Goal: Task Accomplishment & Management: Use online tool/utility

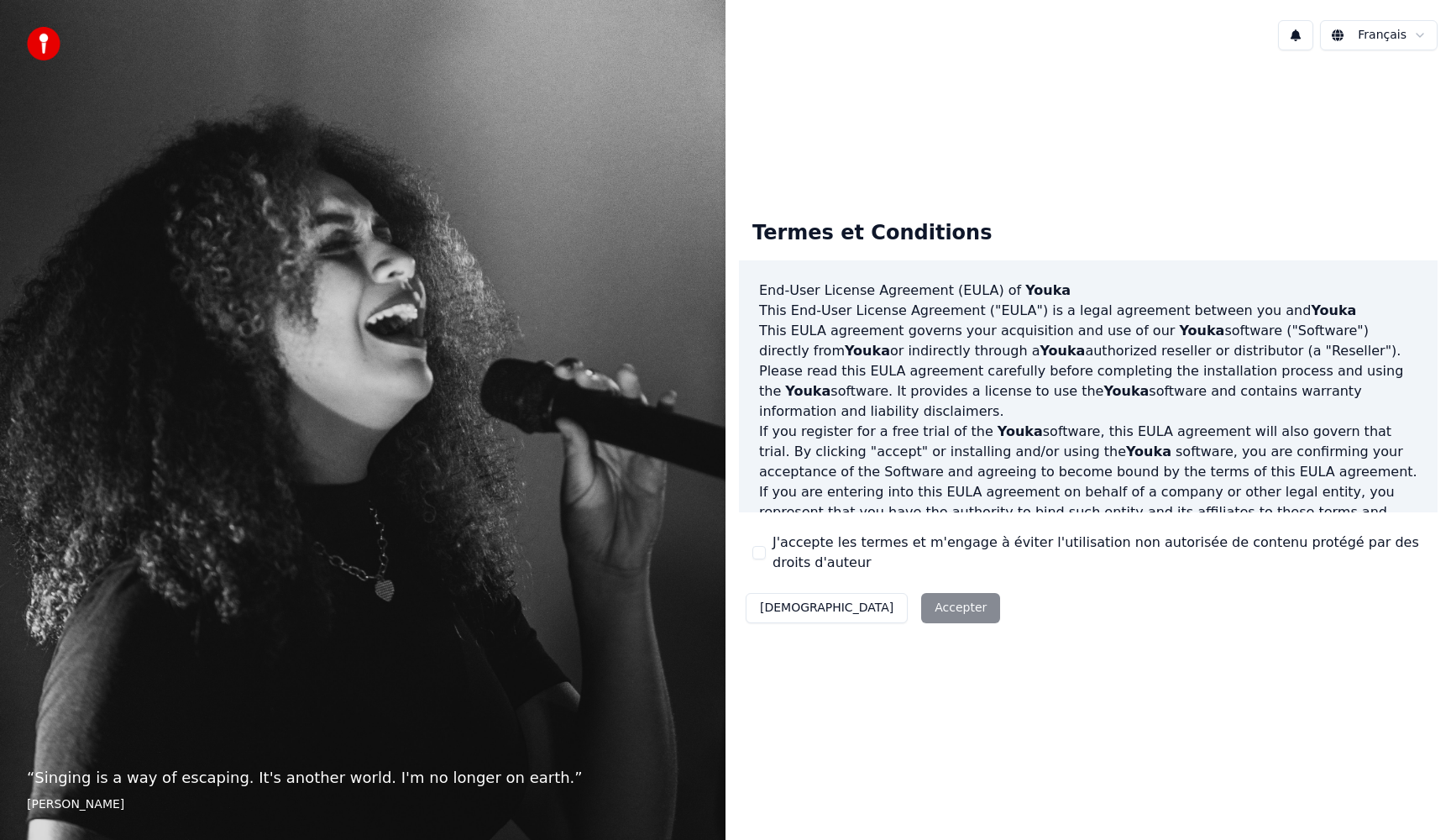
click at [760, 555] on button "J'accepte les termes et m'engage à éviter l'utilisation non autorisée de conten…" at bounding box center [759, 553] width 14 height 14
click at [779, 597] on button "Décliner" at bounding box center [826, 607] width 162 height 30
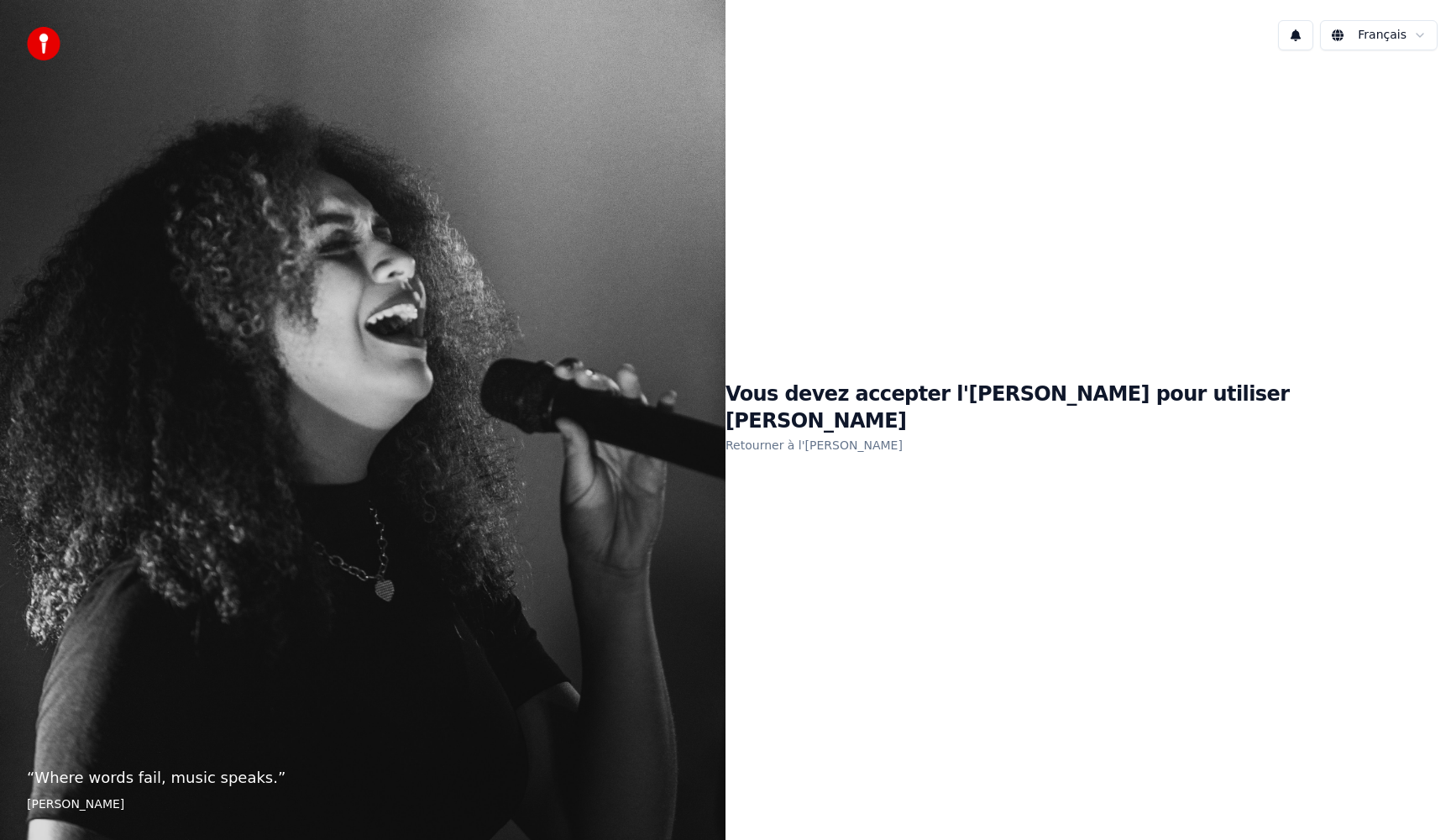
click at [902, 432] on link "Retourner à l'EULA" at bounding box center [814, 445] width 177 height 27
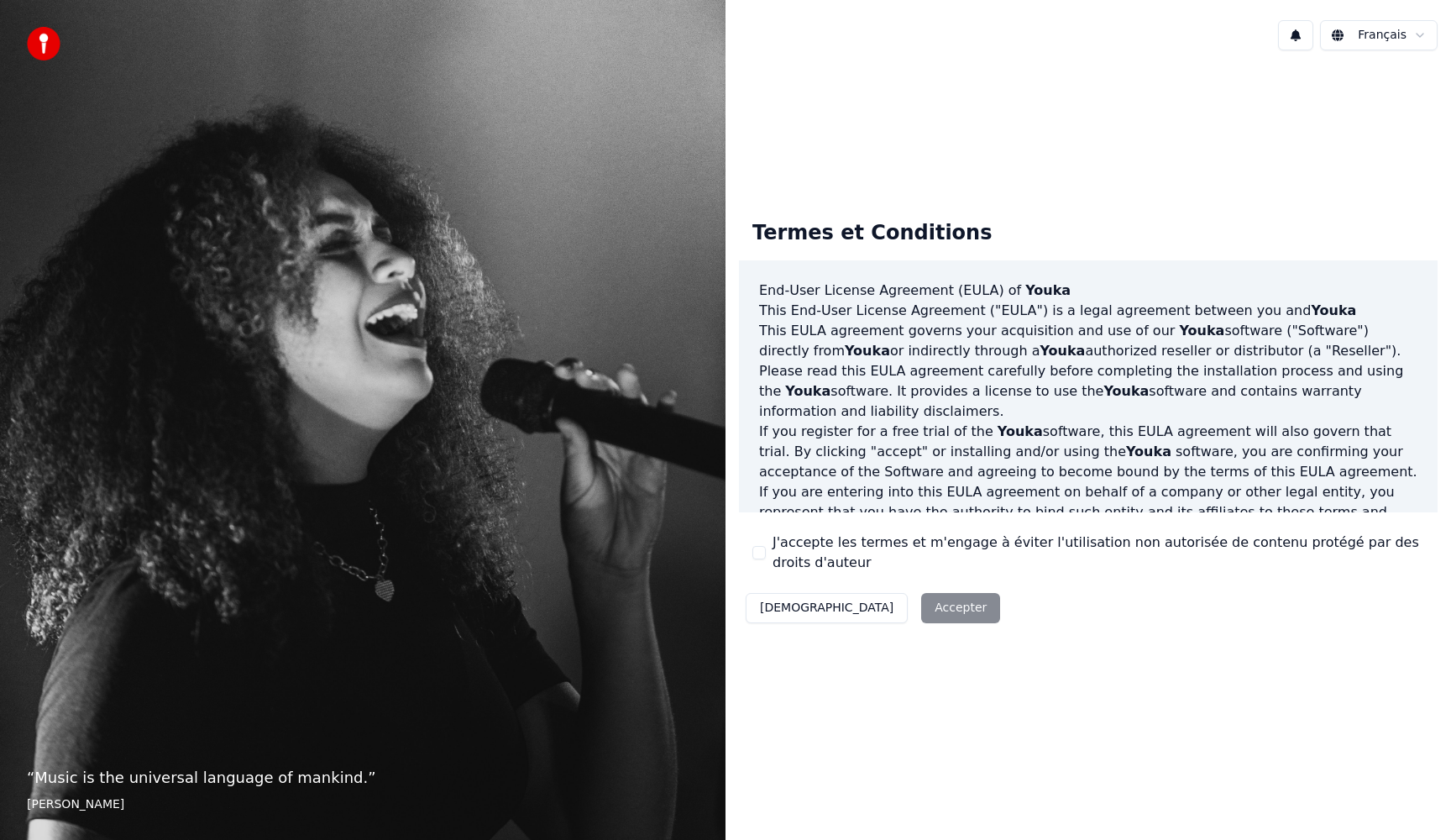
click at [758, 551] on button "J'accepte les termes et m'engage à éviter l'utilisation non autorisée de conten…" at bounding box center [759, 553] width 14 height 14
click at [921, 610] on button "Accepter" at bounding box center [960, 607] width 79 height 30
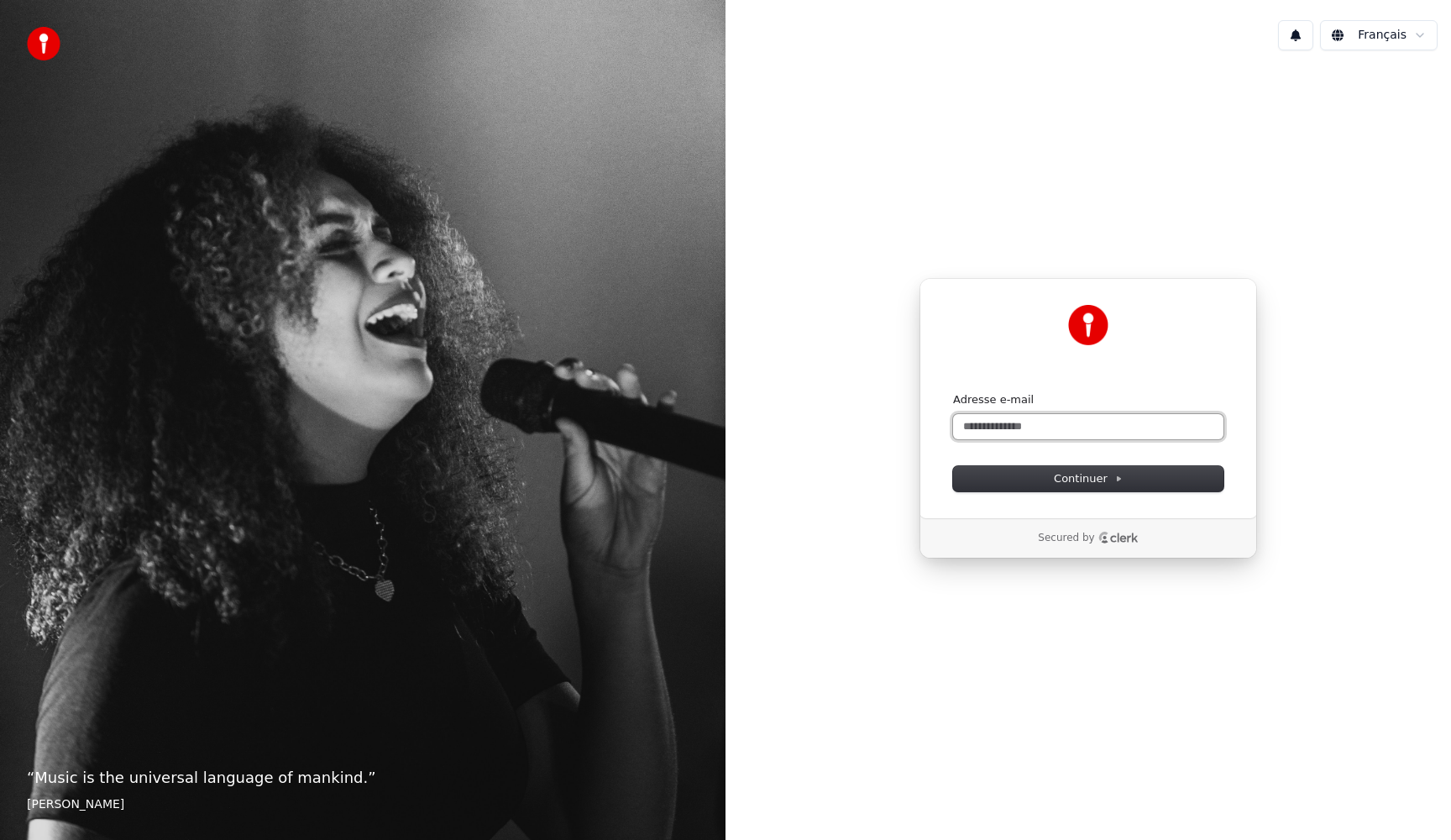
click at [991, 425] on input "Adresse e-mail" at bounding box center [1088, 427] width 270 height 25
click at [1050, 483] on button "Continuer" at bounding box center [1088, 478] width 270 height 25
type input "**********"
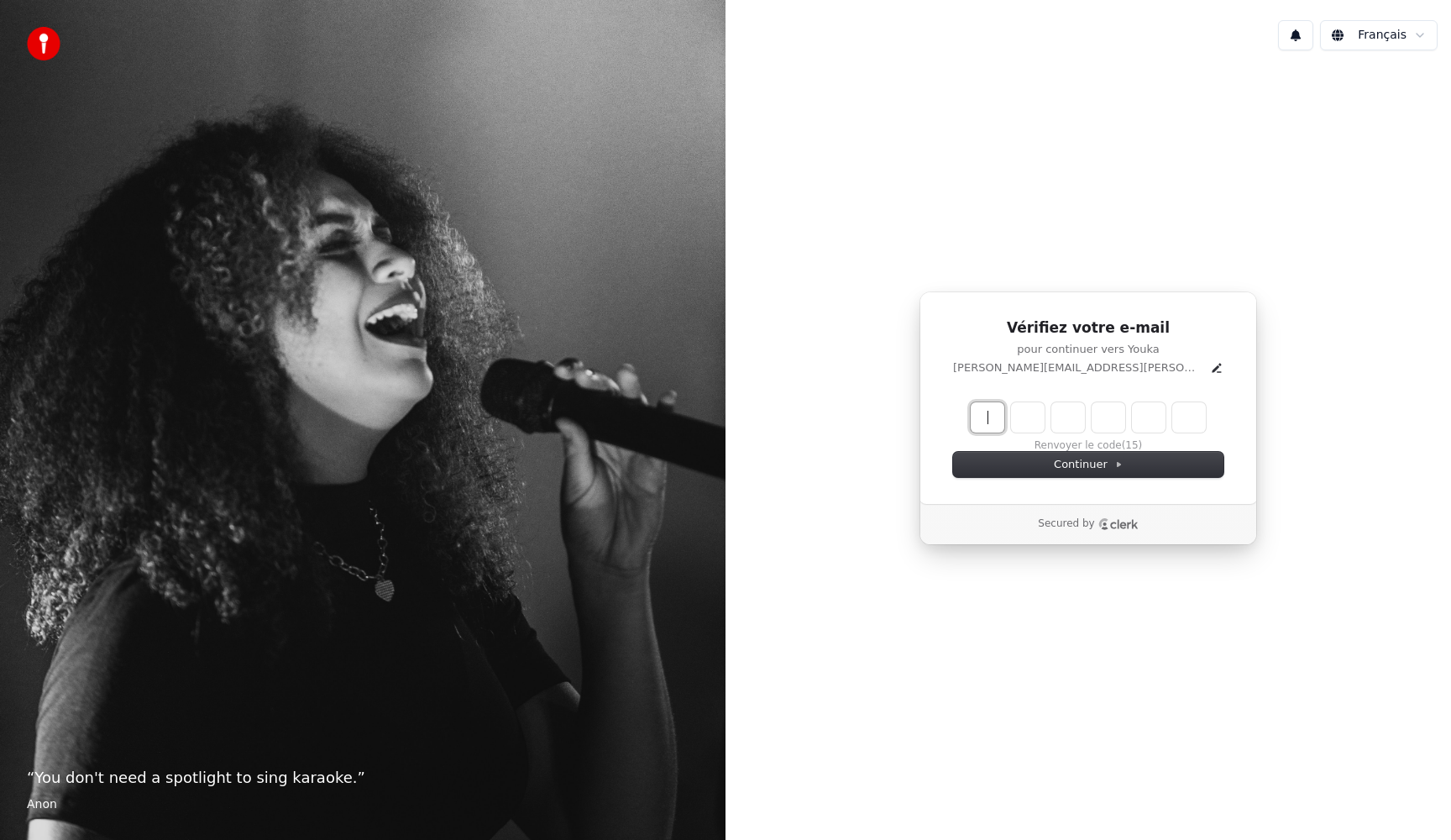
click at [995, 424] on input "Enter verification code" at bounding box center [1105, 417] width 269 height 30
paste input "******"
type input "******"
click at [1052, 456] on div "Continuer" at bounding box center [1088, 465] width 270 height 25
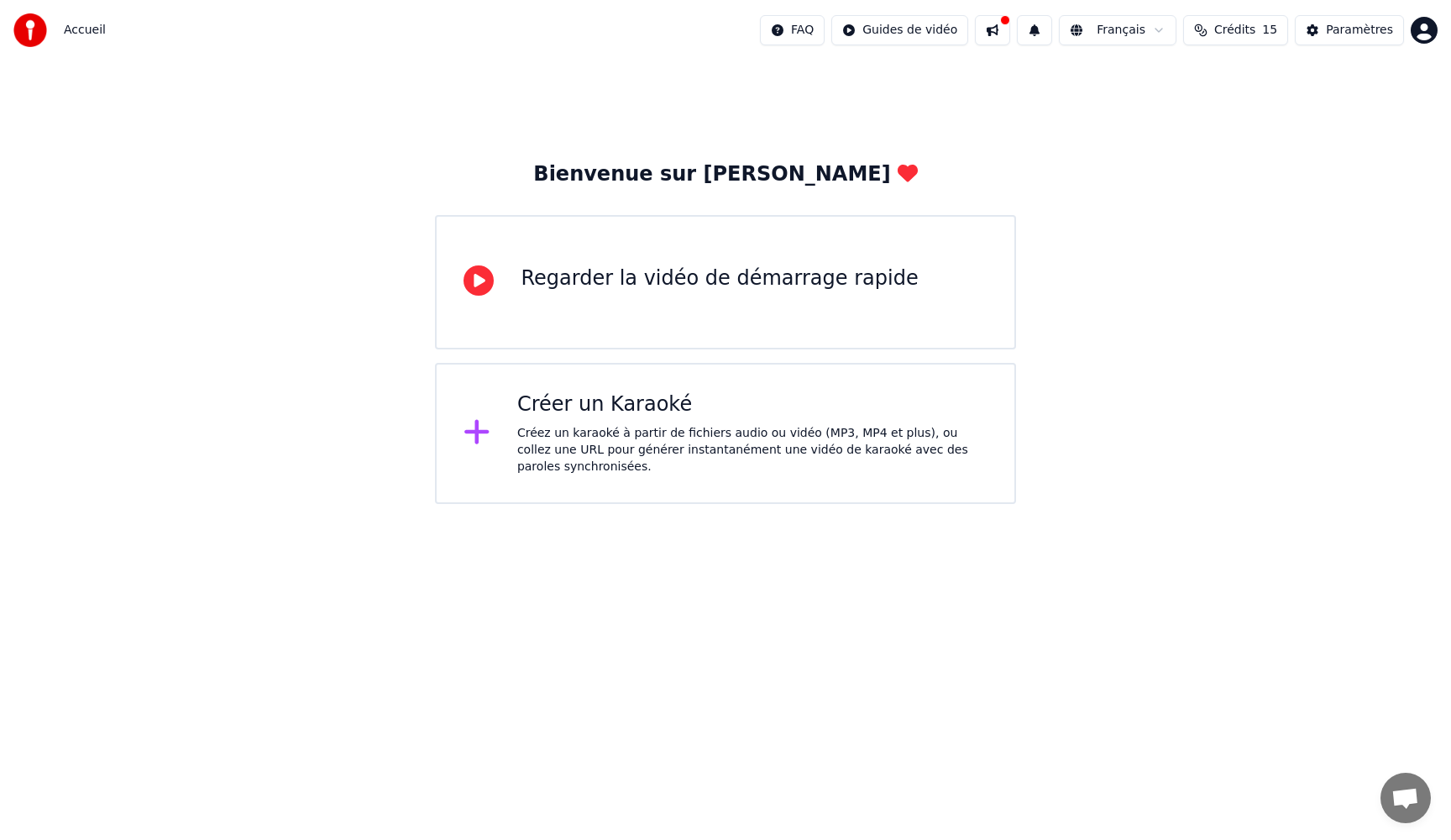
click at [524, 442] on div "Créez un karaoké à partir de fichiers audio ou vidéo (MP3, MP4 et plus), ou col…" at bounding box center [752, 450] width 470 height 51
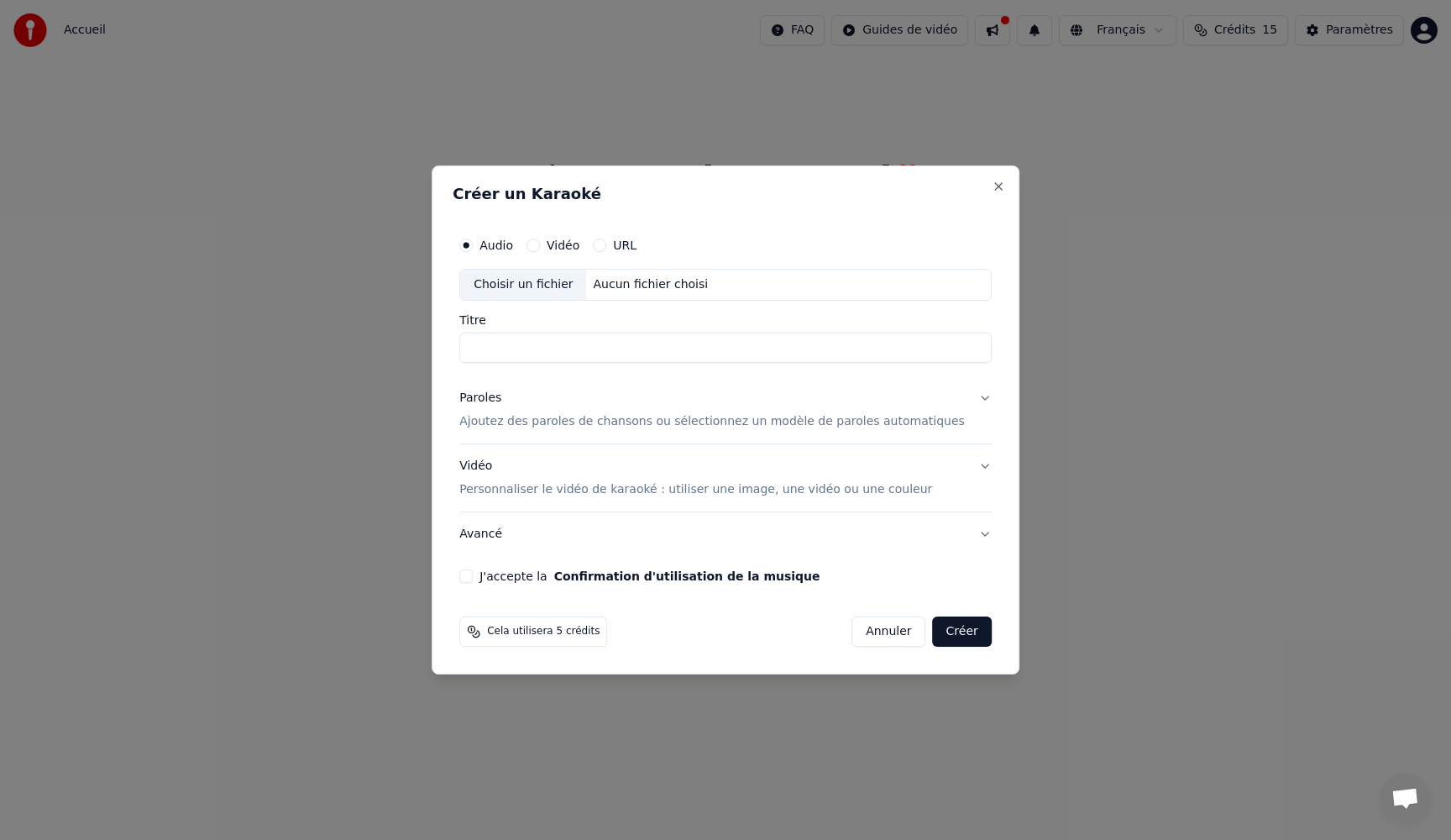
click at [540, 245] on button "Vidéo" at bounding box center [533, 246] width 14 height 14
click at [546, 283] on div "Choisir un fichier" at bounding box center [522, 285] width 126 height 30
click at [606, 247] on button "URL" at bounding box center [599, 246] width 14 height 14
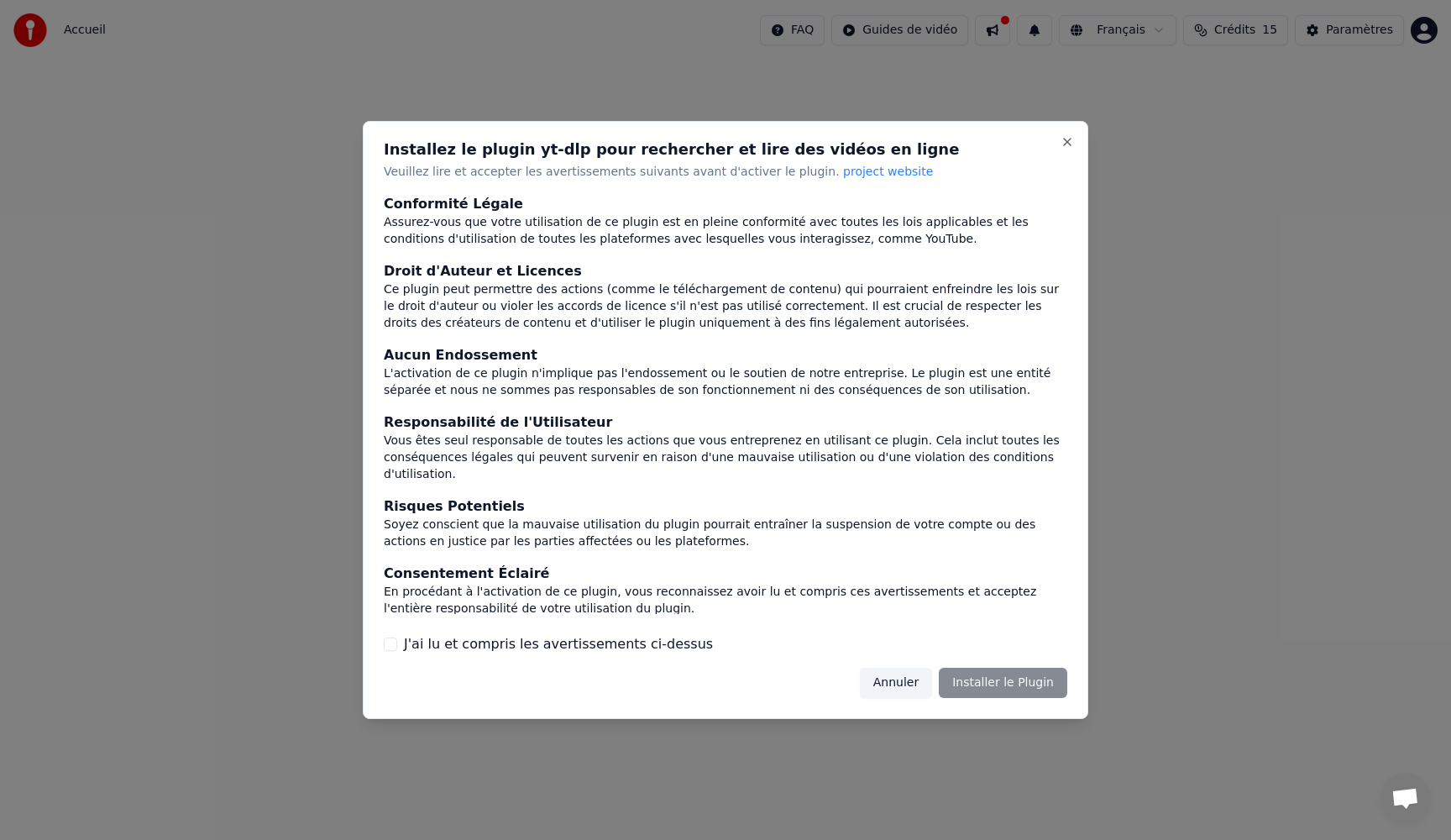
click at [895, 678] on button "Annuler" at bounding box center [896, 682] width 72 height 30
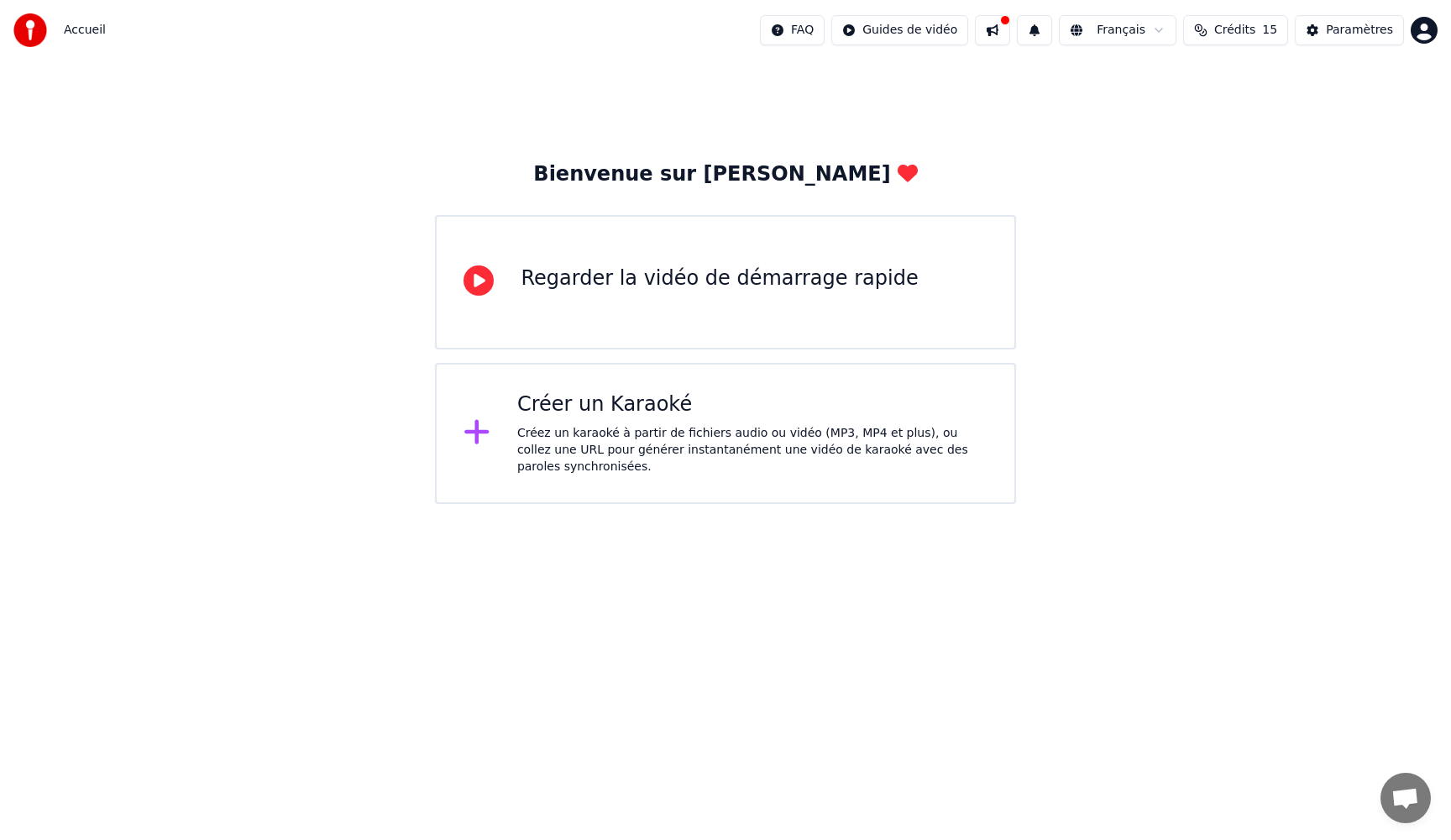
click at [515, 429] on div "Créer un Karaoké Créez un karaoké à partir de fichiers audio ou vidéo (MP3, MP4…" at bounding box center [724, 433] width 580 height 141
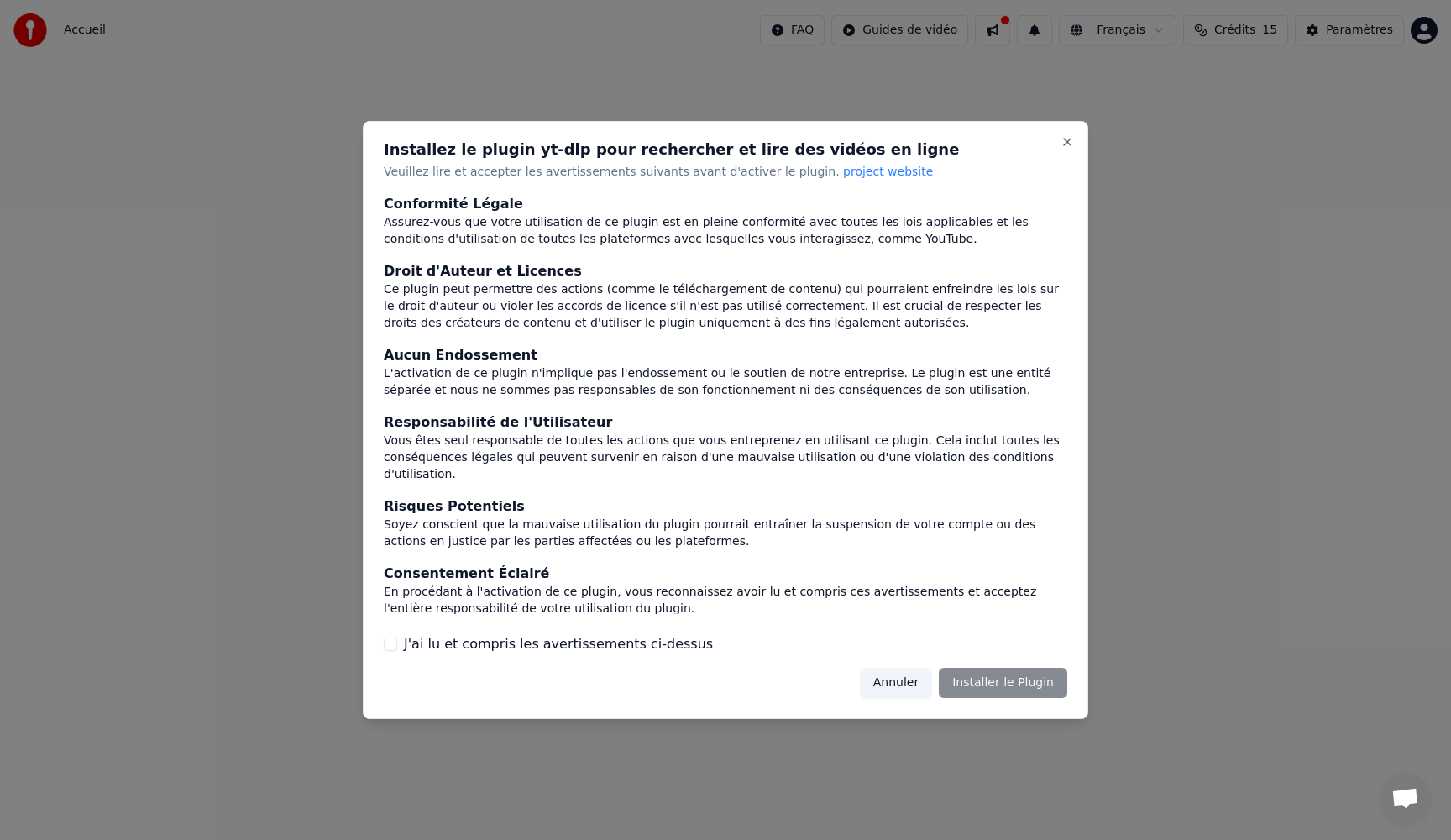
click at [986, 682] on div "Annuler Installer le Plugin" at bounding box center [963, 682] width 208 height 30
click at [419, 634] on label "J'ai lu et compris les avertissements ci-dessus" at bounding box center [557, 644] width 309 height 20
click at [398, 637] on button "J'ai lu et compris les avertissements ci-dessus" at bounding box center [391, 644] width 14 height 14
click at [1034, 688] on button "Installer le Plugin" at bounding box center [1003, 682] width 129 height 30
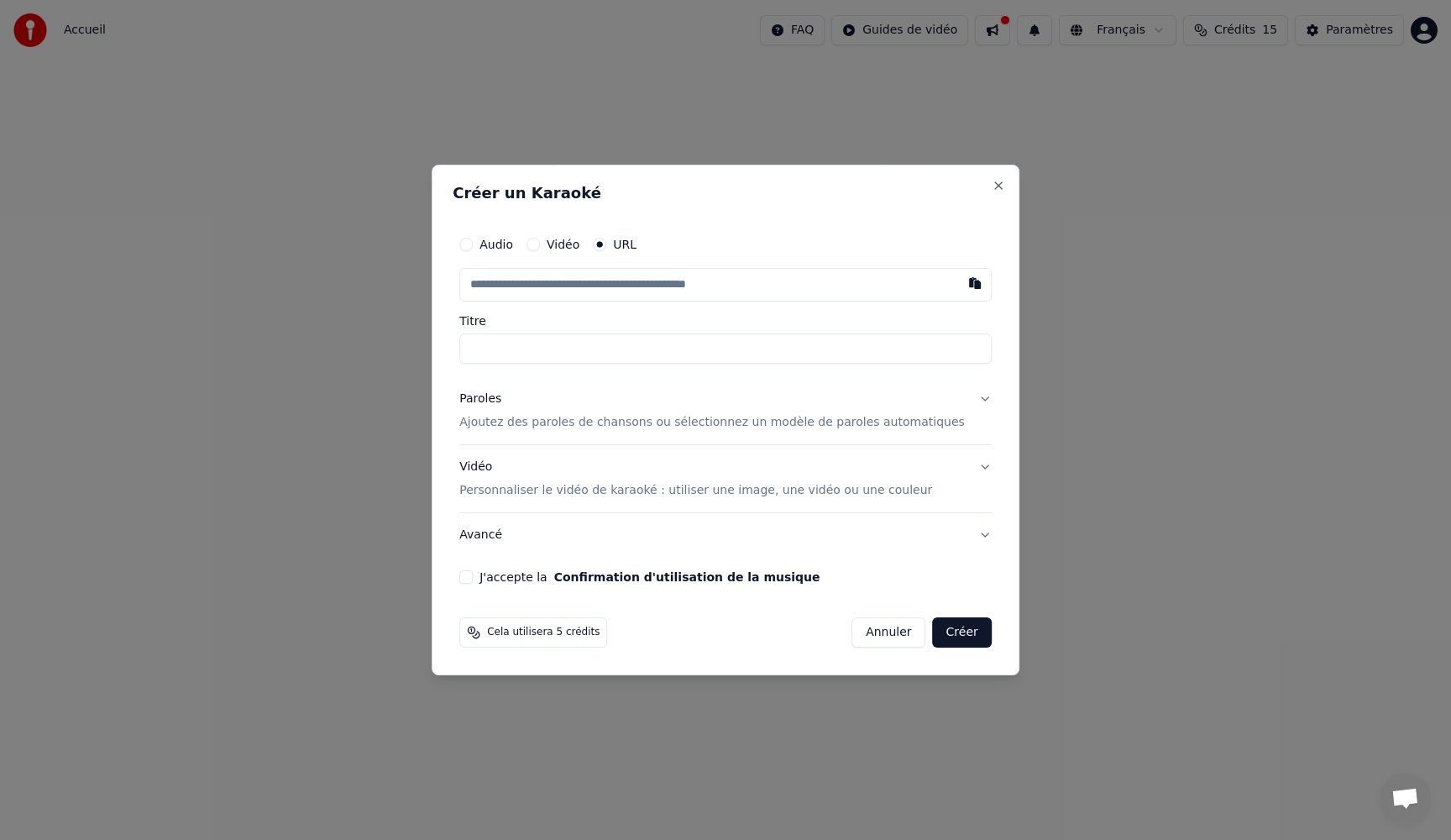
click at [962, 403] on button "Paroles Ajoutez des paroles de chansons ou sélectionnez un modèle de paroles au…" at bounding box center [725, 410] width 532 height 67
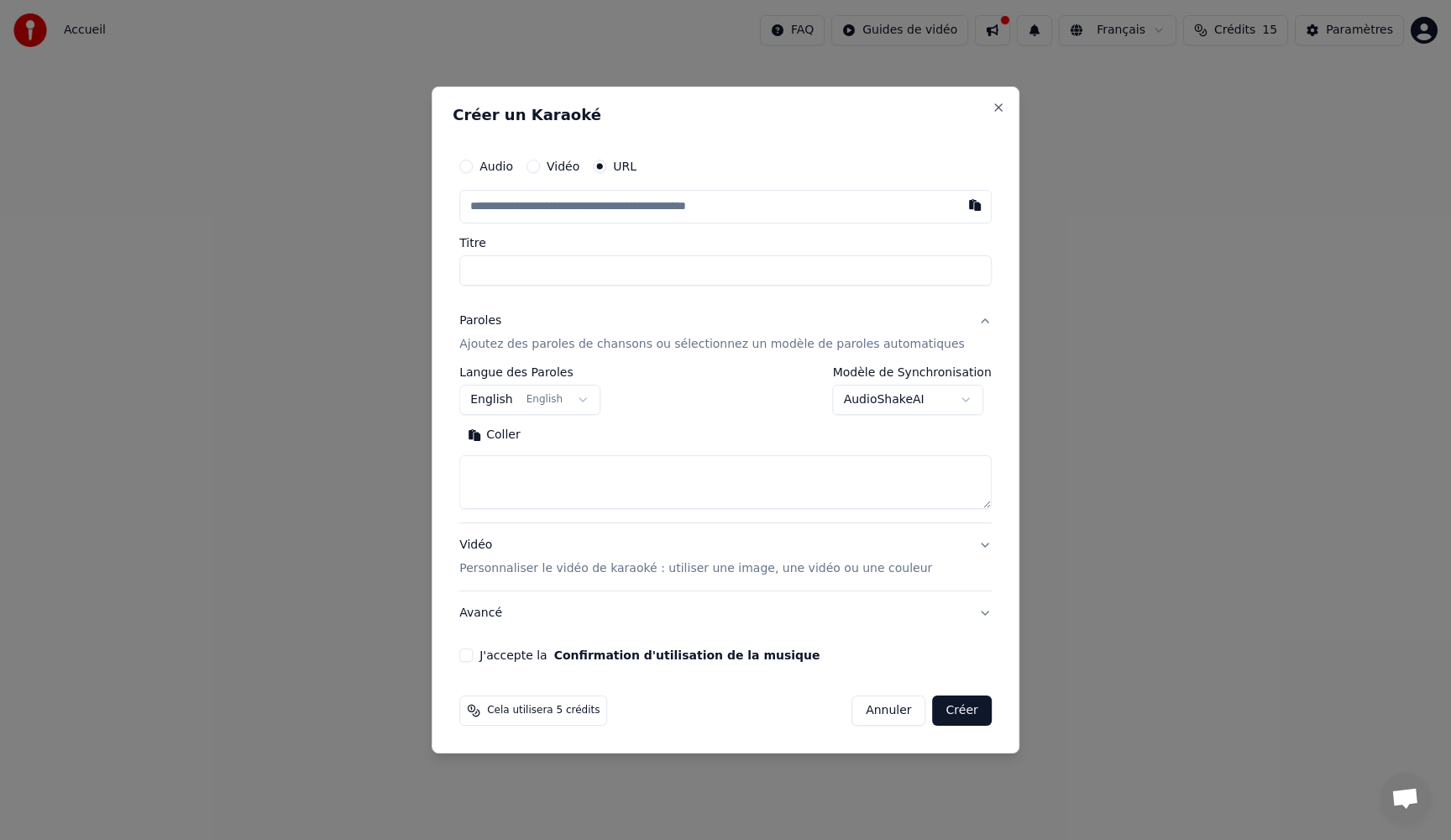
click at [540, 168] on button "Vidéo" at bounding box center [533, 167] width 14 height 14
click at [489, 166] on div "Audio" at bounding box center [485, 168] width 54 height 14
click at [473, 166] on button "Audio" at bounding box center [466, 168] width 14 height 14
click at [522, 204] on div "Choisir un fichier" at bounding box center [522, 206] width 126 height 30
click at [532, 210] on div "Choisir un fichier" at bounding box center [522, 206] width 126 height 30
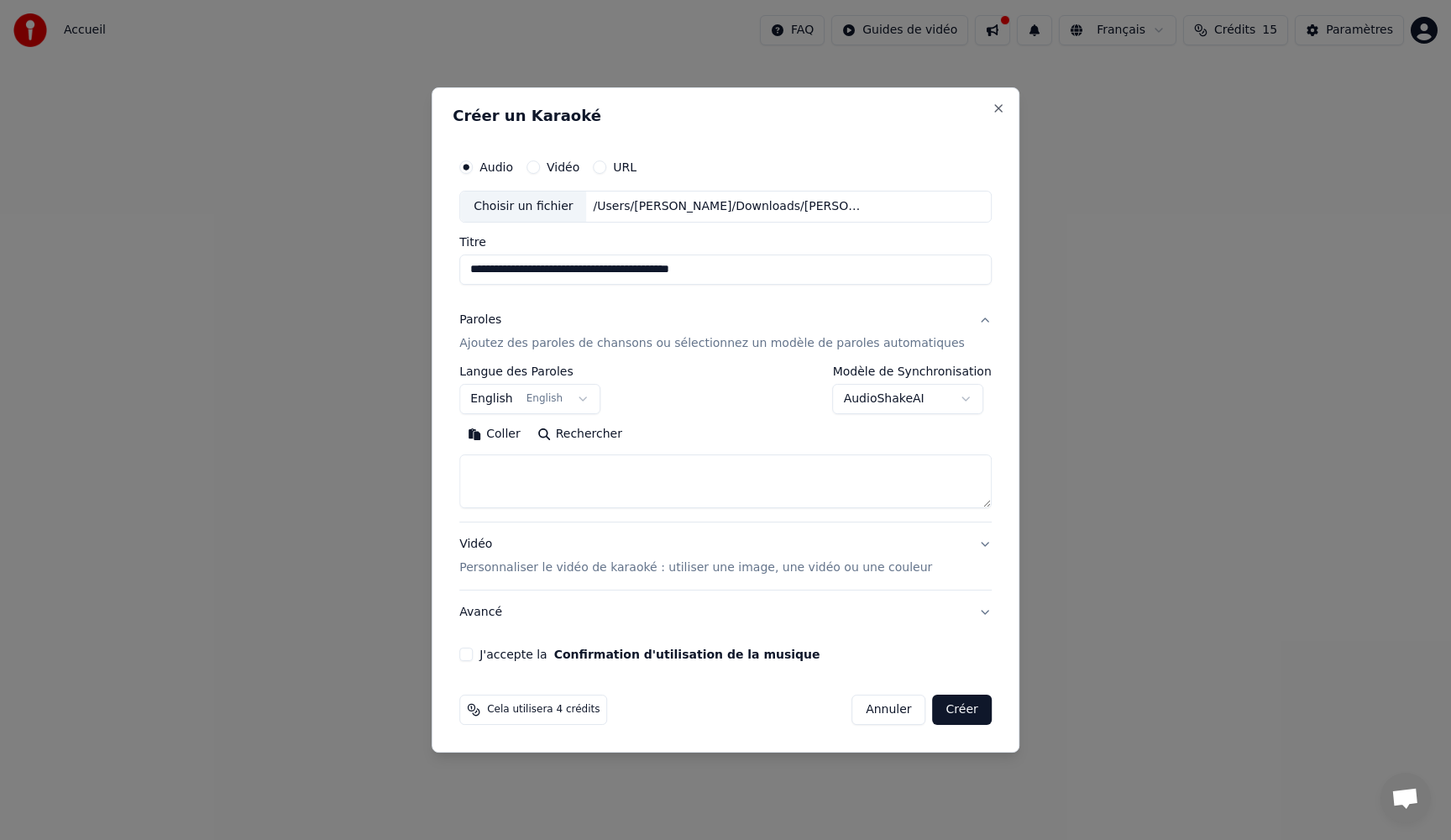
drag, startPoint x: 729, startPoint y: 272, endPoint x: 386, endPoint y: 250, distance: 343.7
click at [388, 251] on body "**********" at bounding box center [725, 251] width 1451 height 504
type input "**********"
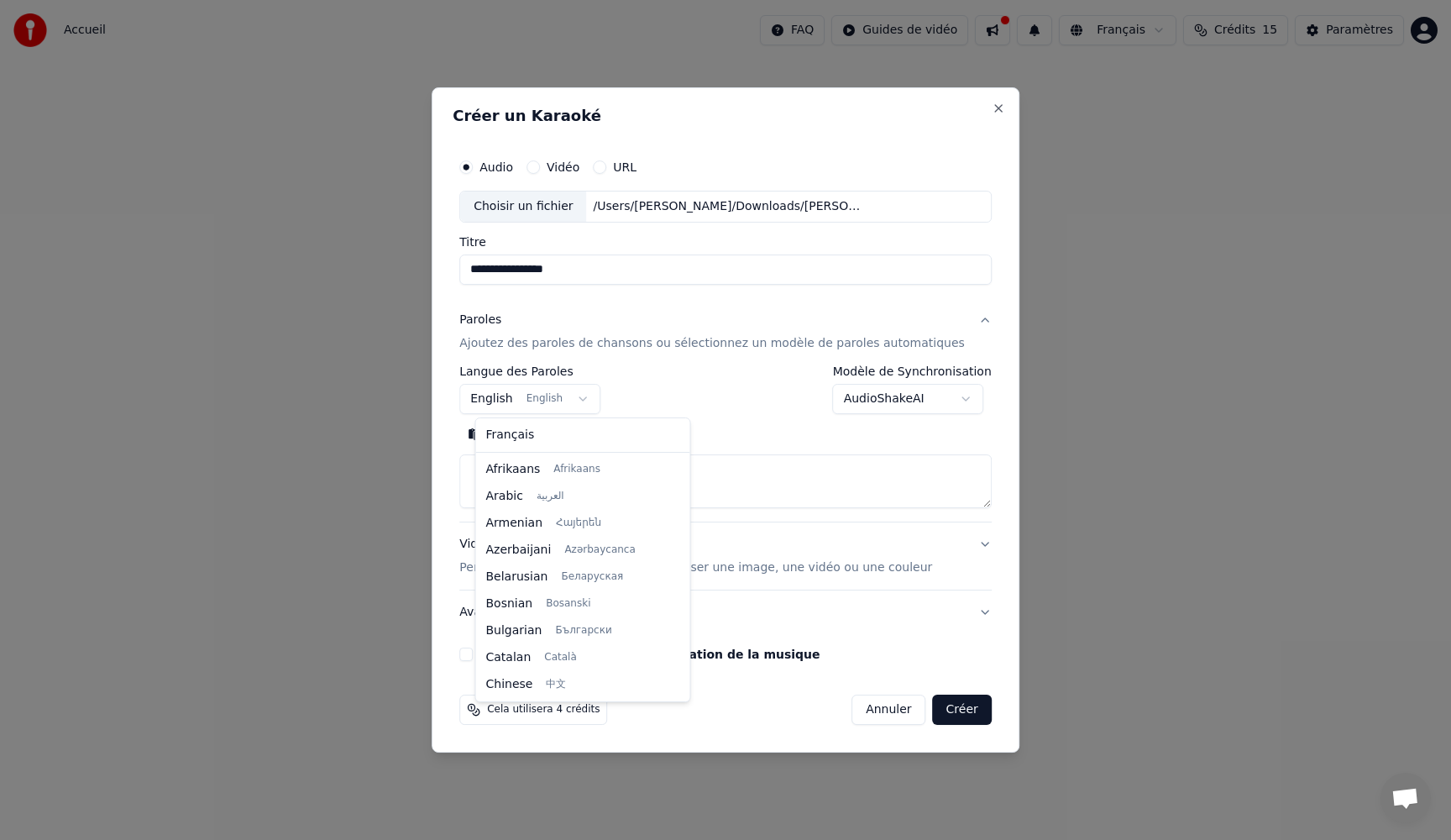
click at [594, 398] on body "**********" at bounding box center [725, 251] width 1451 height 504
select select "**"
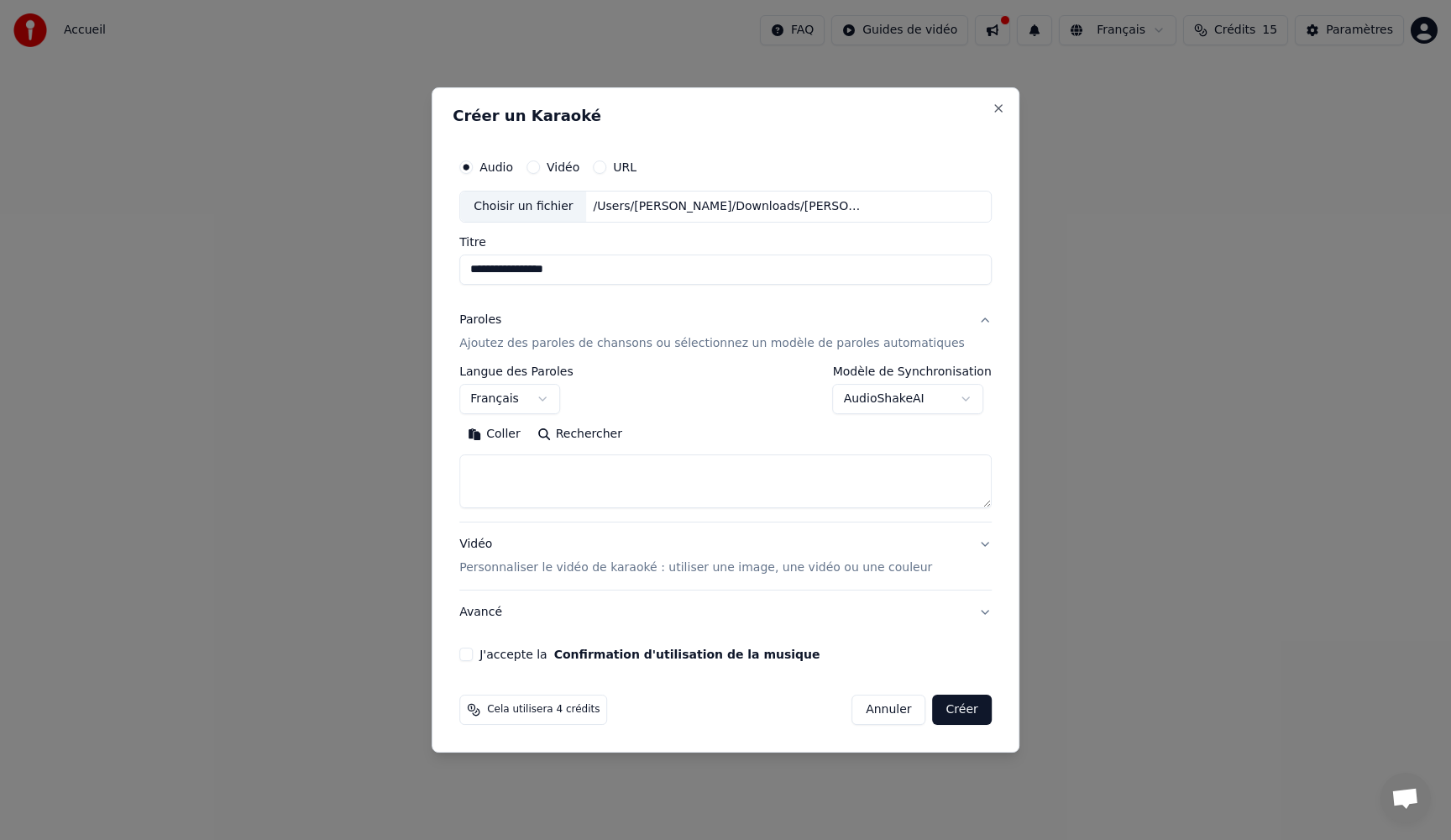
click at [851, 568] on p "Personnaliser le vidéo de karaoké : utiliser une image, une vidéo ou une couleur" at bounding box center [695, 567] width 473 height 17
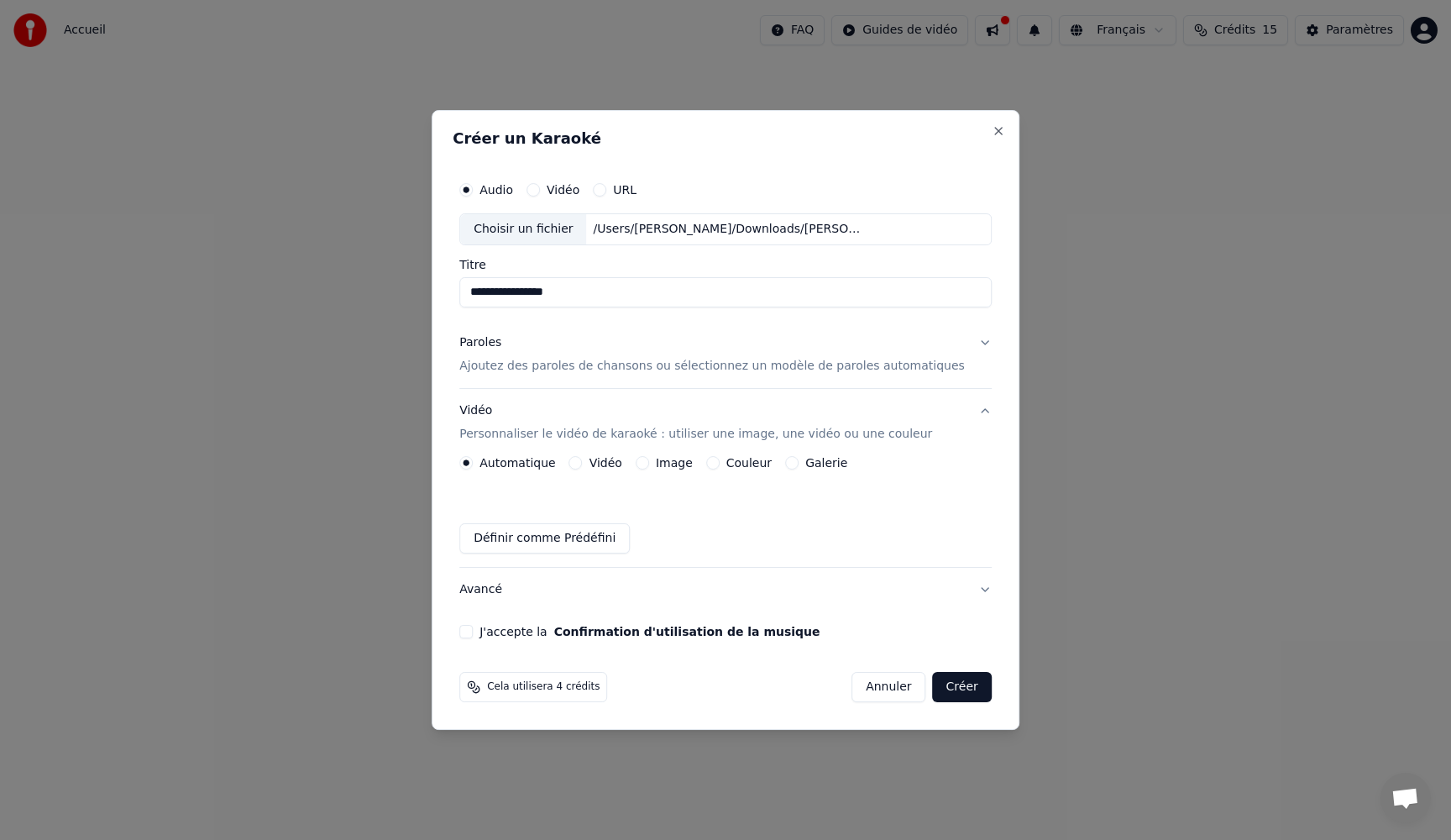
click at [914, 366] on p "Ajoutez des paroles de chansons ou sélectionnez un modèle de paroles automatiqu…" at bounding box center [711, 365] width 506 height 17
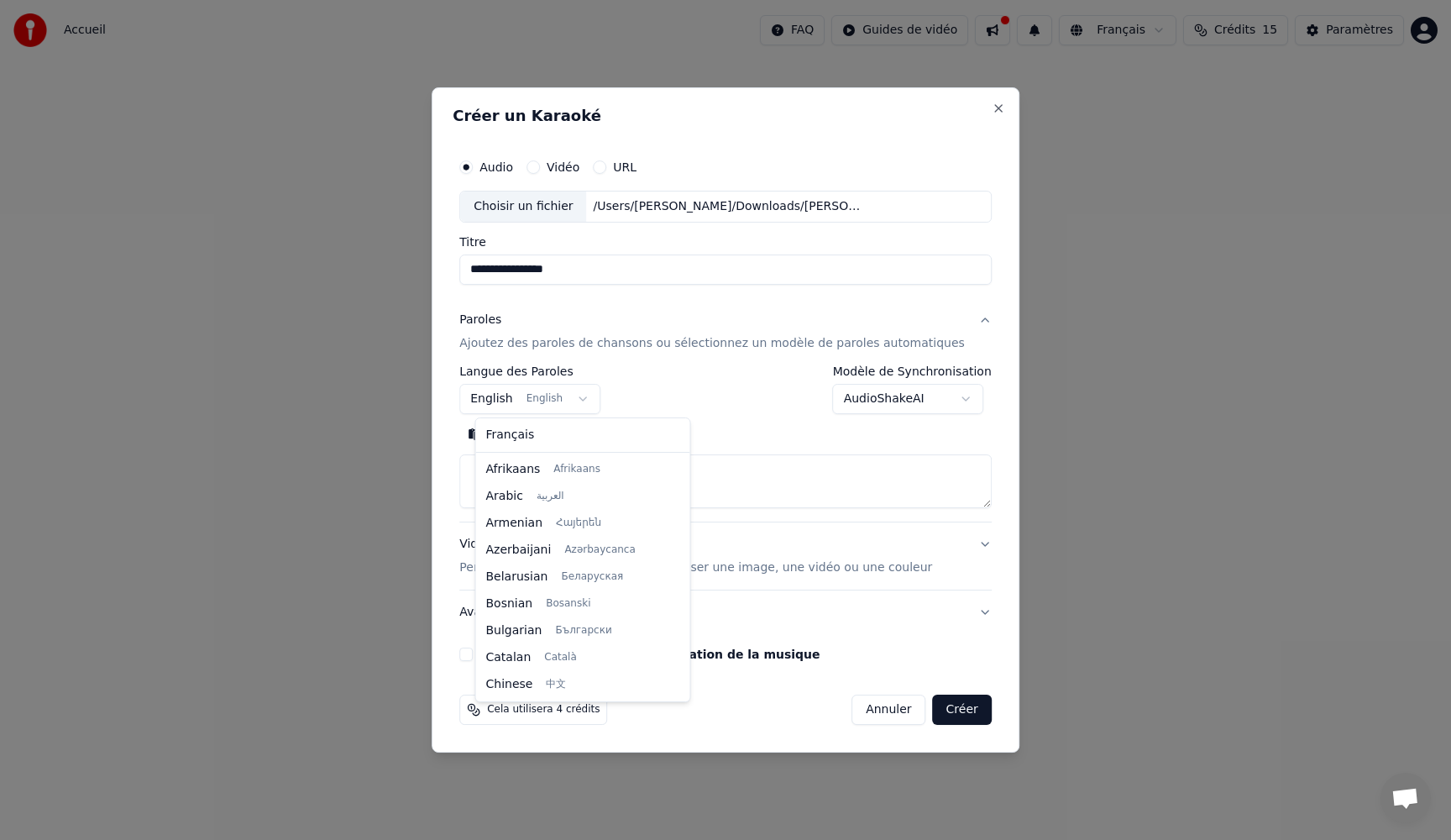
click at [548, 401] on body "**********" at bounding box center [725, 251] width 1451 height 504
select select "**"
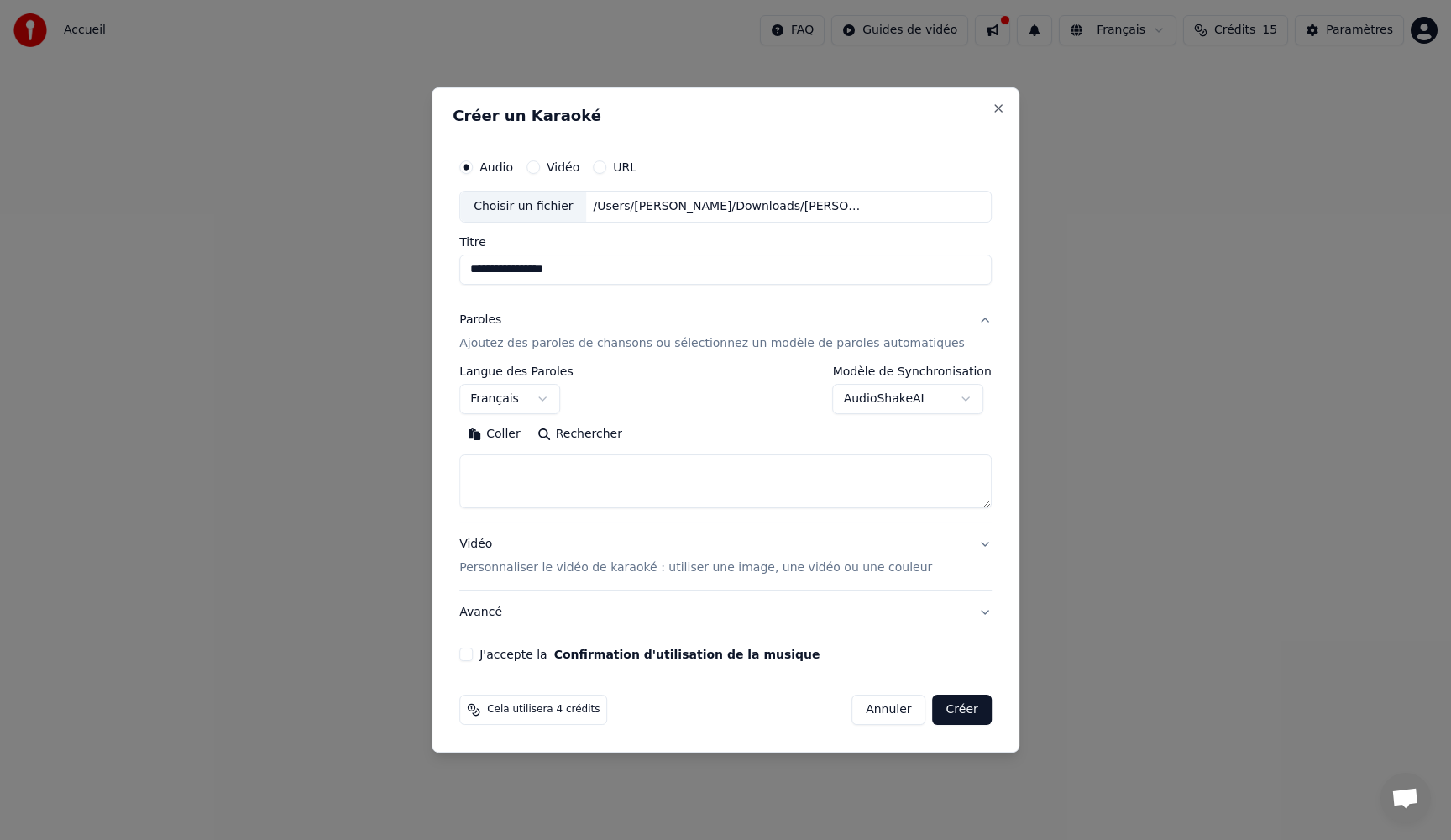
click at [506, 431] on button "Coller" at bounding box center [494, 435] width 70 height 27
type textarea "**********"
click at [473, 653] on button "J'accepte la Confirmation d'utilisation de la musique" at bounding box center [466, 654] width 14 height 14
click at [945, 704] on button "Créer" at bounding box center [962, 709] width 58 height 30
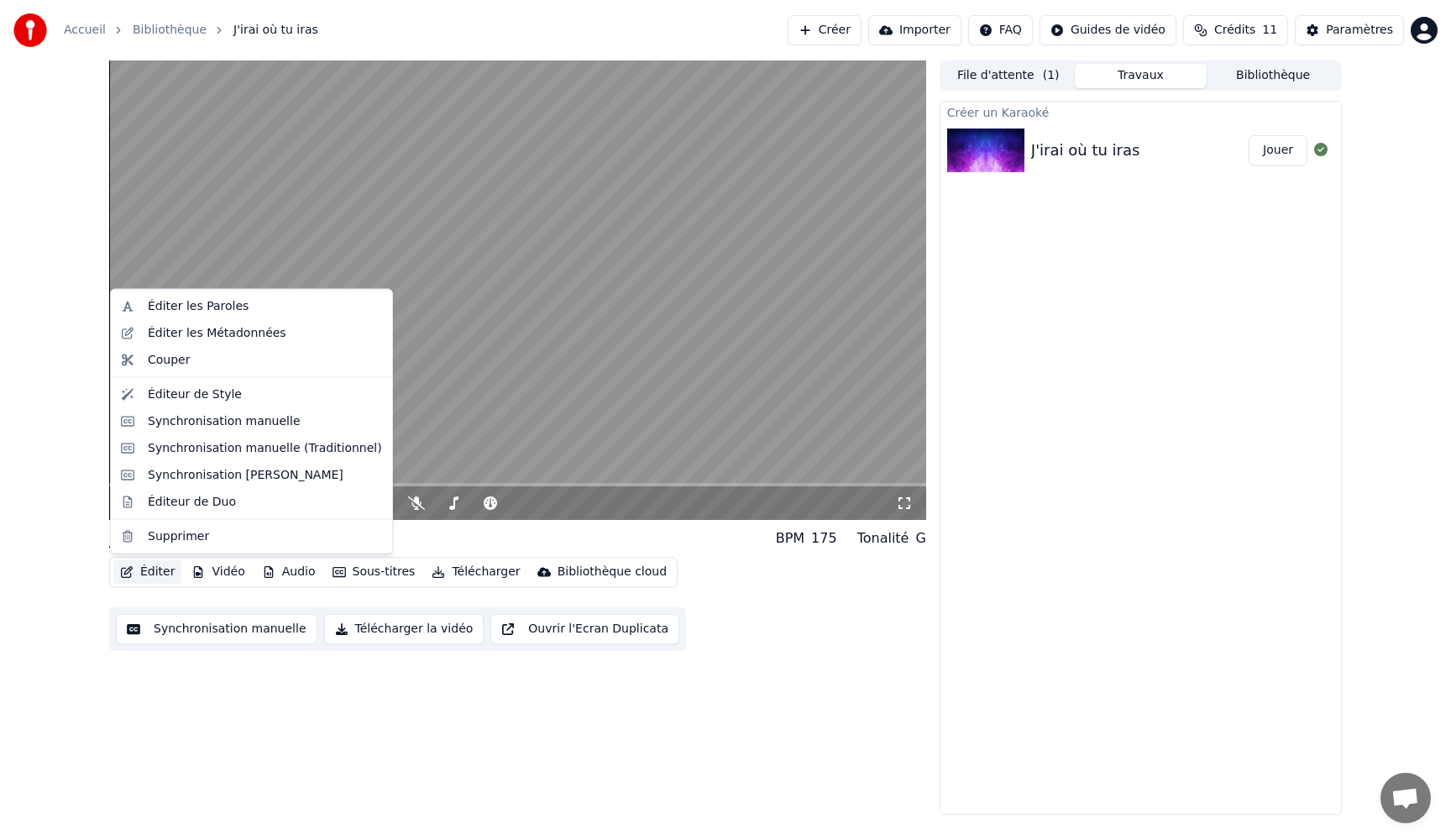
click at [154, 573] on button "Éditer" at bounding box center [147, 572] width 68 height 23
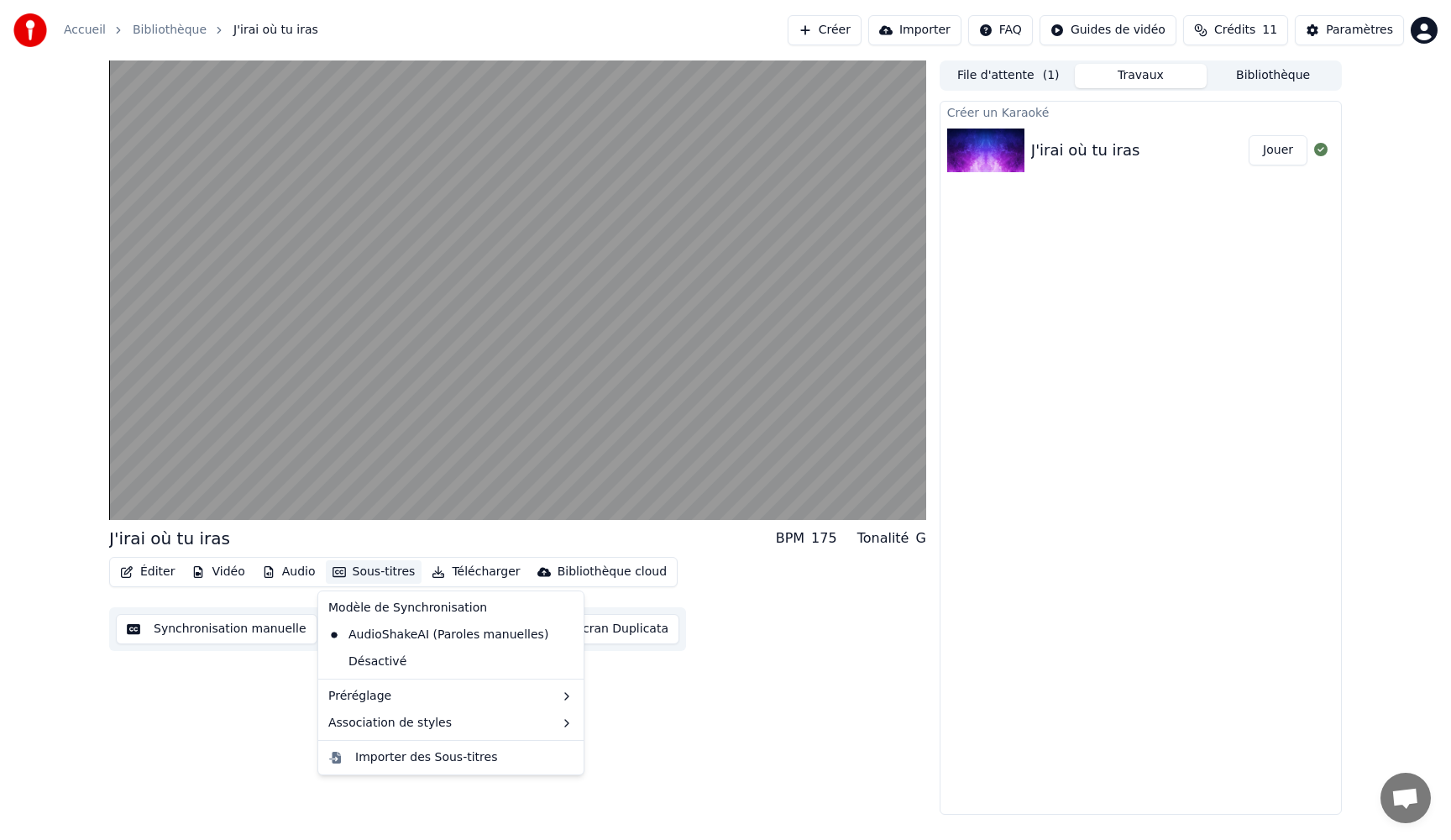
click at [355, 571] on button "Sous-titres" at bounding box center [373, 572] width 96 height 23
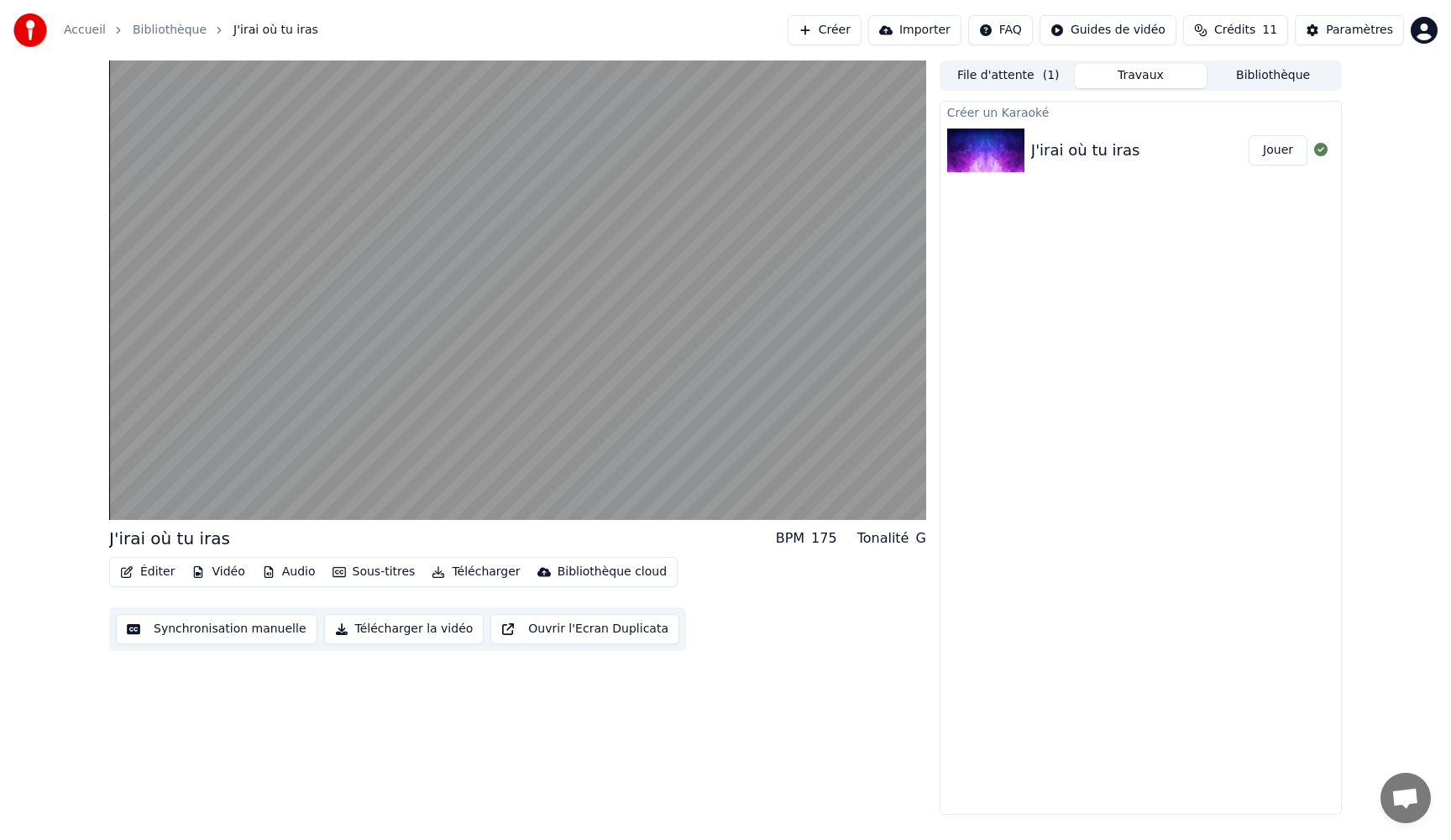
click at [355, 571] on button "Sous-titres" at bounding box center [373, 572] width 96 height 23
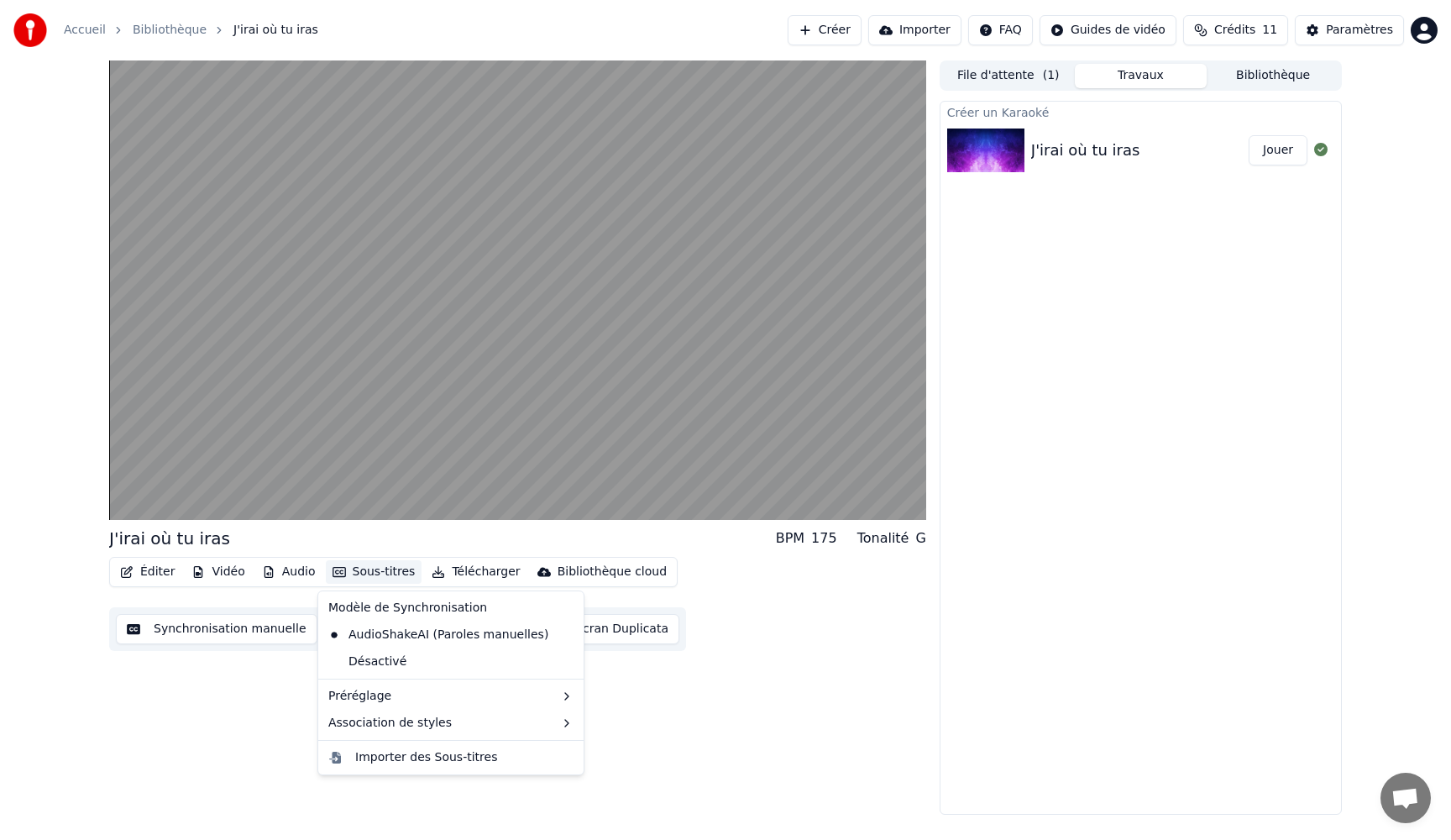
click at [250, 686] on div "J'irai où tu iras BPM 175 Tonalité G Éditer Vidéo Audio Sous-titres Télécharger…" at bounding box center [517, 438] width 817 height 754
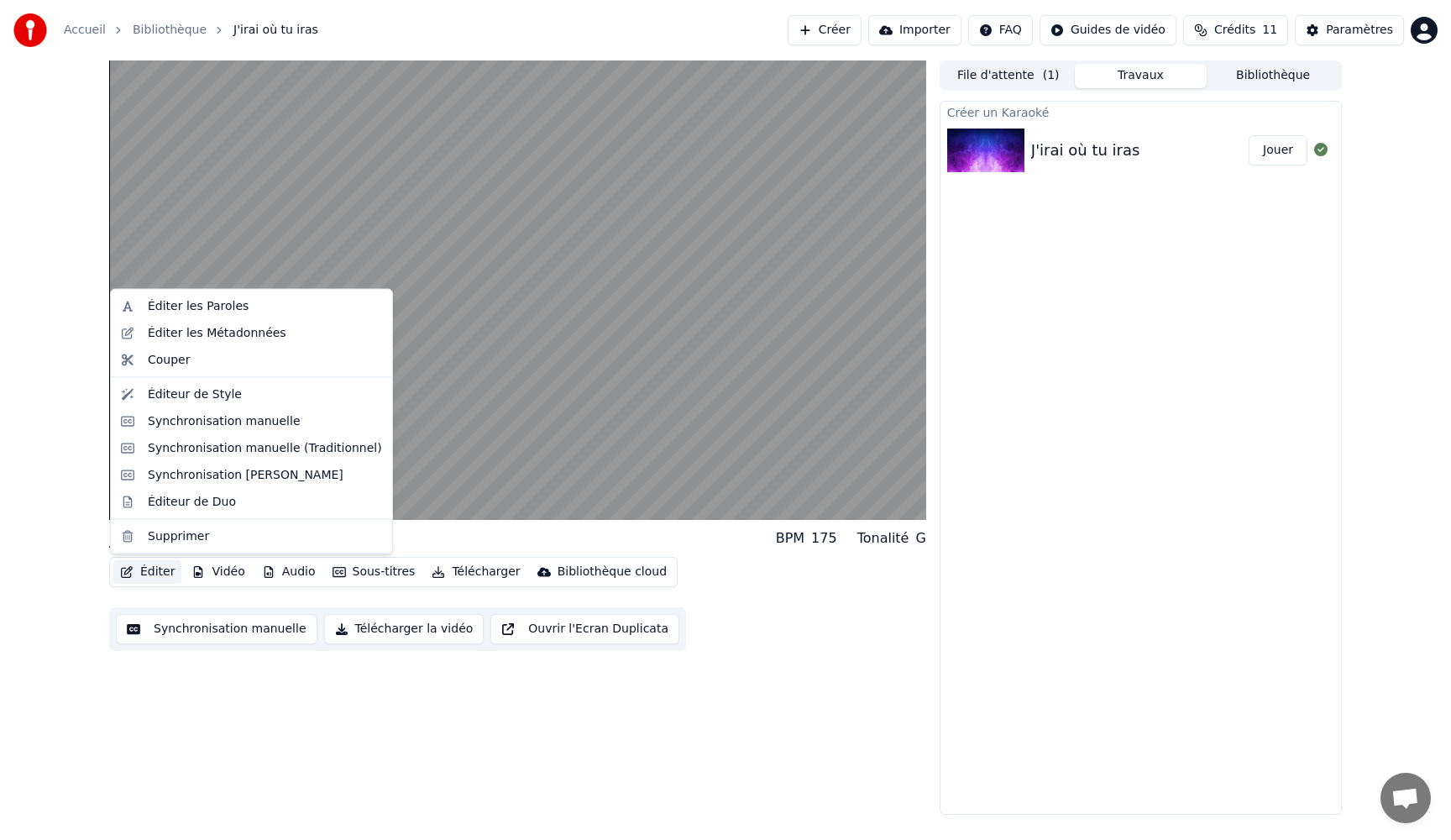
click at [139, 571] on button "Éditer" at bounding box center [147, 572] width 68 height 23
click at [161, 540] on div "Supprimer" at bounding box center [178, 535] width 61 height 17
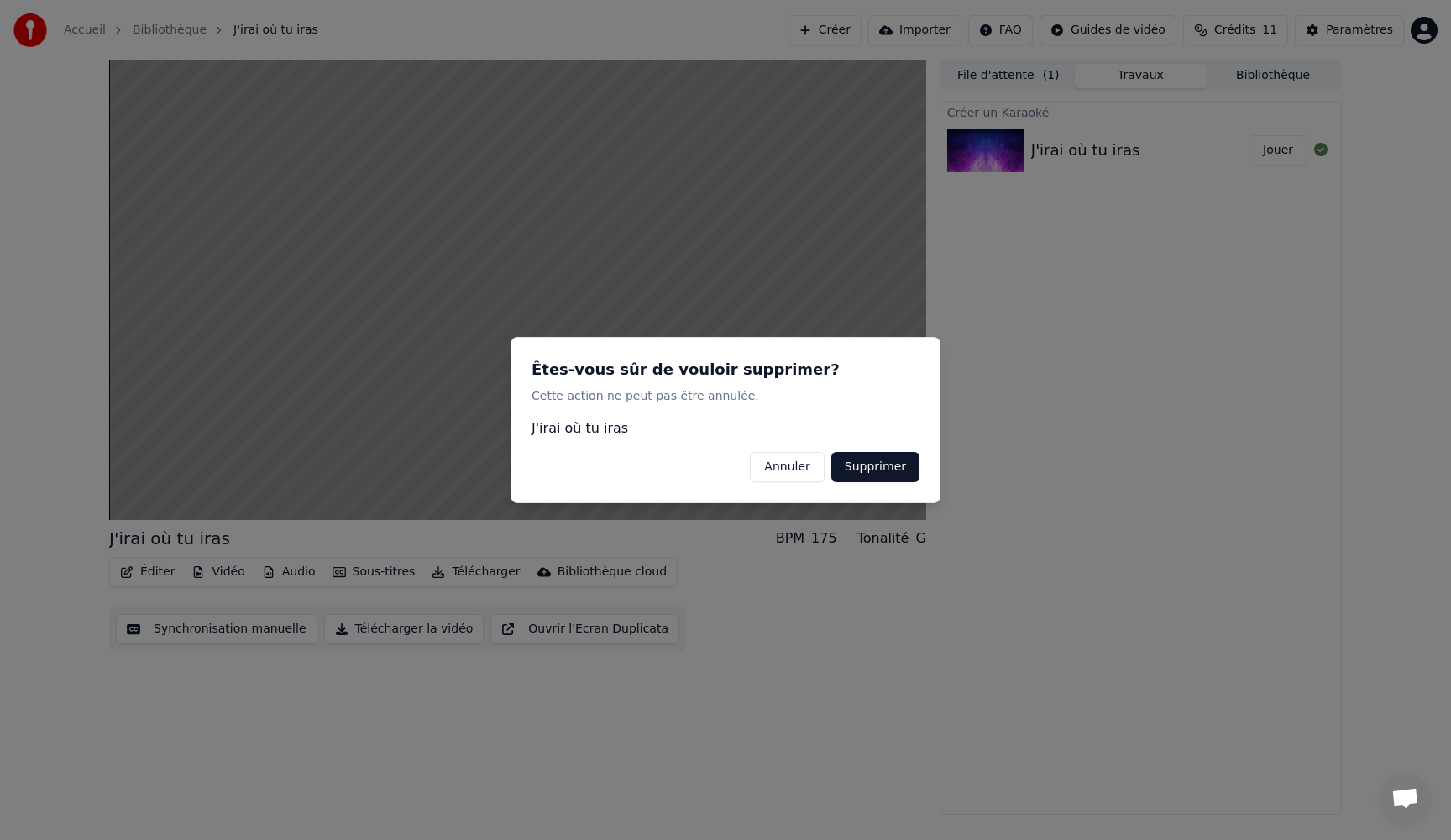
click at [866, 470] on button "Supprimer" at bounding box center [875, 467] width 88 height 30
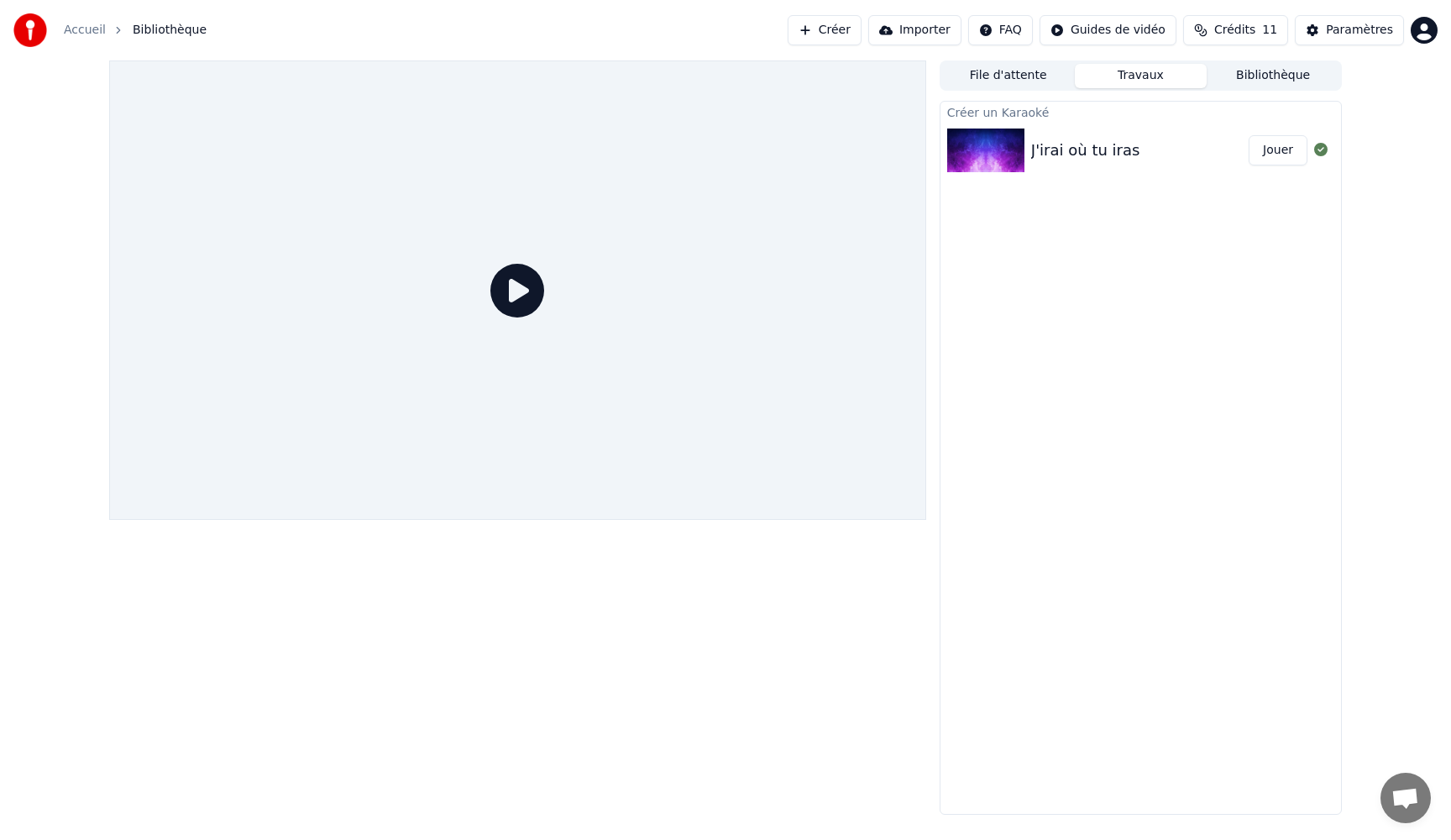
click at [94, 27] on link "Accueil" at bounding box center [84, 29] width 42 height 17
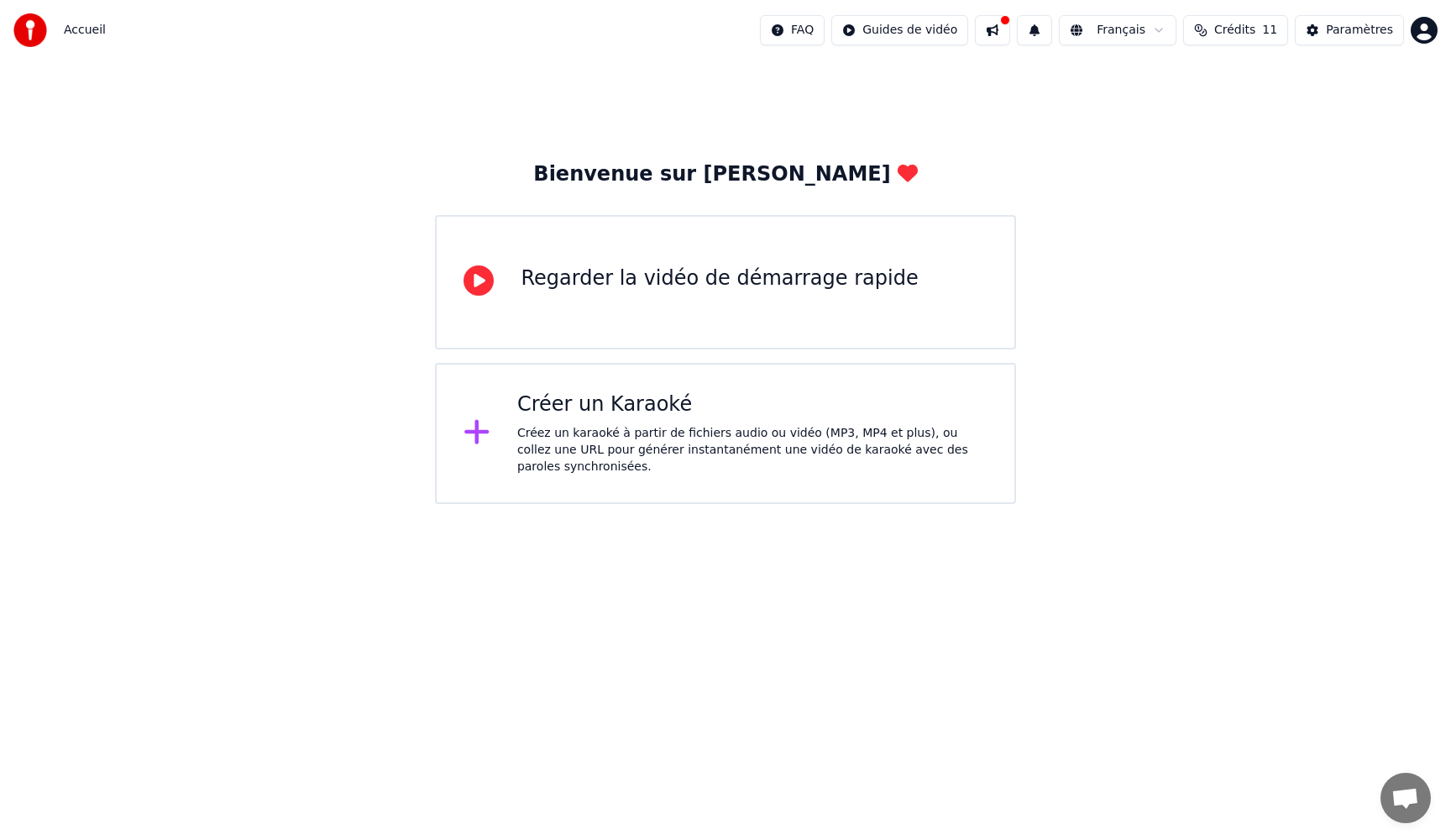
click at [603, 446] on div "Créez un karaoké à partir de fichiers audio ou vidéo (MP3, MP4 et plus), ou col…" at bounding box center [752, 450] width 470 height 51
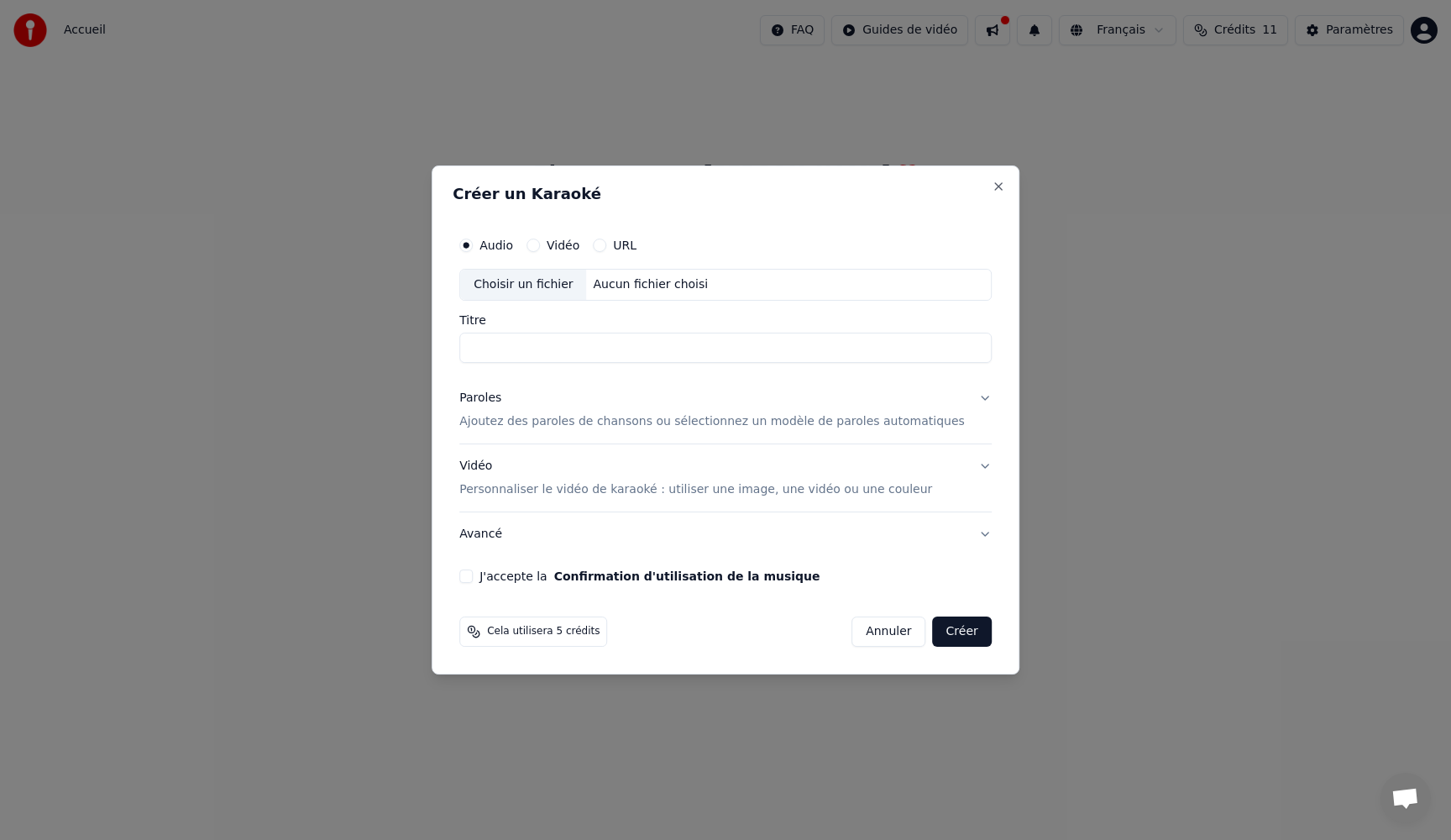
click at [637, 287] on div "Aucun fichier choisi" at bounding box center [651, 284] width 129 height 17
type input "**********"
click at [828, 425] on p "Ajoutez des paroles de chansons ou sélectionnez un modèle de paroles automatiqu…" at bounding box center [711, 421] width 506 height 17
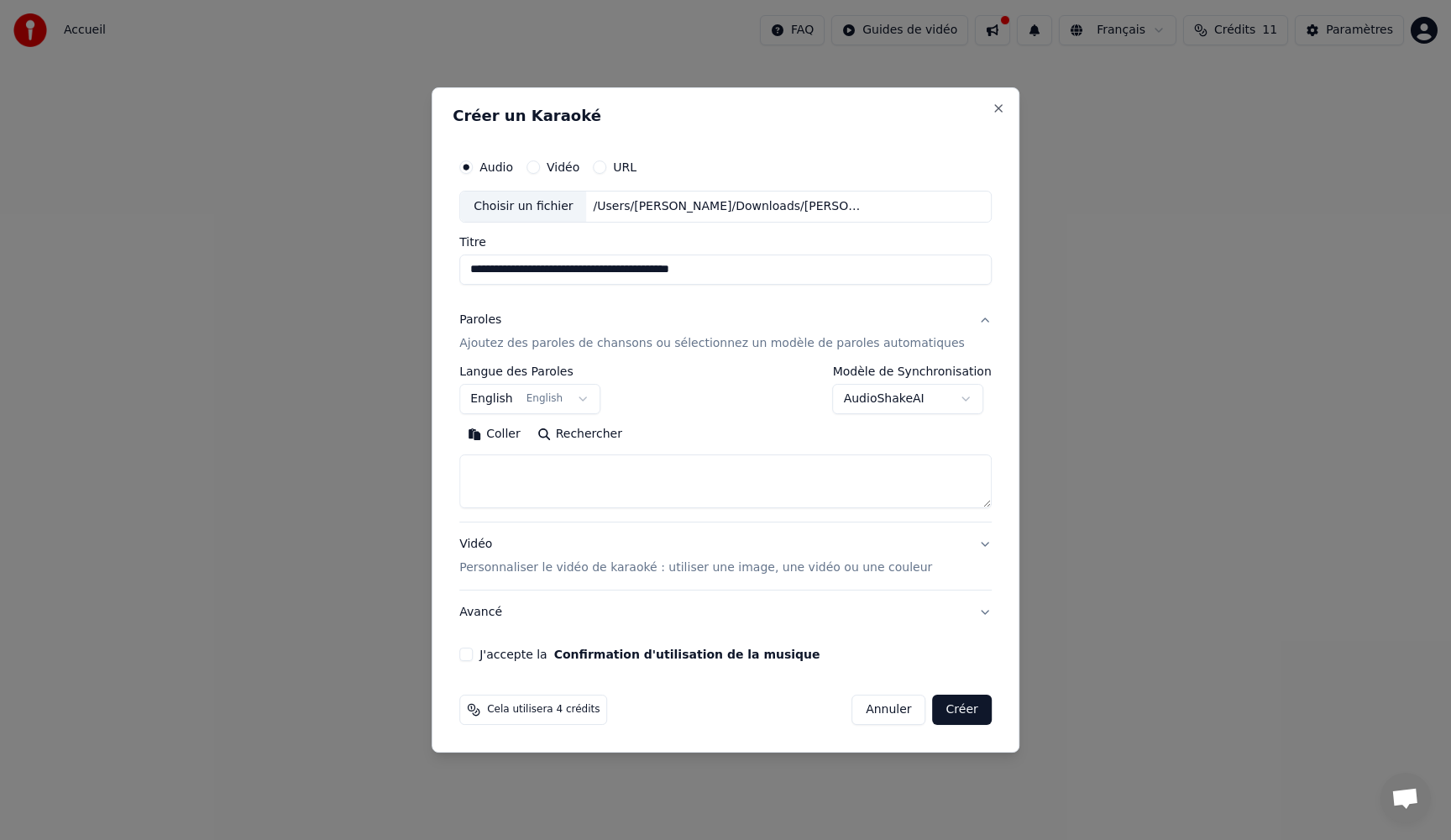
click at [534, 399] on body "**********" at bounding box center [725, 251] width 1451 height 504
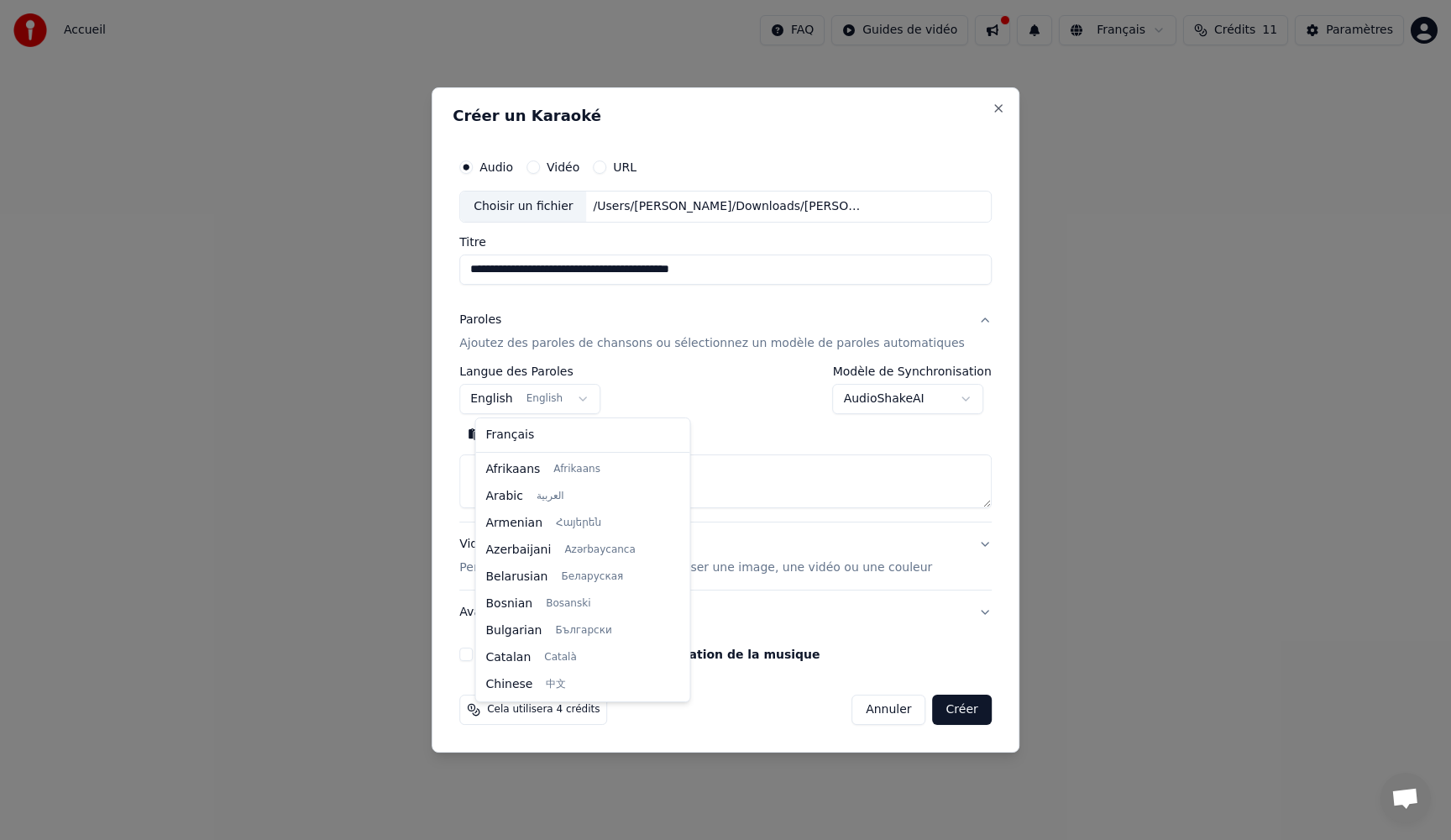
scroll to position [134, 0]
select select "**"
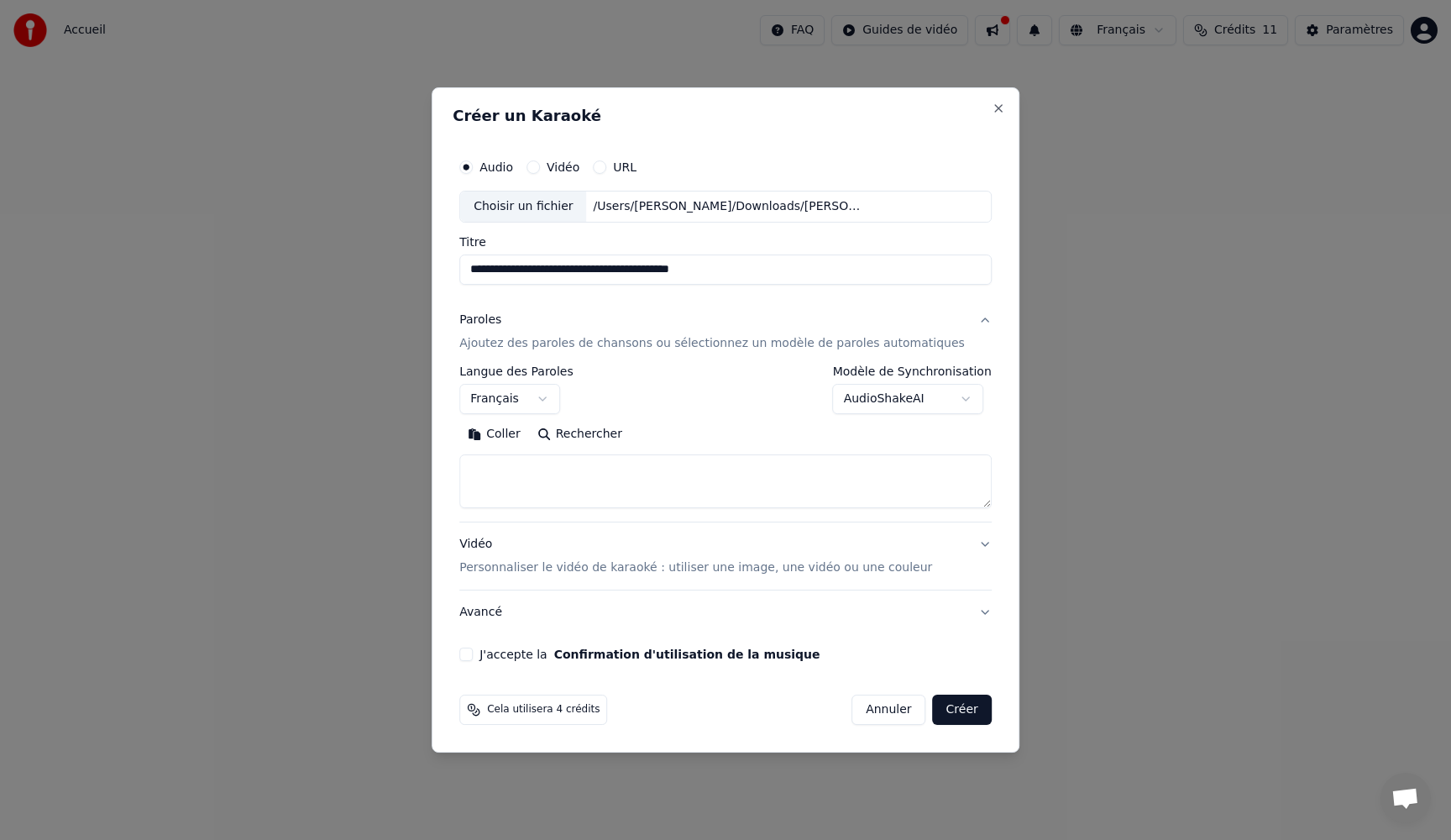
click at [517, 473] on textarea at bounding box center [725, 480] width 532 height 54
click at [515, 436] on button "Coller" at bounding box center [494, 435] width 70 height 27
click at [482, 502] on textarea at bounding box center [709, 480] width 501 height 54
click at [483, 488] on textarea at bounding box center [709, 480] width 501 height 54
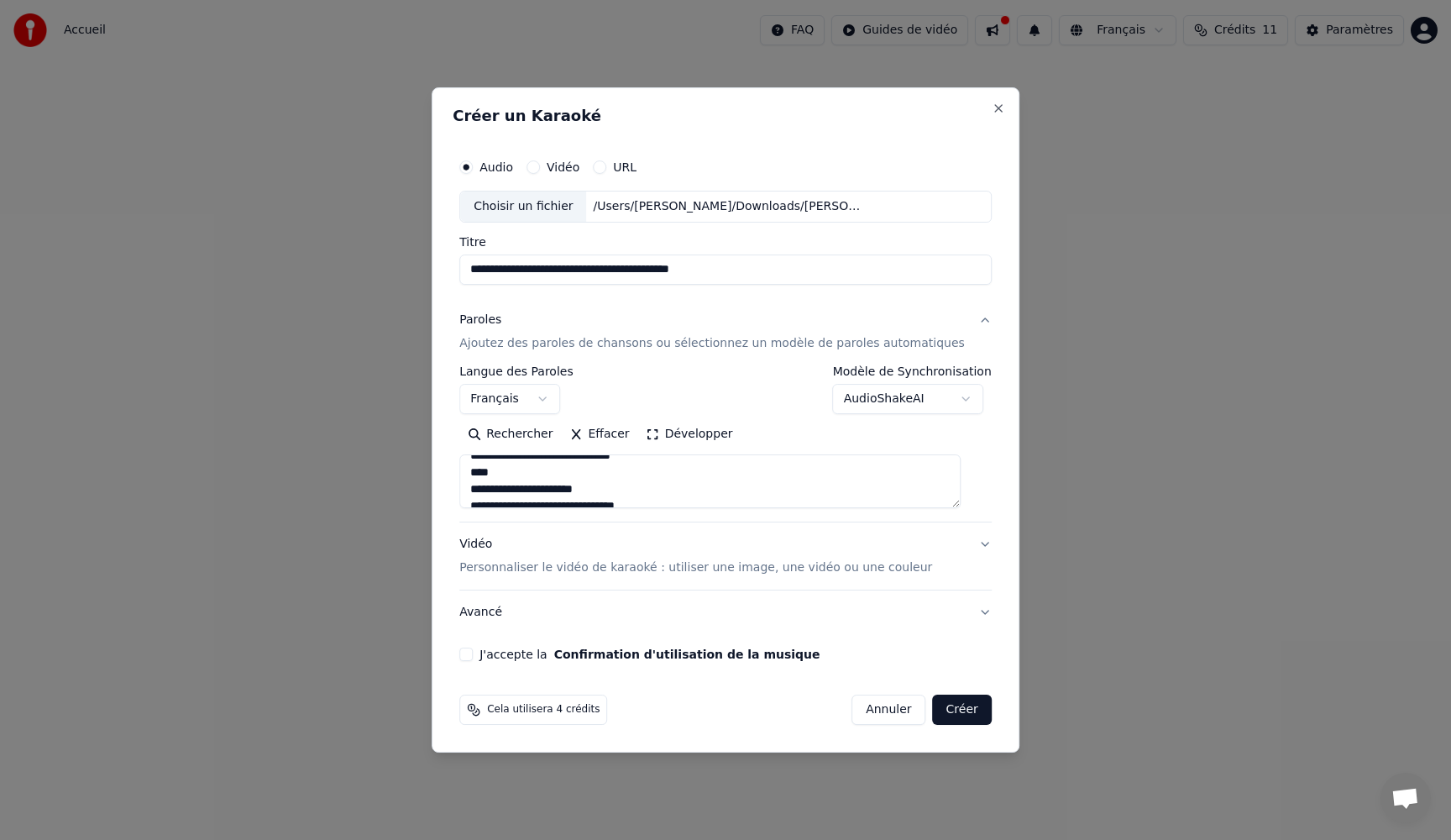
scroll to position [53, 0]
click at [481, 485] on textarea at bounding box center [709, 480] width 501 height 54
click at [483, 475] on textarea at bounding box center [709, 480] width 501 height 54
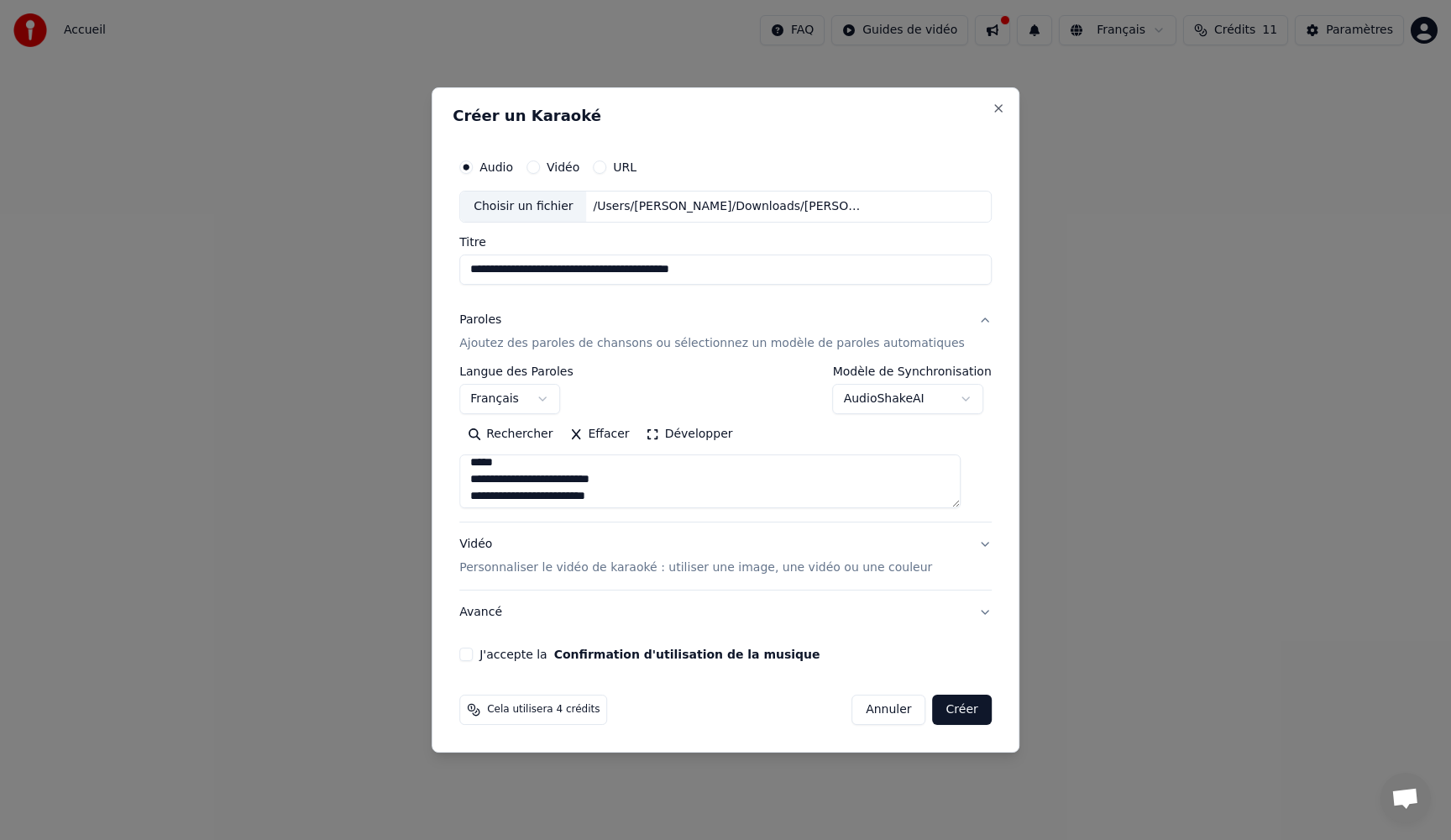
click at [485, 482] on textarea at bounding box center [709, 480] width 501 height 54
drag, startPoint x: 487, startPoint y: 470, endPoint x: 765, endPoint y: 673, distance: 344.2
click at [765, 673] on form "**********" at bounding box center [725, 437] width 546 height 588
paste textarea "**********"
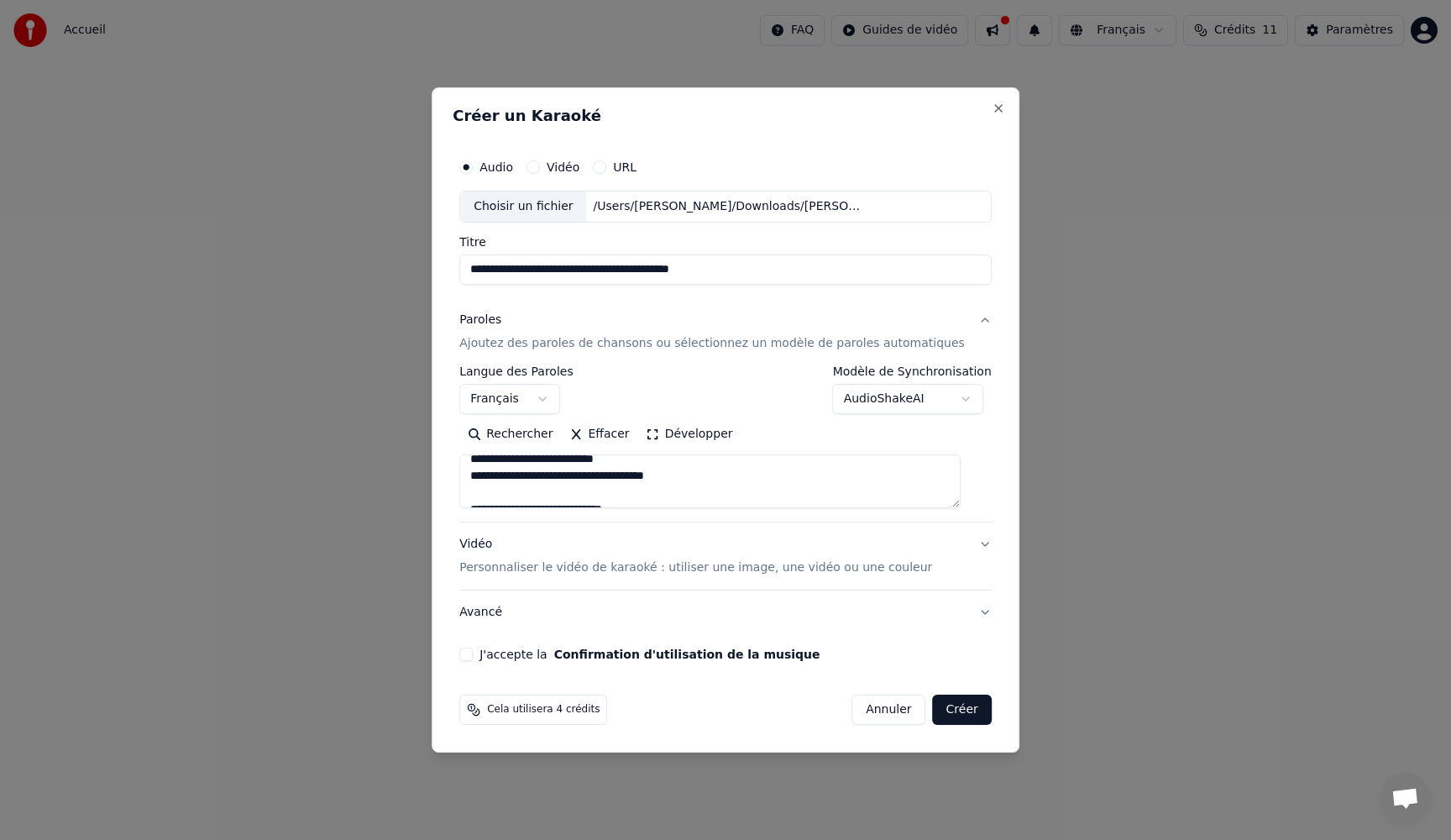
scroll to position [0, 0]
type textarea "**********"
click at [473, 654] on button "J'accepte la Confirmation d'utilisation de la musique" at bounding box center [466, 654] width 14 height 14
click at [668, 571] on p "Personnaliser le vidéo de karaoké : utiliser une image, une vidéo ou une couleur" at bounding box center [695, 567] width 473 height 17
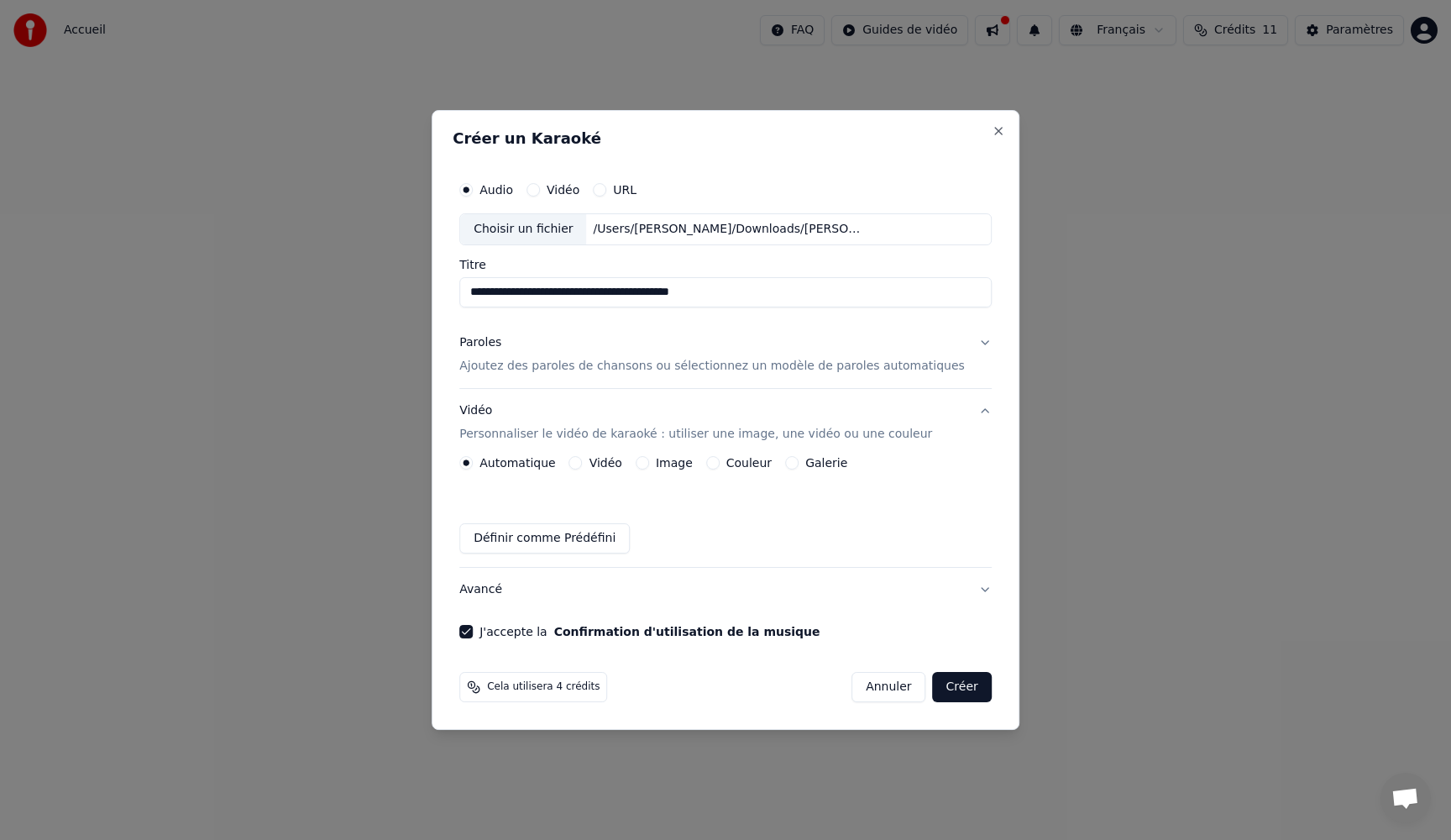
click at [715, 464] on button "Couleur" at bounding box center [713, 463] width 14 height 14
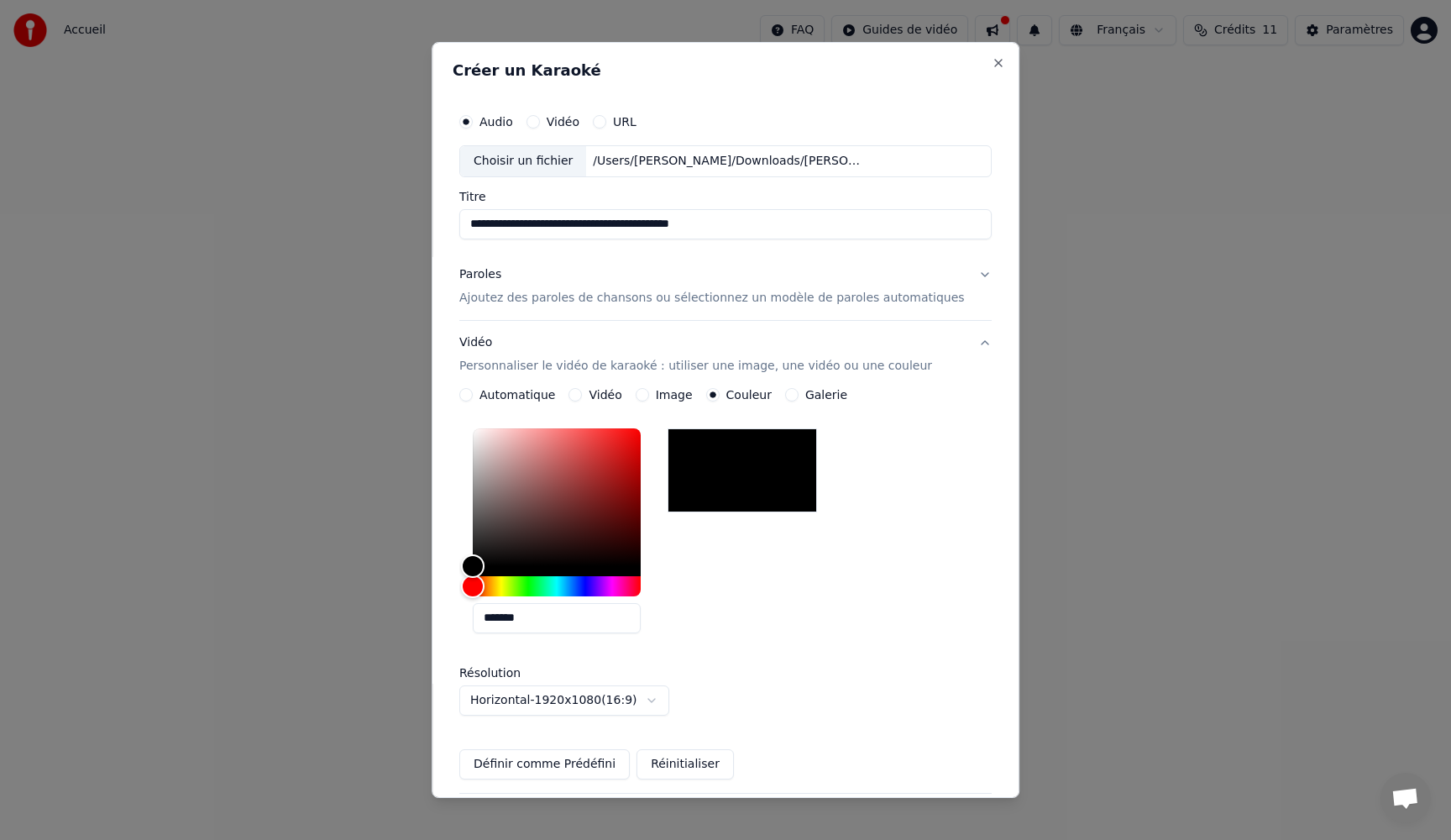
click at [641, 397] on button "Image" at bounding box center [642, 395] width 14 height 14
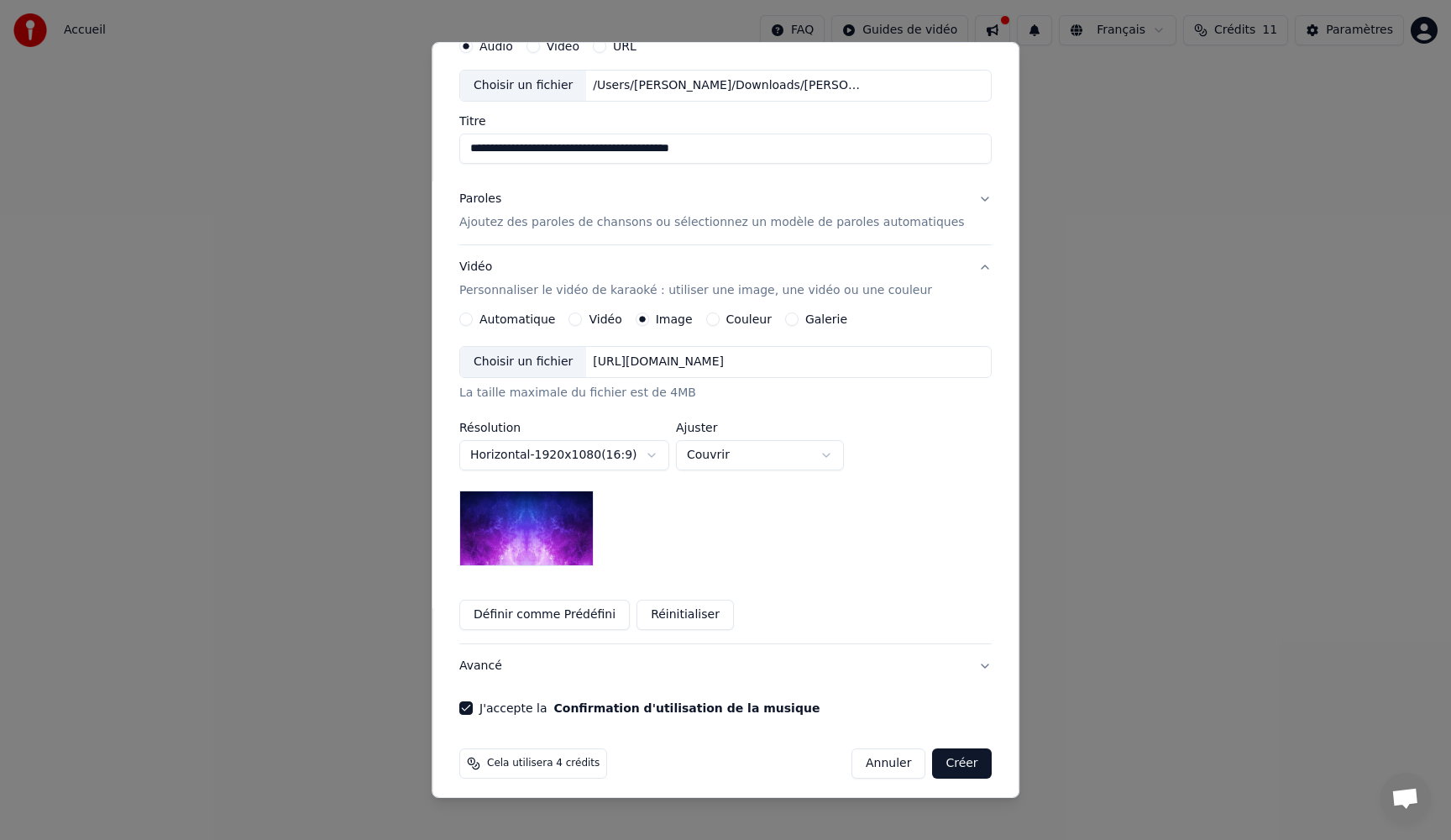
scroll to position [84, 0]
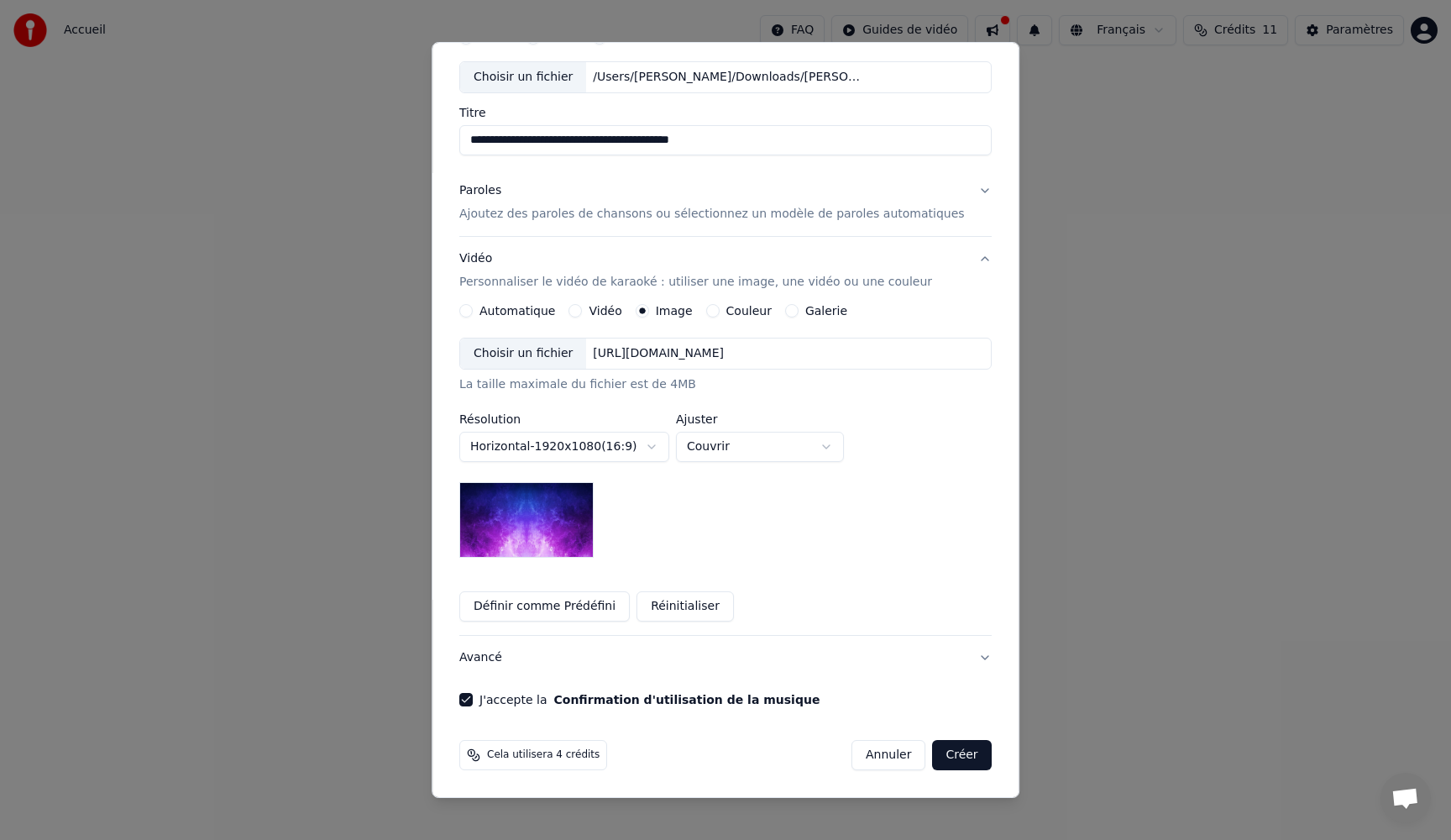
click at [575, 537] on img at bounding box center [526, 520] width 134 height 76
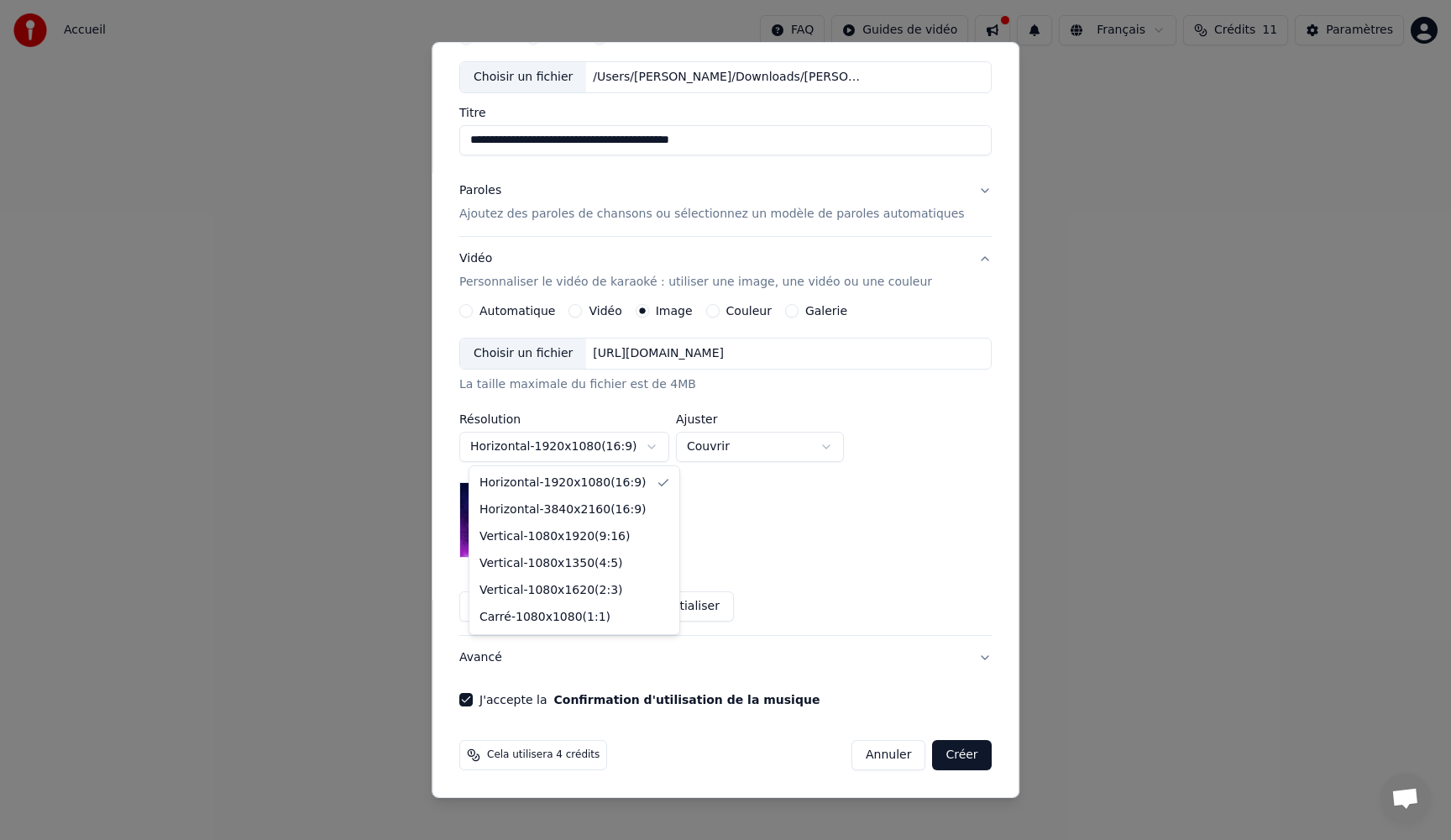
click at [656, 446] on body "**********" at bounding box center [725, 251] width 1451 height 504
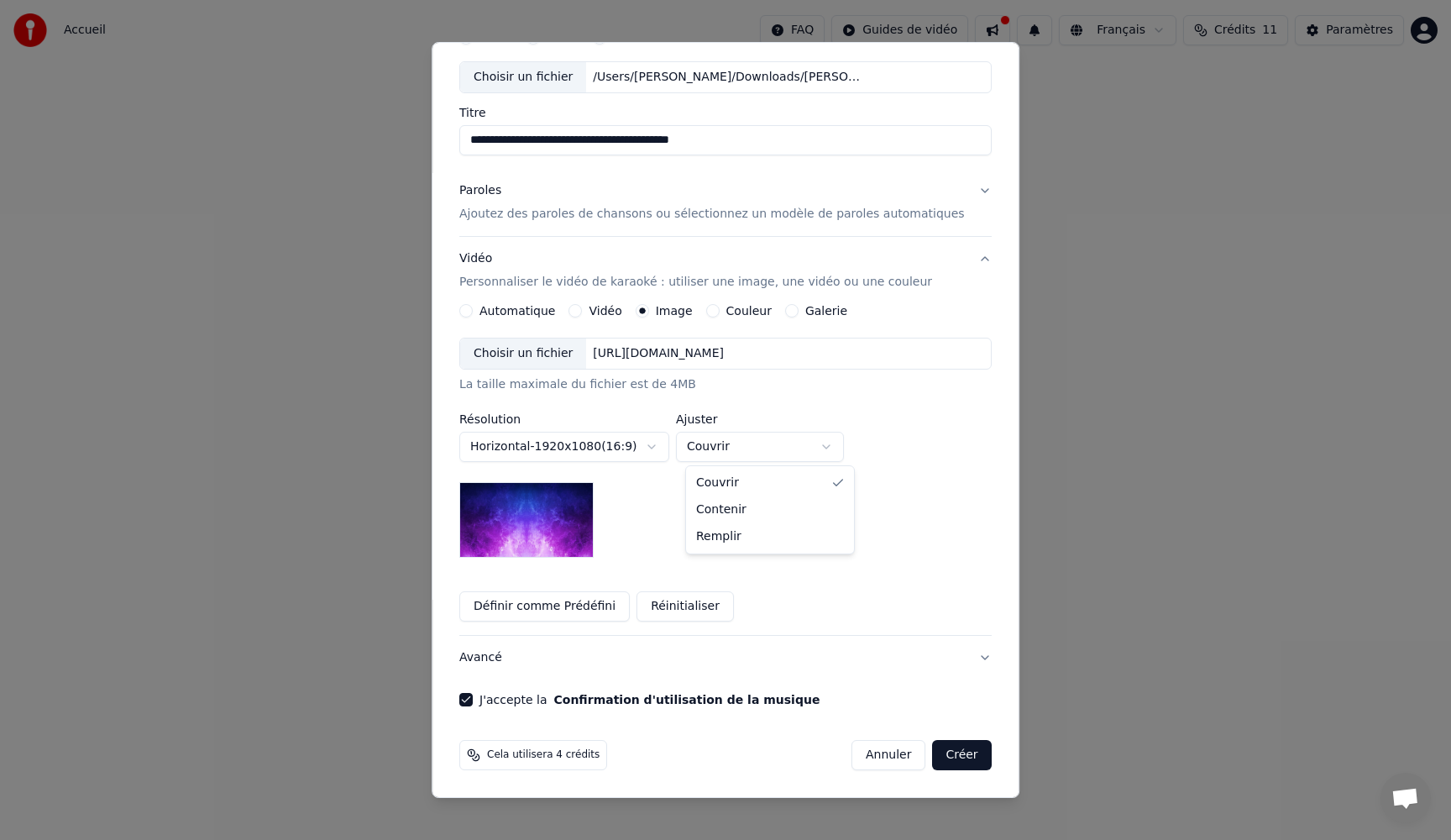
click at [777, 450] on body "**********" at bounding box center [725, 251] width 1451 height 504
click at [641, 498] on body "**********" at bounding box center [725, 251] width 1451 height 504
click at [537, 354] on div "Choisir un fichier" at bounding box center [522, 353] width 126 height 30
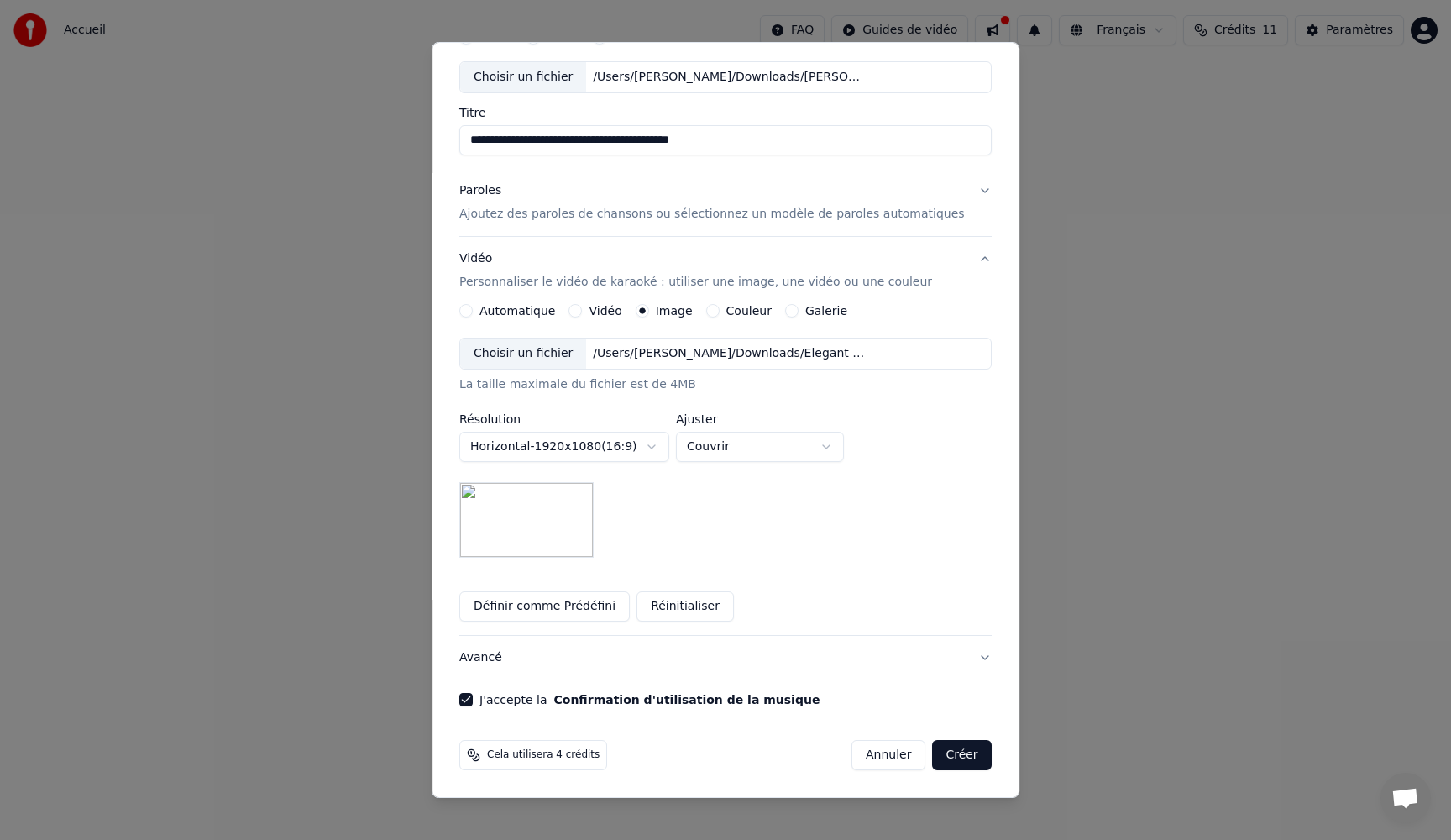
drag, startPoint x: 733, startPoint y: 148, endPoint x: 317, endPoint y: 91, distance: 419.9
click at [317, 91] on body "**********" at bounding box center [725, 251] width 1451 height 504
type input "**********"
click at [941, 757] on button "Créer" at bounding box center [962, 754] width 58 height 30
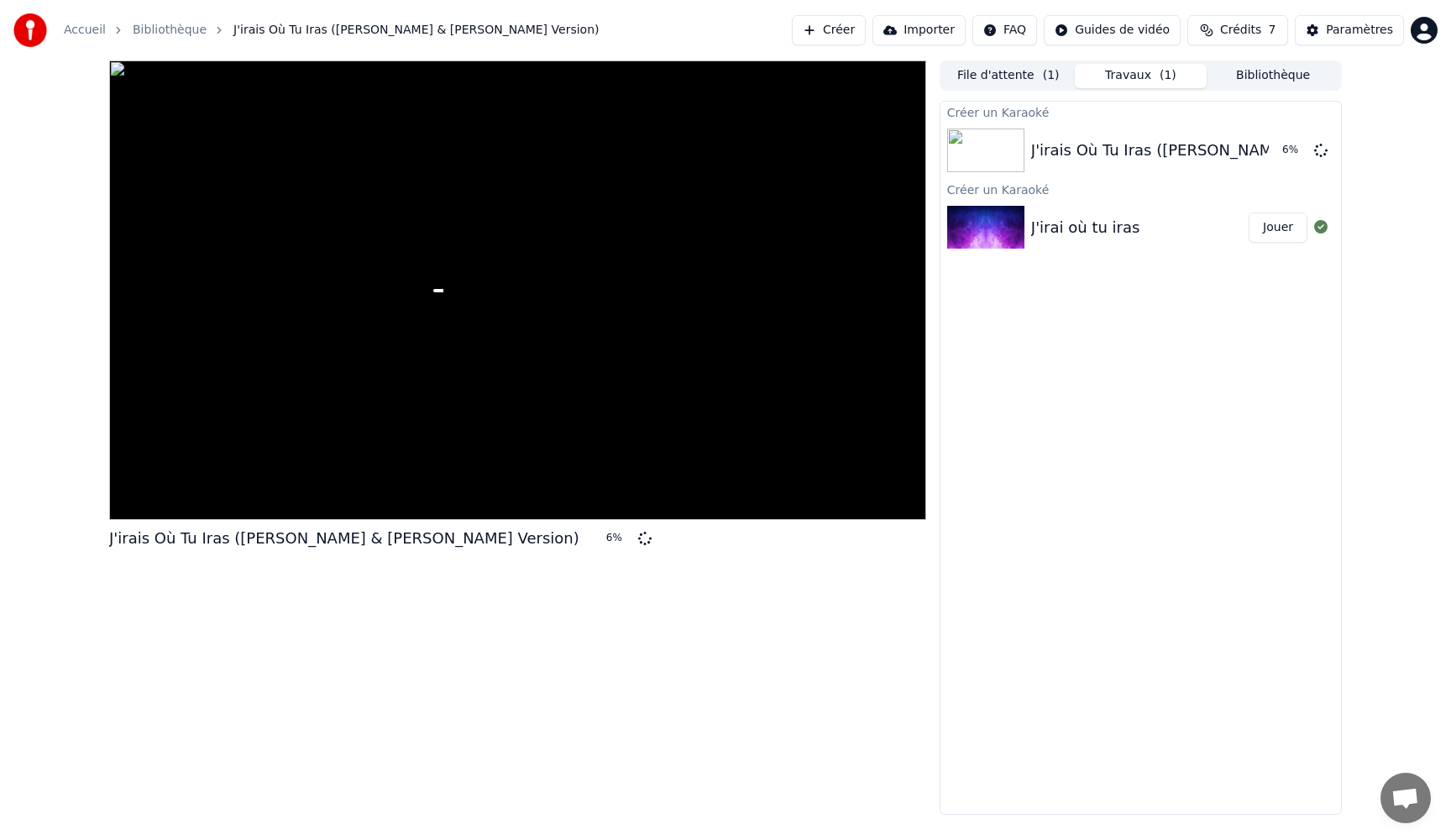
click at [179, 35] on link "Bibliothèque" at bounding box center [170, 29] width 74 height 17
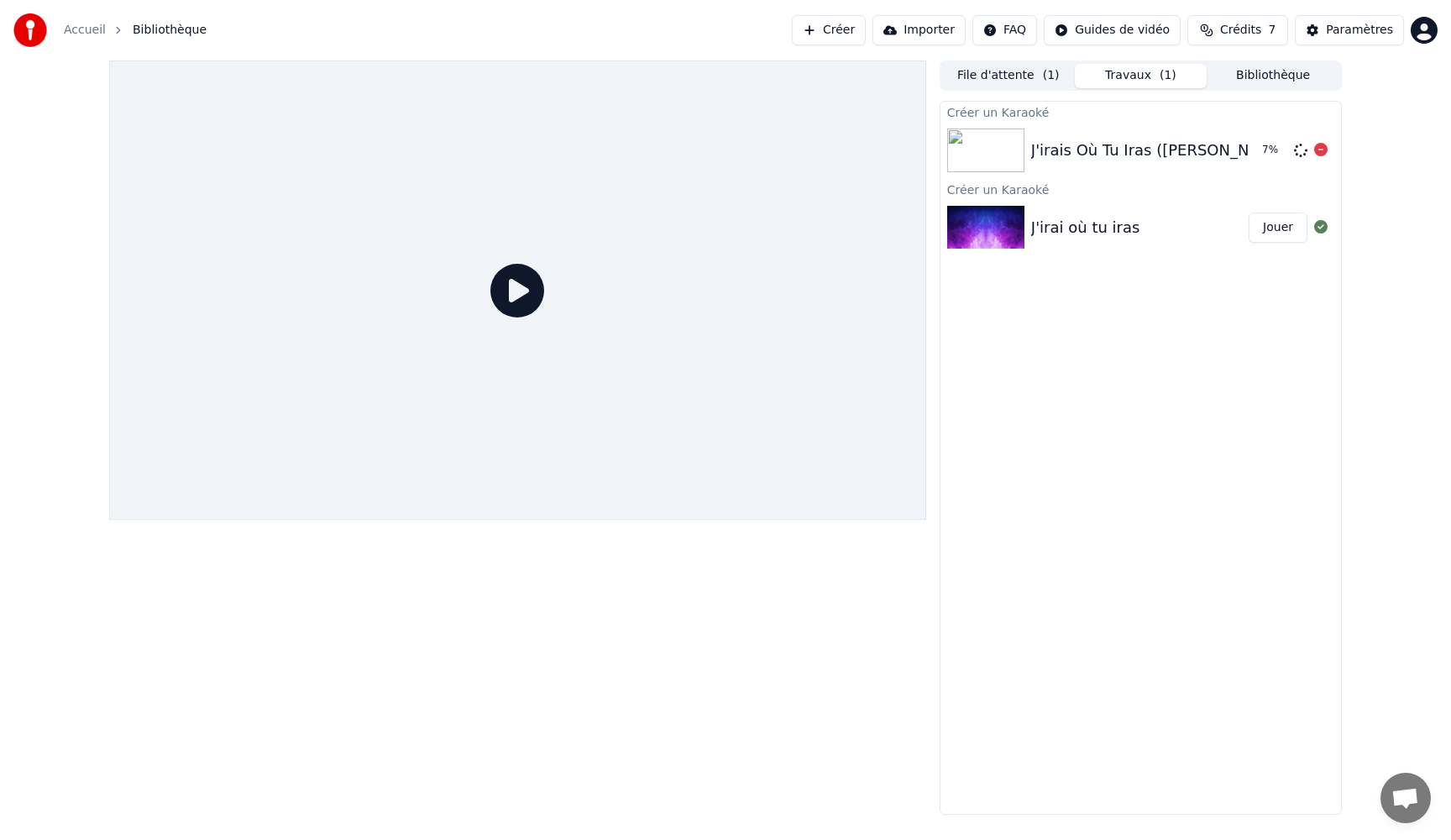
click at [1211, 151] on div "J'irais Où Tu Iras ([PERSON_NAME] & [PERSON_NAME] Version)" at bounding box center [1266, 150] width 470 height 23
click at [1211, 149] on div "J'irais Où Tu Iras ([PERSON_NAME] & [PERSON_NAME] Version)" at bounding box center [1266, 150] width 470 height 23
click at [1210, 149] on div "J'irais Où Tu Iras ([PERSON_NAME] & [PERSON_NAME] Version)" at bounding box center [1266, 150] width 470 height 23
drag, startPoint x: 1210, startPoint y: 149, endPoint x: 1060, endPoint y: 95, distance: 159.4
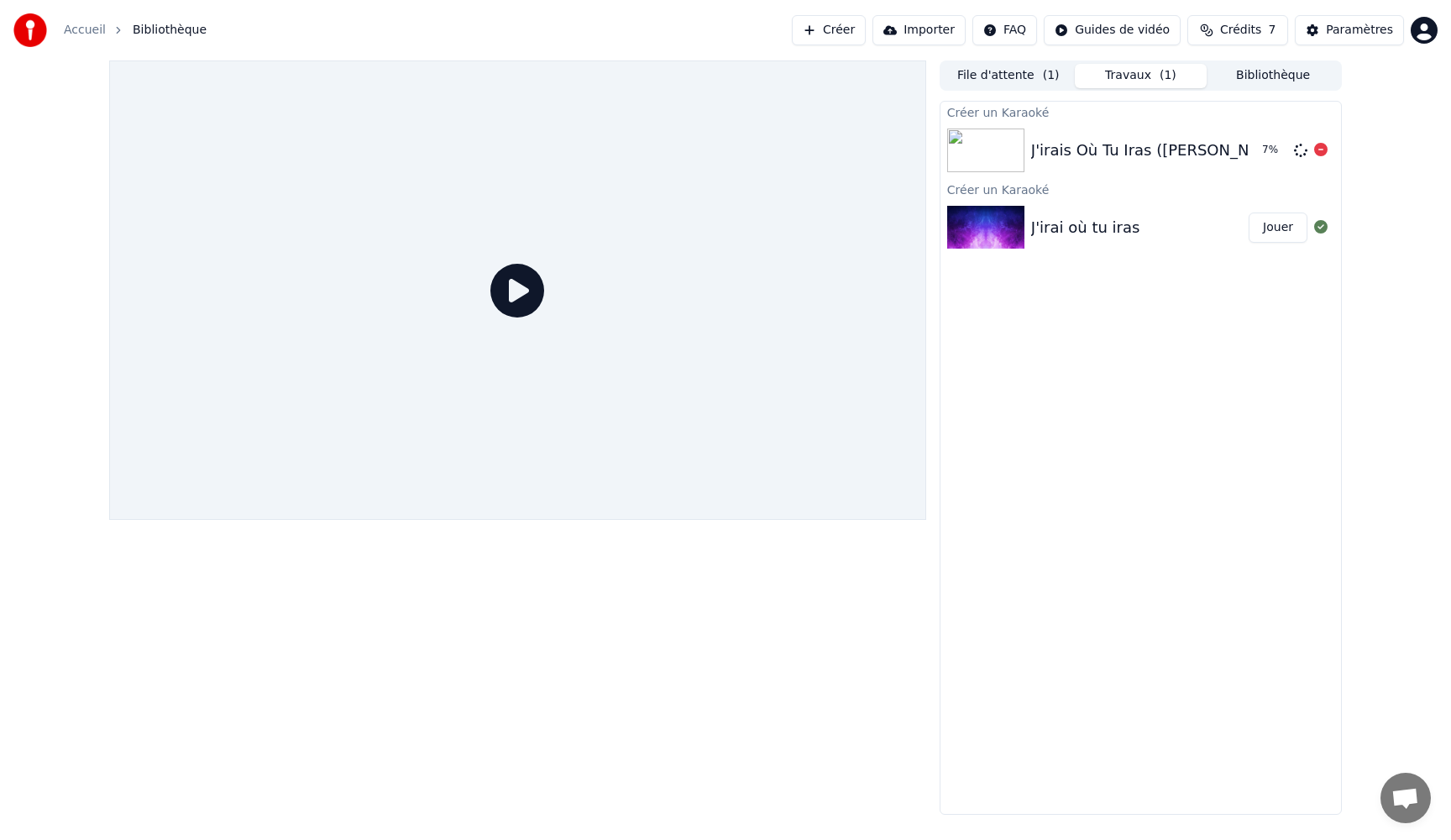
click at [1210, 149] on div "J'irais Où Tu Iras ([PERSON_NAME] & [PERSON_NAME] Version)" at bounding box center [1266, 150] width 470 height 23
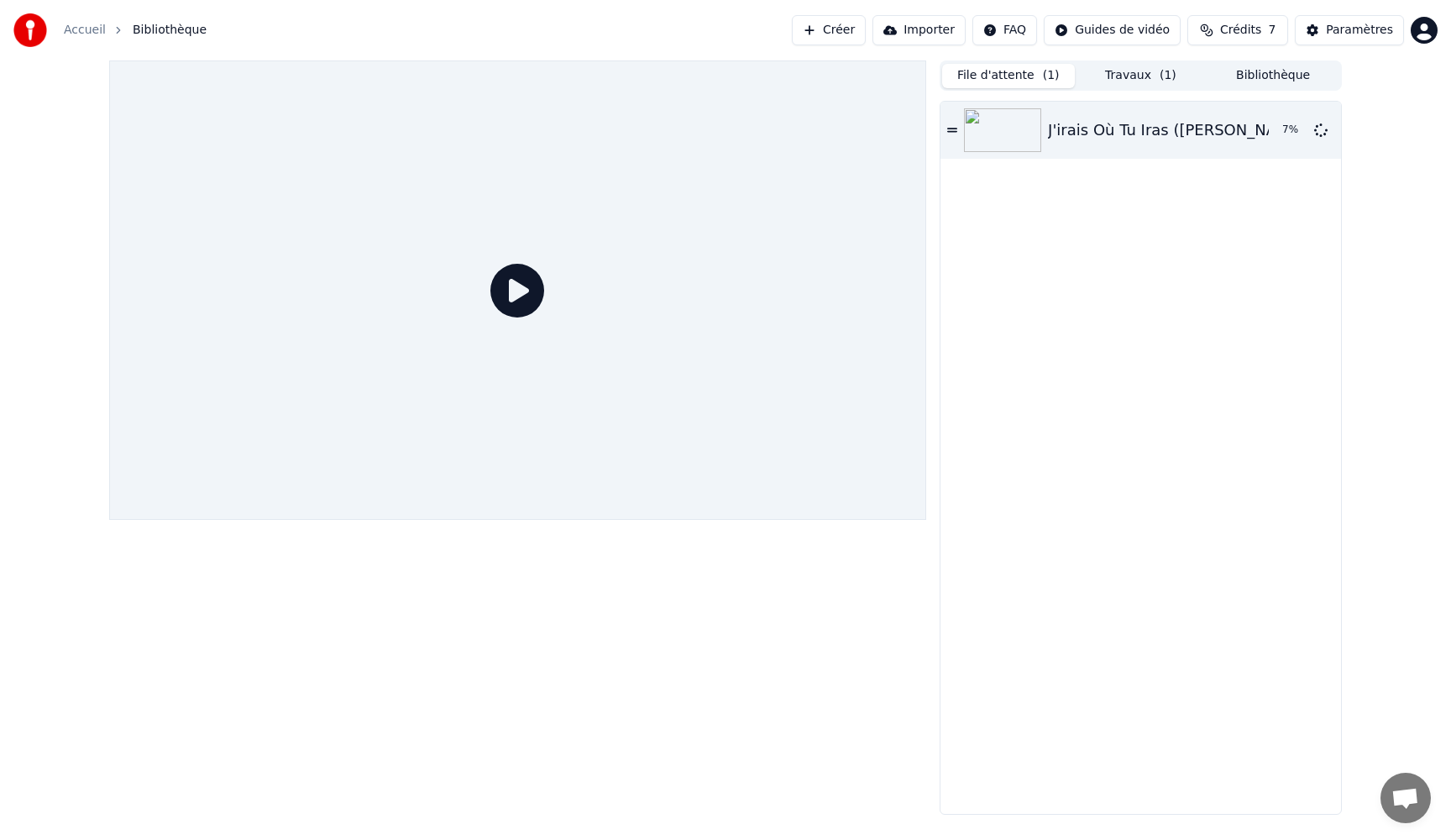
click at [967, 68] on button "File d'attente ( 1 )" at bounding box center [1009, 75] width 133 height 24
click at [1140, 131] on div "J'irais Où Tu Iras ([PERSON_NAME] & [PERSON_NAME] Version)" at bounding box center [1282, 130] width 470 height 23
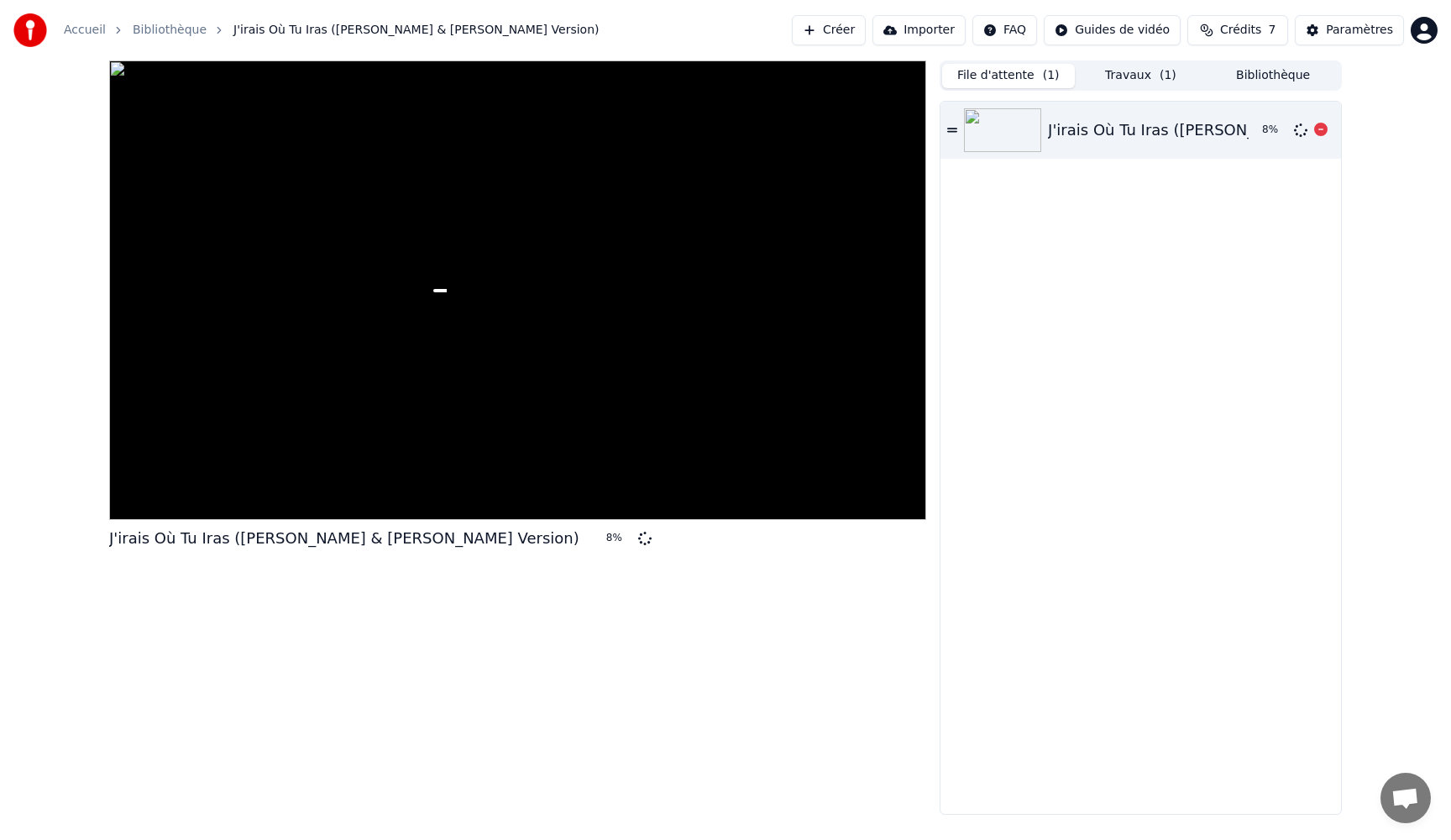
click at [1140, 131] on div "J'irais Où Tu Iras ([PERSON_NAME] & [PERSON_NAME] Version)" at bounding box center [1282, 130] width 470 height 23
click at [1237, 130] on div "J'irais Où Tu Iras ([PERSON_NAME] & [PERSON_NAME] Version)" at bounding box center [1282, 130] width 470 height 23
click at [1254, 81] on button "Bibliothèque" at bounding box center [1273, 75] width 133 height 24
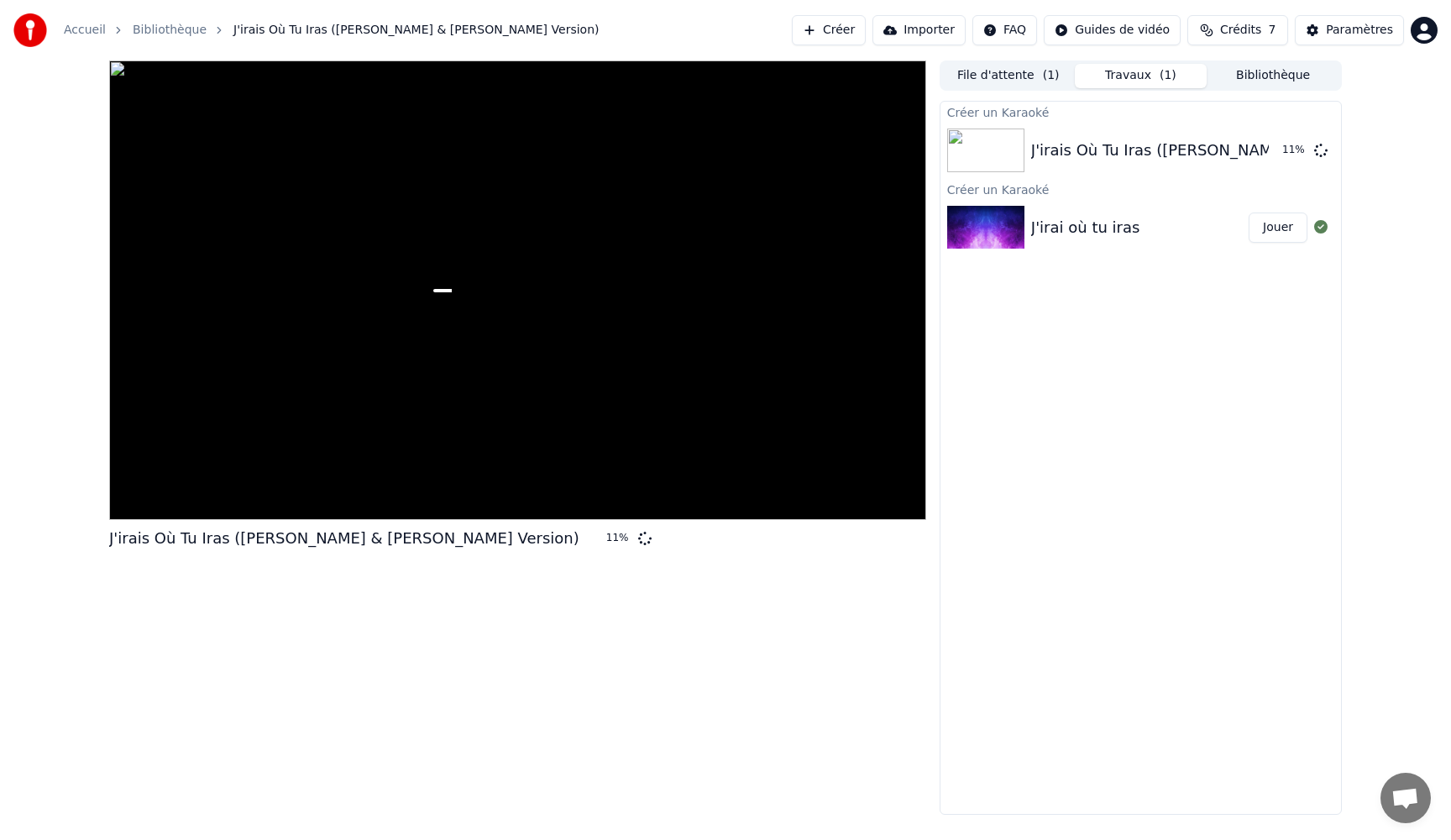
click at [1126, 80] on button "Travaux ( 1 )" at bounding box center [1141, 75] width 133 height 24
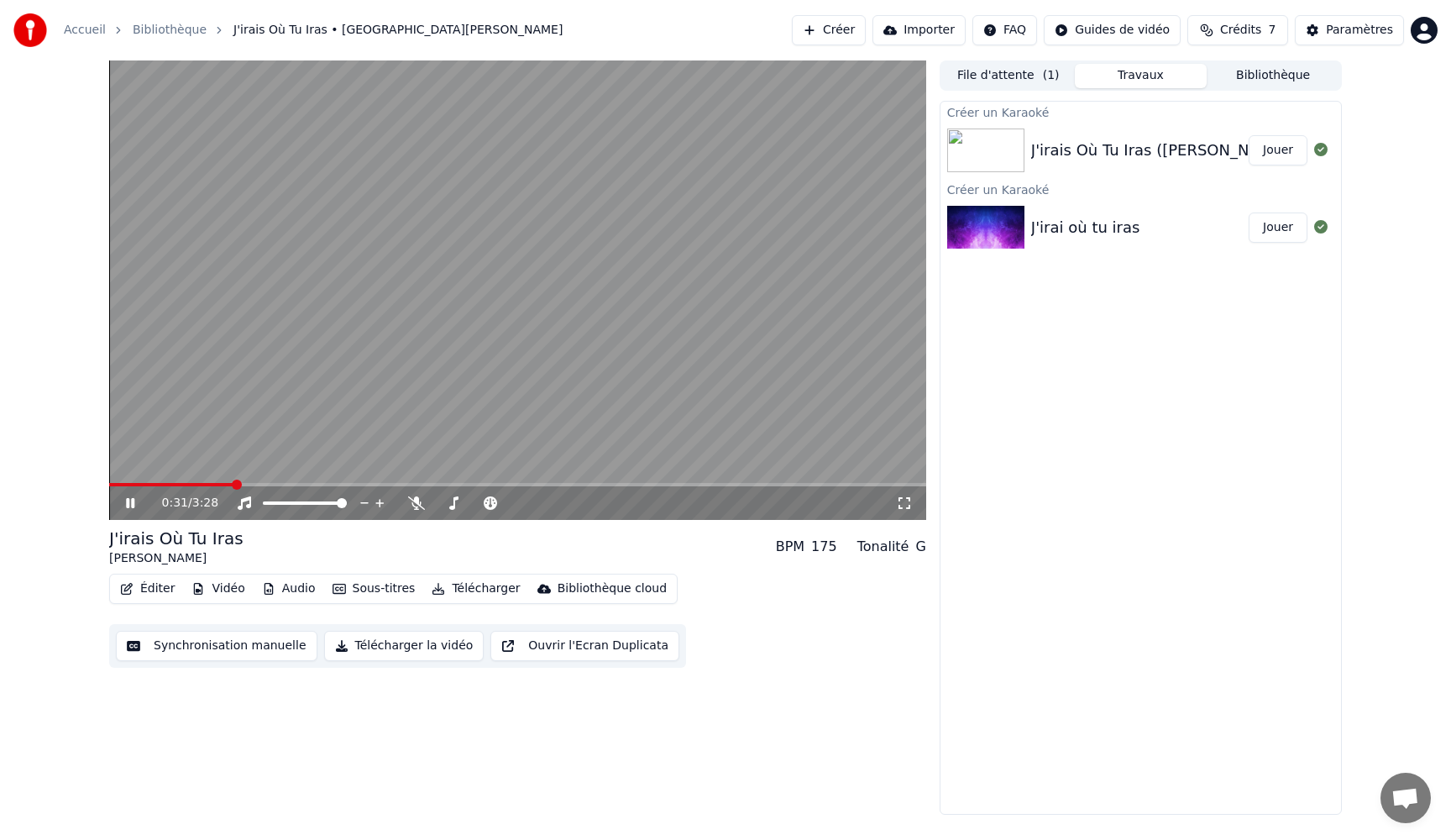
click at [222, 642] on button "Synchronisation manuelle" at bounding box center [216, 645] width 202 height 30
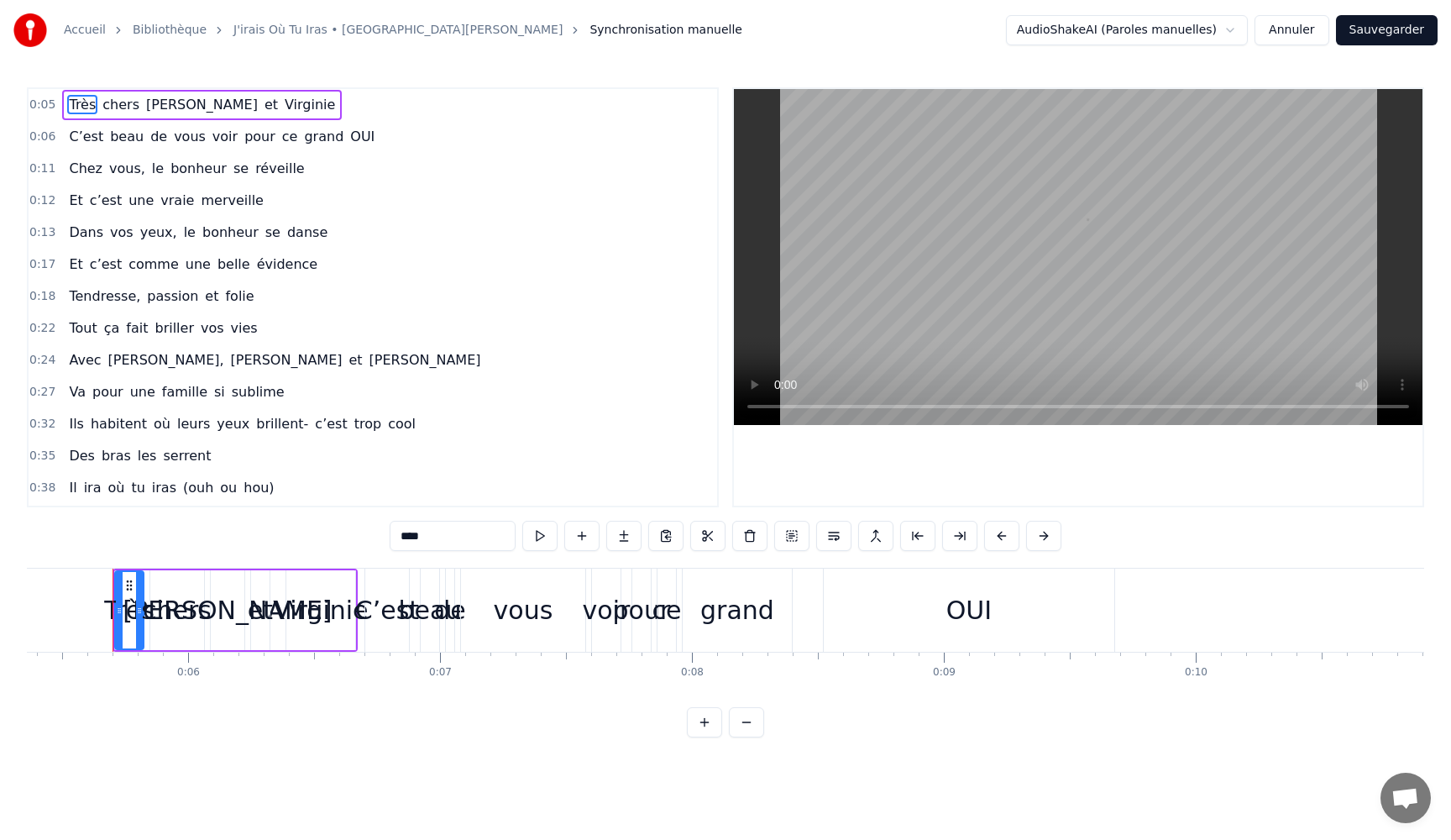
scroll to position [0, 1352]
click at [84, 136] on span "C’est" at bounding box center [86, 136] width 38 height 19
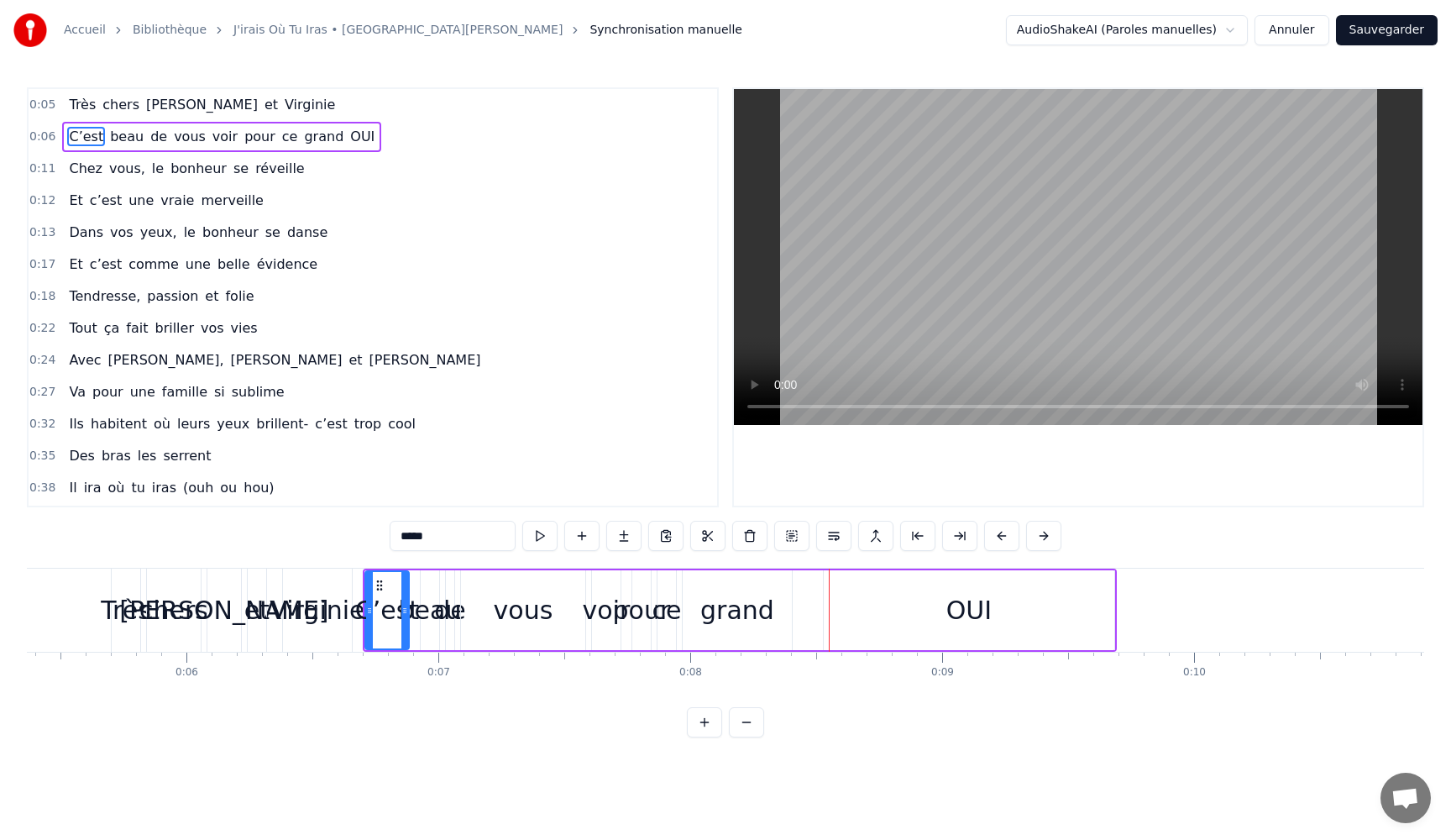
click at [119, 111] on span "chers" at bounding box center [120, 104] width 40 height 19
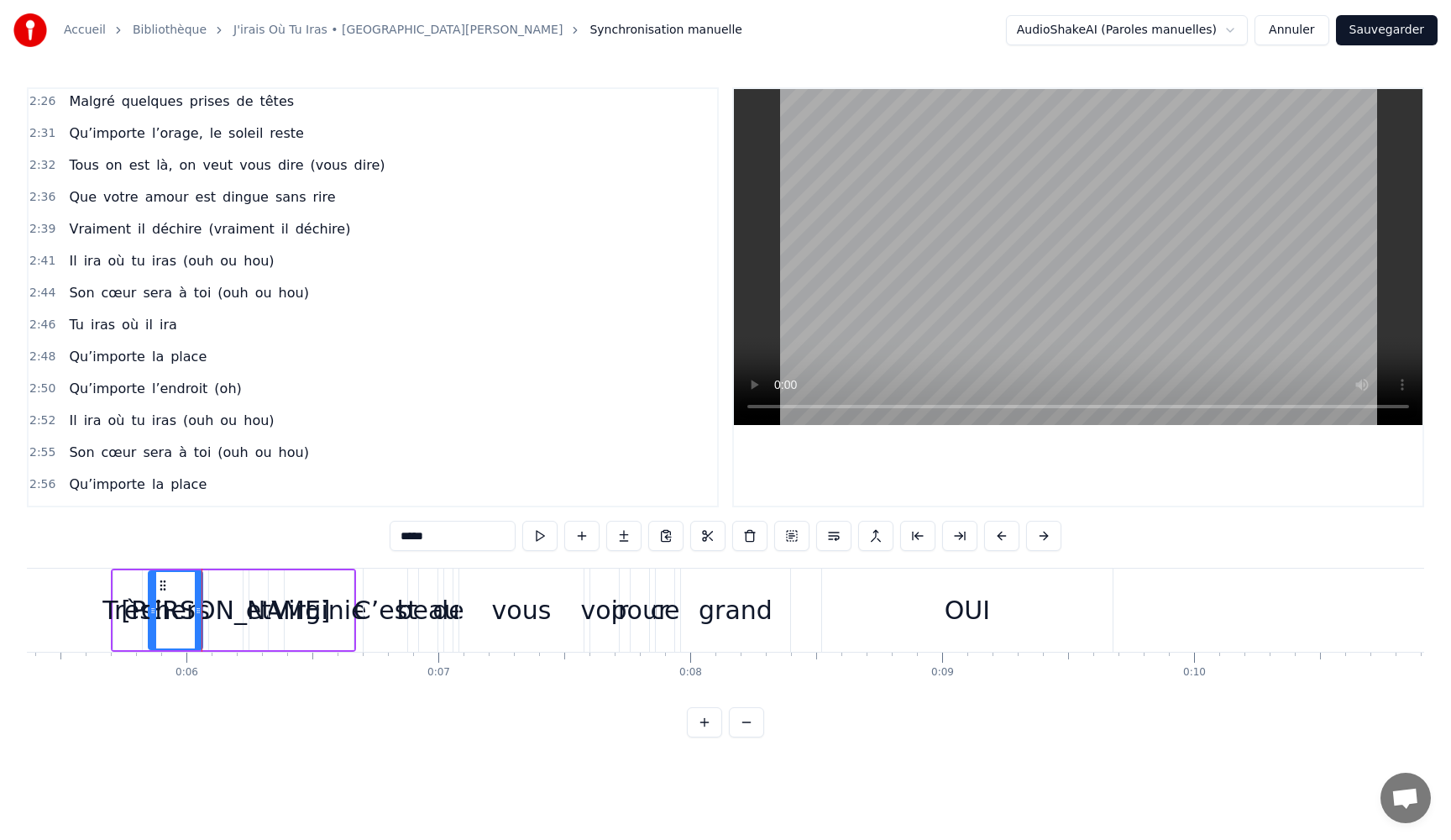
scroll to position [1817, 0]
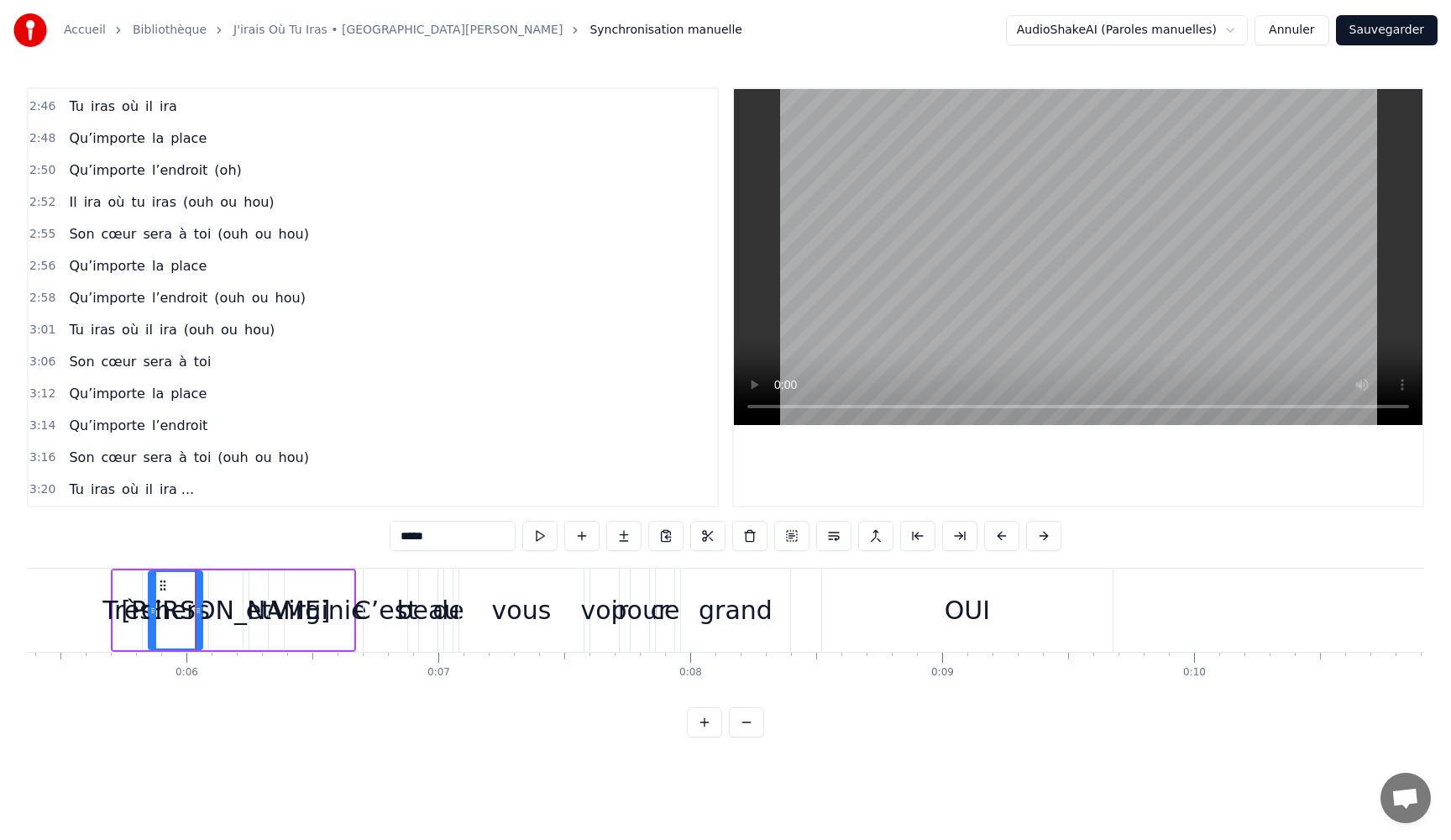
click at [257, 604] on div "et" at bounding box center [258, 610] width 25 height 38
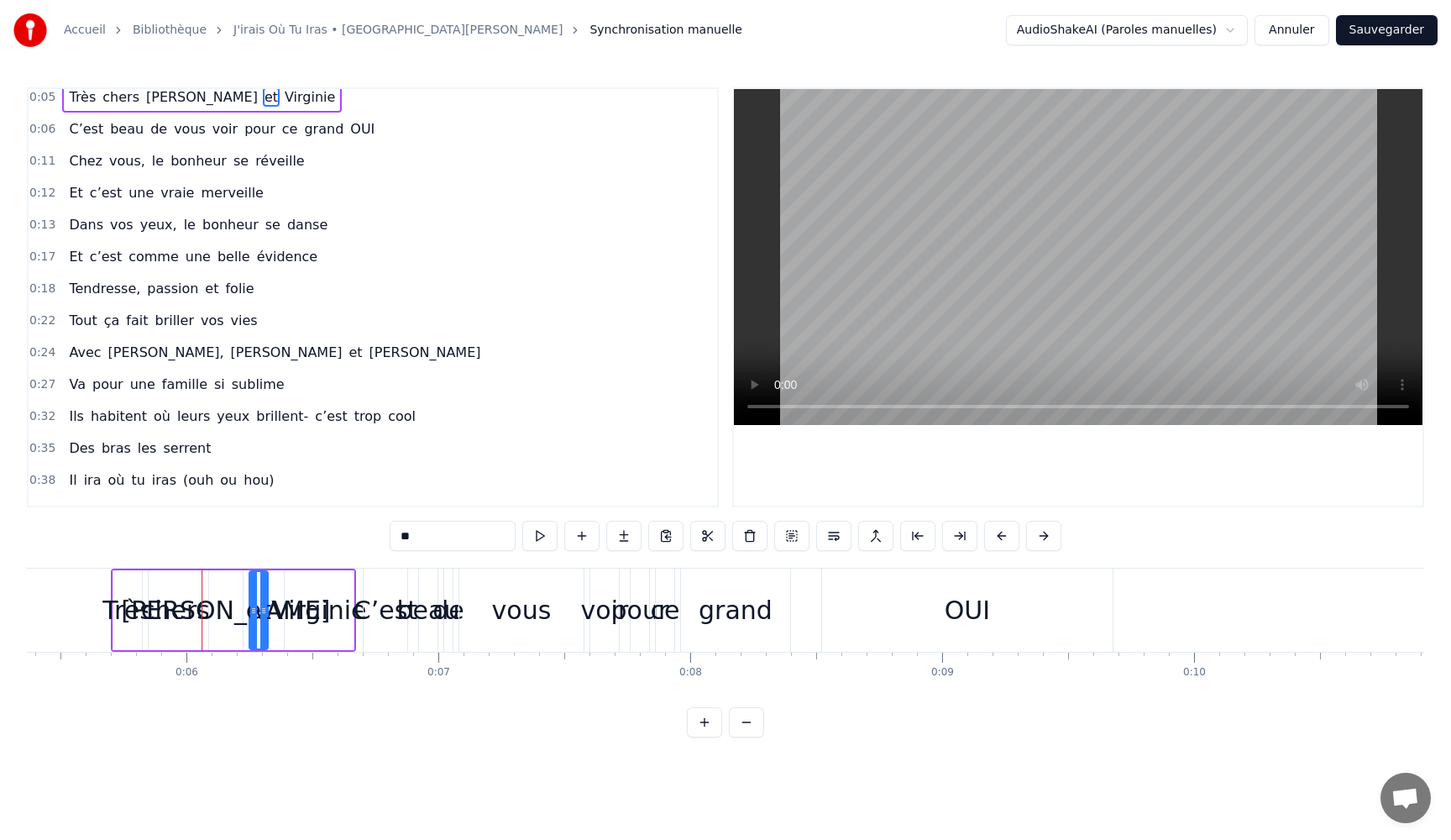
scroll to position [0, 0]
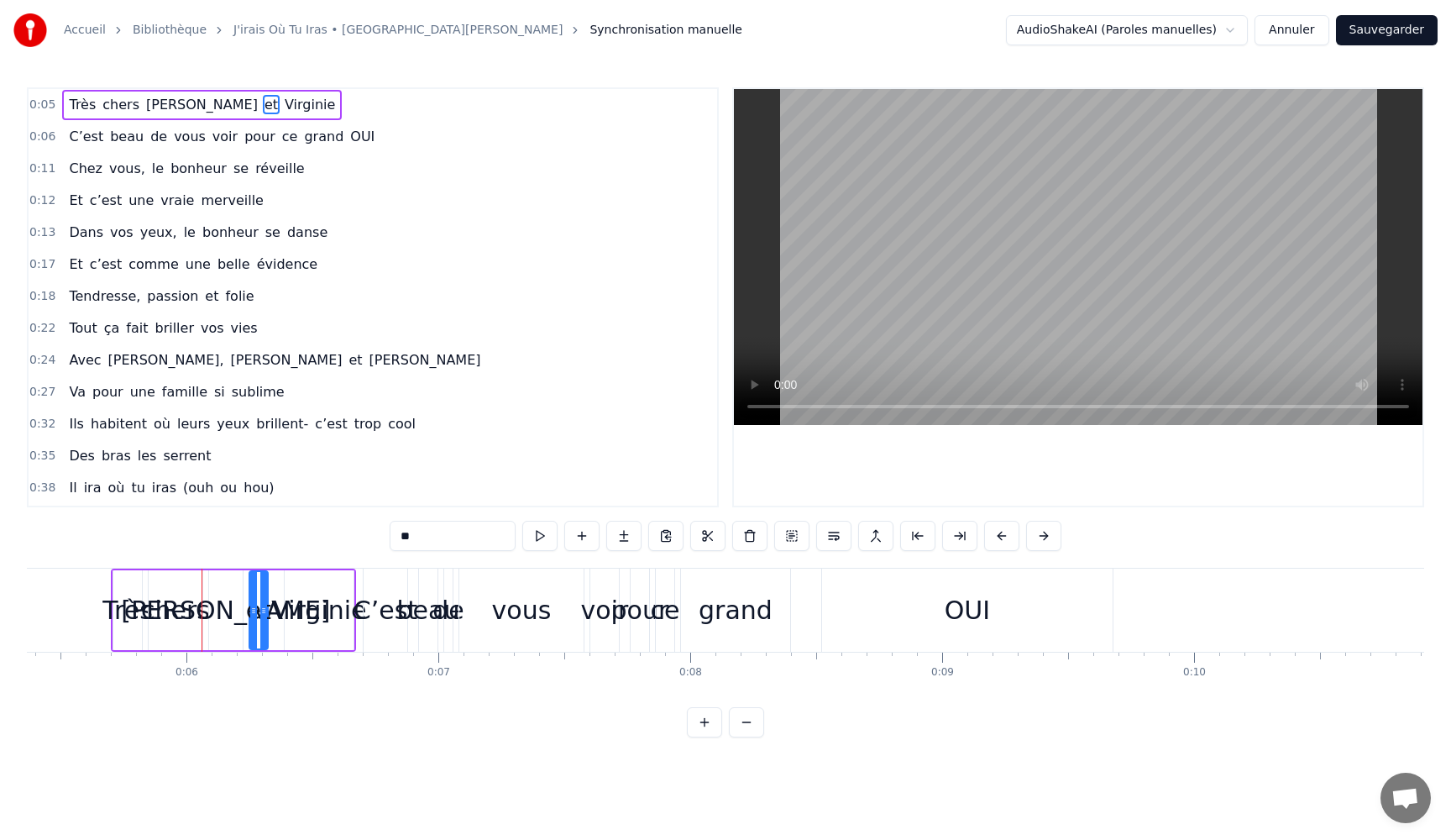
click at [113, 598] on div "Très" at bounding box center [128, 610] width 51 height 38
click at [543, 538] on button at bounding box center [540, 535] width 35 height 30
click at [105, 102] on span "chers" at bounding box center [120, 104] width 40 height 19
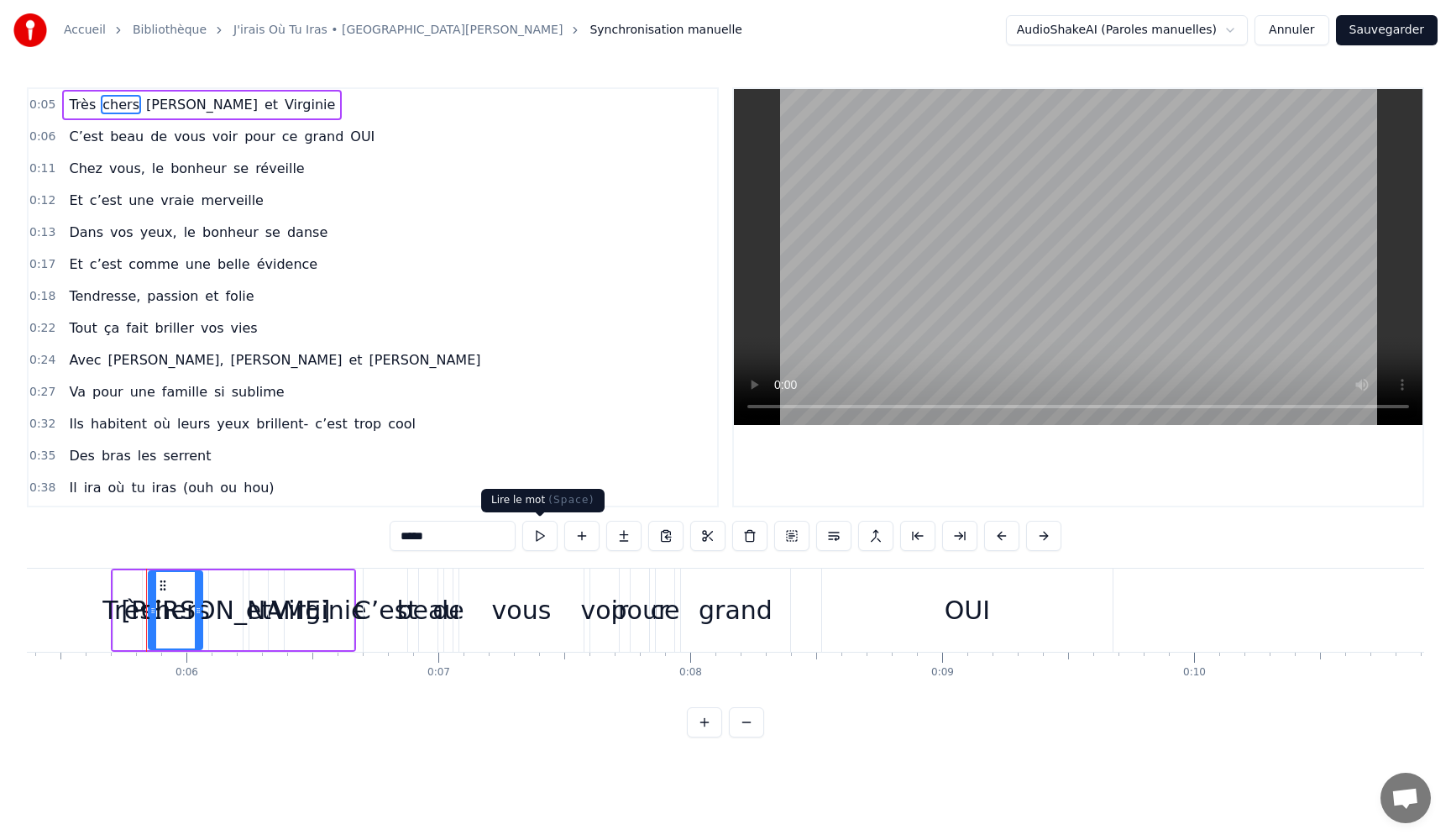
click at [537, 539] on button at bounding box center [540, 535] width 35 height 30
click at [169, 111] on span "[PERSON_NAME]" at bounding box center [202, 104] width 115 height 19
click at [543, 536] on button at bounding box center [540, 535] width 35 height 30
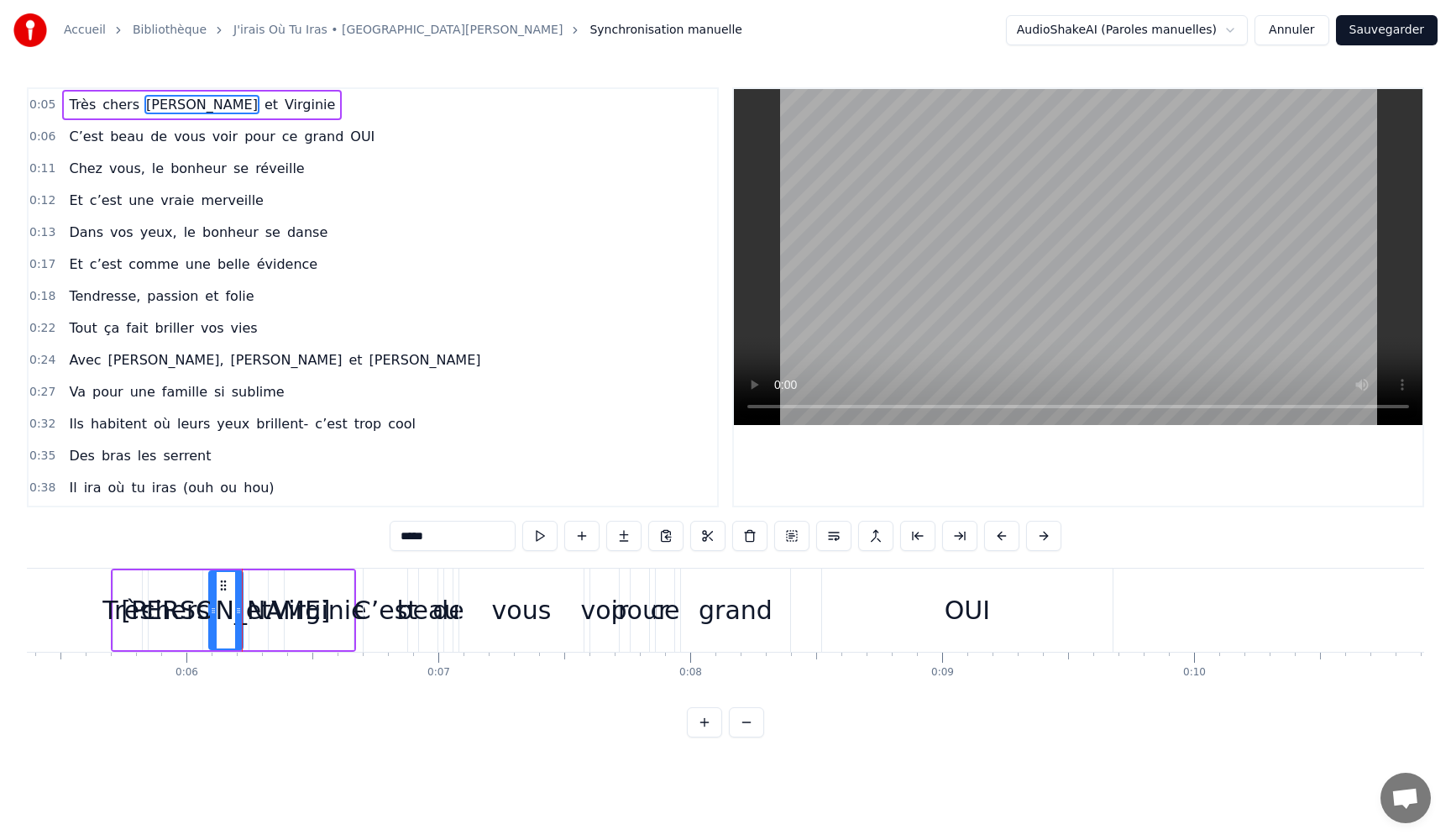
click at [106, 484] on span "où" at bounding box center [116, 487] width 20 height 19
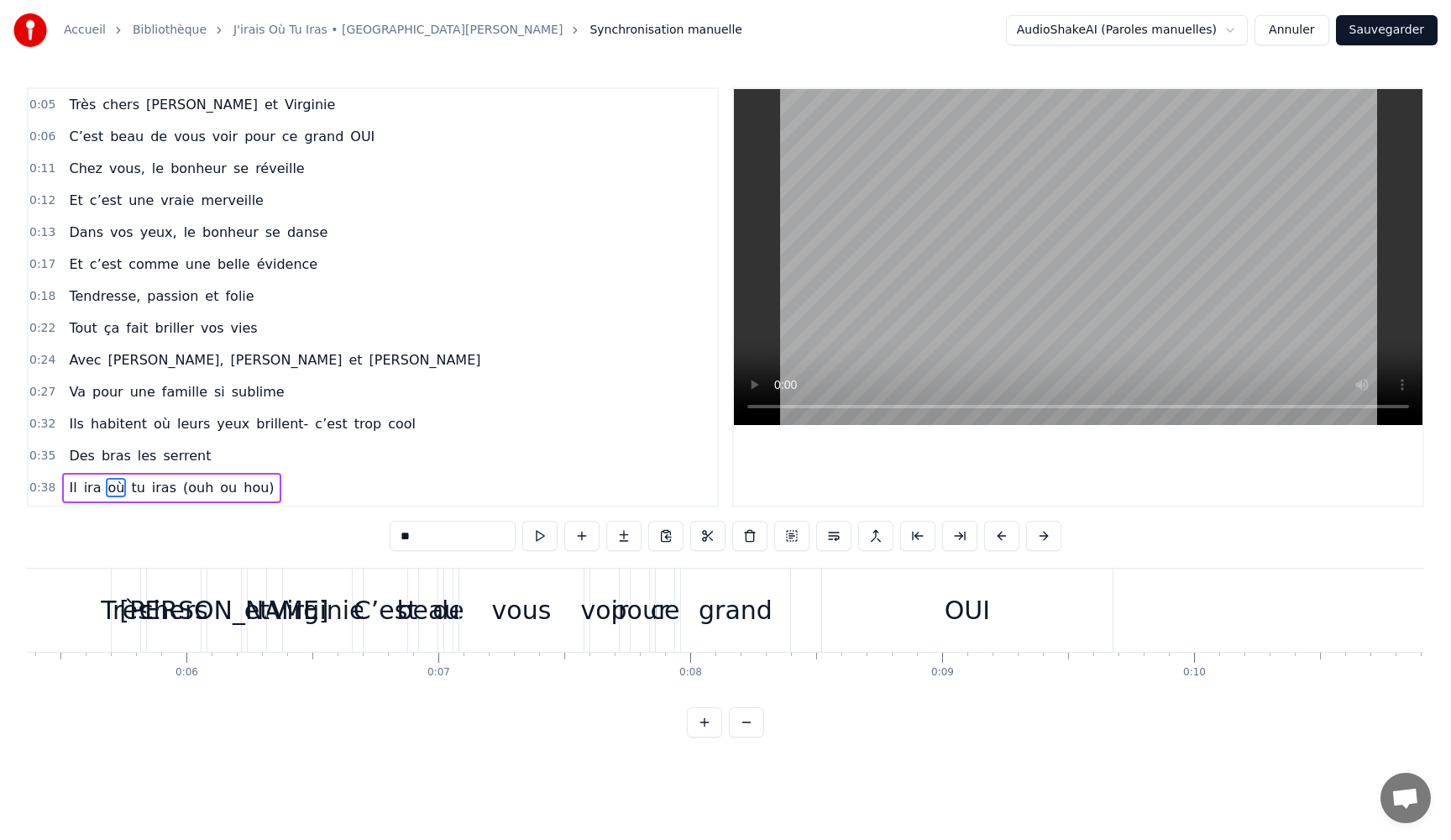
scroll to position [2, 0]
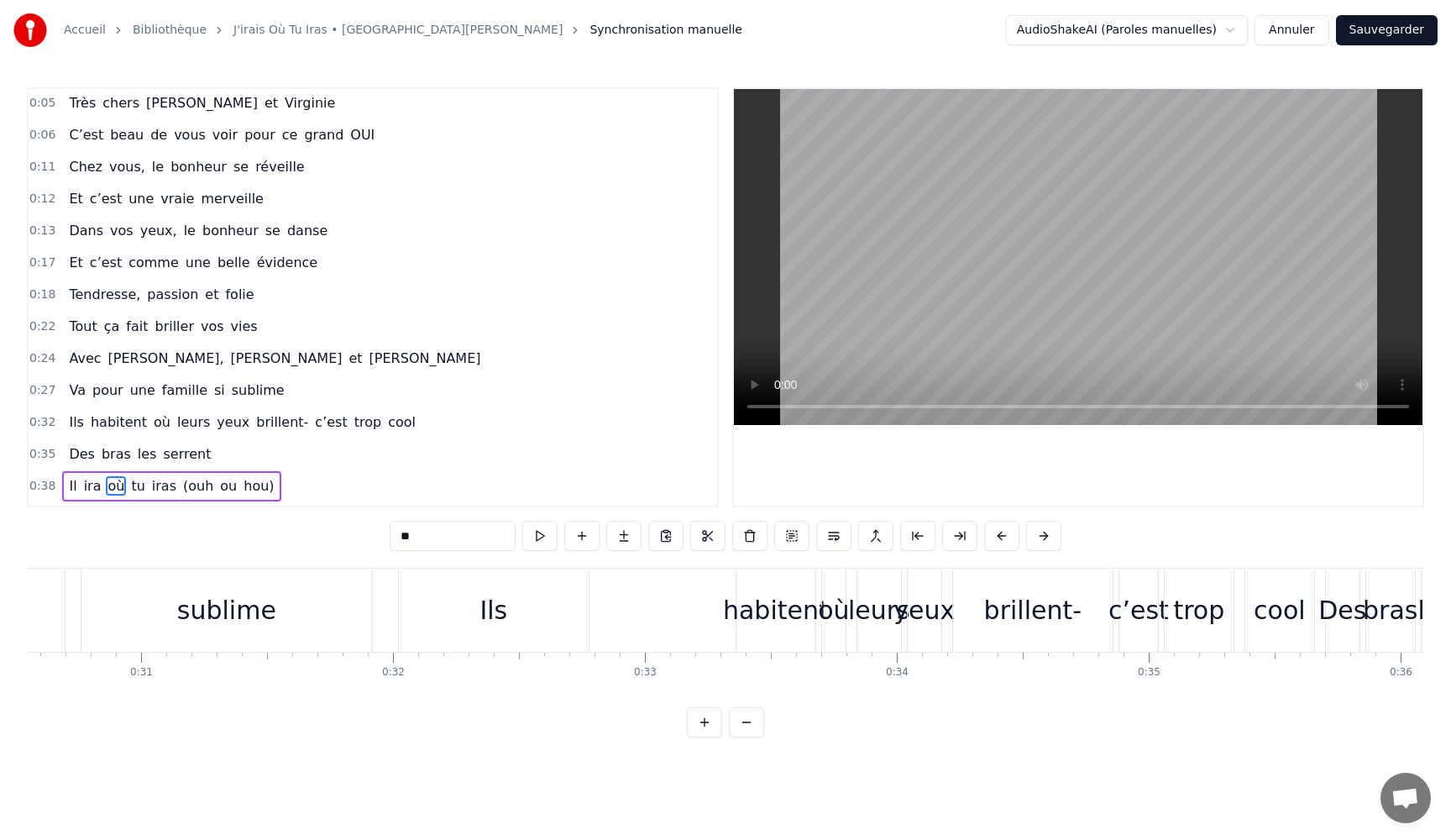
click at [70, 489] on span "Il" at bounding box center [72, 486] width 11 height 19
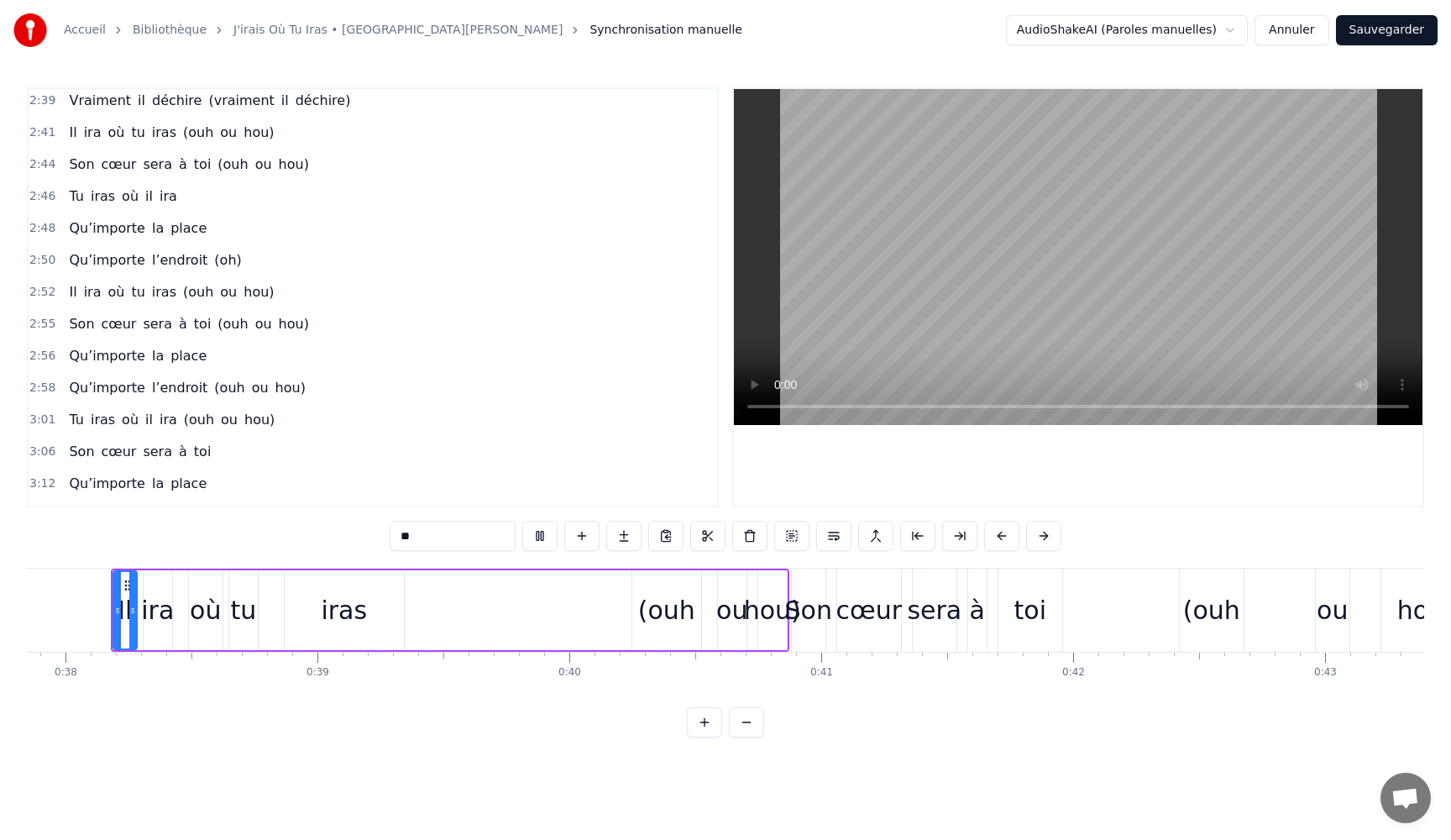
scroll to position [1817, 0]
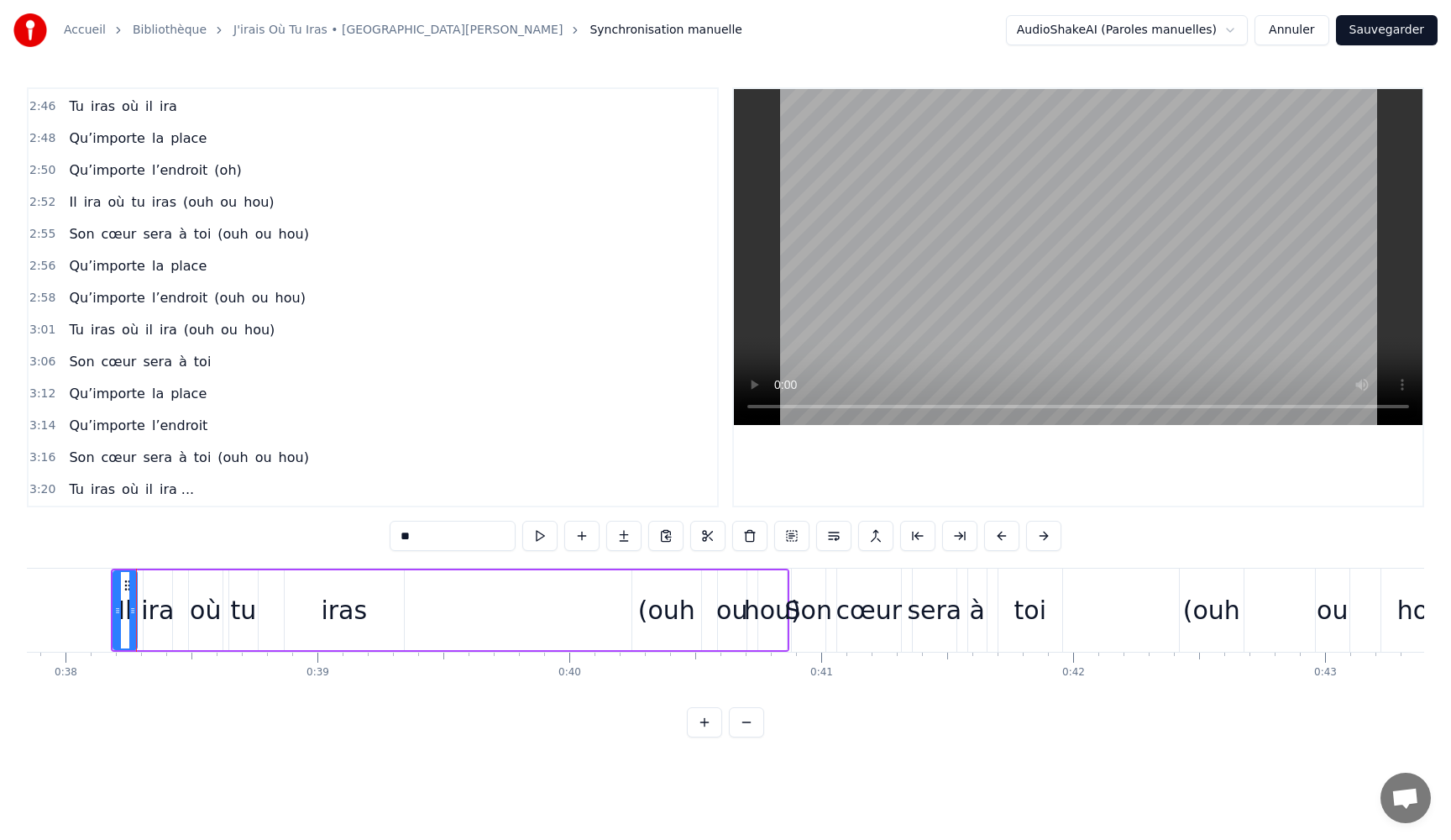
click at [150, 621] on div "ira" at bounding box center [158, 610] width 33 height 38
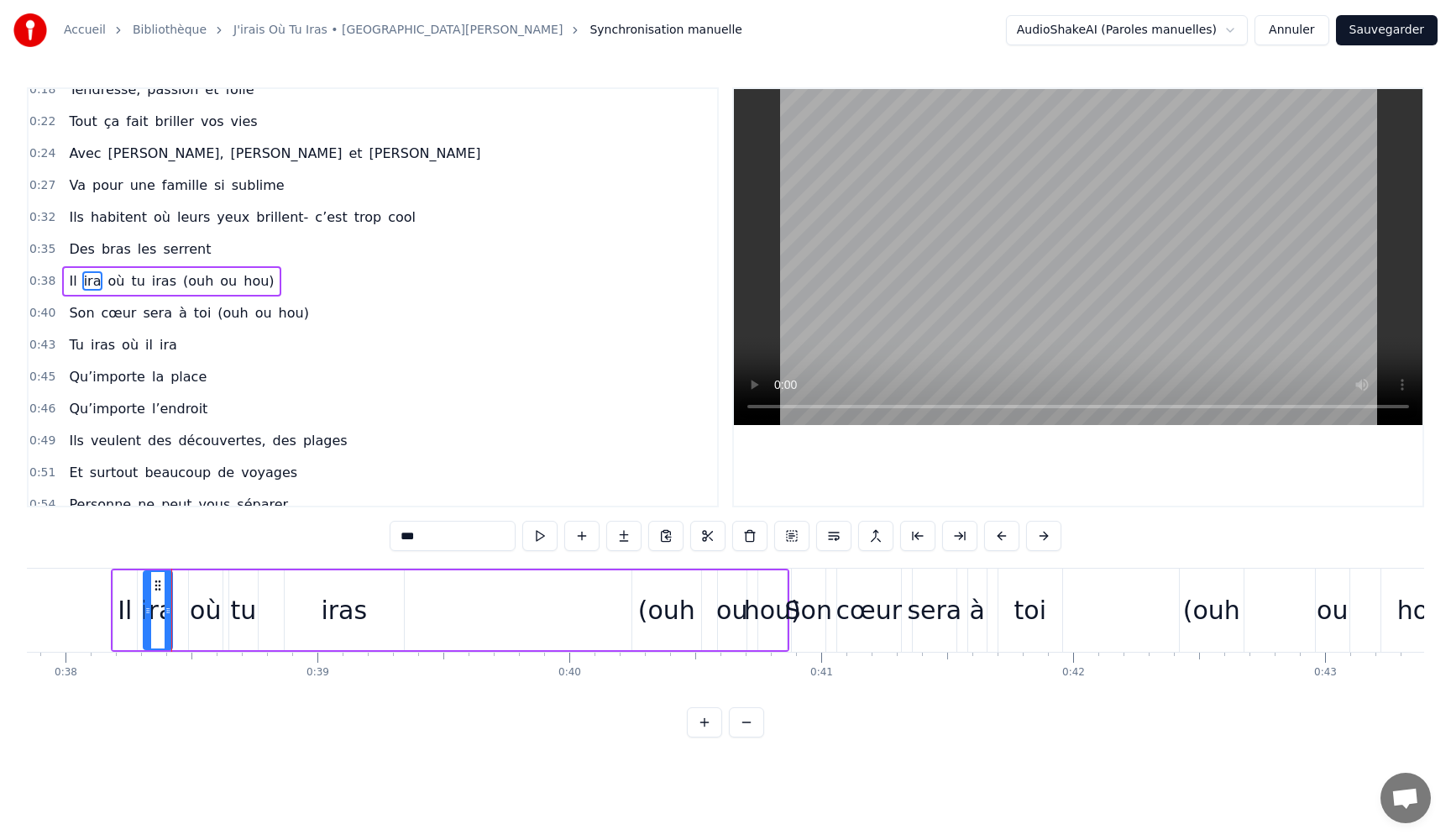
scroll to position [191, 0]
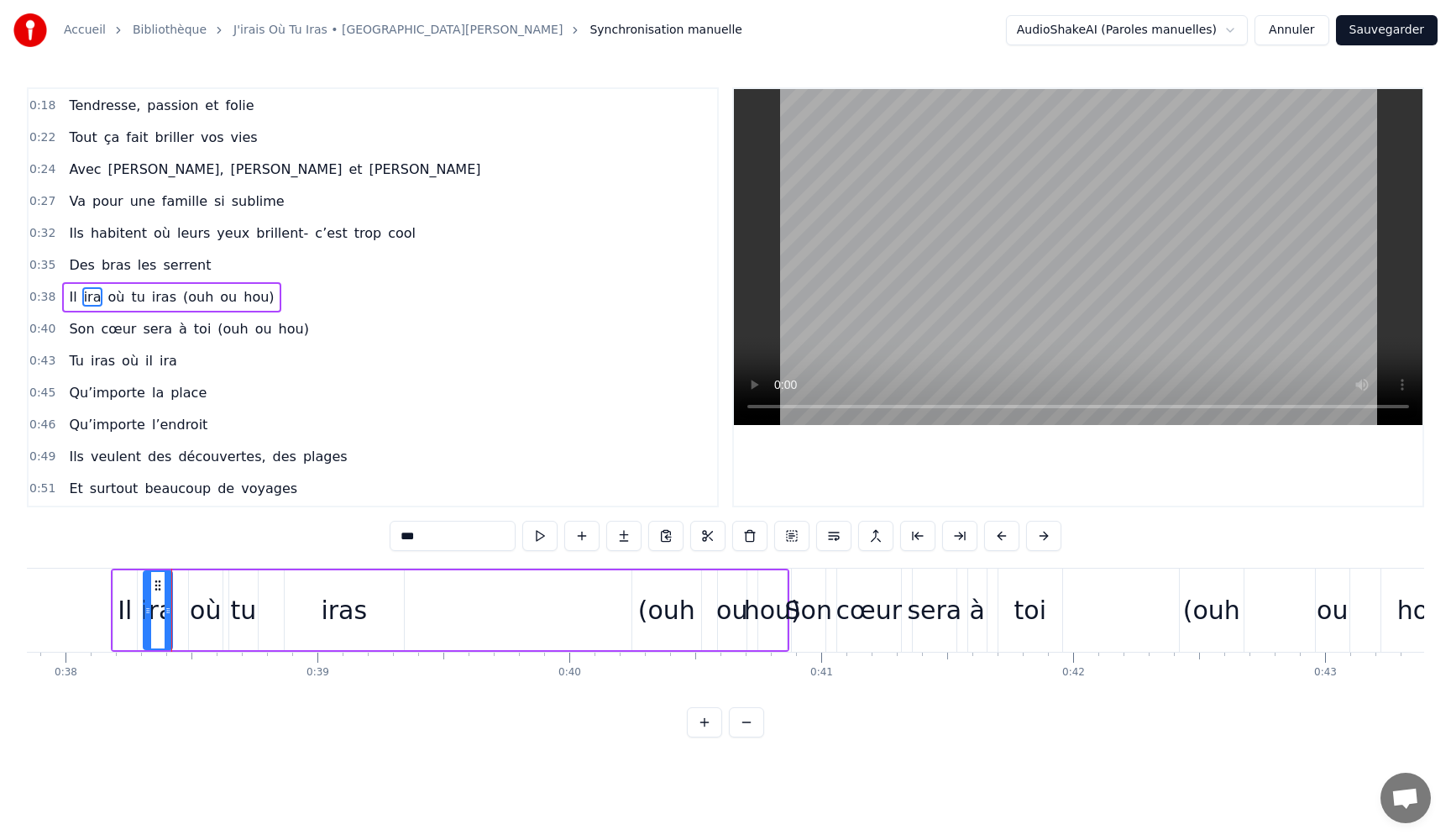
click at [205, 623] on div "où" at bounding box center [206, 610] width 31 height 38
click at [238, 619] on div "tu" at bounding box center [243, 610] width 26 height 38
click at [328, 620] on div "iras" at bounding box center [343, 610] width 46 height 38
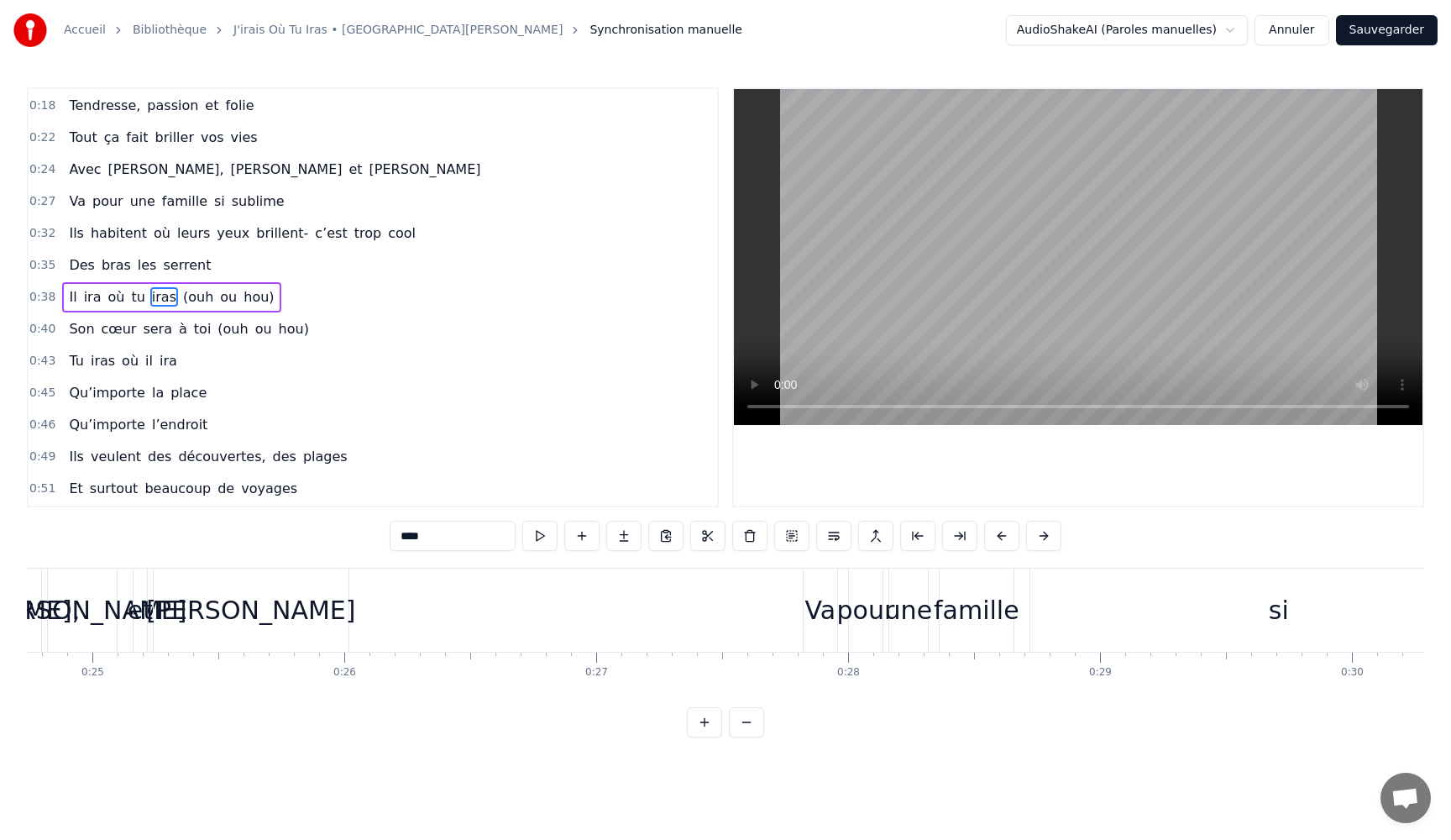
scroll to position [0, 0]
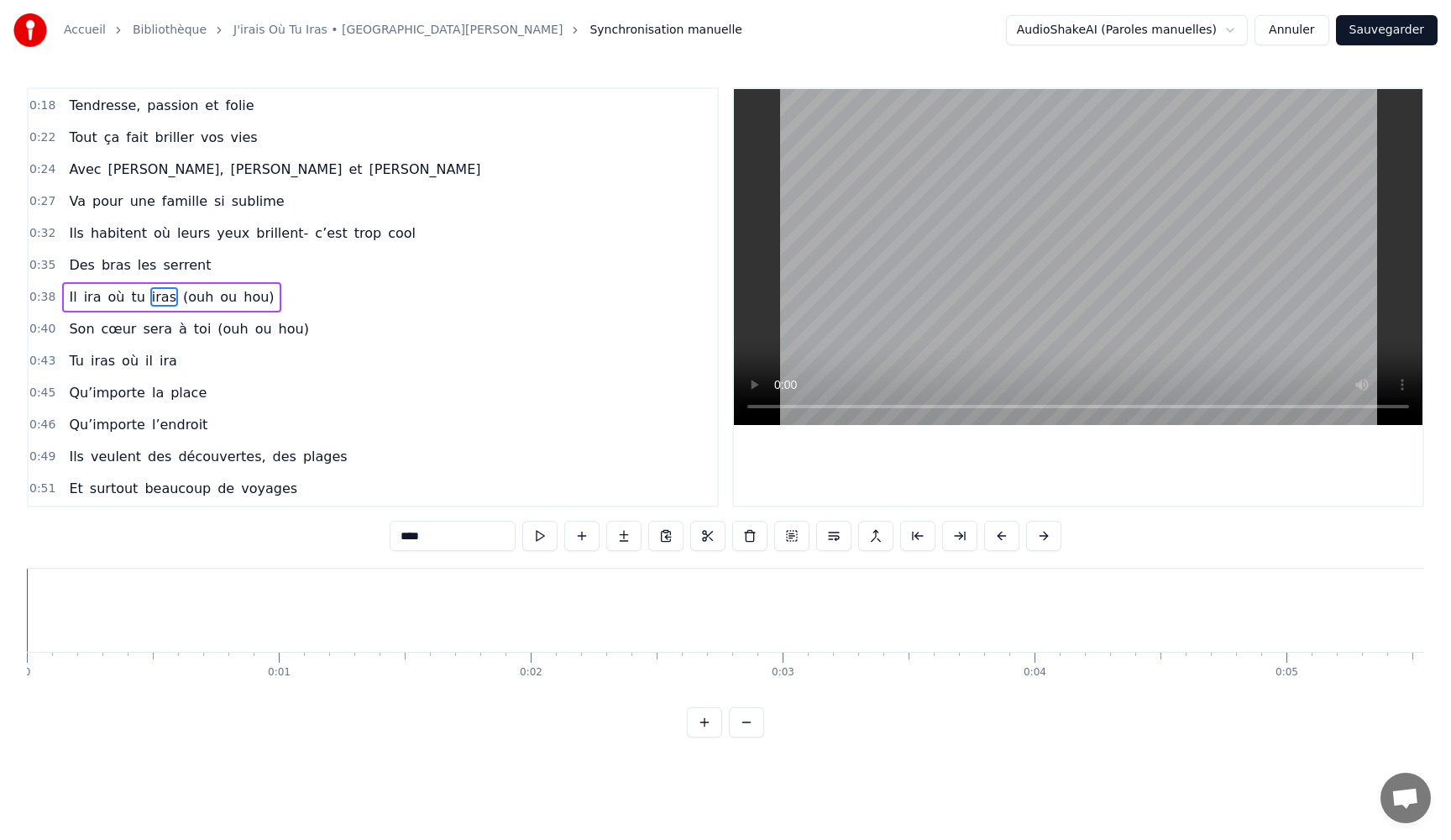
click at [86, 106] on span "Tendresse," at bounding box center [104, 105] width 75 height 19
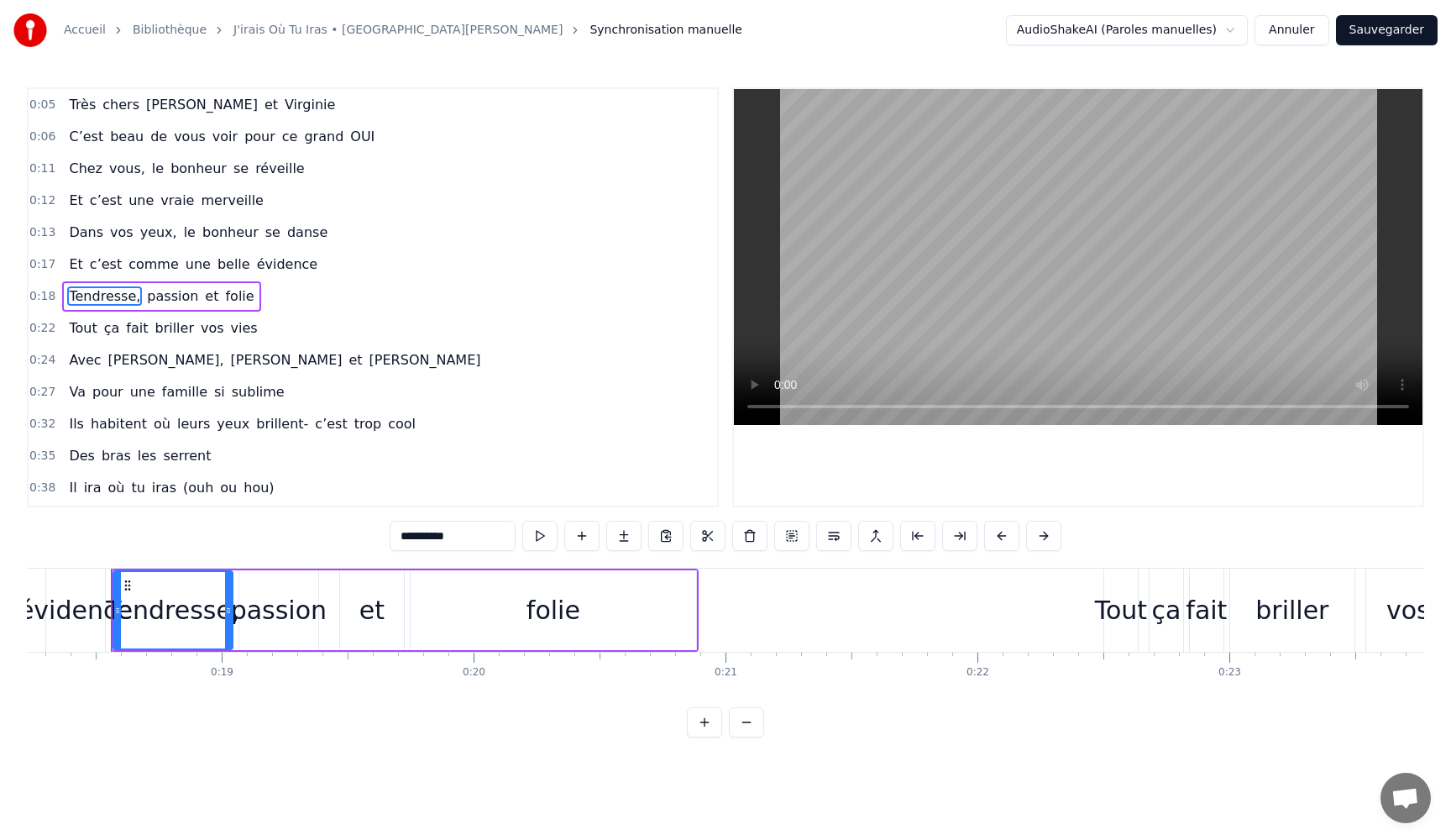
click at [88, 110] on span "Très" at bounding box center [82, 104] width 30 height 19
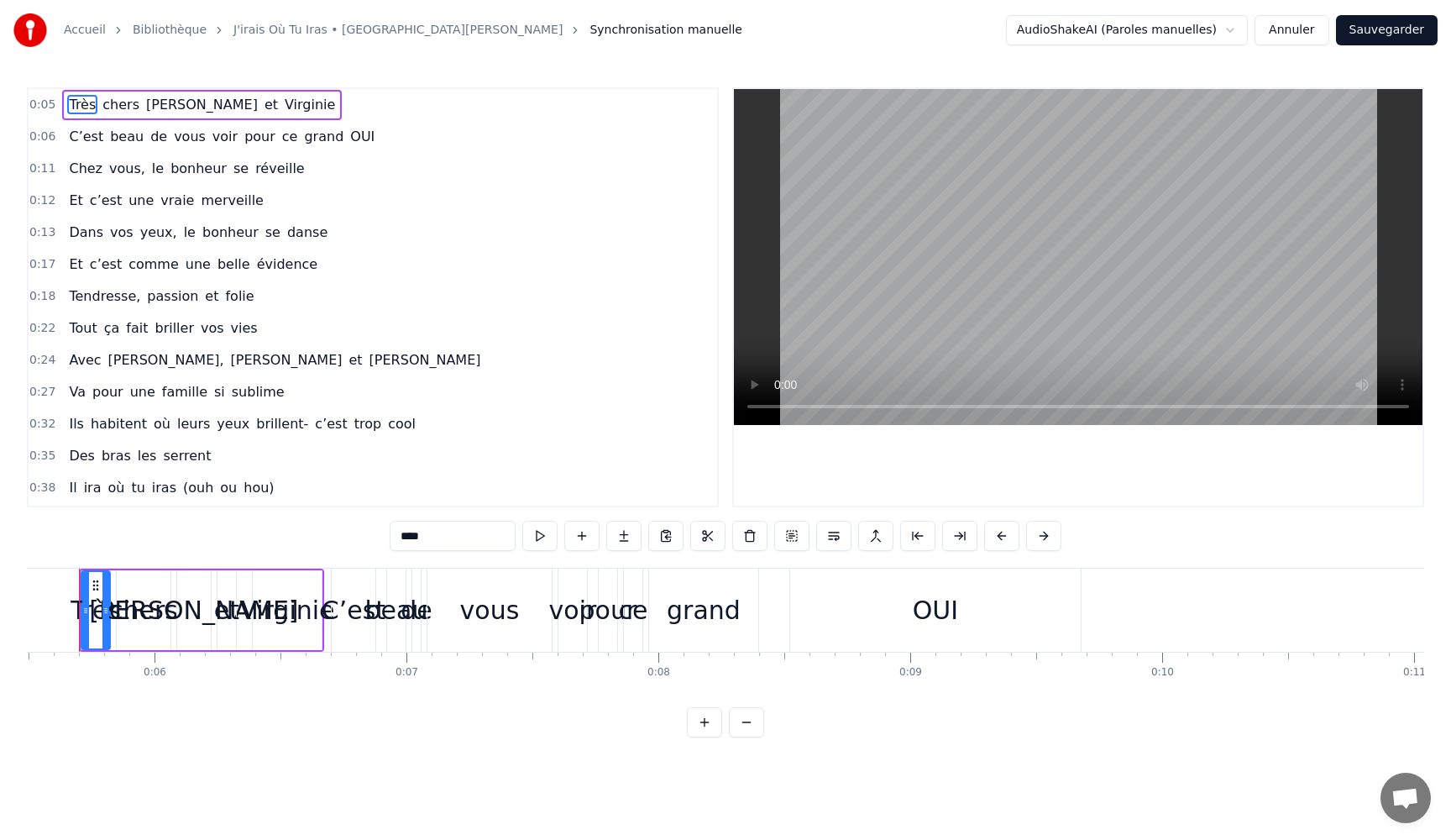
scroll to position [0, 1352]
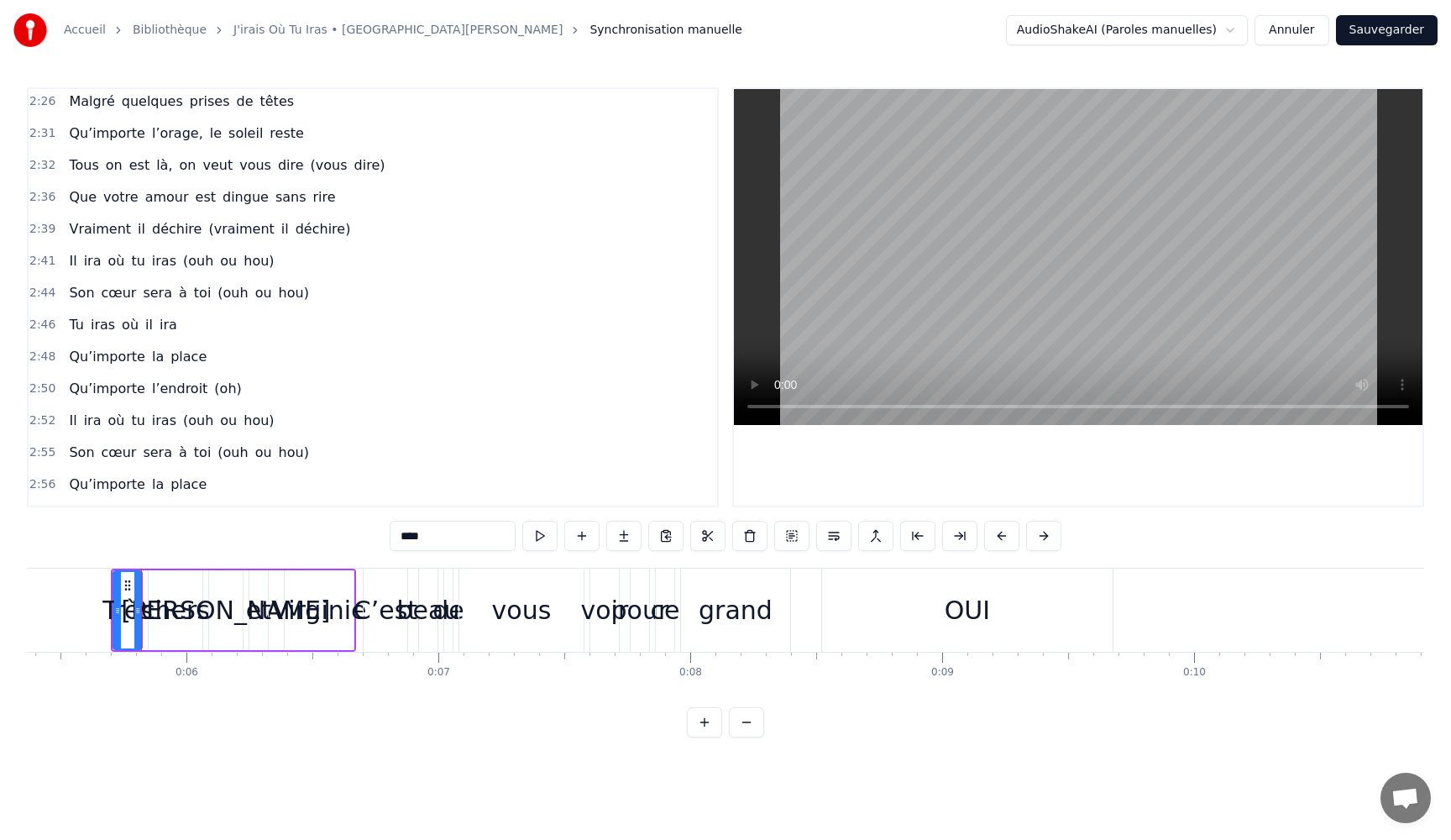
click at [171, 614] on div "chers" at bounding box center [175, 610] width 69 height 38
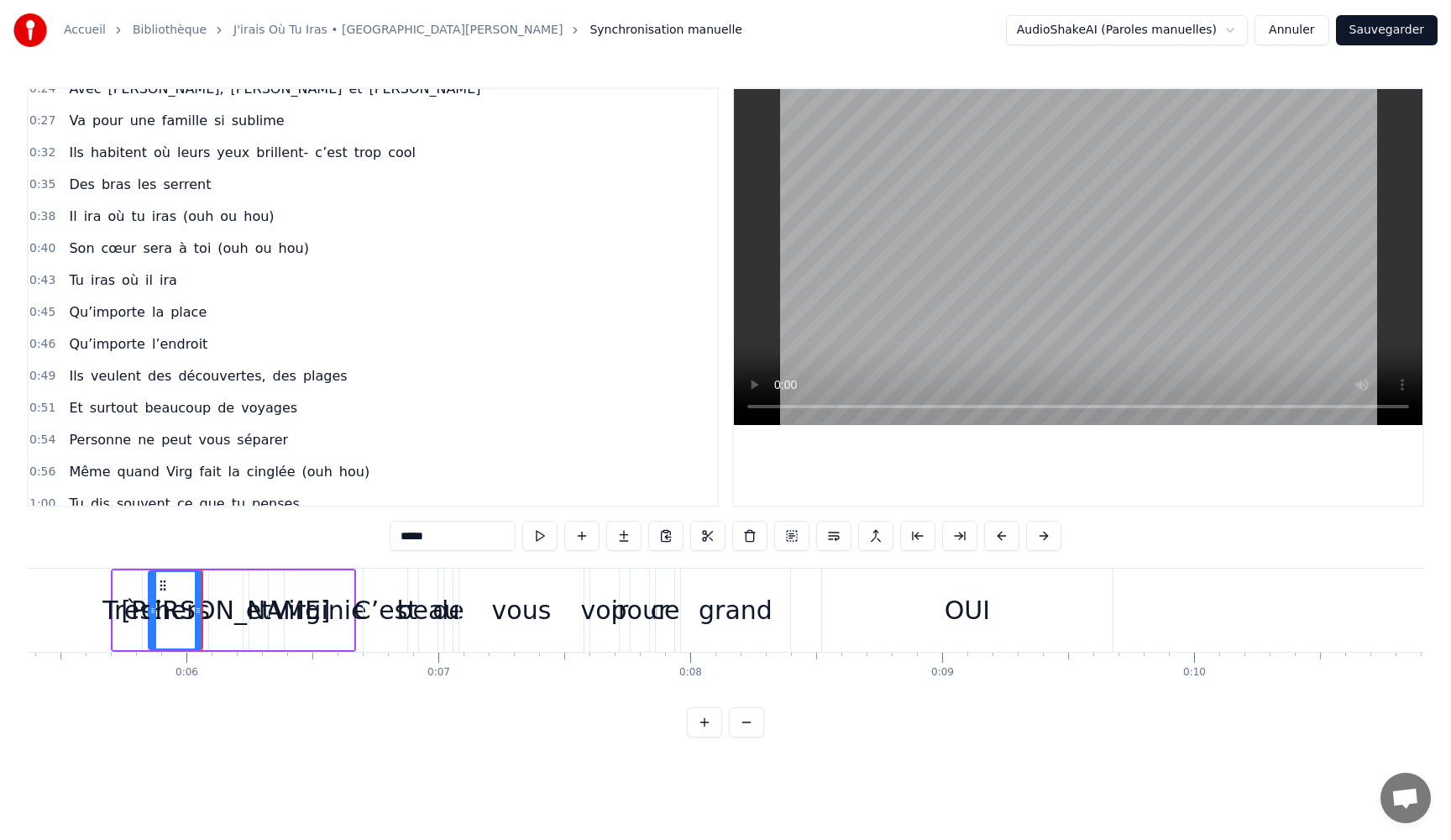
scroll to position [7, 0]
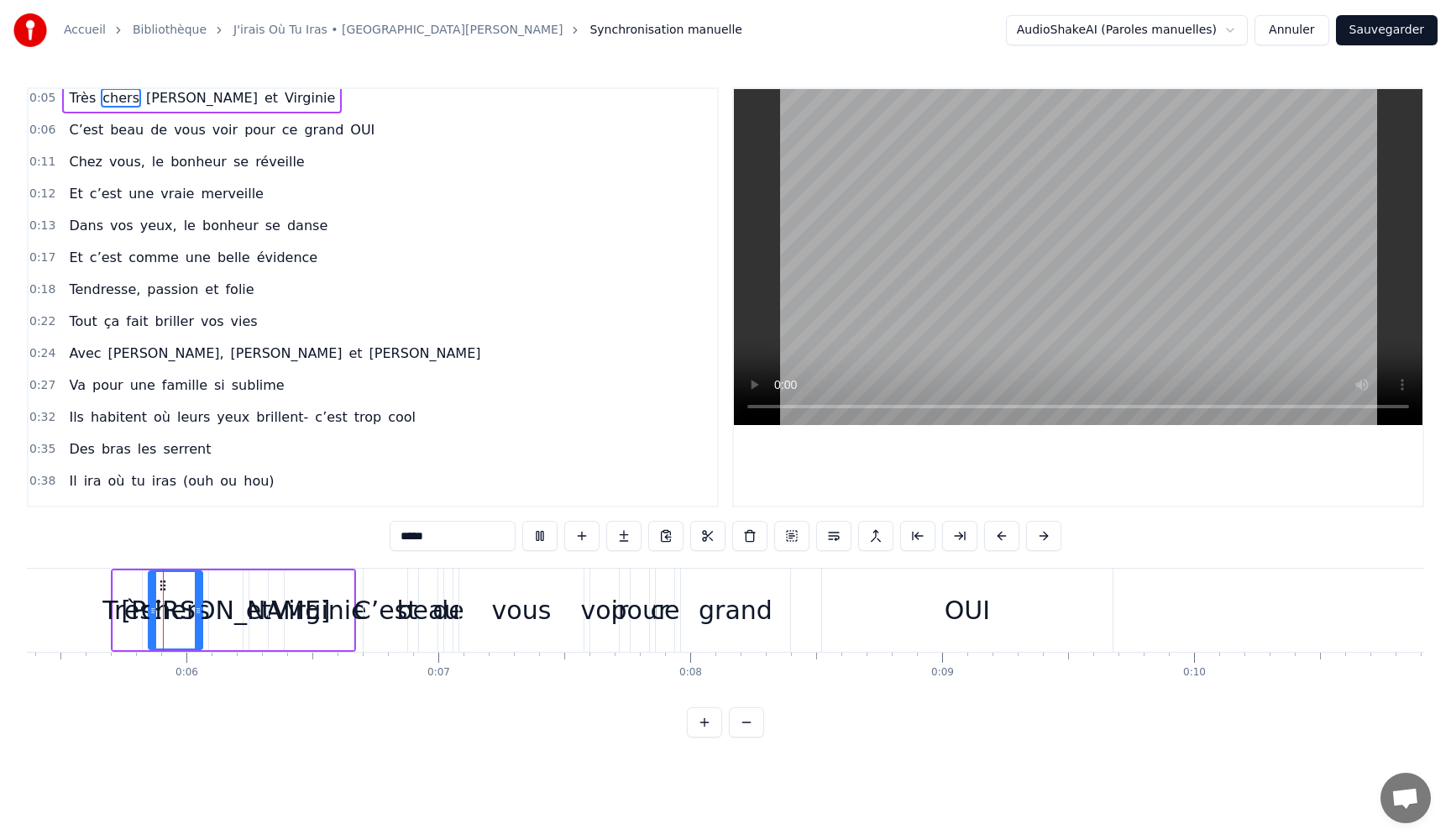
click at [229, 616] on div "[PERSON_NAME]" at bounding box center [225, 610] width 210 height 38
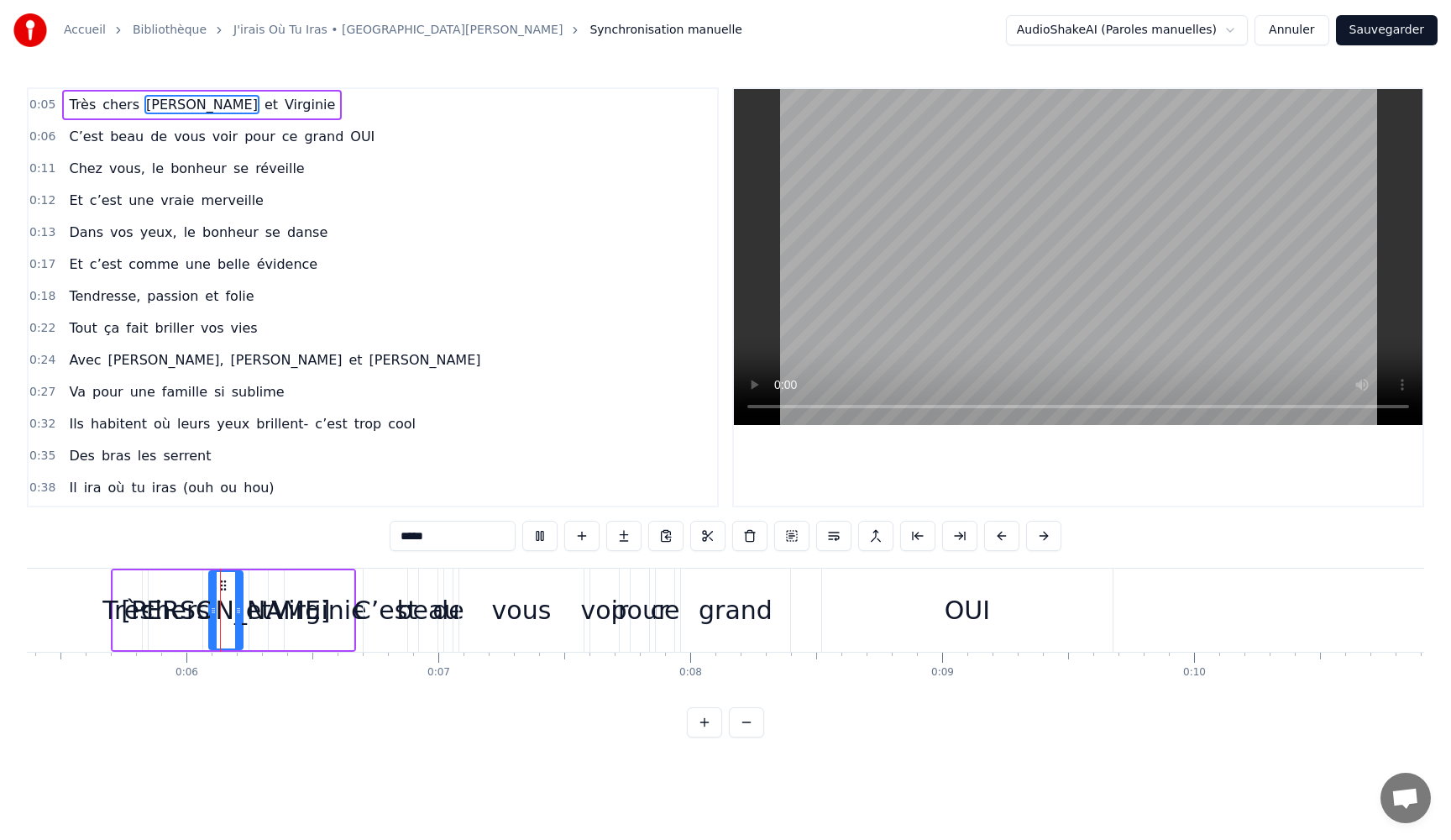
click at [264, 617] on div "et" at bounding box center [258, 610] width 25 height 38
click at [308, 619] on div "Virginie" at bounding box center [318, 610] width 95 height 38
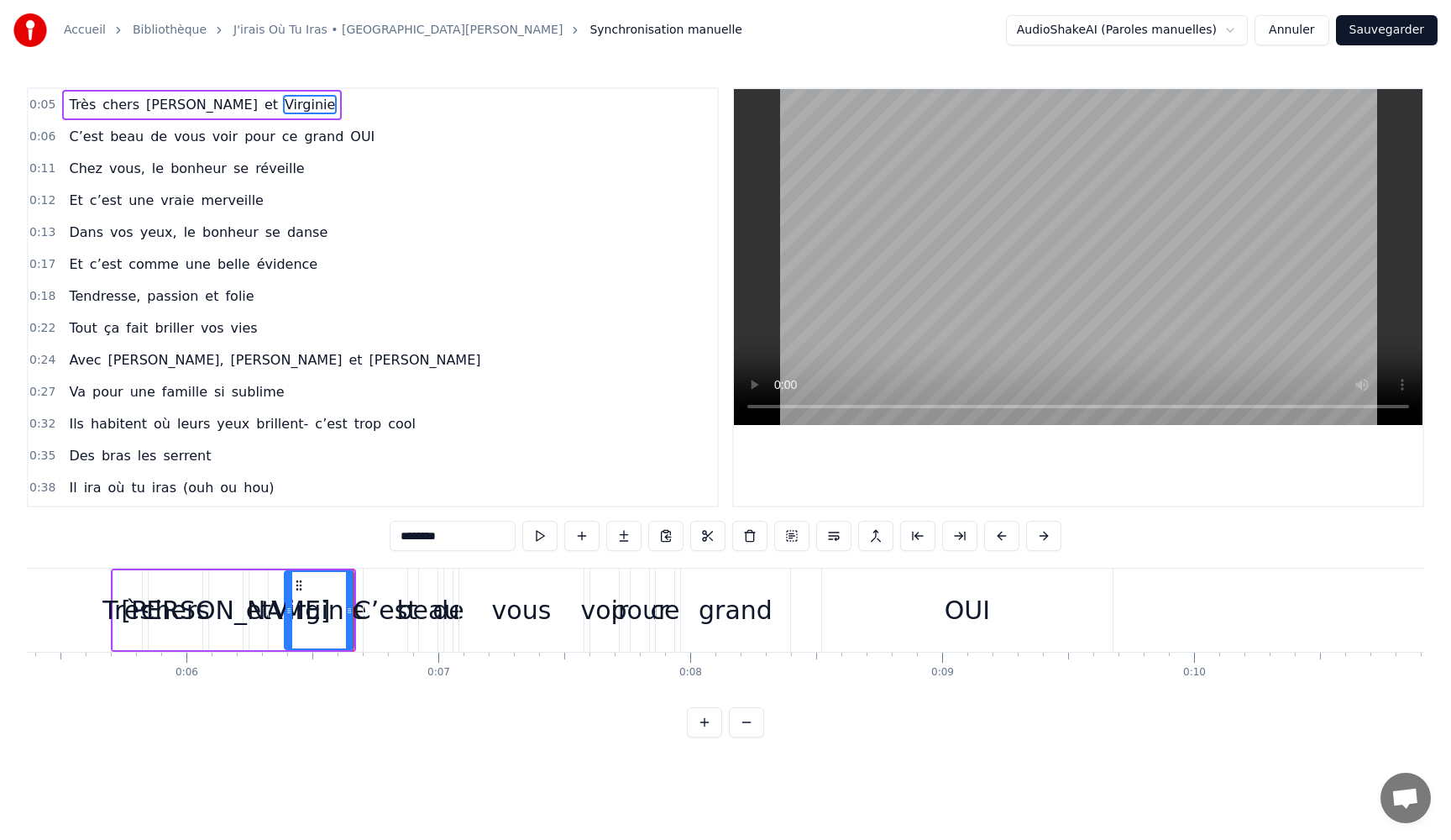
click at [387, 616] on div "C’est" at bounding box center [385, 610] width 63 height 38
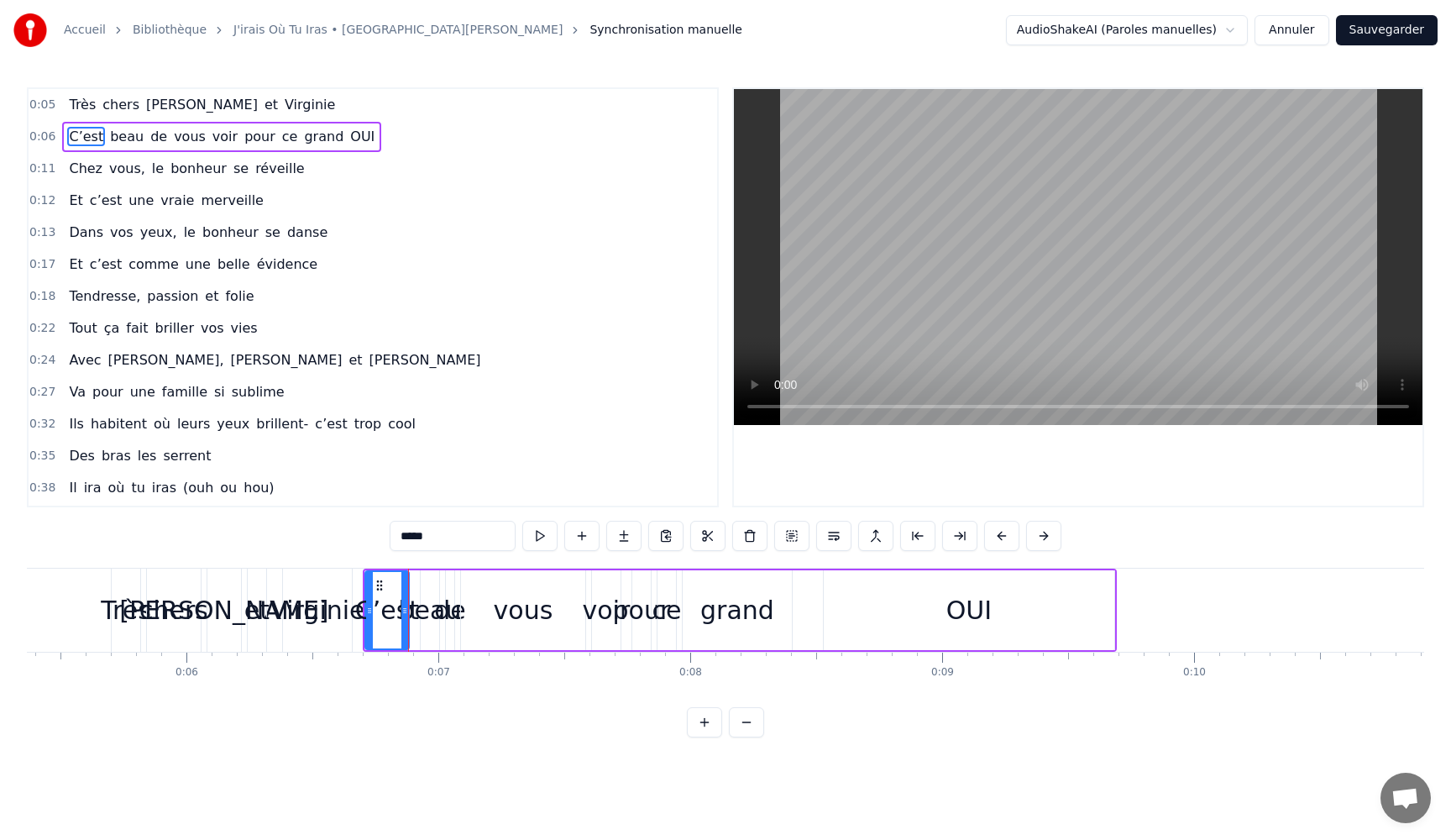
click at [424, 618] on div "beau" at bounding box center [430, 610] width 63 height 38
click at [449, 617] on div "beau" at bounding box center [430, 610] width 63 height 38
click at [617, 616] on div "pour" at bounding box center [641, 610] width 57 height 38
click at [966, 609] on div "OUI" at bounding box center [969, 610] width 46 height 38
type input "***"
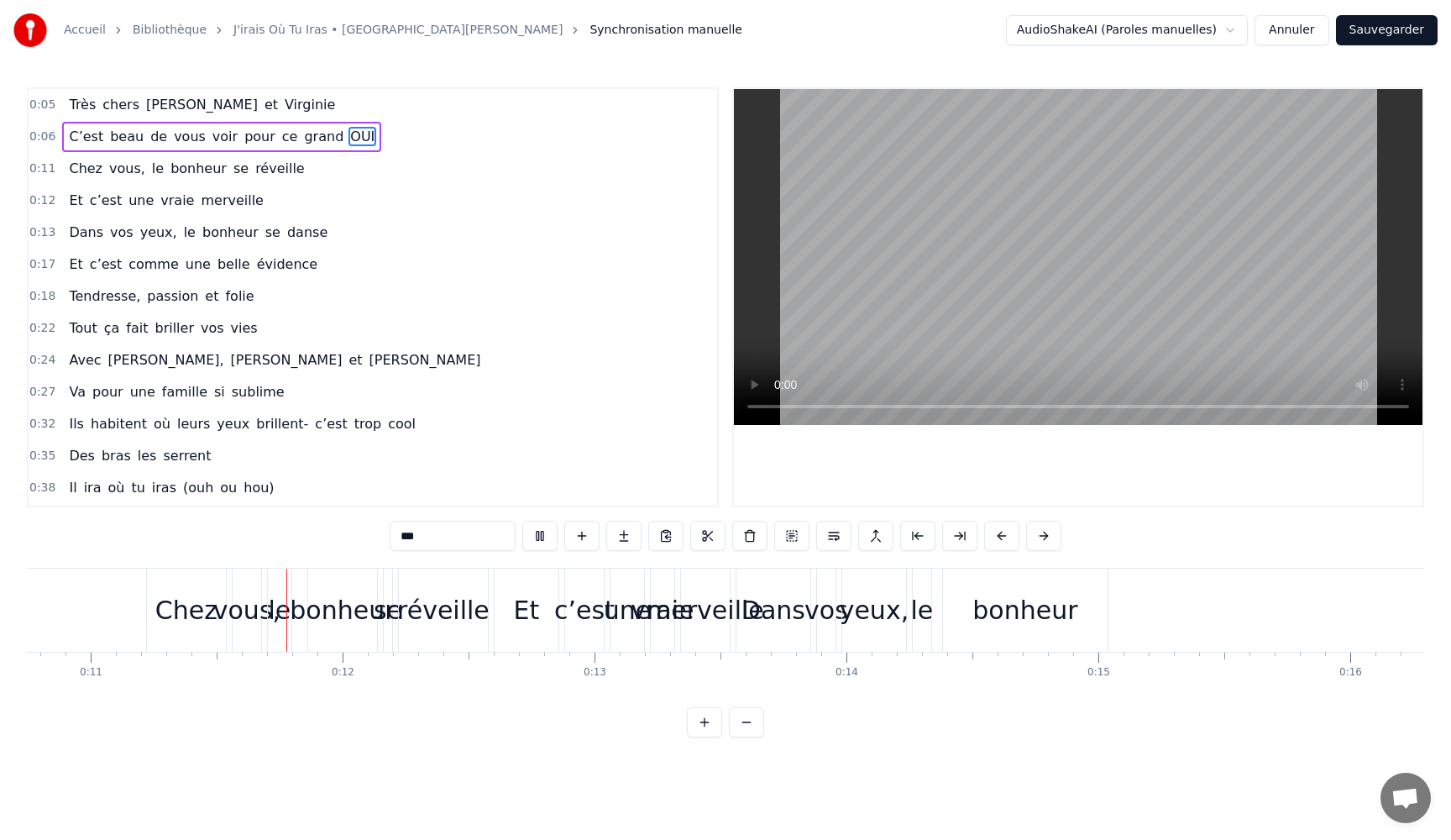
scroll to position [0, 2713]
click at [181, 618] on div "Chez" at bounding box center [180, 610] width 62 height 38
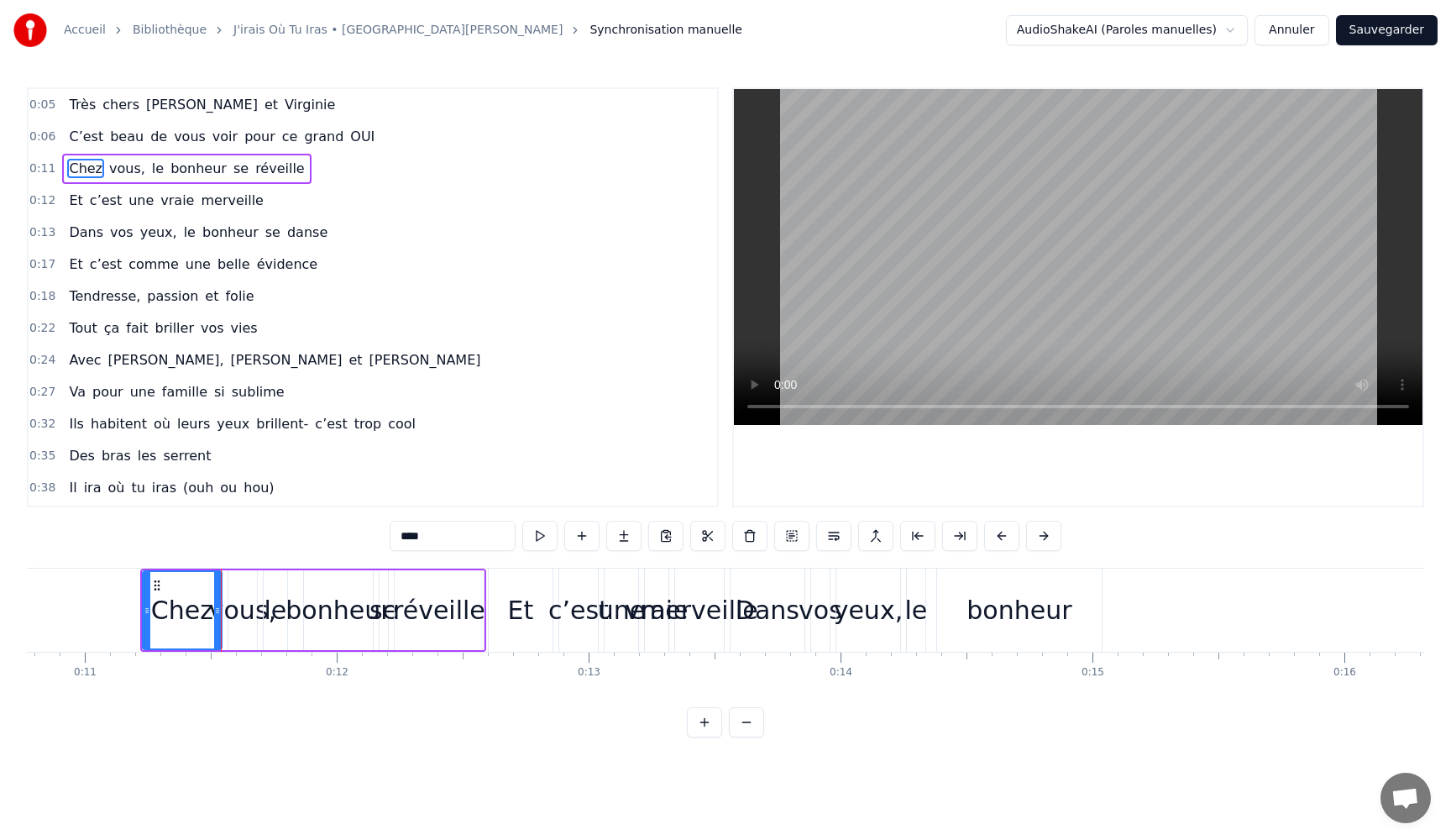
click at [180, 618] on div "Chez" at bounding box center [182, 610] width 62 height 38
click at [276, 622] on div "le" at bounding box center [275, 610] width 22 height 38
click at [245, 622] on div "vous," at bounding box center [243, 610] width 67 height 38
click at [286, 622] on div "le" at bounding box center [276, 610] width 25 height 80
click at [319, 621] on div "bonheur" at bounding box center [338, 610] width 105 height 38
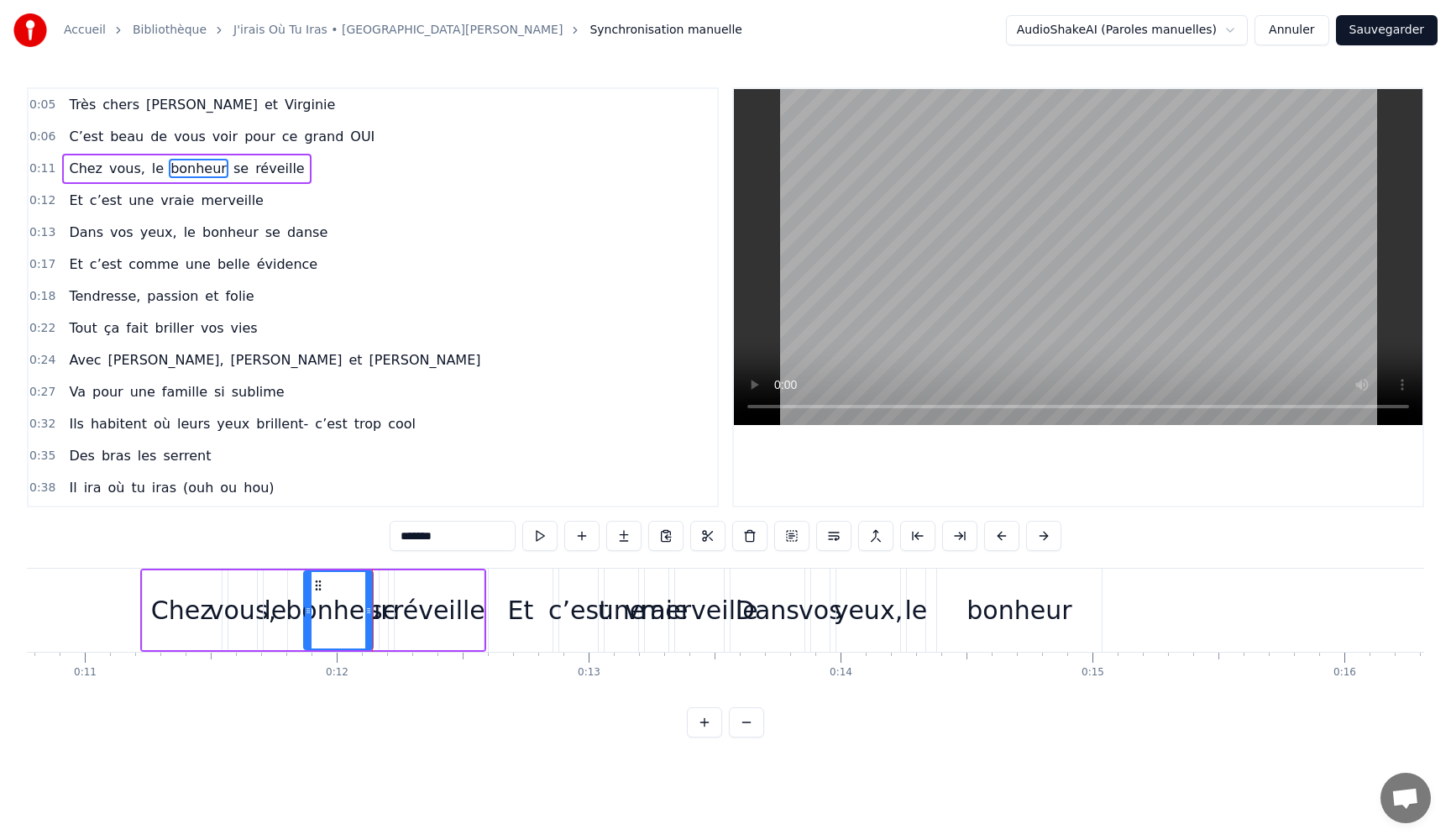
click at [361, 621] on div "bonheur" at bounding box center [338, 610] width 105 height 38
click at [424, 620] on div "réveille" at bounding box center [439, 610] width 93 height 38
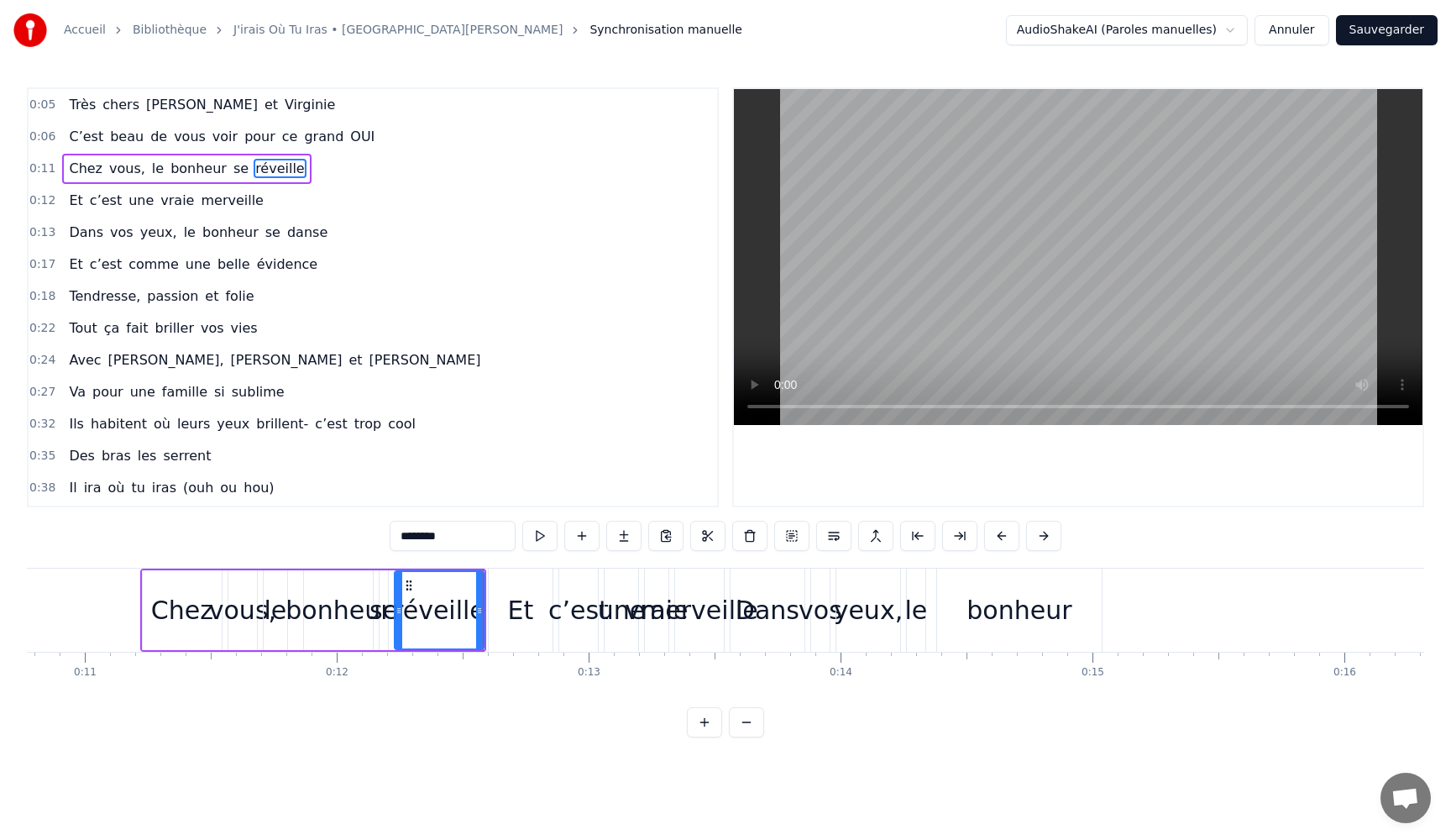
click at [541, 612] on div "Et" at bounding box center [519, 609] width 63 height 83
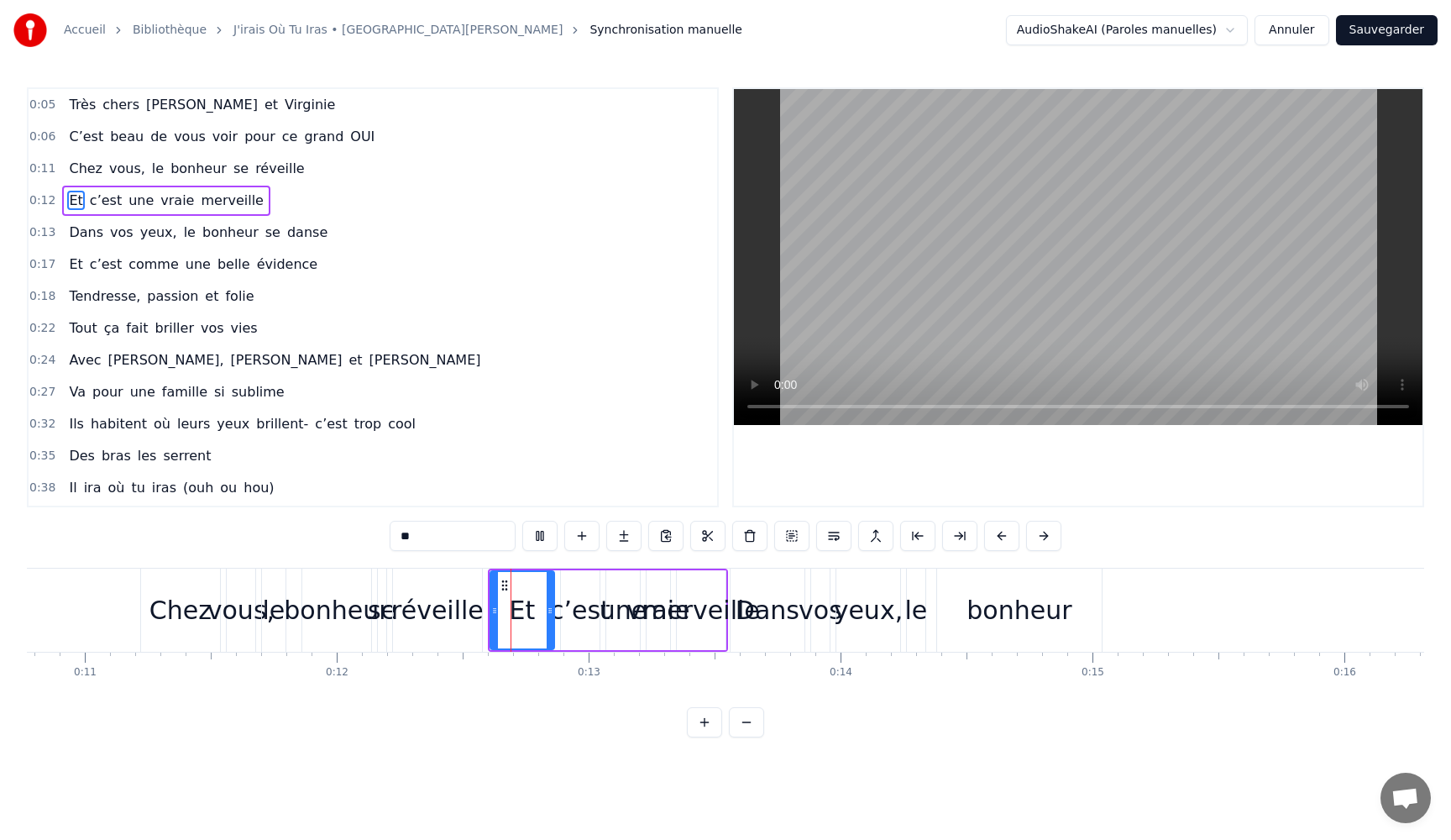
click at [600, 616] on div "c’est" at bounding box center [580, 610] width 60 height 38
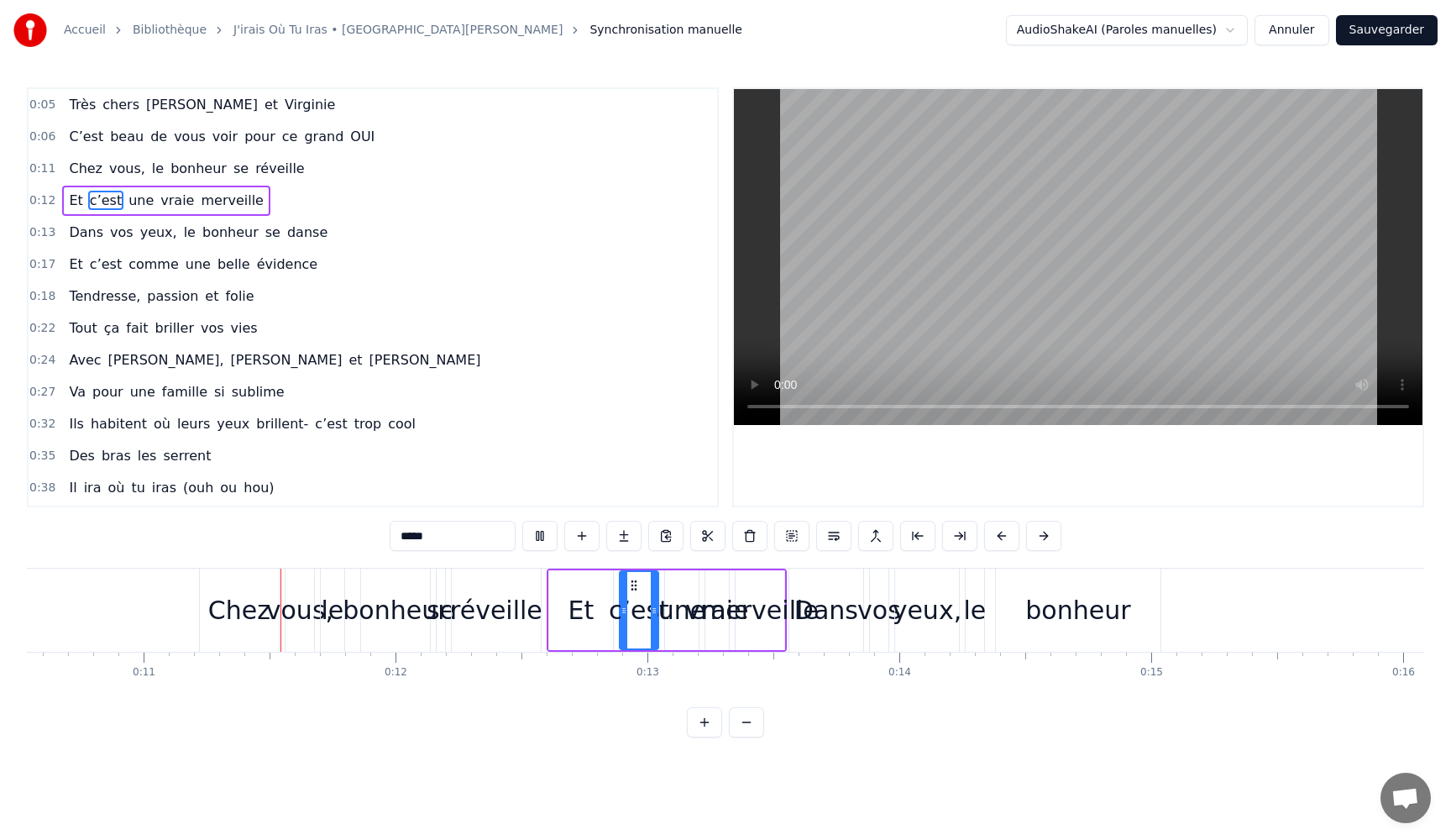
scroll to position [0, 2666]
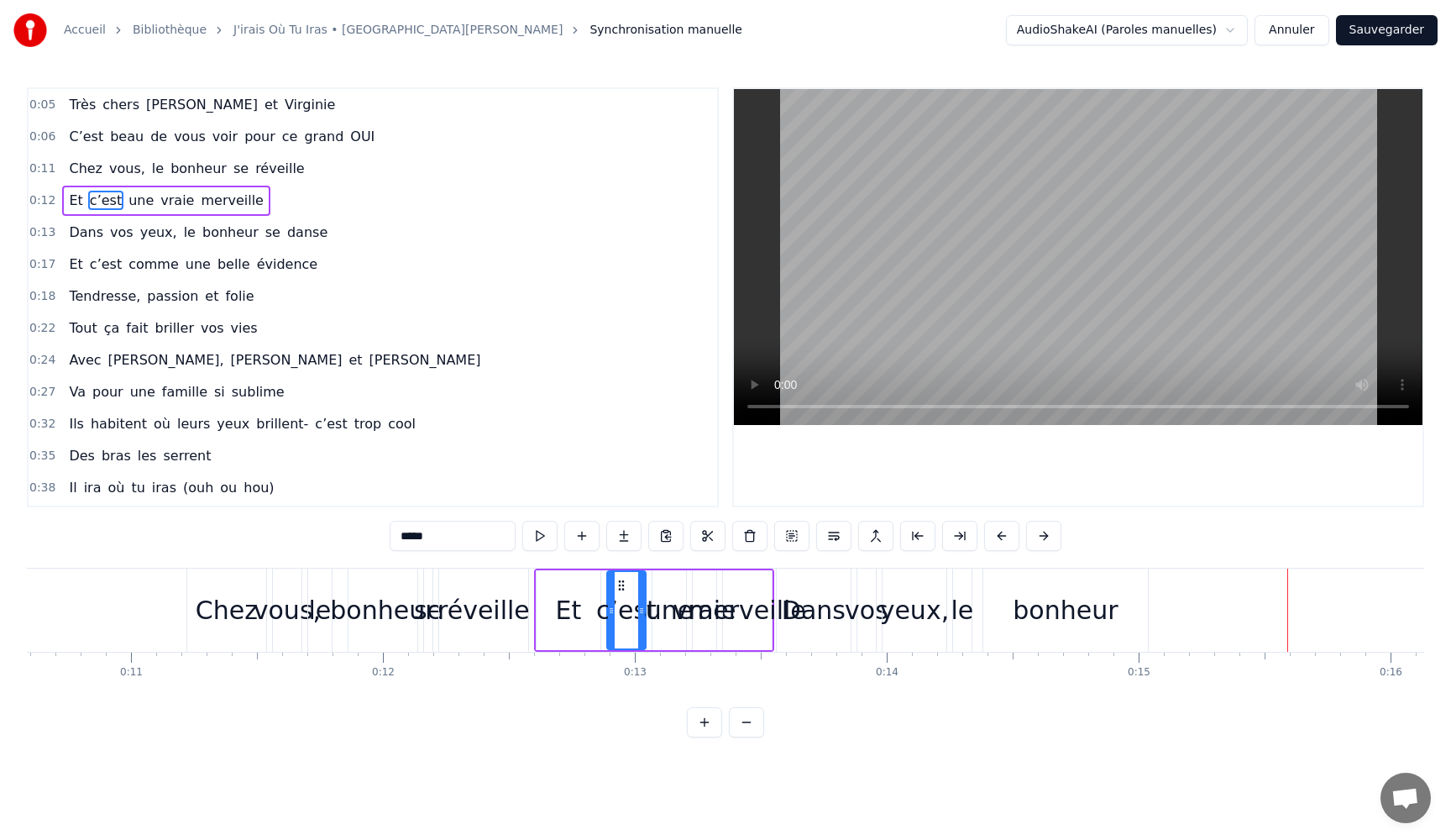
click at [215, 616] on div "Chez" at bounding box center [227, 610] width 62 height 38
type input "****"
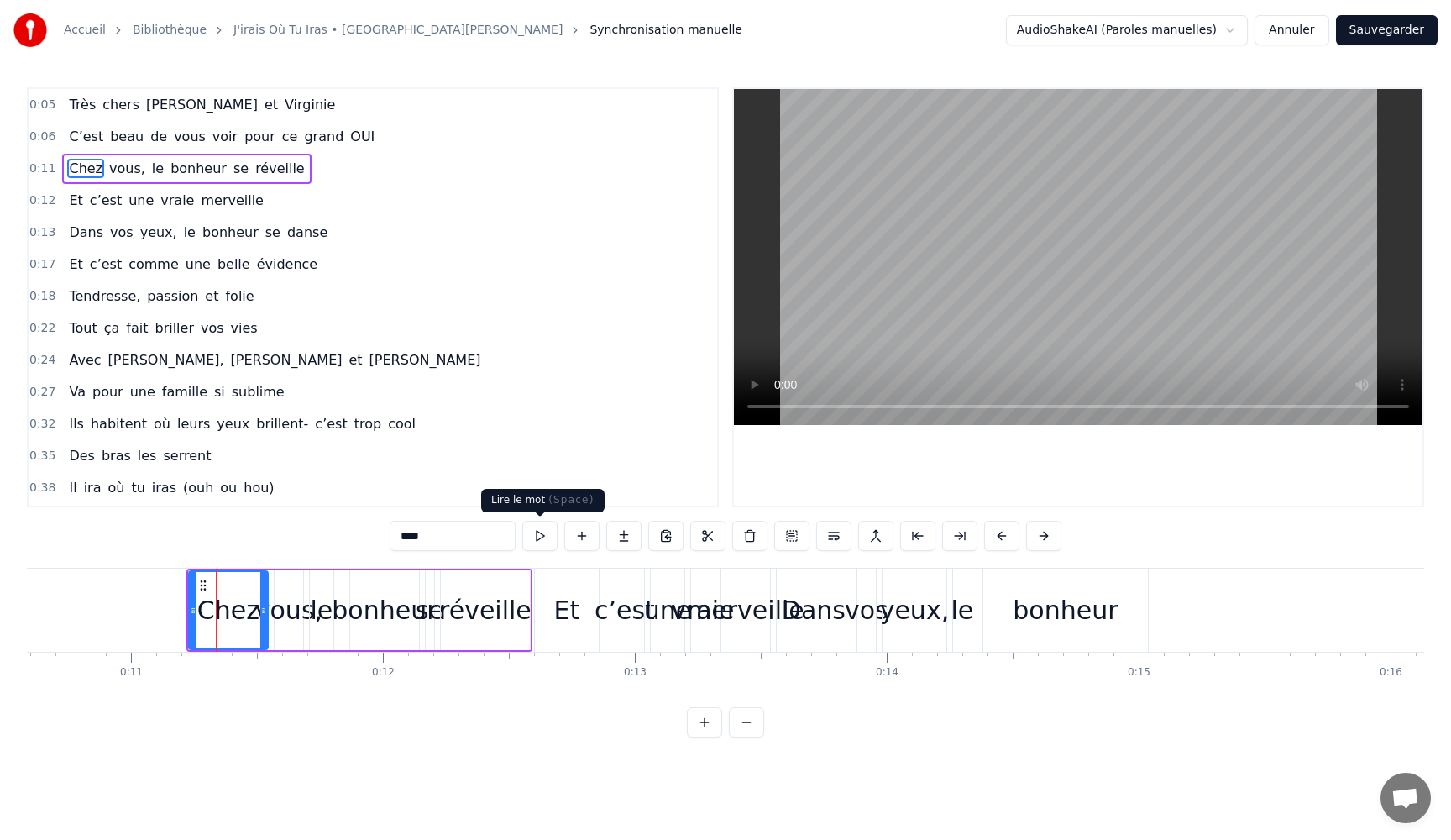
click at [537, 537] on button at bounding box center [540, 535] width 35 height 30
click at [522, 520] on button at bounding box center [540, 535] width 35 height 30
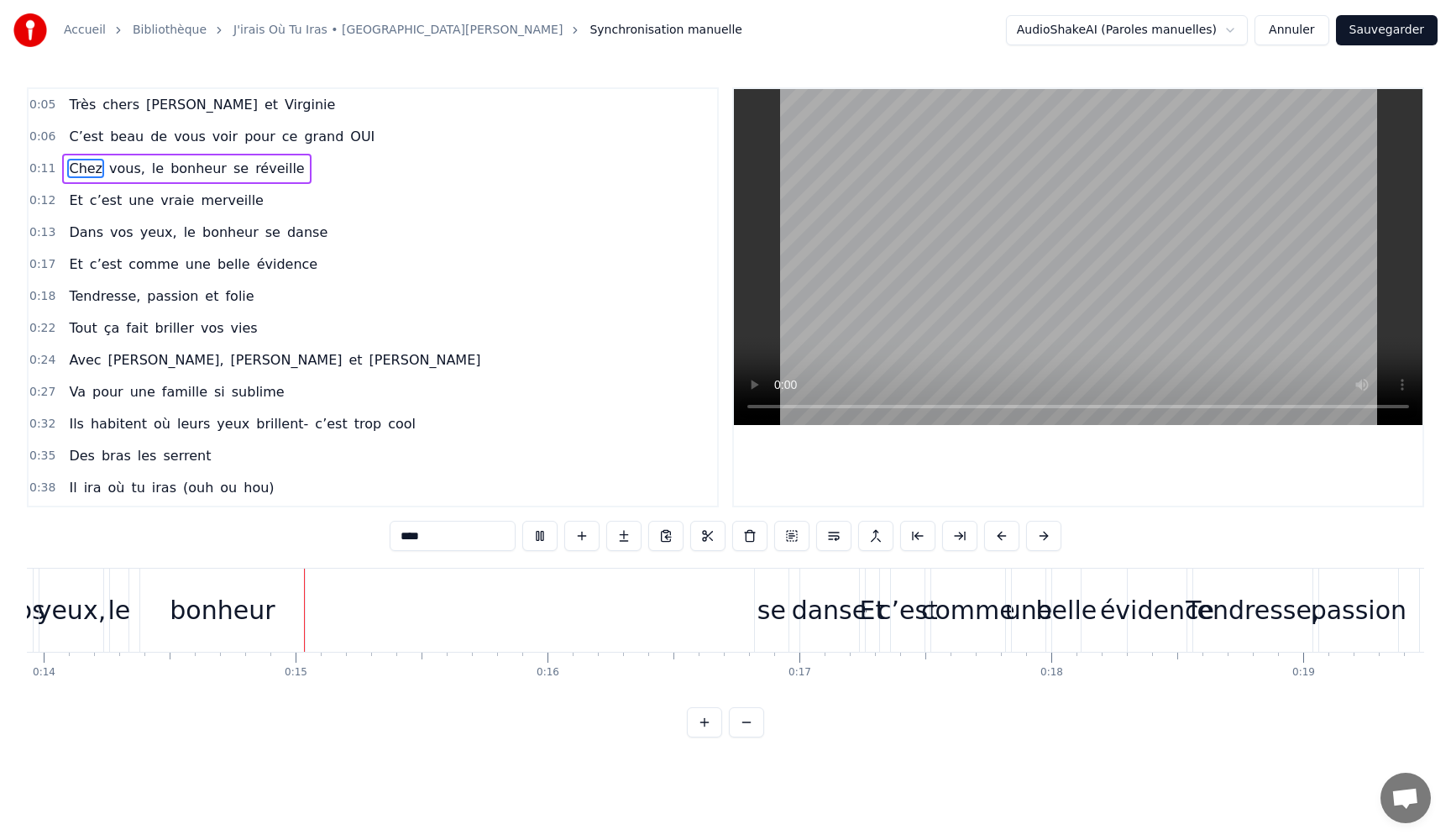
scroll to position [0, 3538]
click at [71, 205] on span "Et" at bounding box center [75, 201] width 17 height 19
type input "**"
click at [71, 205] on span "Et" at bounding box center [75, 201] width 17 height 19
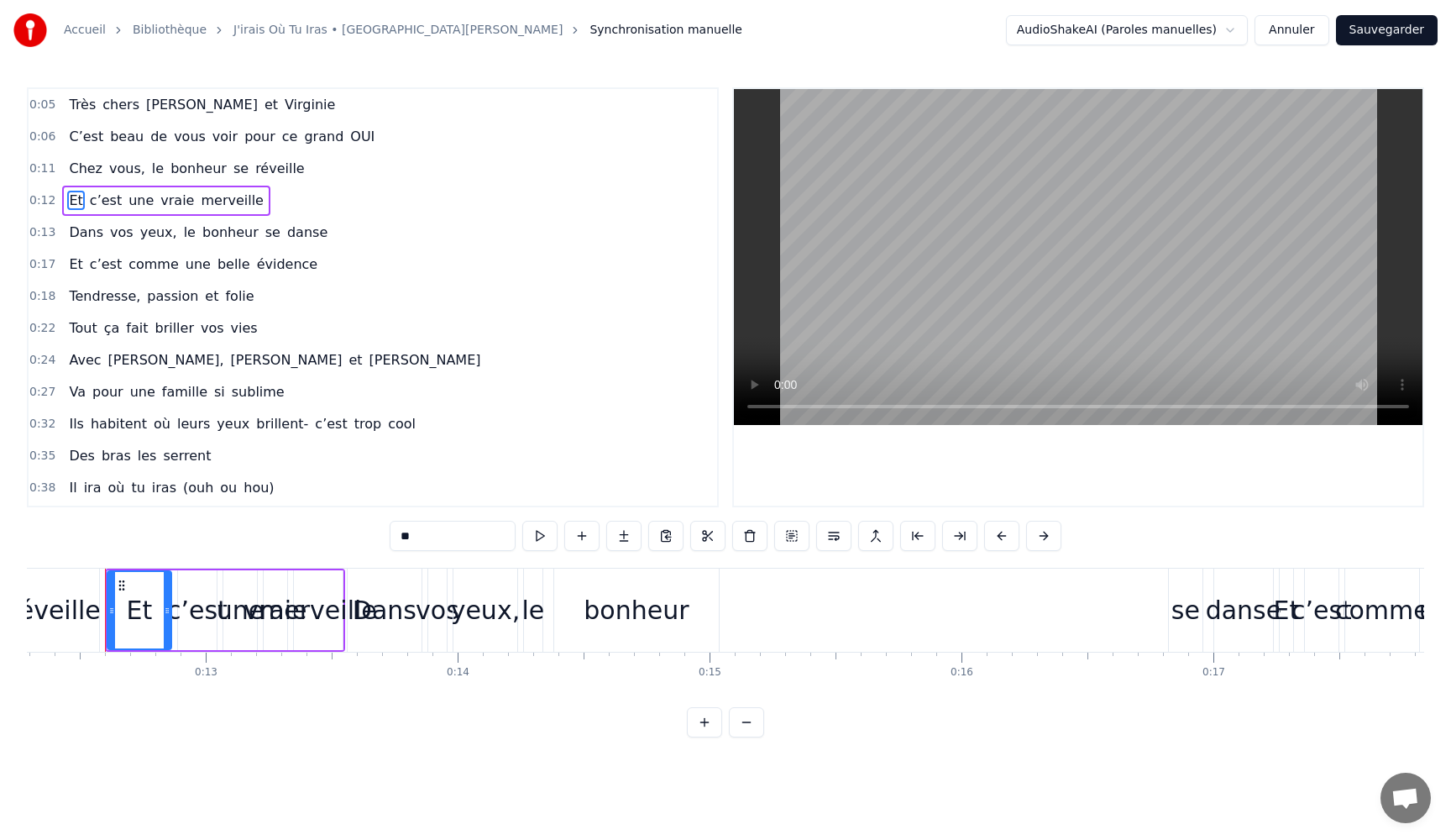
scroll to position [0, 3090]
drag, startPoint x: 61, startPoint y: 208, endPoint x: 246, endPoint y: 209, distance: 185.0
click at [246, 209] on div "Et c’est une vraie merveille" at bounding box center [167, 200] width 209 height 30
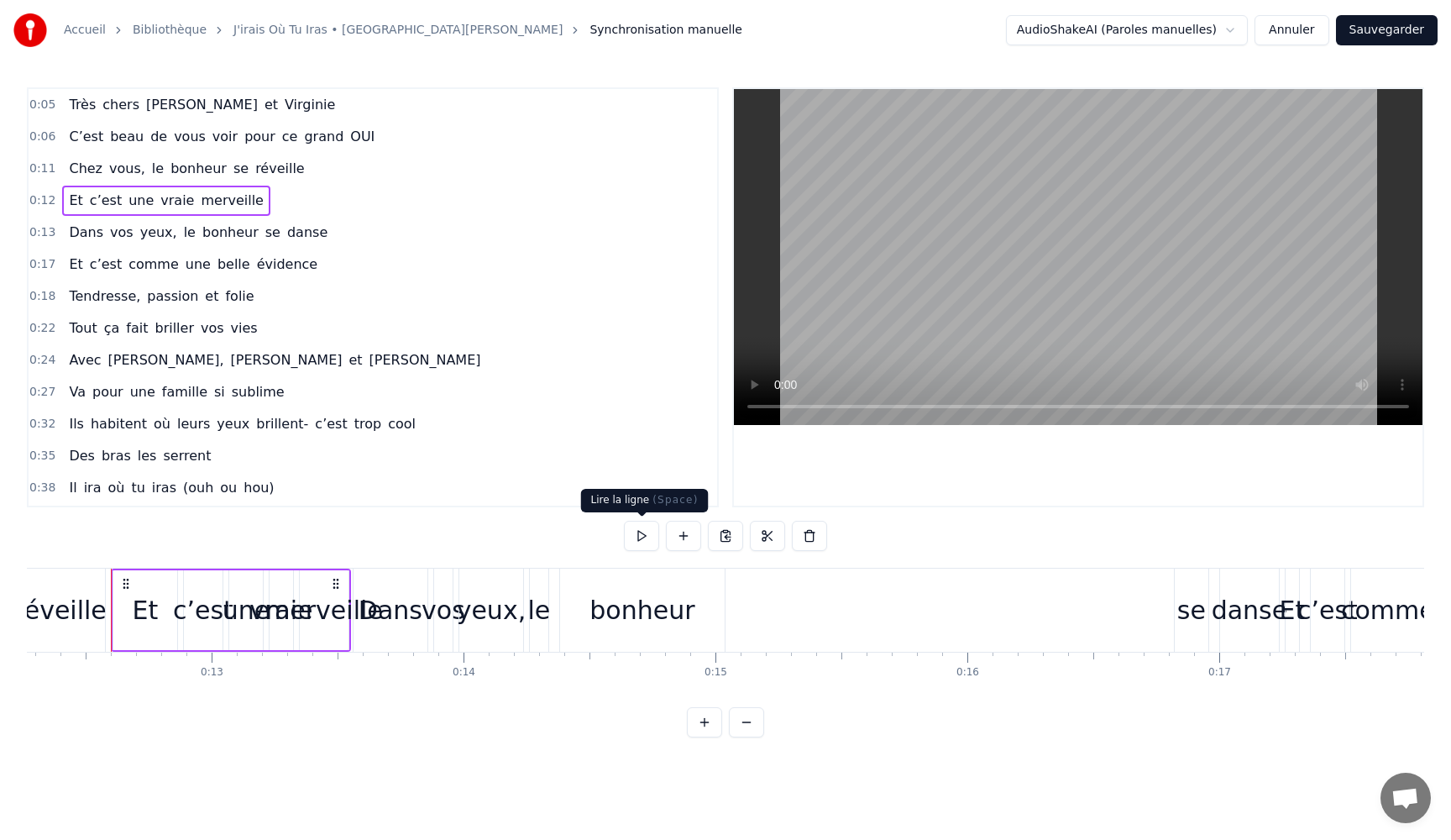
click at [646, 541] on button at bounding box center [641, 535] width 35 height 30
click at [768, 536] on button at bounding box center [767, 535] width 35 height 30
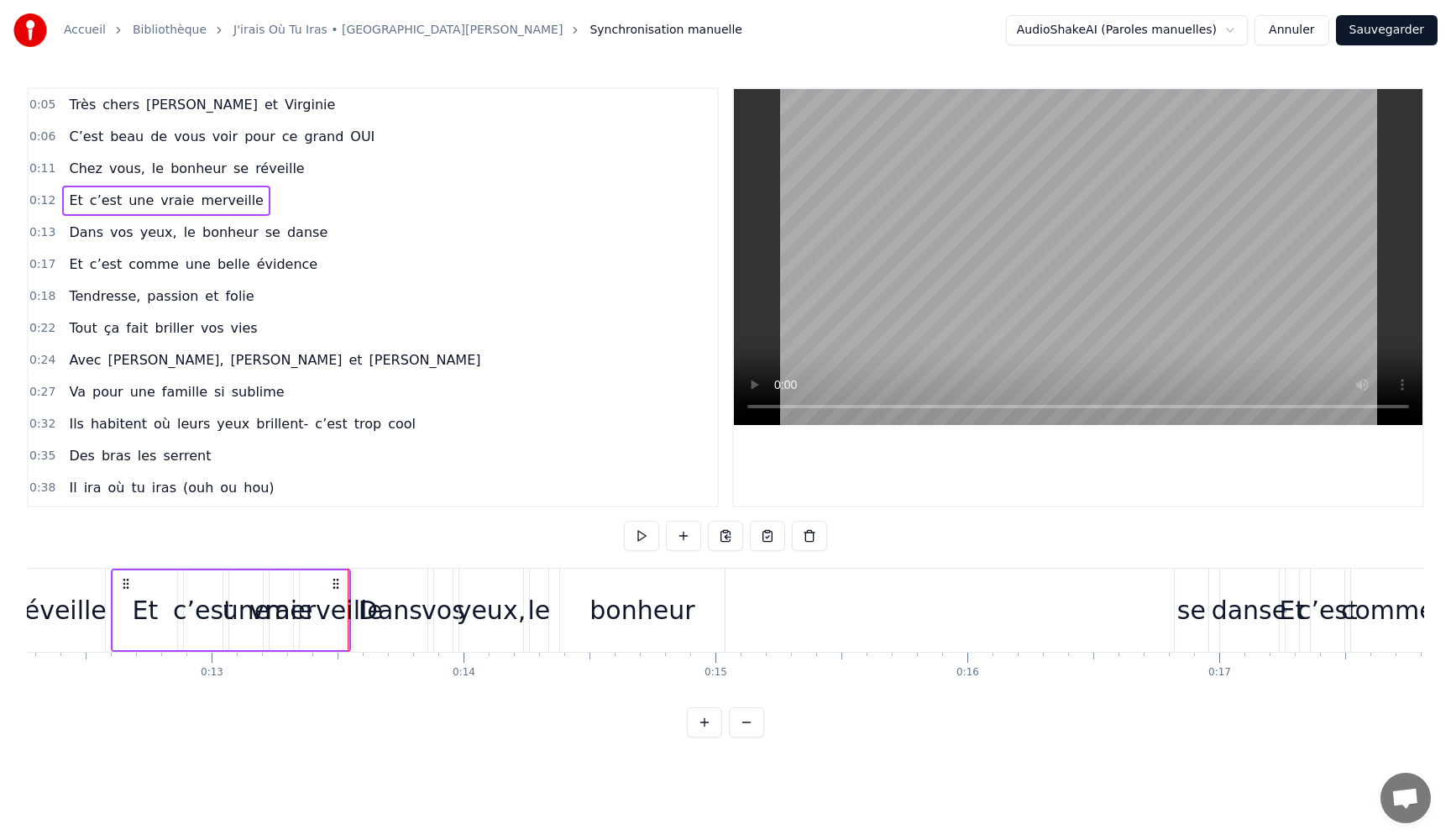
click at [199, 207] on span "merveille" at bounding box center [232, 201] width 66 height 19
click at [108, 234] on span "vos" at bounding box center [122, 232] width 27 height 19
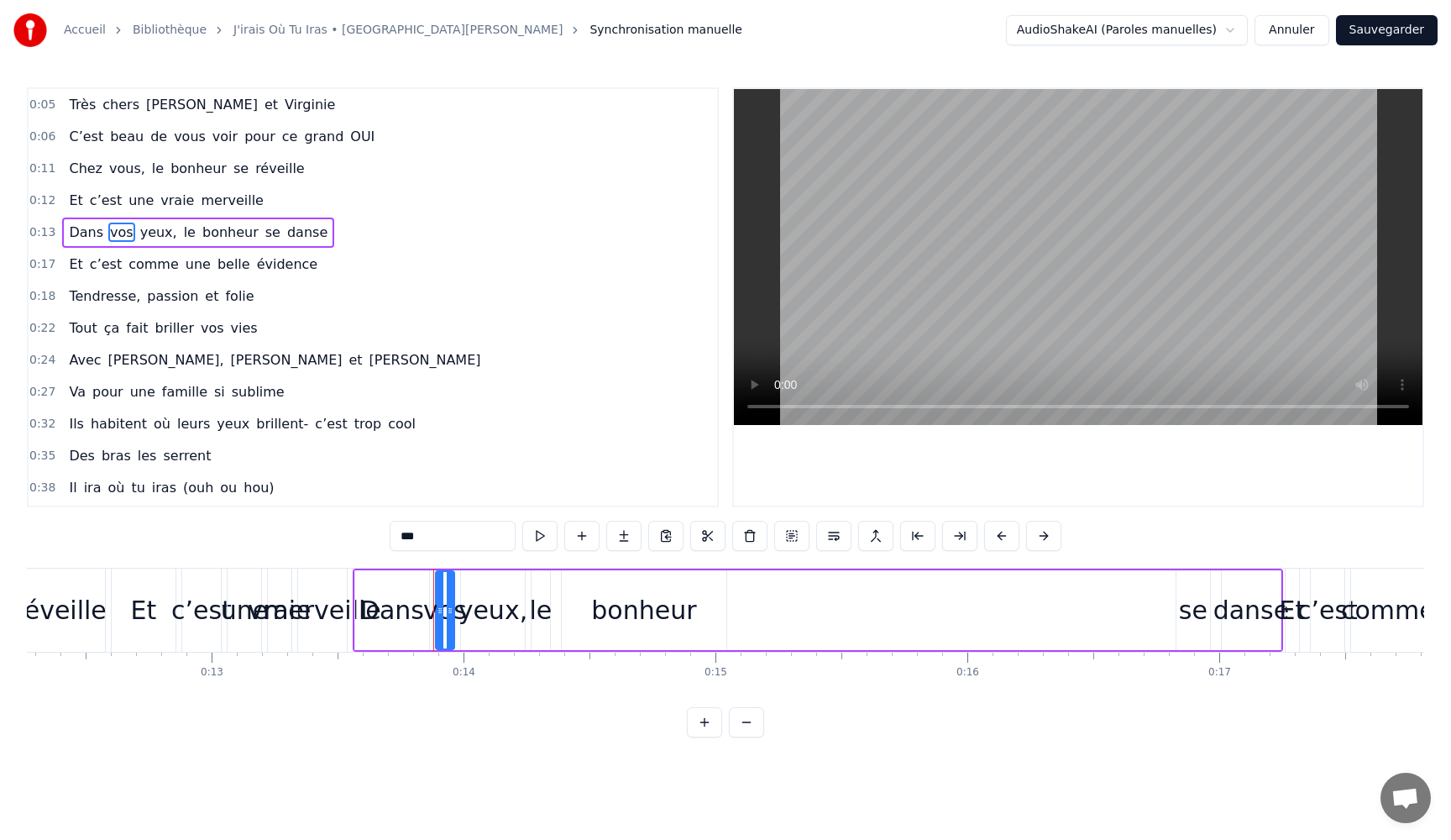
click at [69, 240] on span "Dans" at bounding box center [86, 232] width 38 height 19
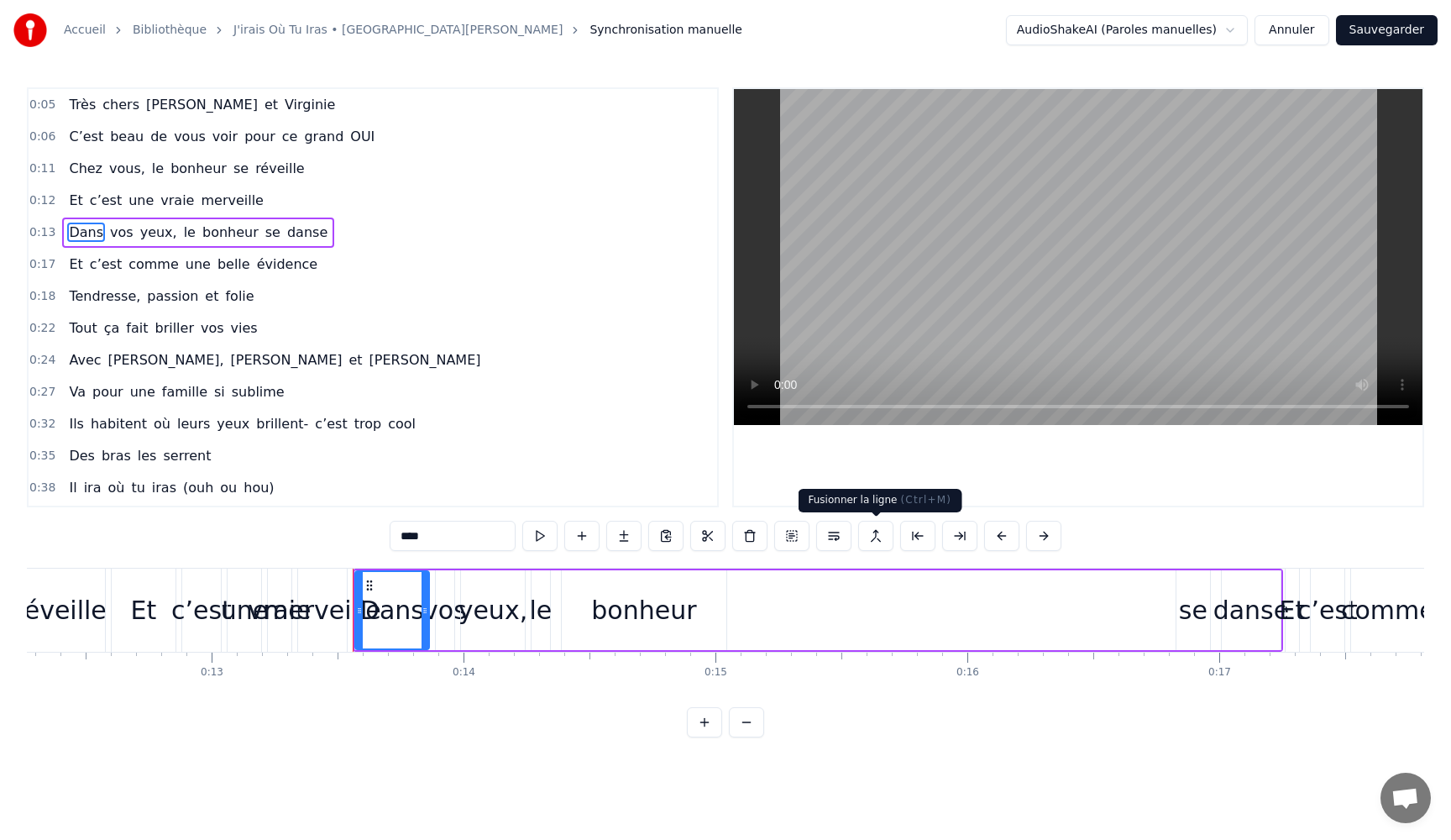
click at [878, 537] on button at bounding box center [876, 535] width 35 height 30
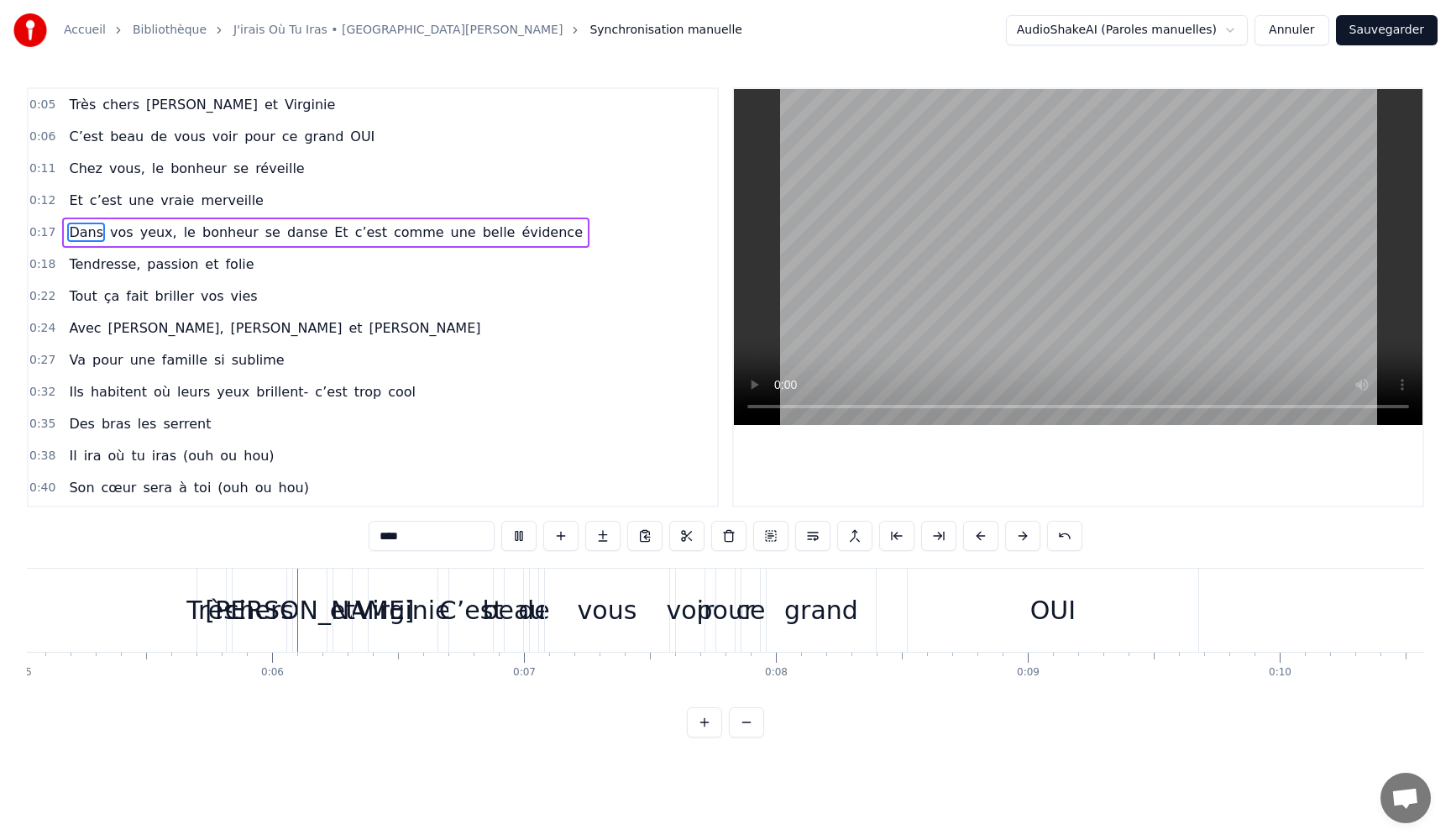
scroll to position [0, 1279]
click at [159, 205] on span "vraie" at bounding box center [177, 201] width 37 height 19
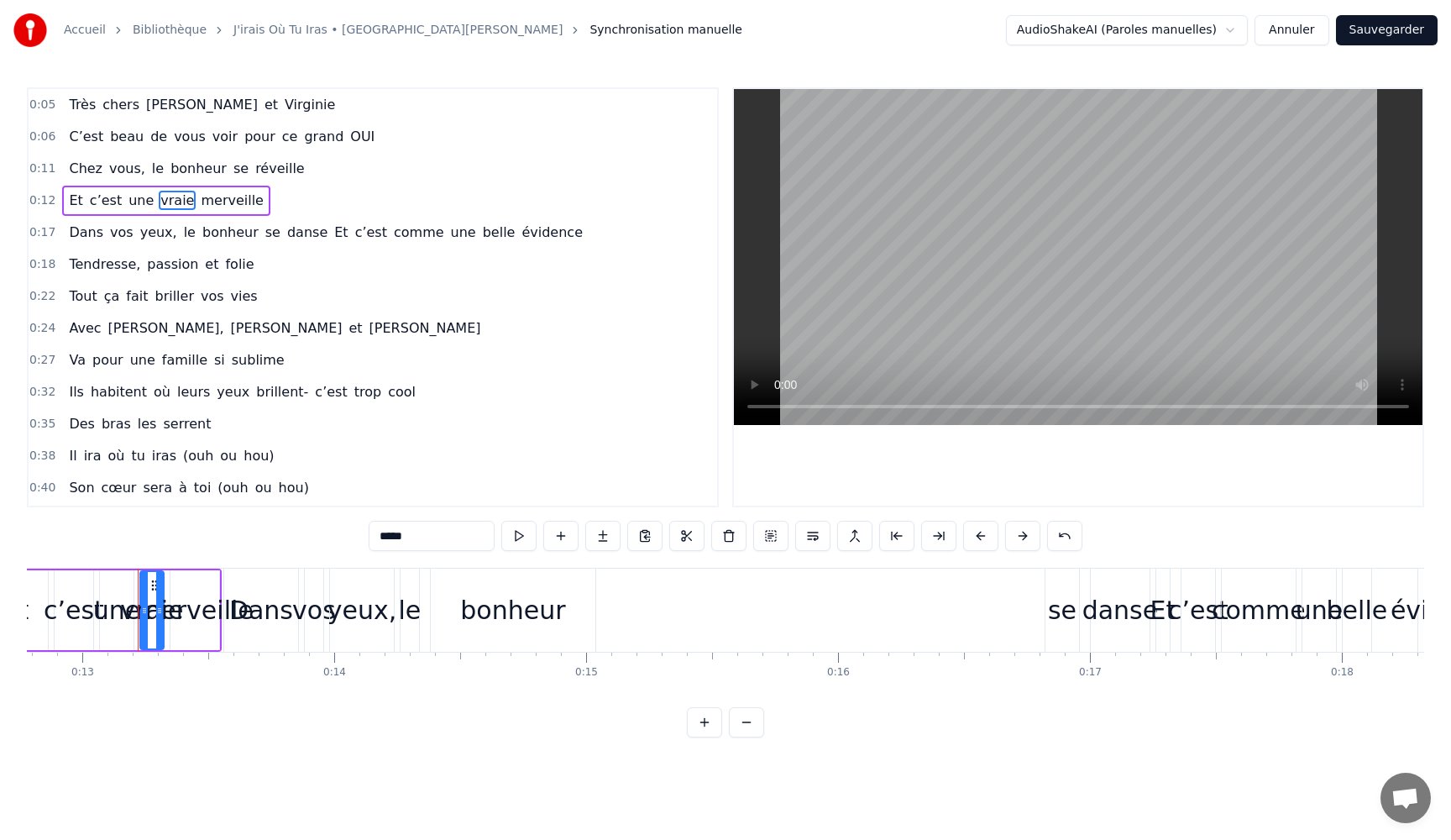
scroll to position [0, 3246]
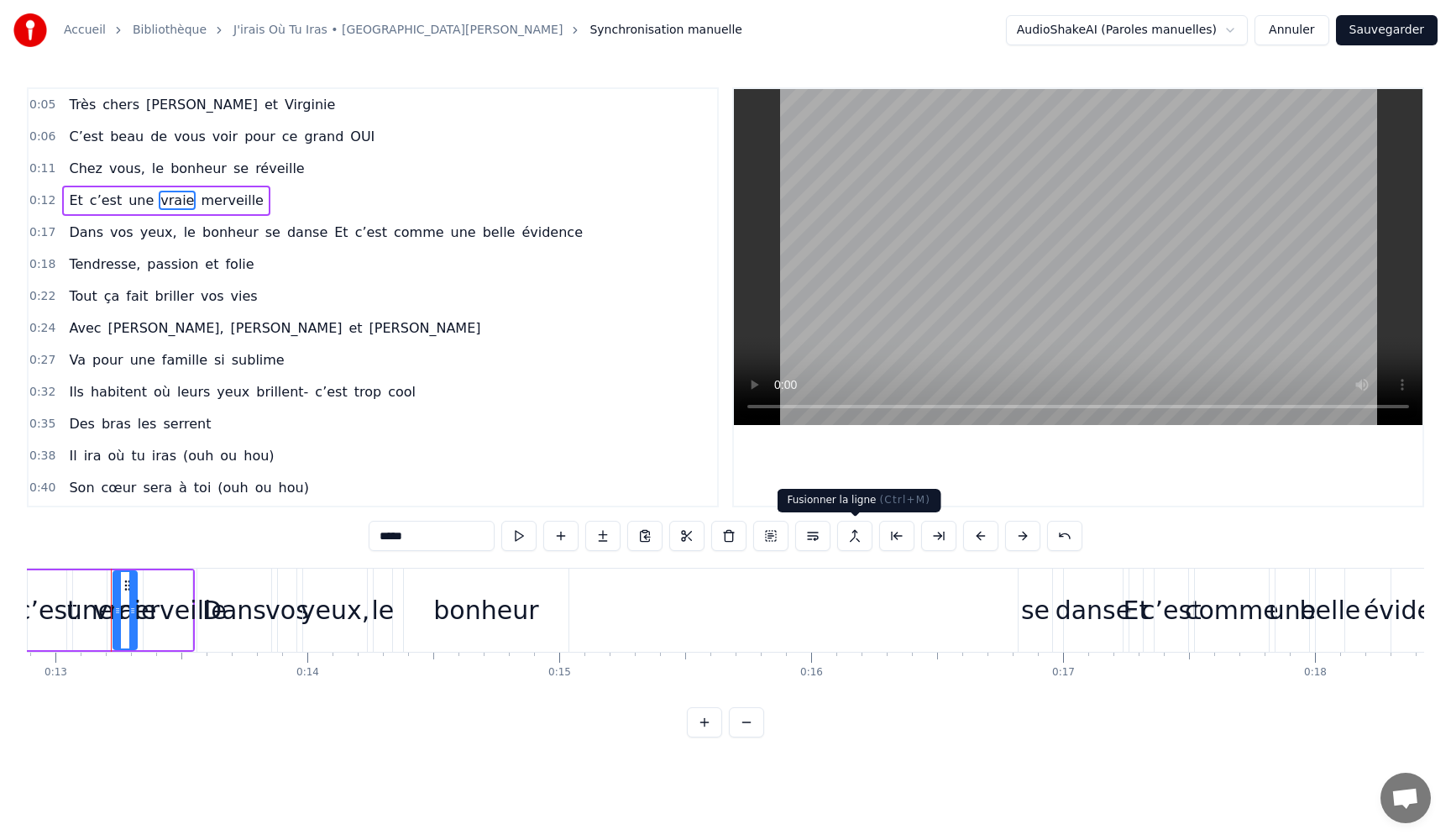
click at [848, 541] on button at bounding box center [855, 535] width 35 height 30
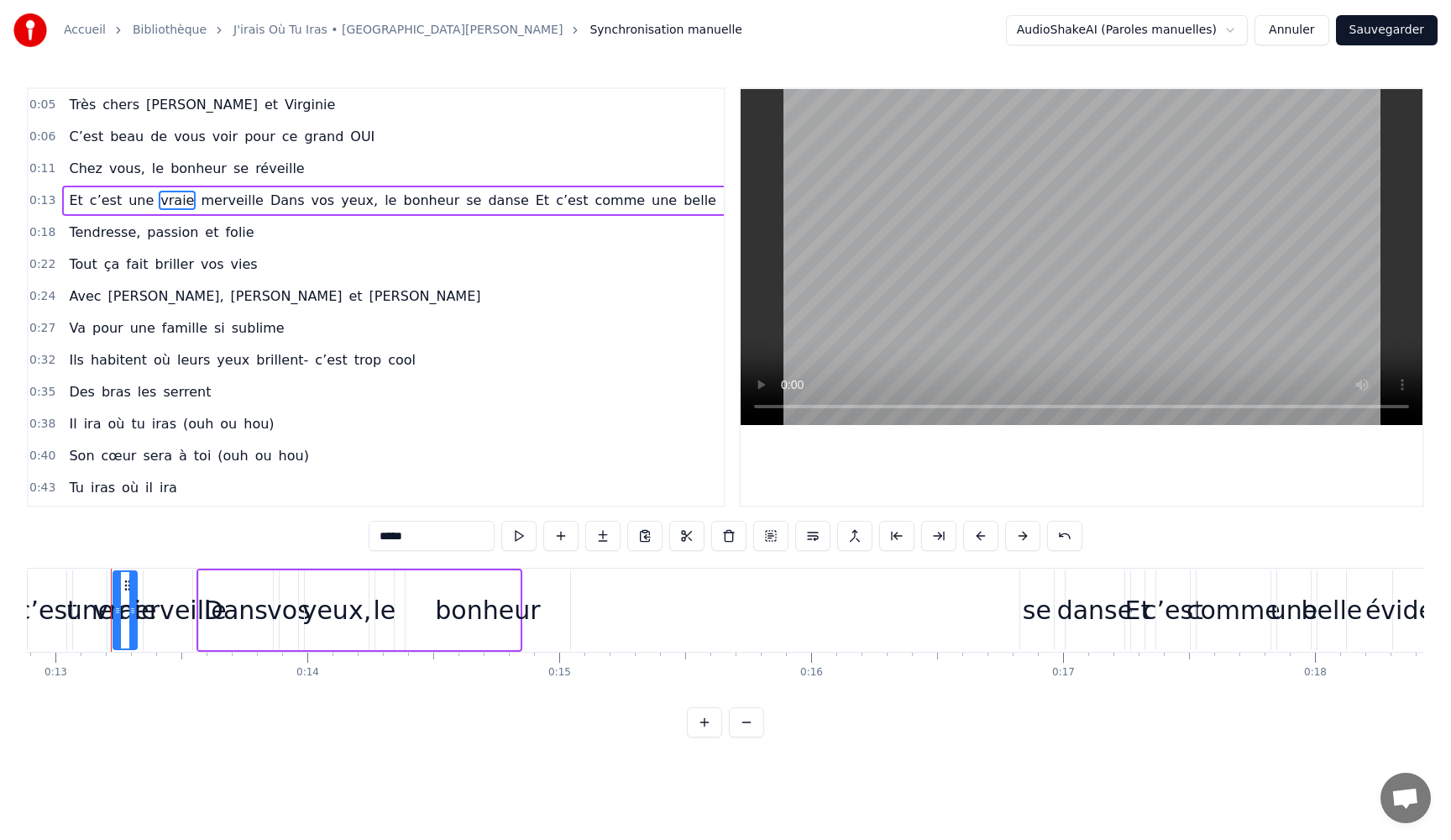
click at [94, 142] on span "C’est" at bounding box center [86, 136] width 38 height 19
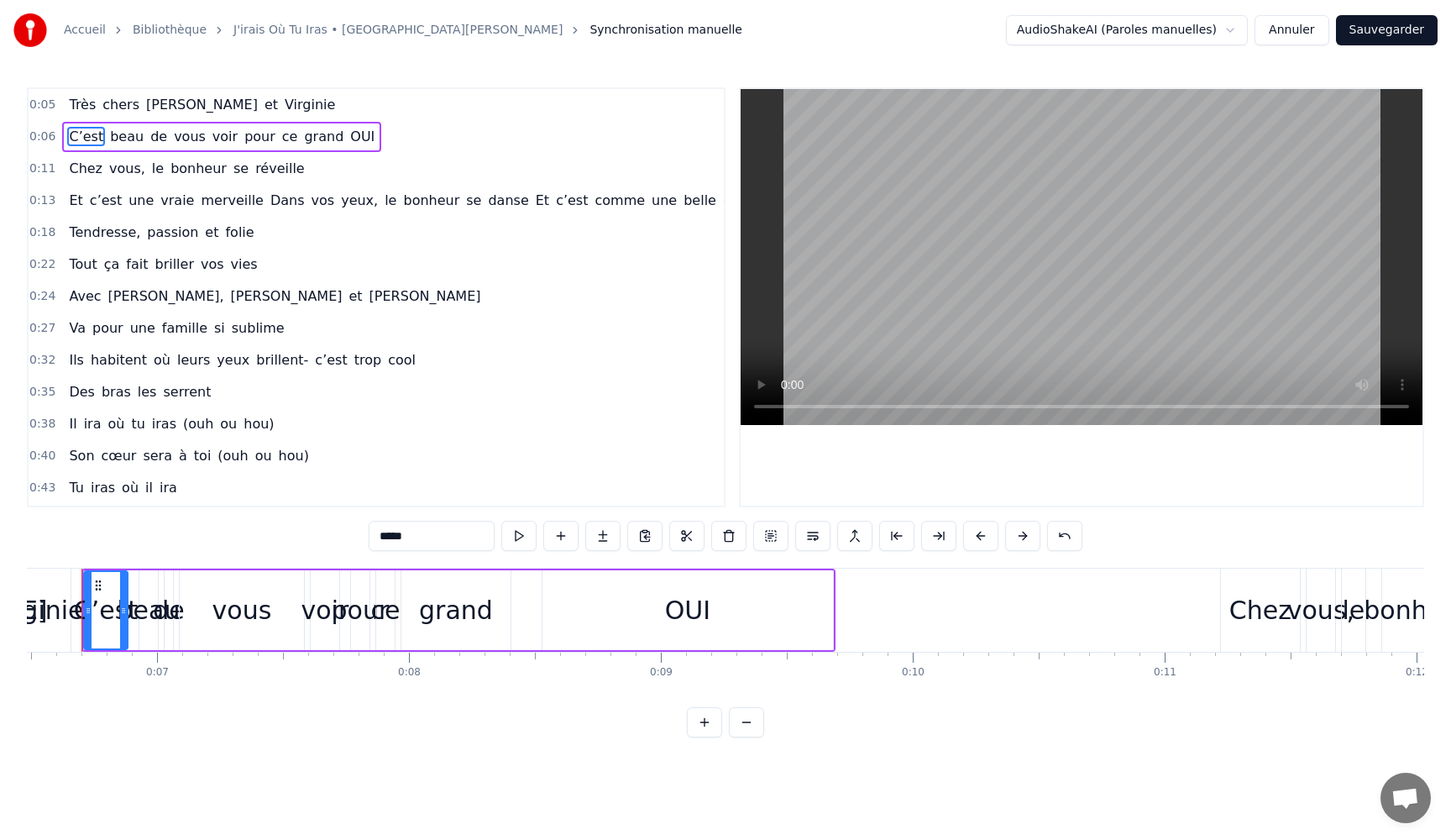
scroll to position [0, 1604]
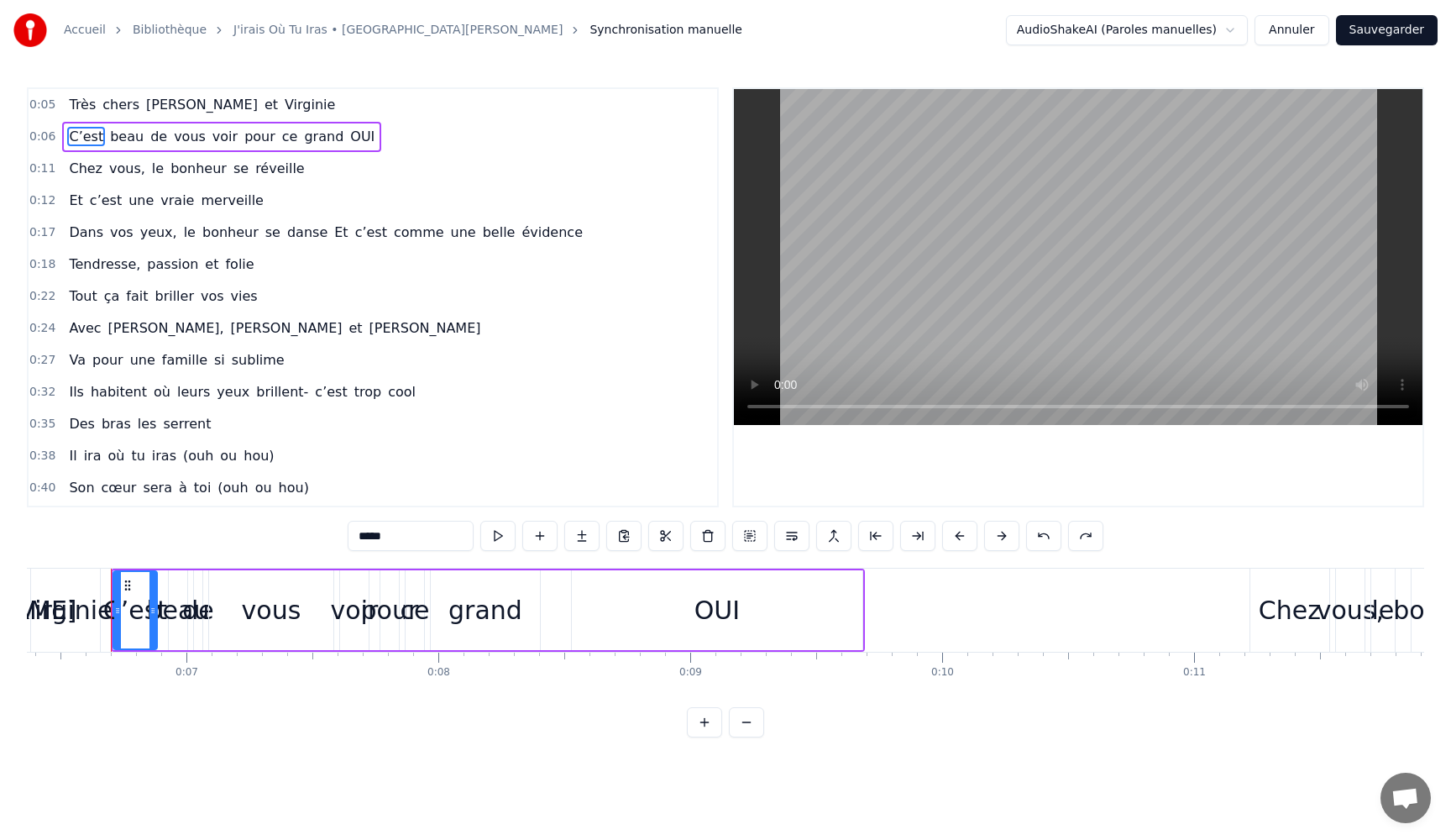
click at [106, 205] on span "c’est" at bounding box center [105, 201] width 35 height 19
type input "*****"
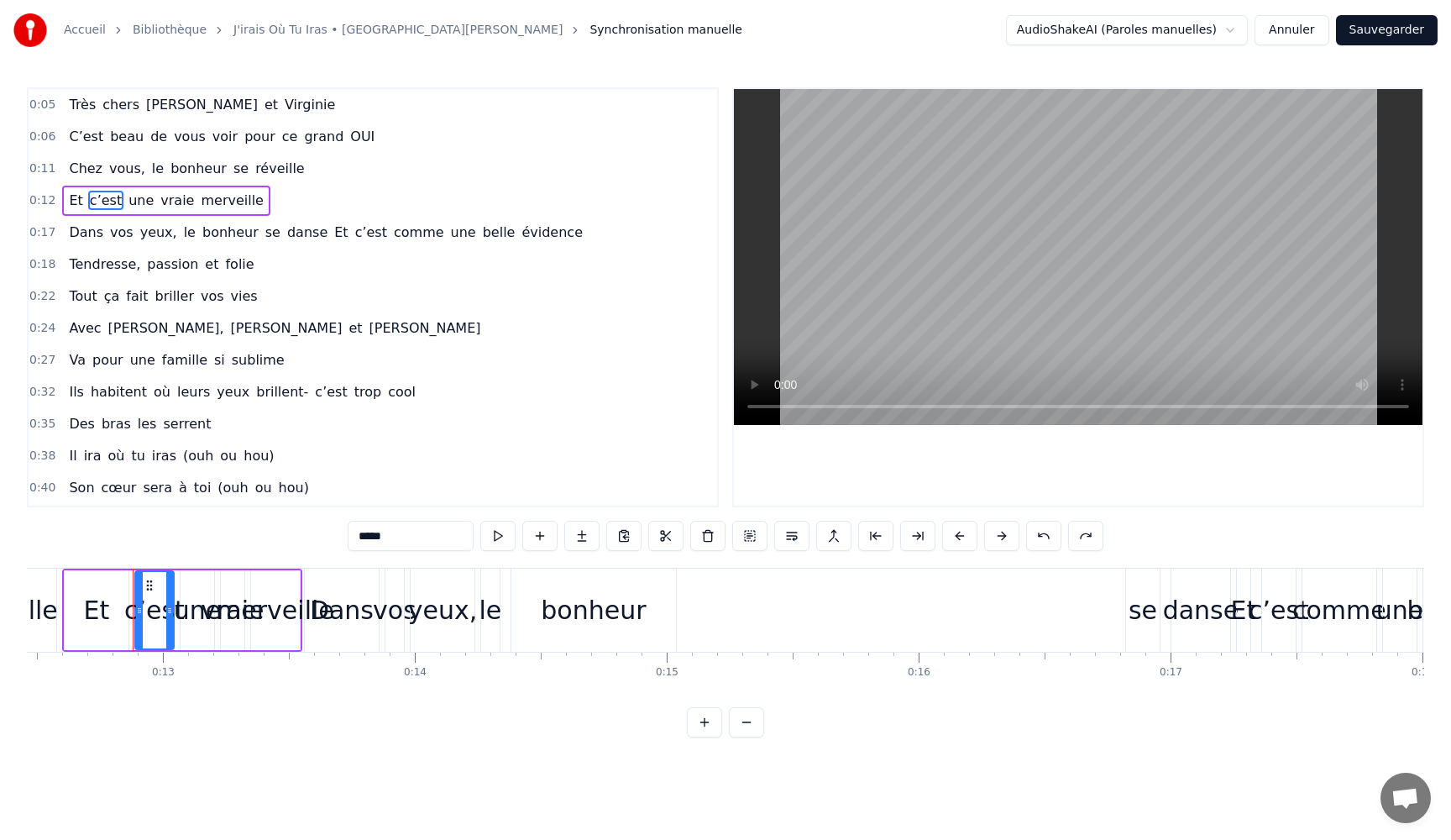
scroll to position [0, 3160]
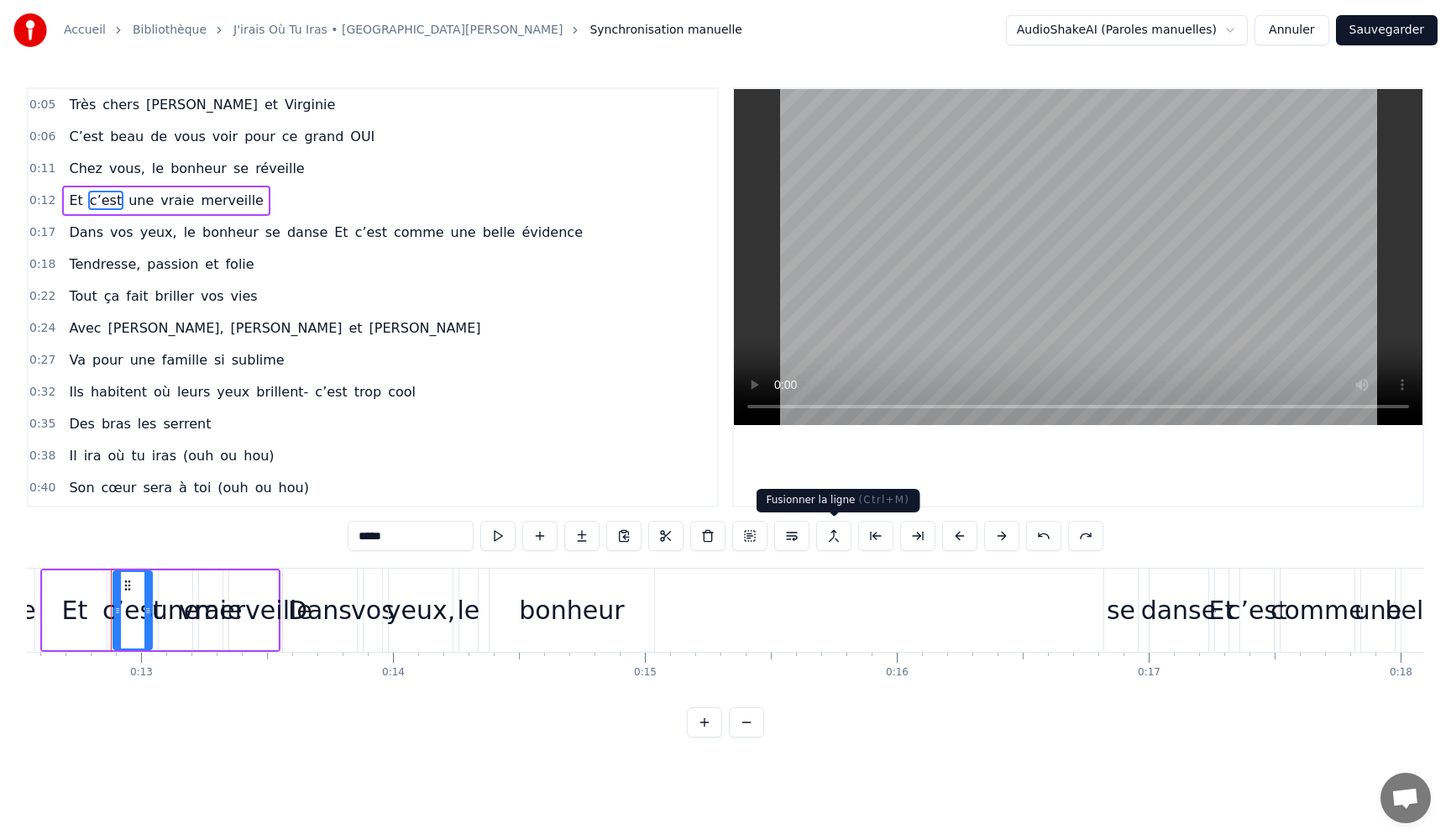
click at [824, 539] on button at bounding box center [833, 535] width 35 height 30
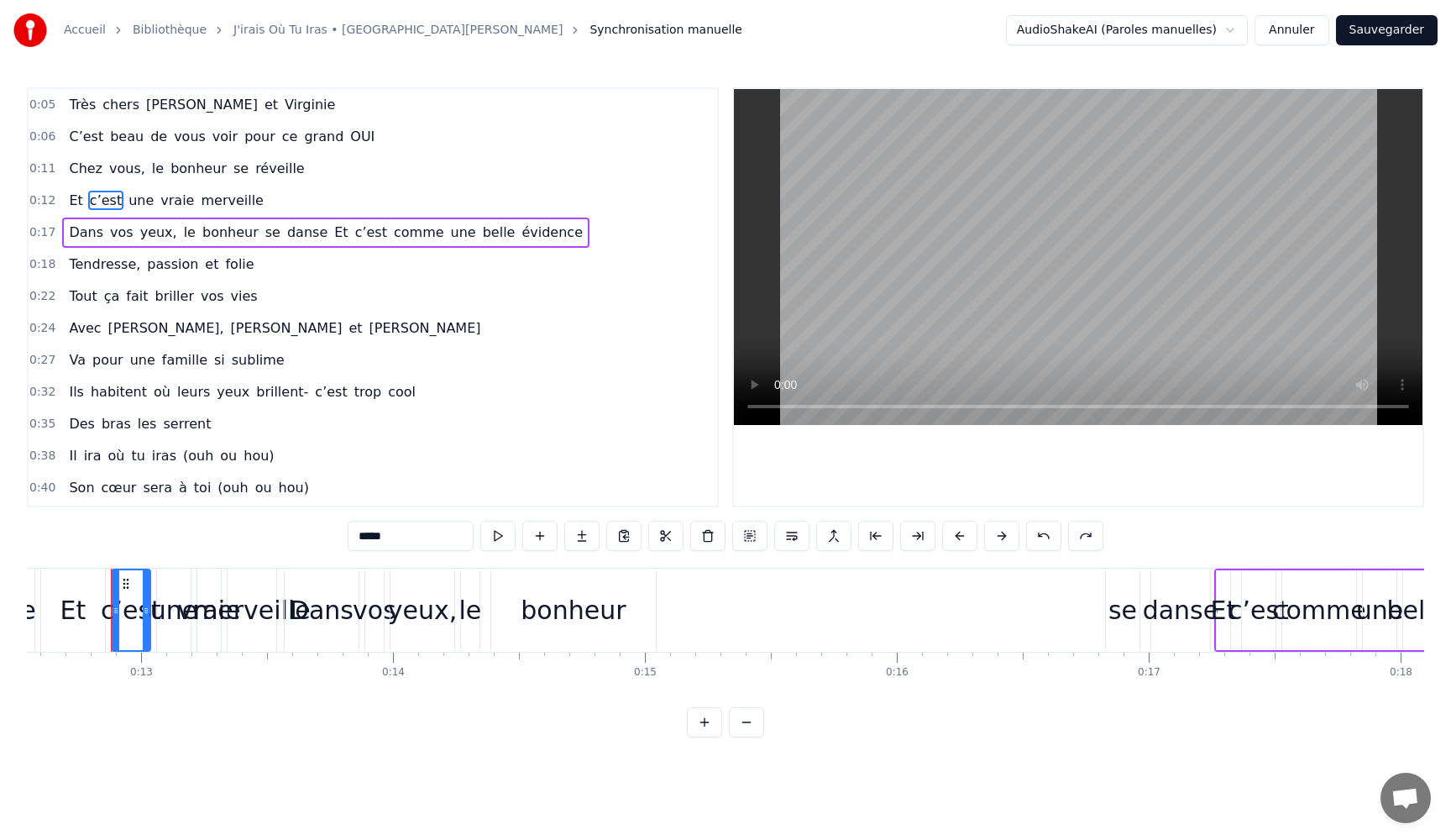
click at [142, 198] on span "une" at bounding box center [140, 201] width 28 height 19
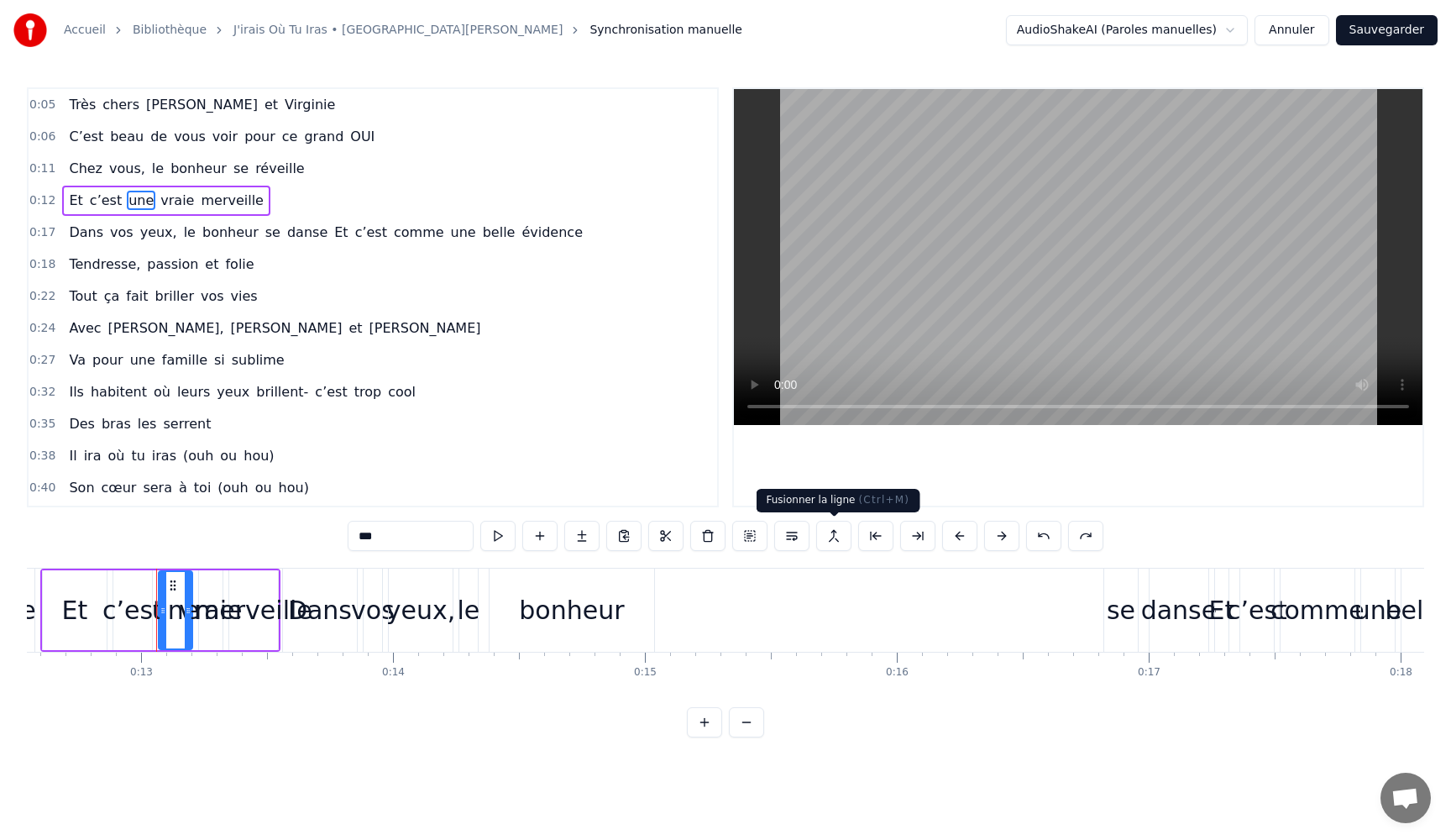
click at [839, 538] on button at bounding box center [833, 535] width 35 height 30
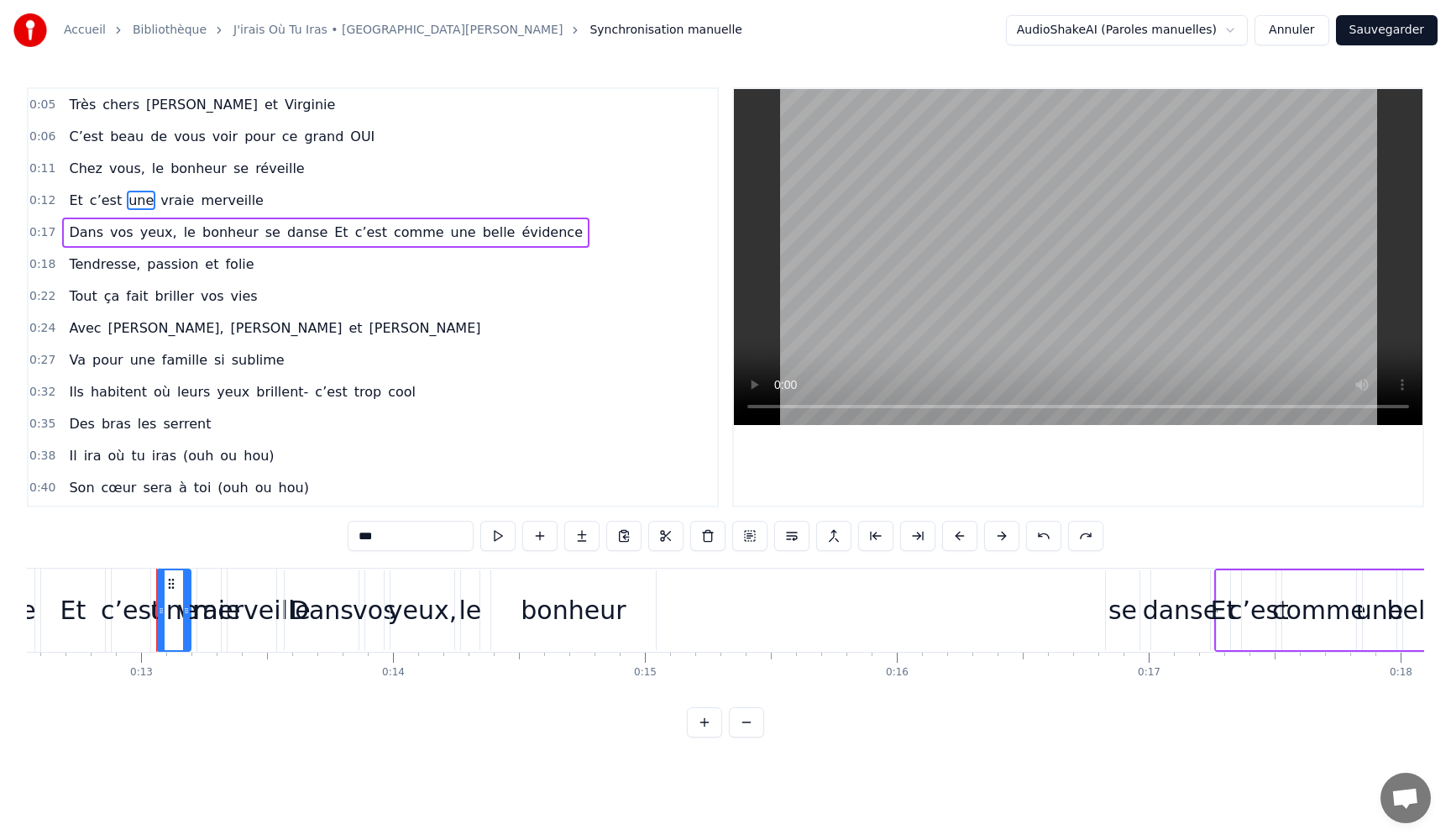
click at [67, 205] on span "Et" at bounding box center [75, 201] width 17 height 19
type input "**"
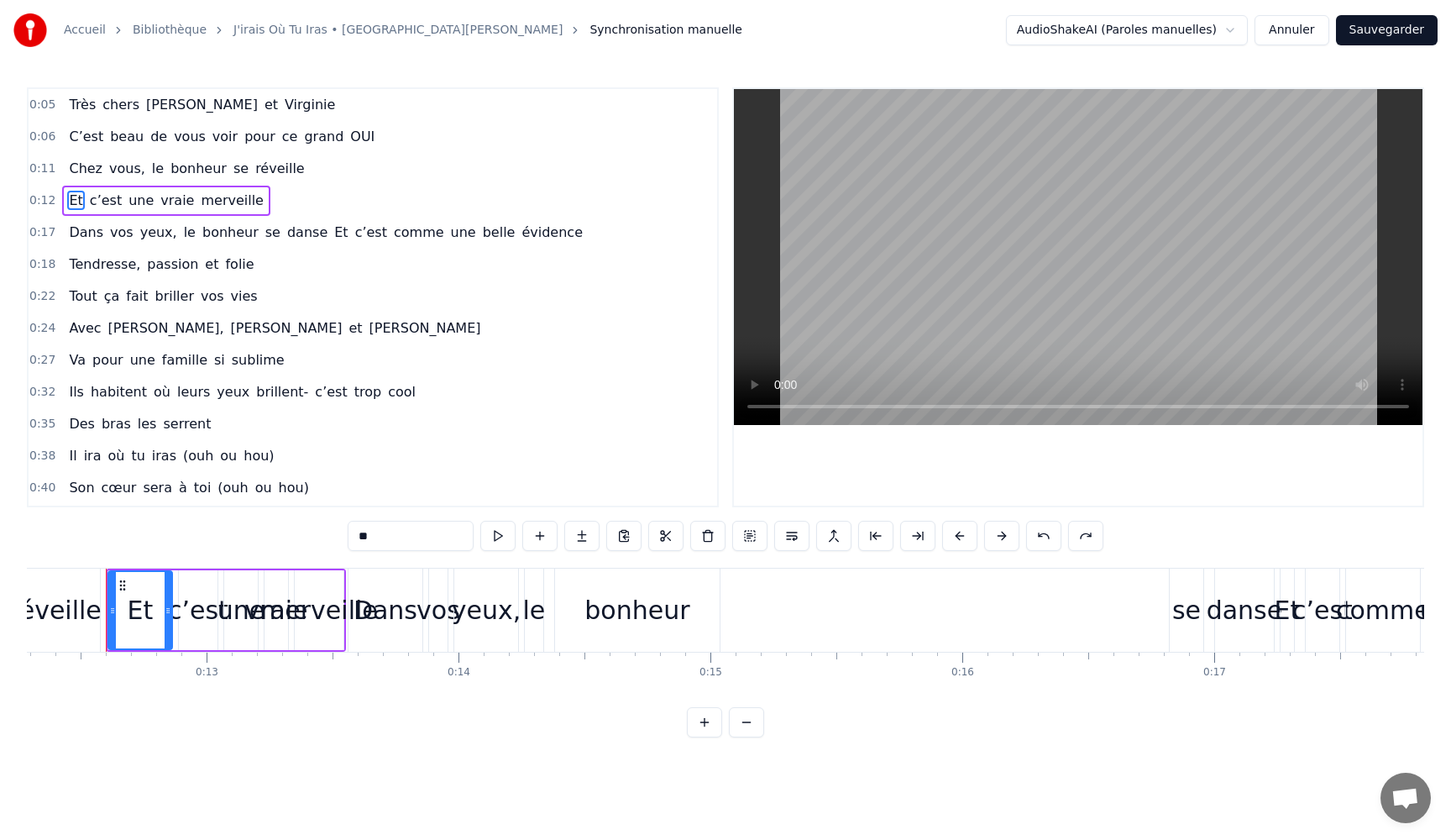
scroll to position [0, 3090]
click at [97, 173] on div "Chez vous, le bonheur se réveille" at bounding box center [186, 169] width 248 height 30
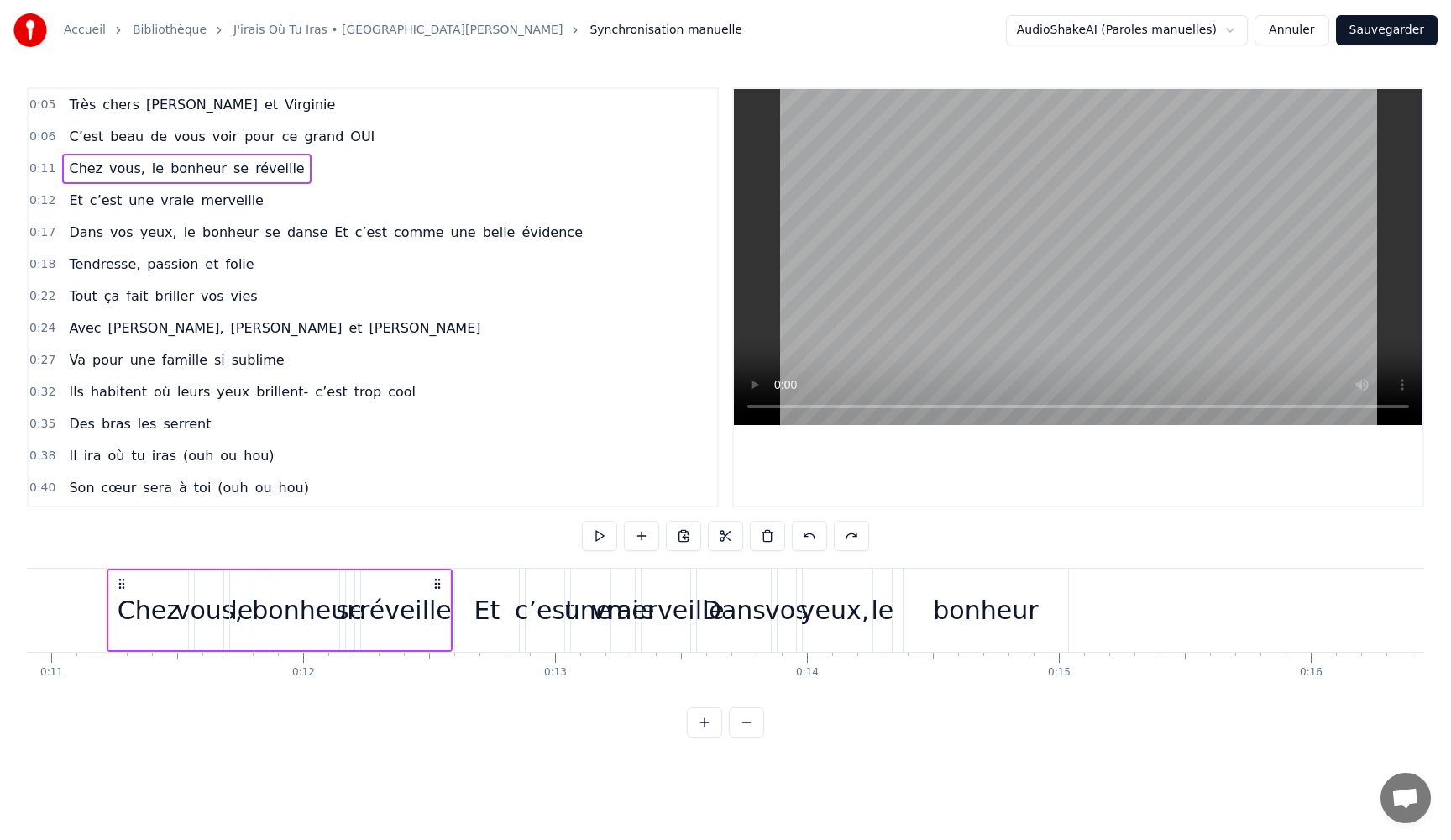
scroll to position [0, 2742]
click at [156, 167] on div "Chez vous, le bonheur se réveille" at bounding box center [186, 169] width 248 height 30
click at [145, 197] on div "Et c’est une vraie merveille" at bounding box center [167, 200] width 209 height 30
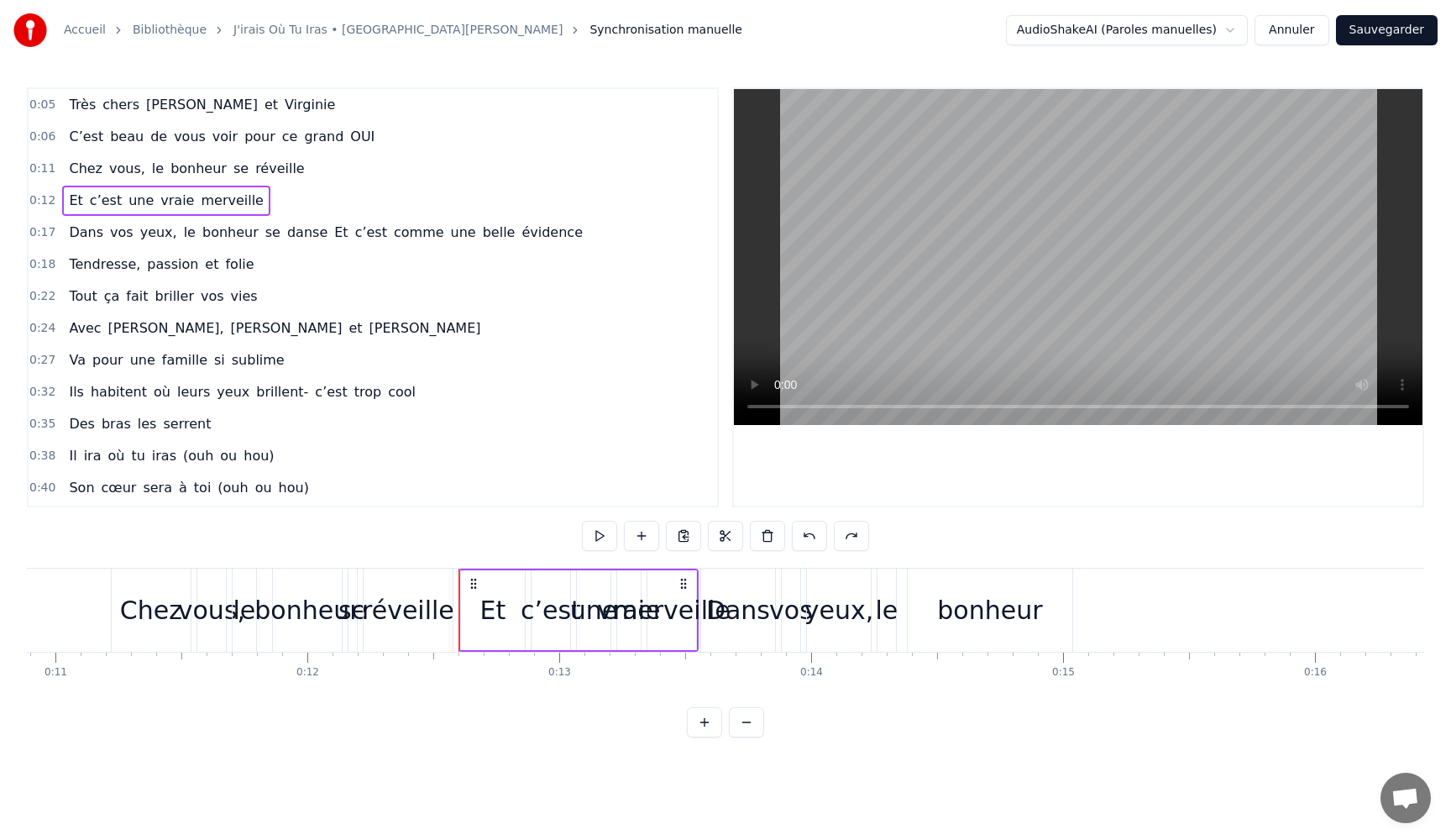
click at [145, 197] on div "Et c’est une vraie merveille" at bounding box center [167, 200] width 209 height 30
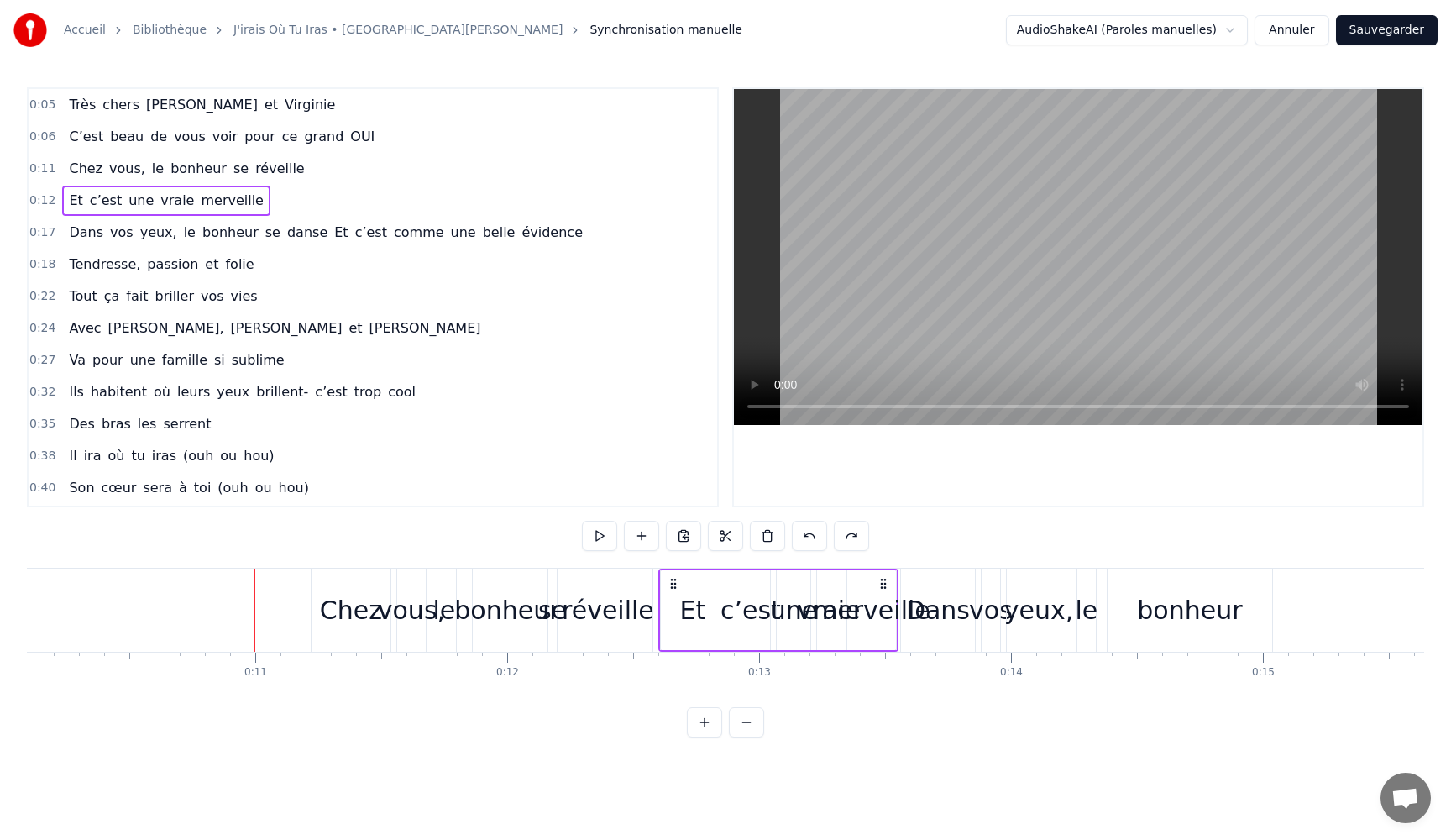
scroll to position [0, 2555]
click at [181, 164] on span "bonheur" at bounding box center [198, 169] width 59 height 19
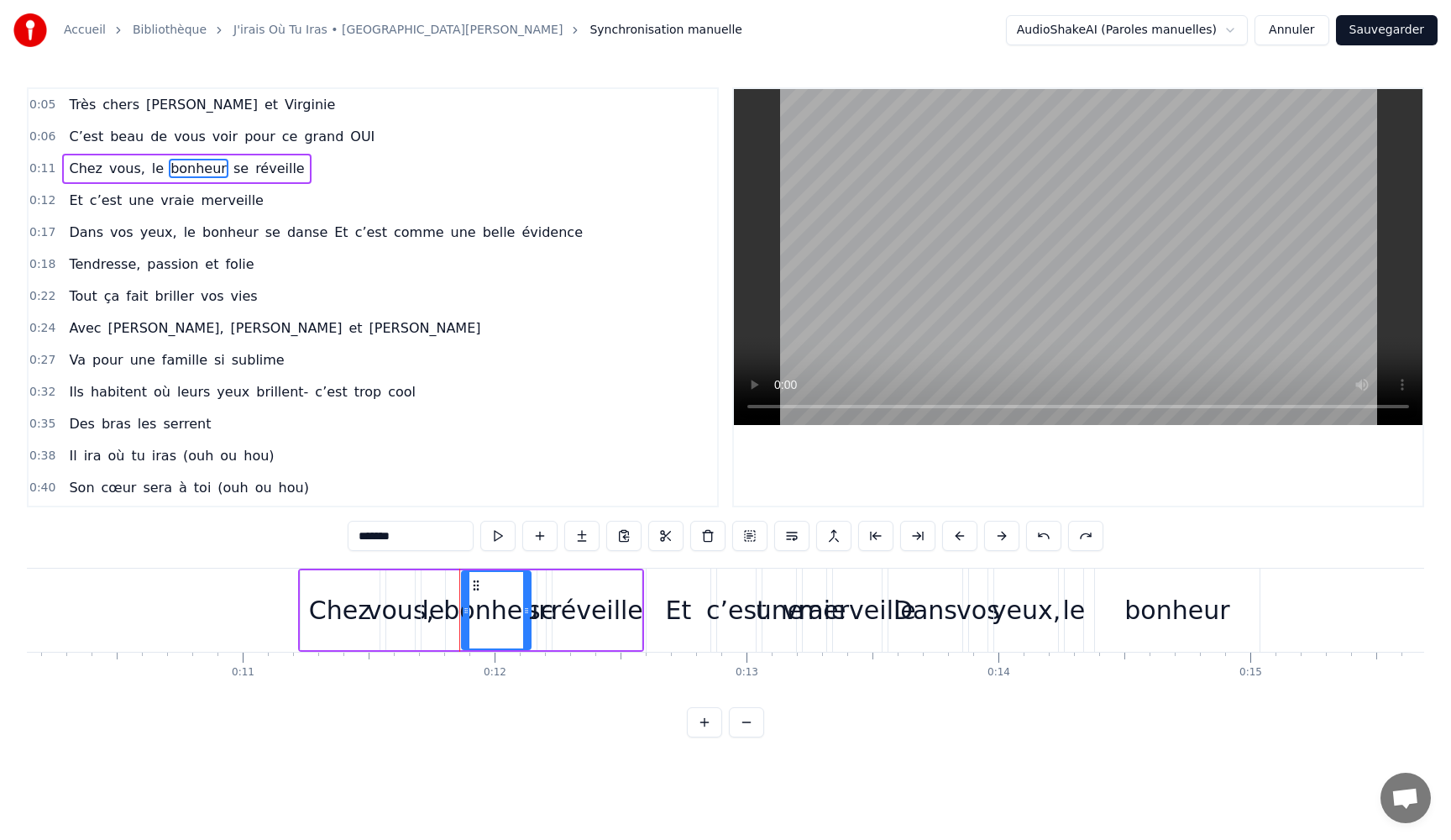
drag, startPoint x: 68, startPoint y: 161, endPoint x: 73, endPoint y: 200, distance: 39.3
click at [73, 200] on div "0:05 Très chers [PERSON_NAME] et [PERSON_NAME] 0:06 C’est beau de vous voir pou…" at bounding box center [373, 297] width 692 height 420
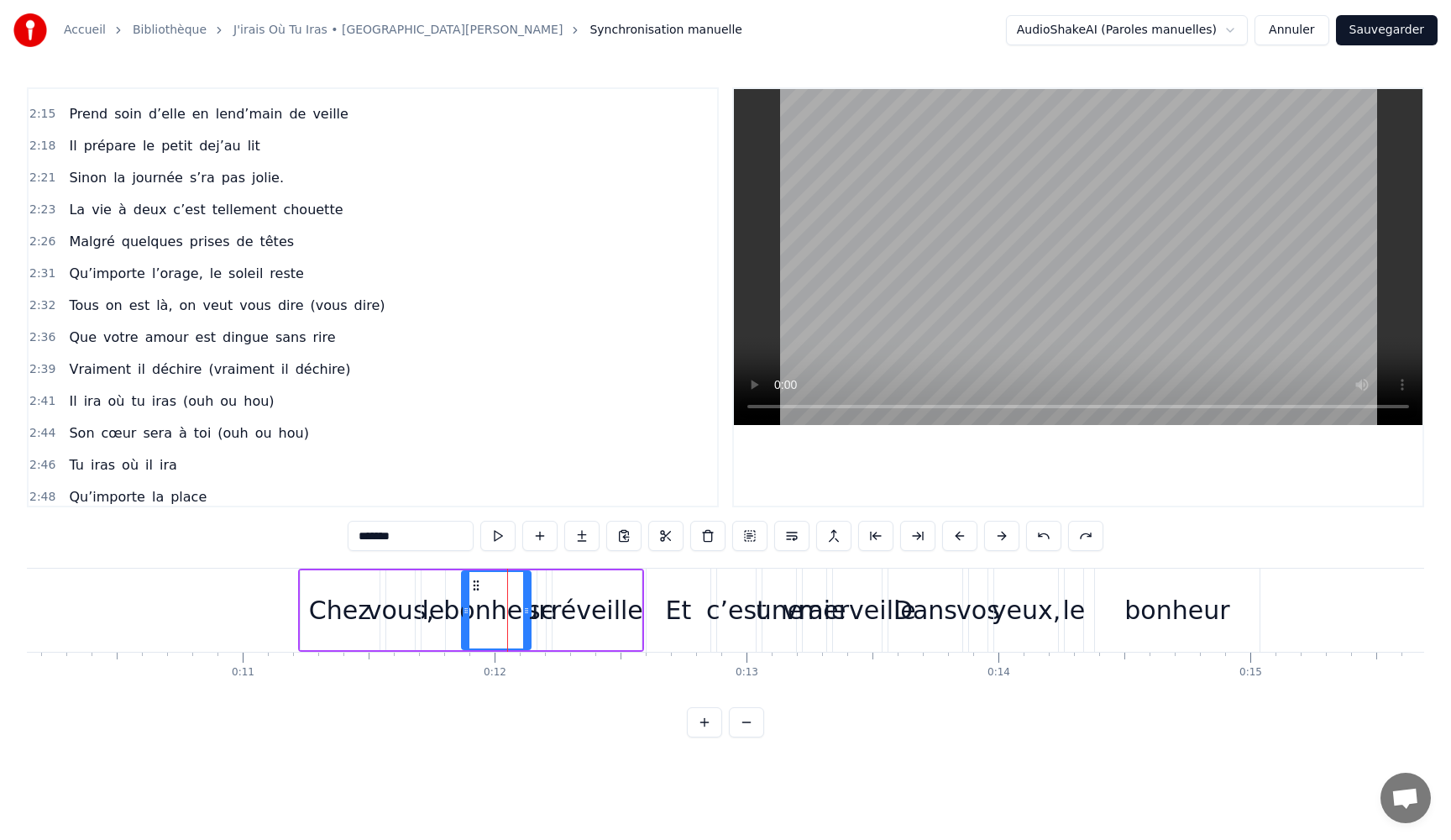
scroll to position [1598, 0]
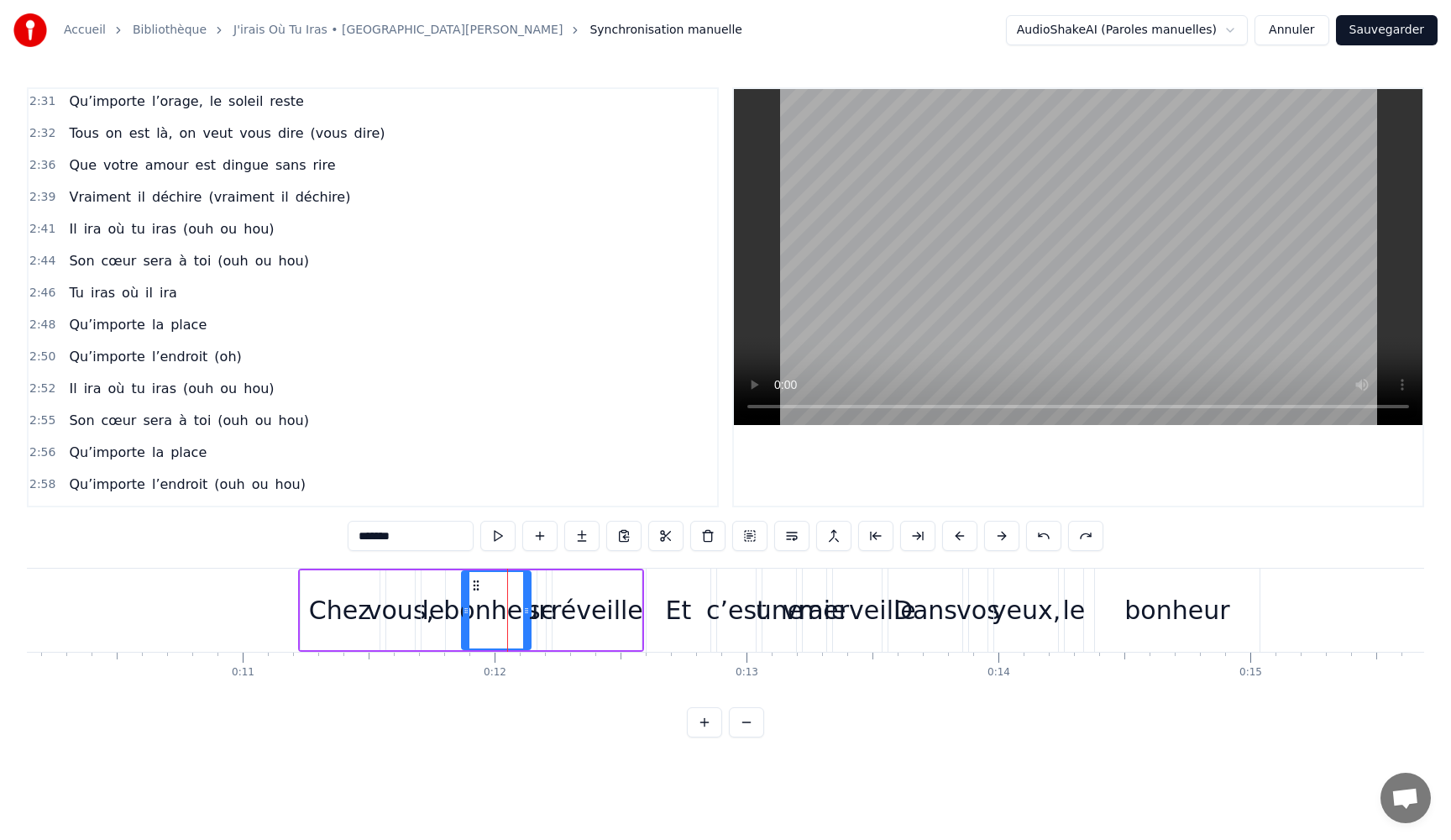
click at [776, 403] on video at bounding box center [1078, 256] width 689 height 336
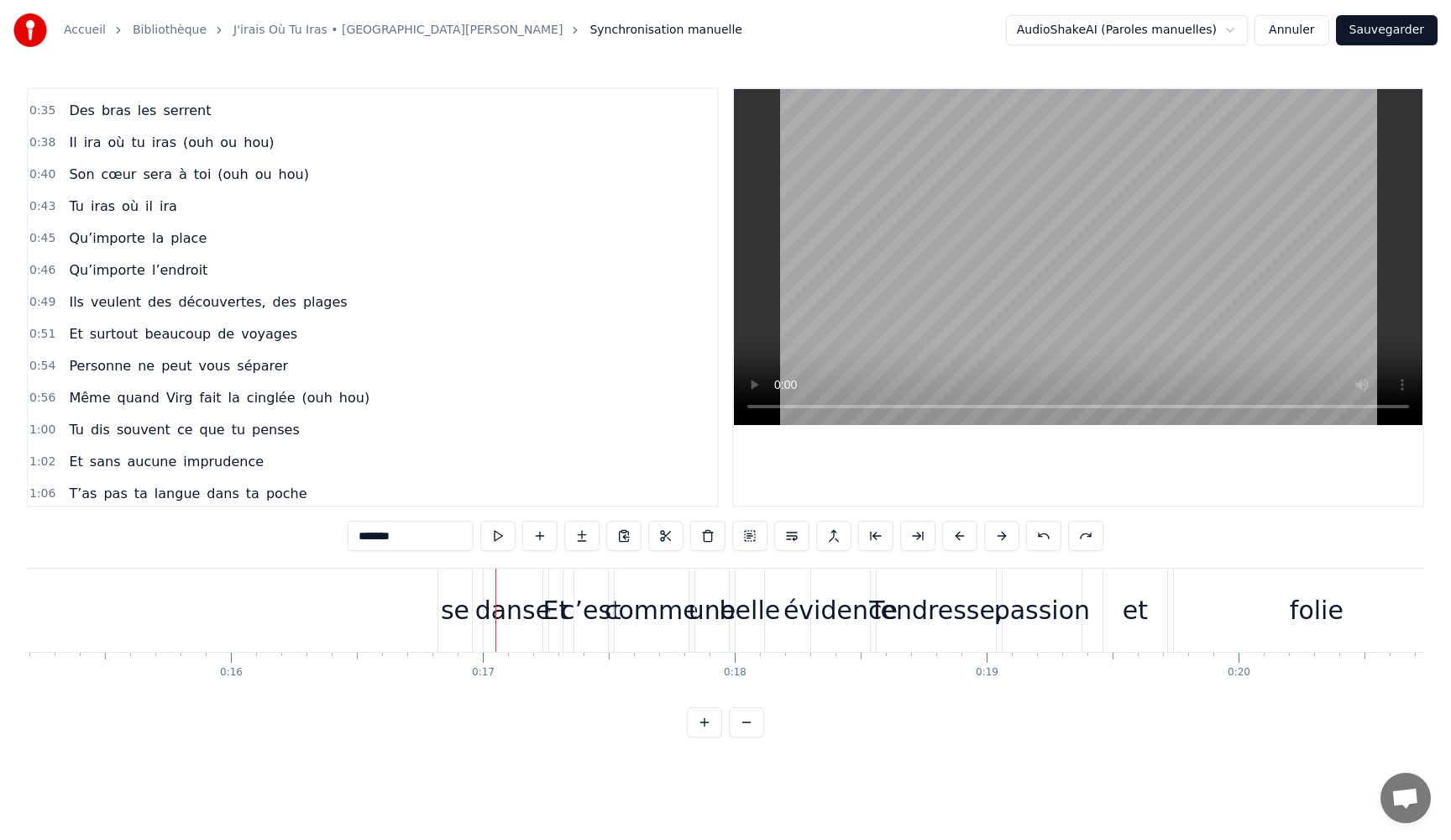
scroll to position [0, 0]
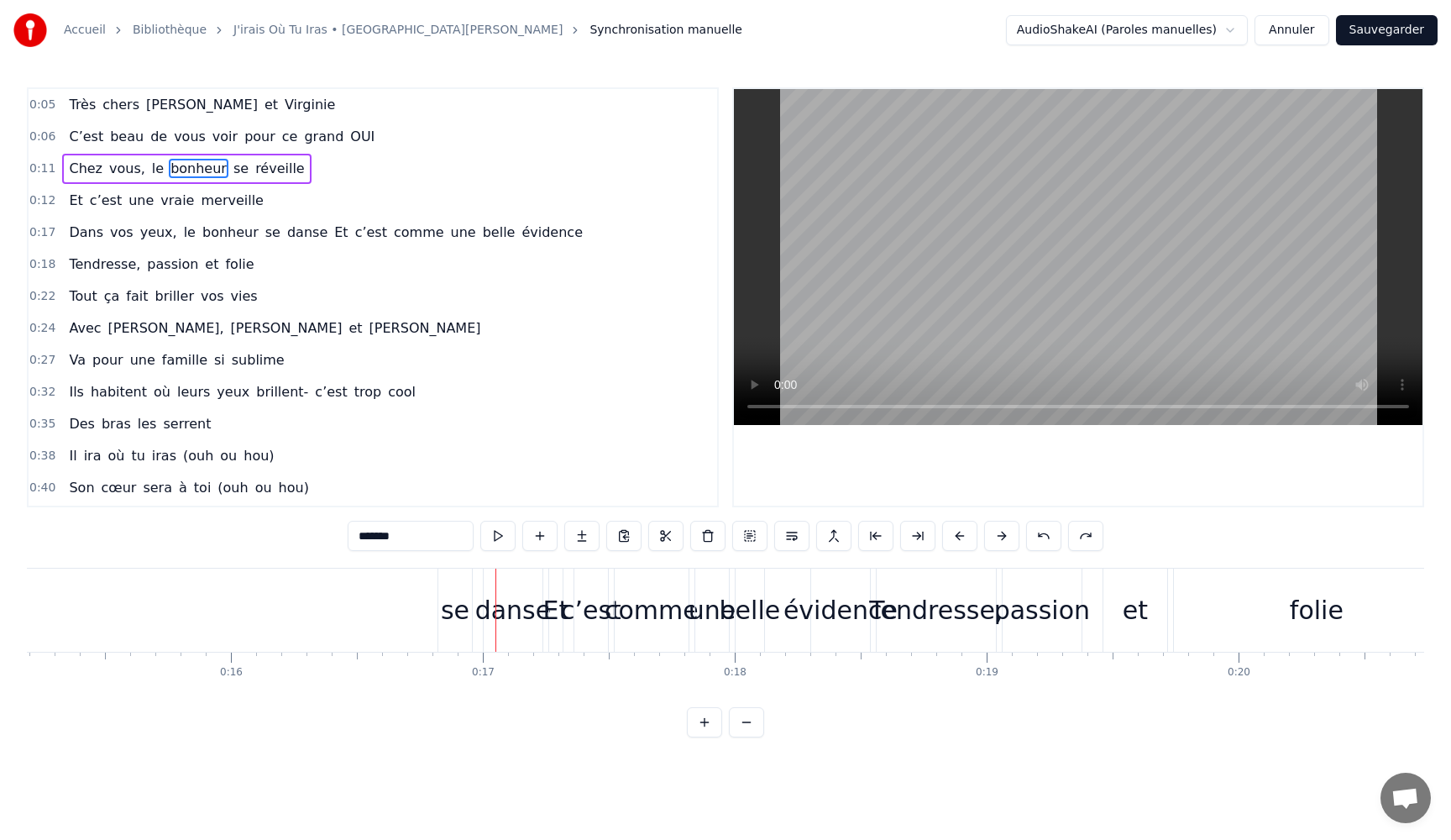
click at [98, 232] on div "Dans vos yeux, le bonheur se danse Et c’est comme une belle évidence" at bounding box center [325, 232] width 527 height 30
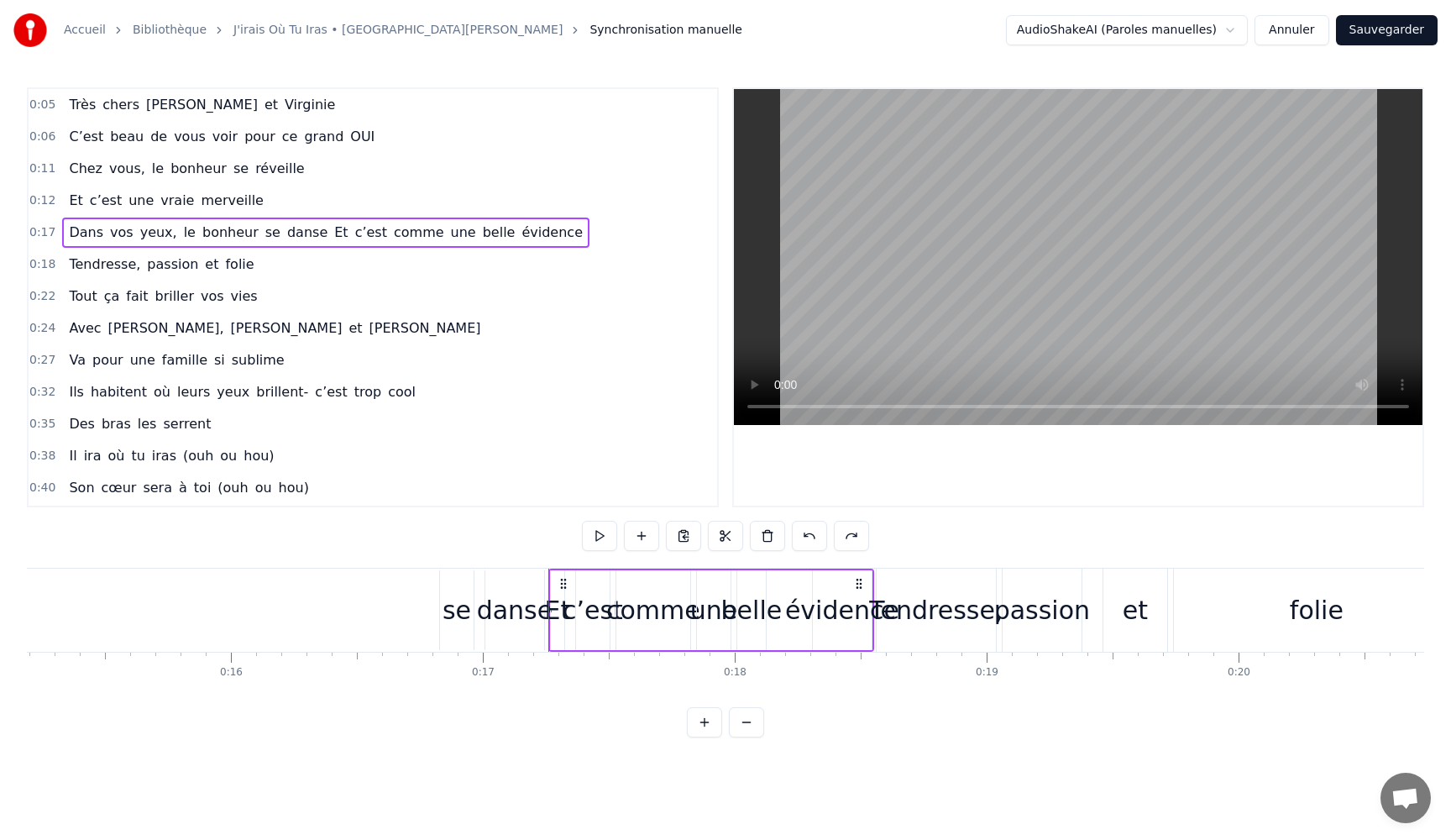
click at [98, 232] on div "Dans vos yeux, le bonheur se danse Et c’est comme une belle évidence" at bounding box center [325, 232] width 527 height 30
click at [88, 267] on span "Tendresse," at bounding box center [104, 264] width 75 height 19
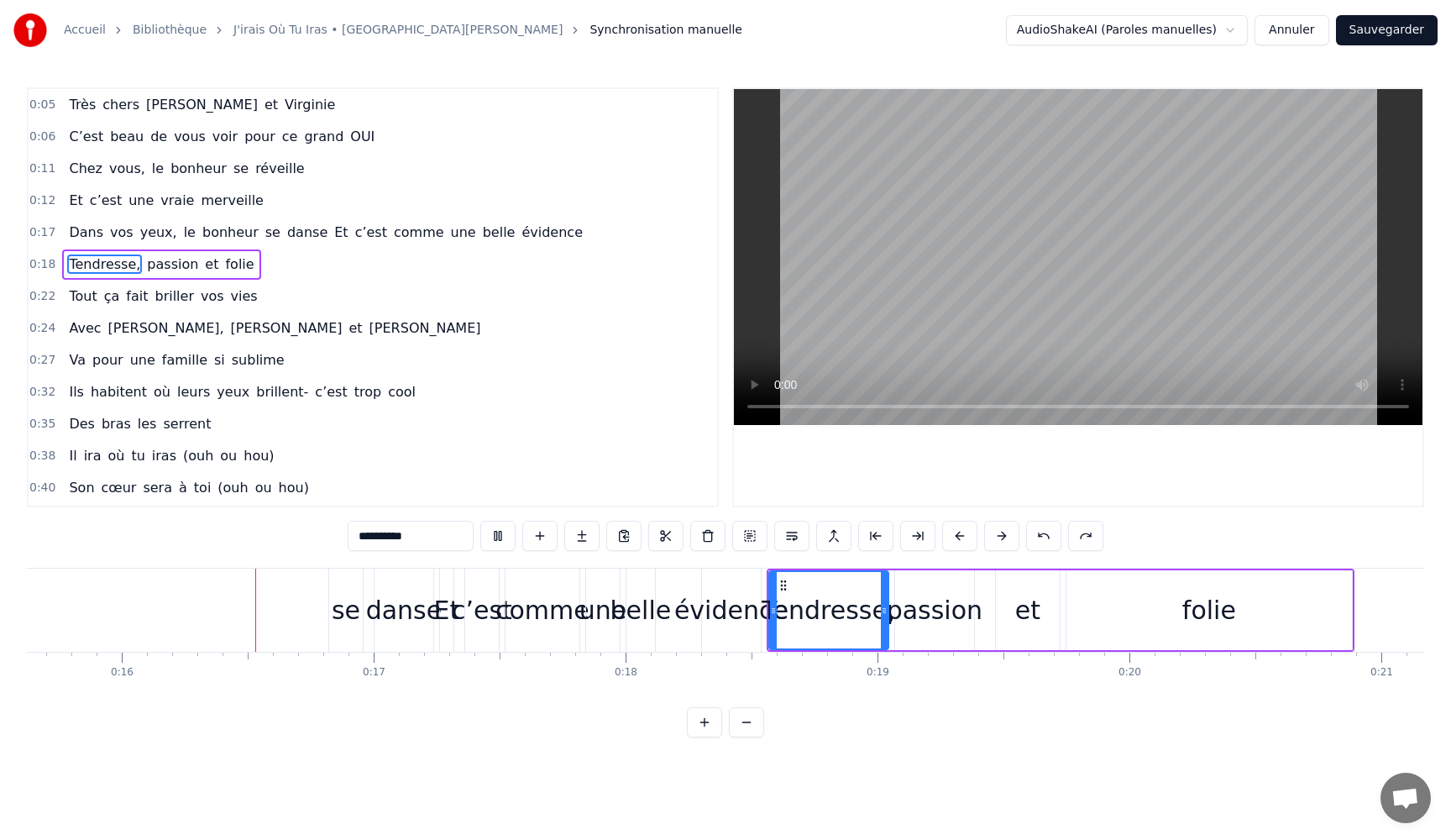
scroll to position [0, 3944]
click at [288, 32] on link "J'irais Où Tu Iras • [GEOGRAPHIC_DATA][PERSON_NAME]" at bounding box center [399, 29] width 329 height 17
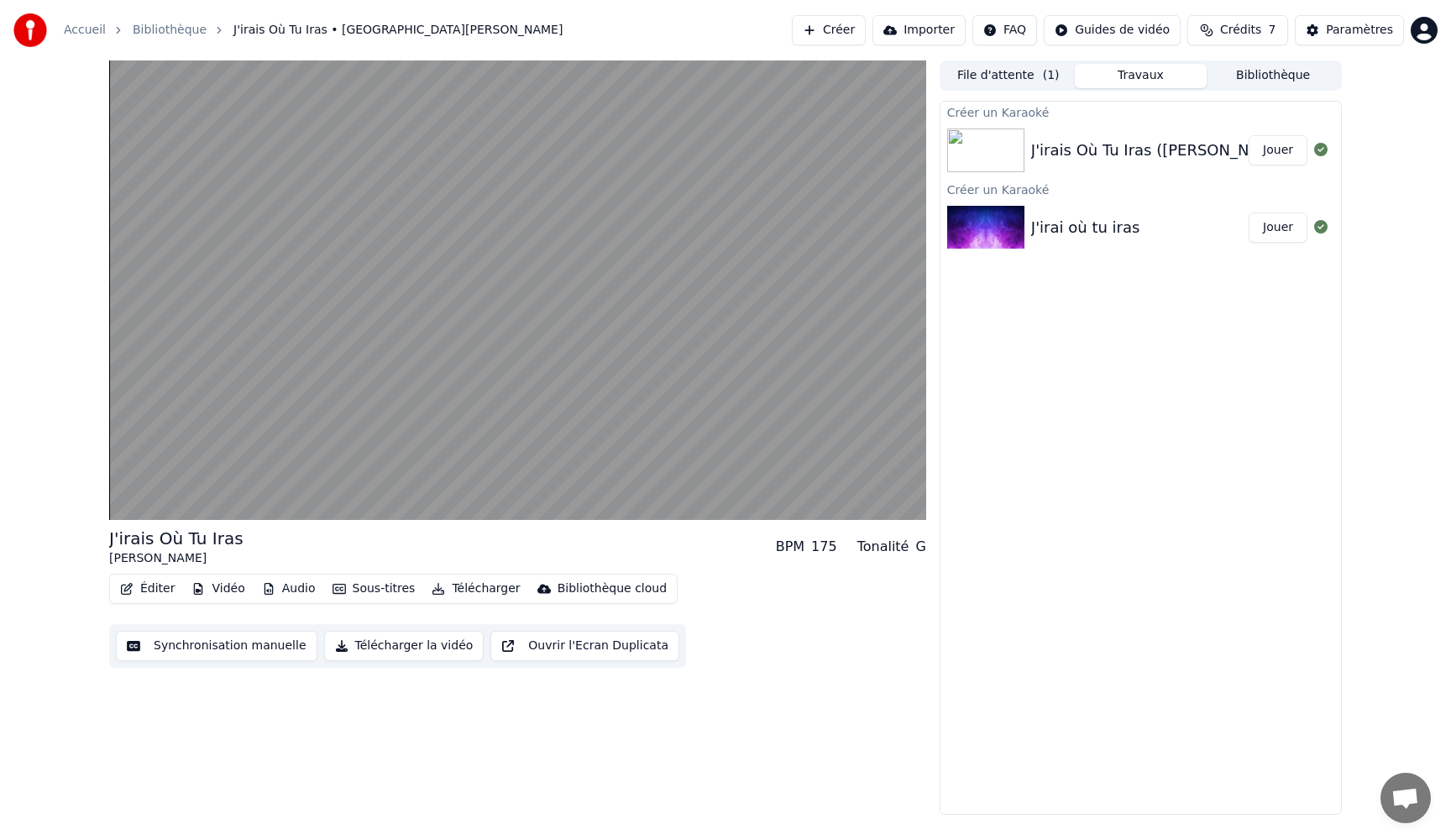
click at [243, 651] on button "Synchronisation manuelle" at bounding box center [216, 645] width 202 height 30
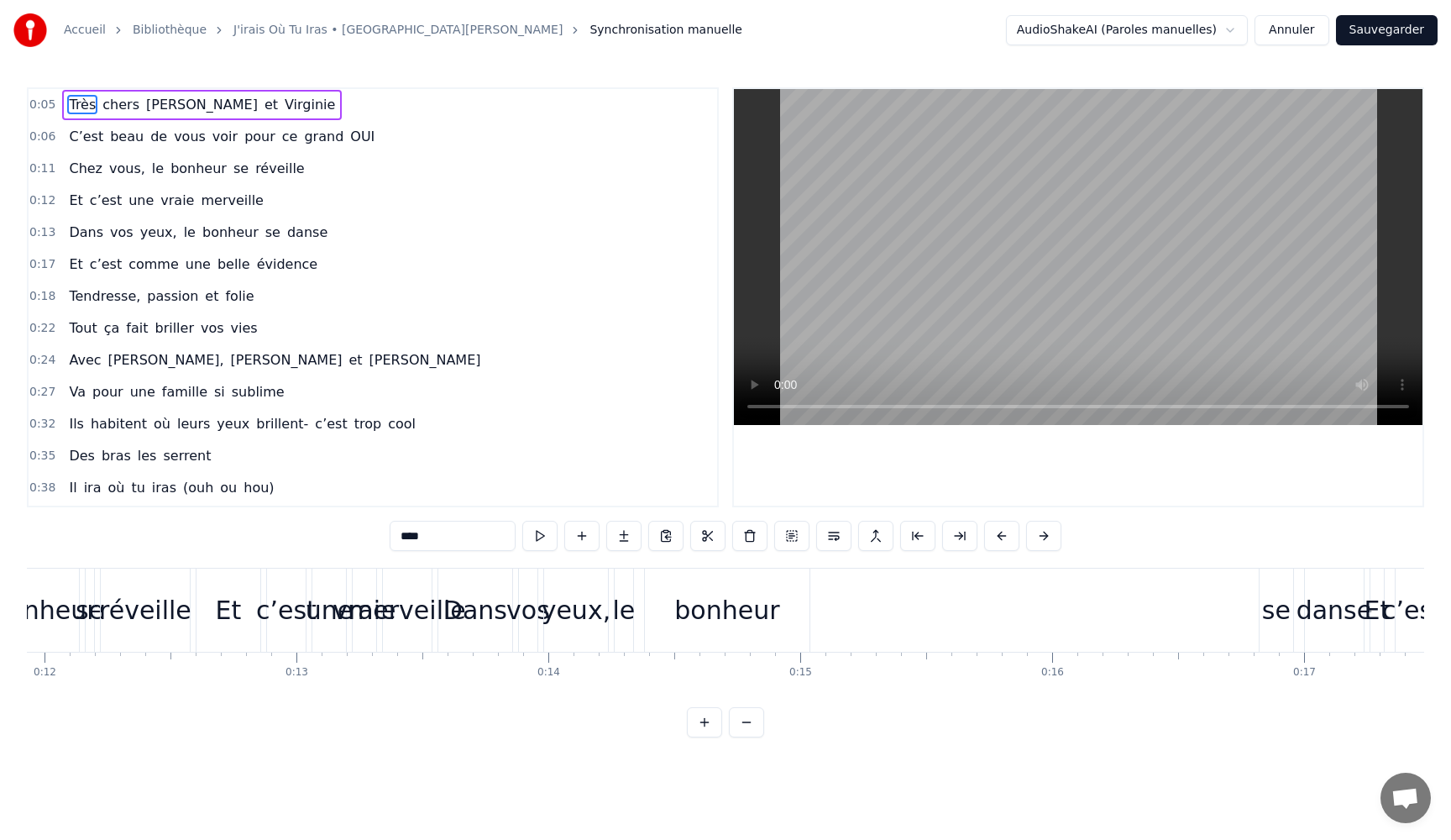
scroll to position [0, 2563]
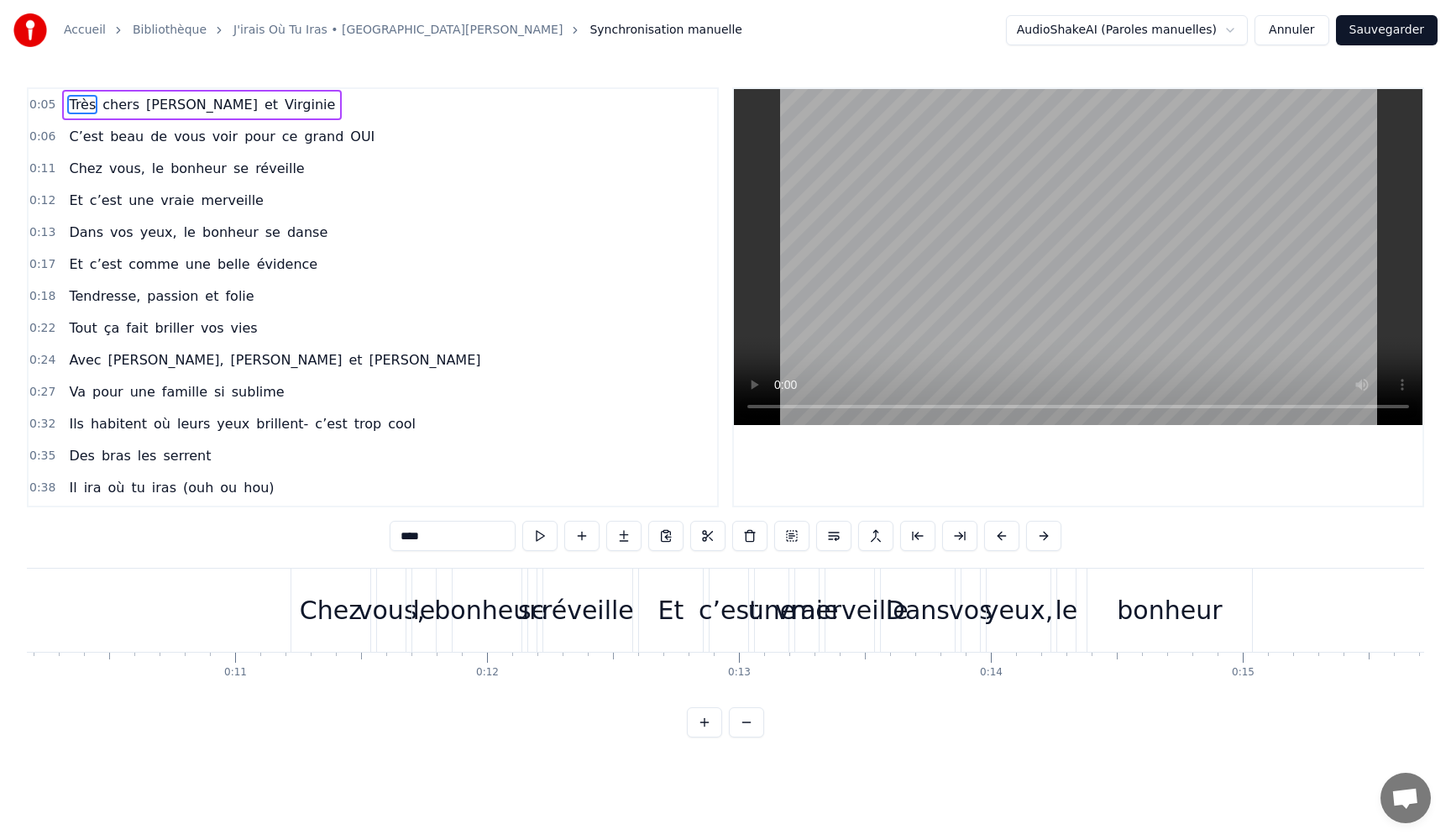
click at [324, 616] on div "Chez" at bounding box center [331, 610] width 62 height 38
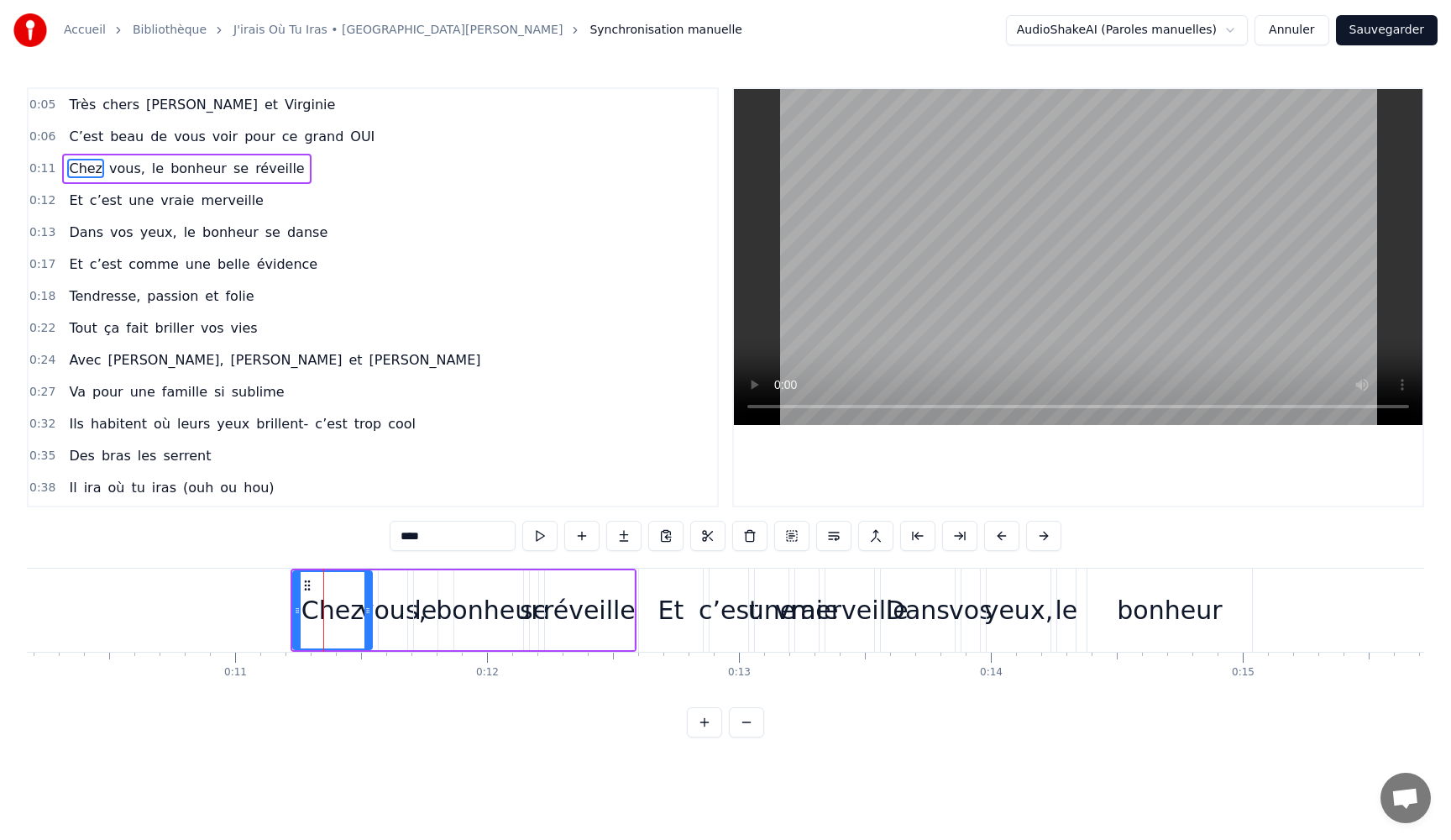
click at [405, 619] on div "vous," at bounding box center [393, 610] width 67 height 38
click at [463, 614] on div "bonheur" at bounding box center [488, 610] width 105 height 38
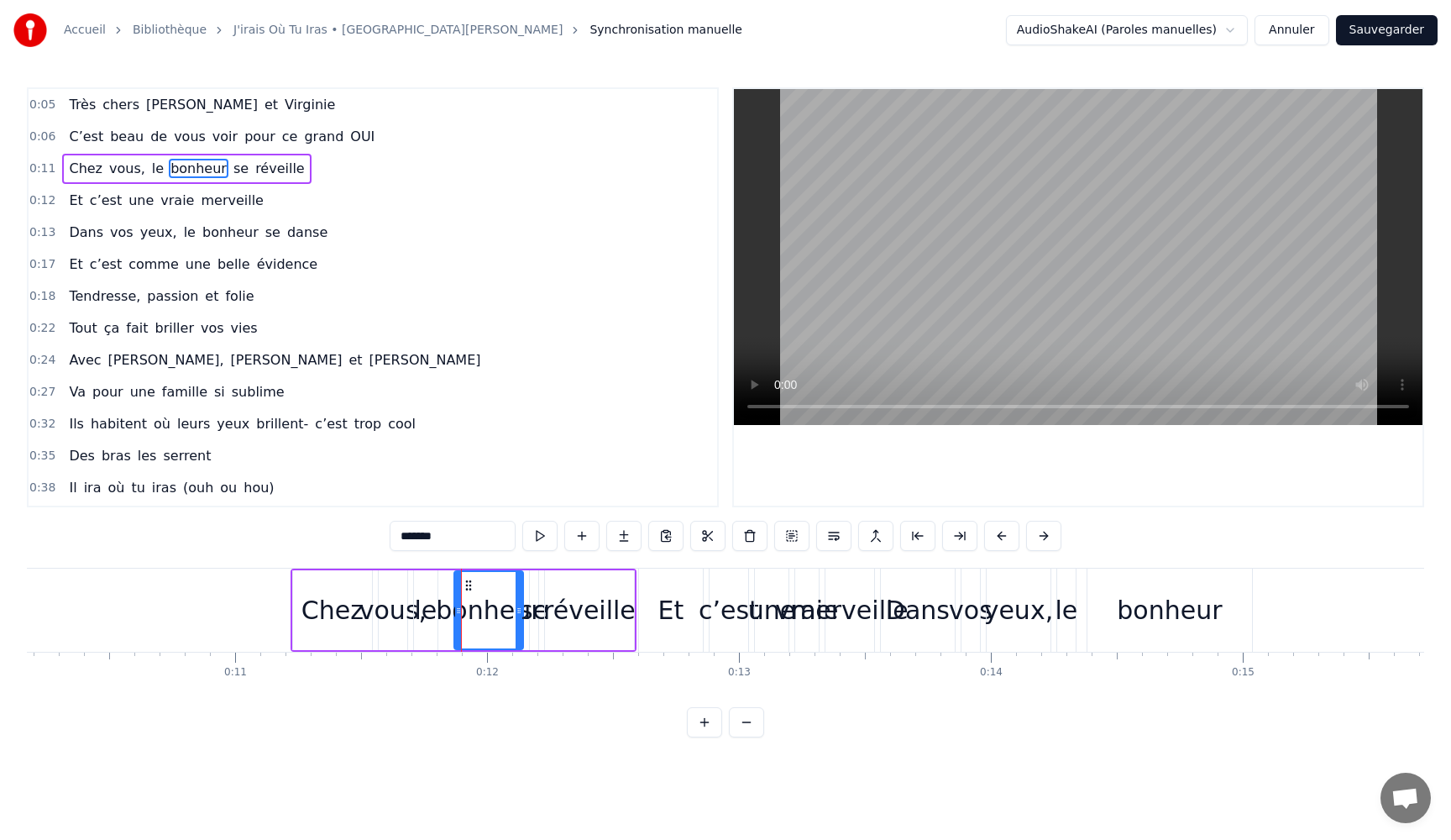
click at [561, 616] on div "réveille" at bounding box center [589, 610] width 93 height 38
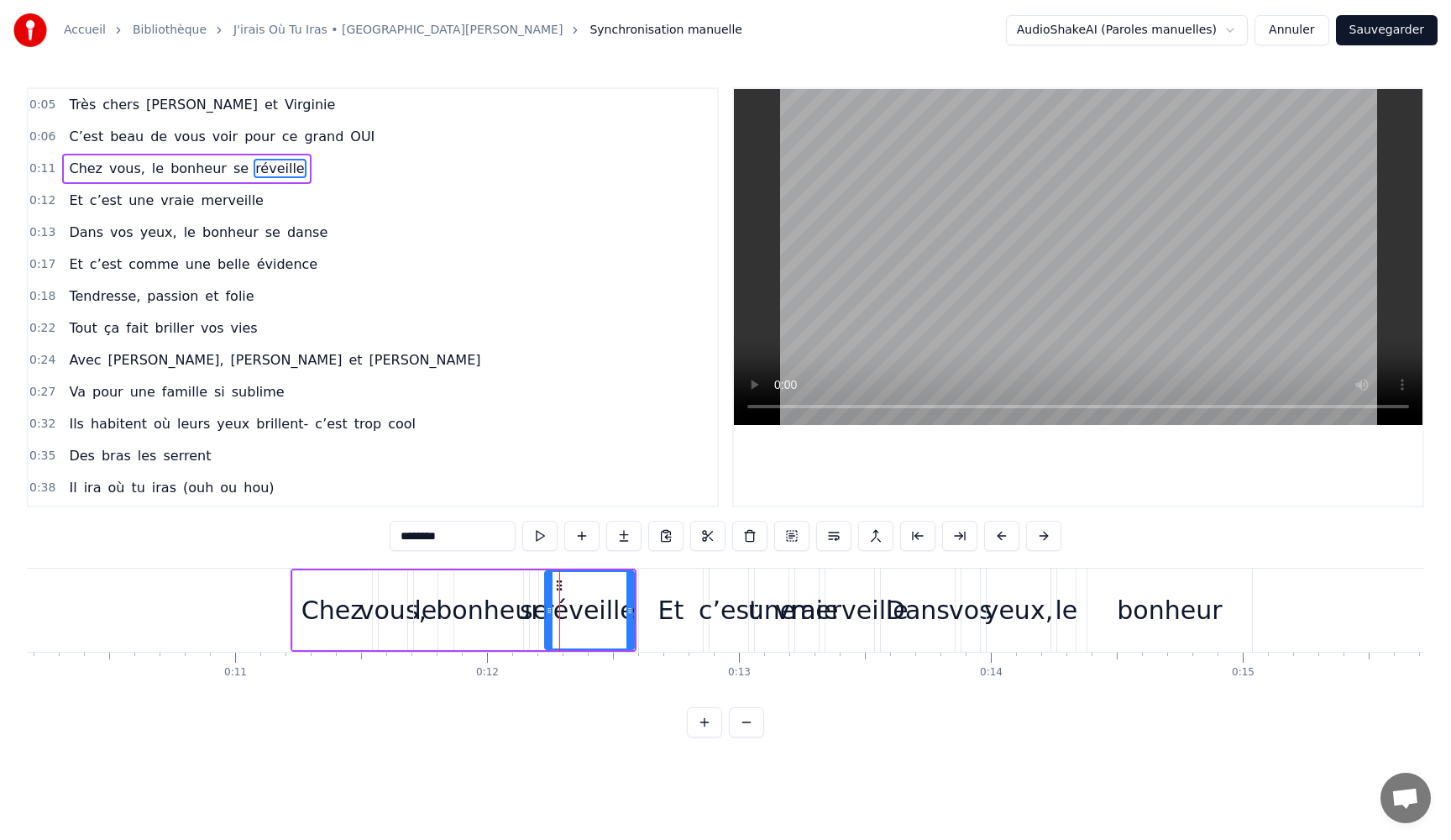
click at [673, 620] on div "Et" at bounding box center [670, 610] width 26 height 38
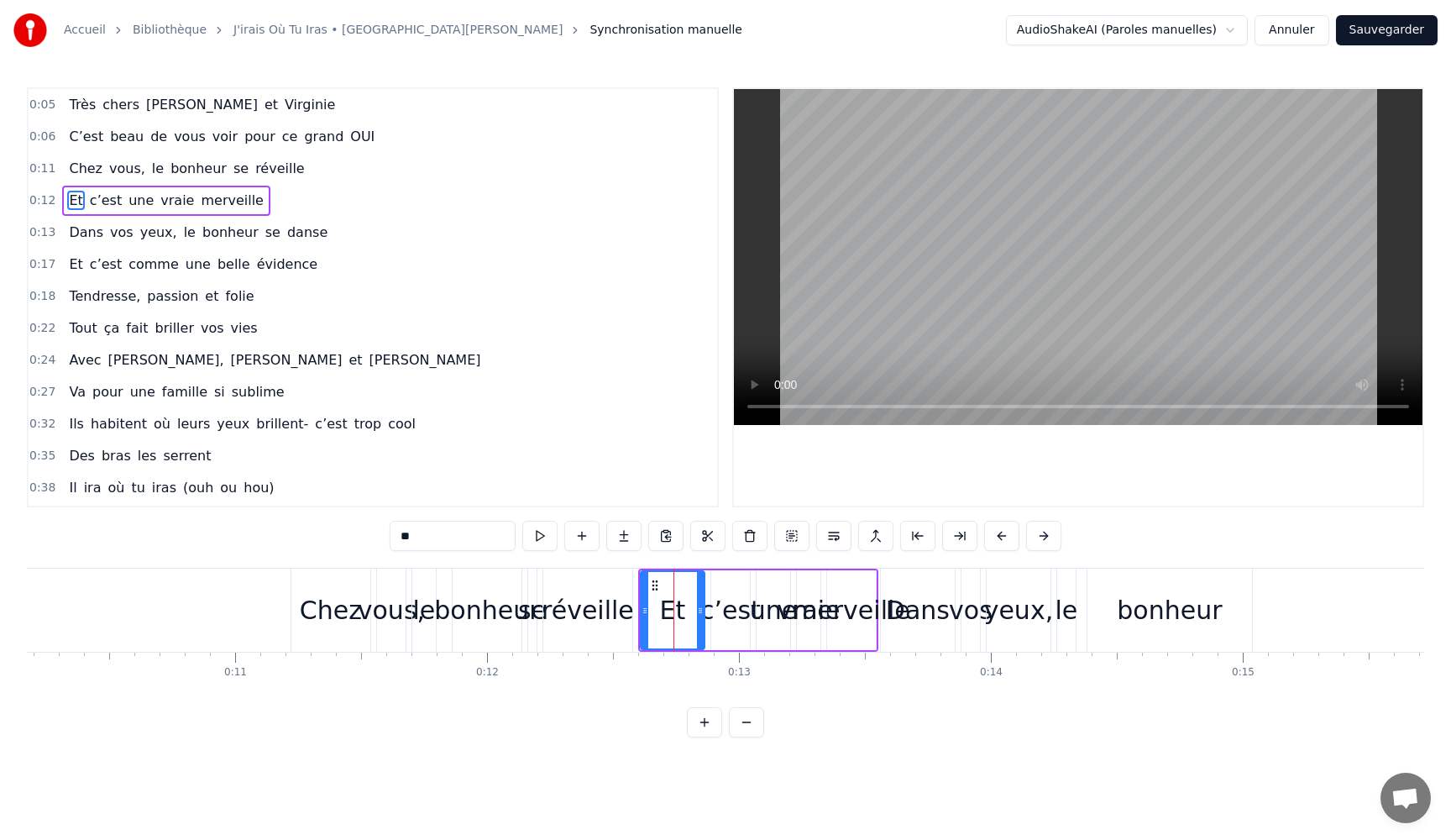
click at [67, 230] on span "Dans" at bounding box center [86, 232] width 38 height 19
type input "****"
click at [67, 230] on span "Dans" at bounding box center [86, 232] width 38 height 19
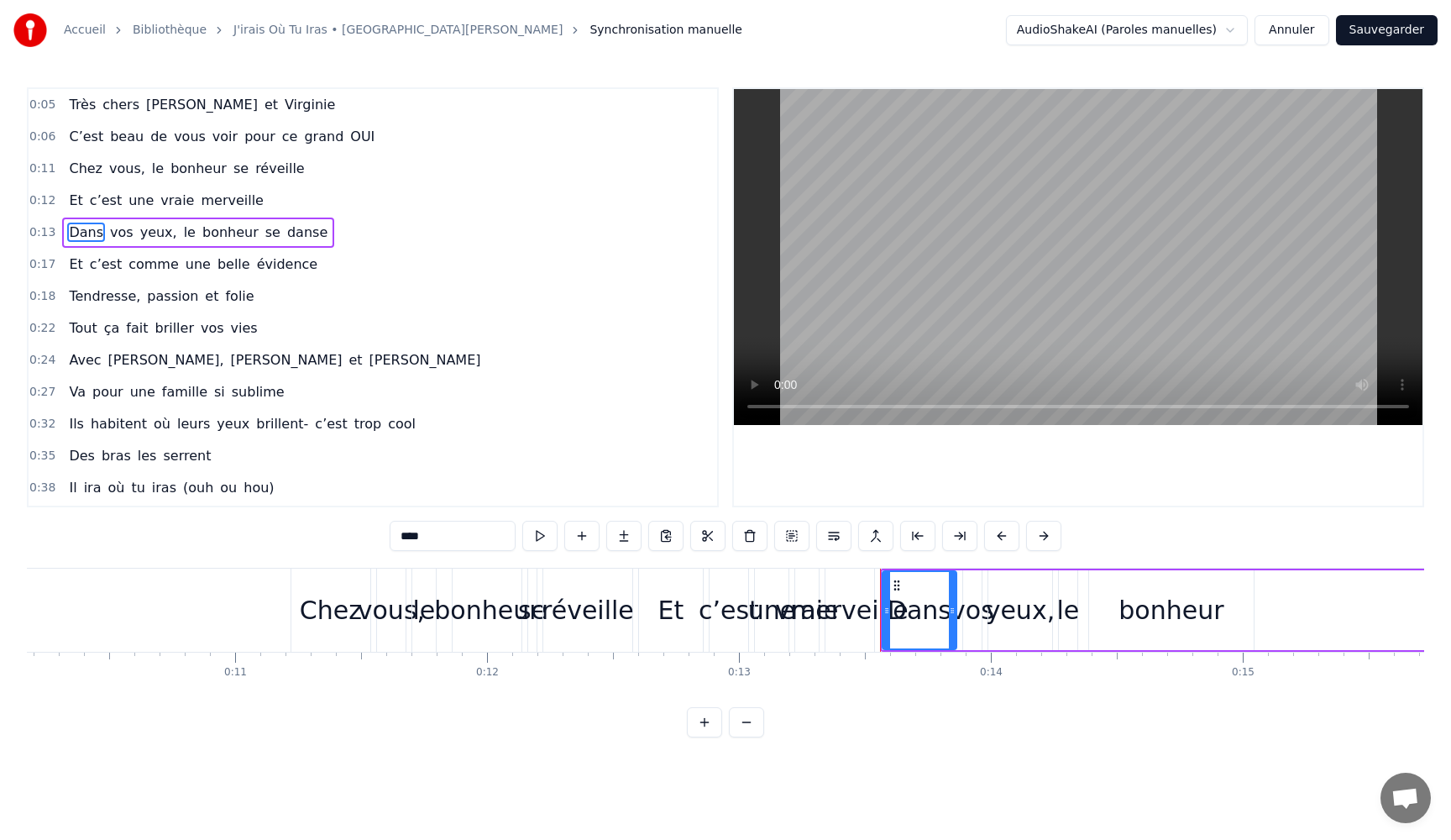
drag, startPoint x: 58, startPoint y: 234, endPoint x: 284, endPoint y: 237, distance: 226.0
click at [274, 241] on div "Dans vos yeux, le bonheur se danse" at bounding box center [198, 232] width 272 height 30
click at [288, 234] on span "danse" at bounding box center [307, 232] width 44 height 19
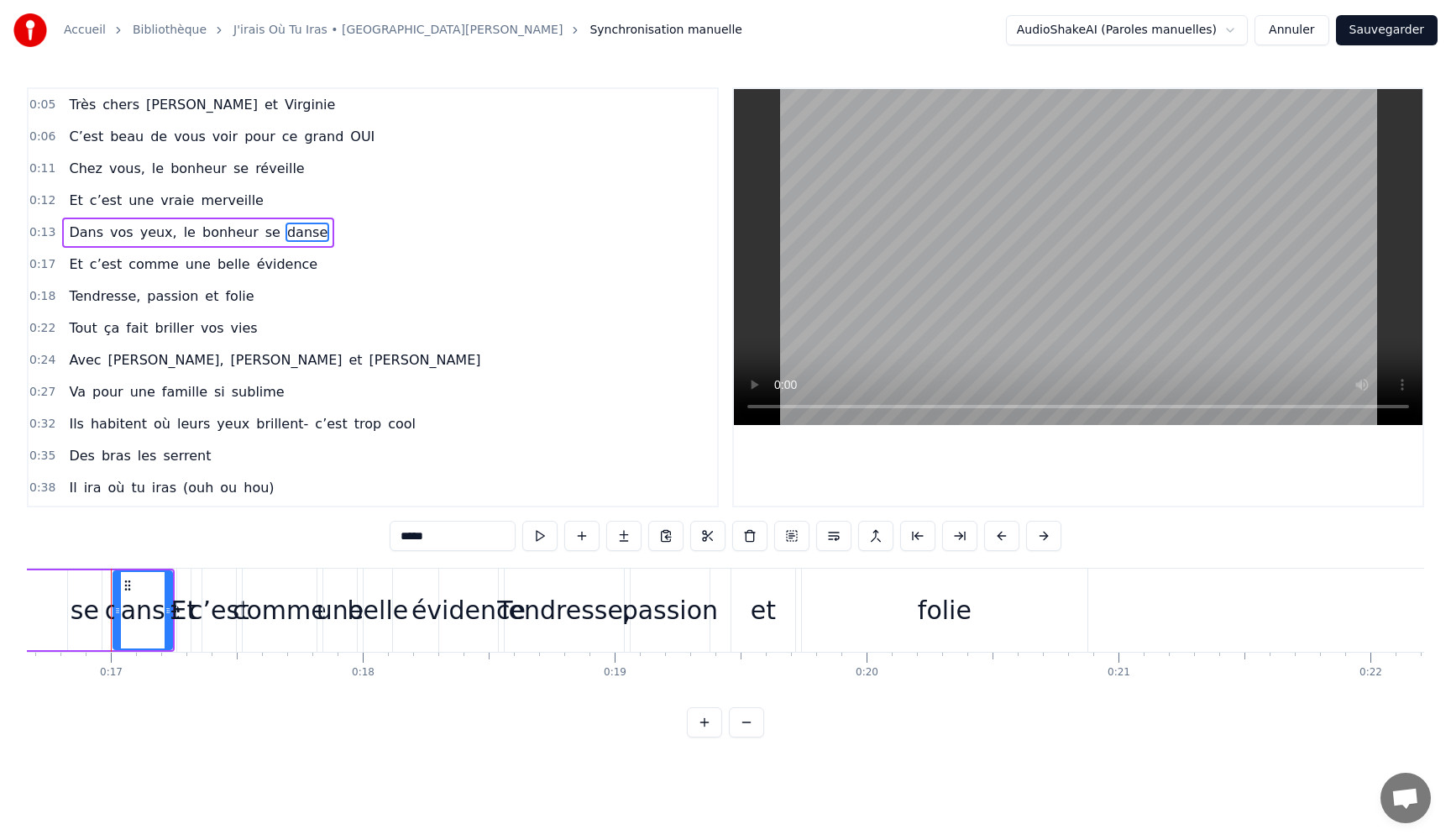
click at [81, 235] on span "Dans" at bounding box center [86, 232] width 38 height 19
type input "****"
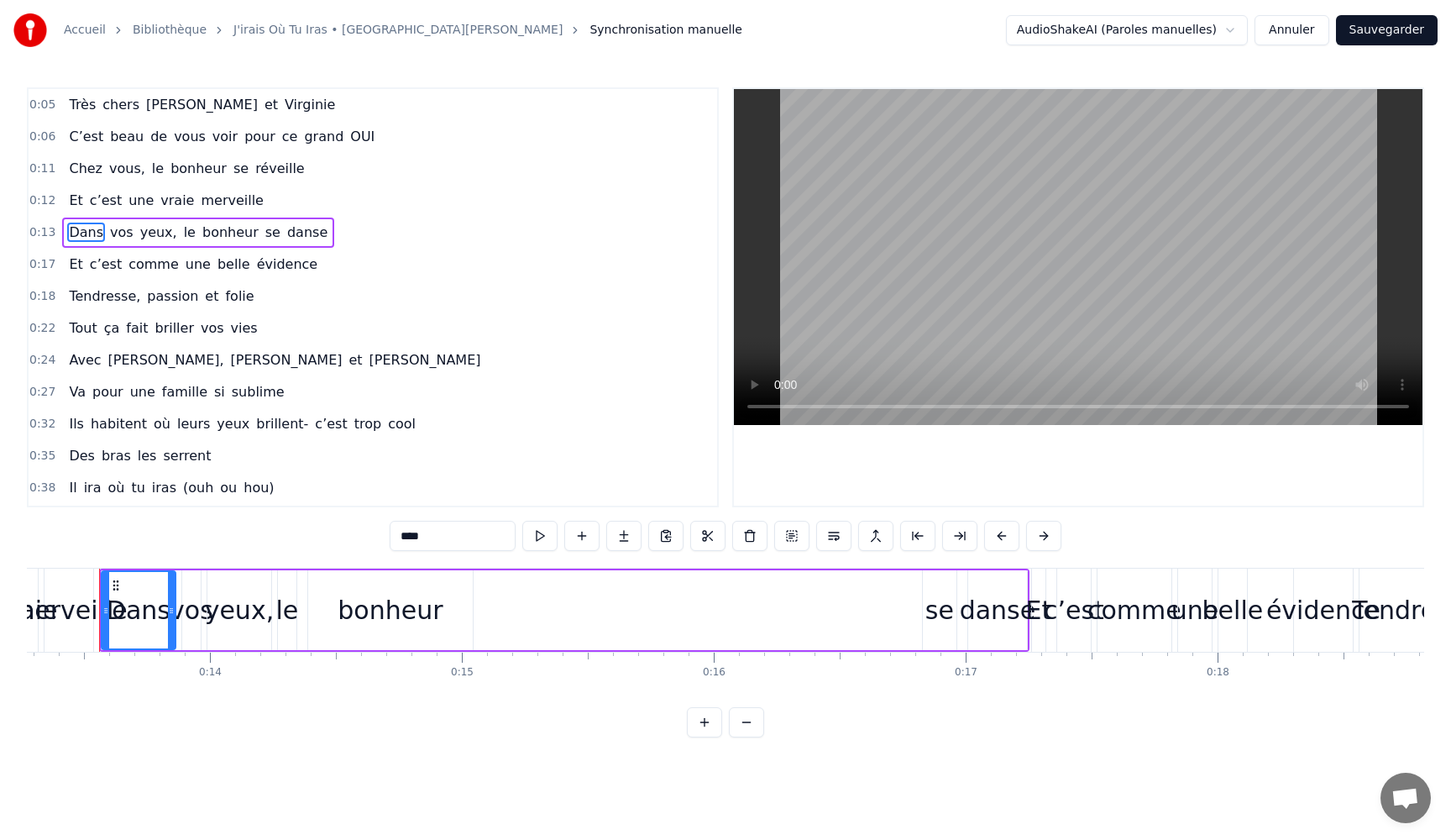
scroll to position [0, 3332]
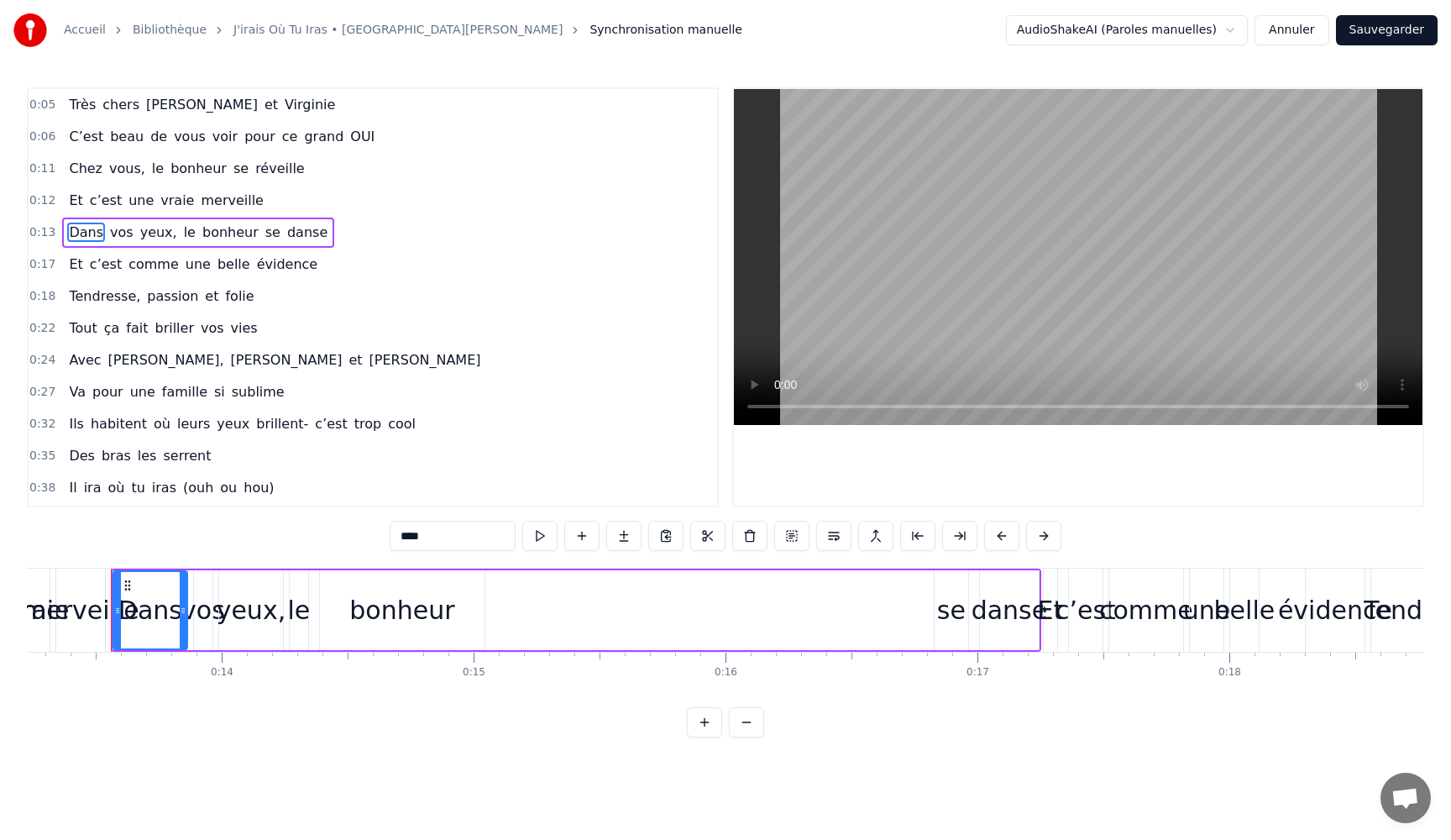
drag, startPoint x: 361, startPoint y: 240, endPoint x: 89, endPoint y: 238, distance: 272.0
click at [89, 238] on div "0:13 Dans vos yeux, le bonheur se danse" at bounding box center [372, 232] width 689 height 32
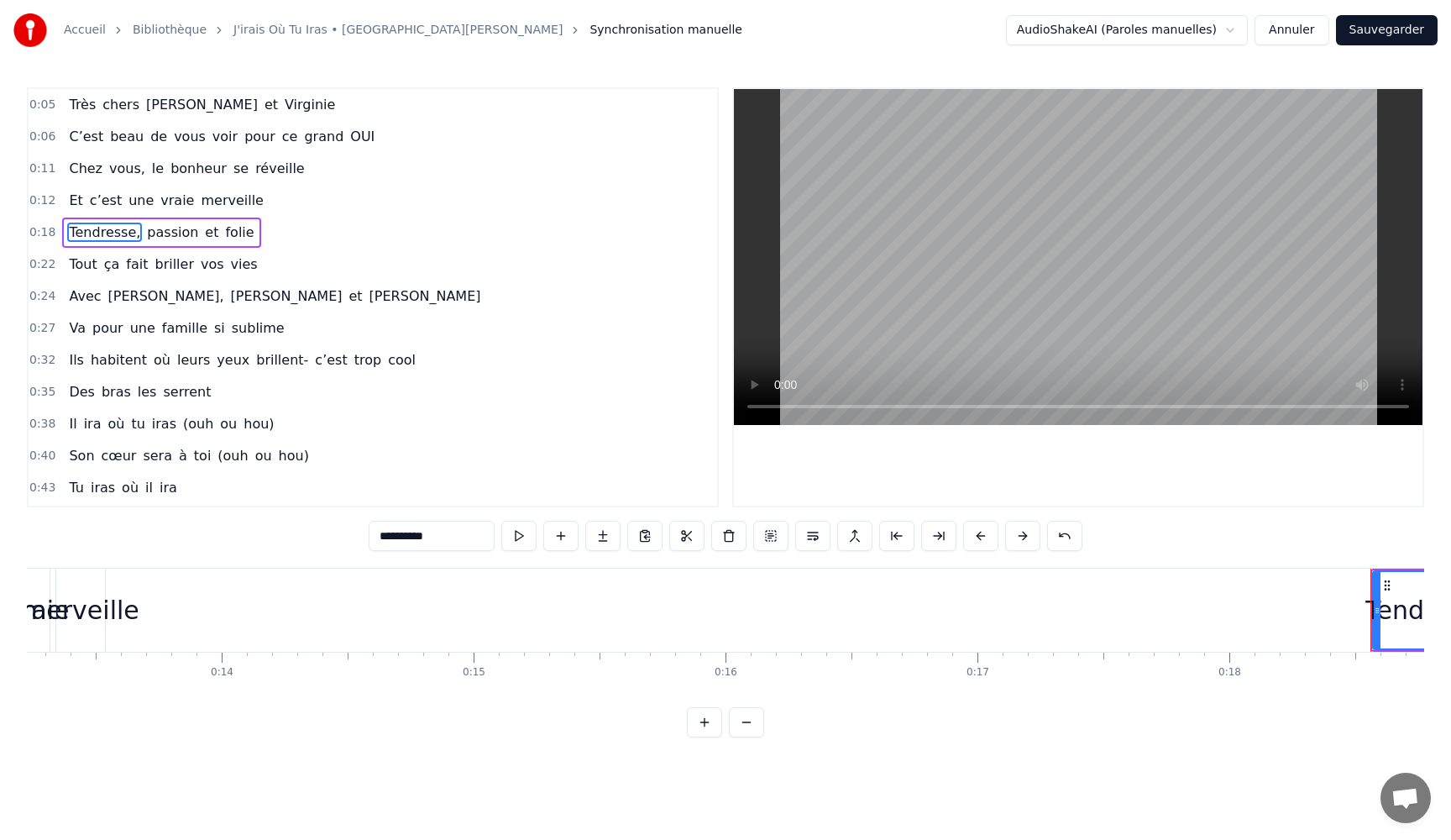
type input "*******"
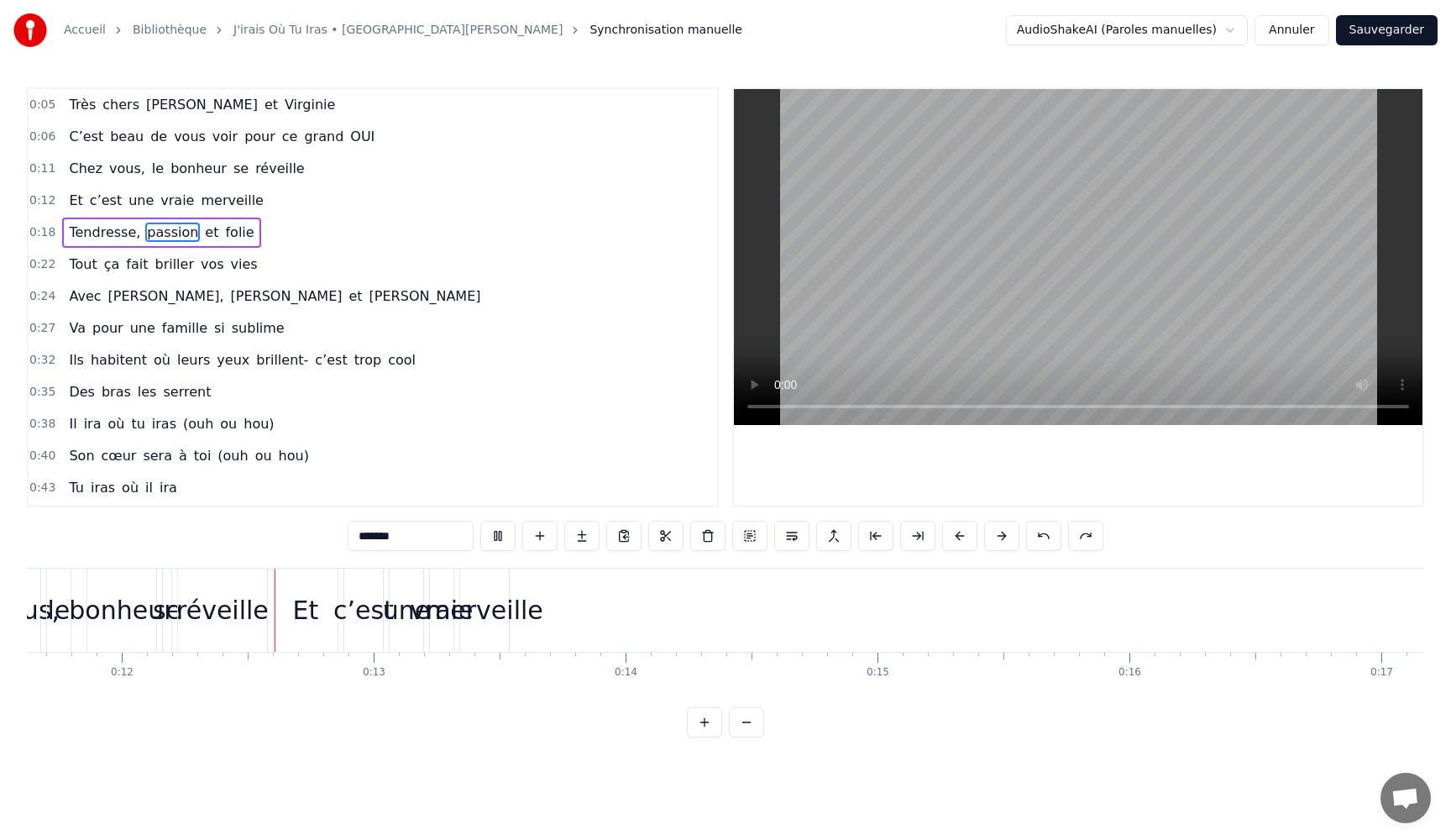
scroll to position [0, 2951]
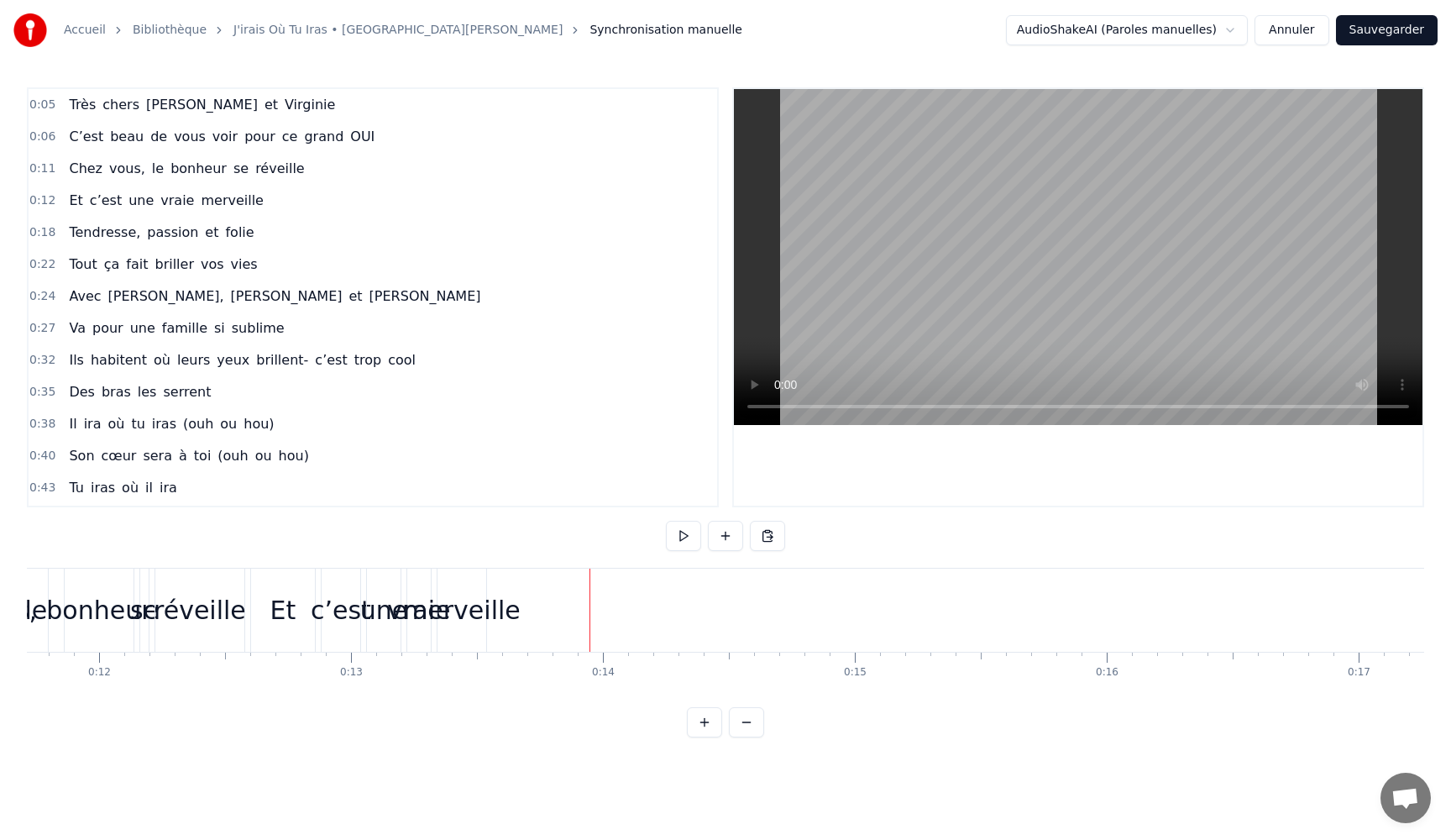
click at [464, 616] on div "merveille" at bounding box center [462, 610] width 118 height 38
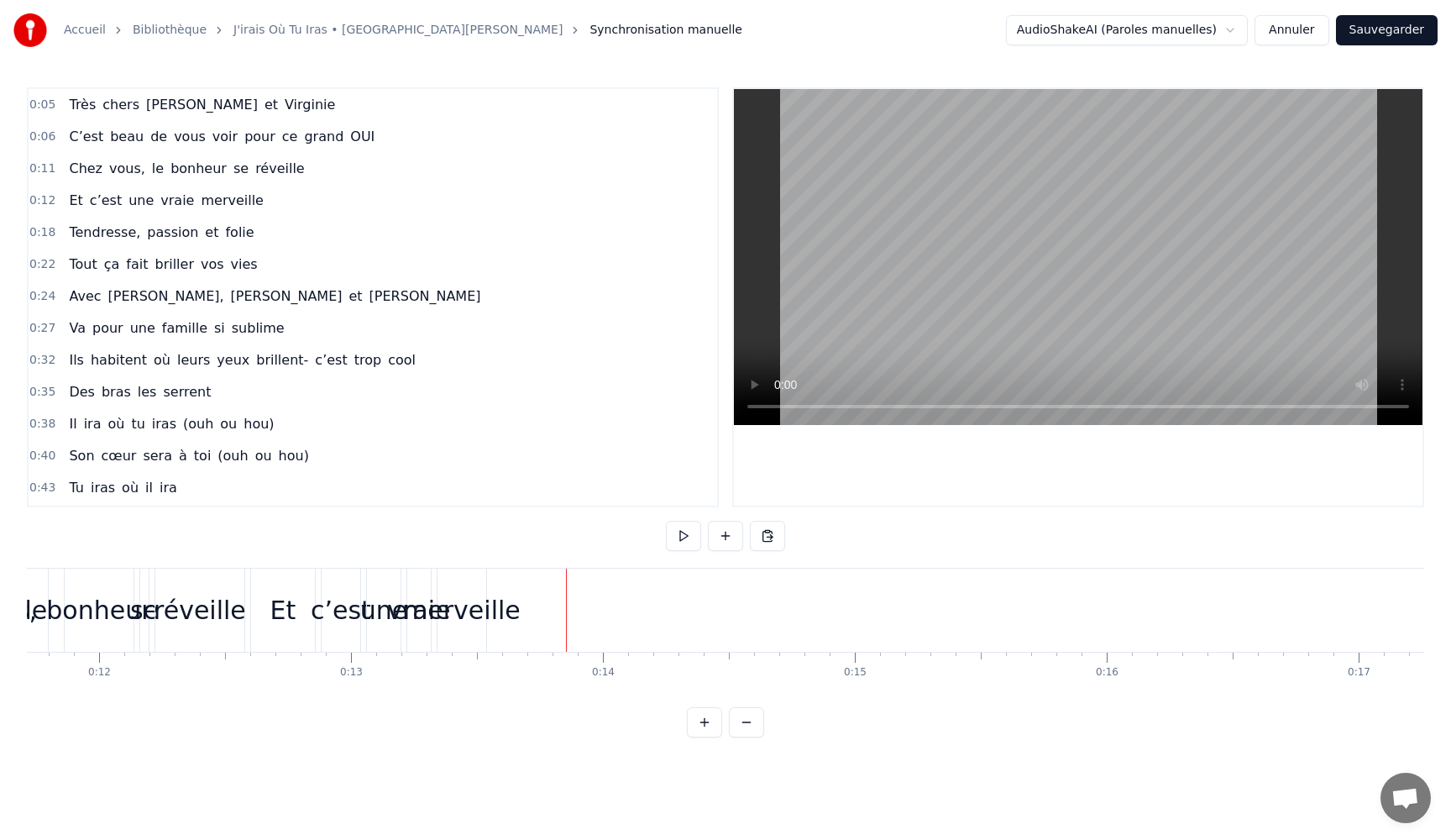
click at [491, 610] on div "merveille" at bounding box center [462, 610] width 118 height 38
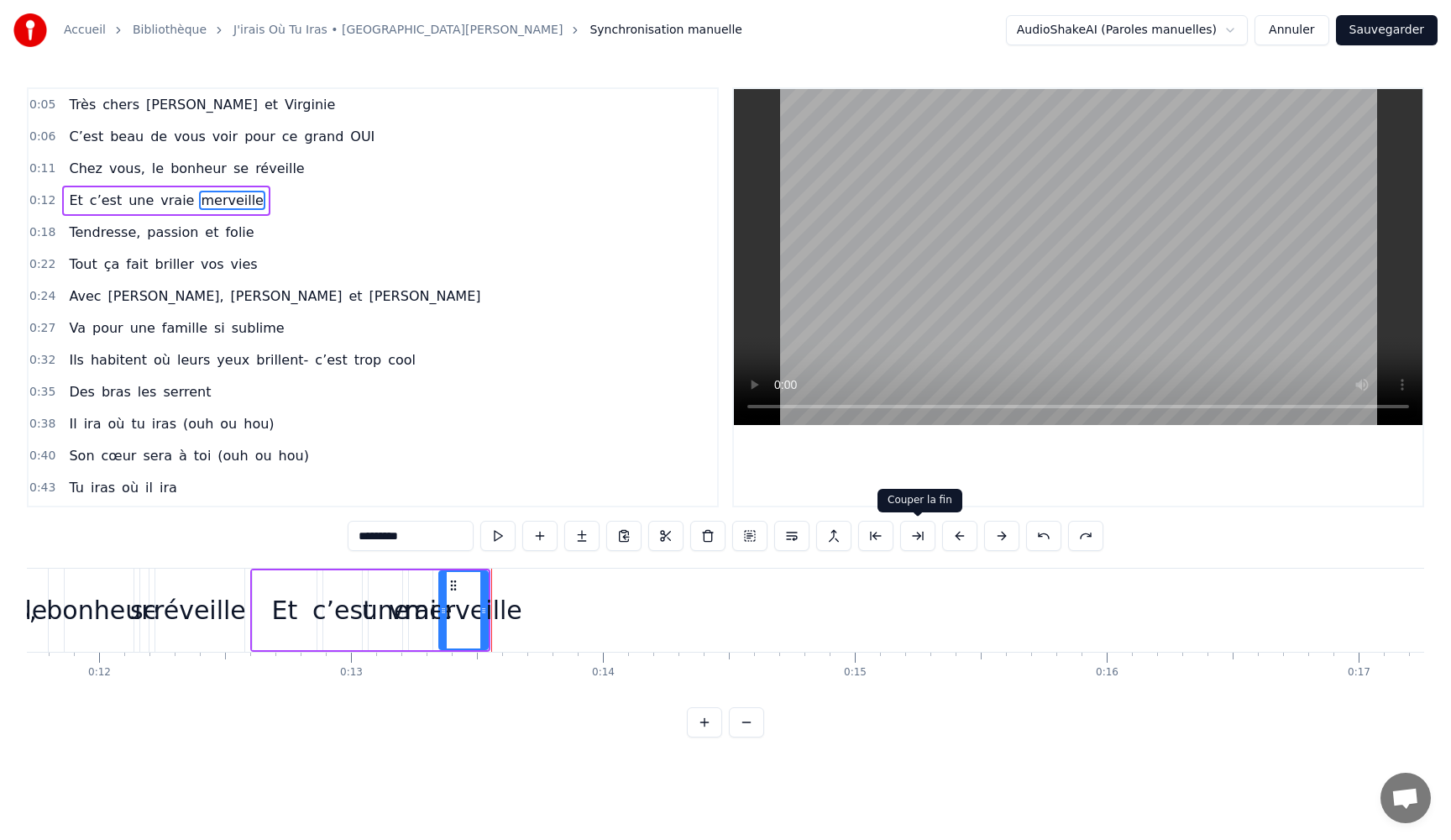
click at [913, 536] on button at bounding box center [918, 535] width 35 height 30
click at [913, 536] on button at bounding box center [897, 535] width 35 height 30
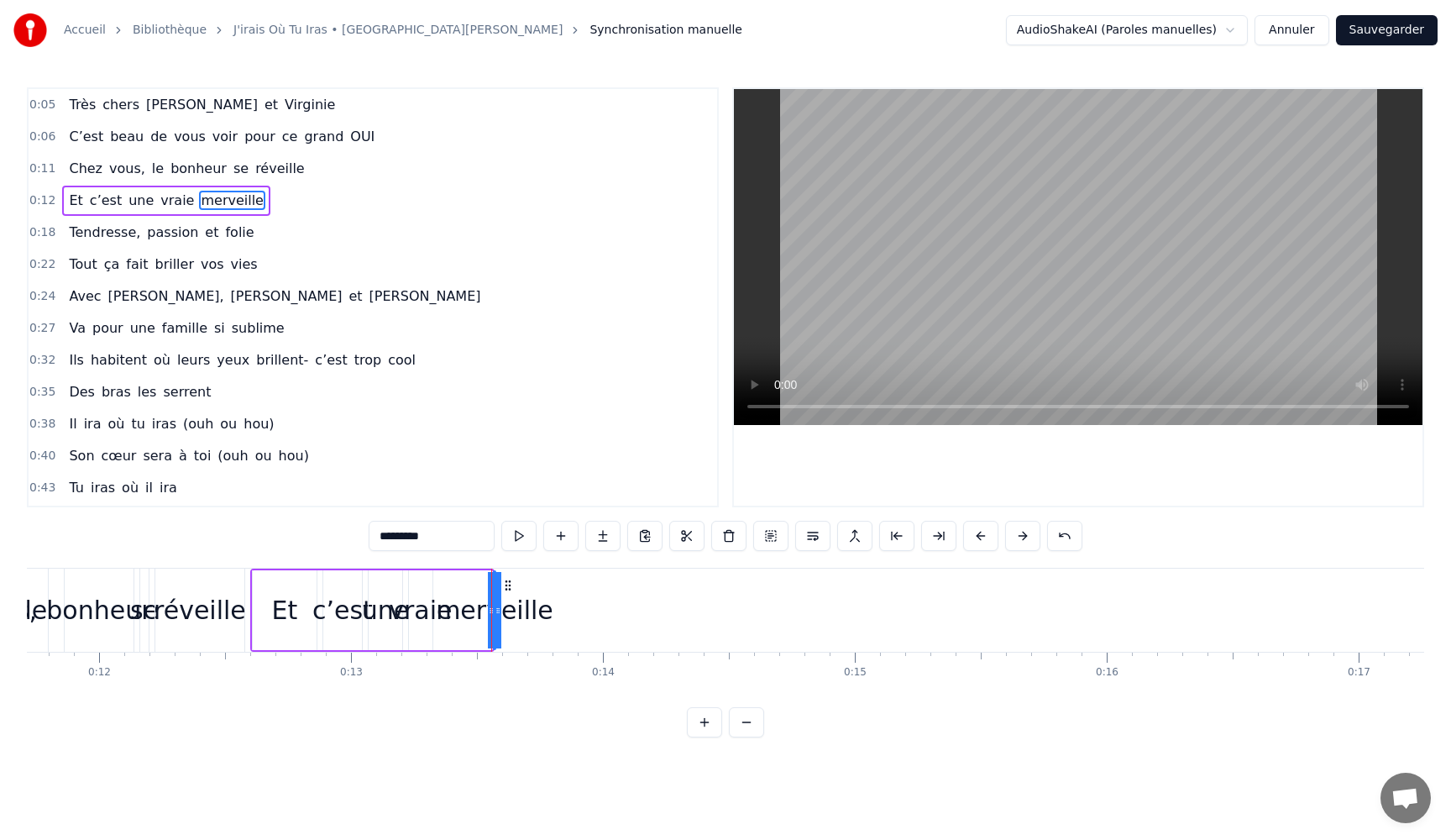
click at [913, 536] on button at bounding box center [897, 535] width 35 height 30
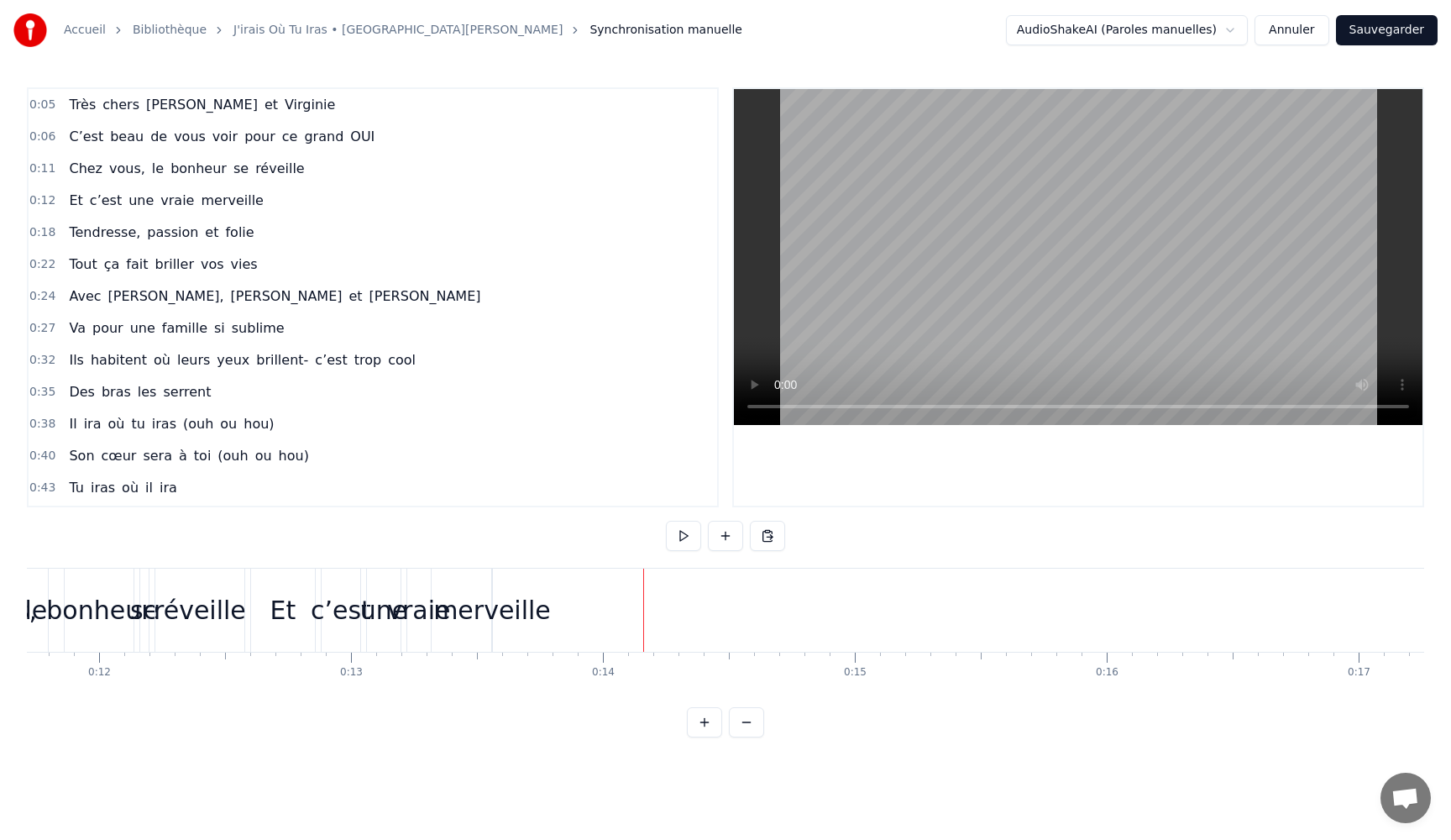
click at [506, 605] on div "merveille" at bounding box center [492, 610] width 118 height 38
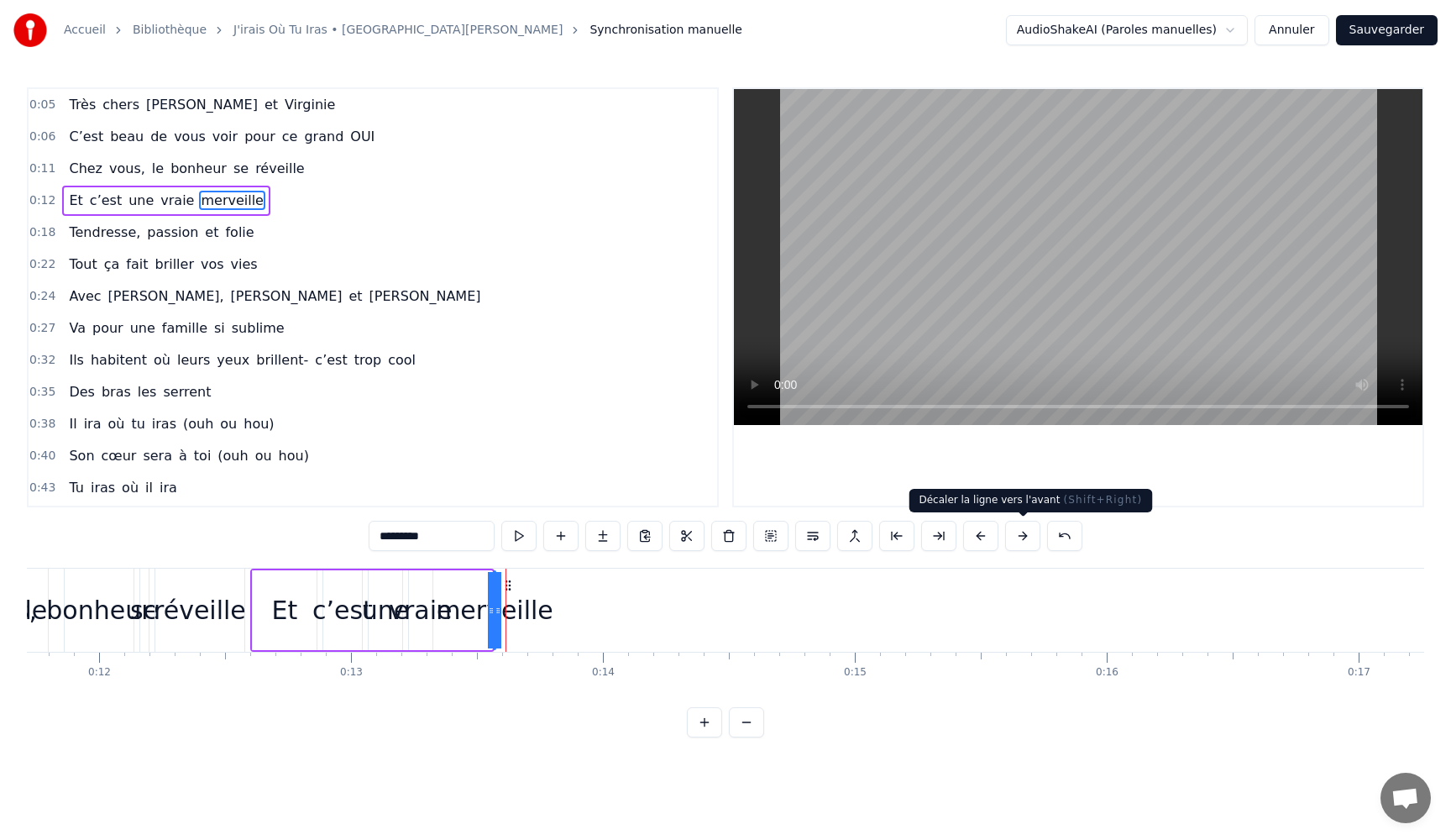
click at [1018, 537] on button at bounding box center [1022, 535] width 35 height 30
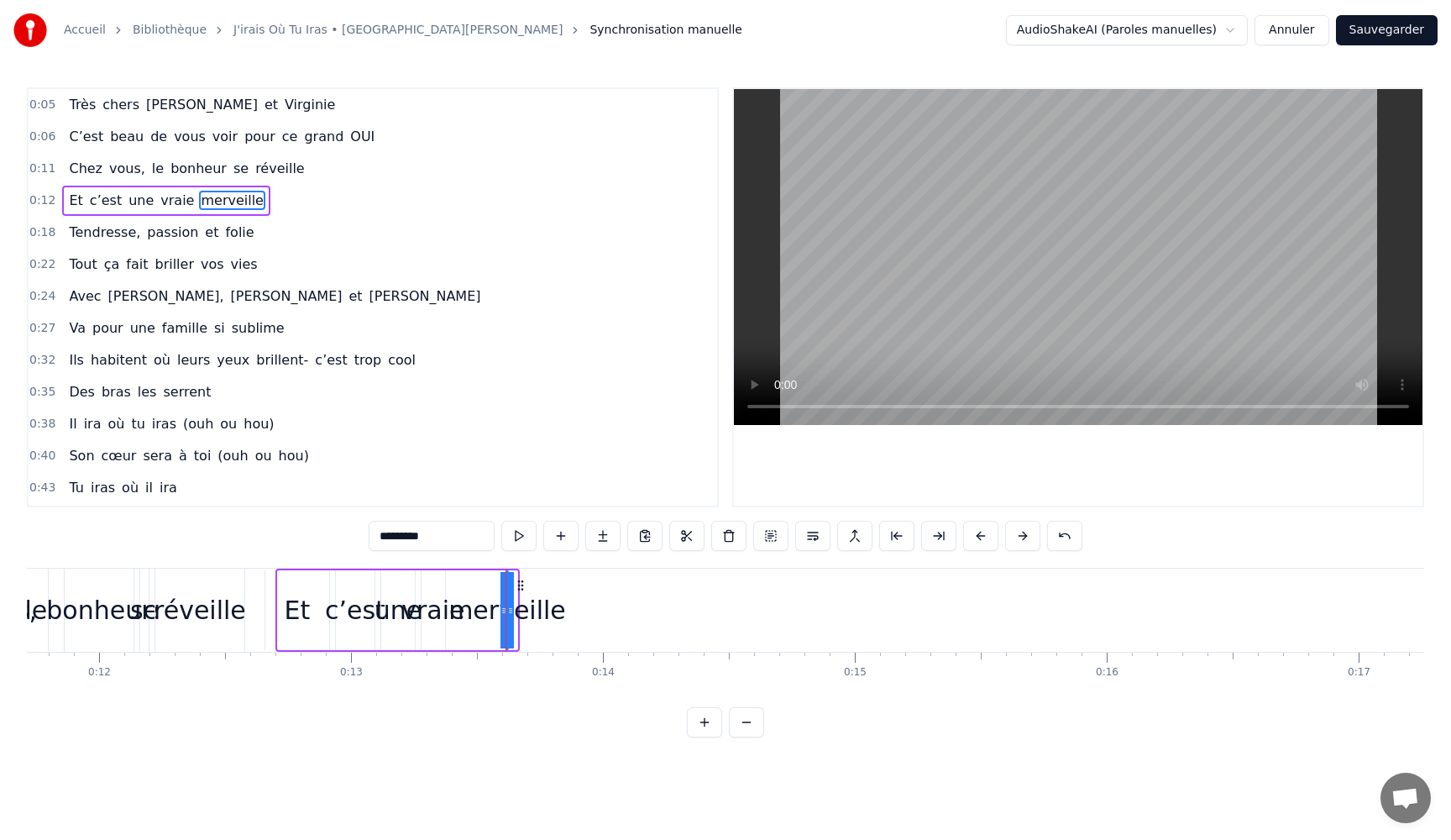
click at [1018, 537] on button at bounding box center [1022, 535] width 35 height 30
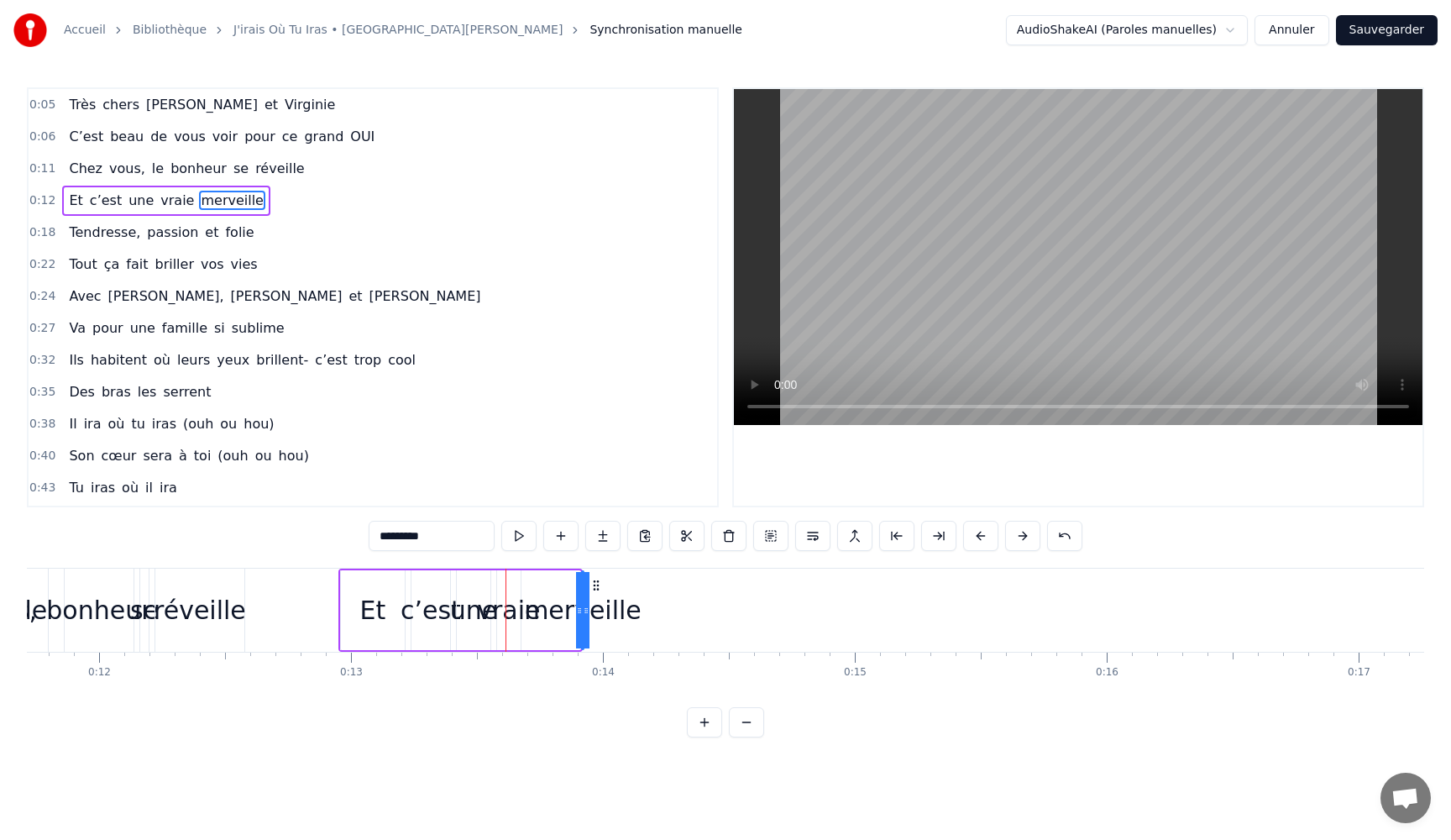
click at [1018, 537] on button at bounding box center [1022, 535] width 35 height 30
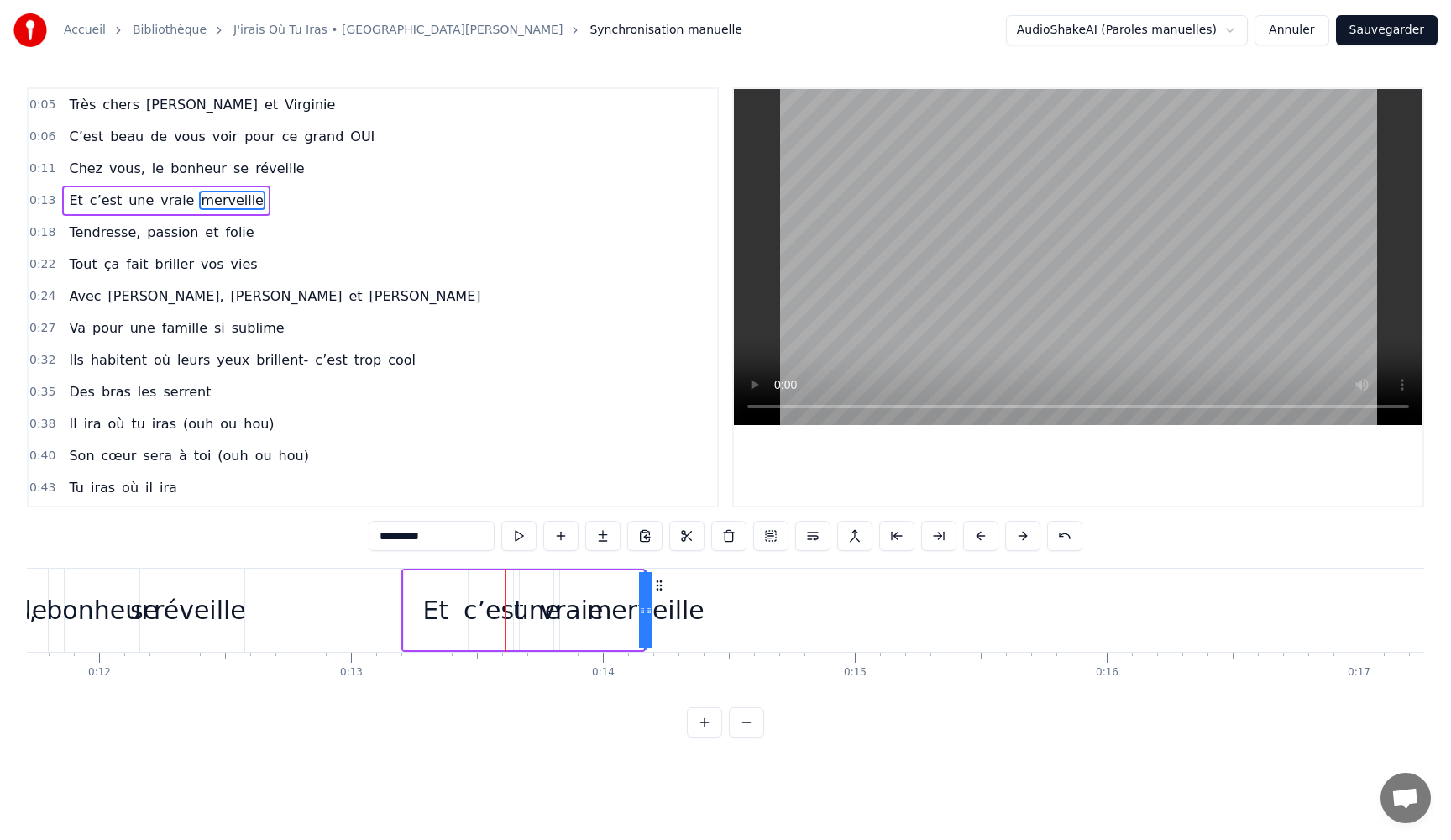
click at [1018, 537] on button at bounding box center [1022, 535] width 35 height 30
click at [1017, 536] on button at bounding box center [1022, 535] width 35 height 30
click at [1017, 537] on button at bounding box center [1022, 535] width 35 height 30
click at [1016, 536] on button at bounding box center [1022, 535] width 35 height 30
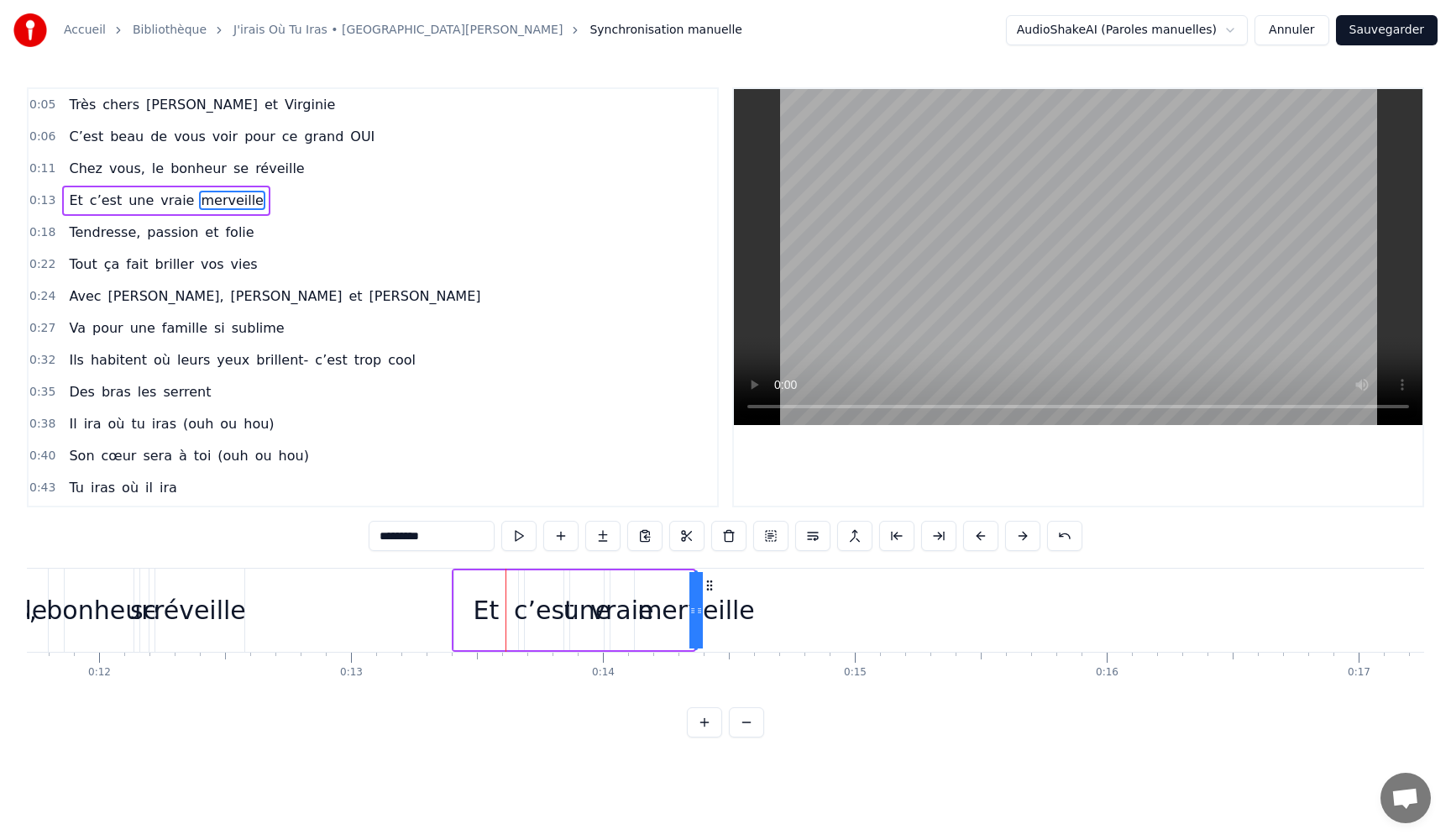
click at [1016, 536] on button at bounding box center [1022, 535] width 35 height 30
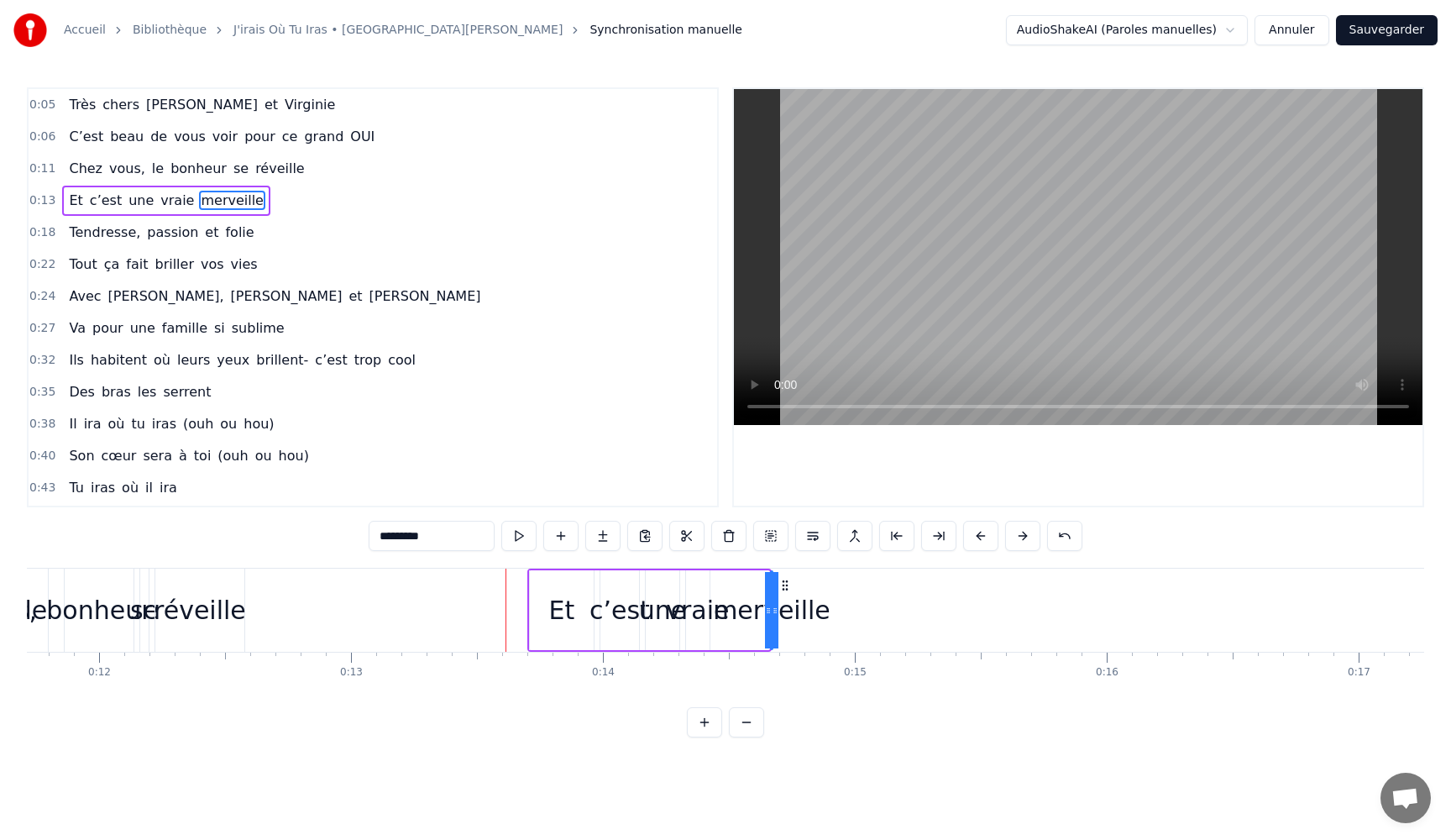
click at [1016, 537] on button at bounding box center [1022, 535] width 35 height 30
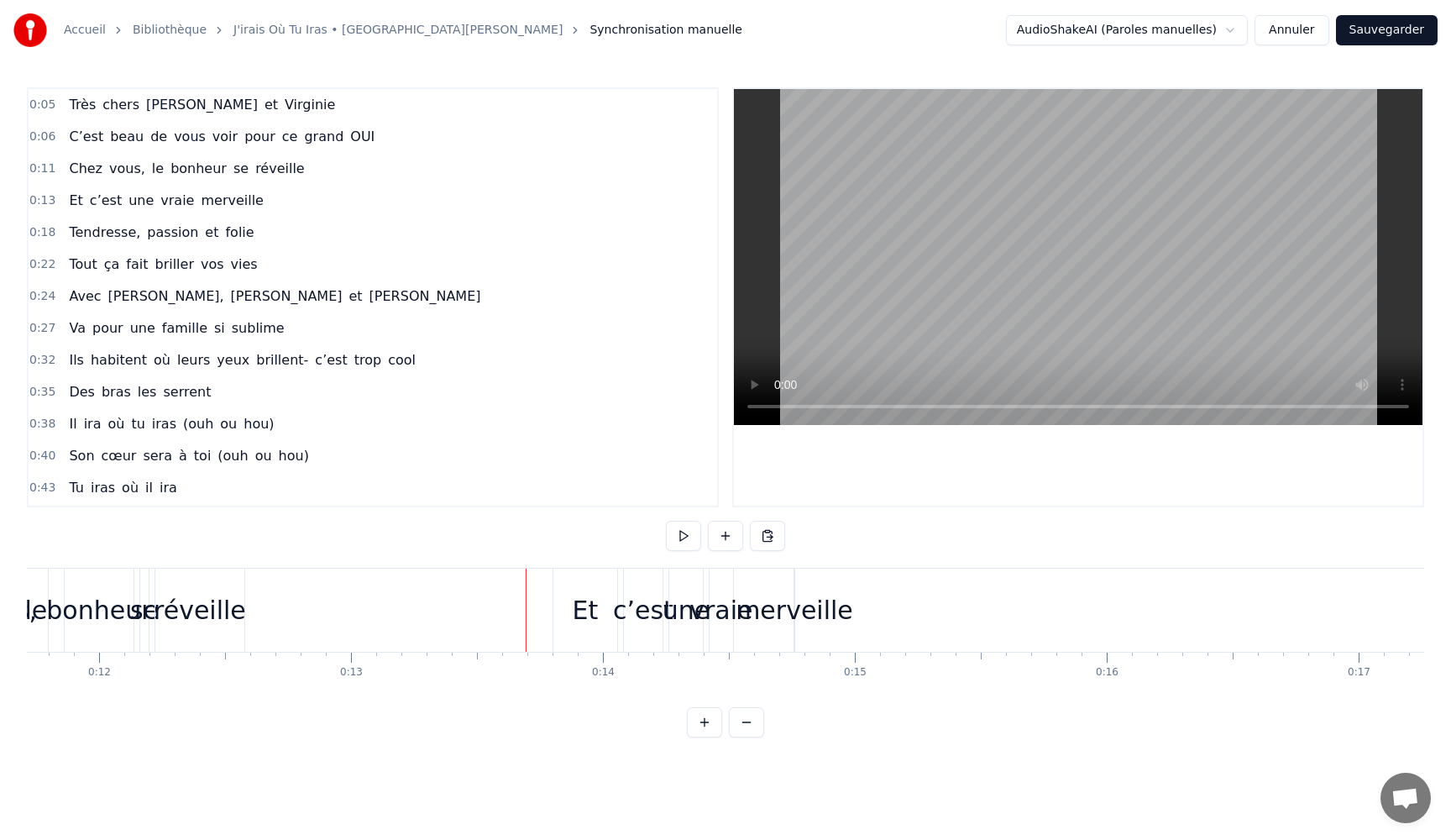
click at [569, 617] on div "Et" at bounding box center [585, 609] width 63 height 83
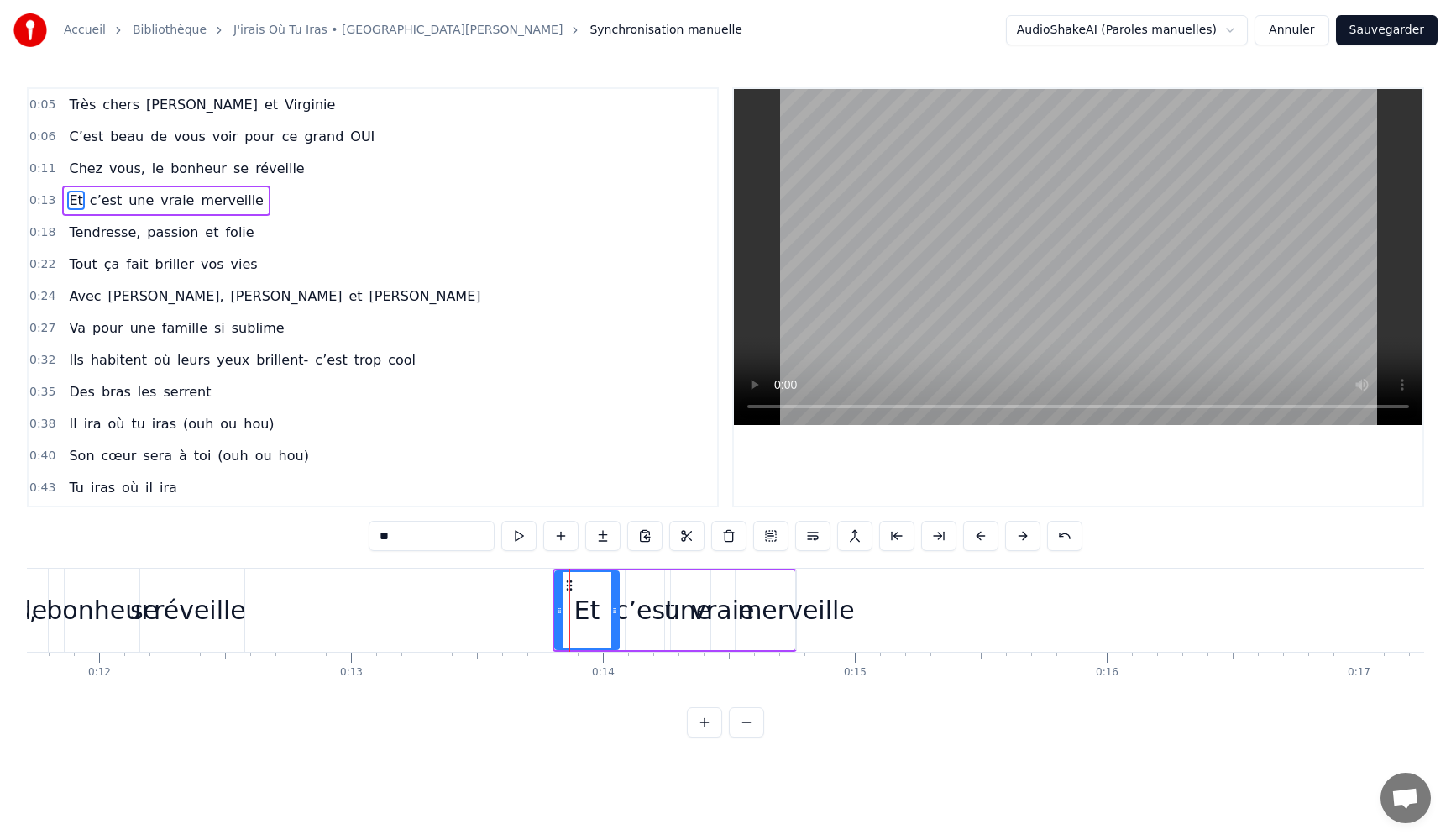
drag, startPoint x: 569, startPoint y: 617, endPoint x: 521, endPoint y: 617, distance: 48.0
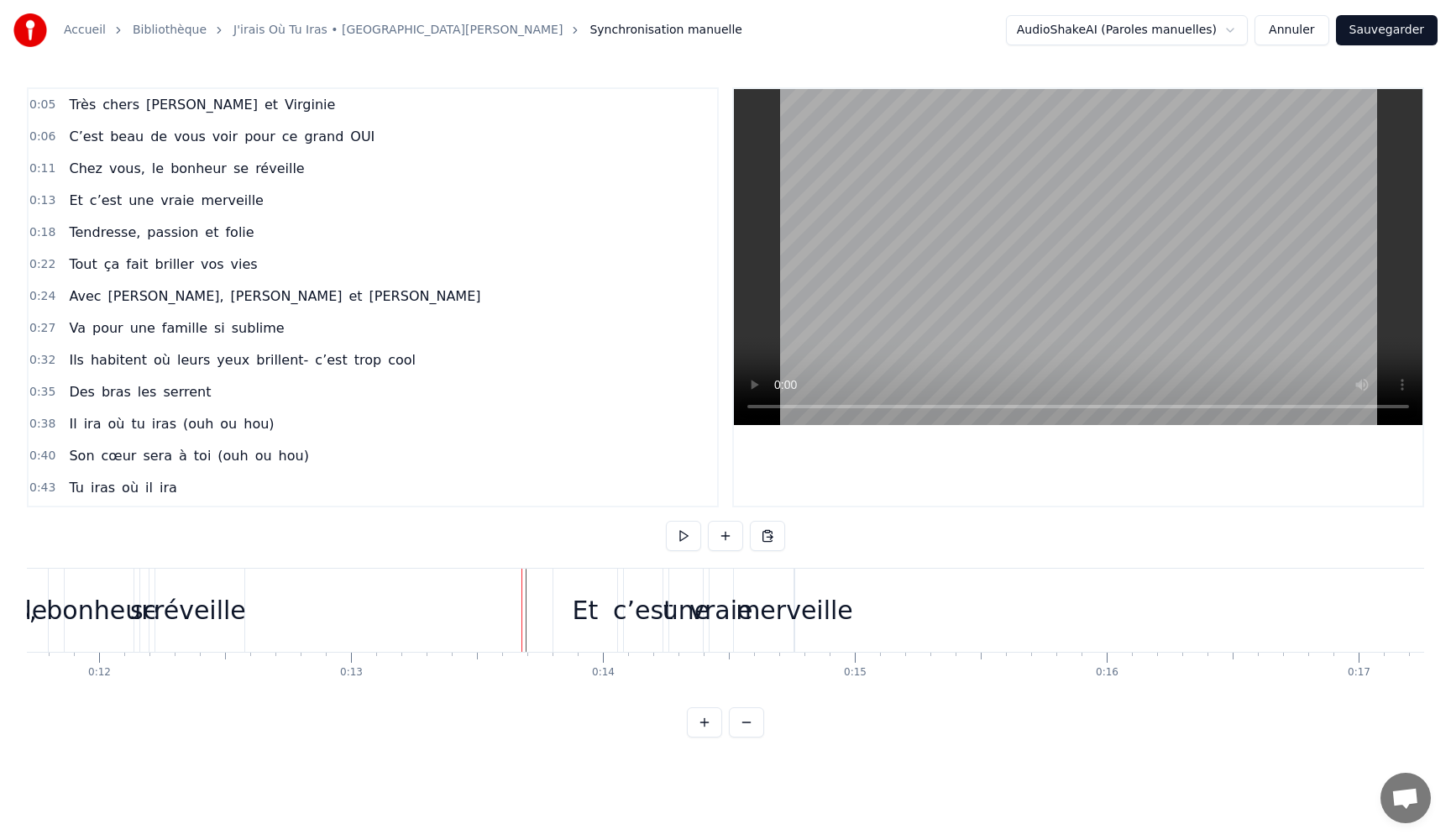
click at [575, 613] on div "Et" at bounding box center [586, 610] width 26 height 38
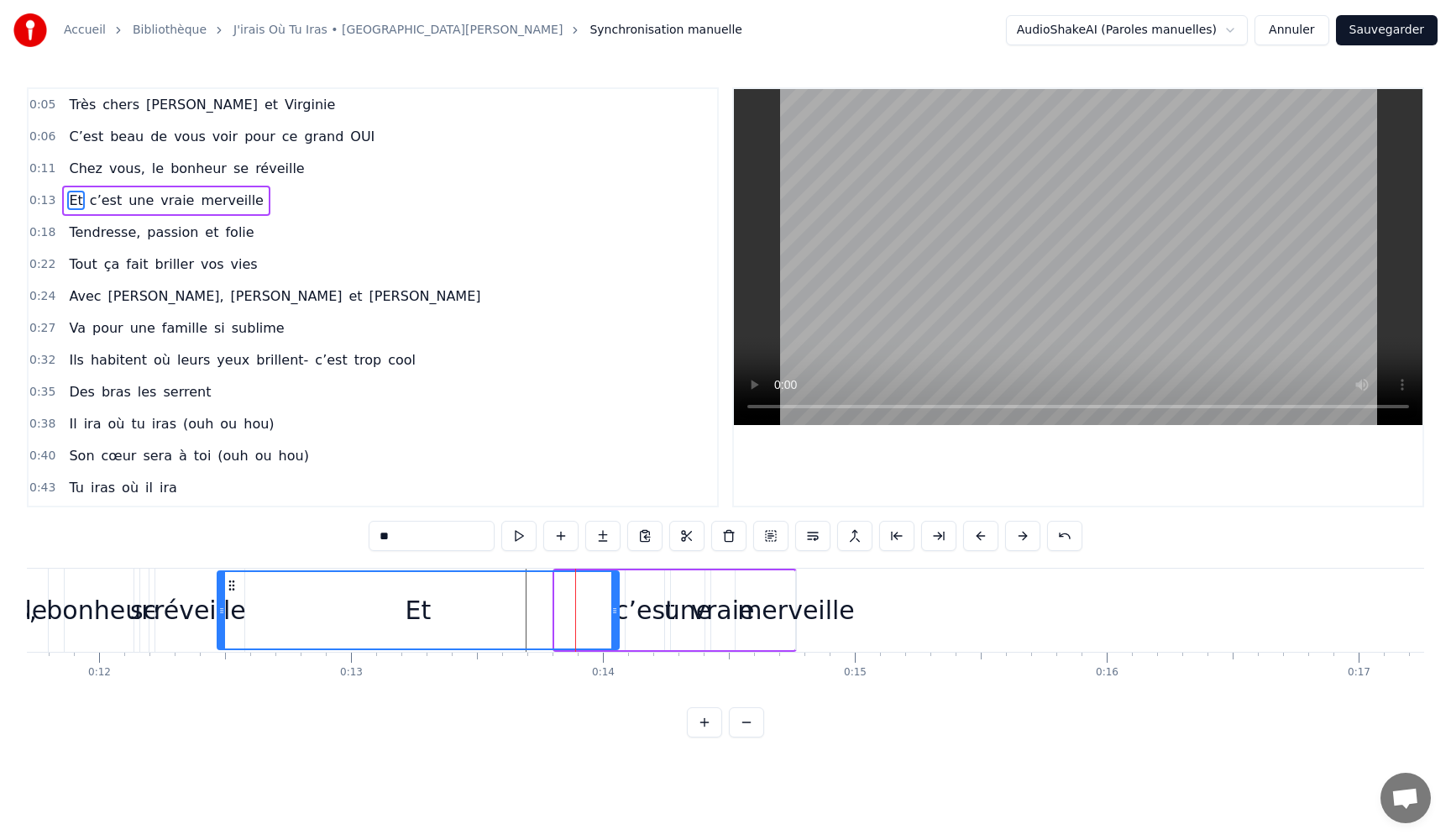
drag, startPoint x: 557, startPoint y: 613, endPoint x: 220, endPoint y: 617, distance: 337.0
click at [220, 617] on div at bounding box center [221, 610] width 7 height 76
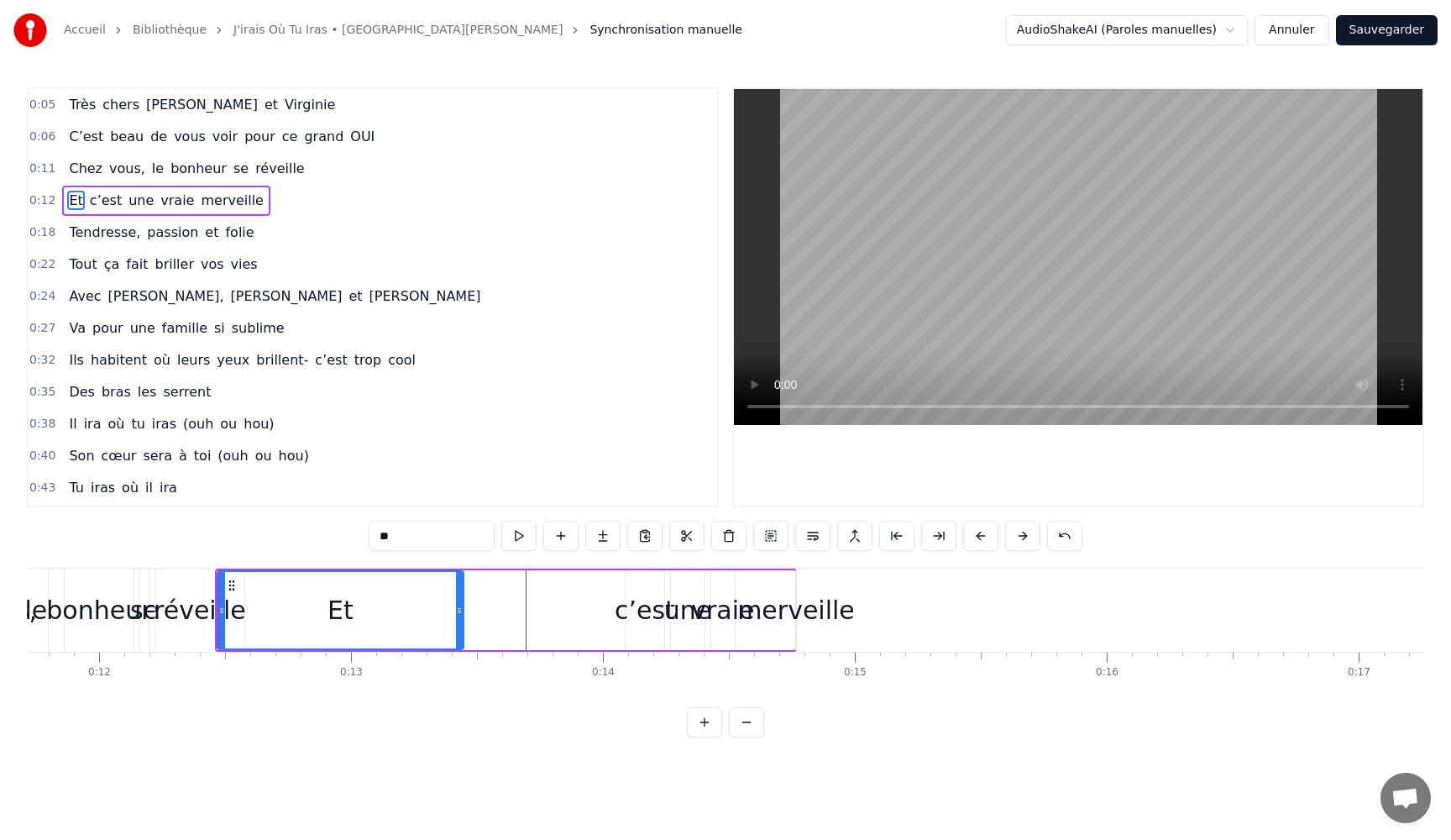
drag, startPoint x: 617, startPoint y: 613, endPoint x: 462, endPoint y: 617, distance: 155.1
click at [462, 617] on div at bounding box center [459, 610] width 7 height 76
click at [662, 613] on div "c’est" at bounding box center [645, 610] width 60 height 38
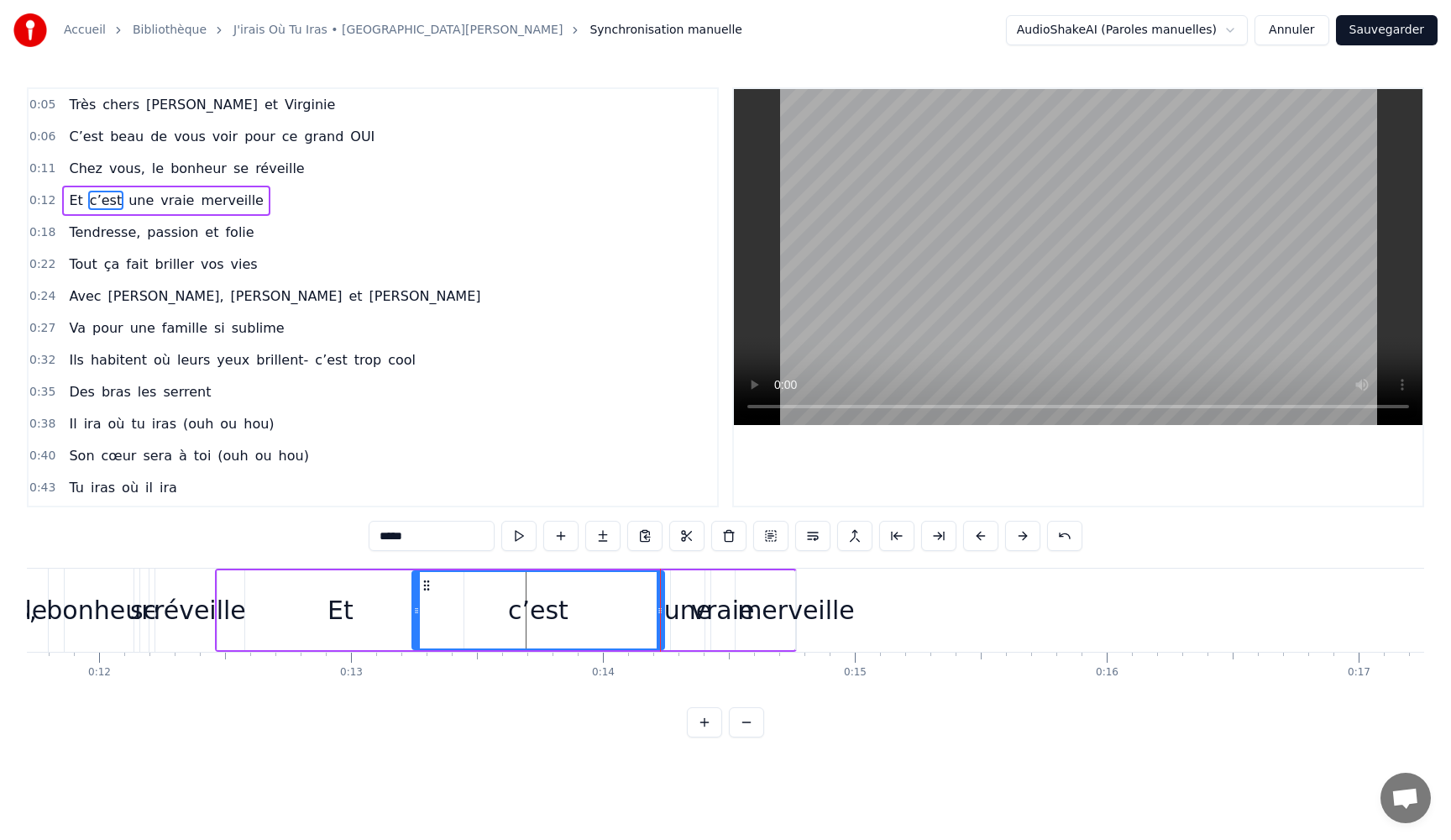
drag, startPoint x: 628, startPoint y: 614, endPoint x: 444, endPoint y: 616, distance: 184.0
click at [420, 616] on icon at bounding box center [416, 610] width 7 height 14
drag, startPoint x: 658, startPoint y: 615, endPoint x: 537, endPoint y: 615, distance: 121.0
click at [537, 615] on icon at bounding box center [539, 610] width 7 height 14
click at [682, 616] on div "une" at bounding box center [688, 610] width 47 height 38
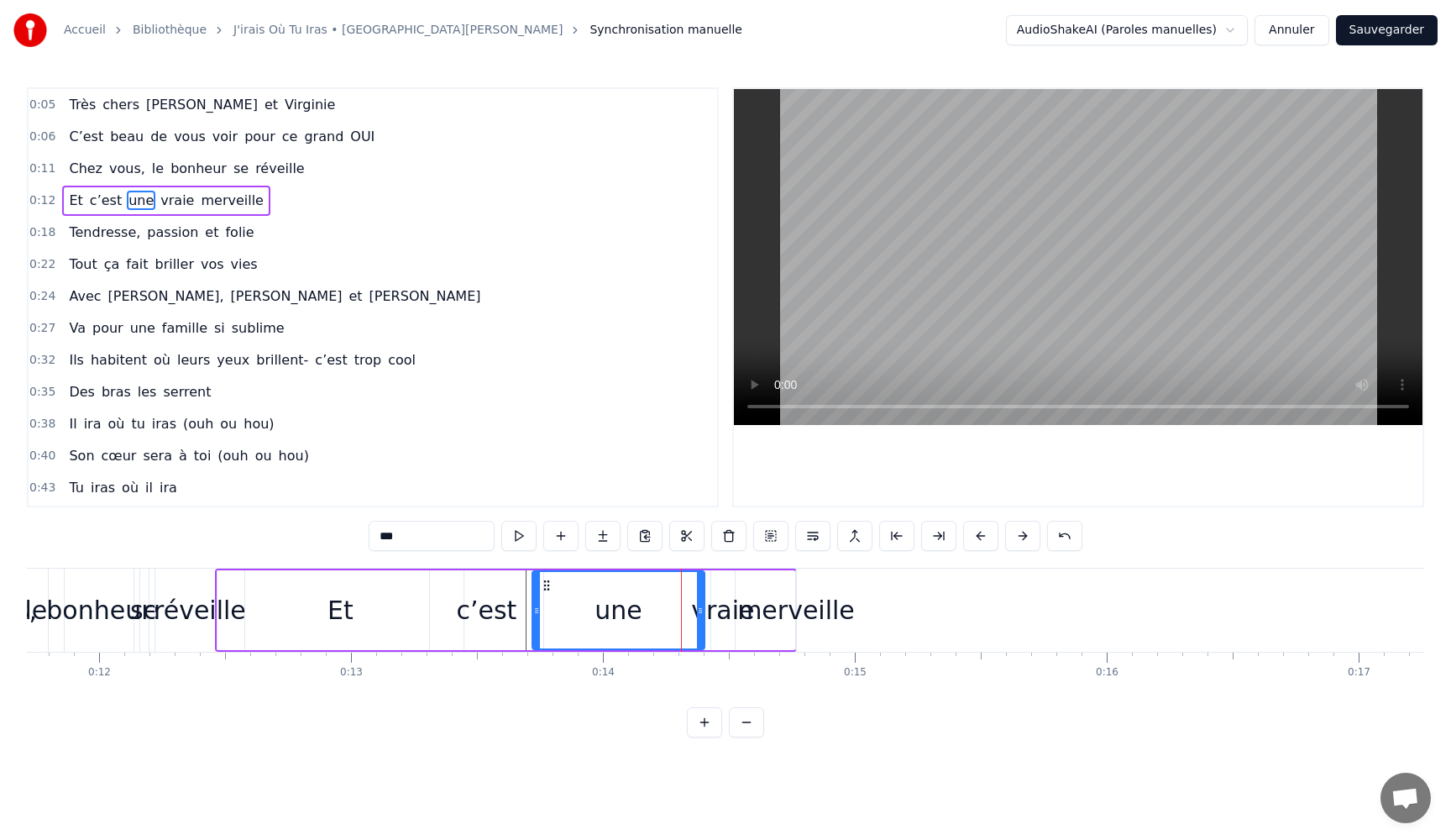
drag, startPoint x: 673, startPoint y: 616, endPoint x: 535, endPoint y: 616, distance: 138.0
click at [535, 616] on div at bounding box center [536, 610] width 7 height 76
drag, startPoint x: 699, startPoint y: 617, endPoint x: 658, endPoint y: 622, distance: 41.3
click at [657, 622] on div at bounding box center [659, 610] width 7 height 76
click at [718, 614] on div "vraie" at bounding box center [722, 610] width 63 height 38
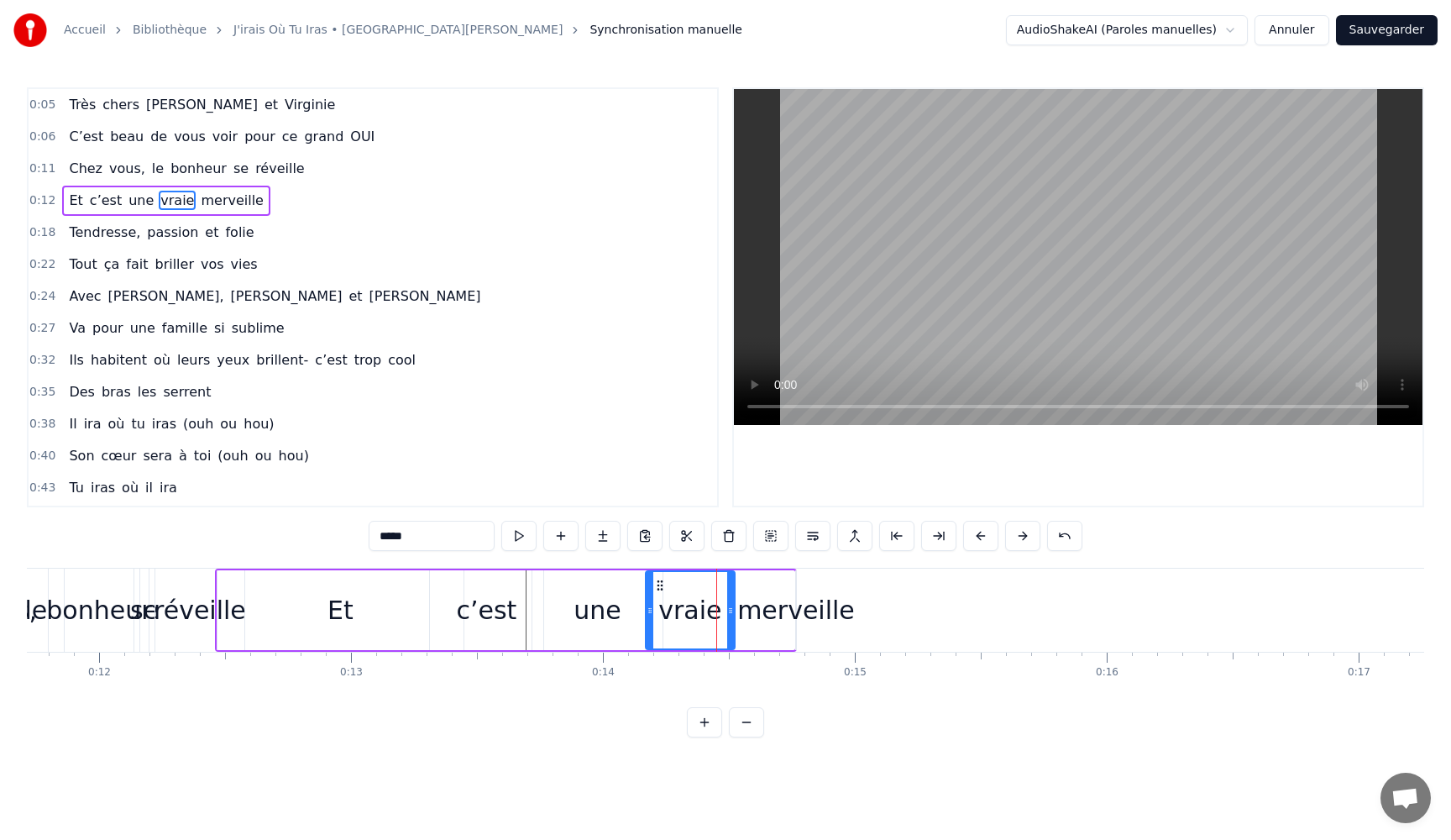
drag, startPoint x: 712, startPoint y: 615, endPoint x: 642, endPoint y: 620, distance: 70.2
click at [646, 620] on div at bounding box center [649, 610] width 7 height 76
click at [776, 615] on div "merveille" at bounding box center [795, 610] width 118 height 38
type input "*********"
click at [776, 611] on div "merveille" at bounding box center [796, 610] width 118 height 38
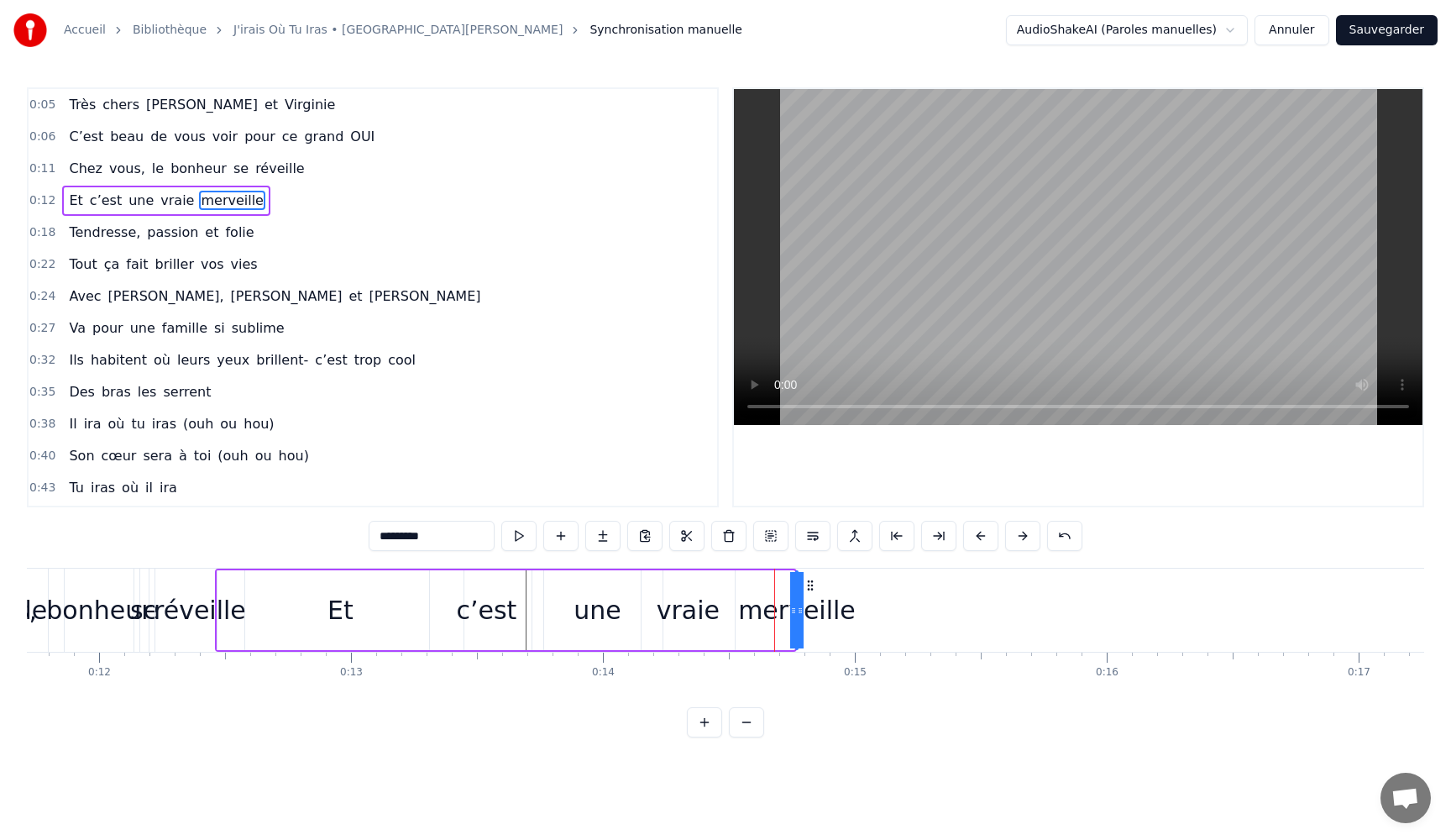
click at [837, 616] on div "merveille" at bounding box center [796, 610] width 118 height 38
click at [840, 612] on div "merveille" at bounding box center [796, 610] width 118 height 38
click at [774, 614] on div "merveille" at bounding box center [796, 610] width 118 height 38
click at [768, 614] on div "merveille" at bounding box center [796, 610] width 118 height 38
drag, startPoint x: 761, startPoint y: 614, endPoint x: 709, endPoint y: 620, distance: 52.3
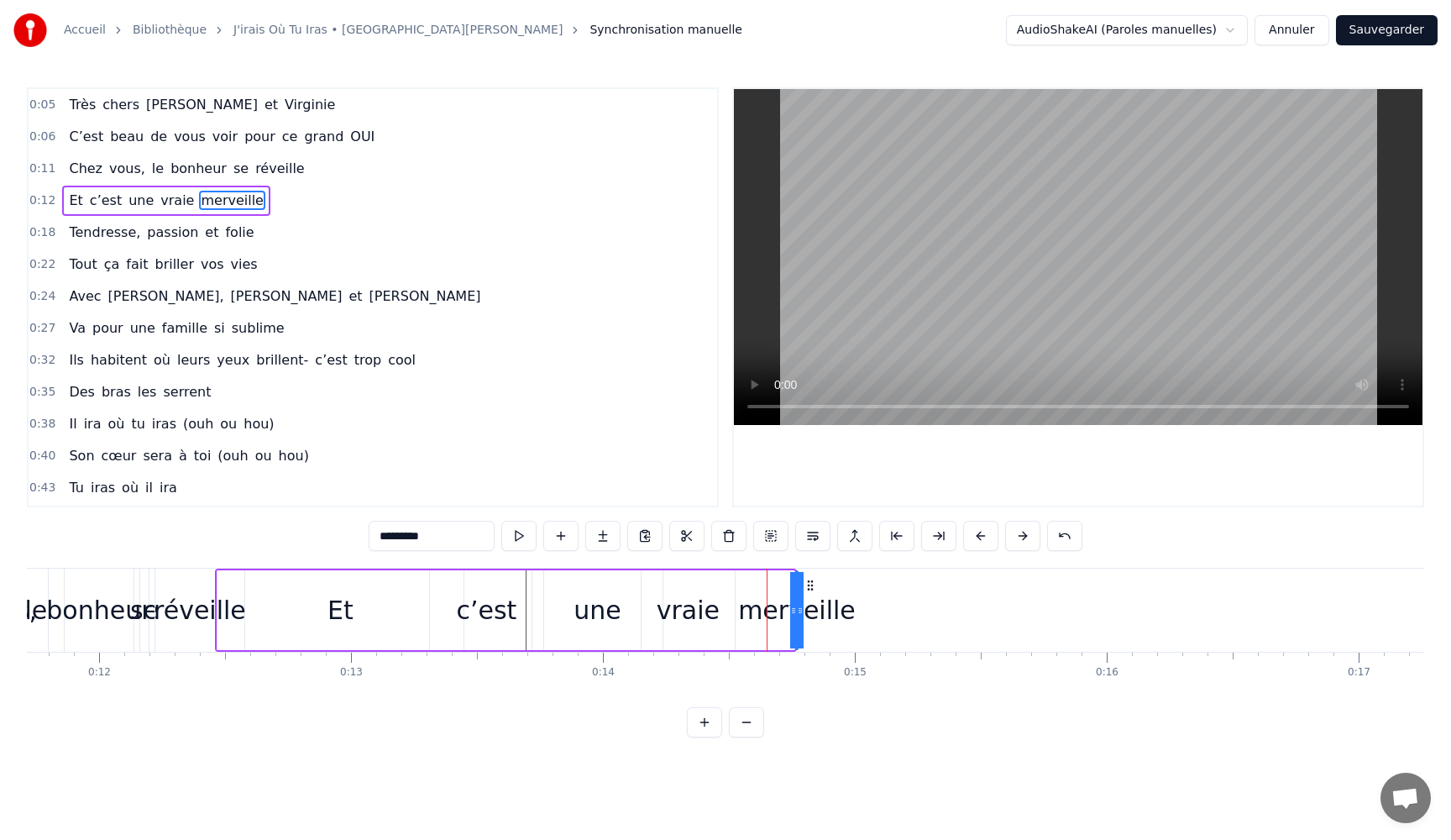
click at [709, 620] on div "Et c’est une vraie merveille" at bounding box center [506, 609] width 582 height 83
click at [201, 612] on div "réveille" at bounding box center [200, 610] width 93 height 38
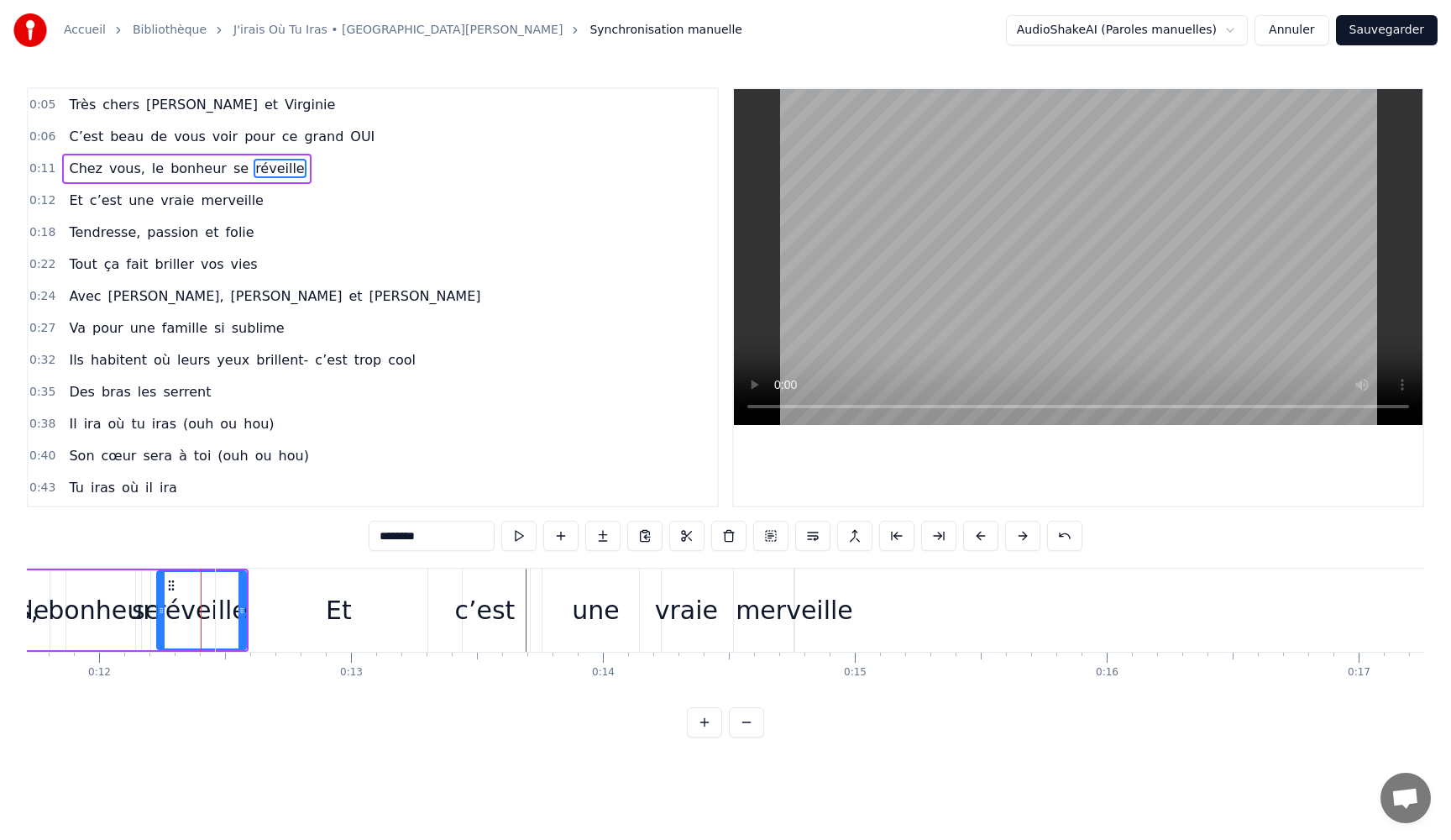
drag, startPoint x: 198, startPoint y: 613, endPoint x: 257, endPoint y: 616, distance: 59.1
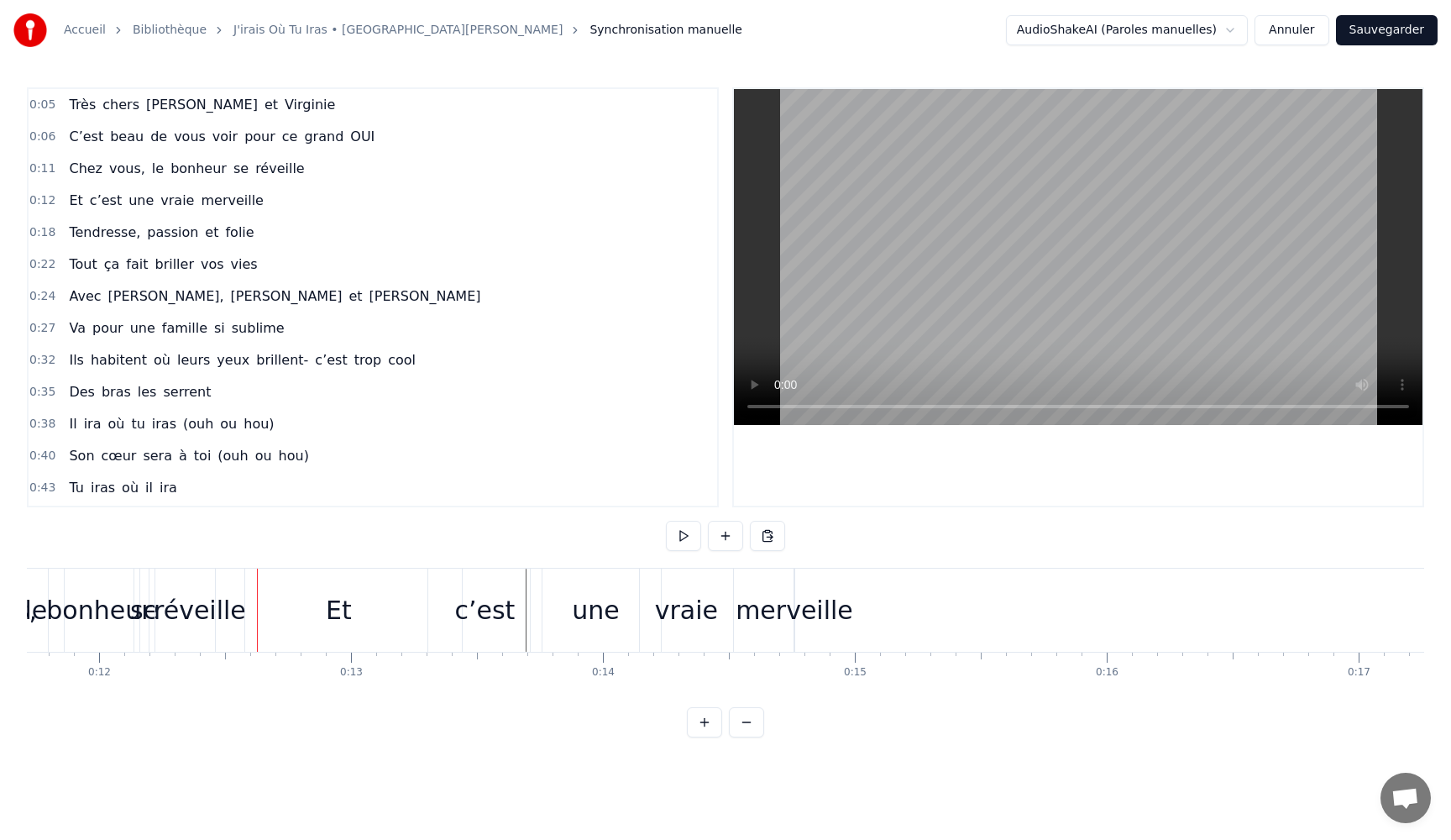
click at [210, 616] on div "réveille" at bounding box center [200, 610] width 93 height 38
click at [257, 616] on div at bounding box center [257, 609] width 1 height 83
click at [221, 615] on div "Et" at bounding box center [338, 609] width 246 height 83
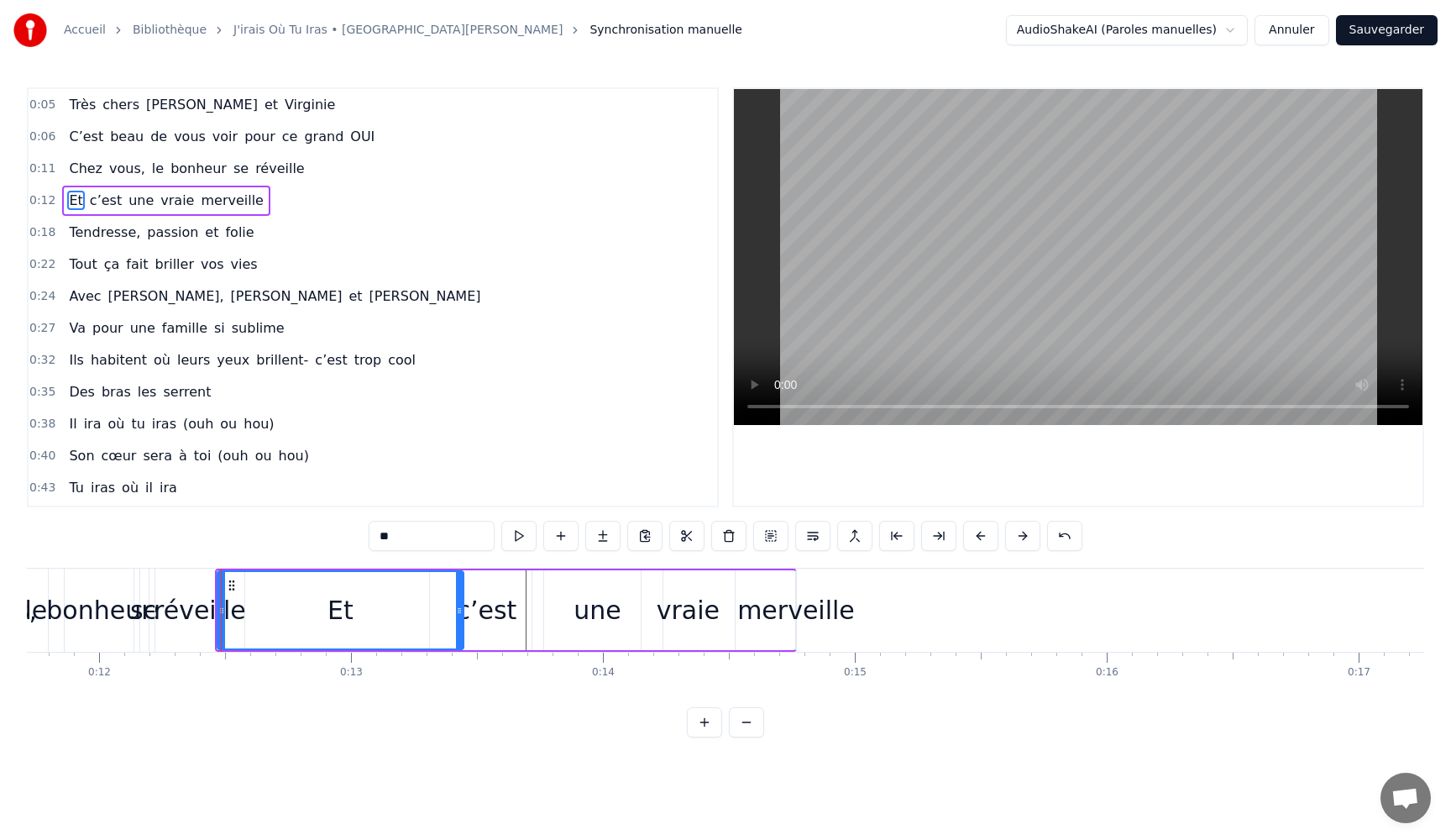
click at [195, 616] on div "réveille" at bounding box center [200, 610] width 93 height 38
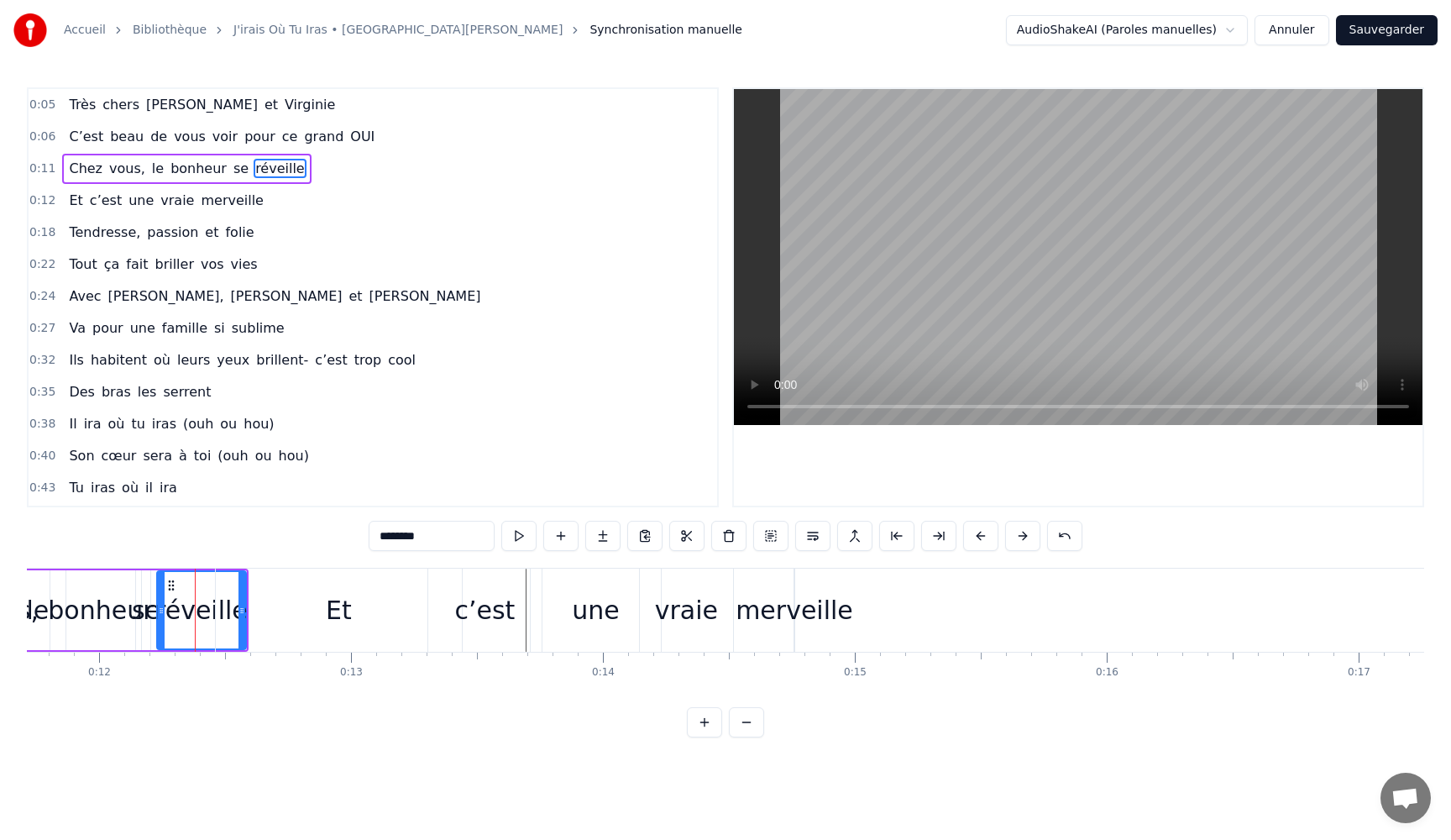
click at [243, 615] on div "Et" at bounding box center [338, 609] width 246 height 83
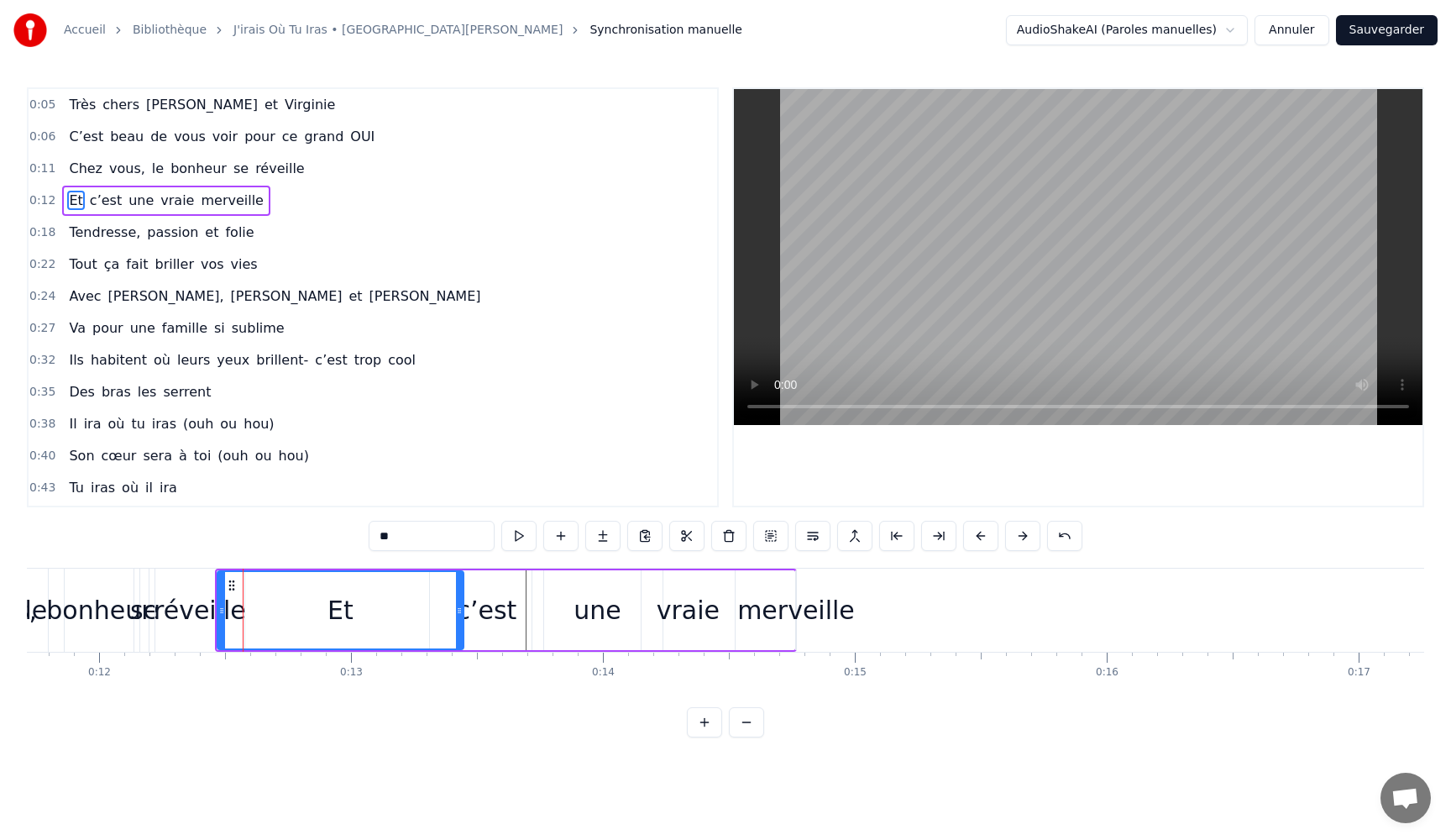
click at [203, 616] on div "réveille" at bounding box center [200, 610] width 93 height 38
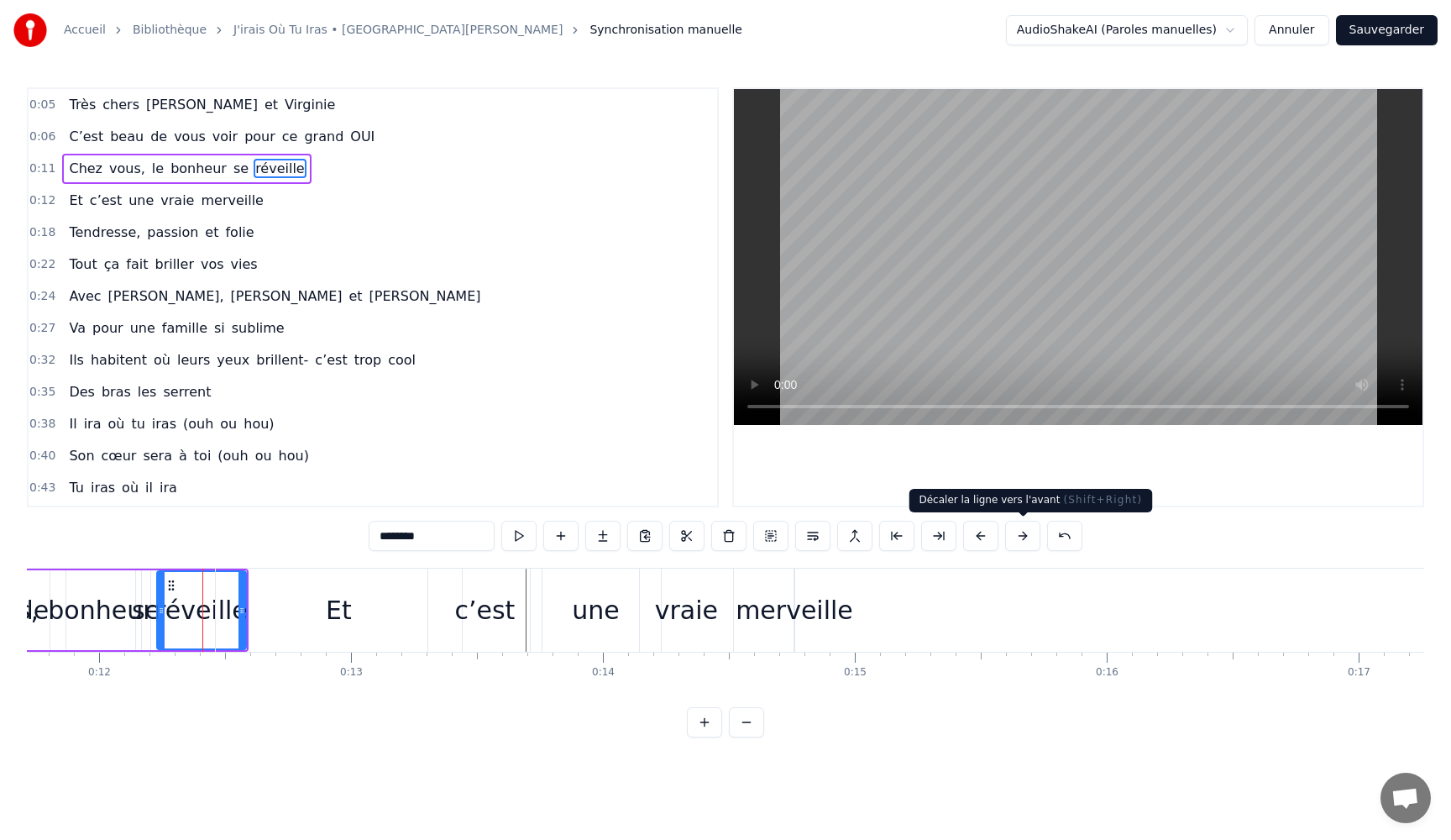
click at [1015, 537] on button at bounding box center [1022, 535] width 35 height 30
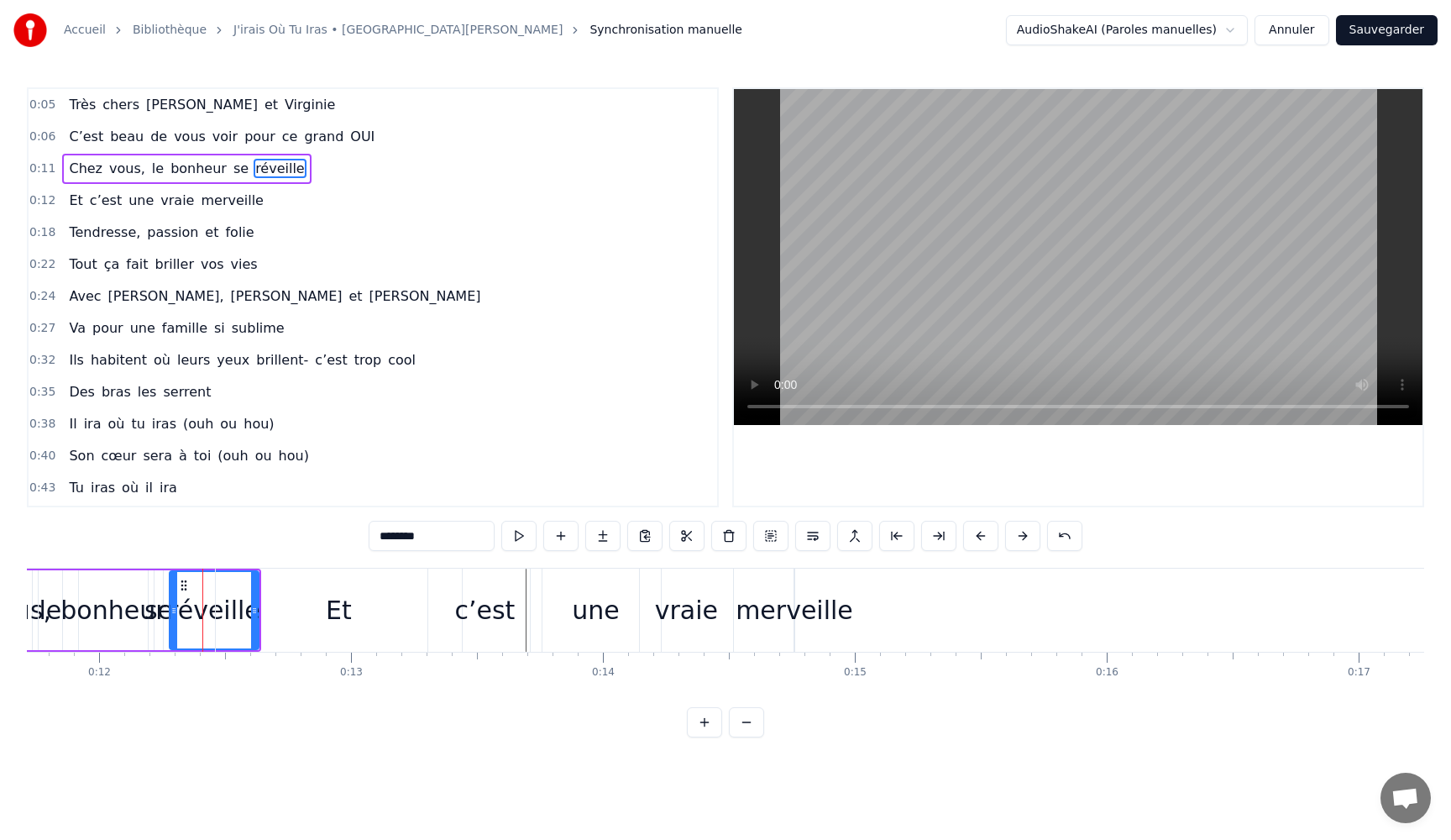
click at [1015, 537] on button at bounding box center [1022, 535] width 35 height 30
click at [121, 622] on div "bonheur" at bounding box center [151, 610] width 105 height 38
type input "*******"
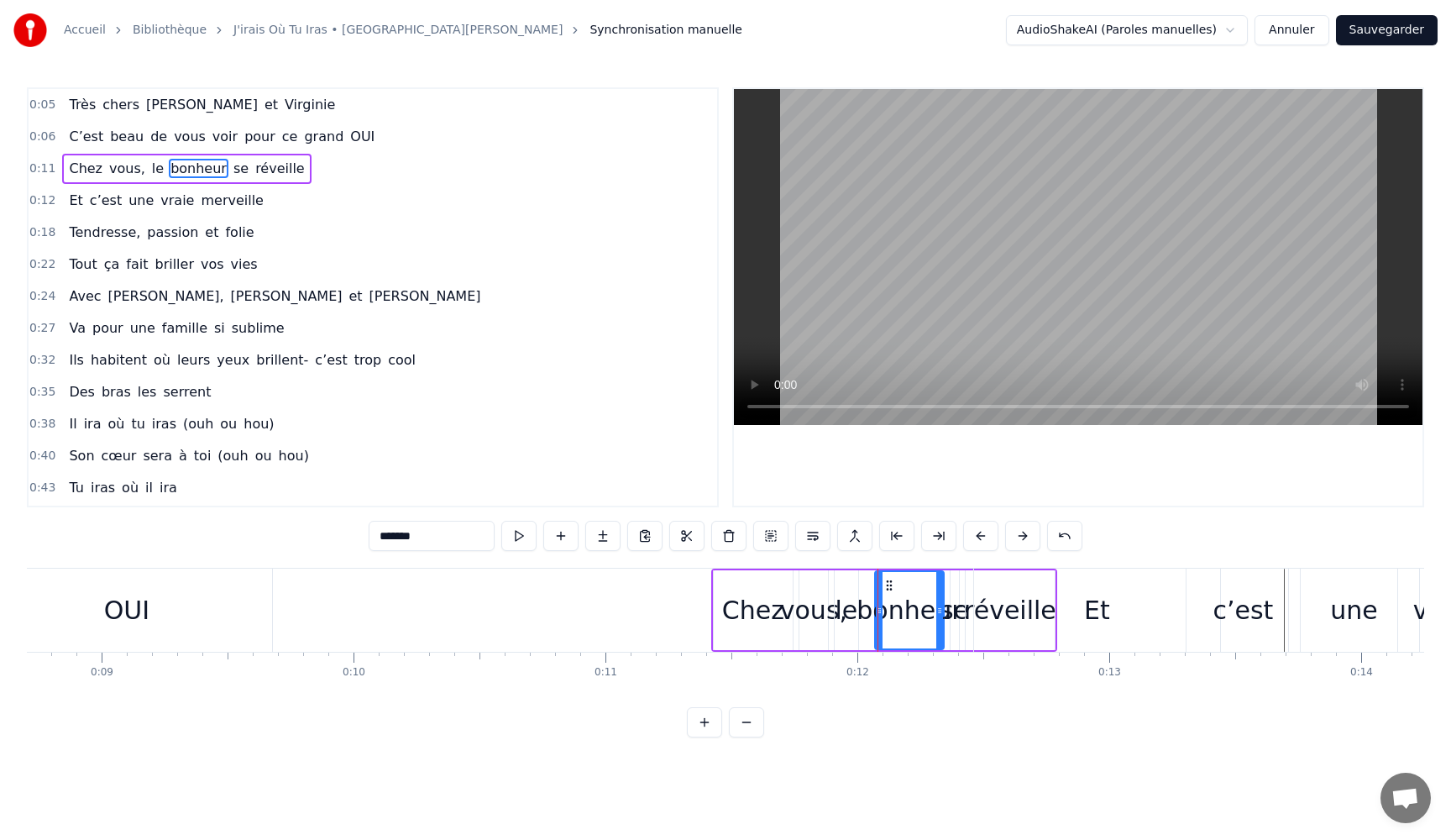
scroll to position [0, 2208]
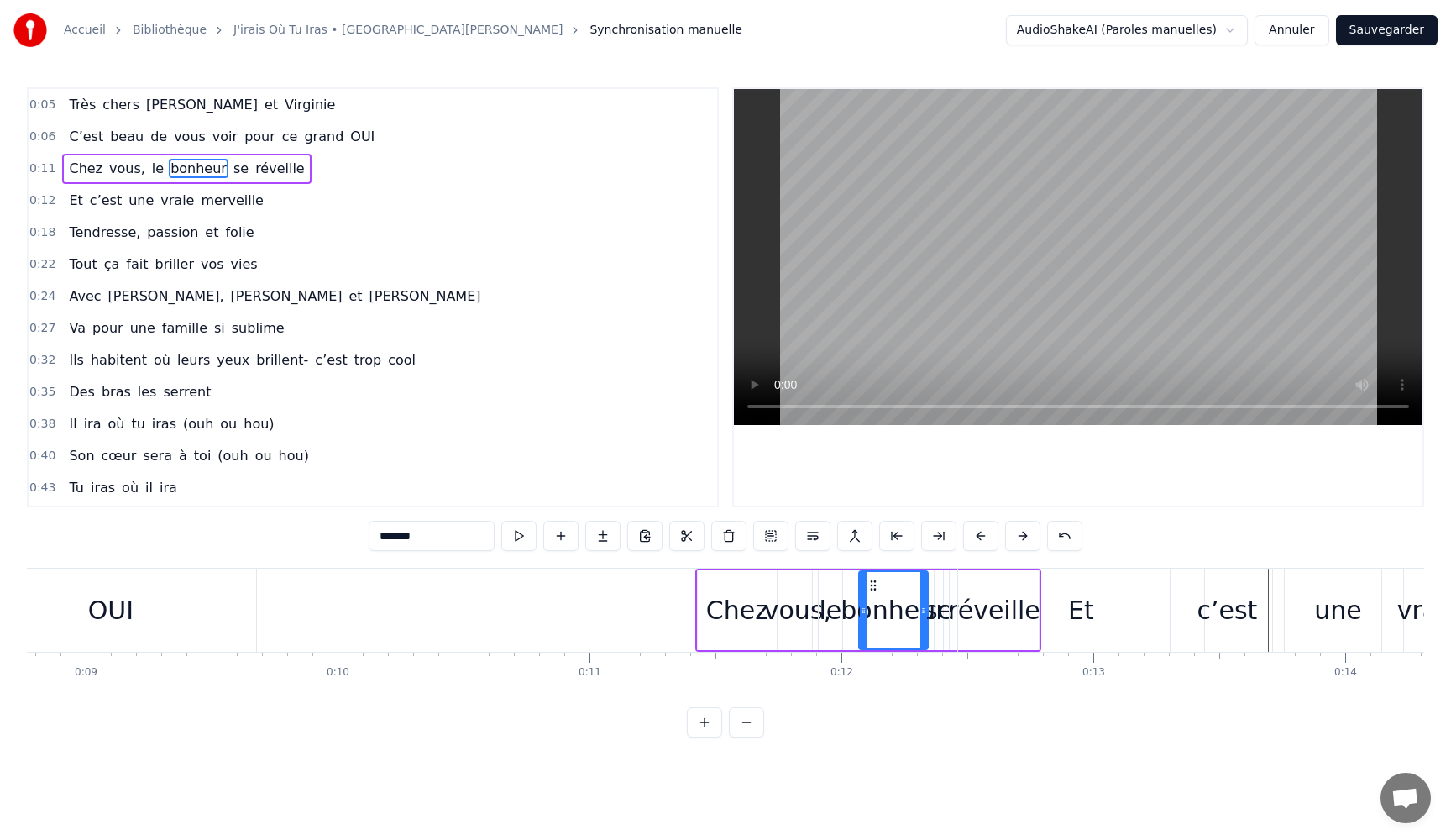
drag, startPoint x: 722, startPoint y: 606, endPoint x: 658, endPoint y: 609, distance: 64.1
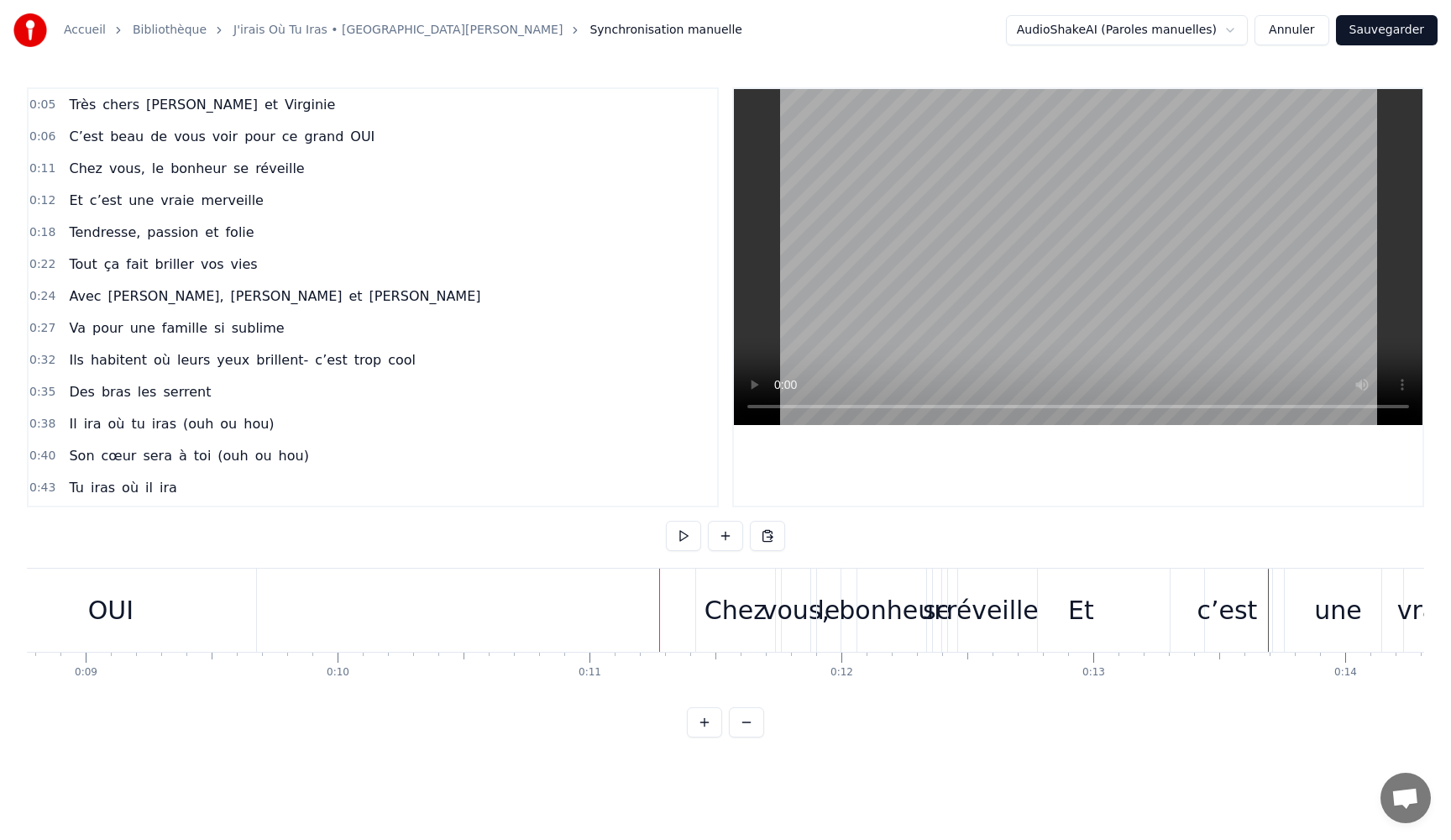
click at [731, 609] on div "Chez" at bounding box center [736, 610] width 62 height 38
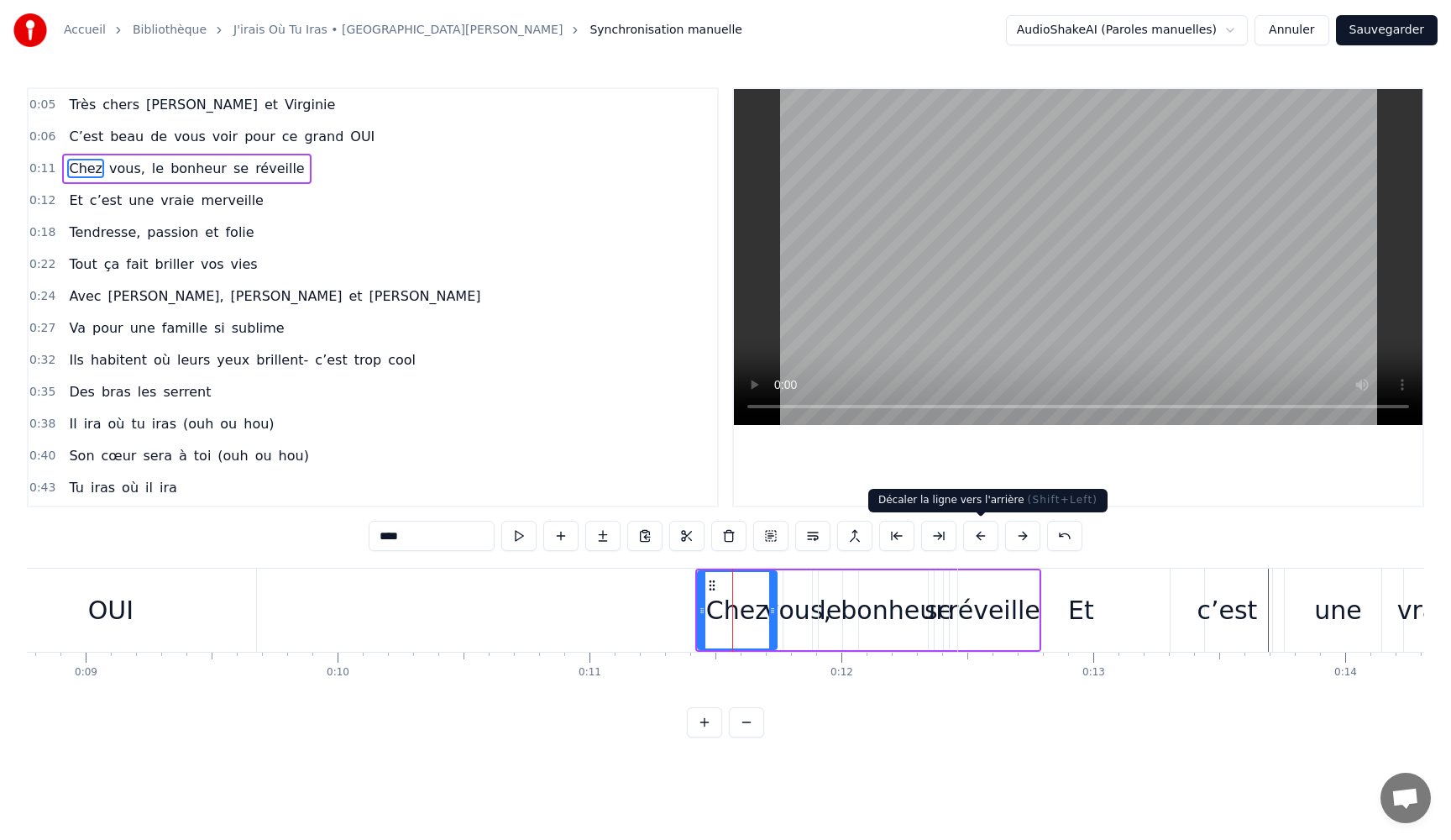
click at [975, 537] on button at bounding box center [980, 535] width 35 height 30
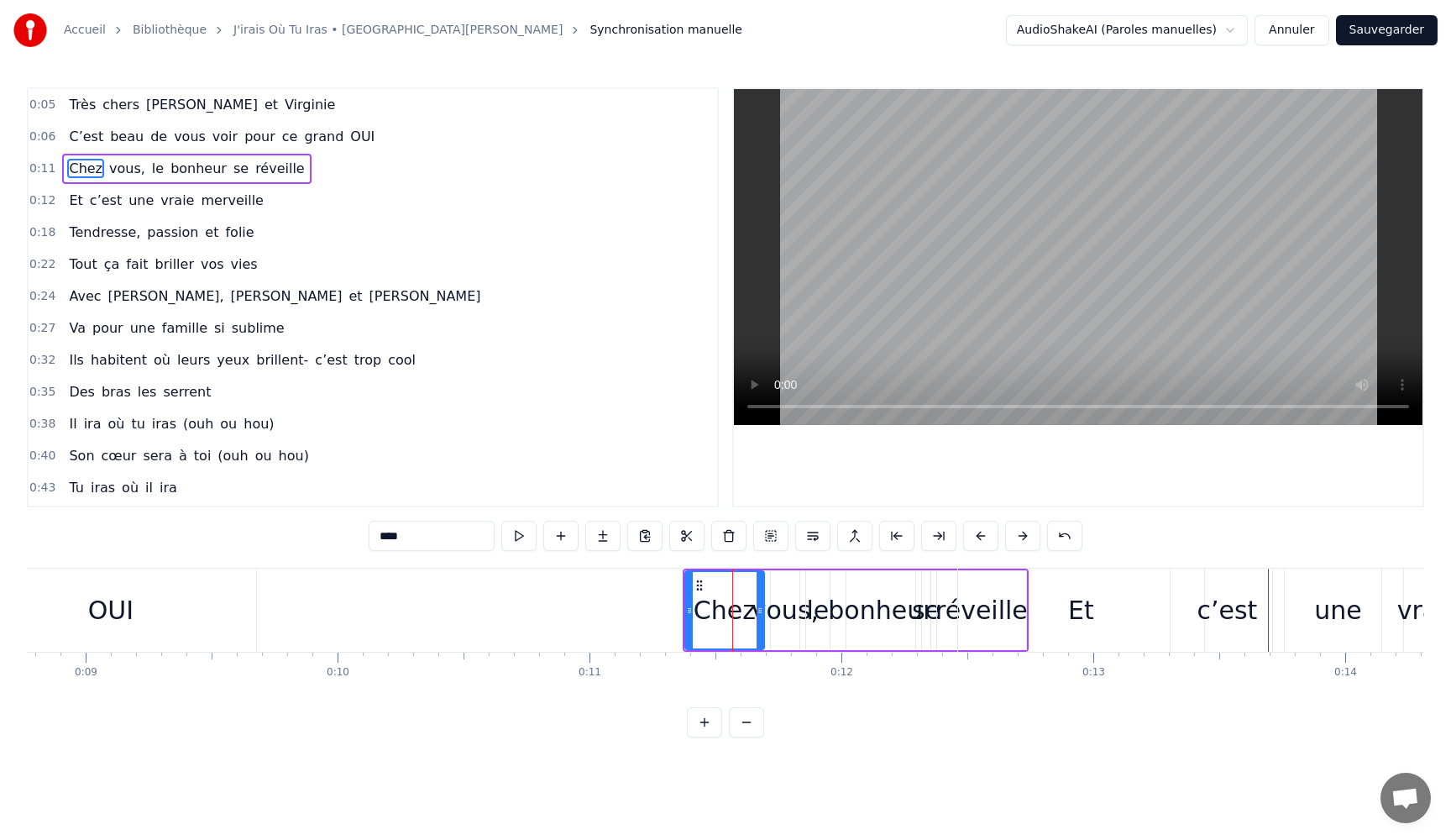
click at [975, 537] on button at bounding box center [980, 535] width 35 height 30
click at [974, 536] on button at bounding box center [980, 535] width 35 height 30
click at [974, 535] on button at bounding box center [980, 535] width 35 height 30
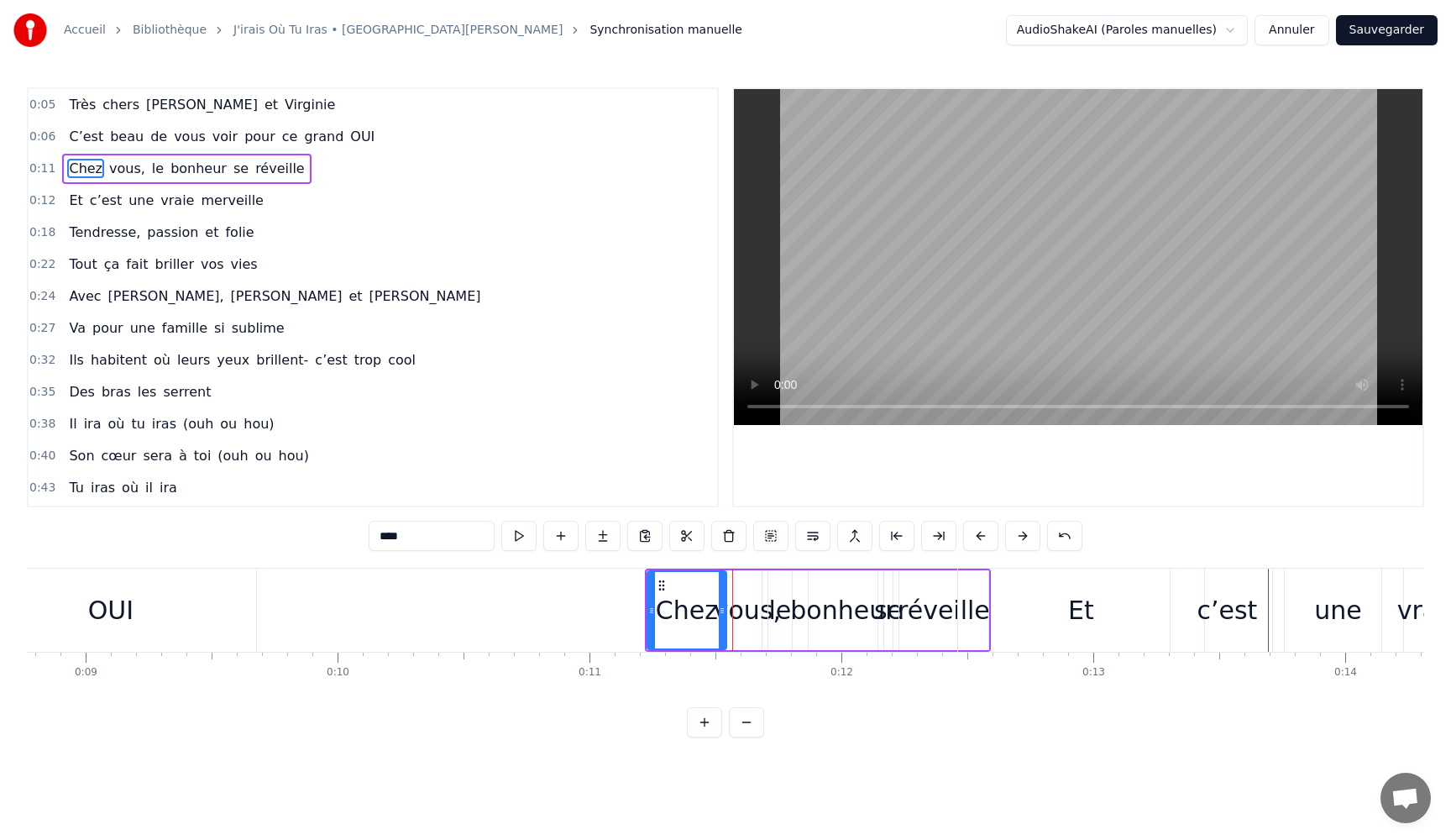
click at [974, 535] on button at bounding box center [980, 535] width 35 height 30
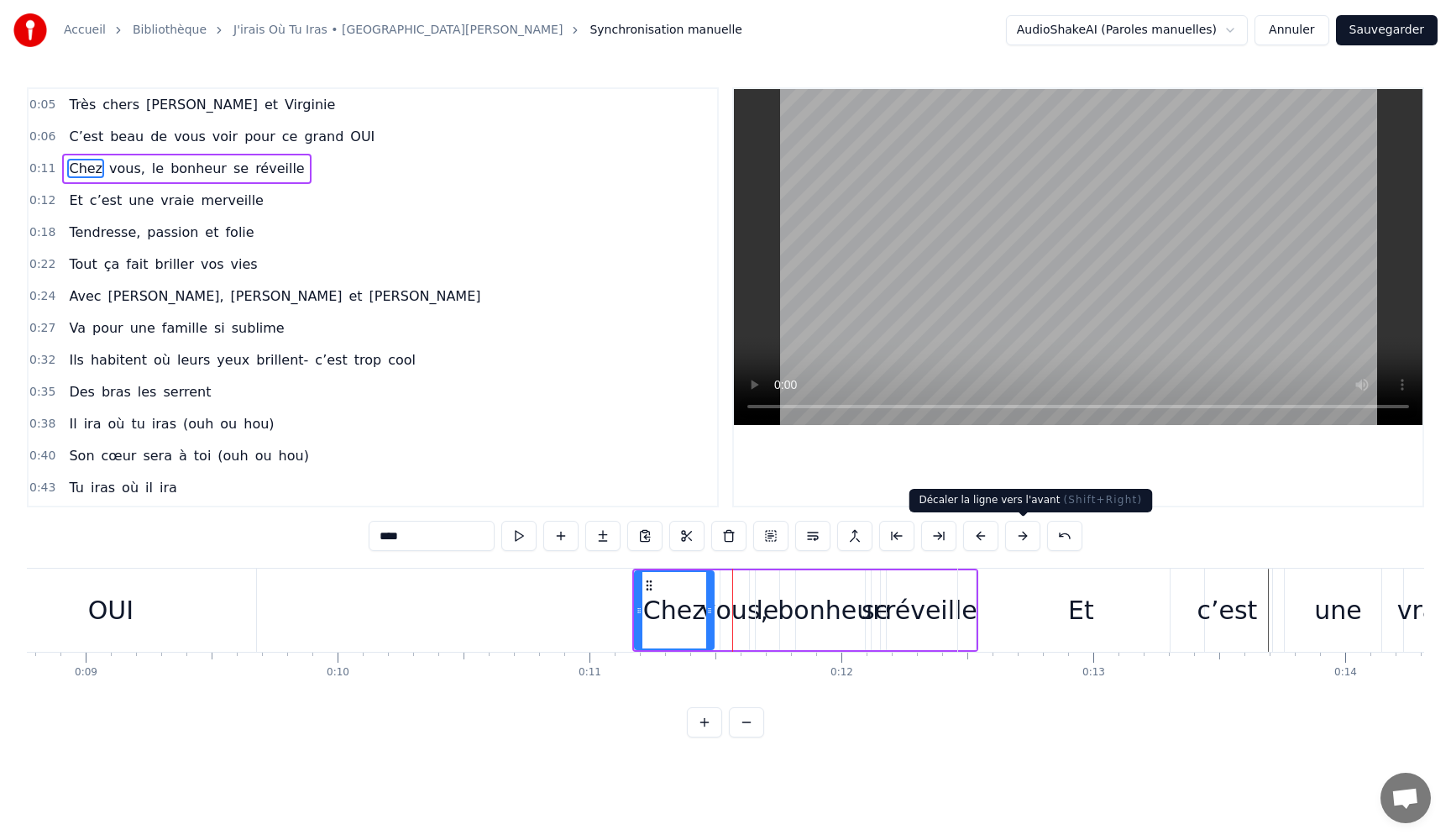
click at [1020, 537] on button at bounding box center [1022, 535] width 35 height 30
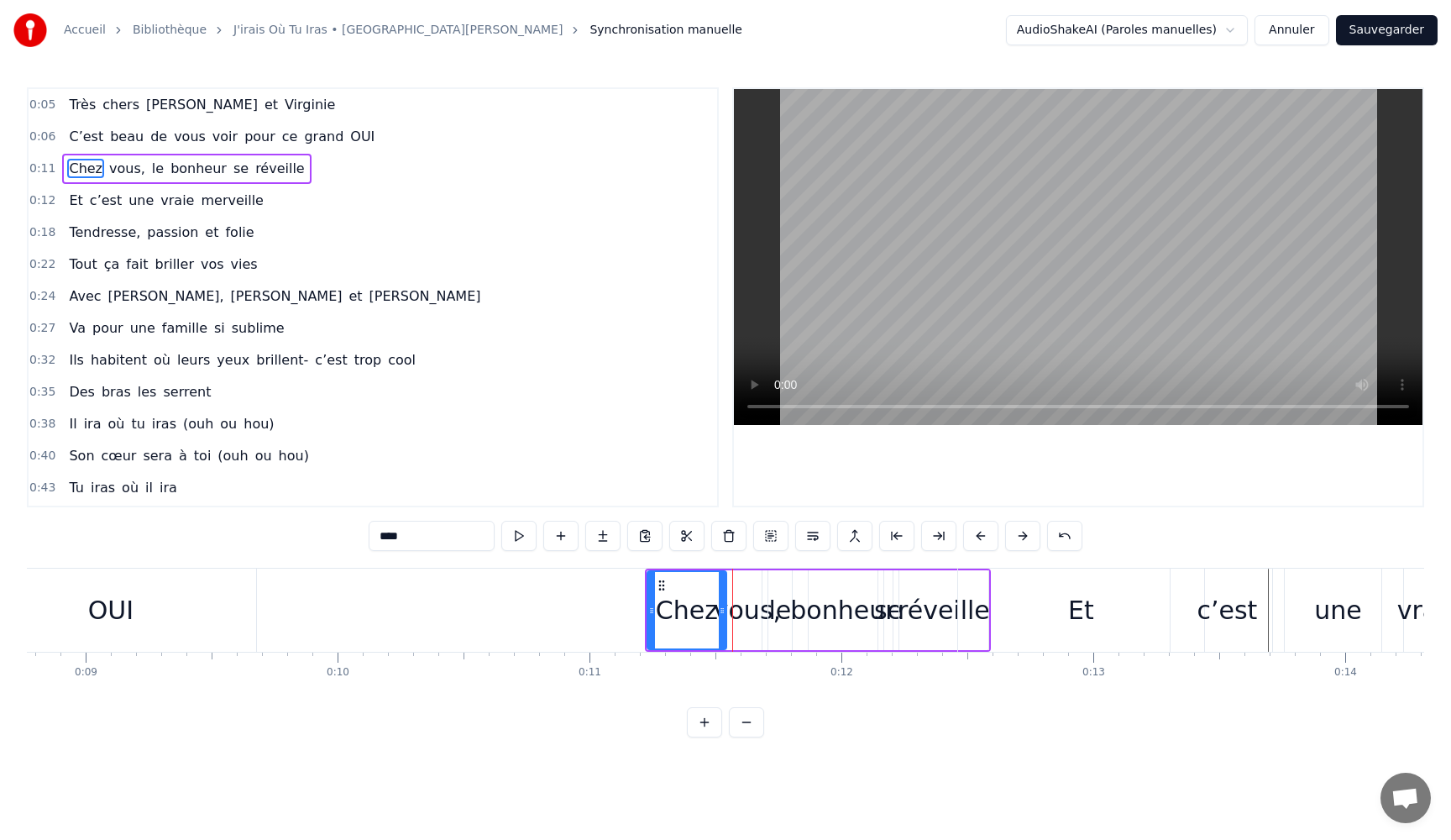
click at [741, 617] on div "vous," at bounding box center [746, 610] width 67 height 38
click at [783, 617] on div "le" at bounding box center [781, 610] width 25 height 80
click at [942, 608] on div "réveille" at bounding box center [943, 610] width 93 height 38
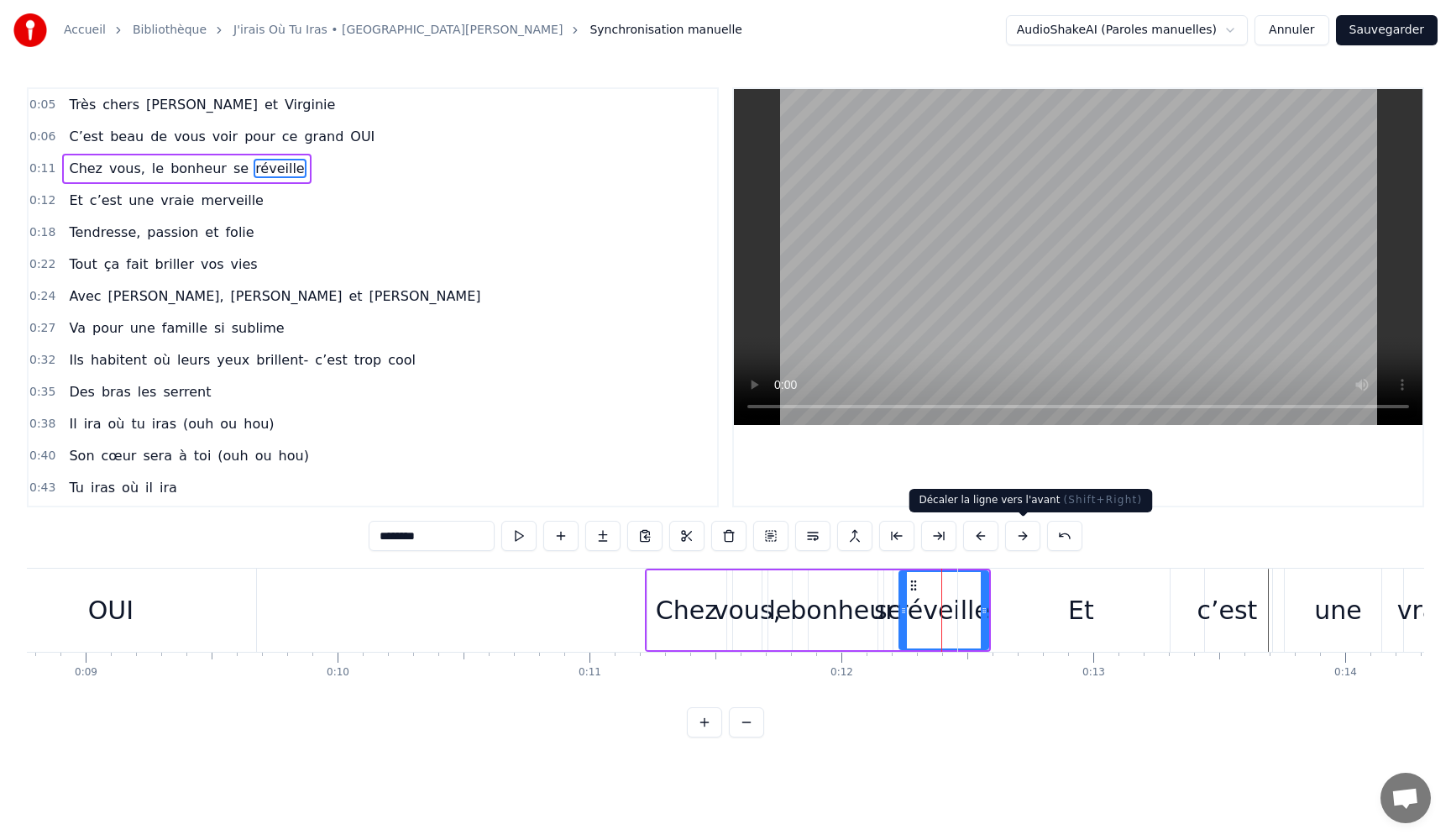
click at [1027, 538] on button at bounding box center [1022, 535] width 35 height 30
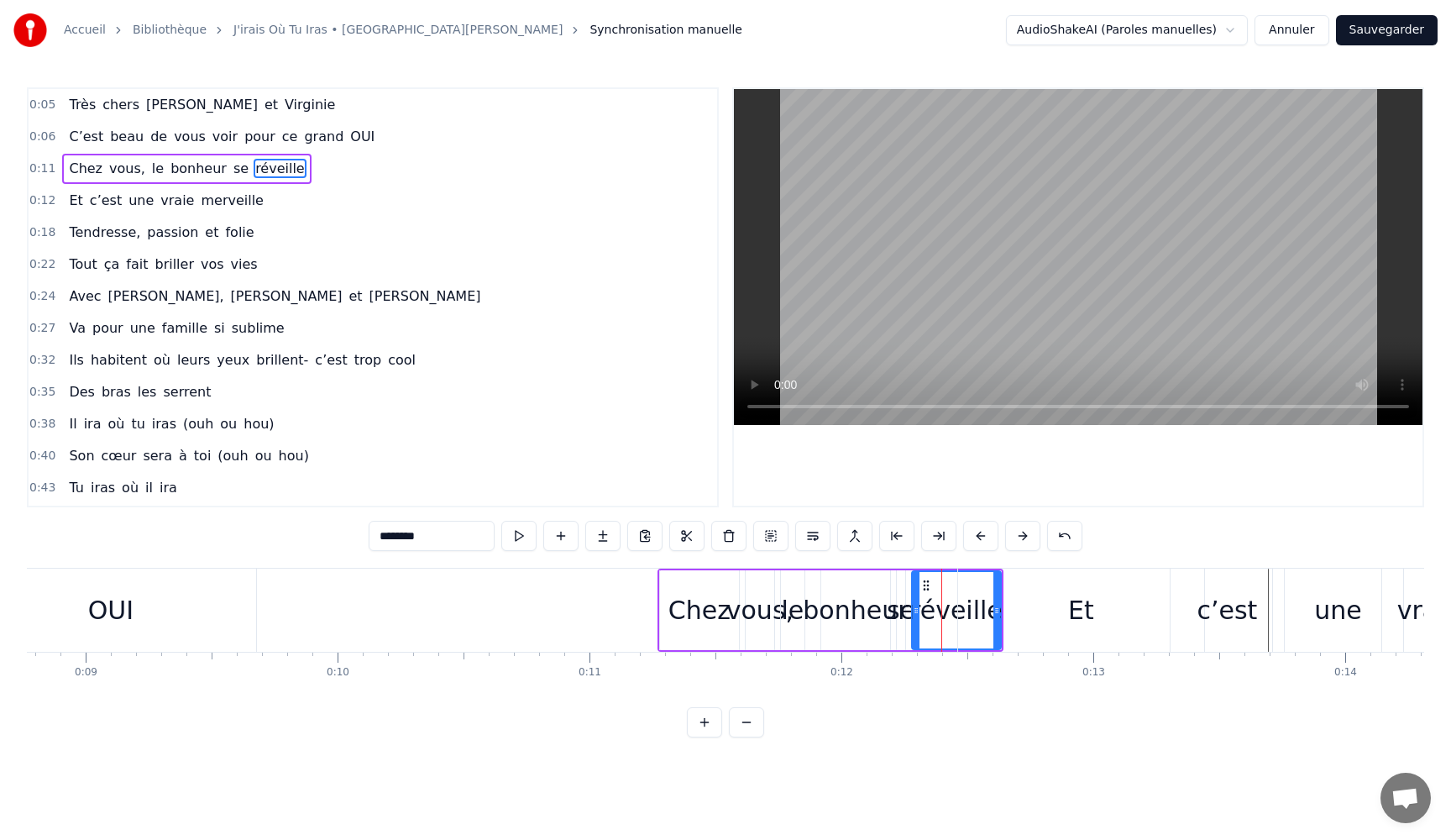
click at [1027, 538] on button at bounding box center [1022, 535] width 35 height 30
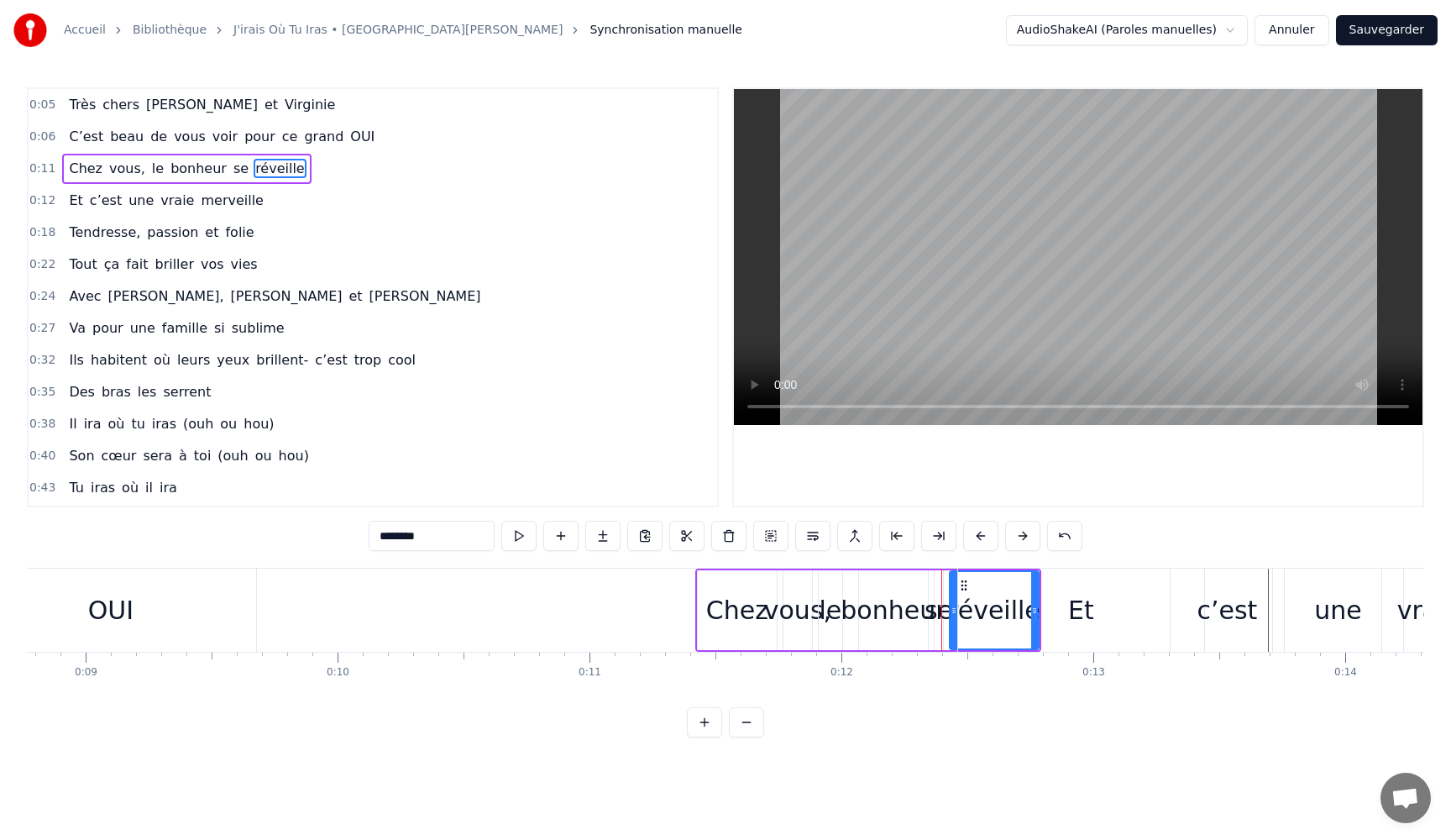
click at [1027, 538] on button at bounding box center [1022, 535] width 35 height 30
click at [941, 610] on div "se" at bounding box center [951, 610] width 28 height 38
type input "**"
drag, startPoint x: 747, startPoint y: 610, endPoint x: 678, endPoint y: 610, distance: 69.0
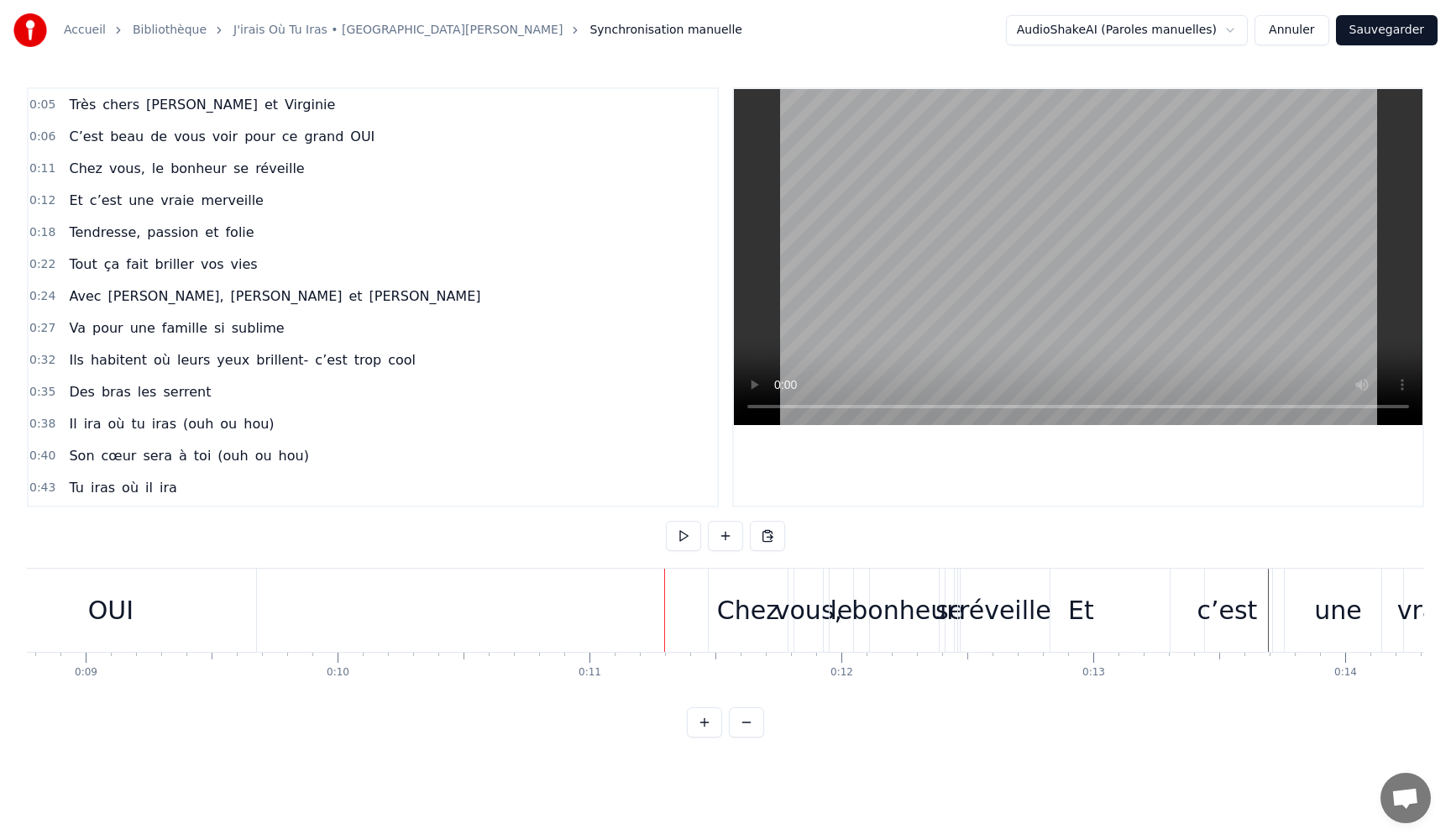
click at [737, 610] on div "Chez" at bounding box center [748, 610] width 62 height 38
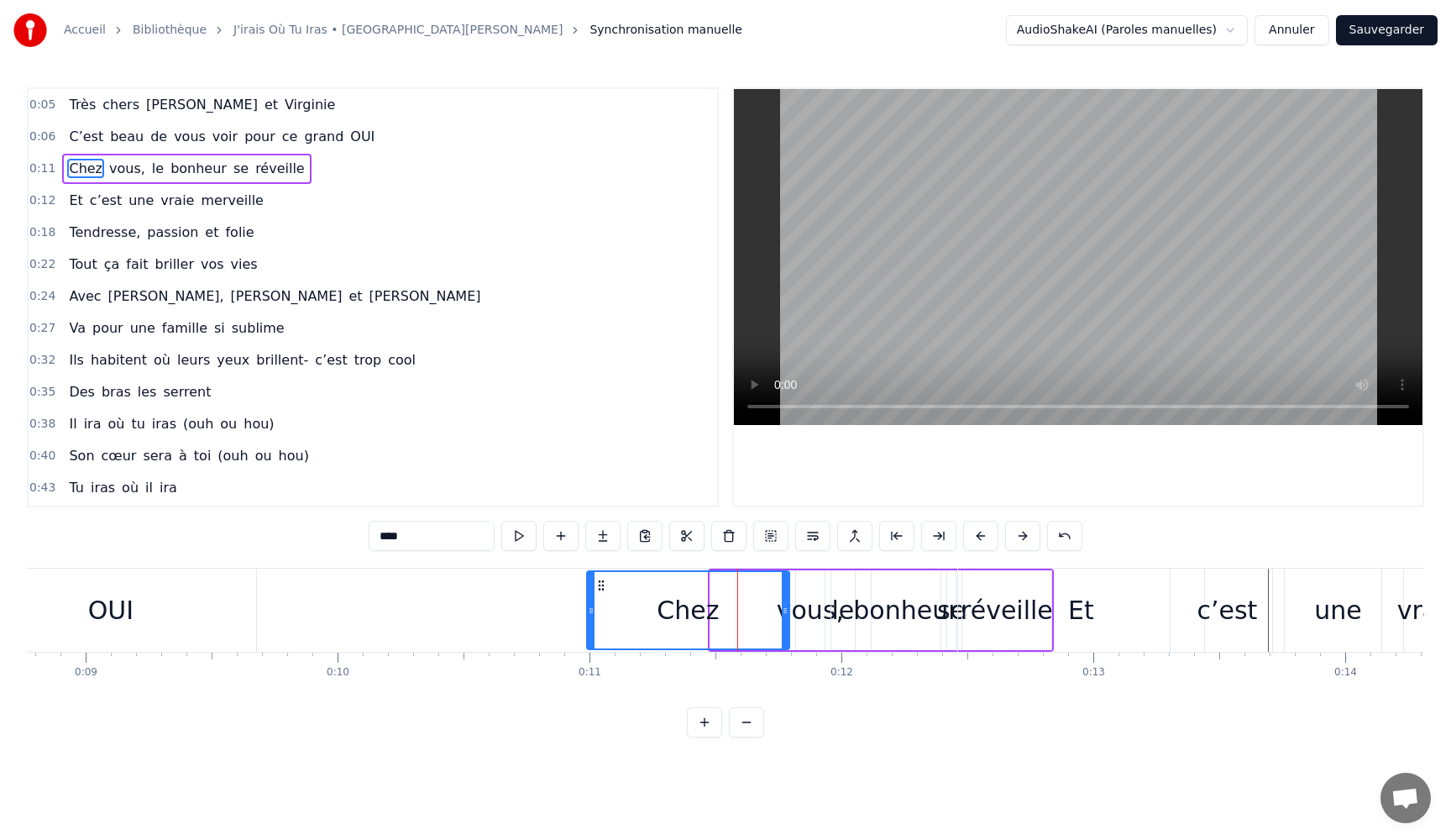
drag, startPoint x: 710, startPoint y: 609, endPoint x: 587, endPoint y: 610, distance: 123.0
click at [588, 610] on icon at bounding box center [591, 610] width 7 height 14
click at [814, 612] on div "vous," at bounding box center [810, 610] width 67 height 38
type input "*****"
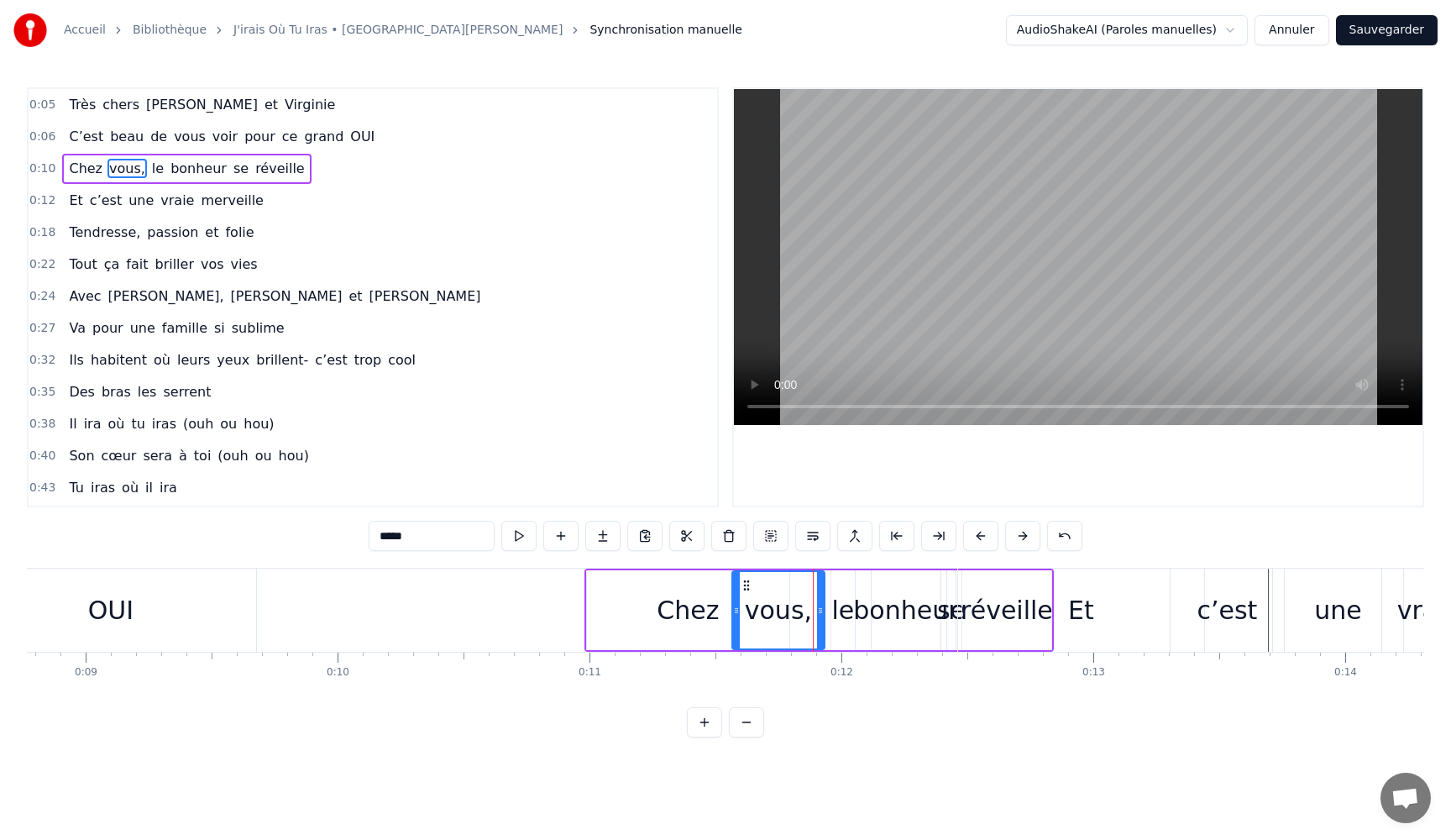
drag, startPoint x: 797, startPoint y: 610, endPoint x: 733, endPoint y: 615, distance: 64.2
click at [733, 615] on icon at bounding box center [736, 610] width 7 height 14
click at [979, 537] on button at bounding box center [980, 535] width 35 height 30
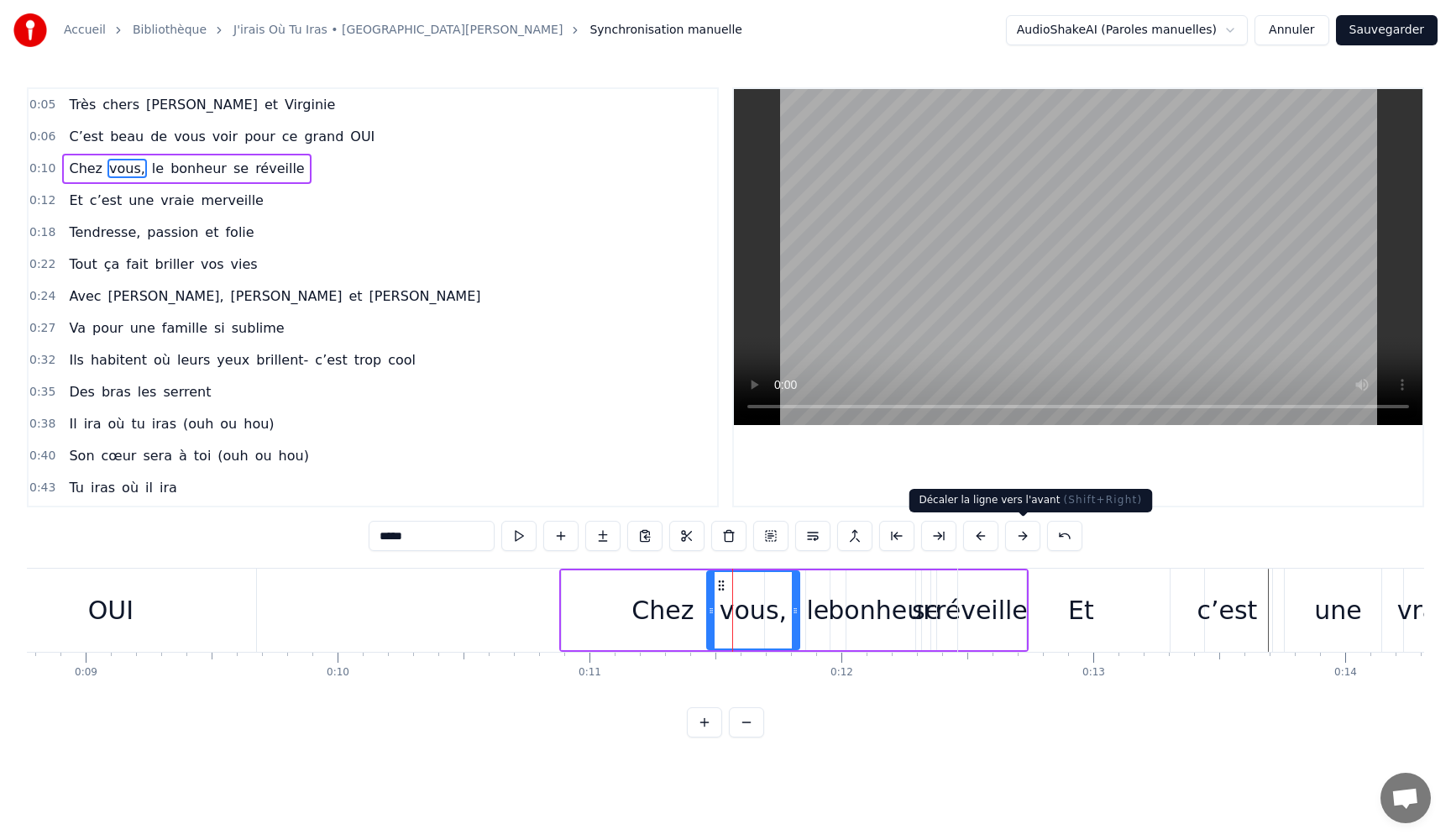
click at [1018, 539] on button at bounding box center [1022, 535] width 35 height 30
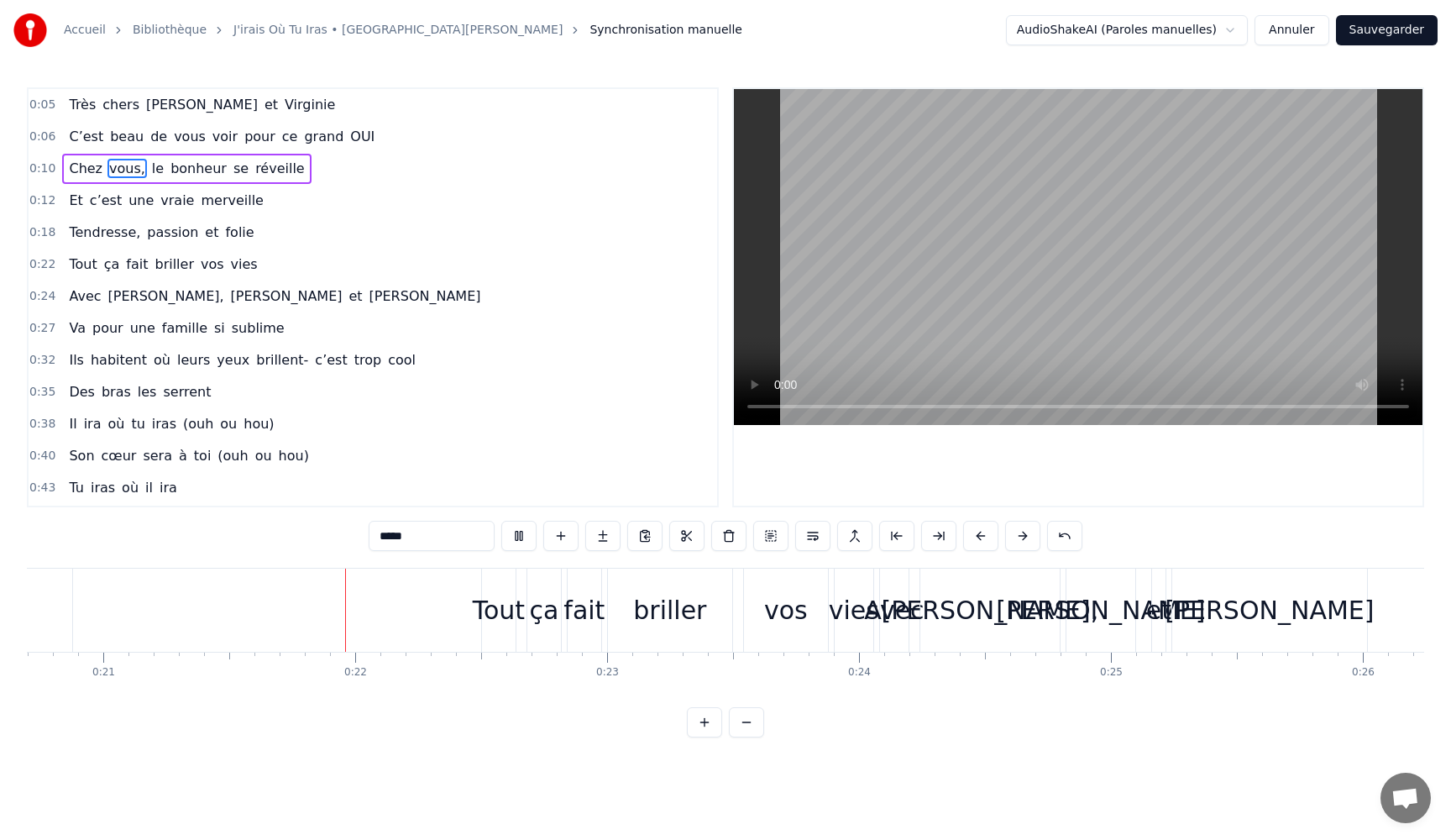
scroll to position [0, 5285]
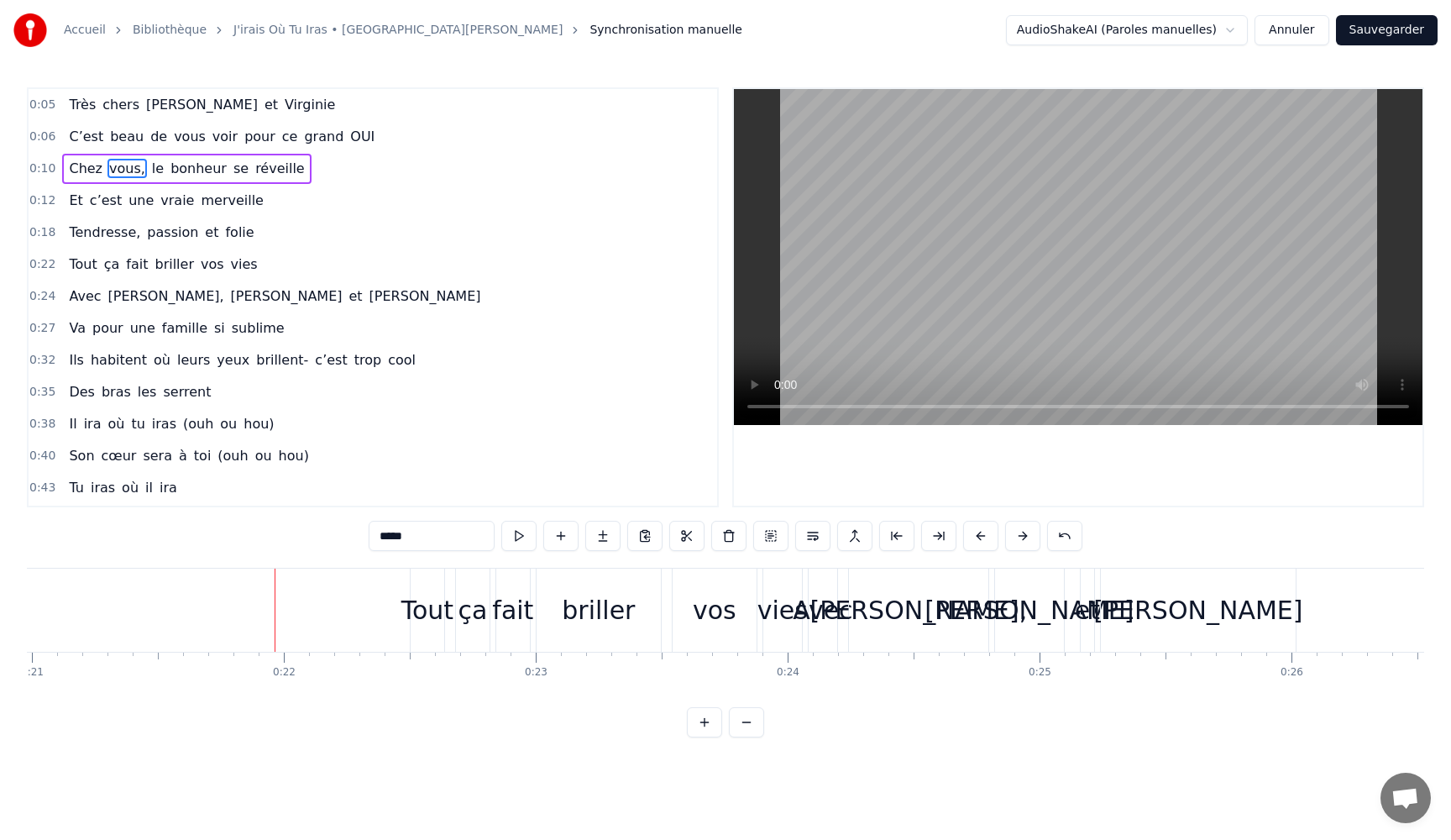
click at [339, 29] on link "J'irais Où Tu Iras • [GEOGRAPHIC_DATA][PERSON_NAME]" at bounding box center [399, 29] width 329 height 17
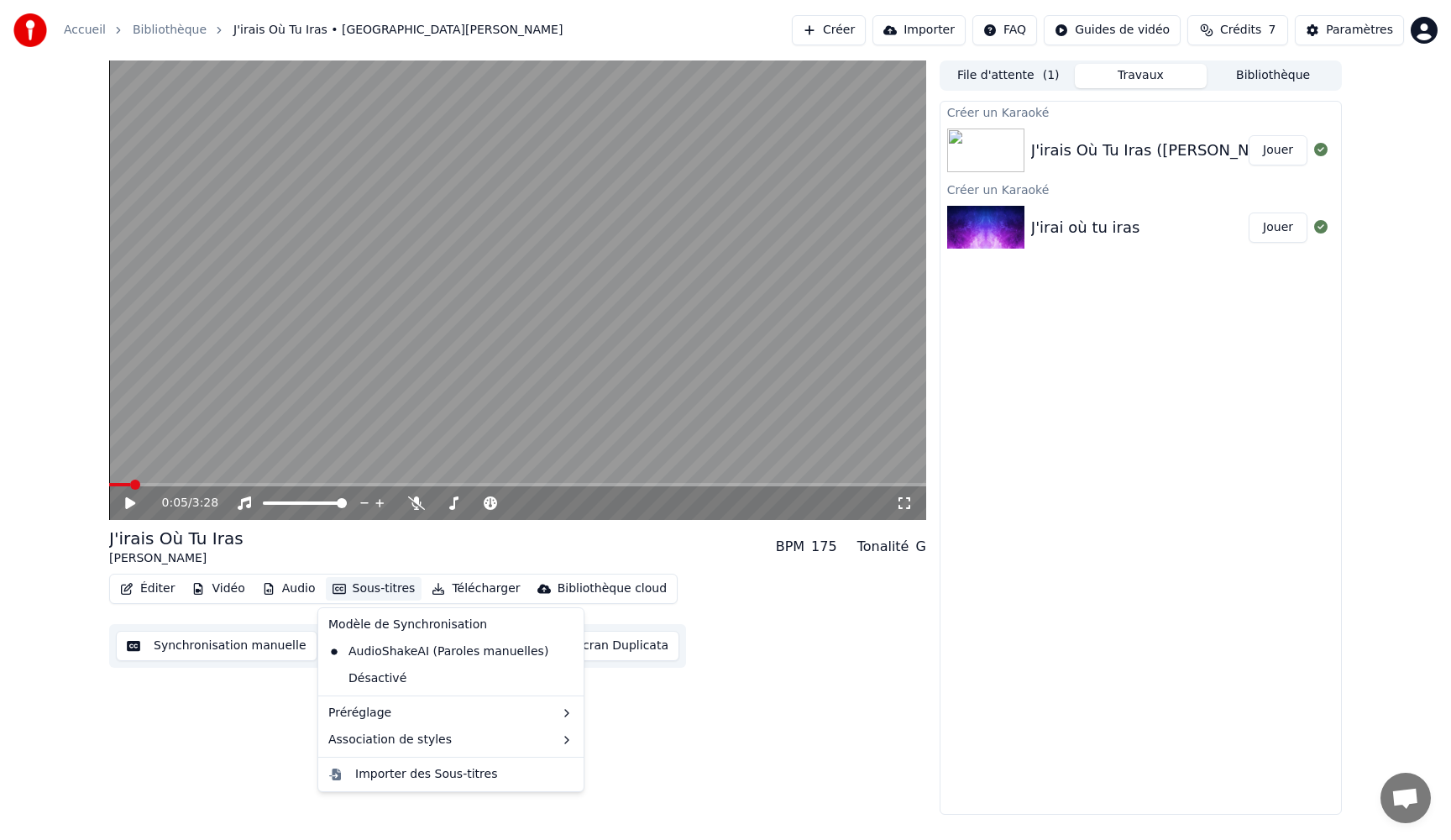
click at [363, 592] on button "Sous-titres" at bounding box center [373, 589] width 96 height 23
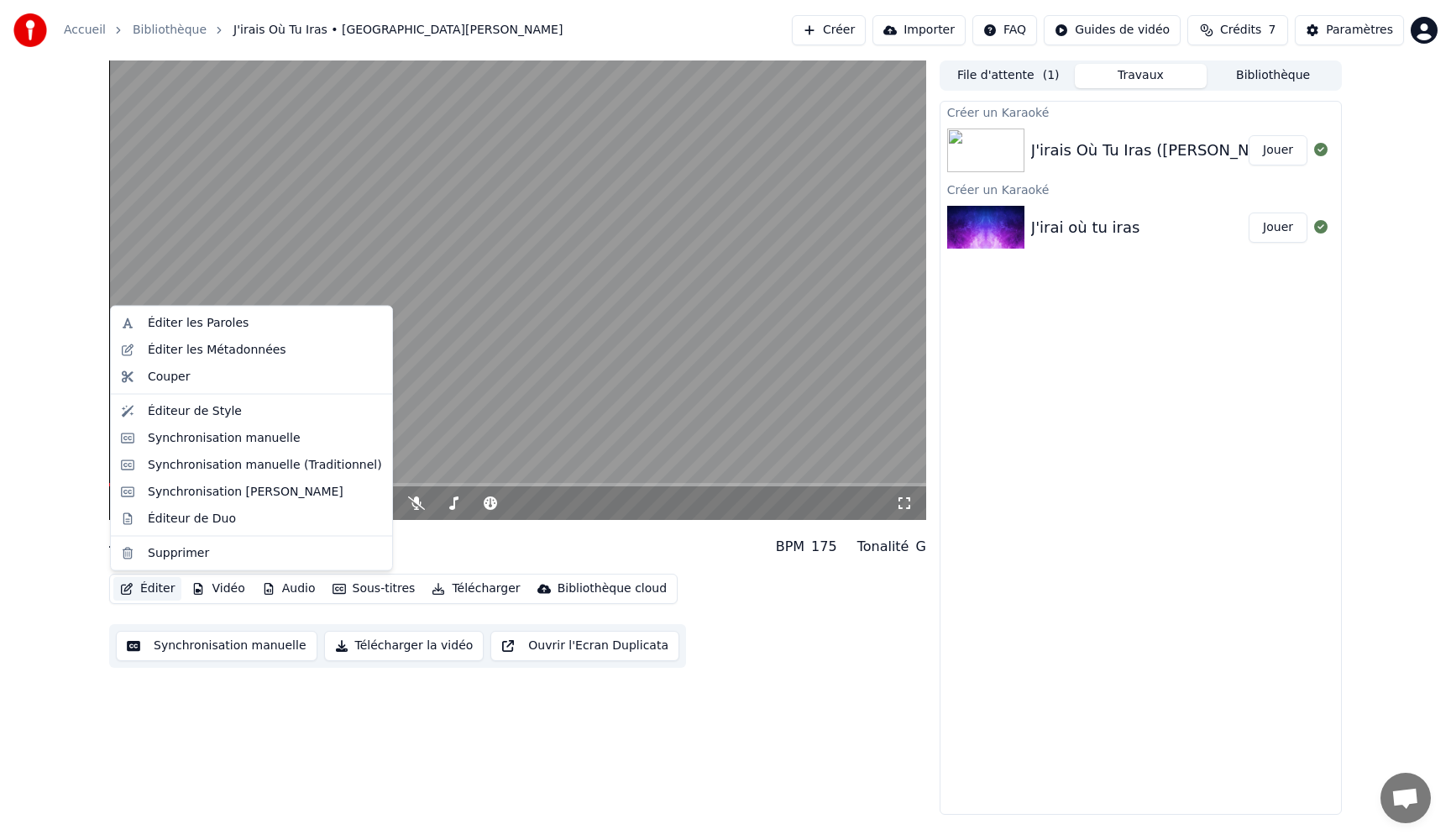
click at [140, 586] on button "Éditer" at bounding box center [147, 589] width 68 height 23
click at [194, 325] on div "Éditer les Paroles" at bounding box center [198, 323] width 100 height 17
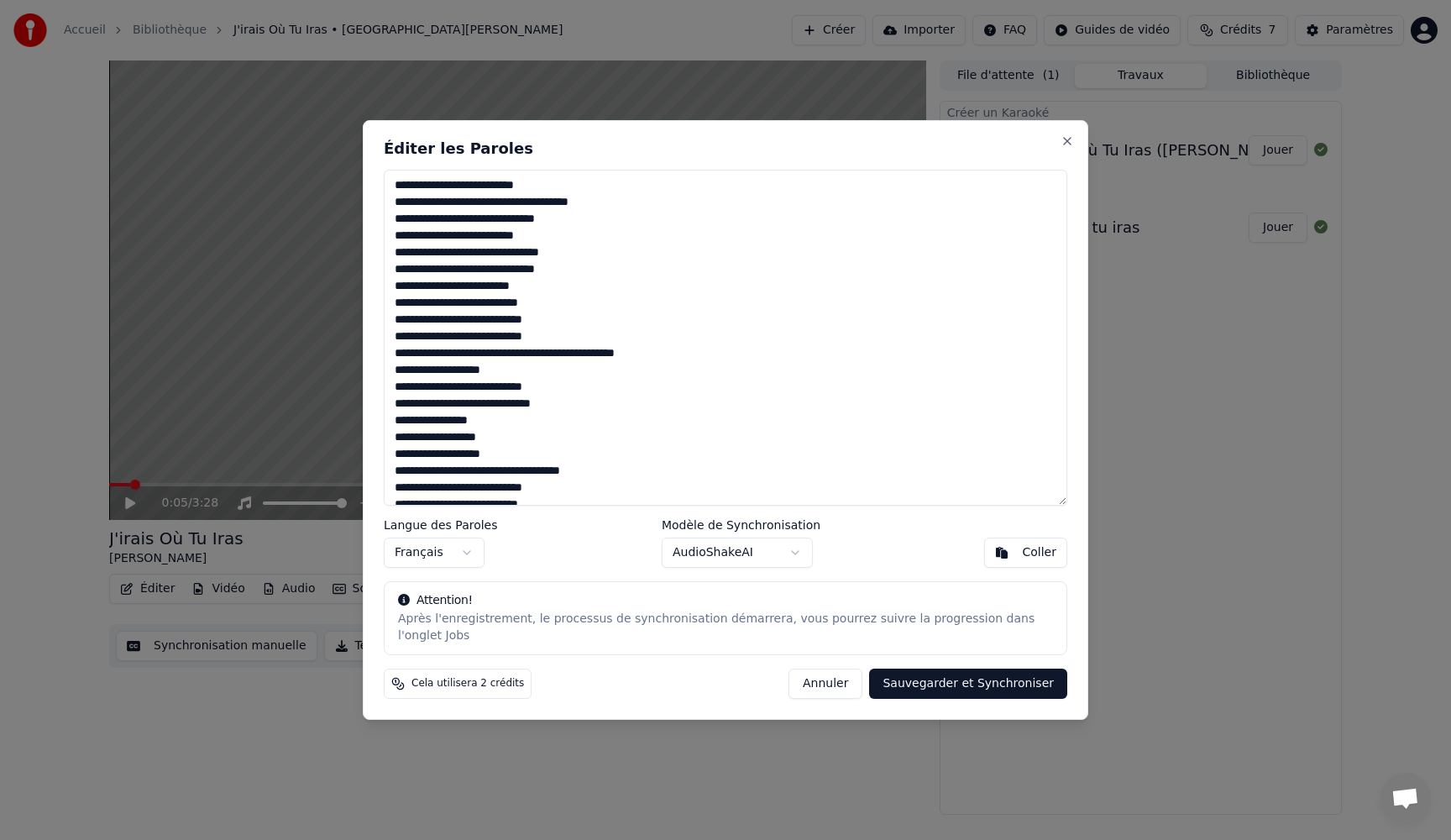
click at [640, 204] on textarea at bounding box center [725, 337] width 683 height 336
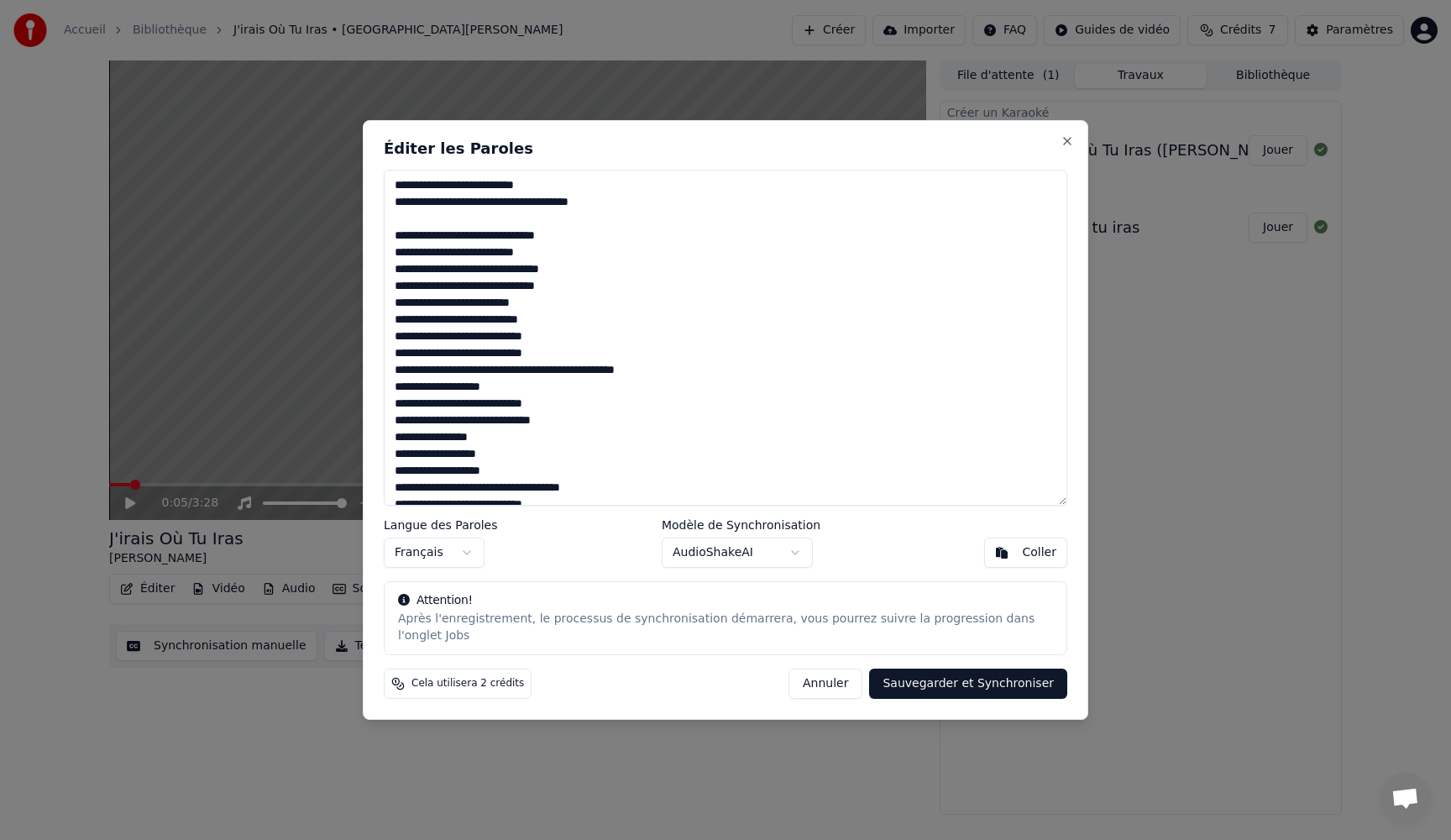
click at [551, 251] on textarea at bounding box center [725, 337] width 683 height 336
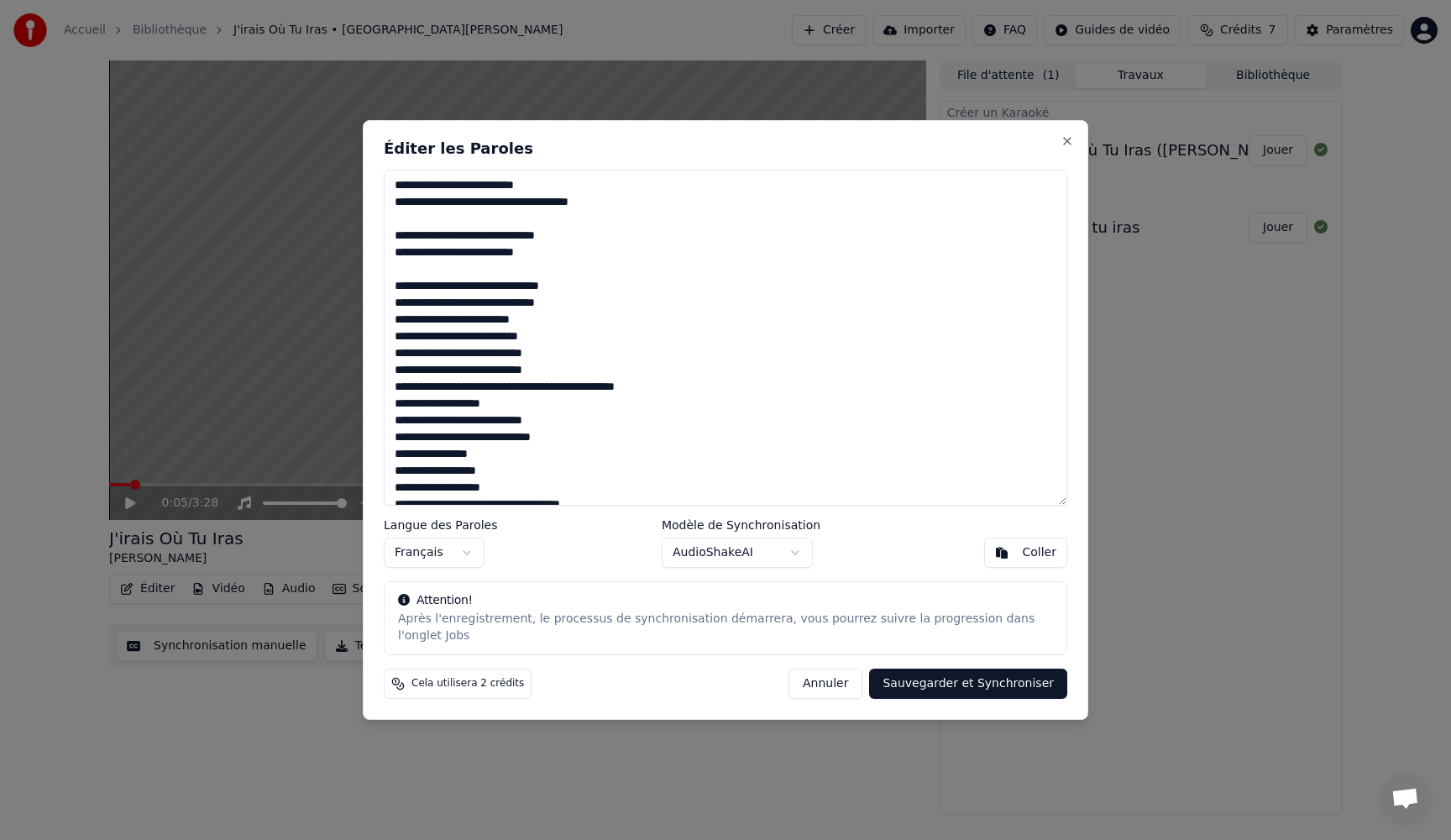
click at [601, 306] on textarea at bounding box center [725, 337] width 683 height 336
click at [554, 356] on textarea at bounding box center [725, 337] width 683 height 336
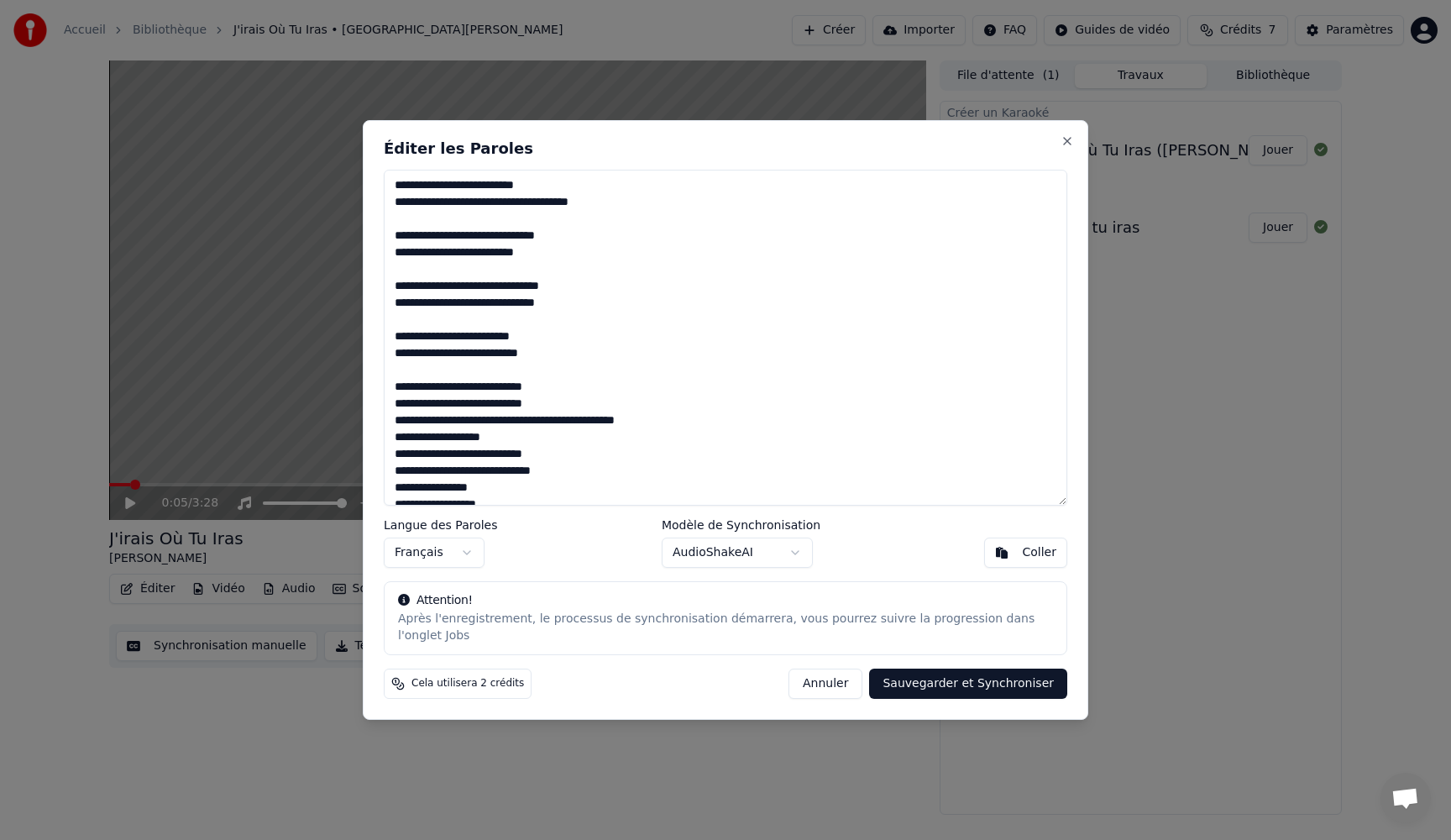
click at [586, 405] on textarea at bounding box center [725, 337] width 683 height 336
click at [554, 457] on textarea at bounding box center [725, 337] width 683 height 336
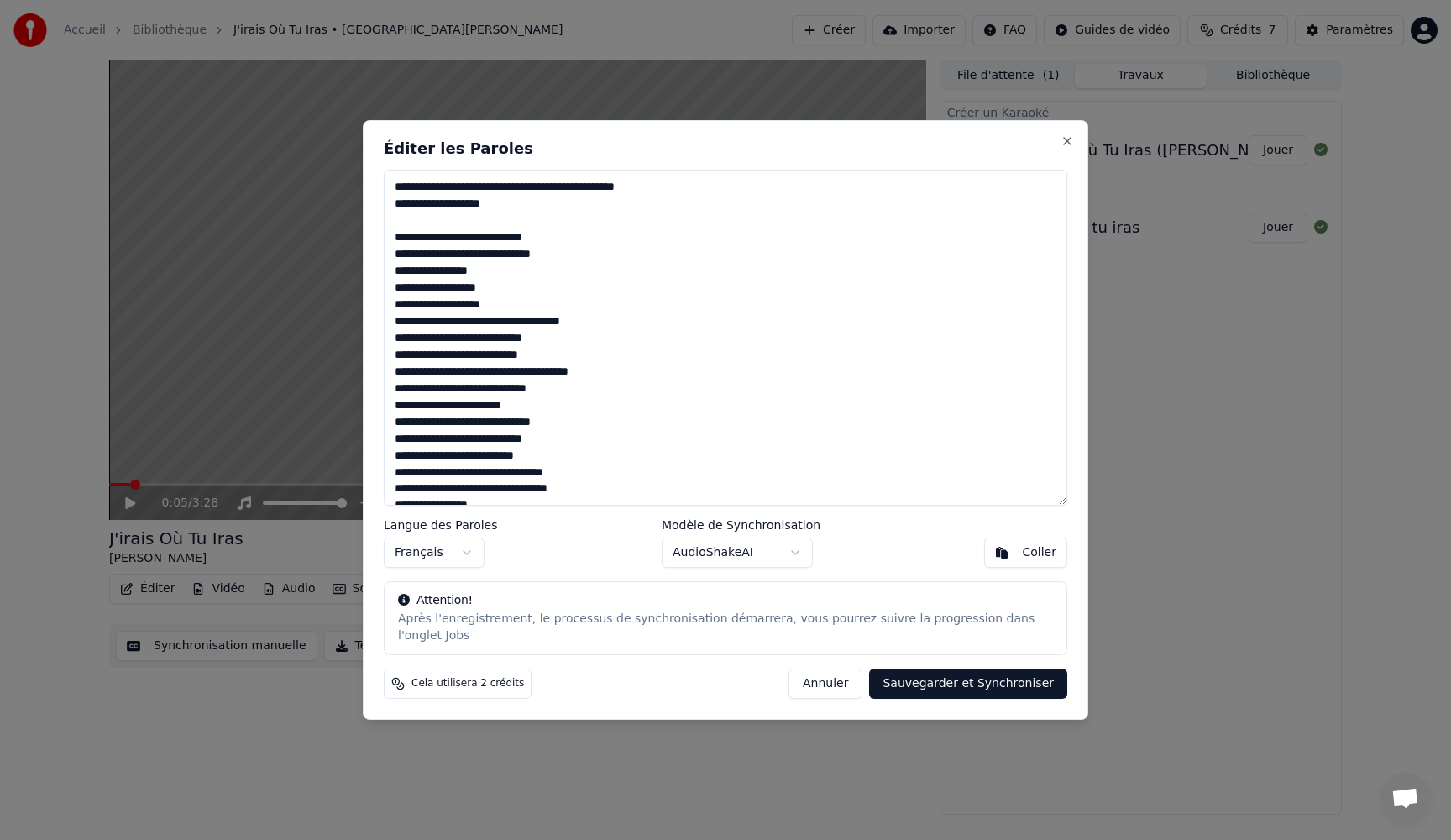
scroll to position [193, 0]
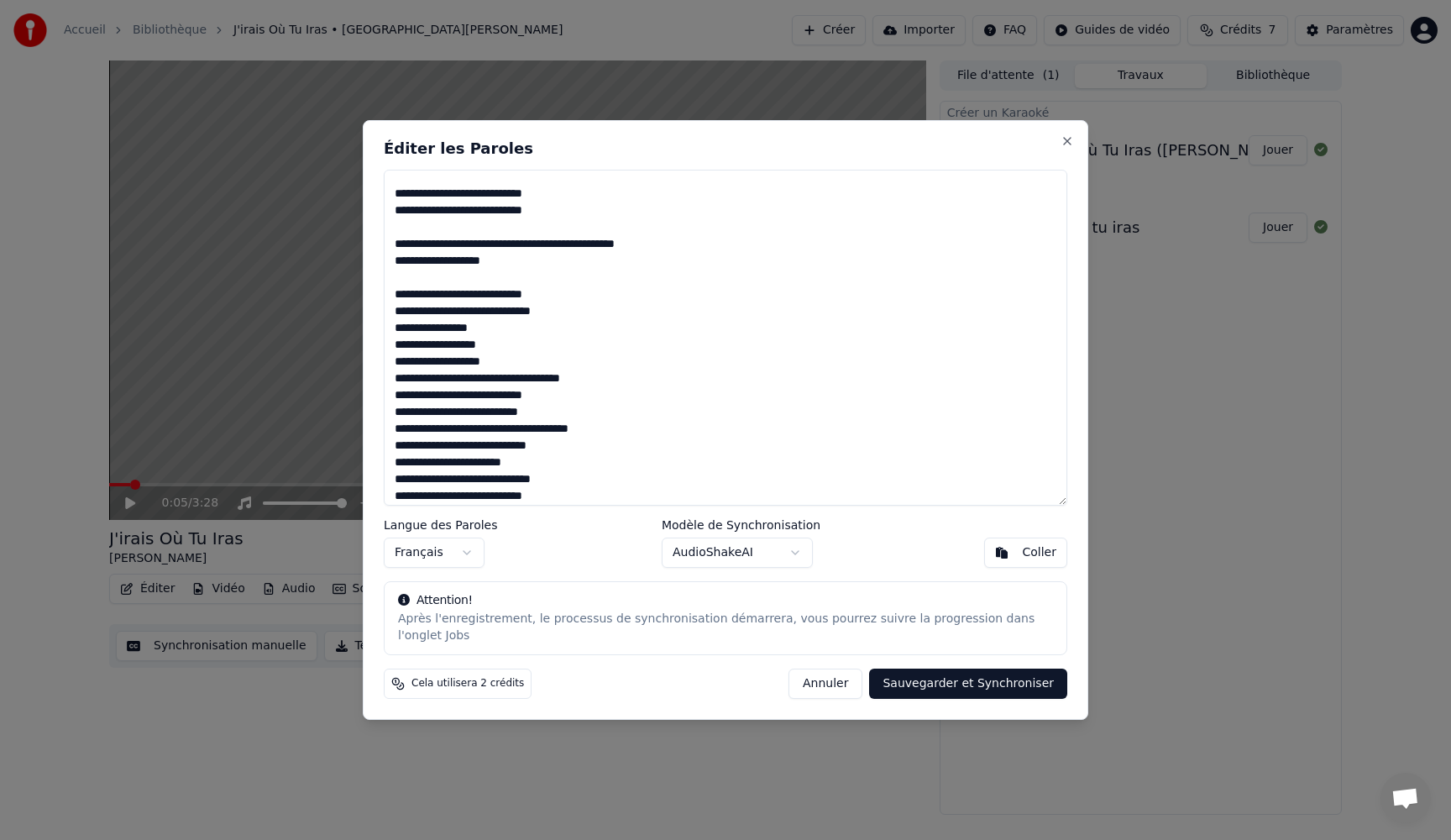
click at [597, 311] on textarea at bounding box center [725, 337] width 683 height 336
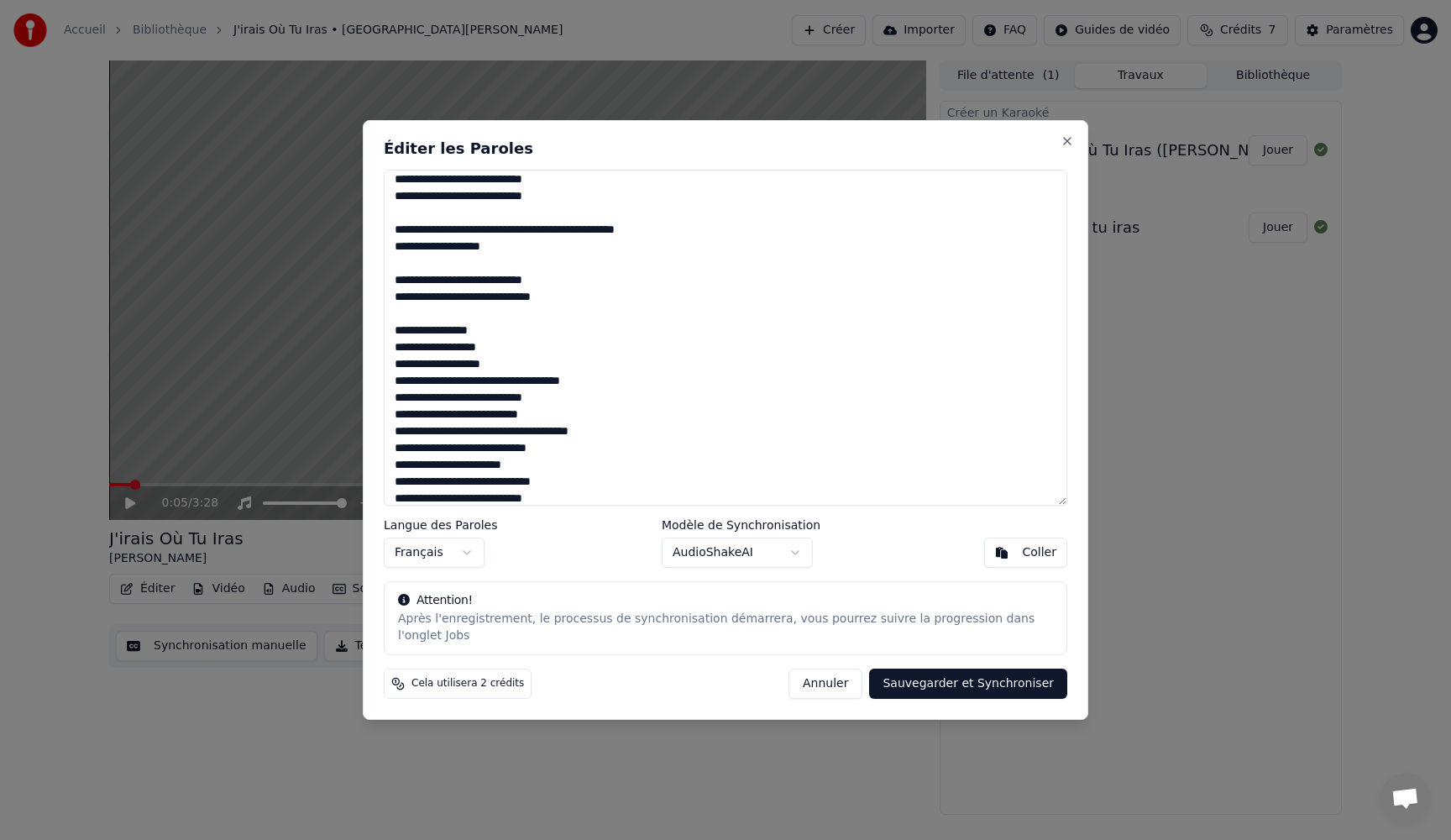
scroll to position [209, 0]
click at [536, 366] on textarea at bounding box center [725, 337] width 683 height 336
click at [580, 421] on textarea at bounding box center [725, 337] width 683 height 336
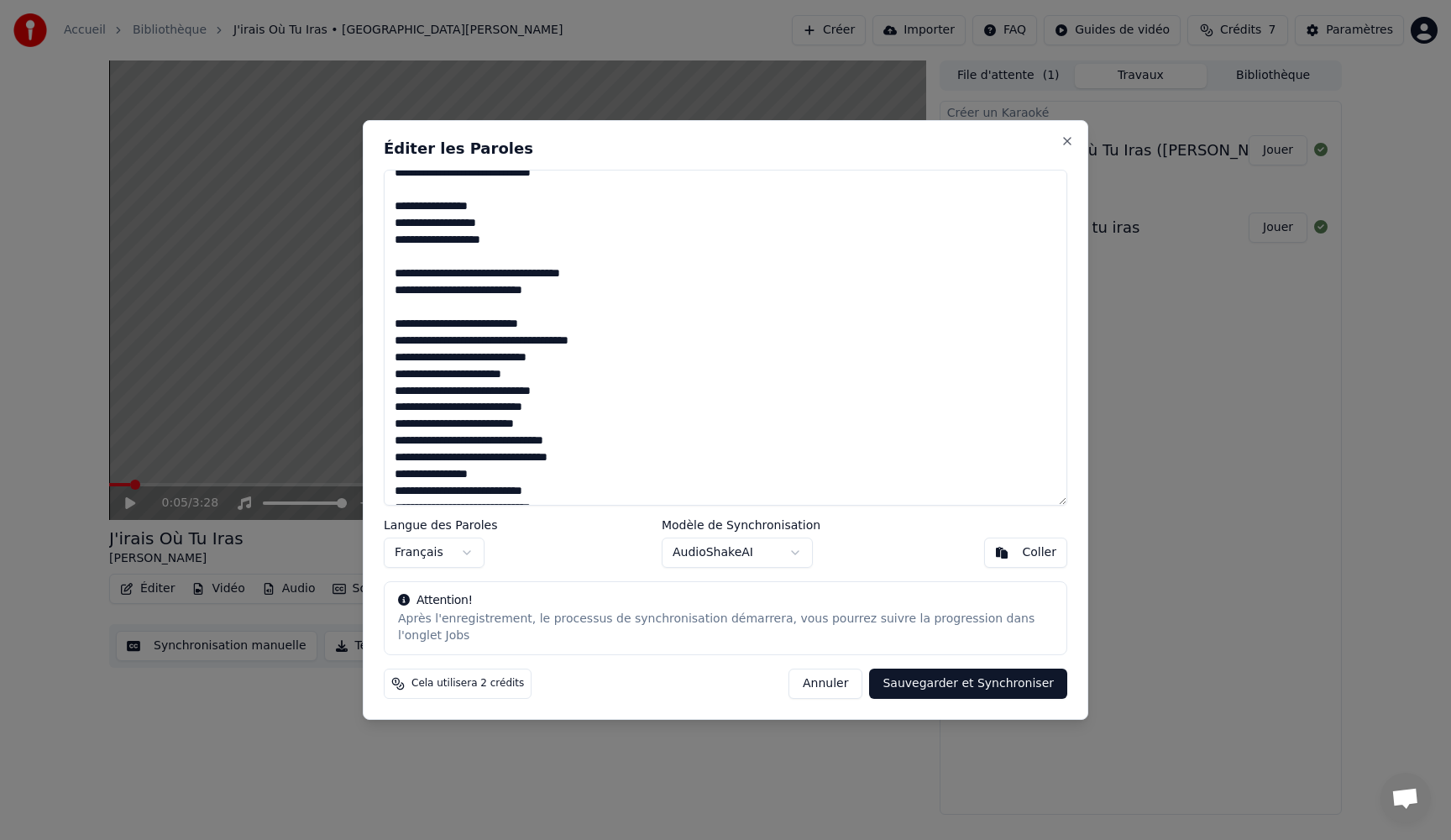
scroll to position [338, 0]
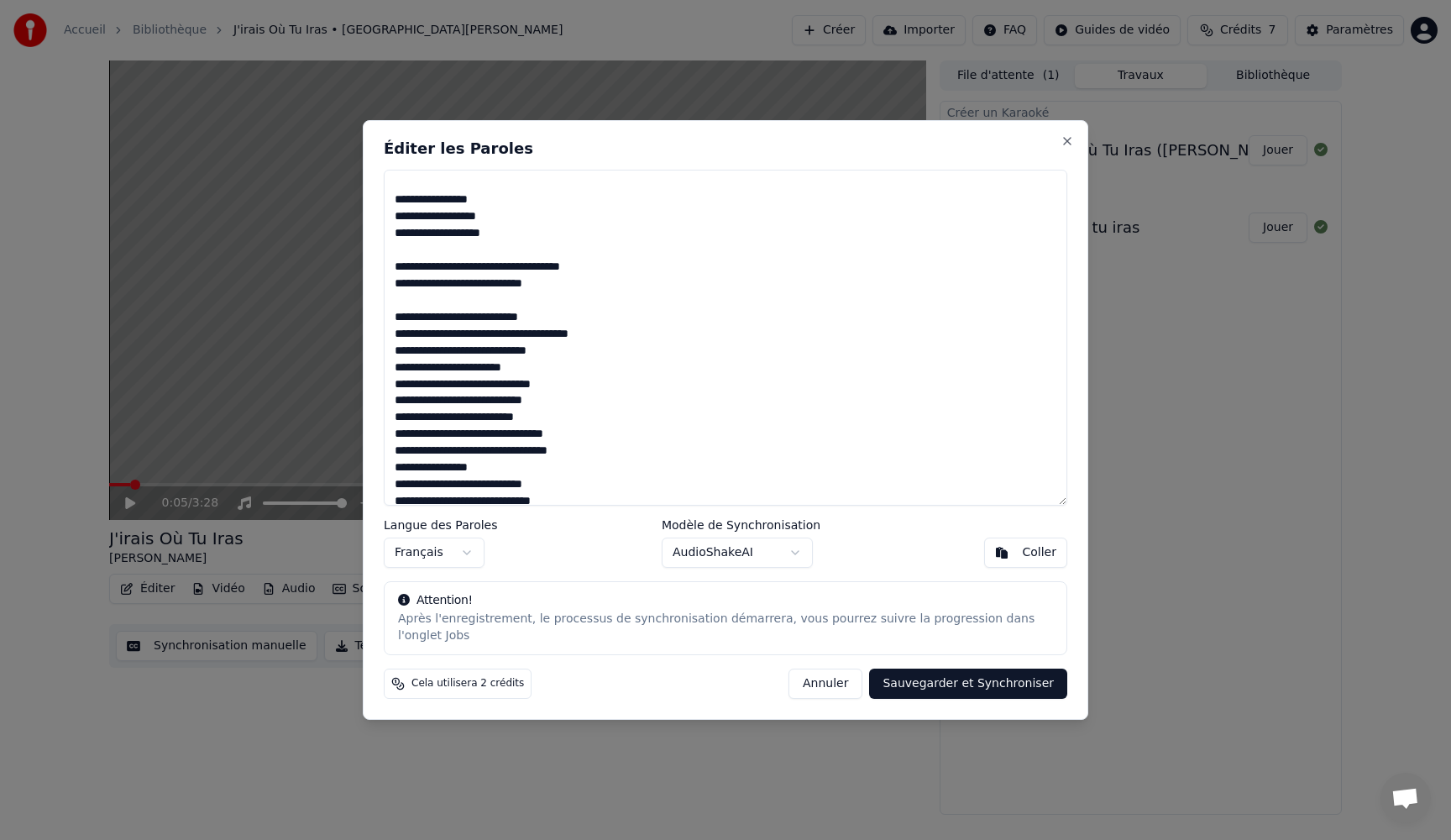
click at [635, 343] on textarea at bounding box center [725, 337] width 683 height 336
click at [633, 334] on textarea at bounding box center [725, 337] width 683 height 336
click at [578, 387] on textarea at bounding box center [725, 337] width 683 height 336
click at [589, 439] on textarea at bounding box center [725, 337] width 683 height 336
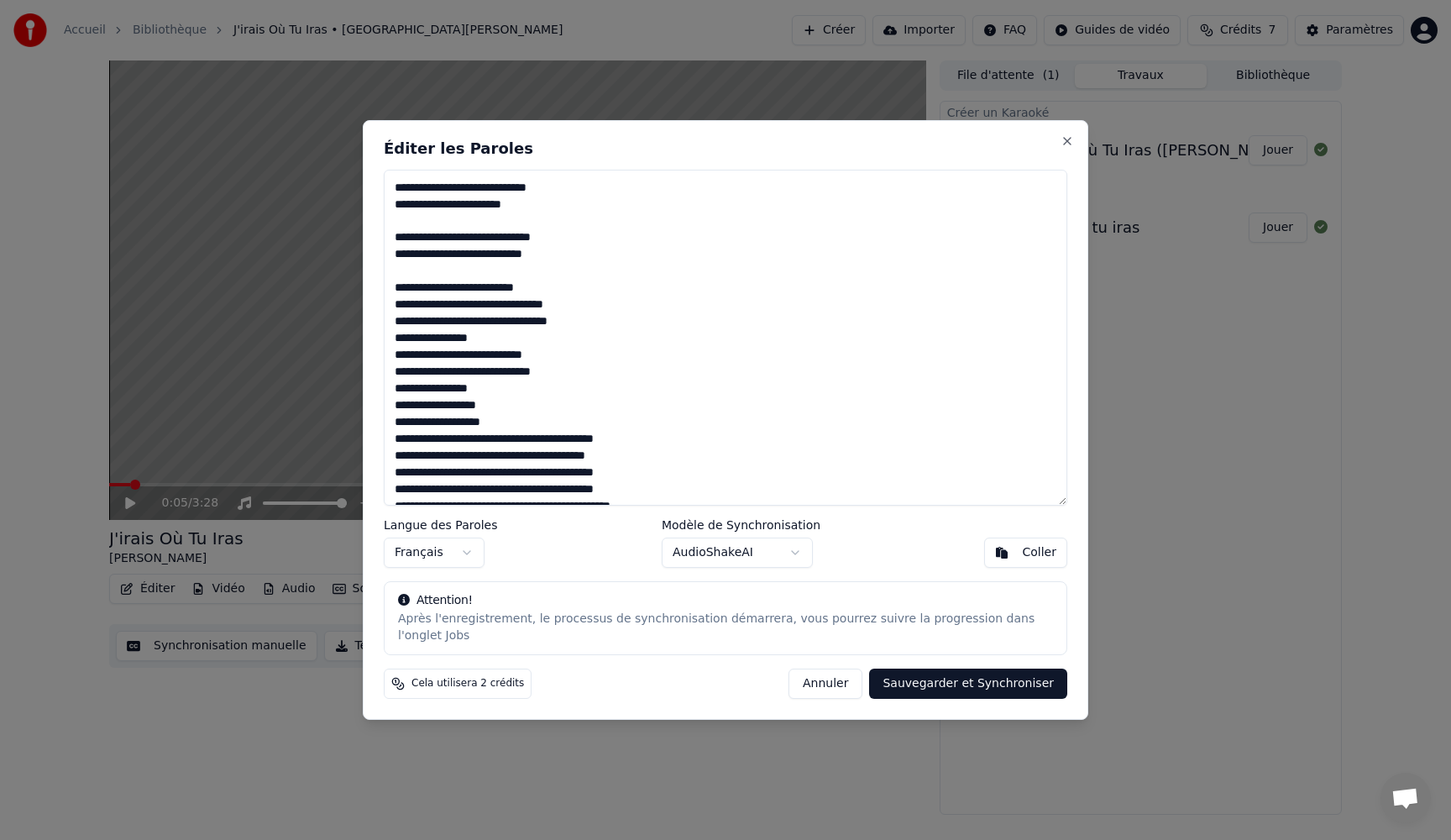
scroll to position [551, 0]
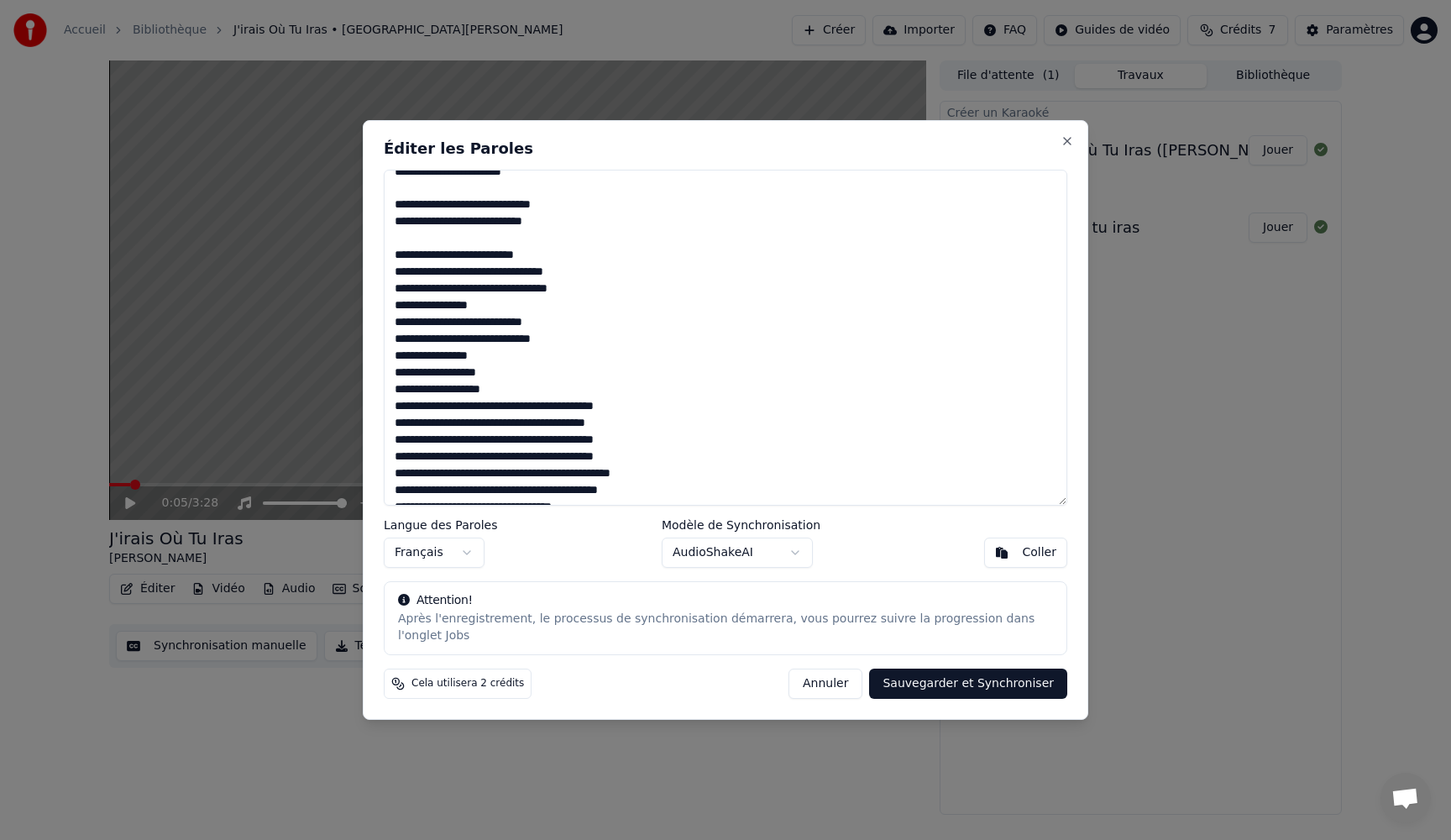
click at [610, 274] on textarea at bounding box center [725, 337] width 683 height 336
click at [558, 327] on textarea at bounding box center [725, 337] width 683 height 336
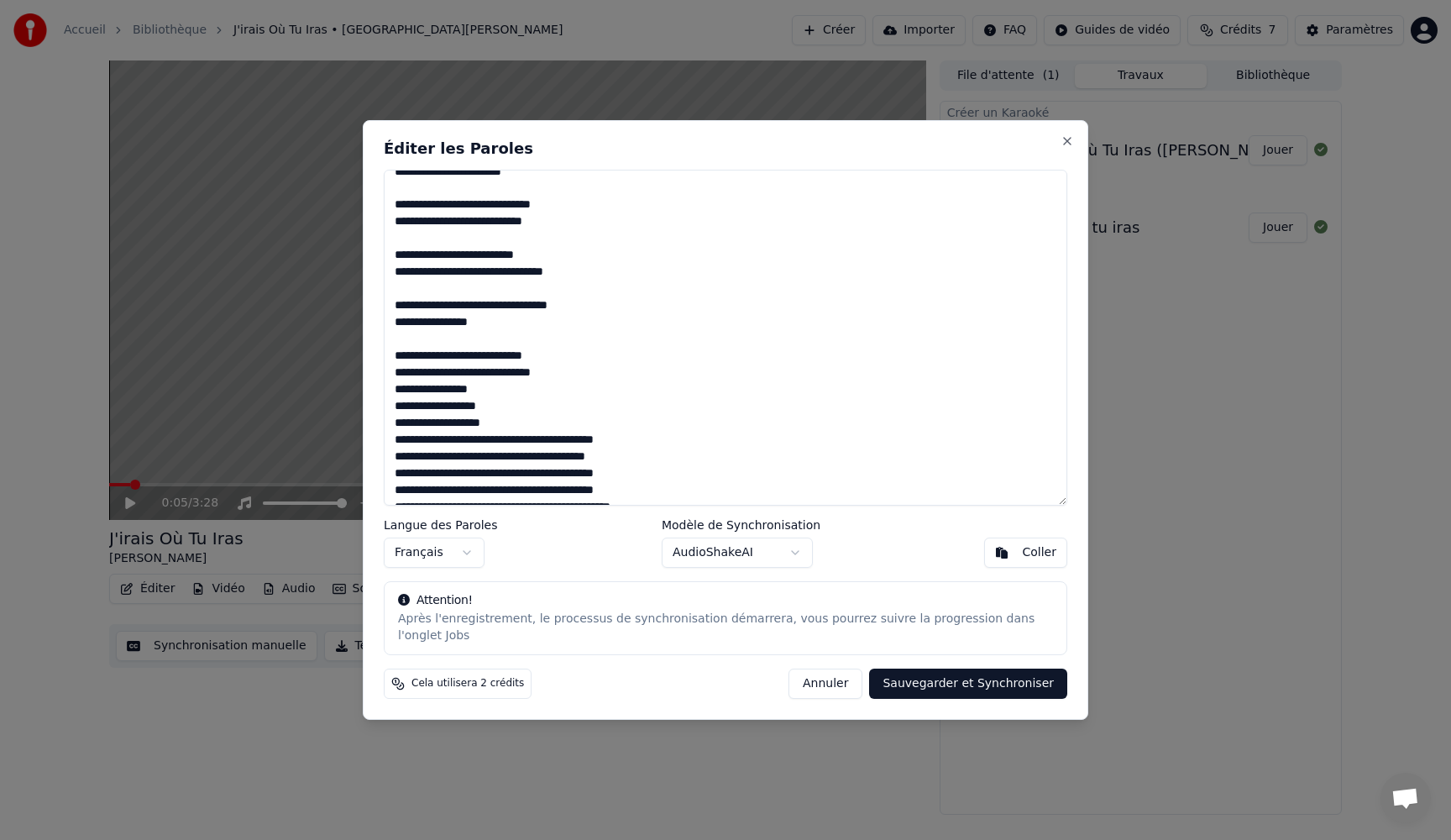
click at [592, 374] on textarea at bounding box center [725, 337] width 683 height 336
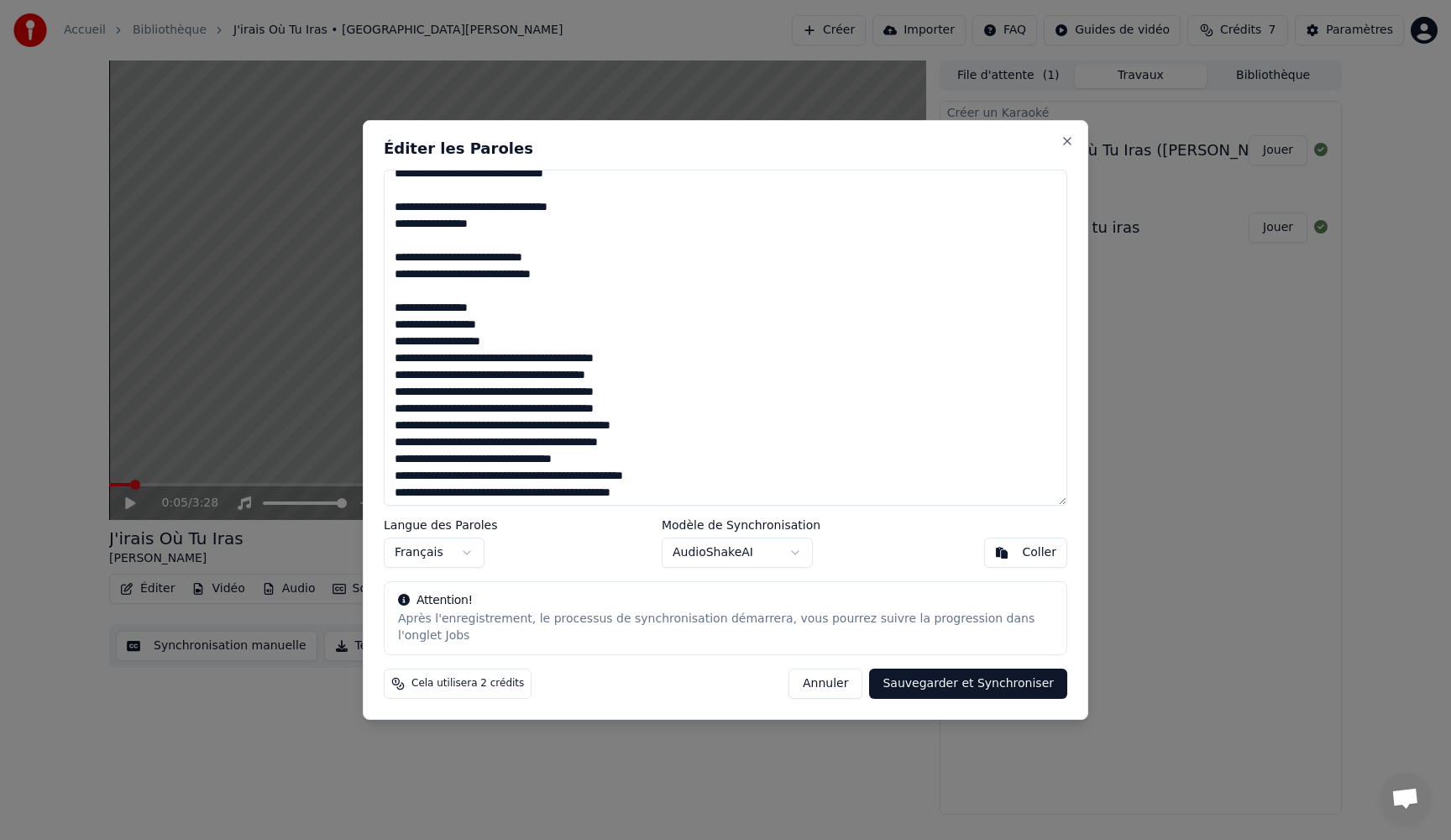
scroll to position [664, 0]
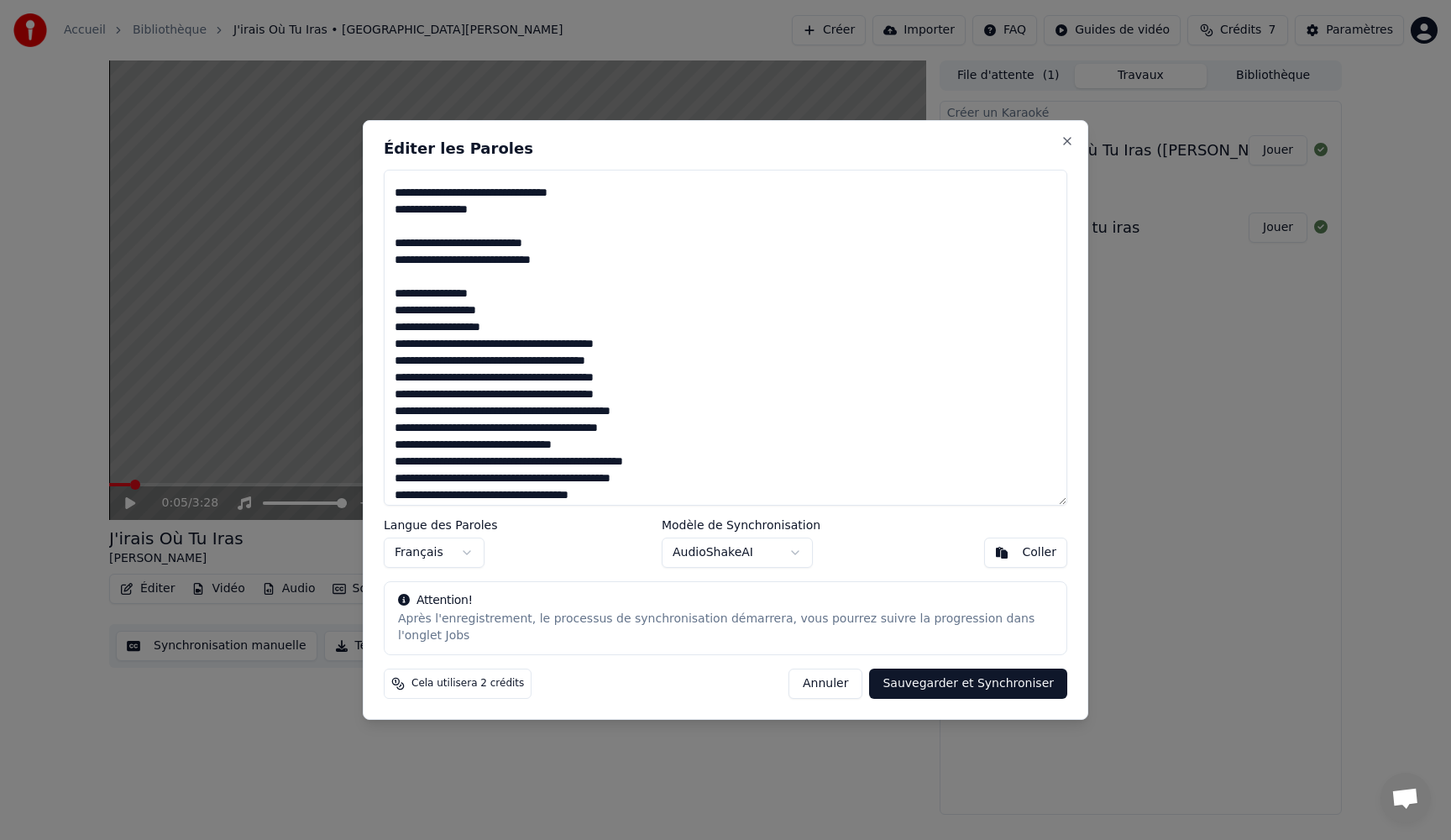
click at [533, 326] on textarea at bounding box center [725, 337] width 683 height 336
click at [660, 382] on textarea at bounding box center [725, 337] width 683 height 336
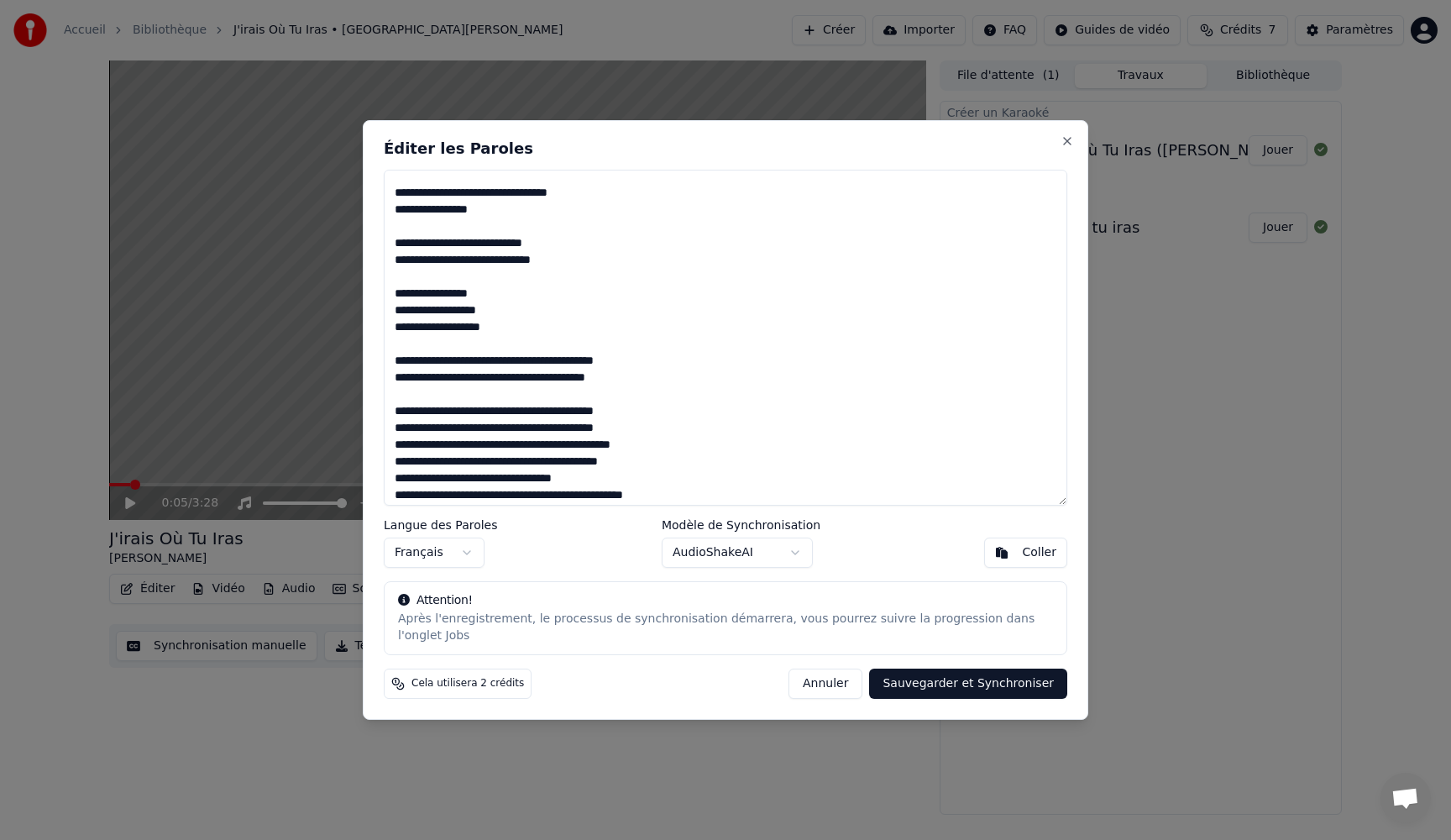
click at [668, 428] on textarea at bounding box center [725, 337] width 683 height 336
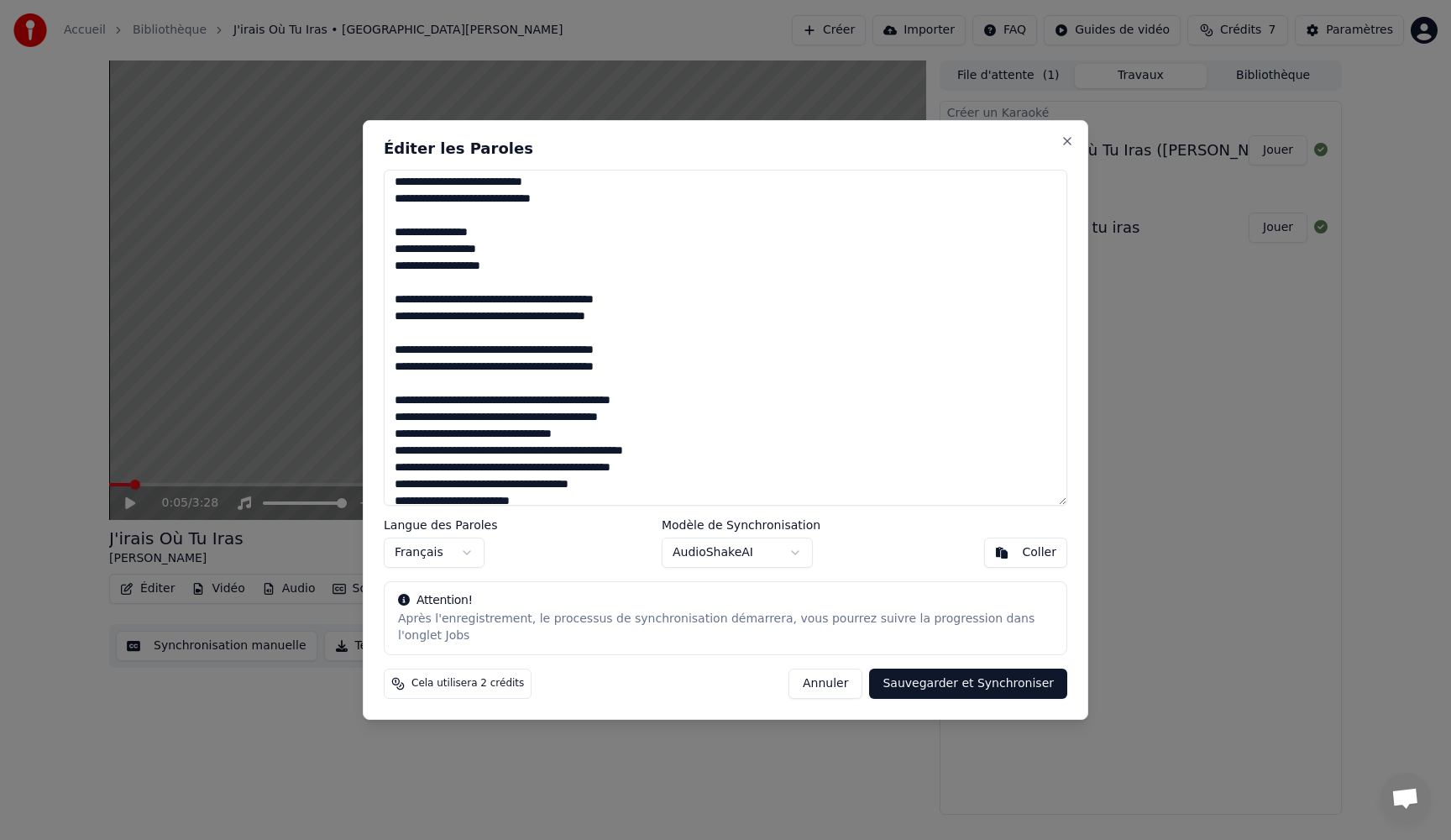
scroll to position [725, 0]
click at [657, 423] on textarea at bounding box center [725, 337] width 683 height 336
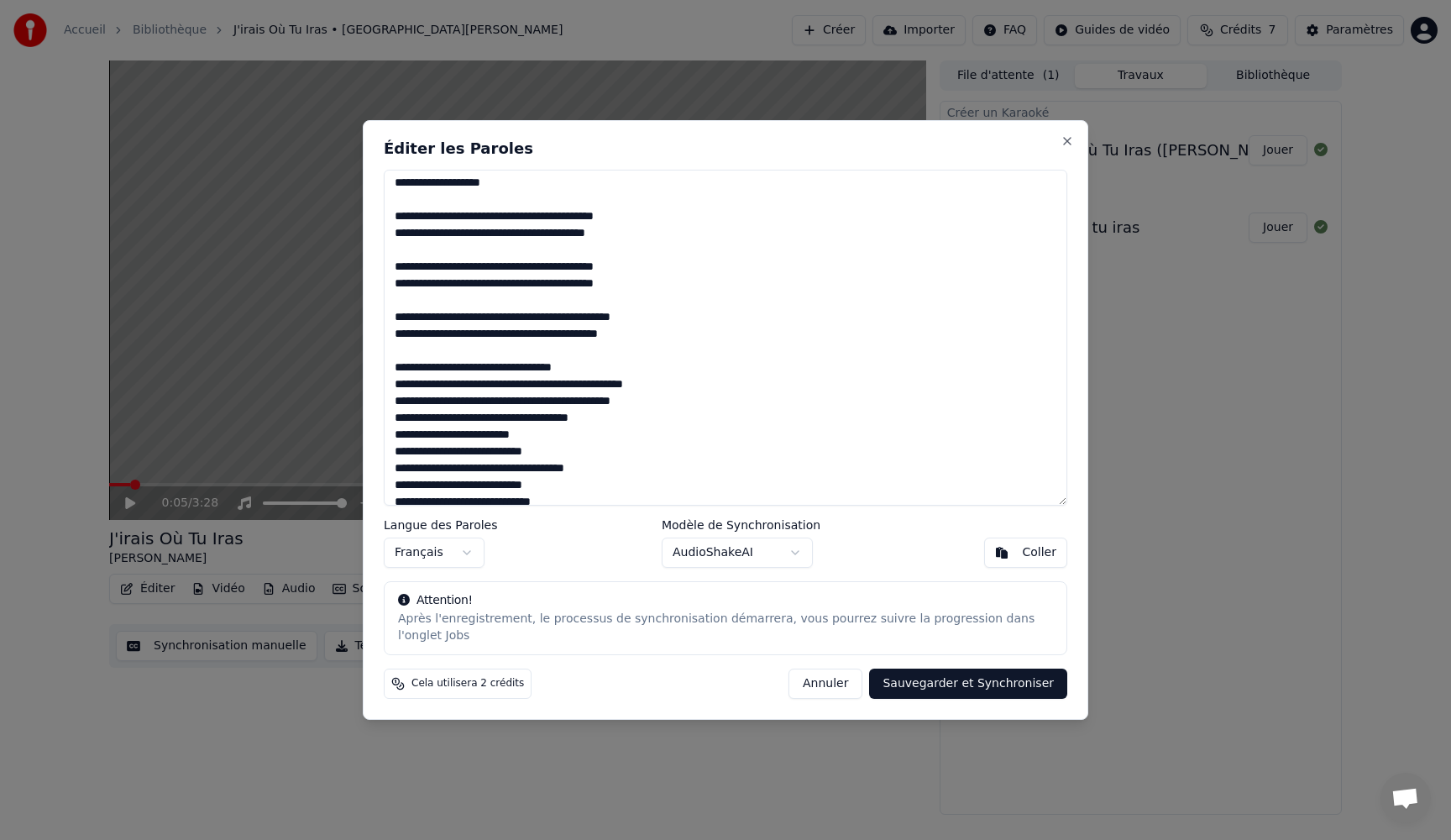
scroll to position [809, 0]
click at [698, 385] on textarea at bounding box center [725, 337] width 683 height 336
click at [642, 439] on textarea at bounding box center [725, 337] width 683 height 336
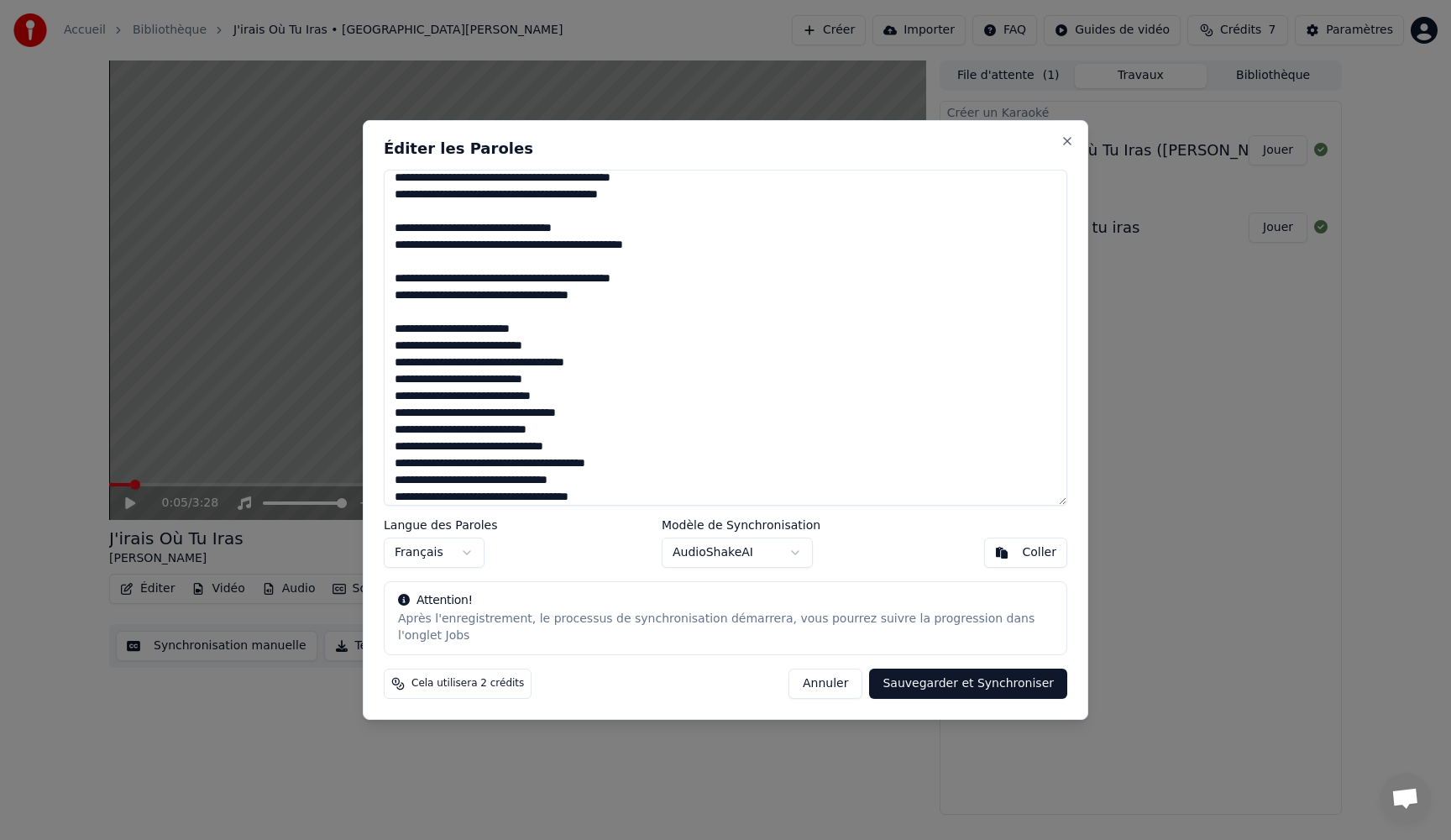
scroll to position [966, 0]
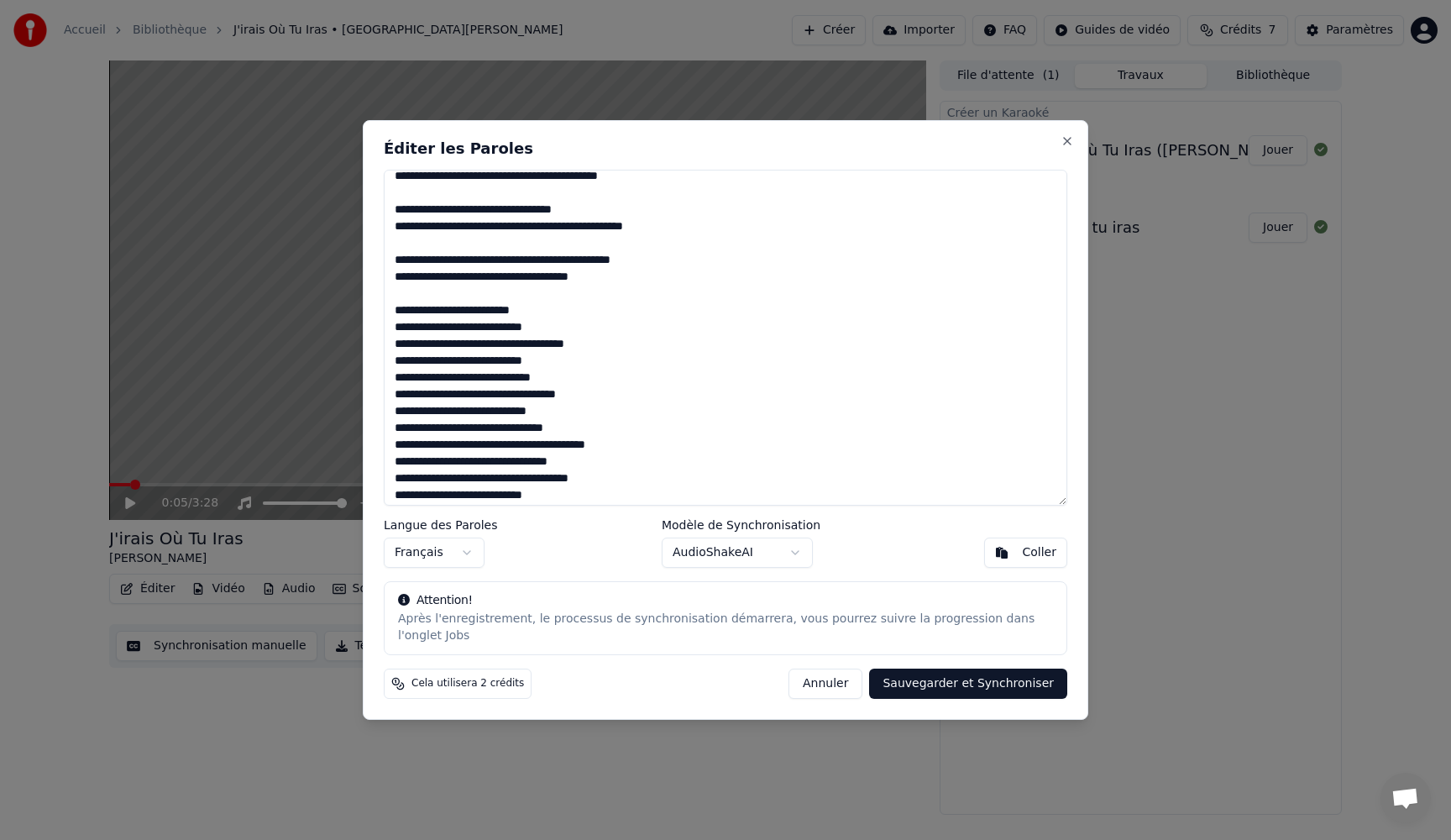
click at [588, 326] on textarea at bounding box center [725, 337] width 683 height 336
click at [600, 386] on textarea at bounding box center [725, 337] width 683 height 336
click at [573, 384] on textarea at bounding box center [725, 337] width 683 height 336
click at [615, 431] on textarea at bounding box center [725, 337] width 683 height 336
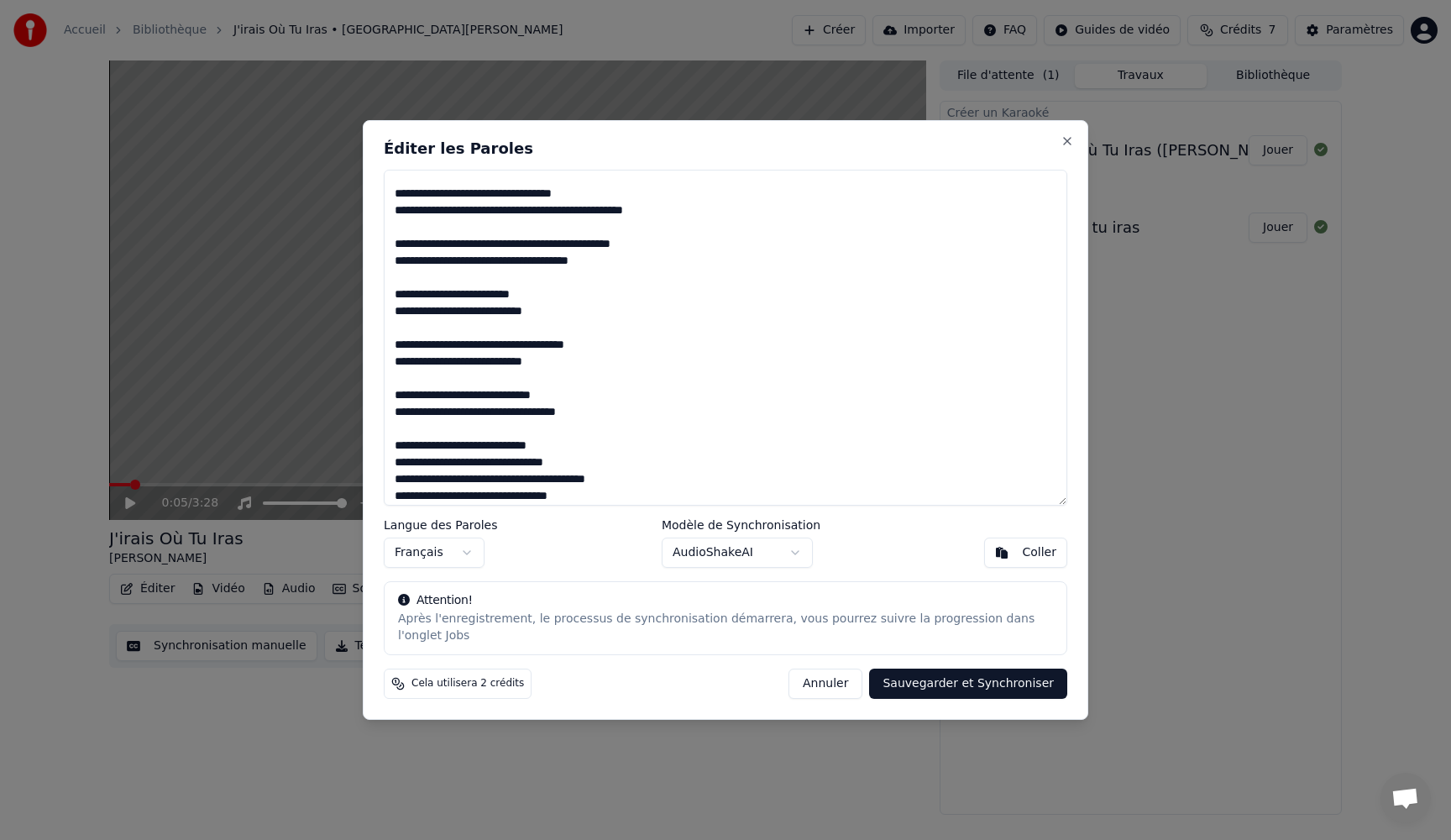
scroll to position [1141, 0]
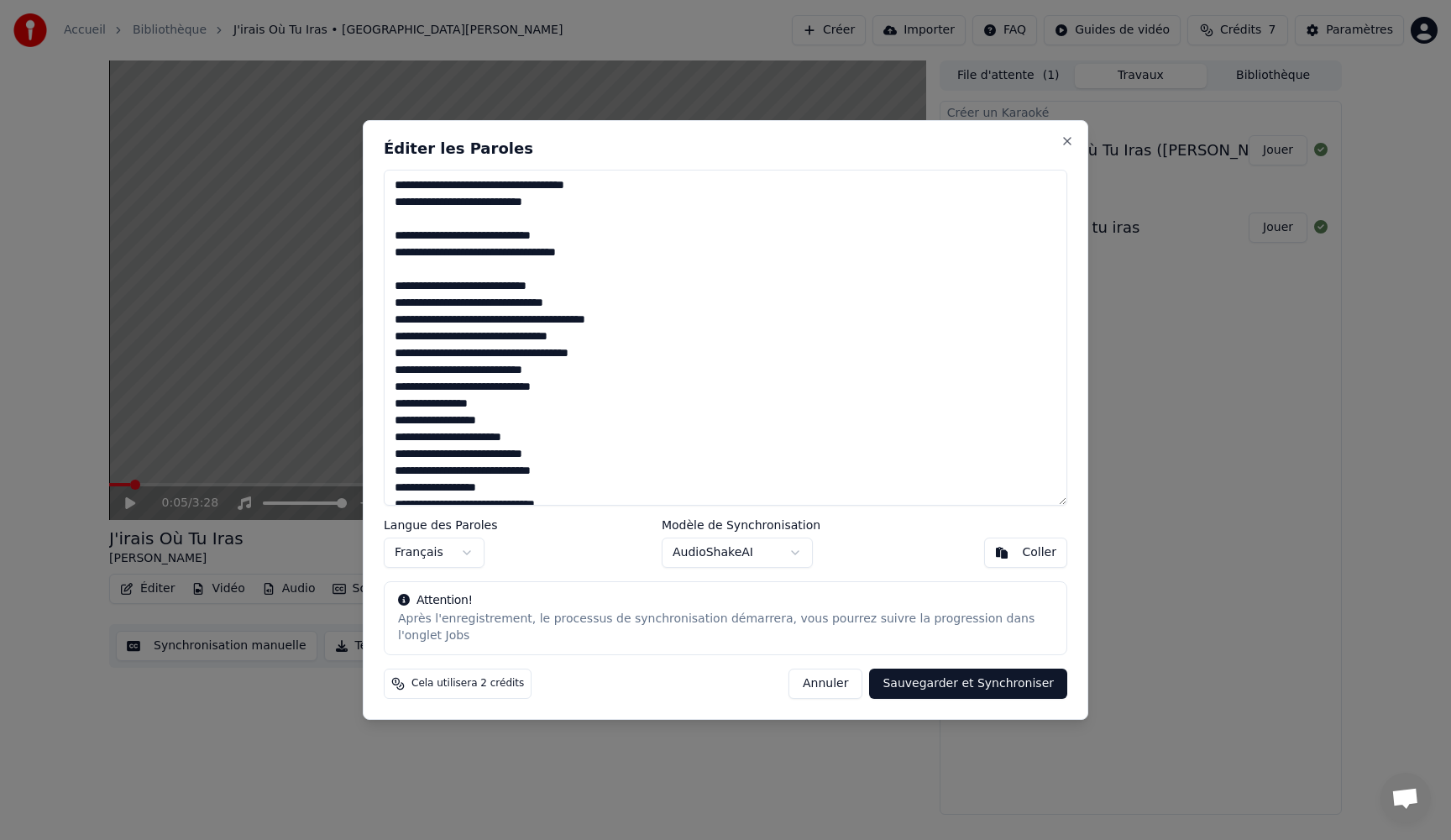
click at [603, 309] on textarea at bounding box center [725, 337] width 683 height 336
click at [630, 356] on textarea at bounding box center [725, 337] width 683 height 336
click at [617, 379] on textarea at bounding box center [725, 337] width 683 height 336
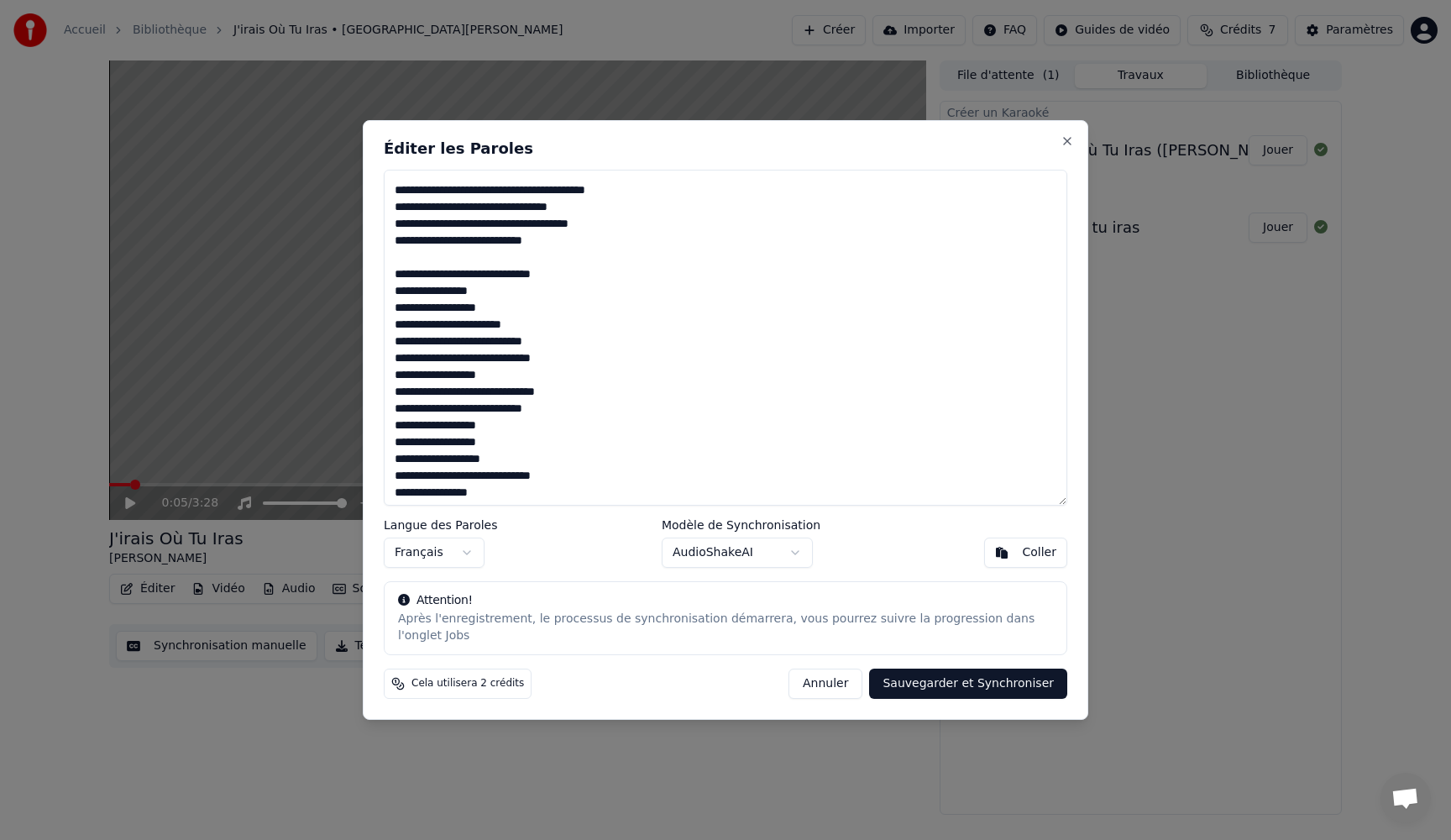
scroll to position [1308, 0]
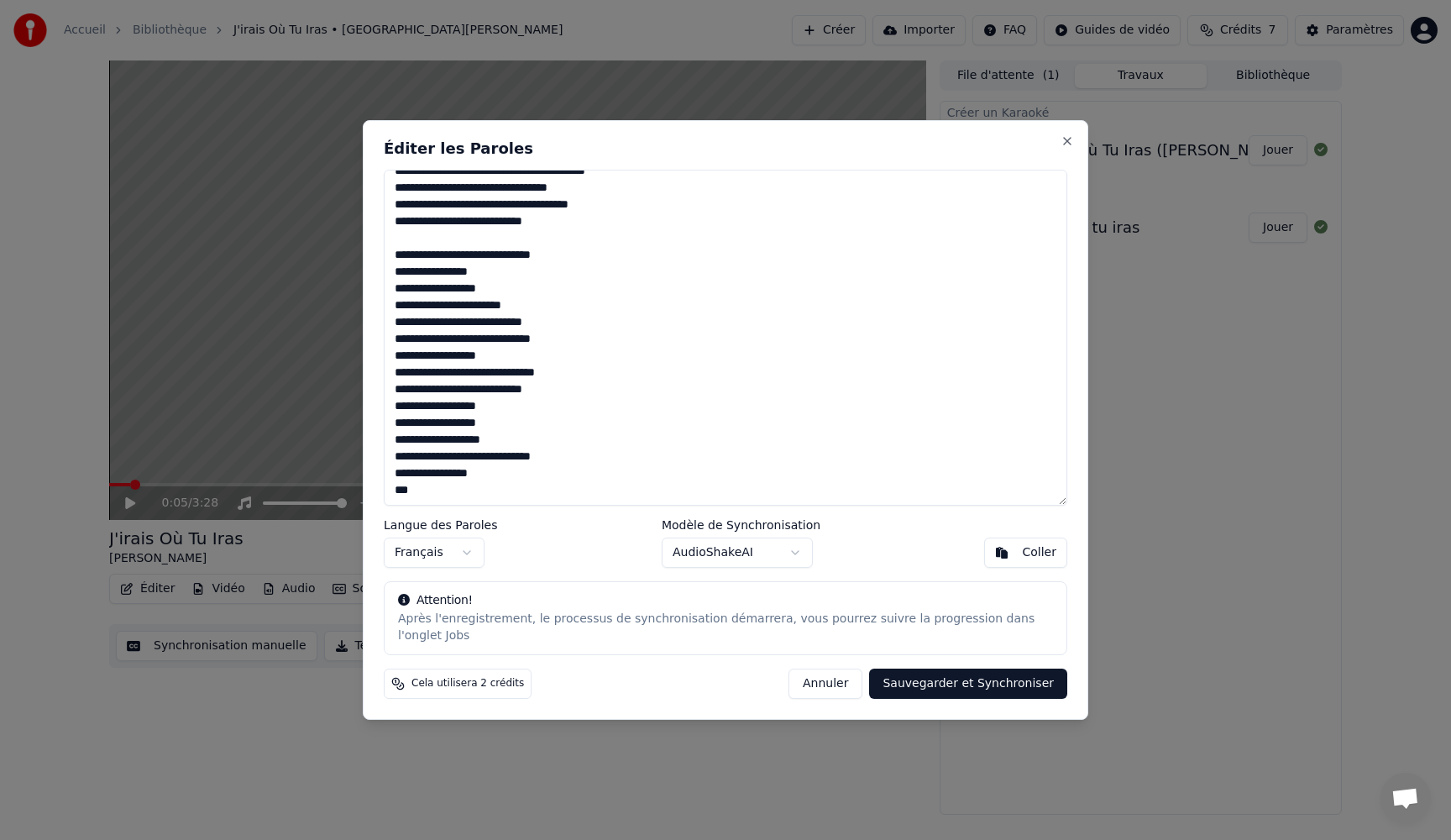
type textarea "**********"
click at [937, 681] on button "Sauvegarder et Synchroniser" at bounding box center [968, 683] width 198 height 30
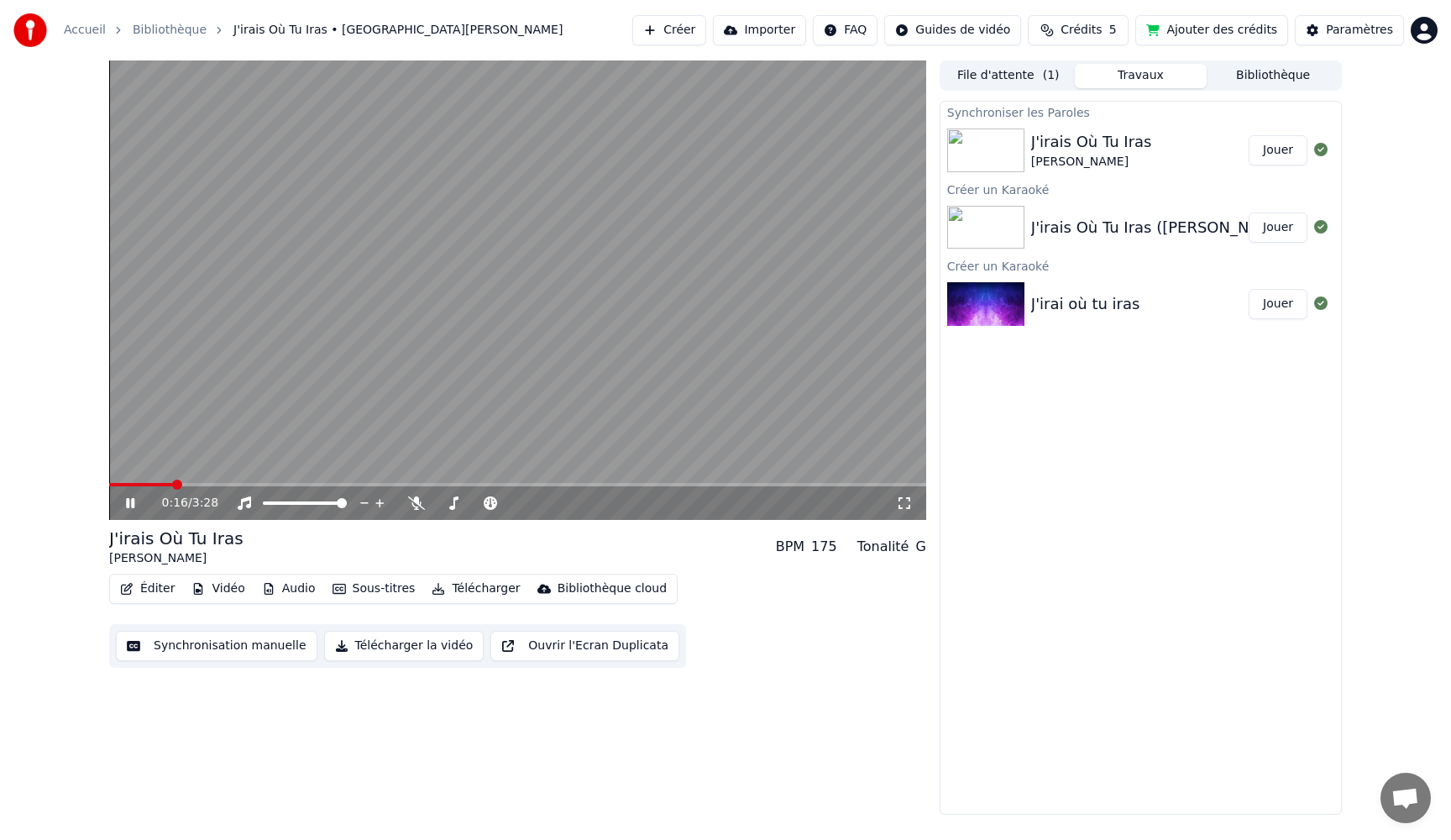
click at [1270, 151] on button "Jouer" at bounding box center [1278, 150] width 58 height 30
click at [1271, 150] on button "Jouer" at bounding box center [1278, 150] width 58 height 30
click at [204, 646] on button "Synchronisation manuelle" at bounding box center [216, 645] width 202 height 30
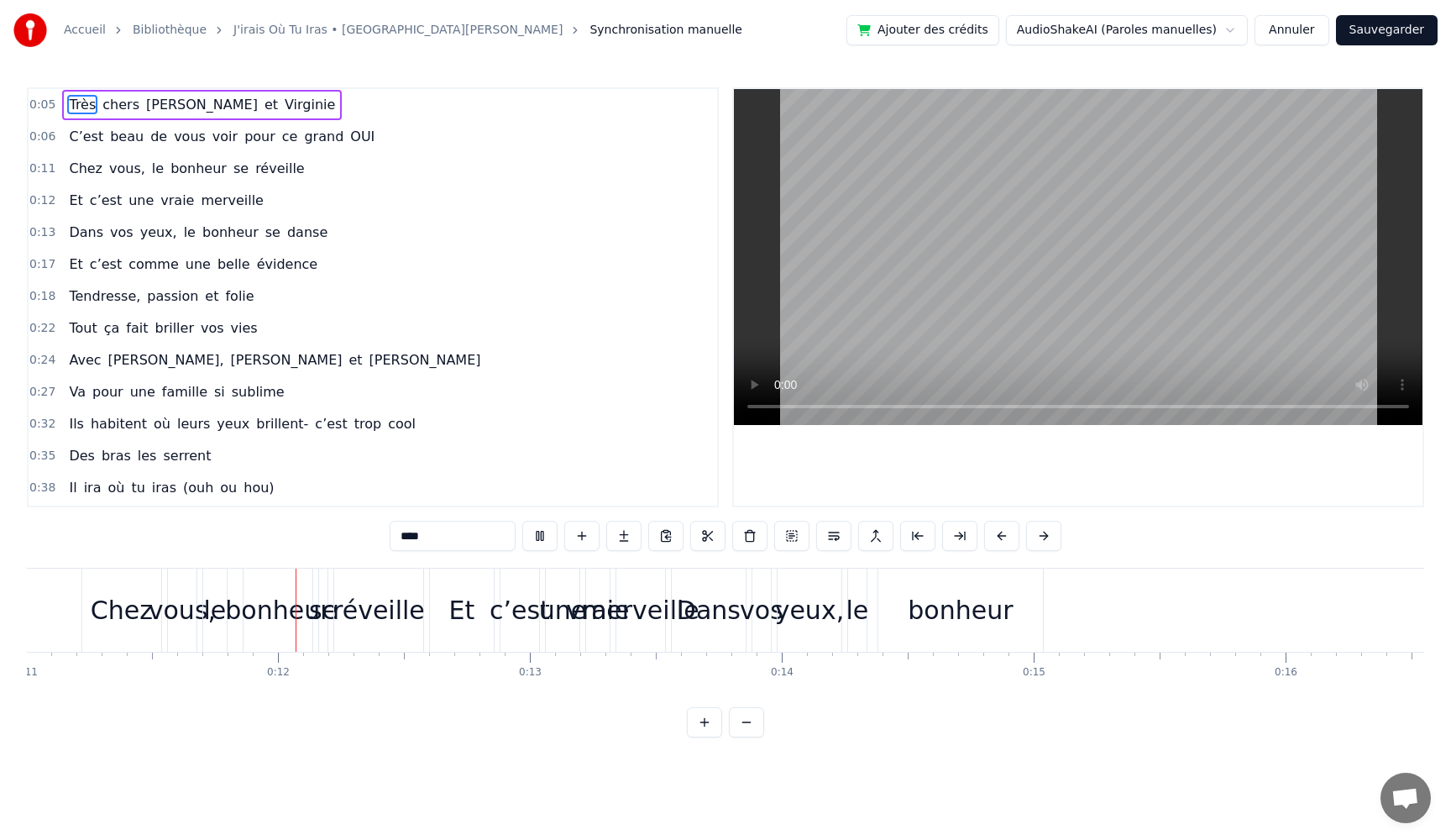
scroll to position [0, 2781]
click at [676, 611] on div "Dans" at bounding box center [699, 610] width 63 height 38
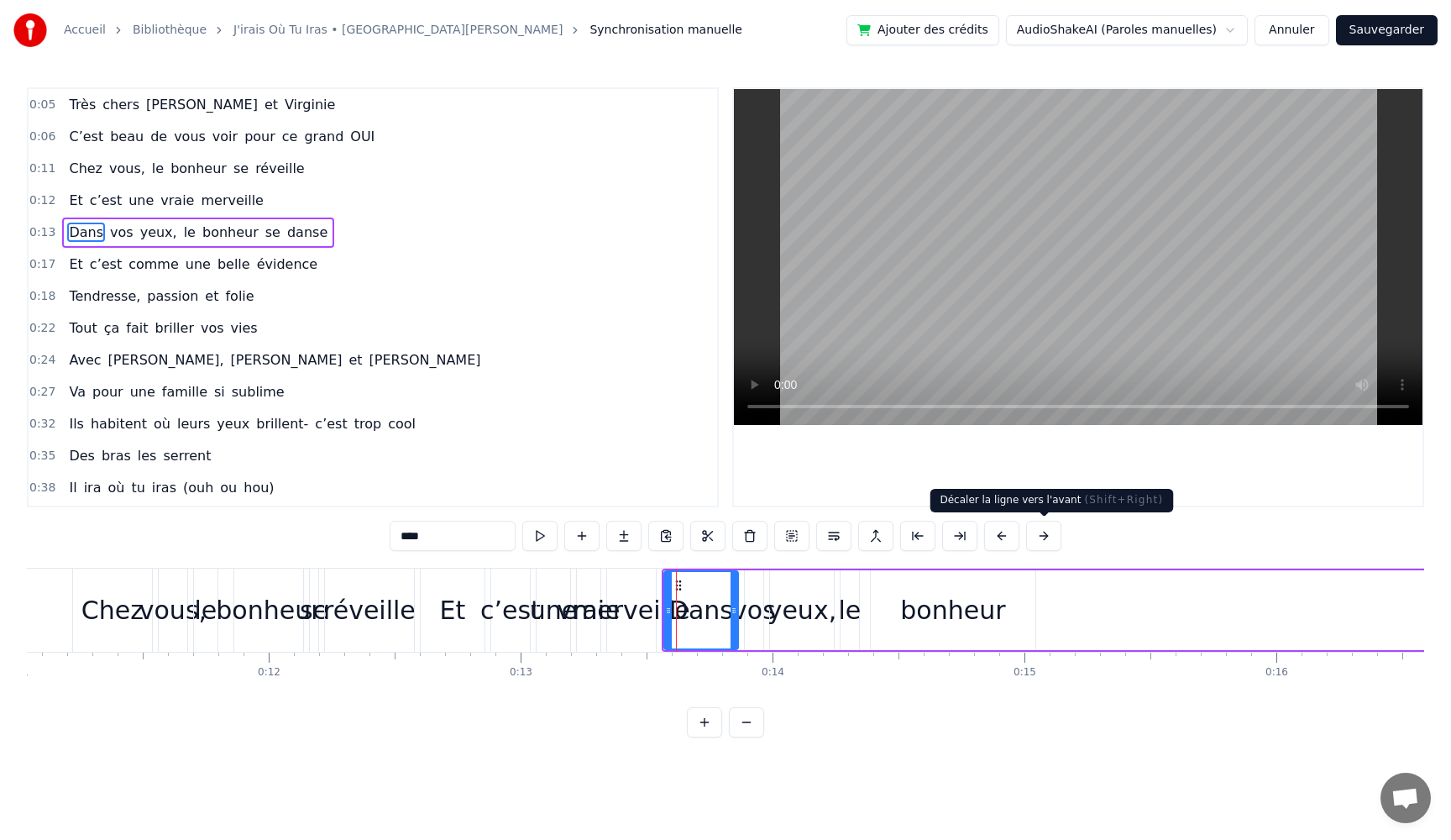
click at [1038, 536] on button at bounding box center [1044, 535] width 35 height 30
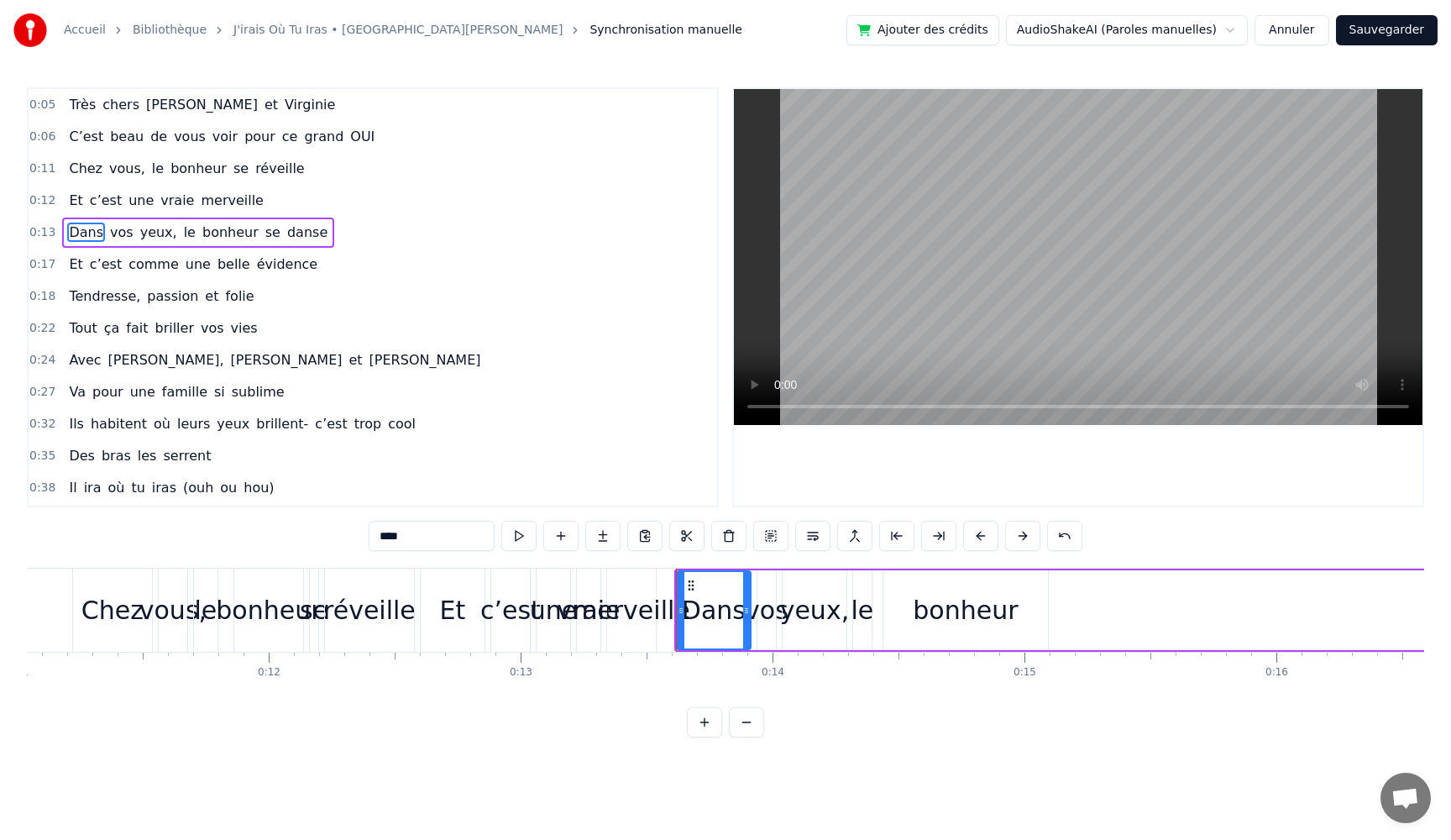
click at [1038, 536] on button at bounding box center [1022, 535] width 35 height 30
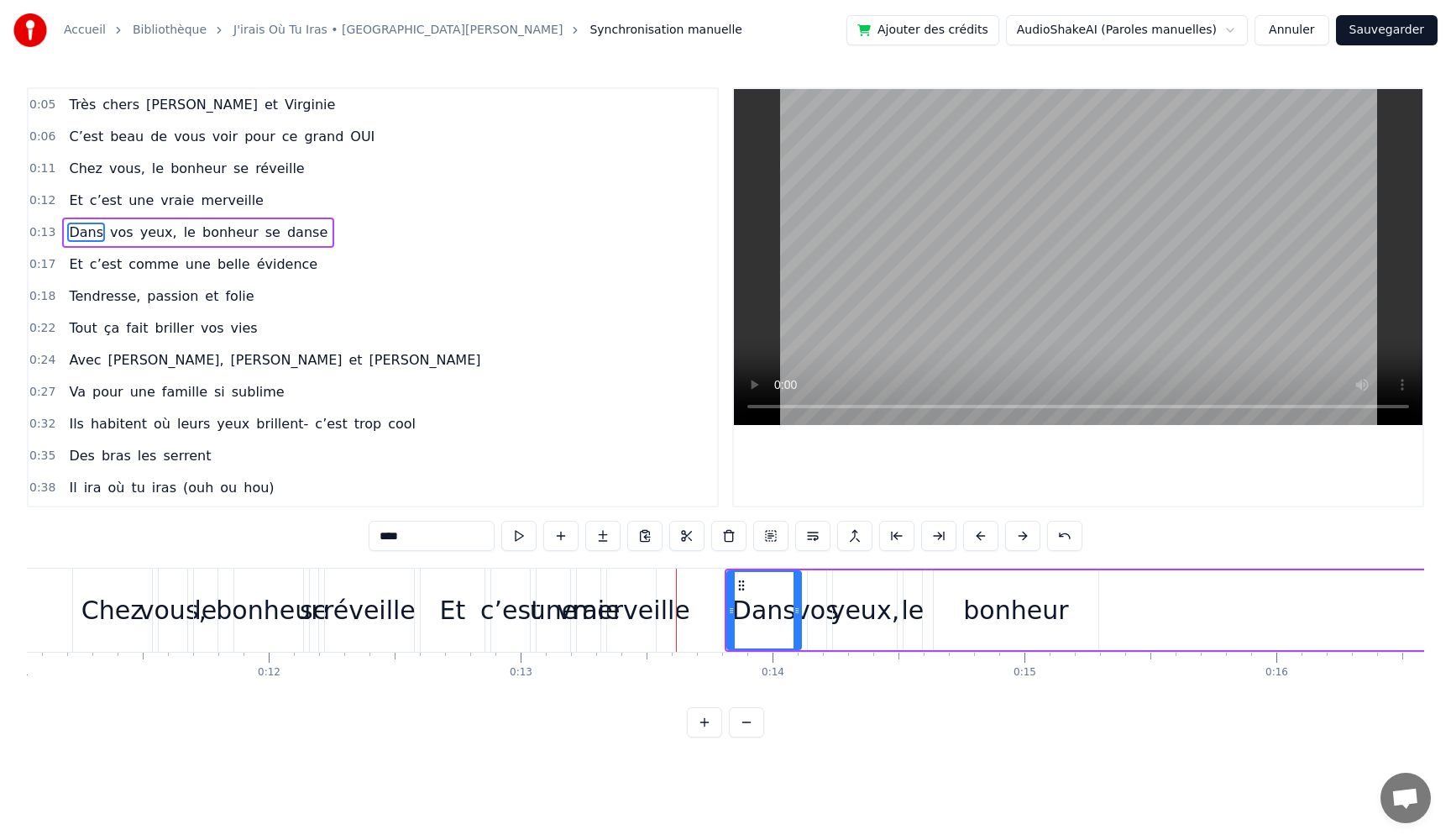
click at [1038, 536] on button at bounding box center [1022, 535] width 35 height 30
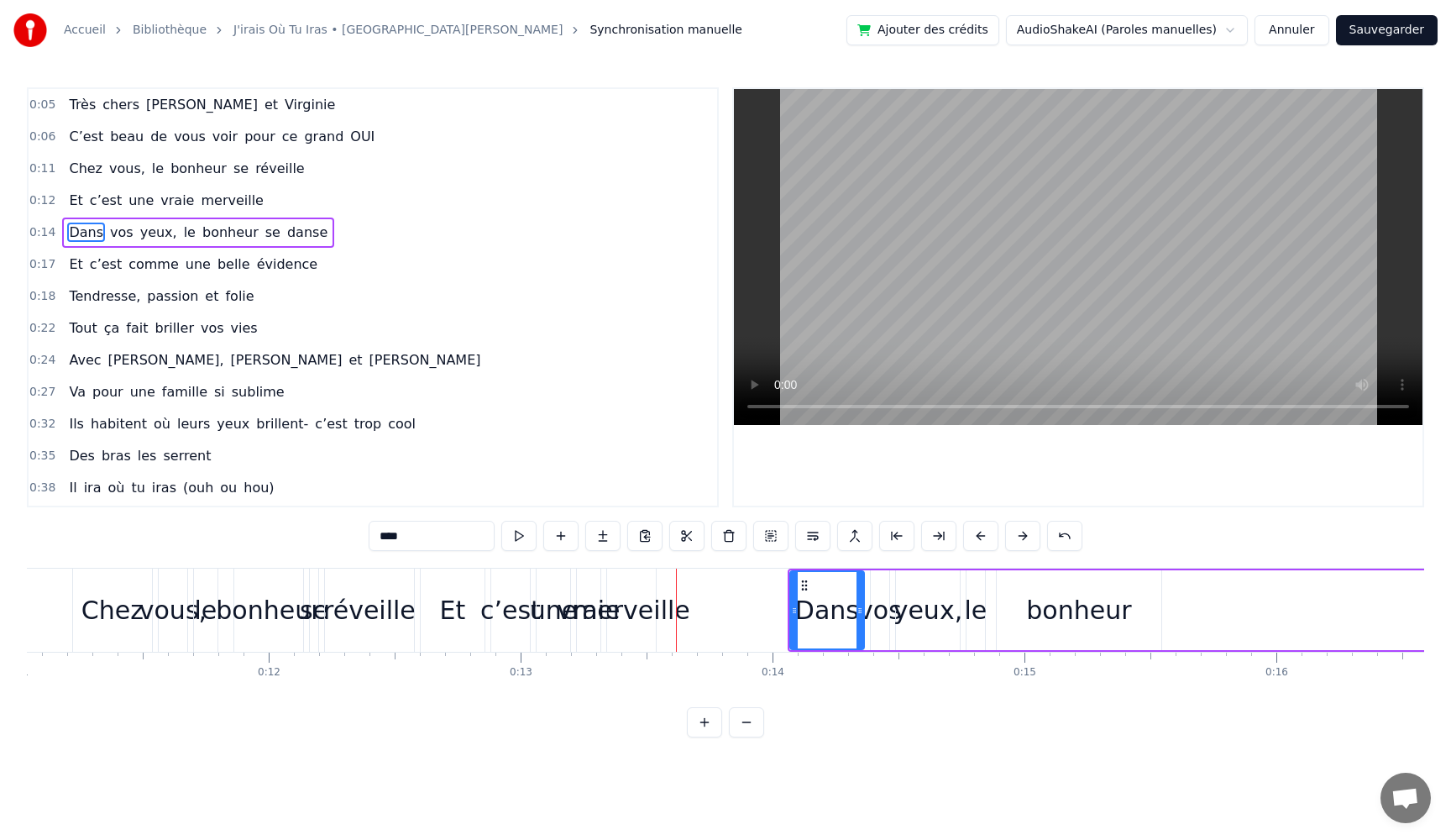
click at [1038, 536] on button at bounding box center [1022, 535] width 35 height 30
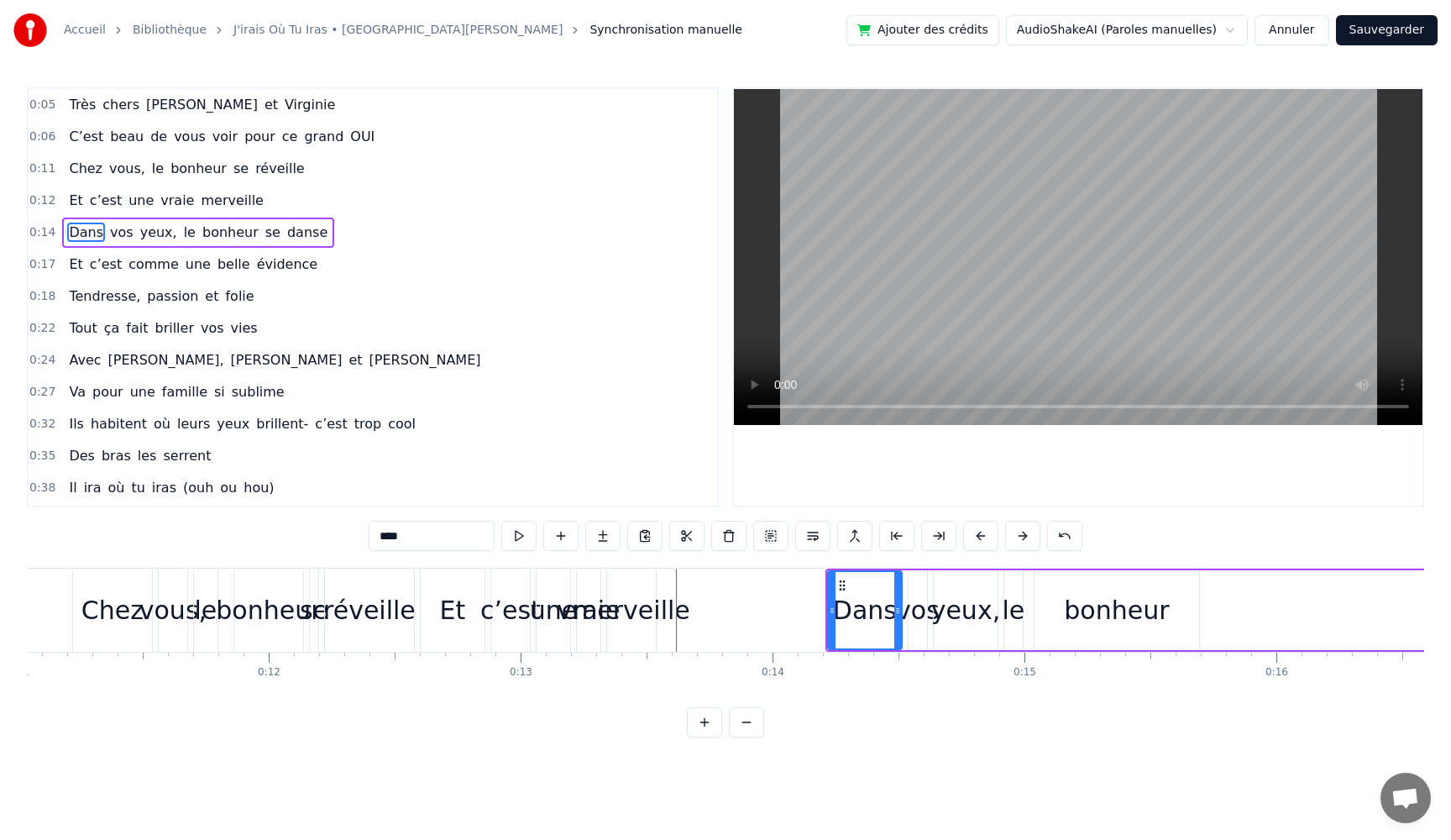
click at [1038, 536] on button at bounding box center [1022, 535] width 35 height 30
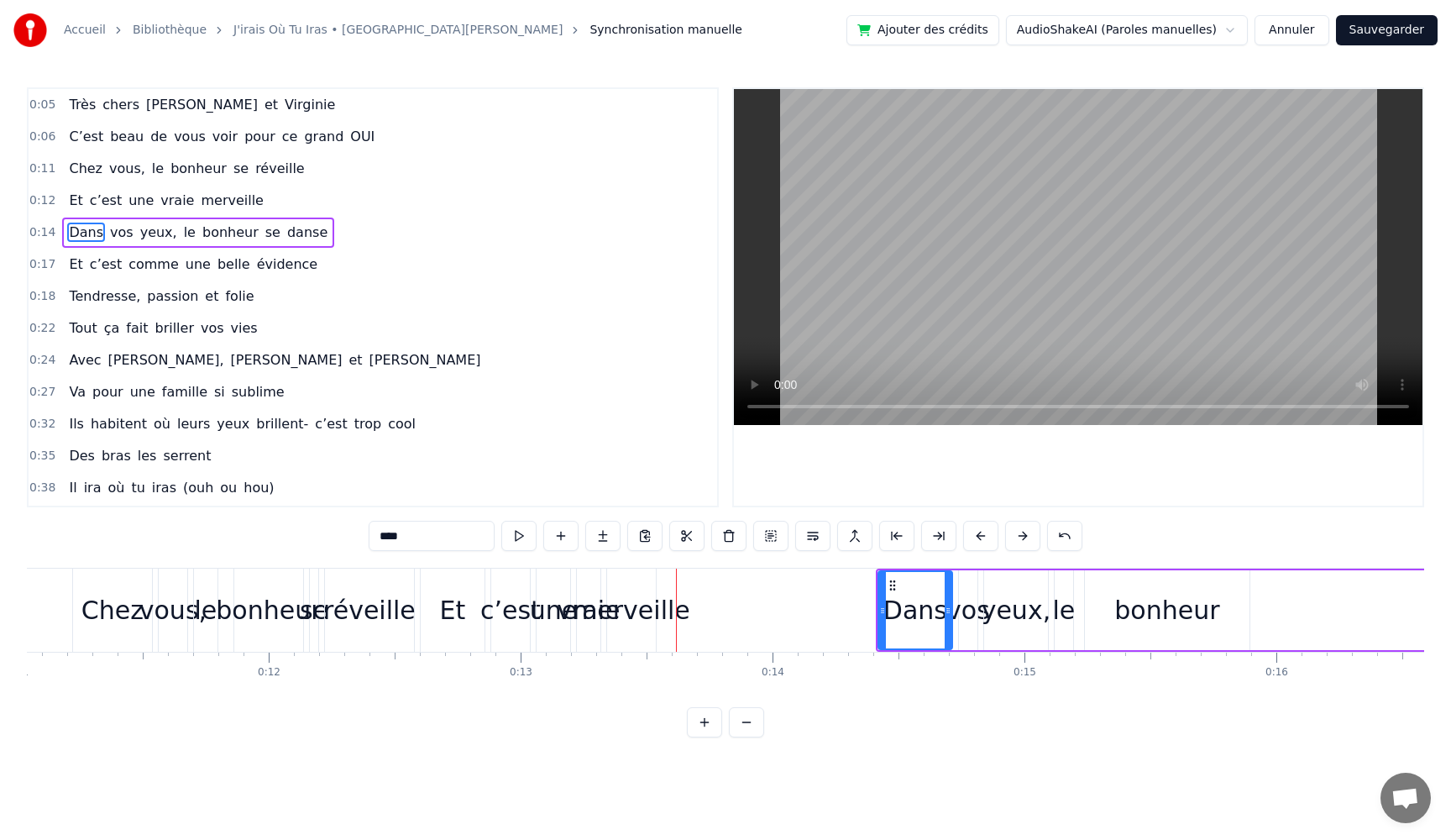
click at [1038, 536] on button at bounding box center [1022, 535] width 35 height 30
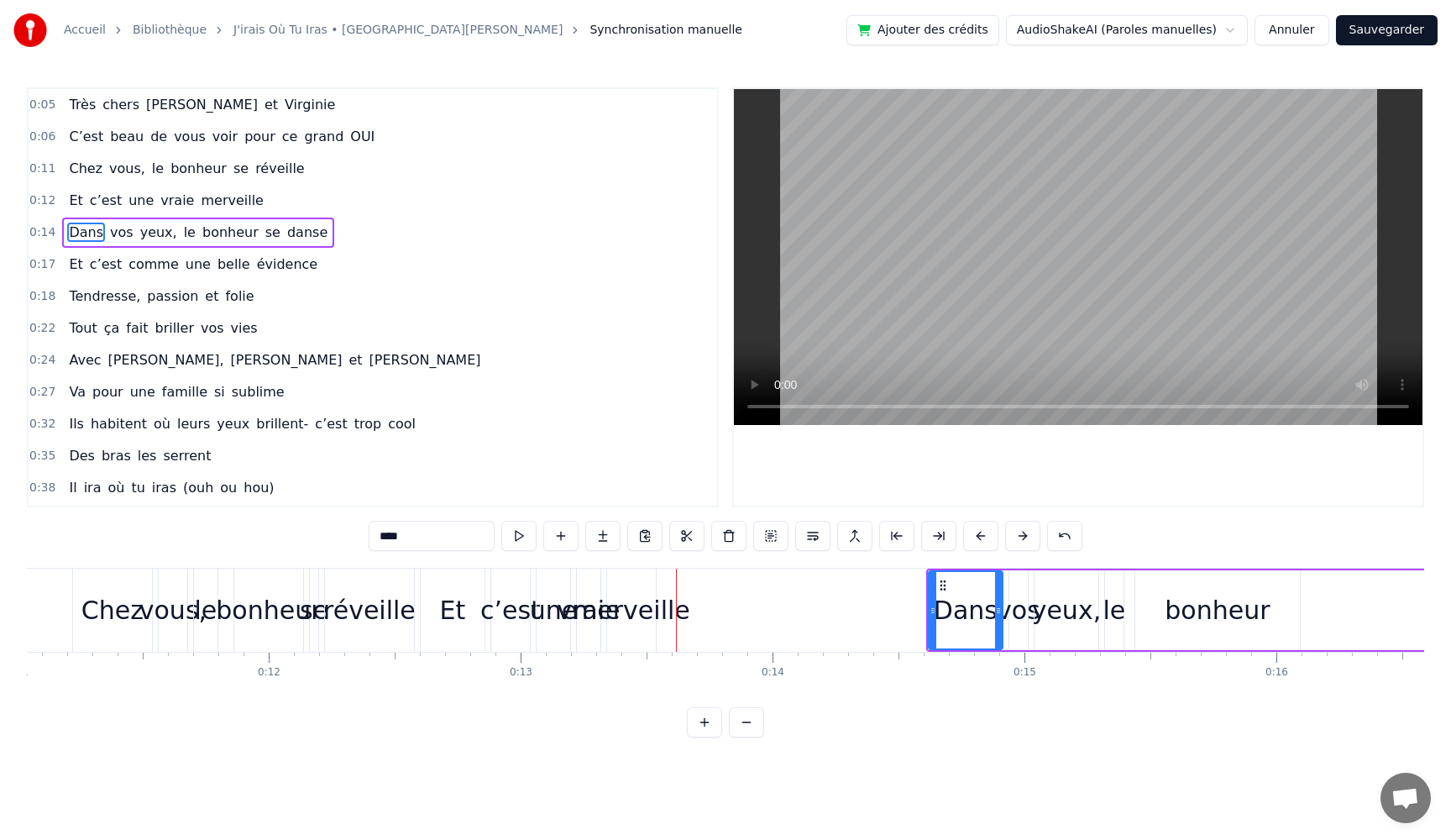
click at [1038, 536] on button at bounding box center [1022, 535] width 35 height 30
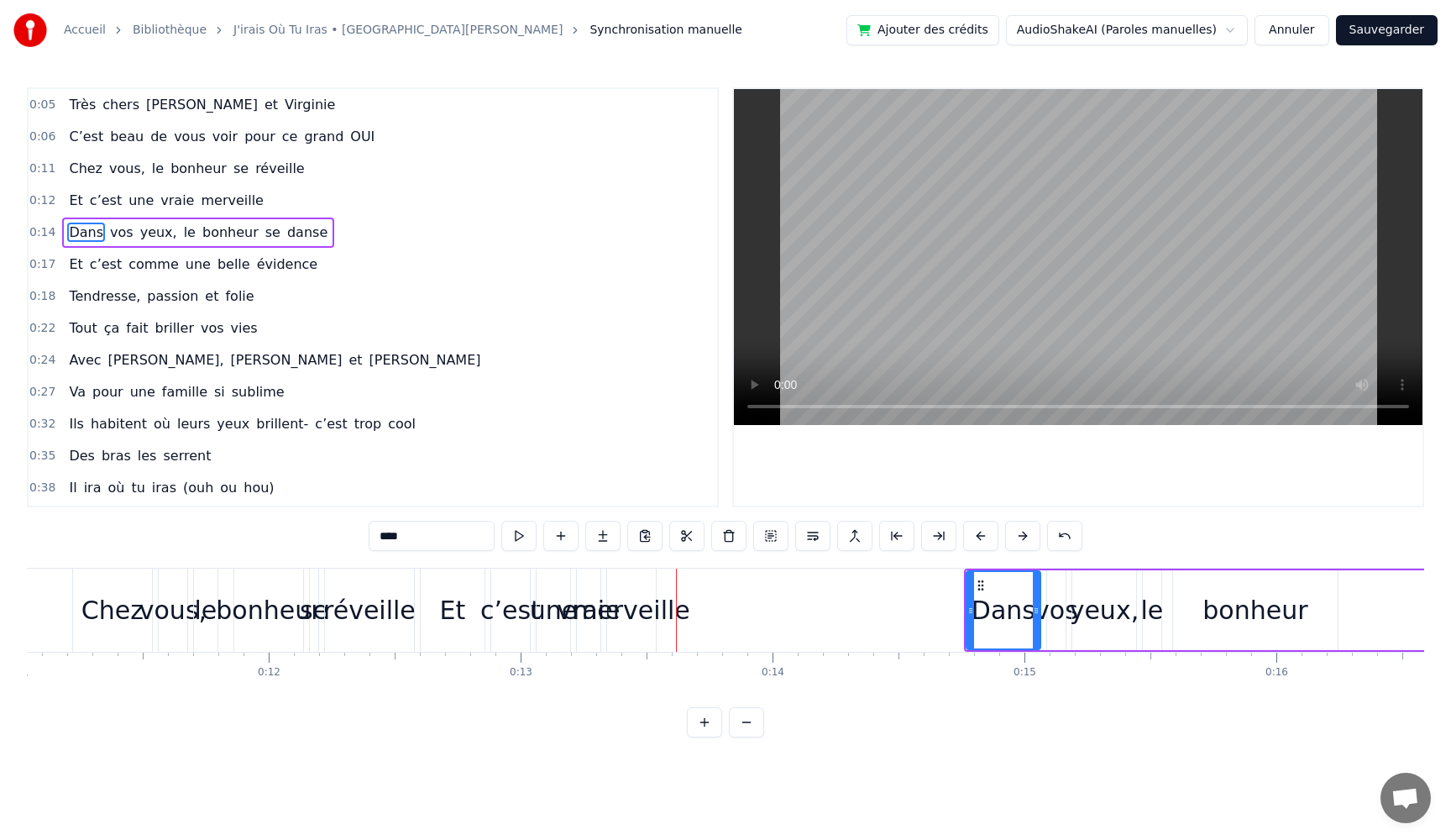
click at [1038, 536] on button at bounding box center [1022, 535] width 35 height 30
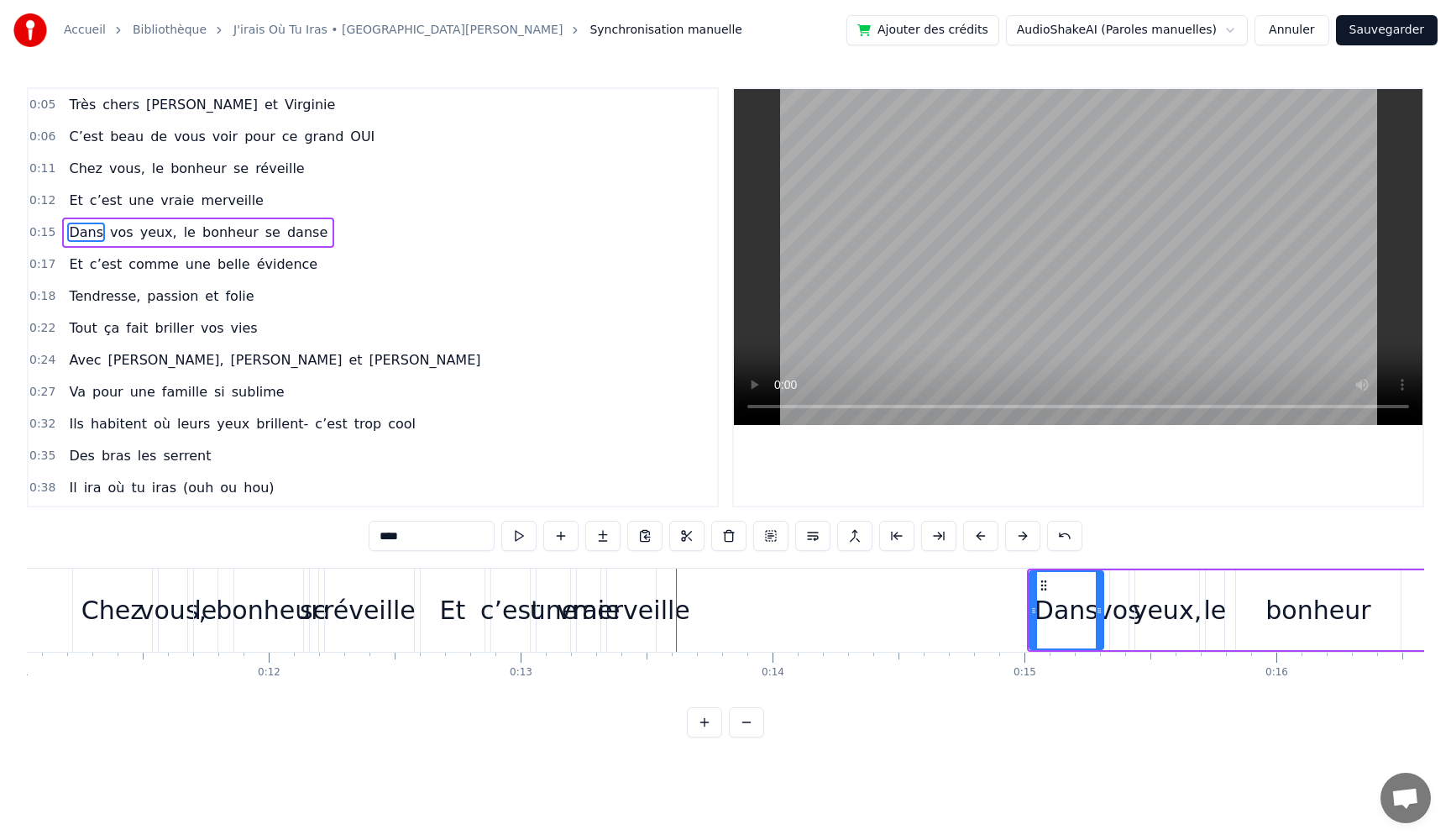
click at [1038, 536] on button at bounding box center [1022, 535] width 35 height 30
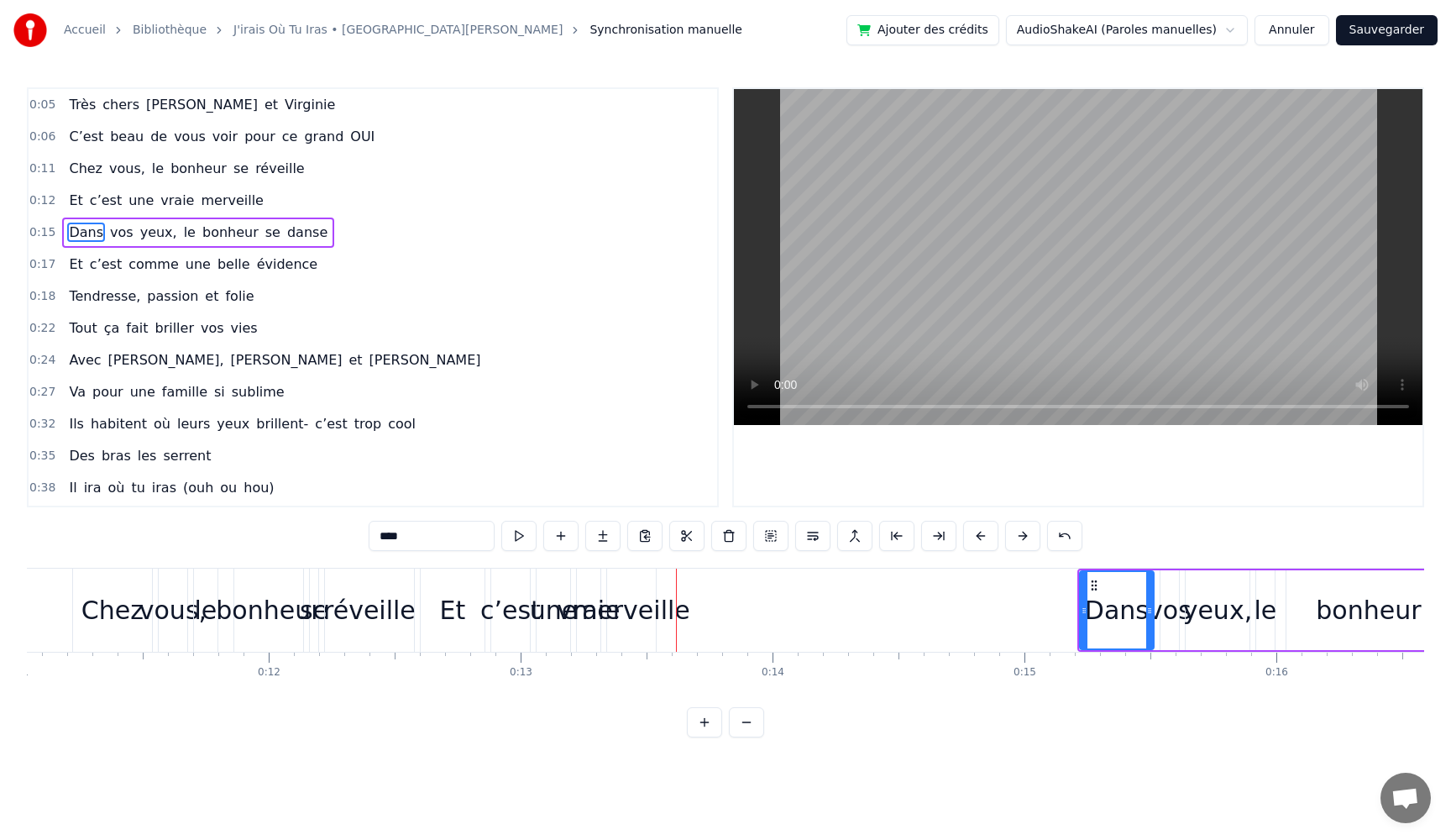
click at [1038, 536] on button at bounding box center [1022, 535] width 35 height 30
click at [640, 626] on div "merveille" at bounding box center [631, 610] width 118 height 38
type input "*********"
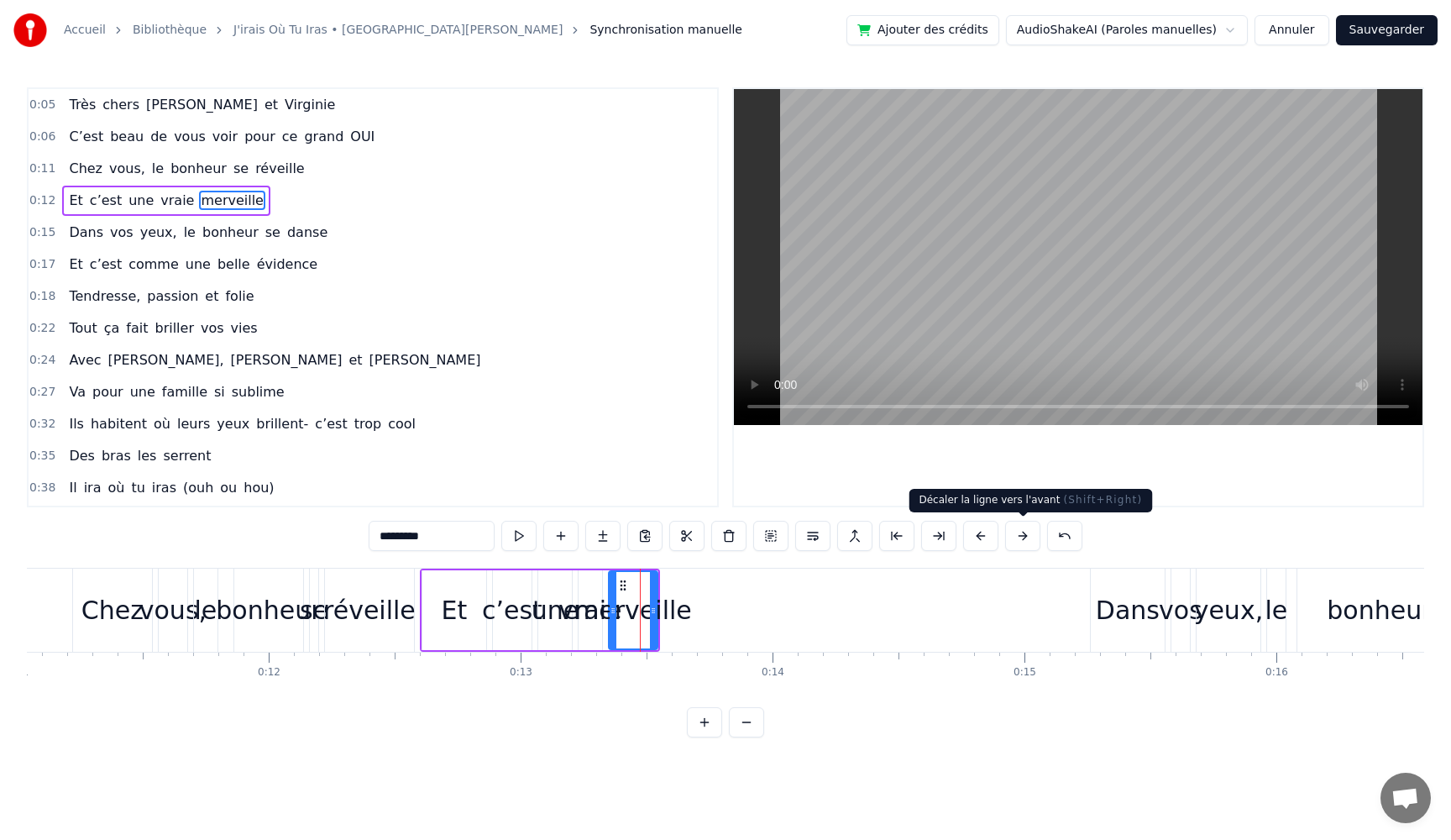
click at [1022, 539] on button at bounding box center [1022, 535] width 35 height 30
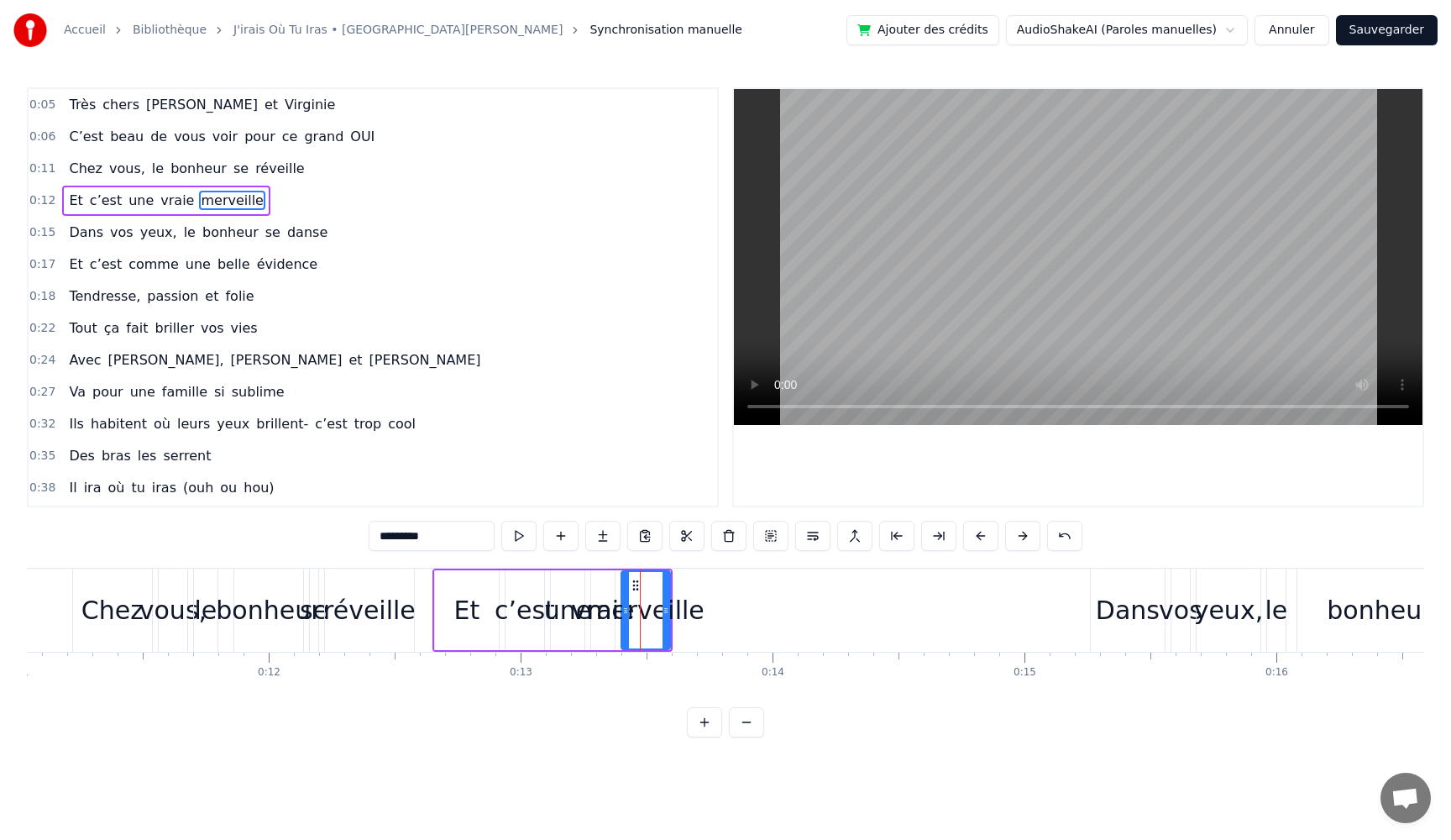
click at [1022, 539] on button at bounding box center [1022, 535] width 35 height 30
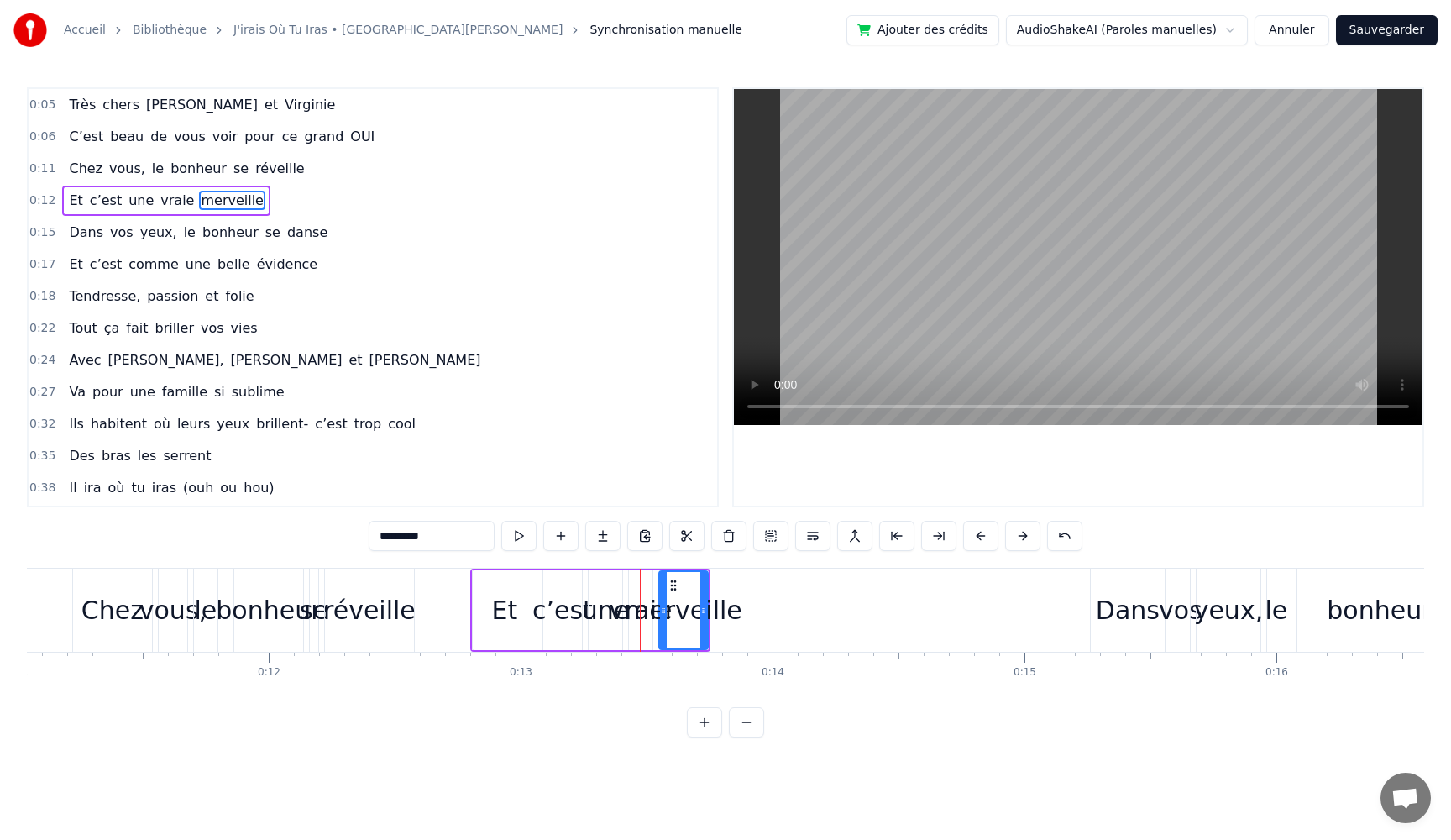
click at [1022, 538] on button at bounding box center [1022, 535] width 35 height 30
click at [1021, 537] on button at bounding box center [1022, 535] width 35 height 30
click at [1020, 537] on button at bounding box center [1022, 535] width 35 height 30
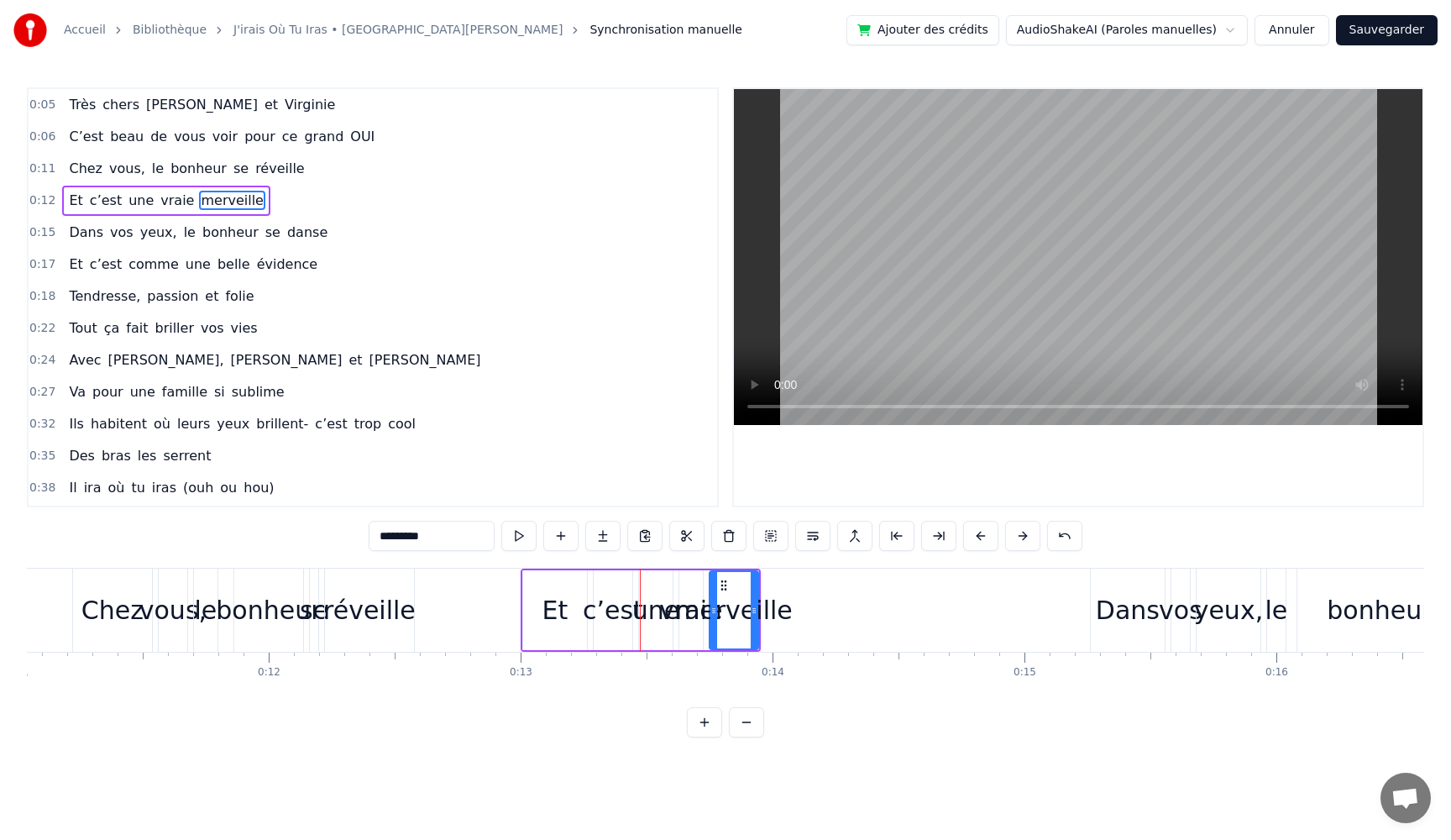
click at [1020, 537] on button at bounding box center [1022, 535] width 35 height 30
click at [1019, 537] on button at bounding box center [1022, 535] width 35 height 30
click at [1017, 537] on button at bounding box center [1022, 535] width 35 height 30
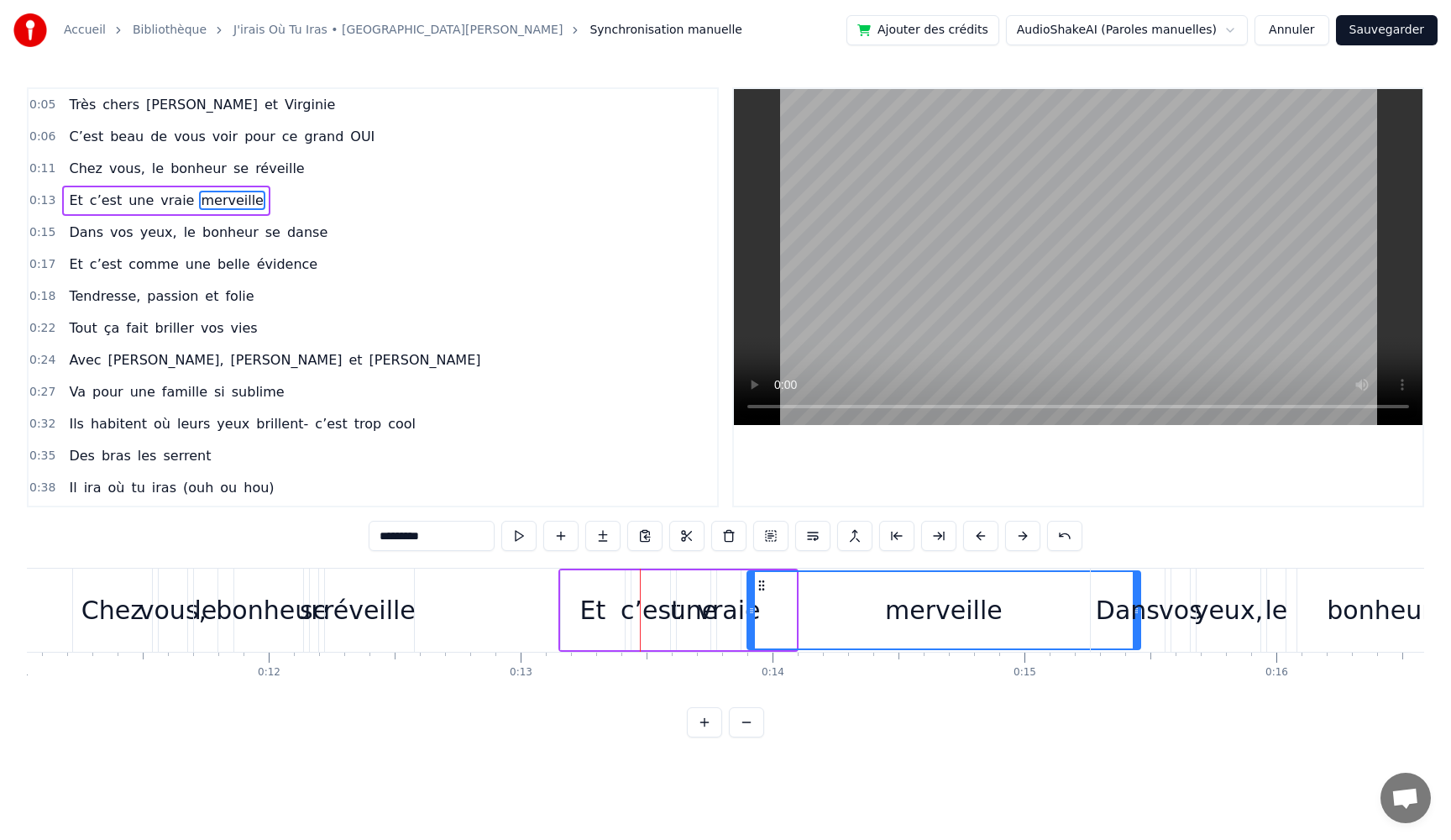
drag, startPoint x: 793, startPoint y: 612, endPoint x: 1137, endPoint y: 611, distance: 344.0
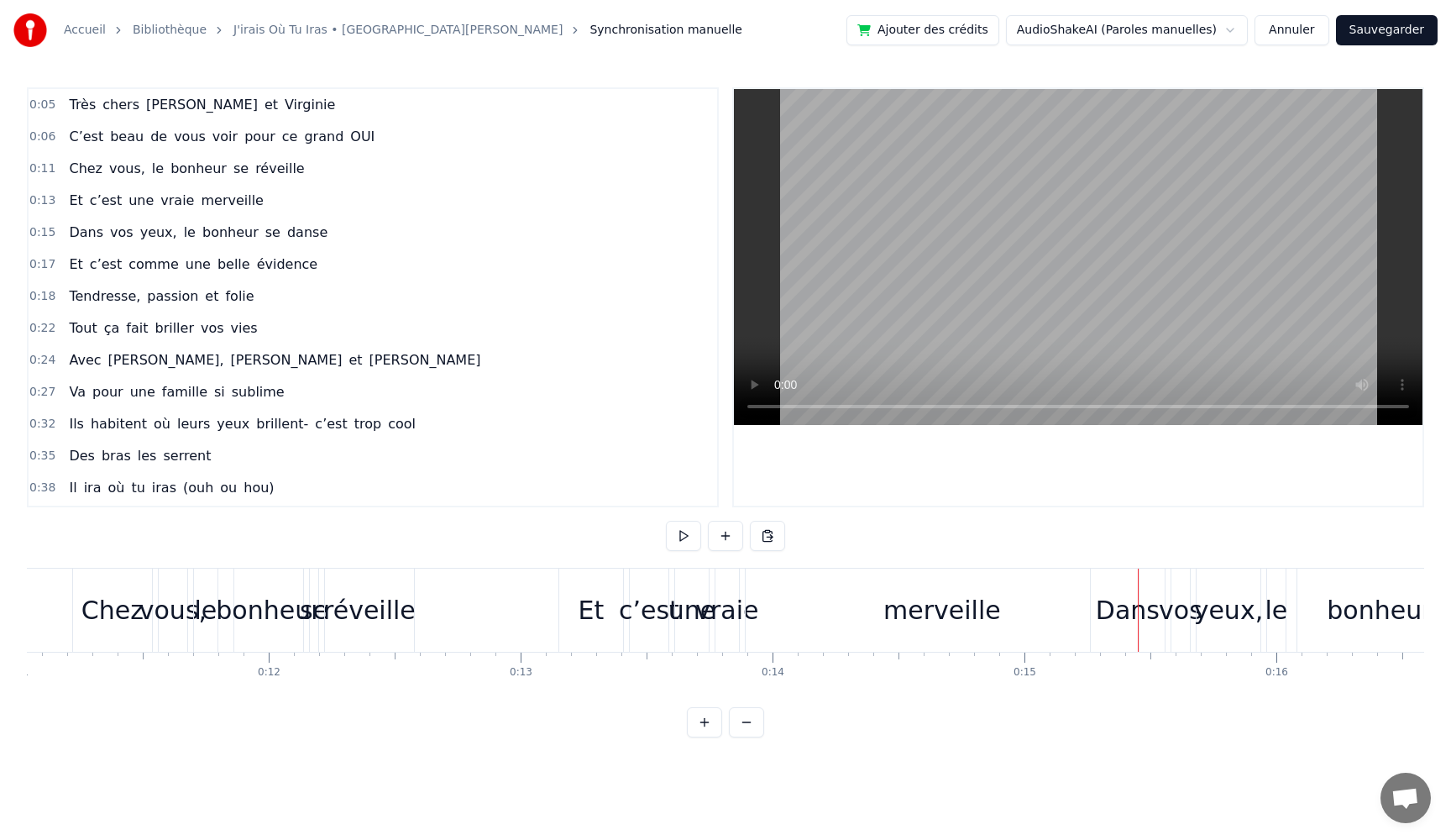
click at [588, 610] on div "Et" at bounding box center [592, 610] width 26 height 38
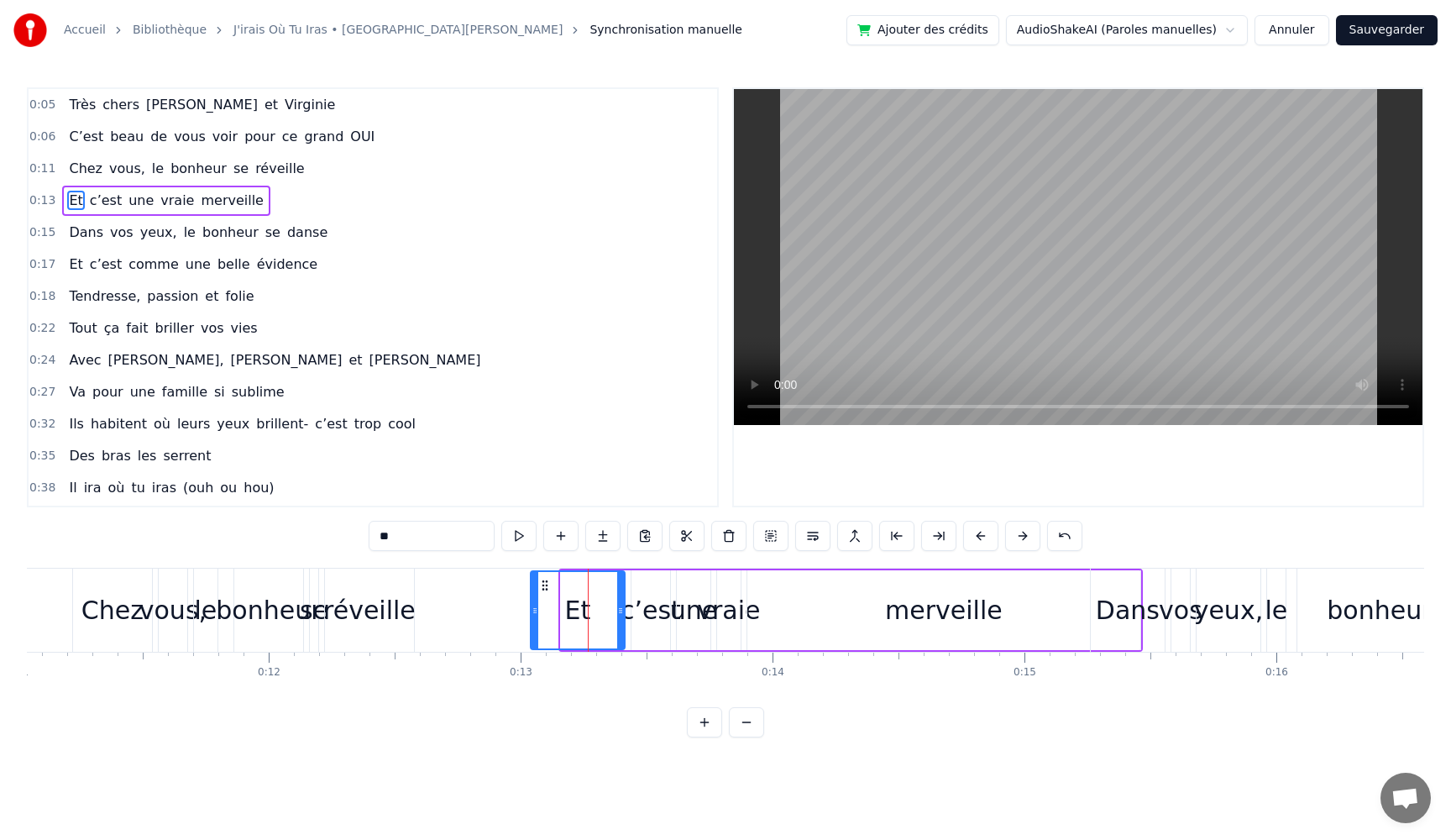
drag, startPoint x: 562, startPoint y: 613, endPoint x: 529, endPoint y: 632, distance: 38.1
click at [531, 632] on div at bounding box center [534, 610] width 7 height 76
click at [346, 609] on div "réveille" at bounding box center [369, 610] width 93 height 38
type input "********"
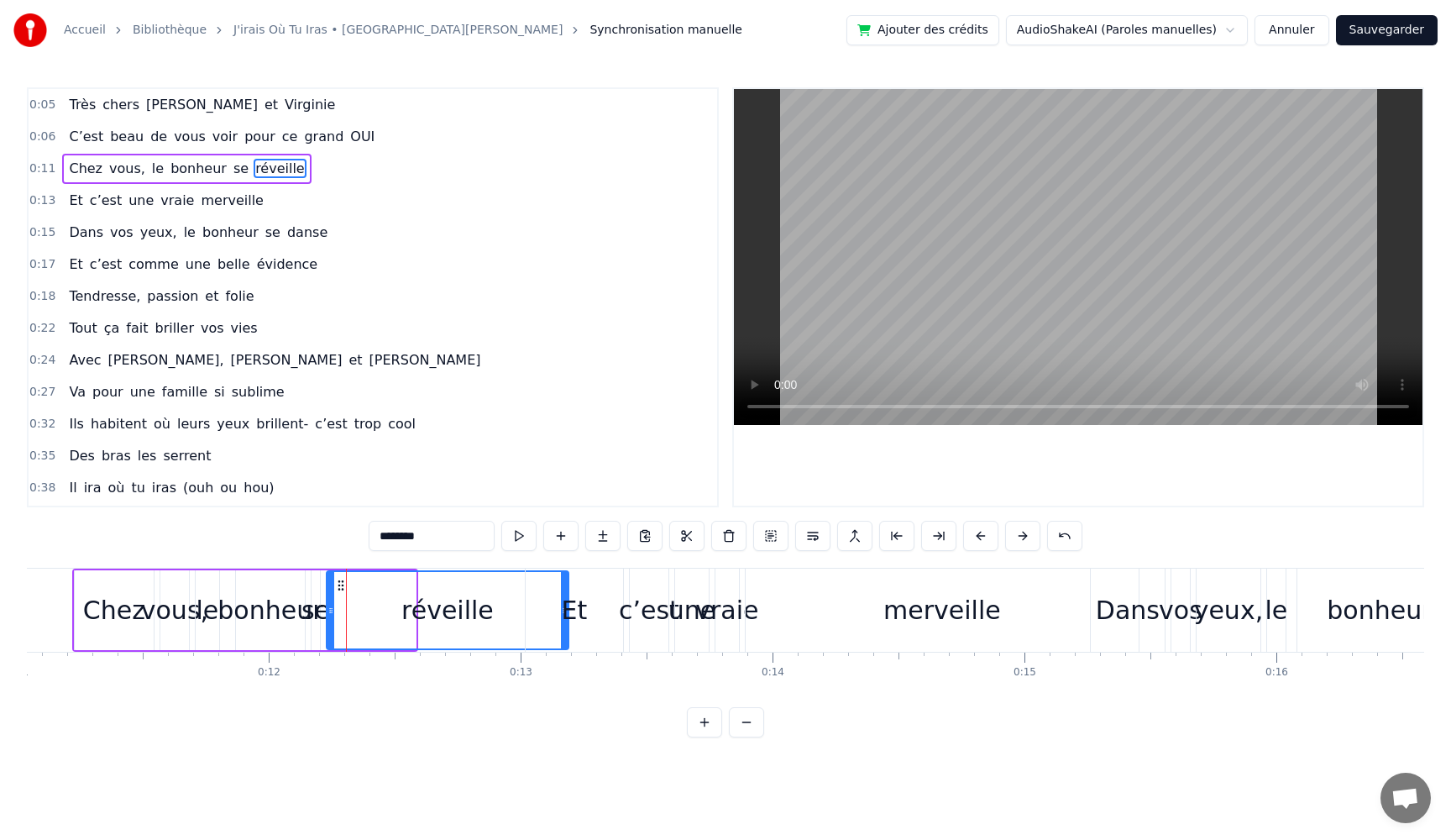
drag, startPoint x: 411, startPoint y: 610, endPoint x: 545, endPoint y: 627, distance: 135.1
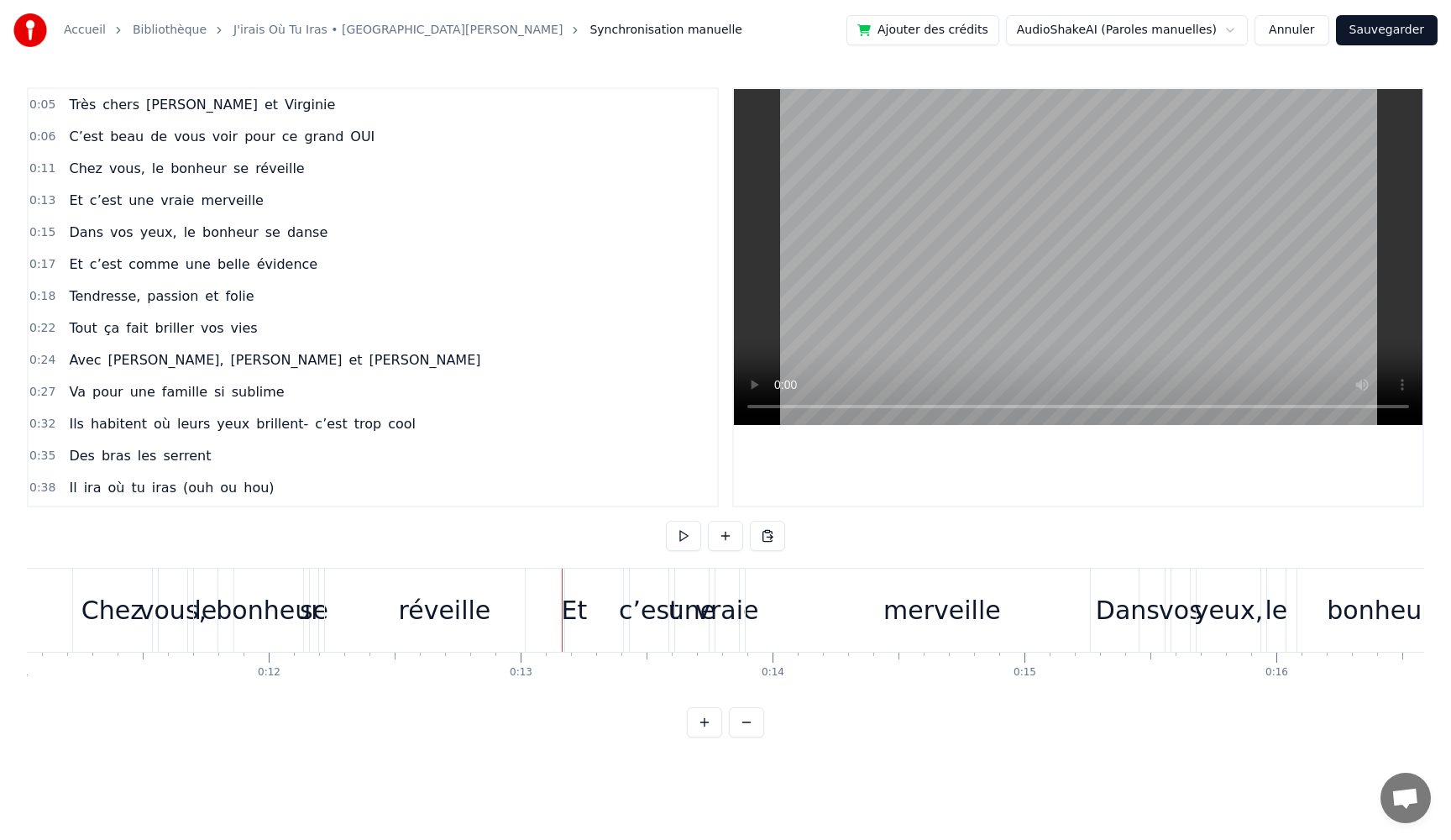
click at [302, 610] on div "se" at bounding box center [314, 610] width 28 height 38
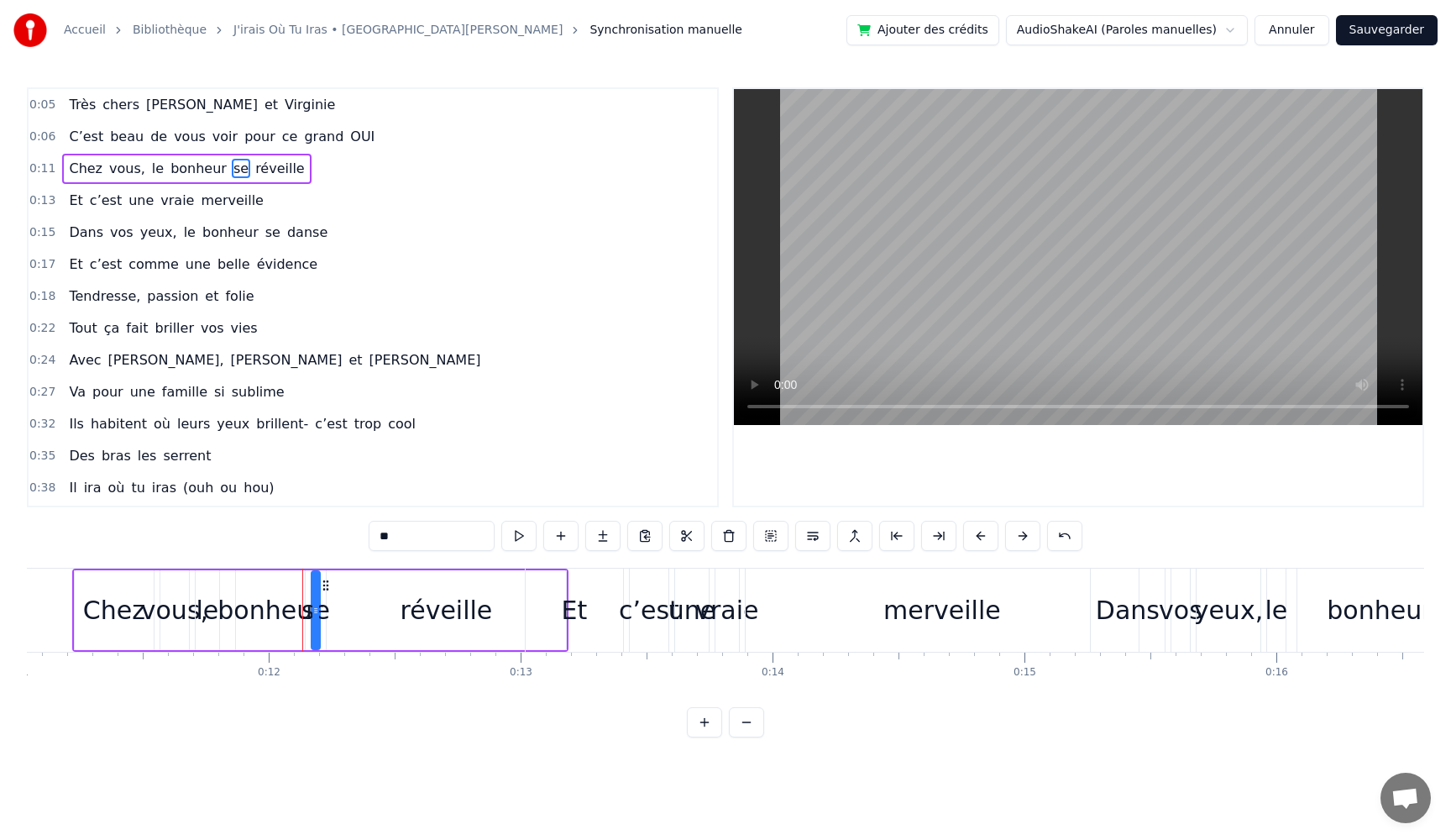
click at [322, 613] on div "se" at bounding box center [315, 610] width 28 height 38
drag, startPoint x: 319, startPoint y: 616, endPoint x: 410, endPoint y: 622, distance: 91.2
click at [410, 622] on div at bounding box center [407, 610] width 7 height 76
click at [204, 610] on div "le" at bounding box center [208, 610] width 22 height 38
click at [275, 612] on div "bonheur" at bounding box center [270, 610] width 105 height 38
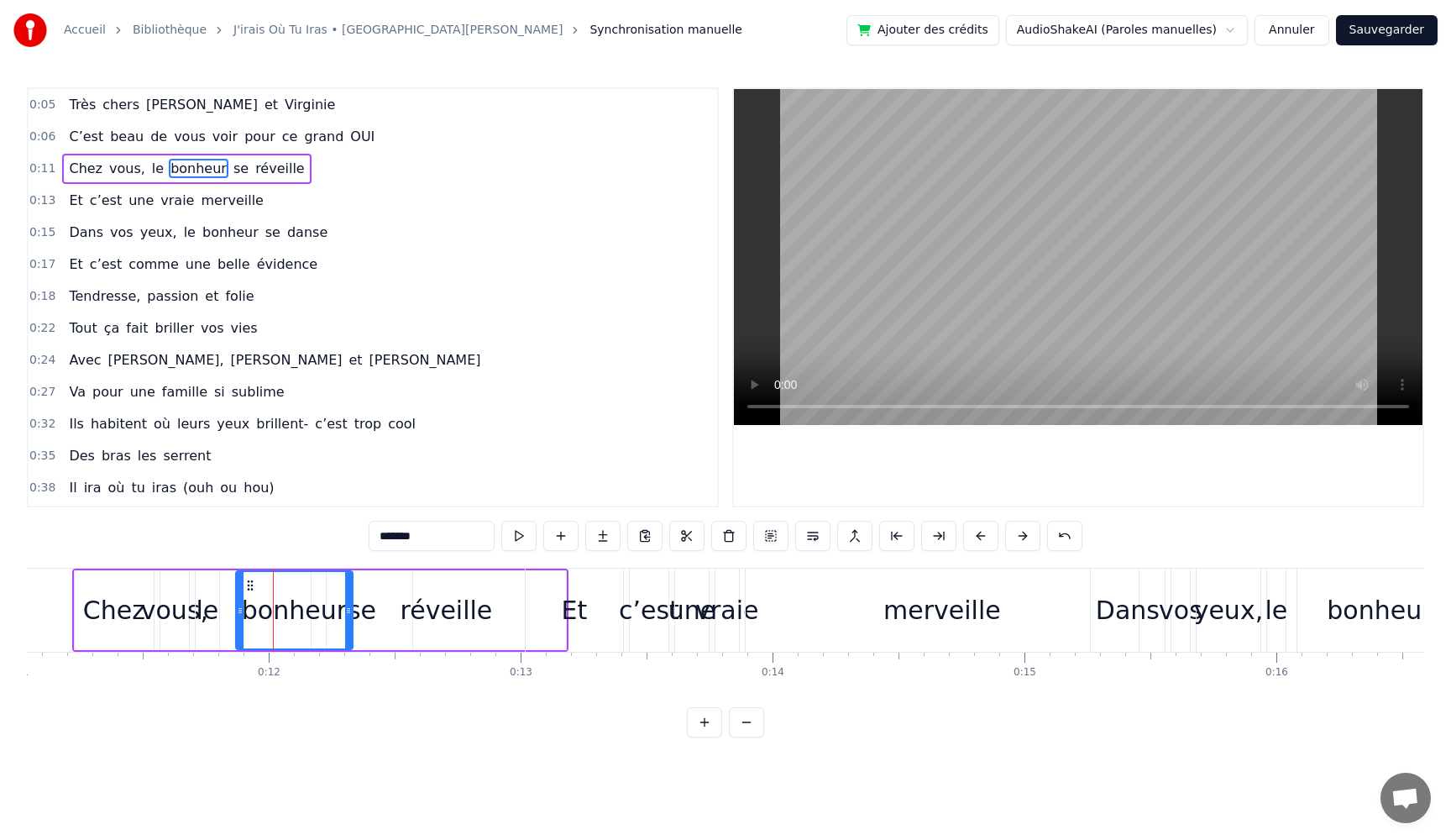
drag, startPoint x: 303, startPoint y: 613, endPoint x: 314, endPoint y: 613, distance: 11.0
click at [354, 620] on div "bonheur" at bounding box center [293, 610] width 118 height 80
click at [217, 617] on div "le" at bounding box center [208, 610] width 23 height 80
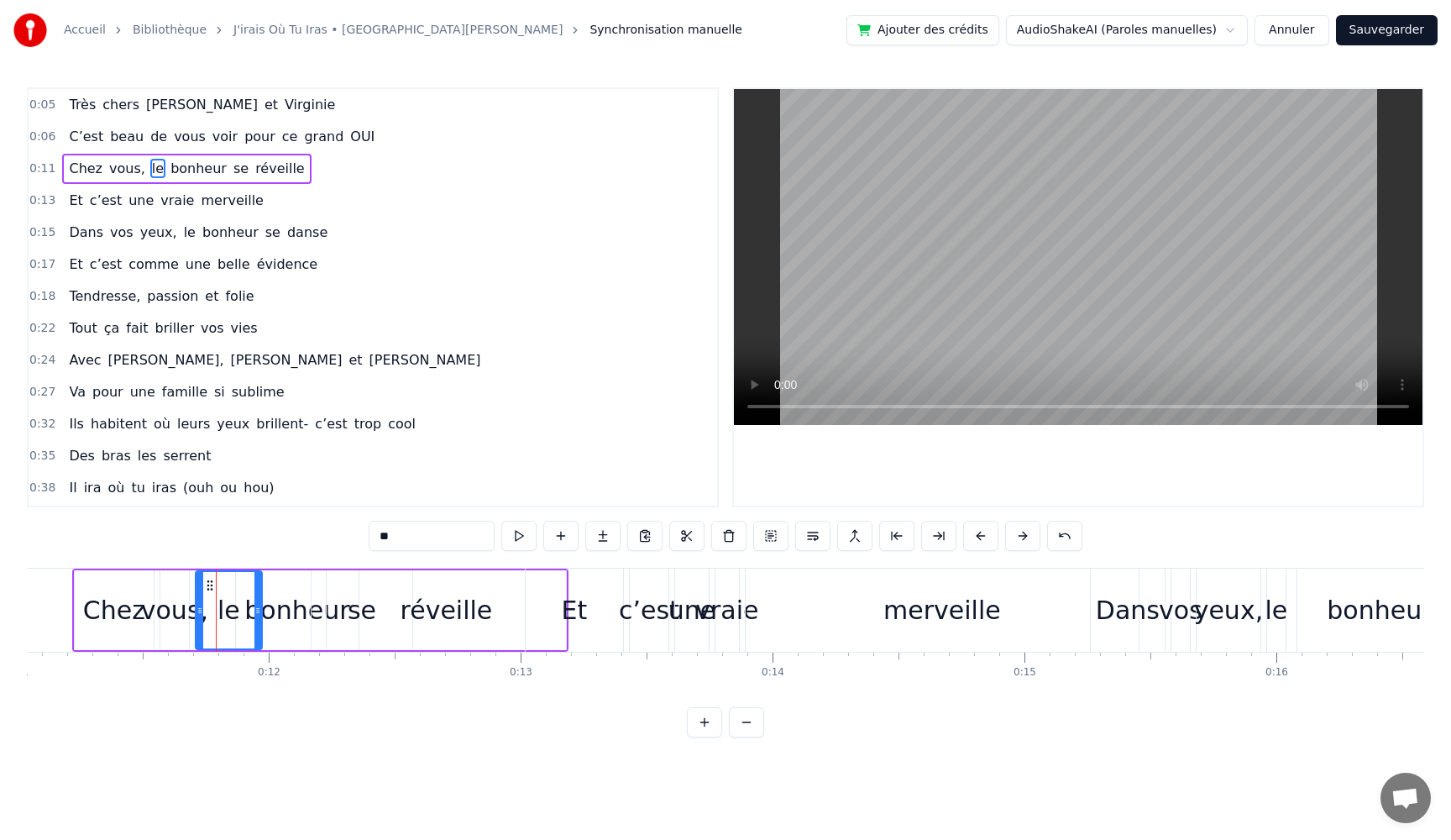
drag, startPoint x: 217, startPoint y: 610, endPoint x: 260, endPoint y: 614, distance: 43.2
click at [260, 614] on icon at bounding box center [257, 610] width 7 height 14
click at [648, 614] on div "c’est" at bounding box center [649, 610] width 60 height 38
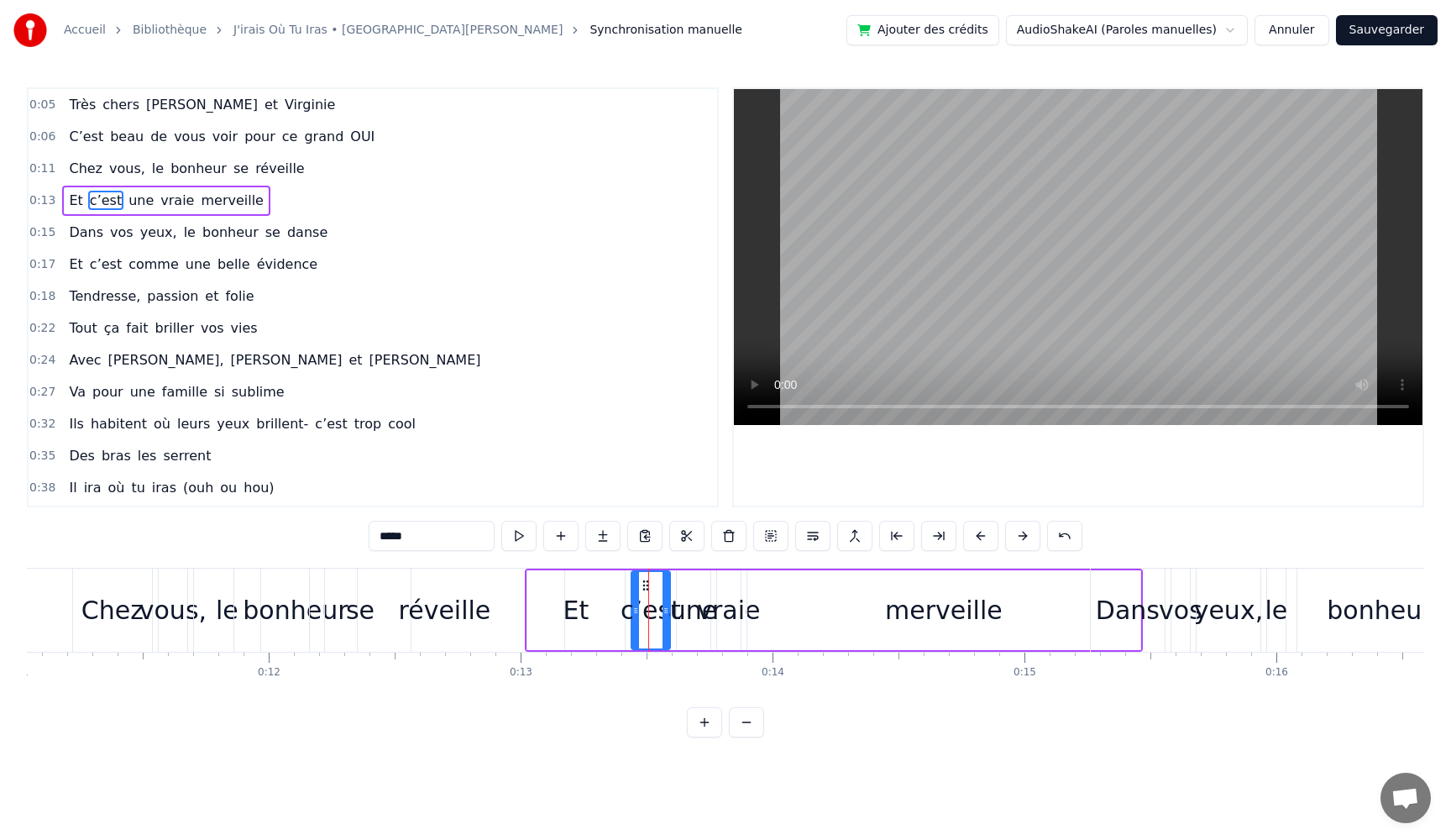
click at [744, 614] on div "vraie" at bounding box center [728, 610] width 63 height 38
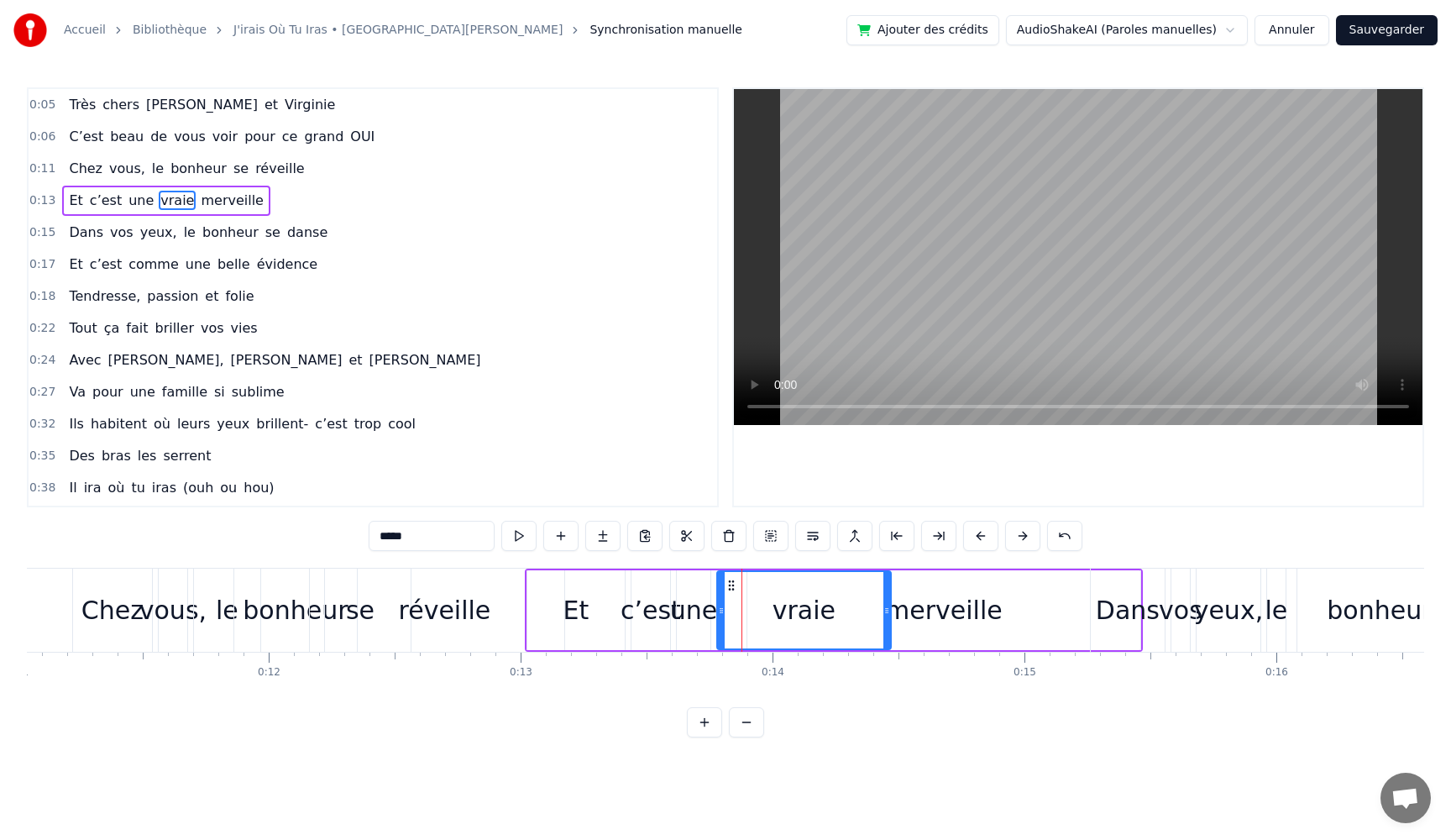
drag, startPoint x: 766, startPoint y: 618, endPoint x: 889, endPoint y: 622, distance: 123.1
click at [889, 622] on div at bounding box center [886, 610] width 7 height 76
click at [690, 613] on div "une" at bounding box center [694, 610] width 47 height 38
type input "***"
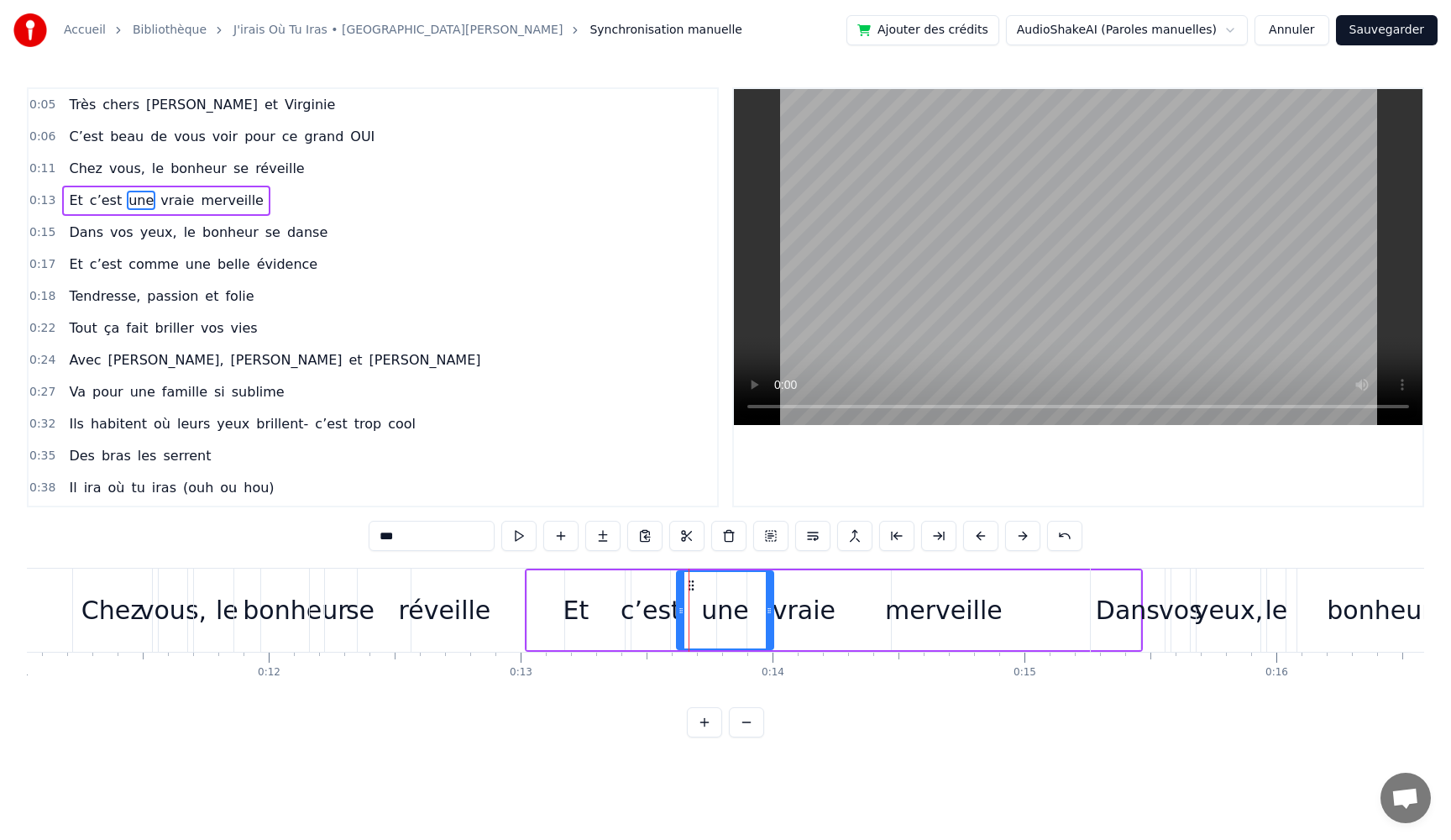
drag, startPoint x: 721, startPoint y: 613, endPoint x: 775, endPoint y: 616, distance: 54.1
click at [773, 616] on icon at bounding box center [769, 610] width 7 height 14
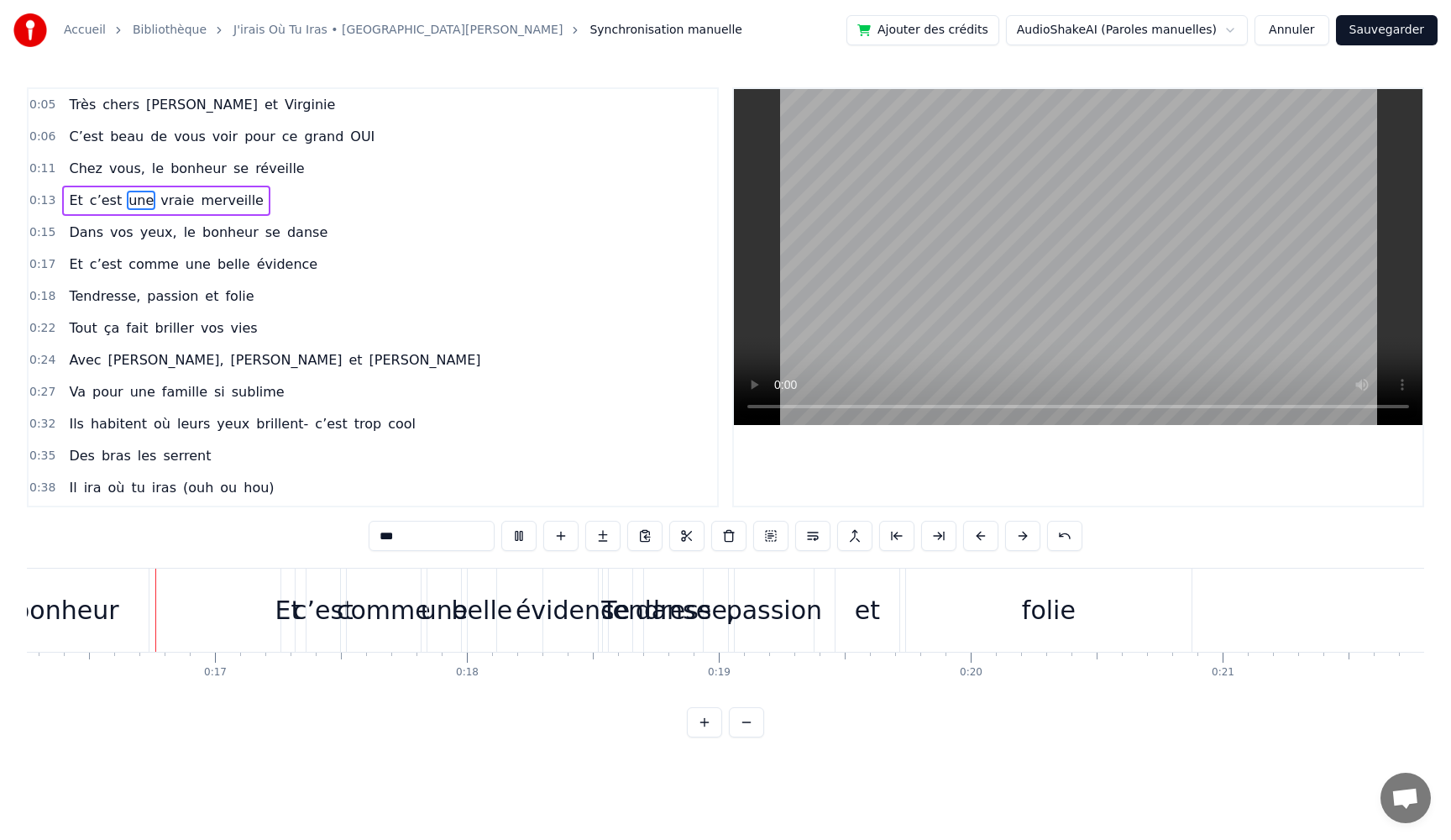
scroll to position [0, 4116]
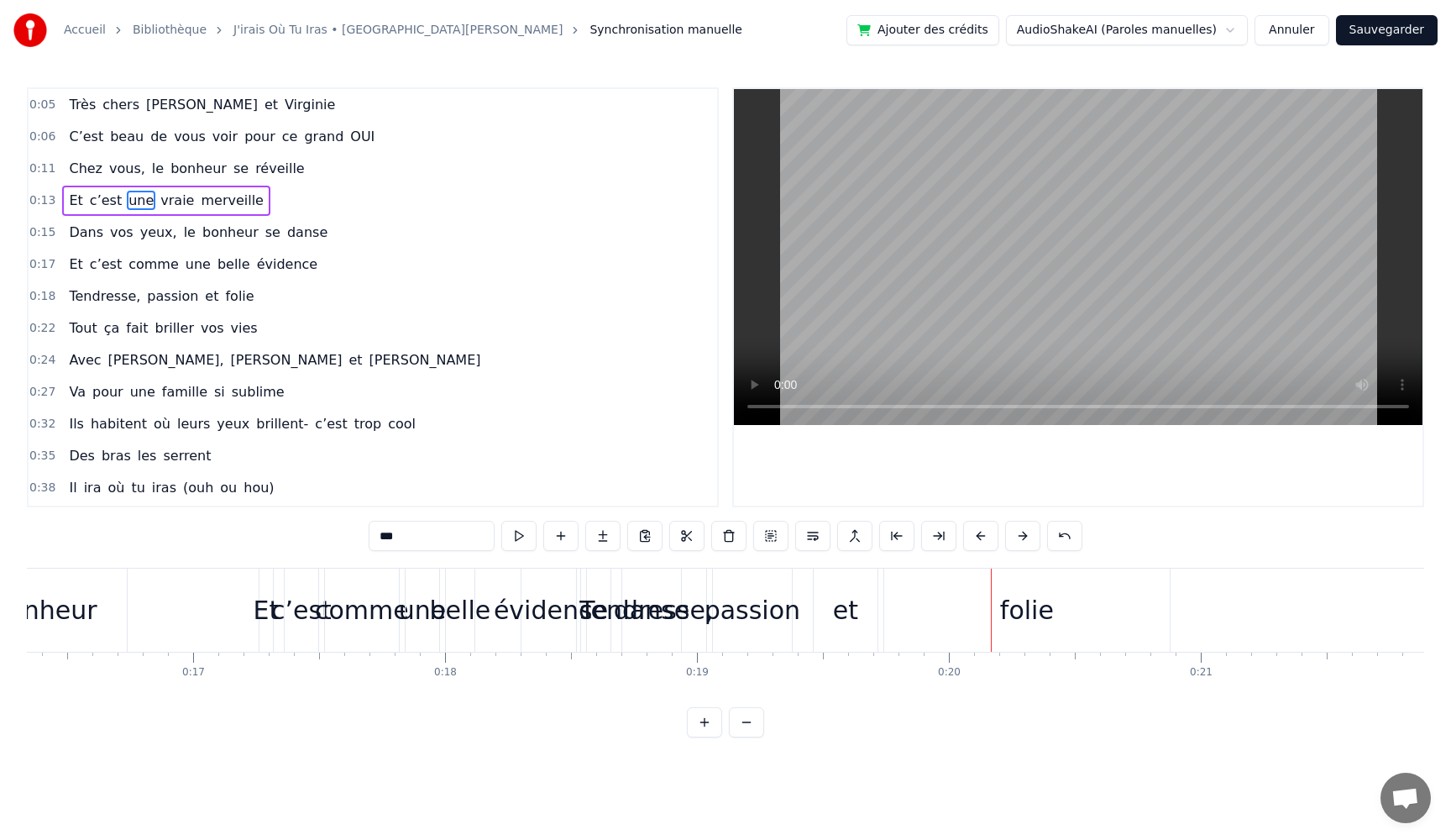
click at [1187, 22] on html "Accueil Bibliothèque J'irais Où Tu Iras • [GEOGRAPHIC_DATA] • [PERSON_NAME] man…" at bounding box center [725, 382] width 1451 height 764
click at [125, 103] on html "Accueil Bibliothèque J'irais Où Tu Iras • [GEOGRAPHIC_DATA] • [PERSON_NAME] man…" at bounding box center [725, 382] width 1451 height 764
click at [96, 107] on div "Très chers [PERSON_NAME] et [PERSON_NAME]" at bounding box center [202, 104] width 280 height 30
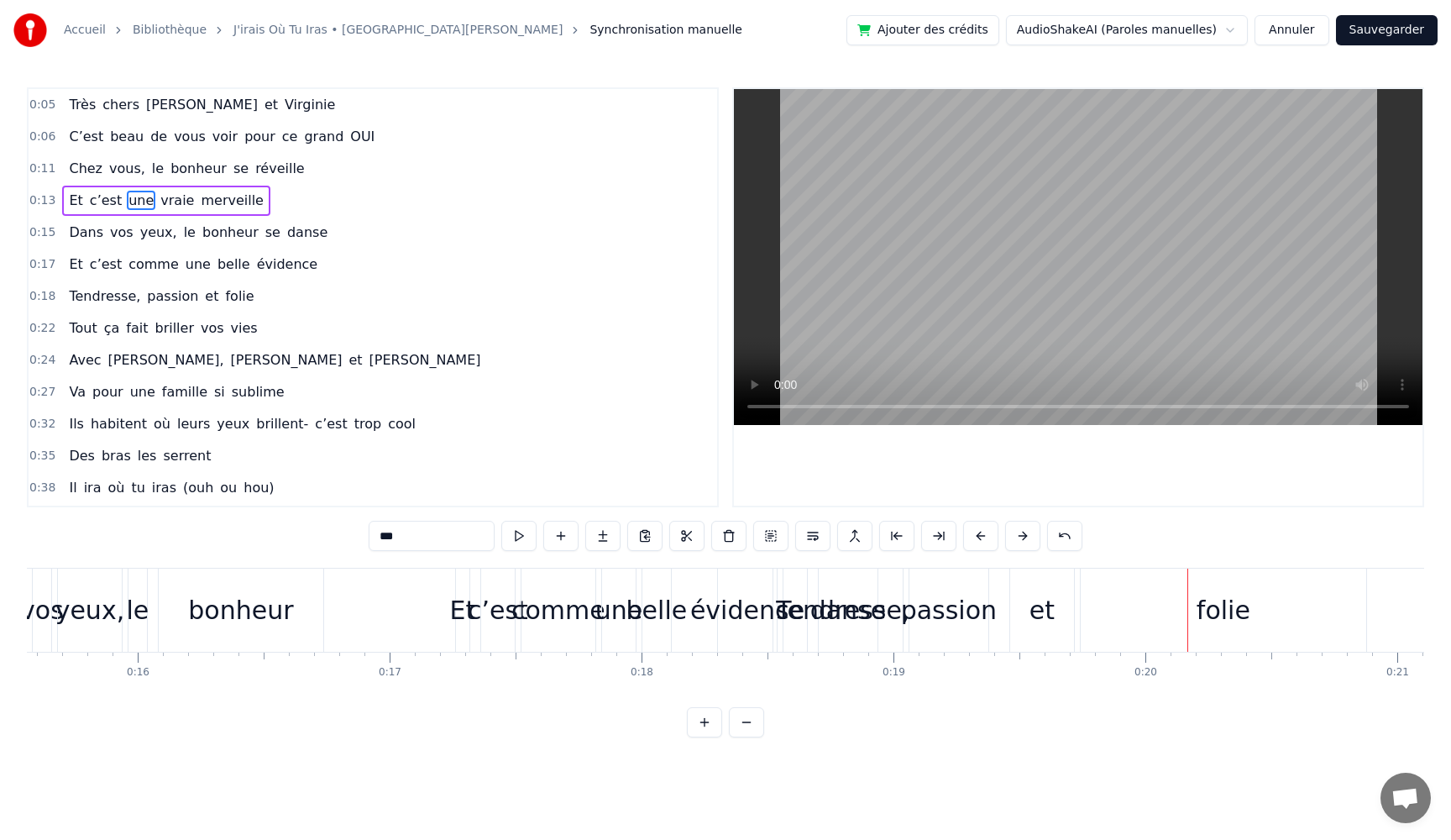
click at [96, 107] on div "Très chers [PERSON_NAME] et [PERSON_NAME]" at bounding box center [202, 104] width 280 height 30
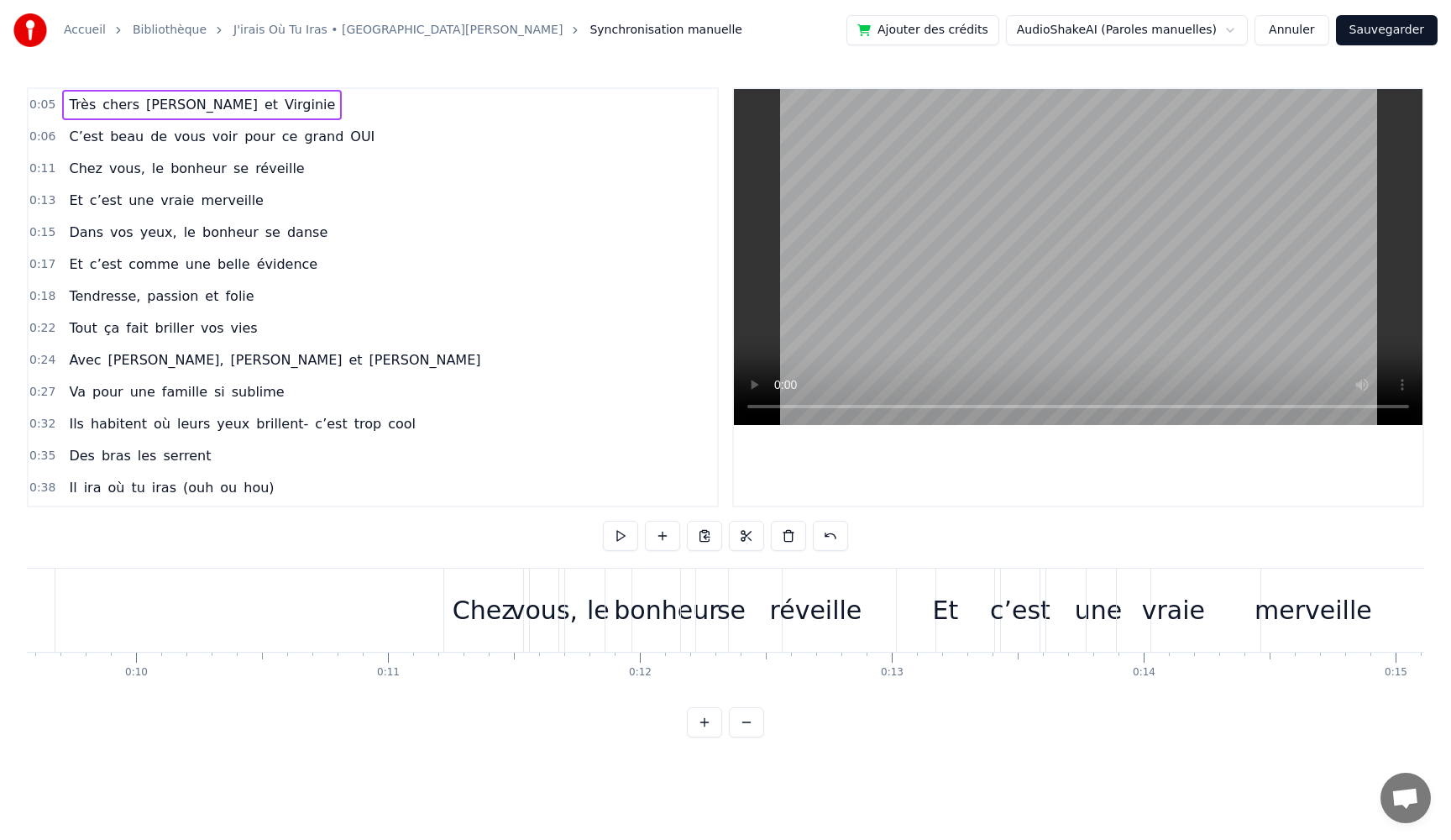
click at [106, 102] on span "chers" at bounding box center [120, 104] width 40 height 19
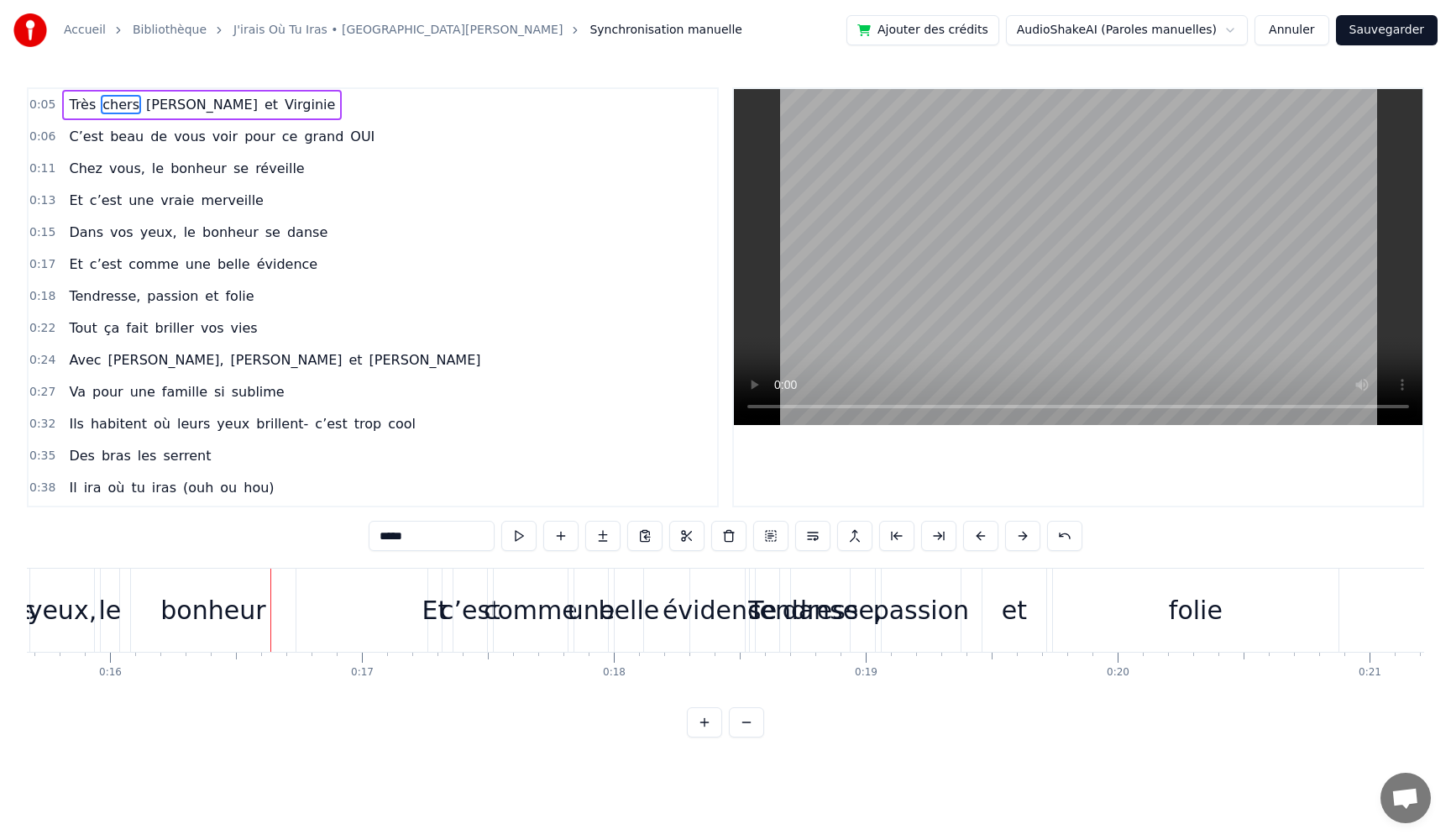
scroll to position [0, 3959]
click at [217, 240] on span "bonheur" at bounding box center [230, 232] width 59 height 19
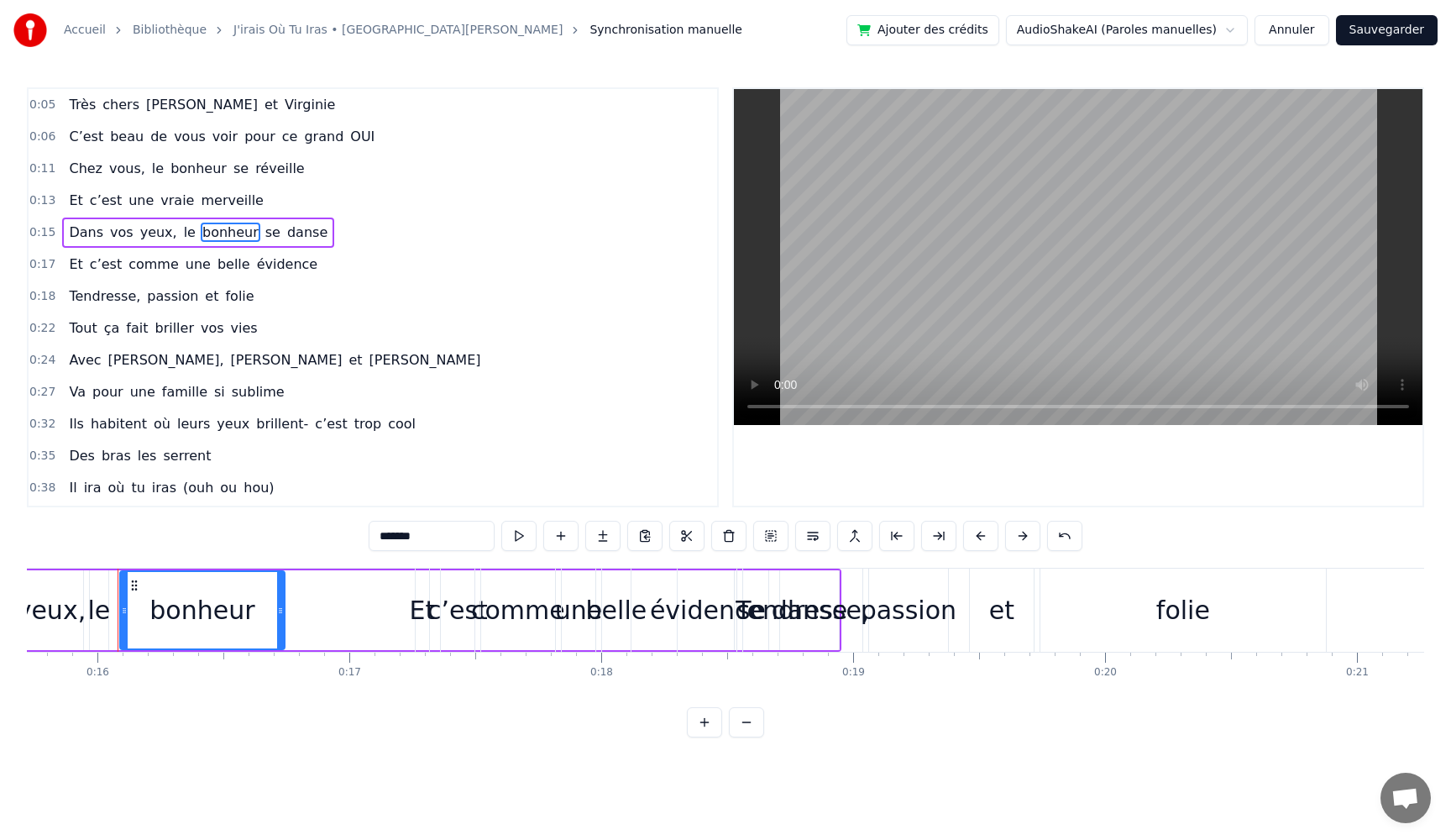
click at [69, 235] on span "Dans" at bounding box center [86, 232] width 38 height 19
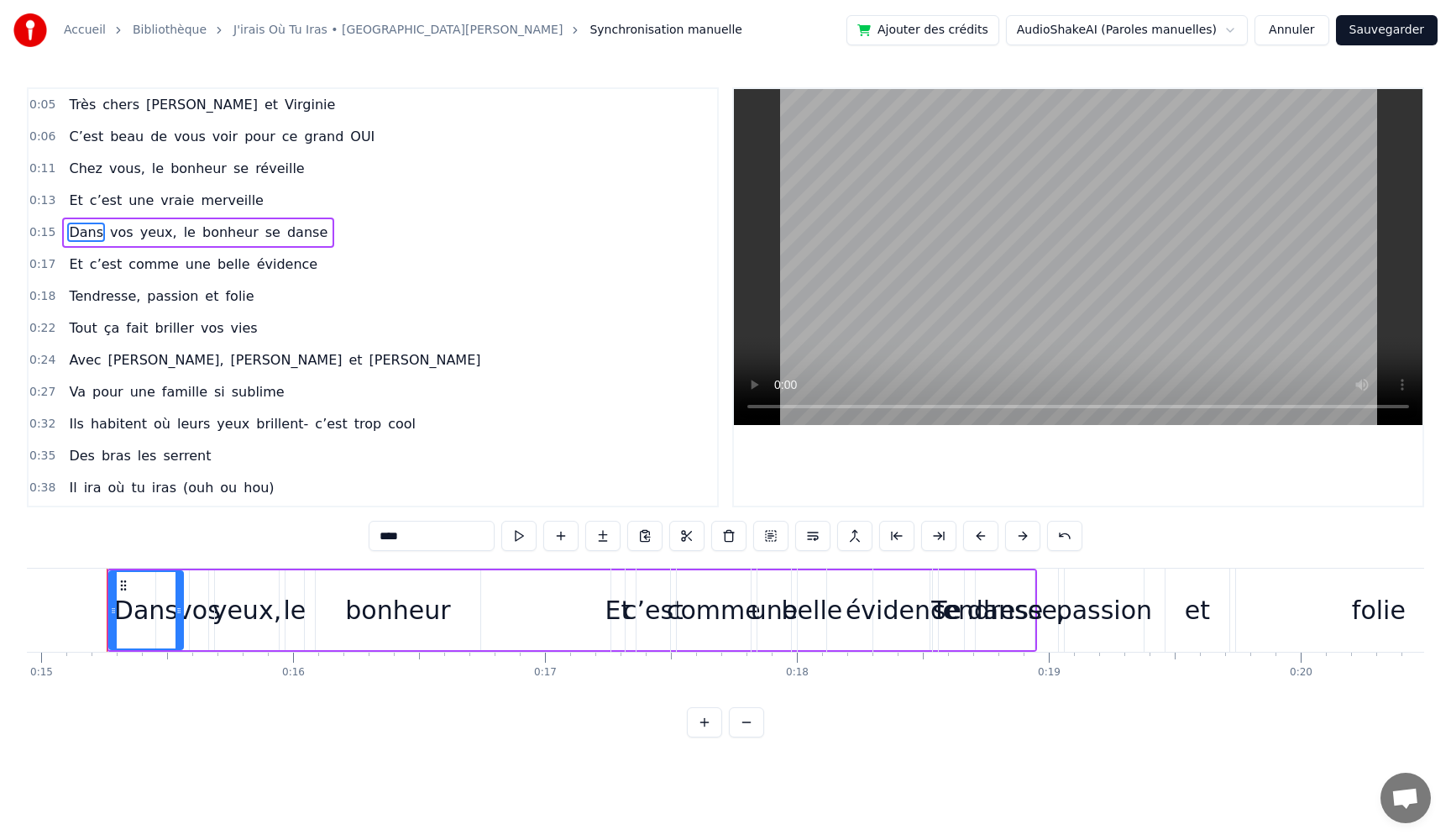
scroll to position [0, 3760]
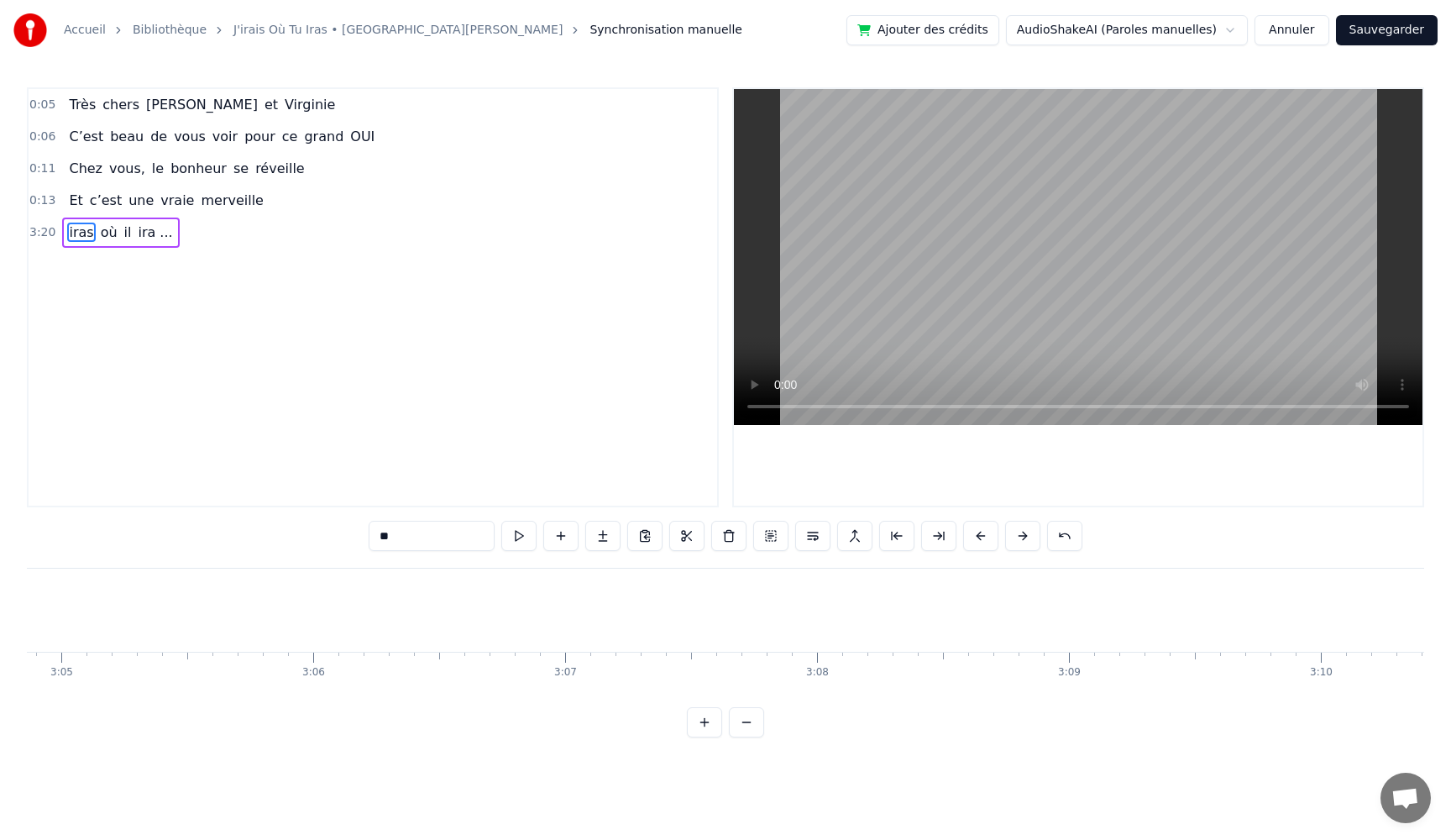
type input "******"
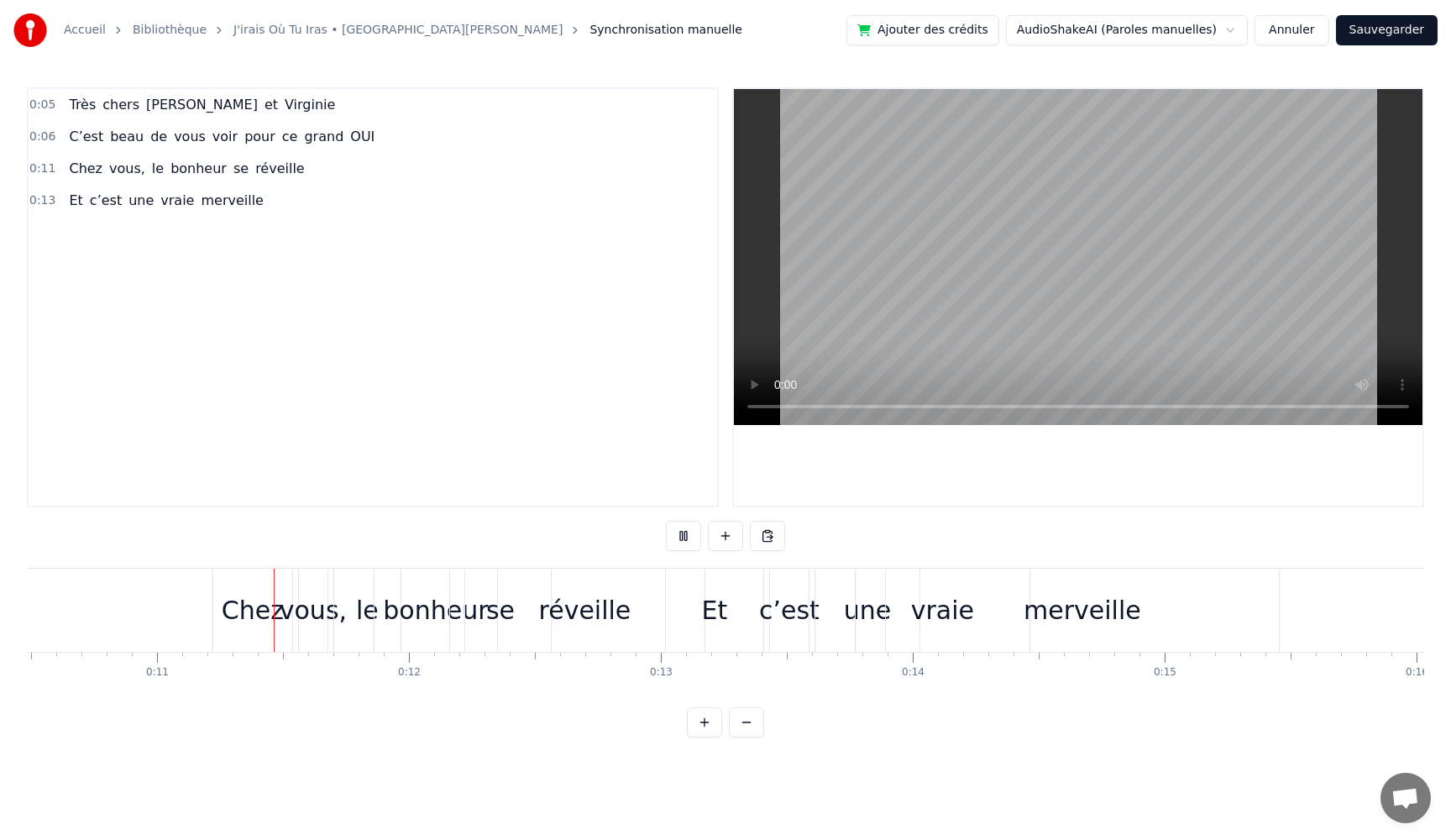
scroll to position [0, 2654]
click at [112, 201] on span "c’est" at bounding box center [105, 201] width 35 height 19
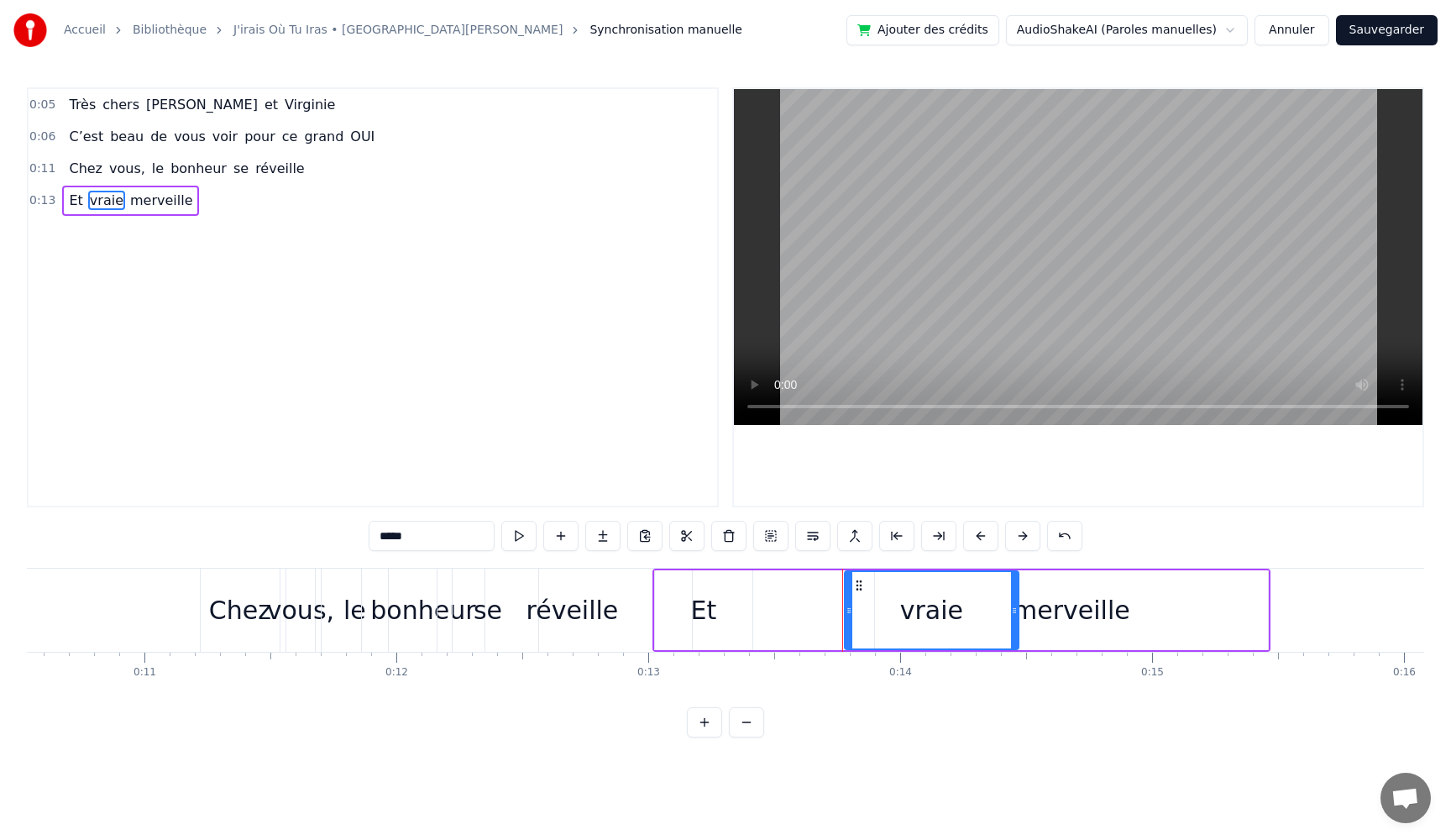
type input "*********"
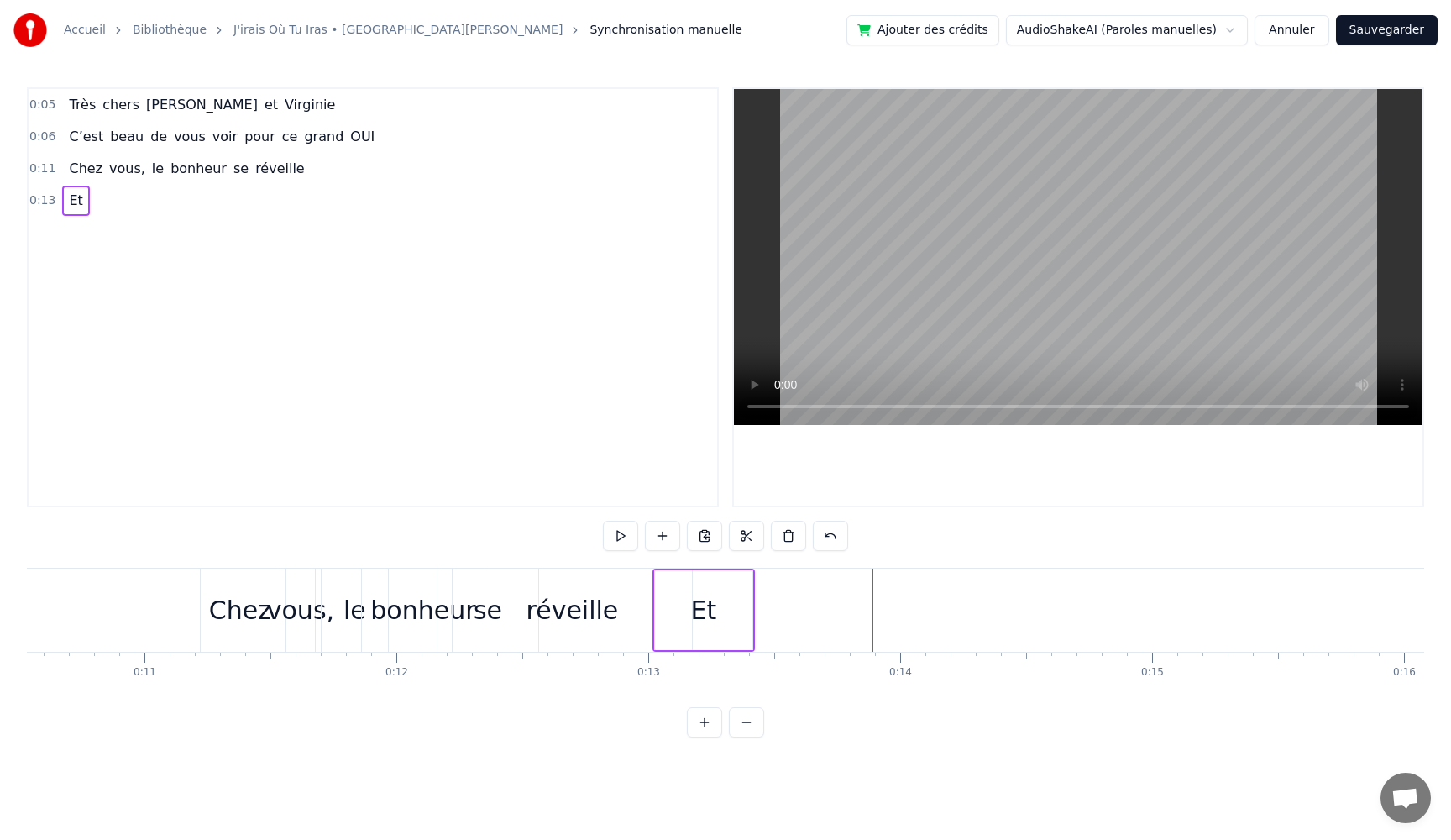
click at [70, 199] on span "Et" at bounding box center [75, 201] width 17 height 19
click at [177, 169] on span "bonheur" at bounding box center [198, 169] width 59 height 19
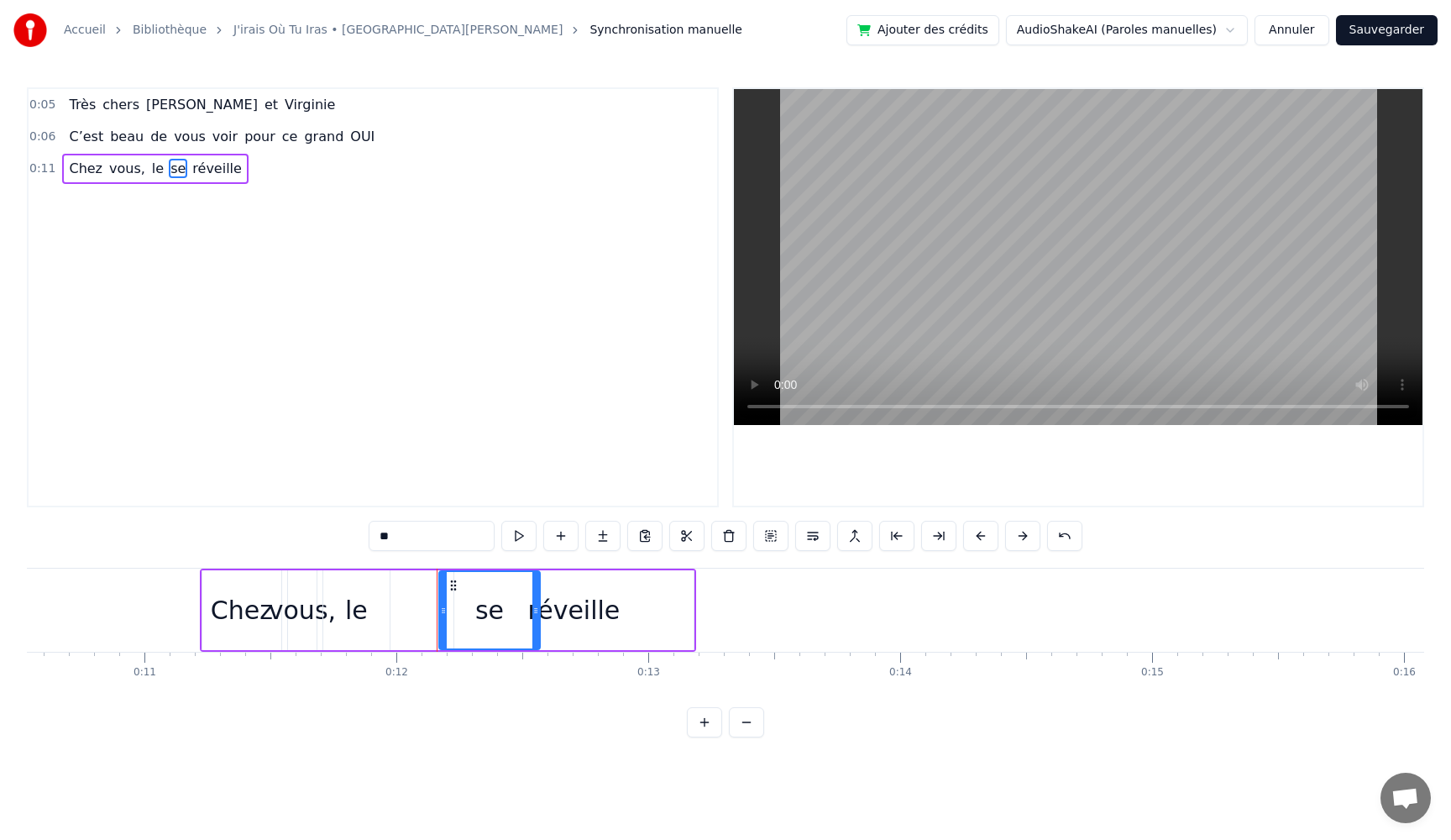
type input "********"
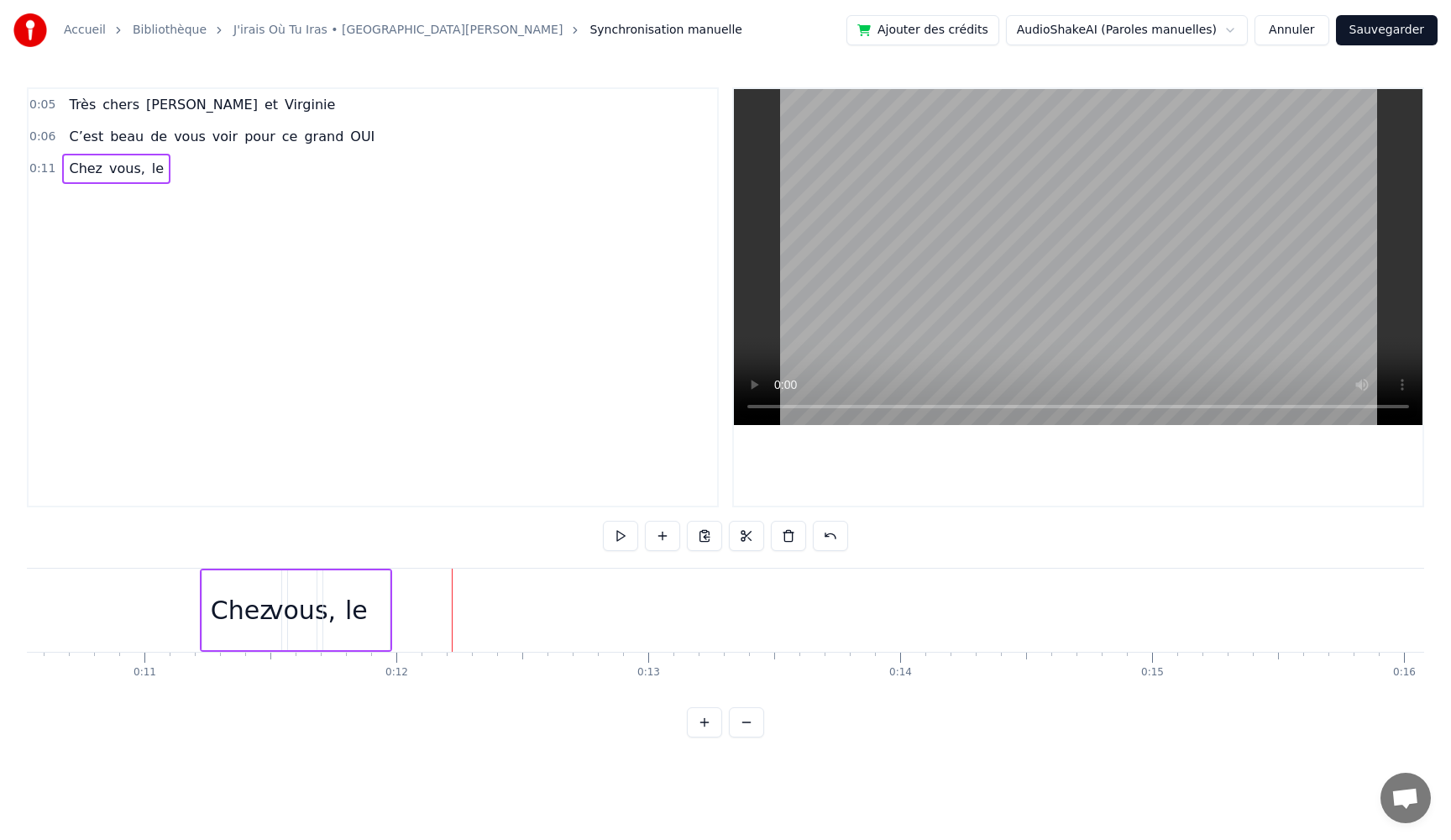
click at [150, 174] on span "le" at bounding box center [158, 169] width 16 height 19
click at [113, 172] on span "vous," at bounding box center [127, 169] width 39 height 19
click at [76, 171] on span "Chez" at bounding box center [86, 169] width 37 height 19
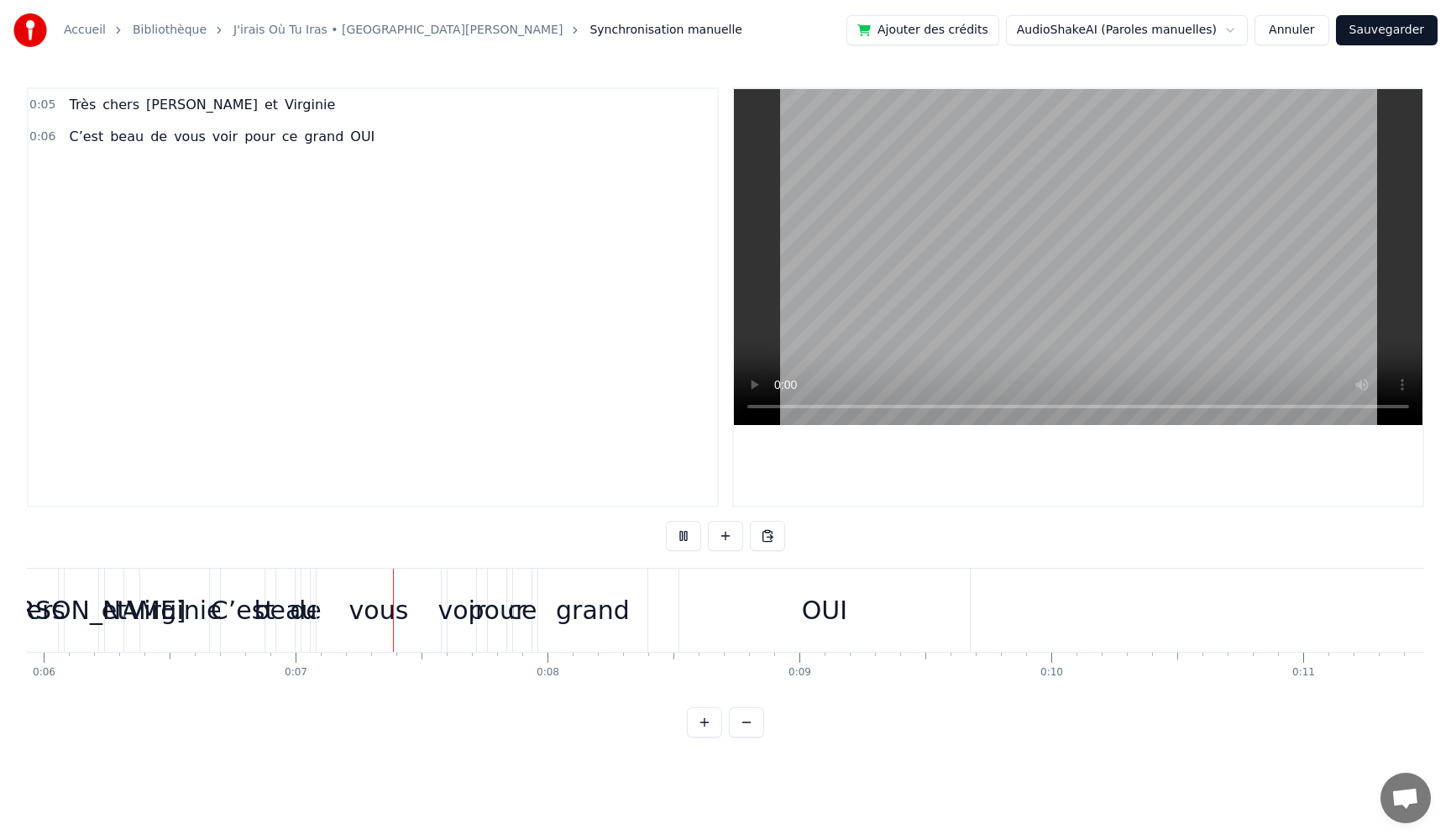
scroll to position [0, 1614]
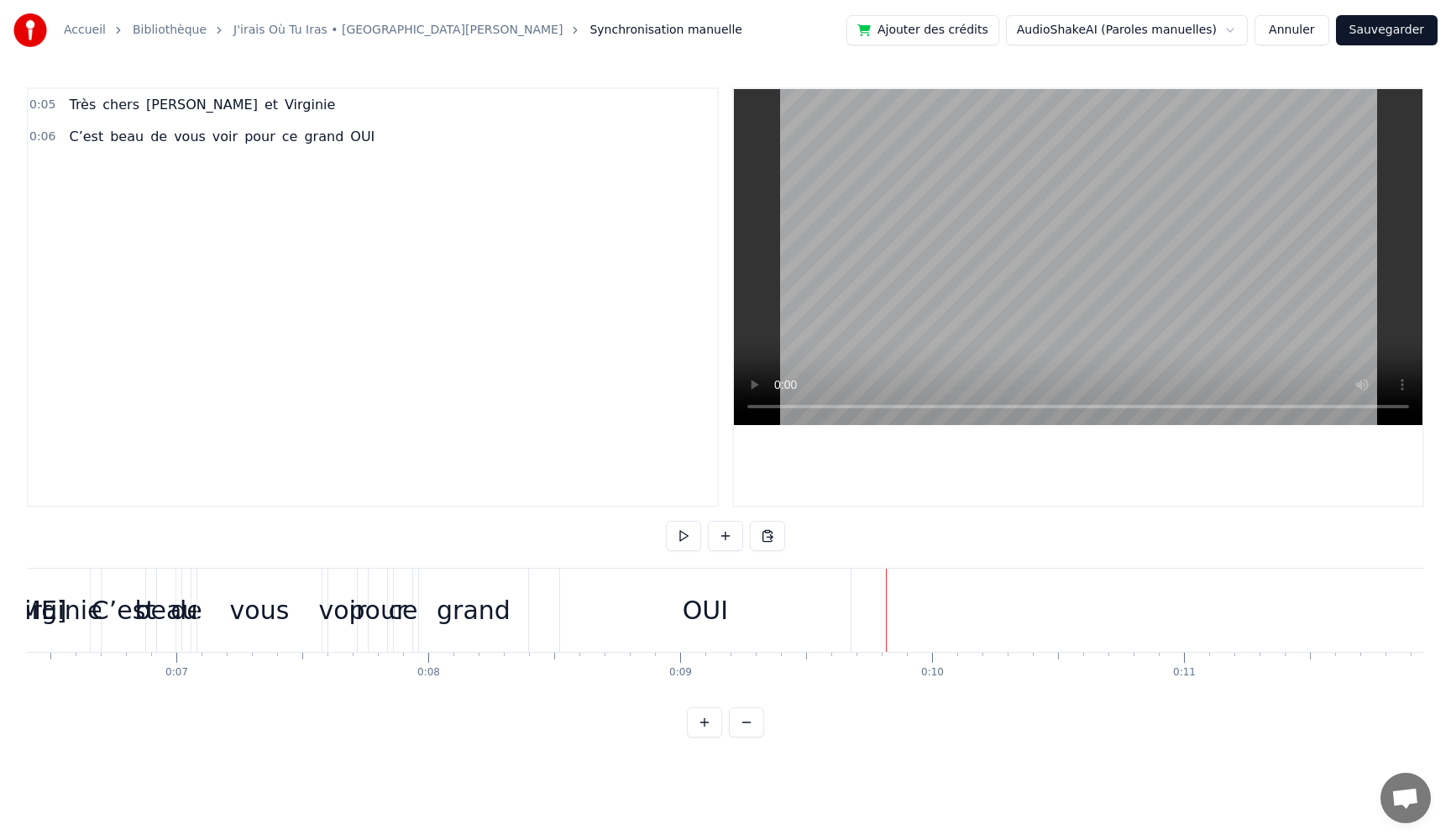
click at [349, 139] on span "OUI" at bounding box center [363, 136] width 27 height 19
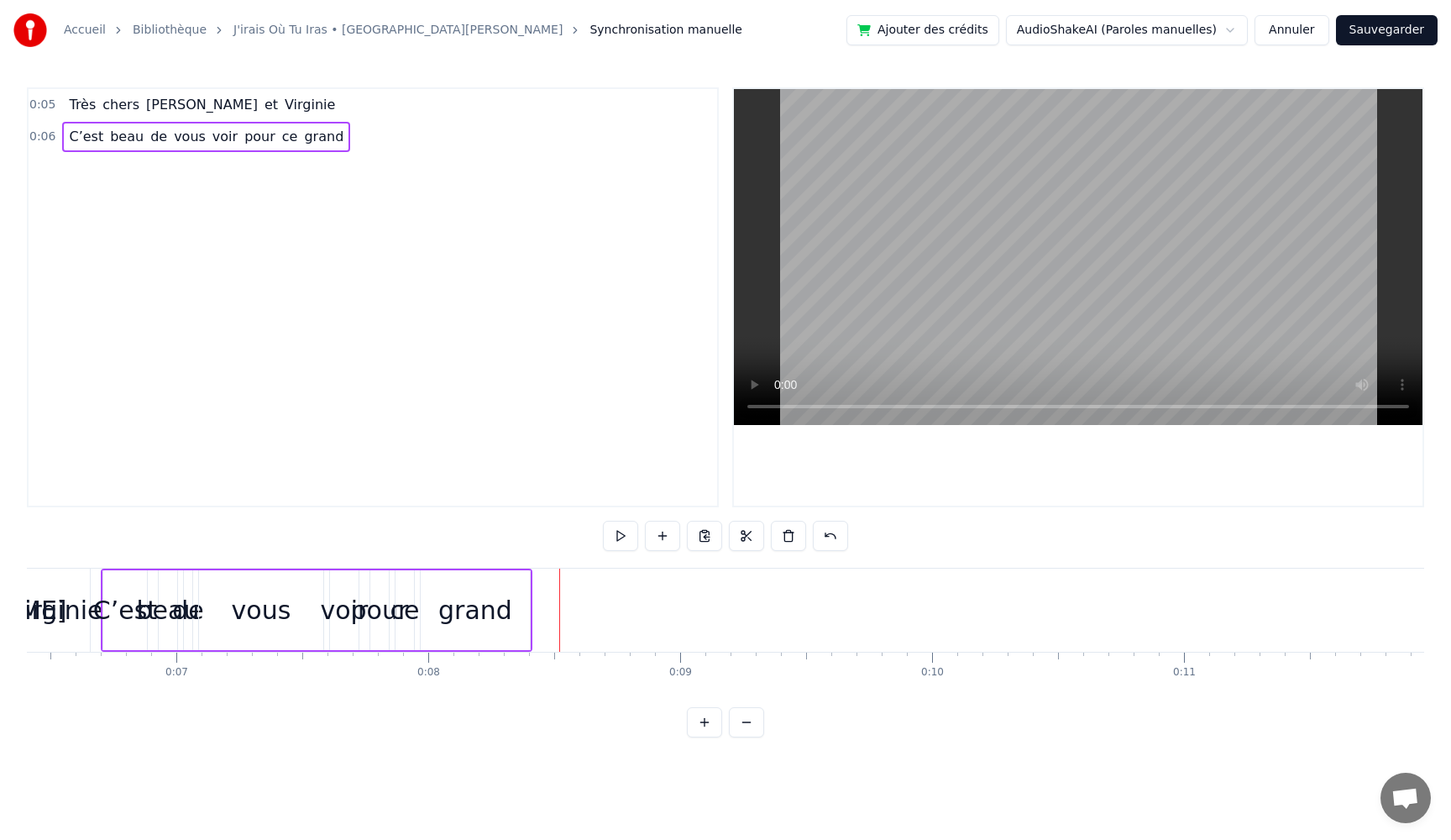
click at [302, 143] on span "grand" at bounding box center [324, 136] width 43 height 19
click at [281, 143] on span "ce" at bounding box center [290, 136] width 19 height 19
click at [243, 142] on span "pour" at bounding box center [259, 136] width 34 height 19
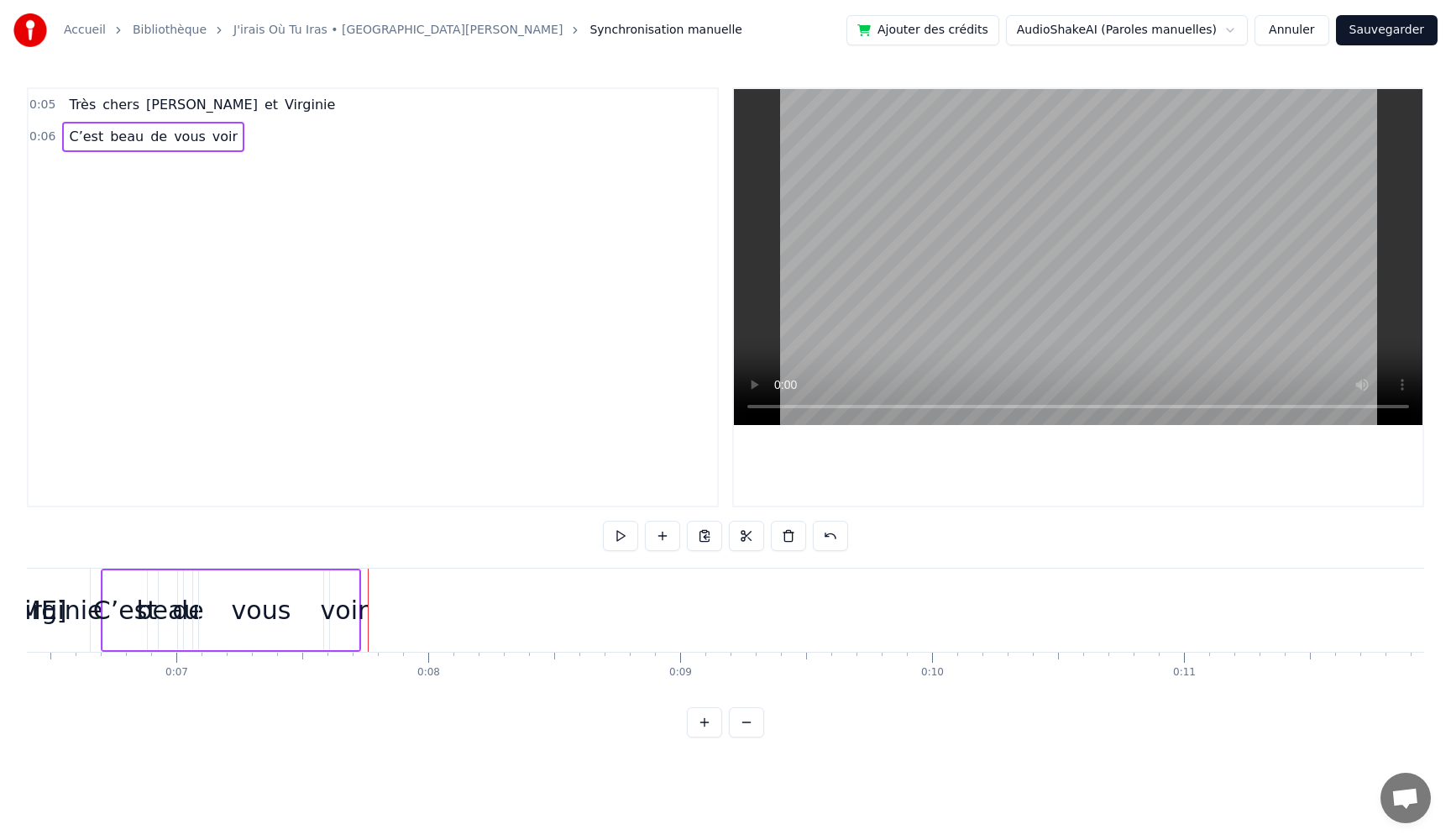
click at [210, 142] on span "voir" at bounding box center [224, 136] width 28 height 19
click at [181, 141] on span "vous" at bounding box center [190, 136] width 35 height 19
click at [160, 141] on div "C’est beau de" at bounding box center [118, 136] width 112 height 30
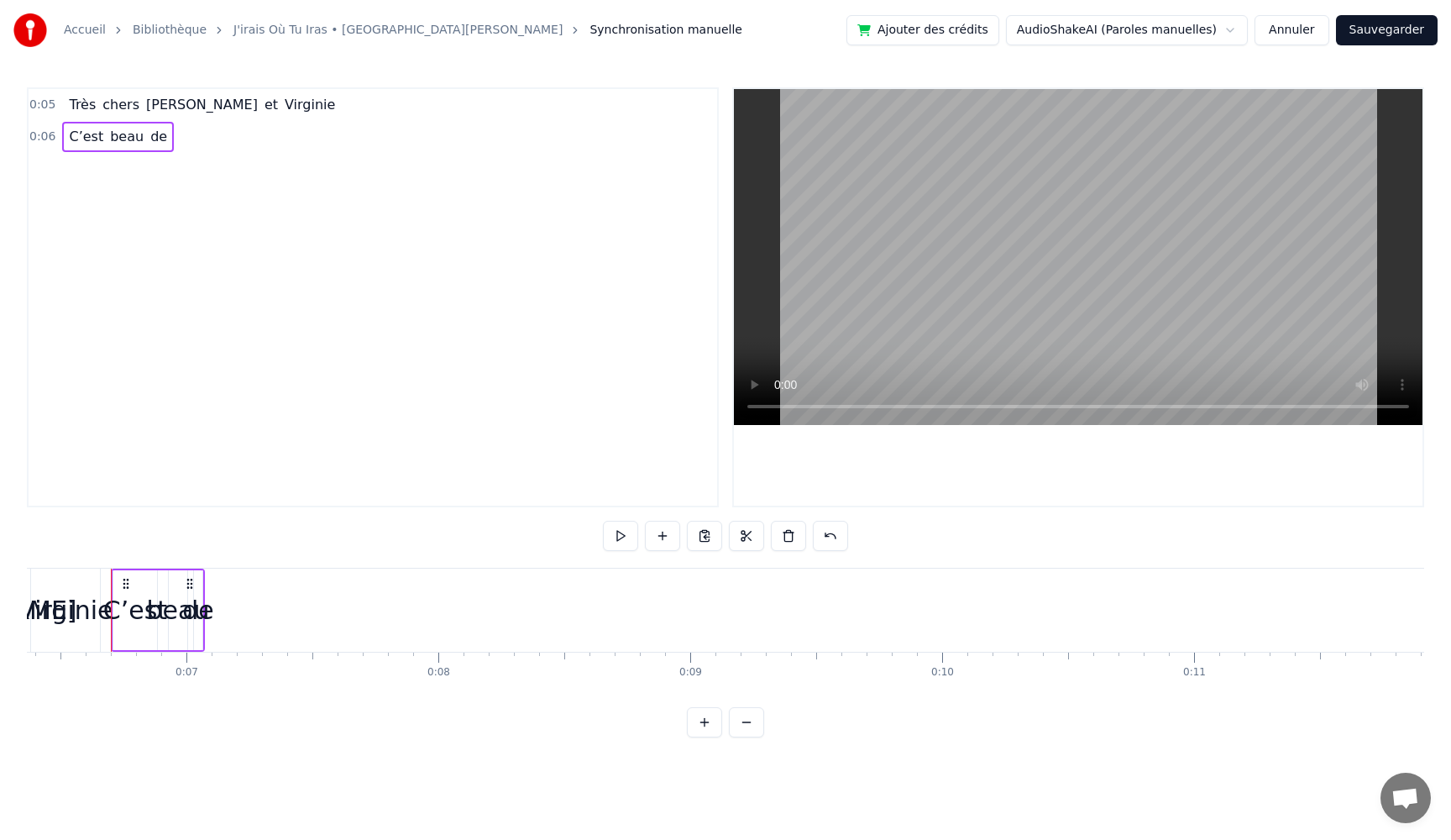
click at [152, 141] on span "de" at bounding box center [159, 136] width 20 height 19
type input "****"
click at [131, 142] on div "0:06 C’est beau" at bounding box center [372, 136] width 689 height 32
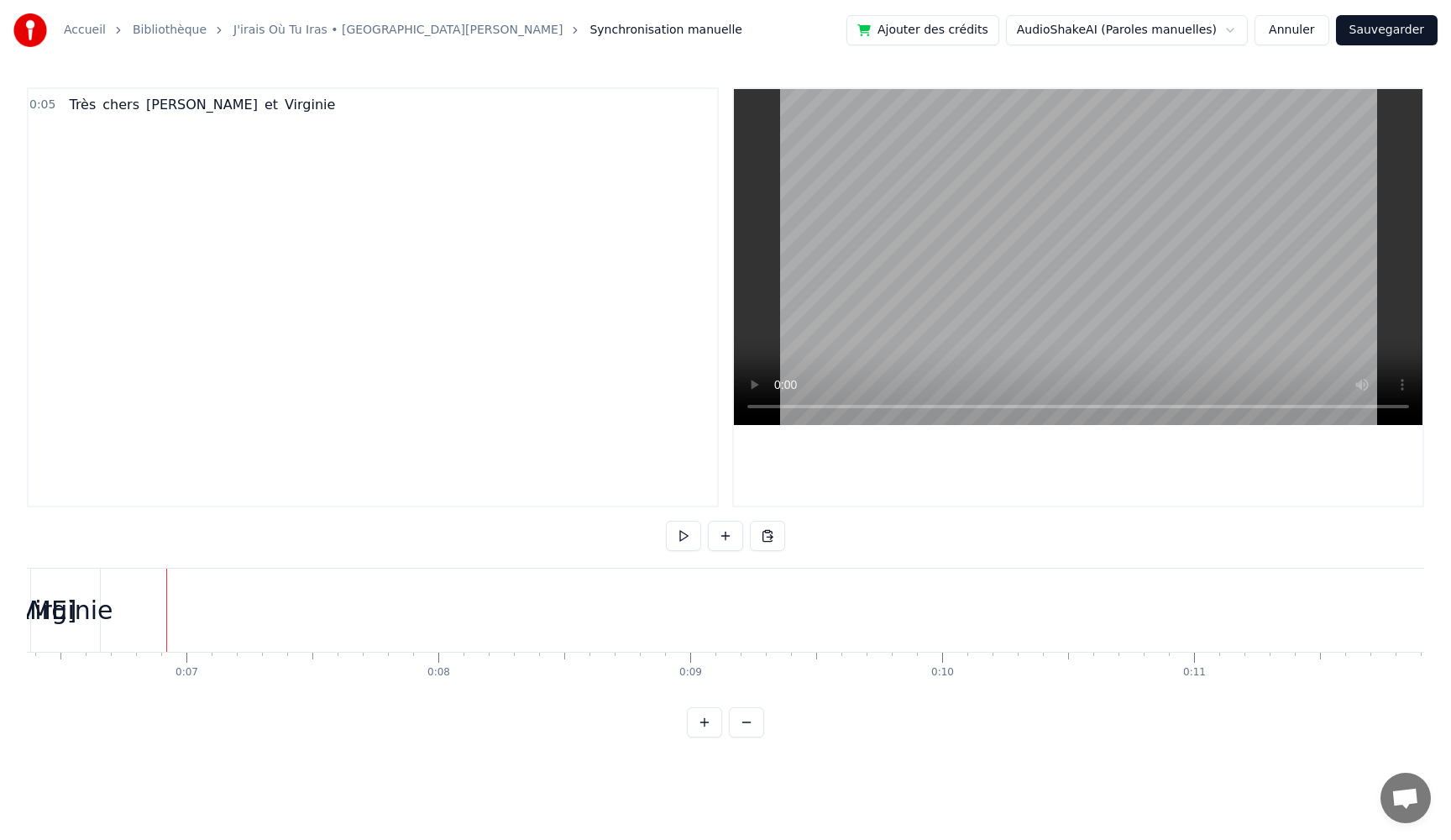
click at [283, 105] on span "Virginie" at bounding box center [309, 104] width 54 height 19
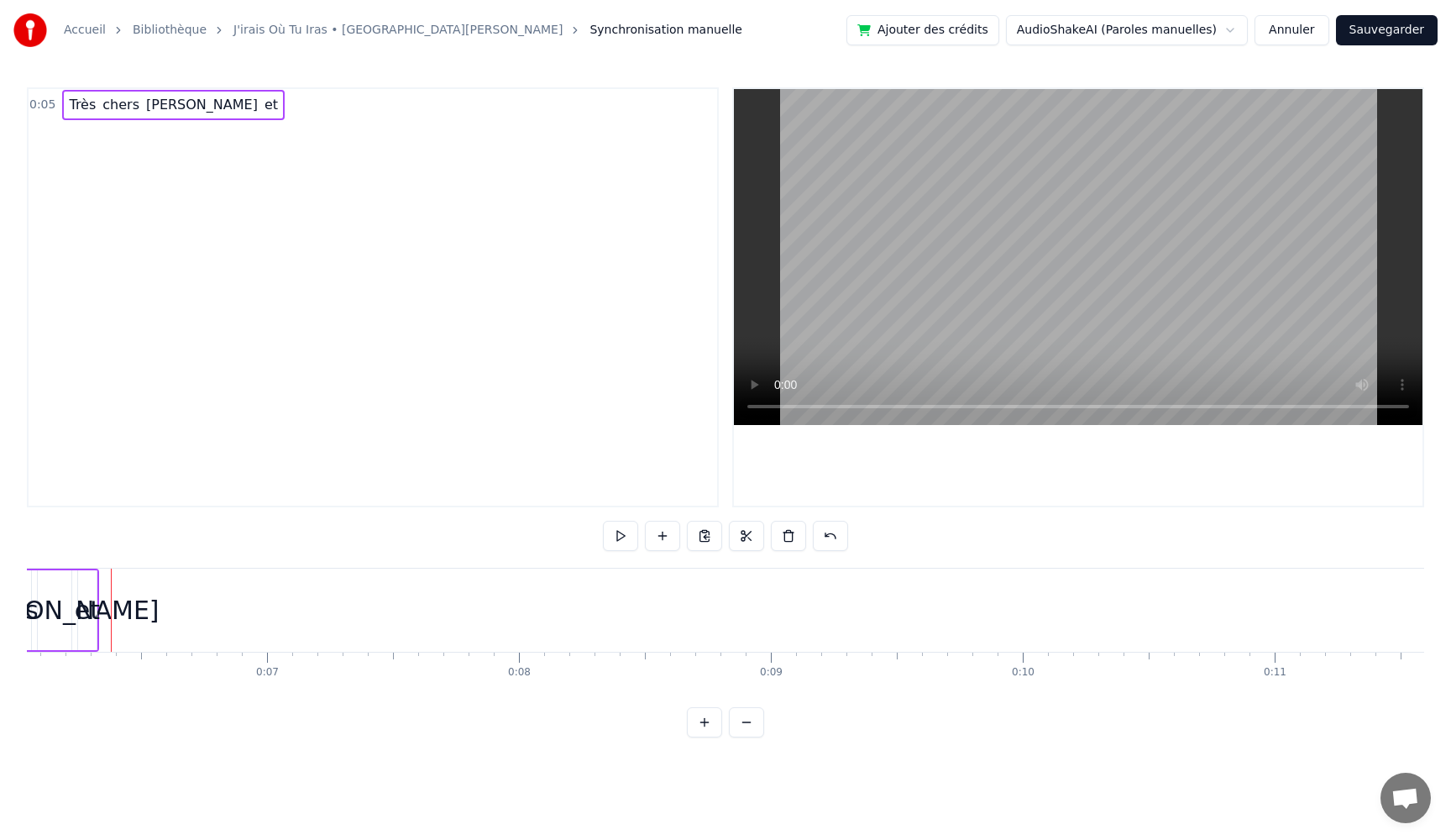
click at [170, 109] on span "[PERSON_NAME]" at bounding box center [202, 104] width 115 height 19
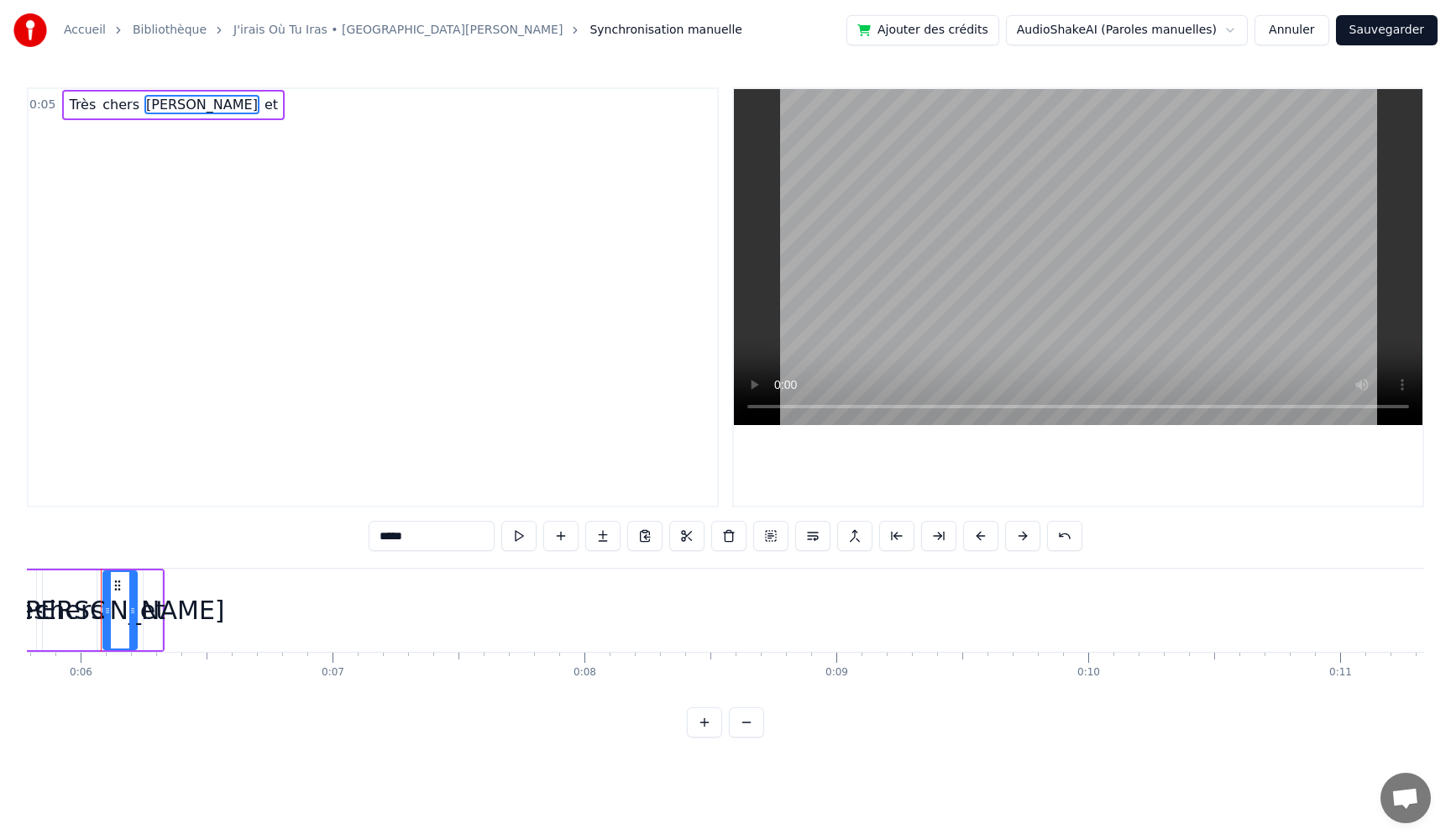
type input "**"
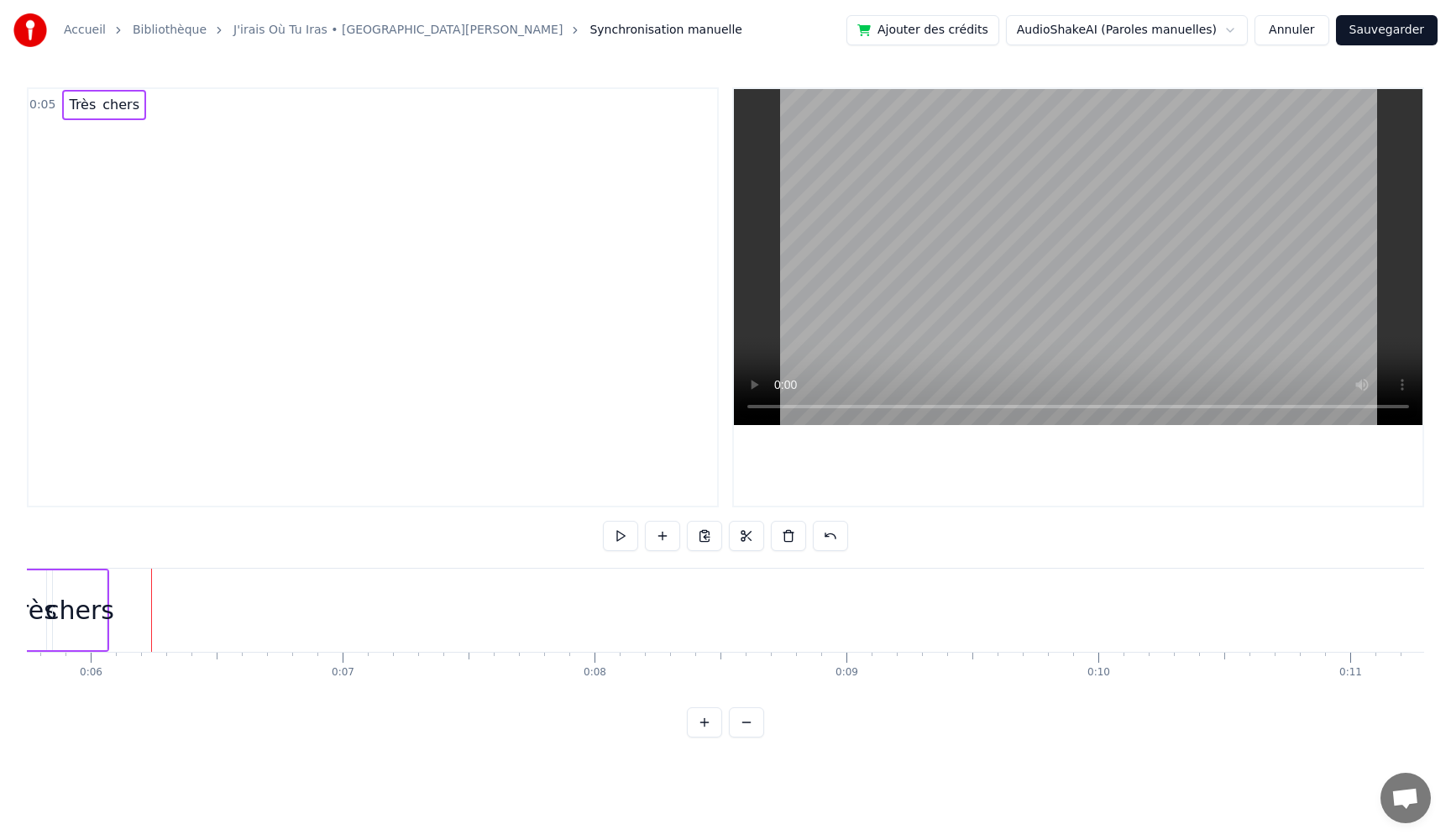
click at [114, 116] on div "Très chers" at bounding box center [104, 104] width 84 height 30
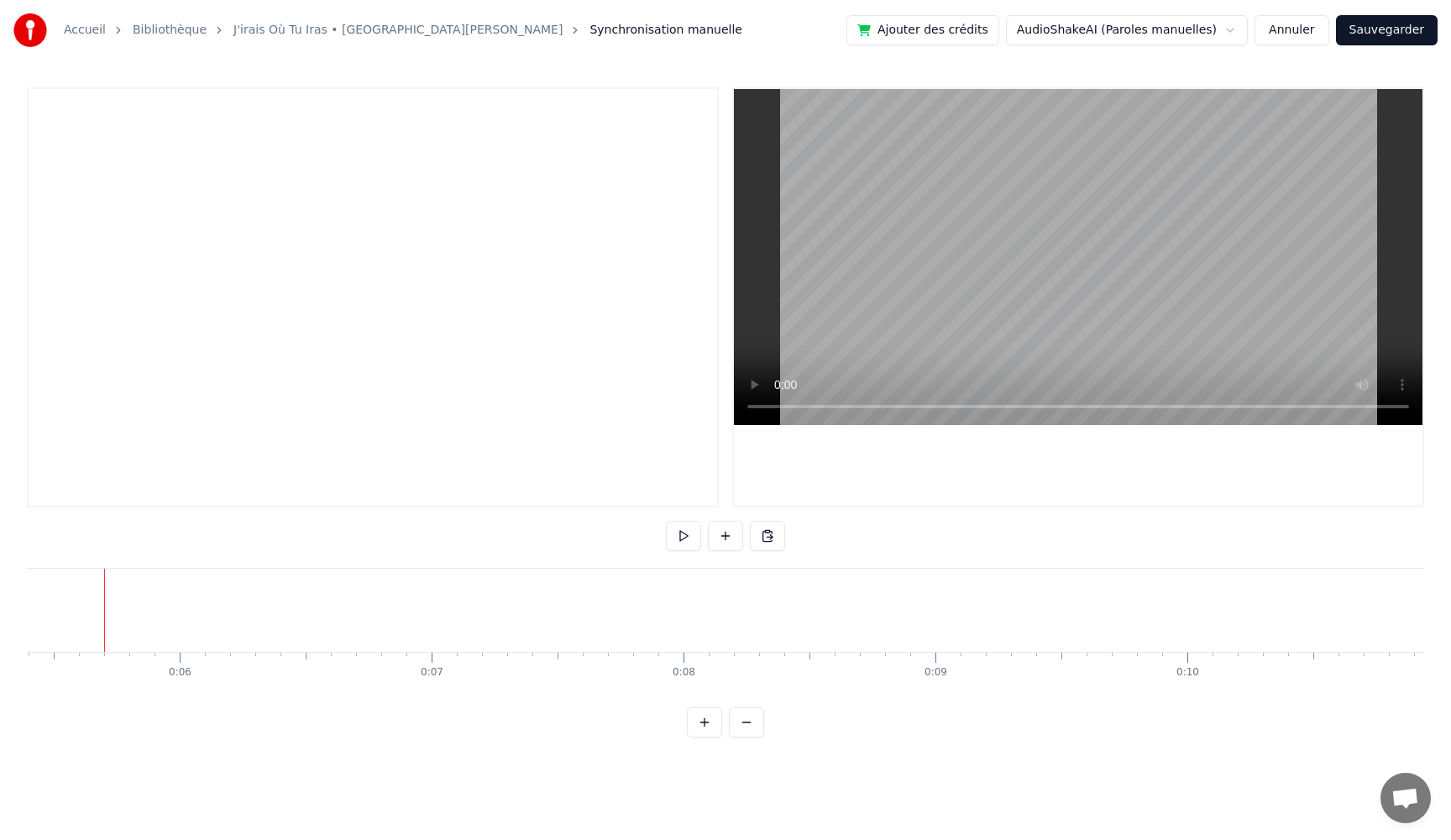
scroll to position [0, 1352]
click at [114, 107] on div at bounding box center [373, 297] width 692 height 420
click at [722, 542] on button at bounding box center [725, 535] width 35 height 30
click at [74, 105] on span "<>" at bounding box center [80, 104] width 26 height 19
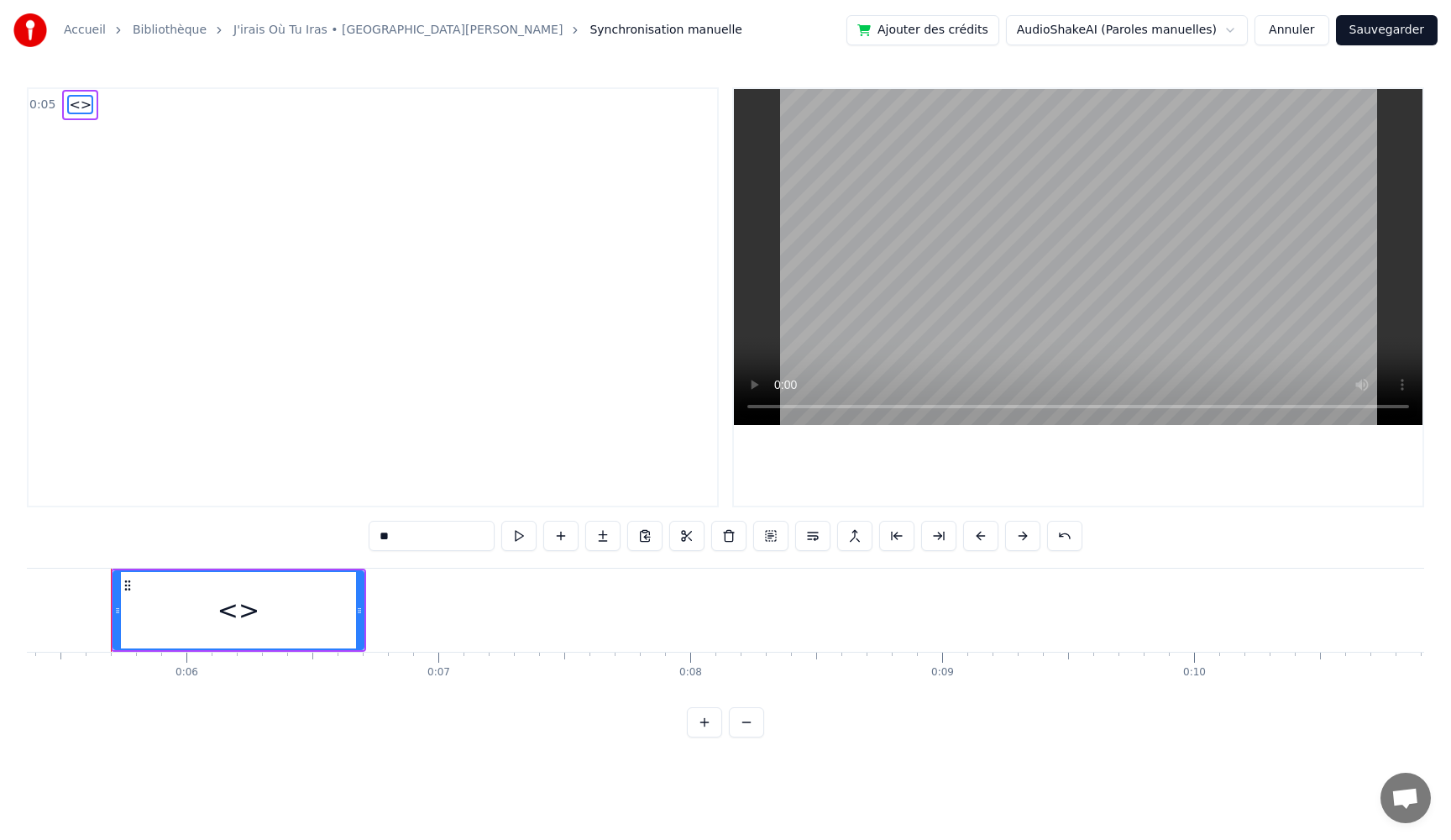
click at [73, 104] on span "<>" at bounding box center [80, 104] width 26 height 19
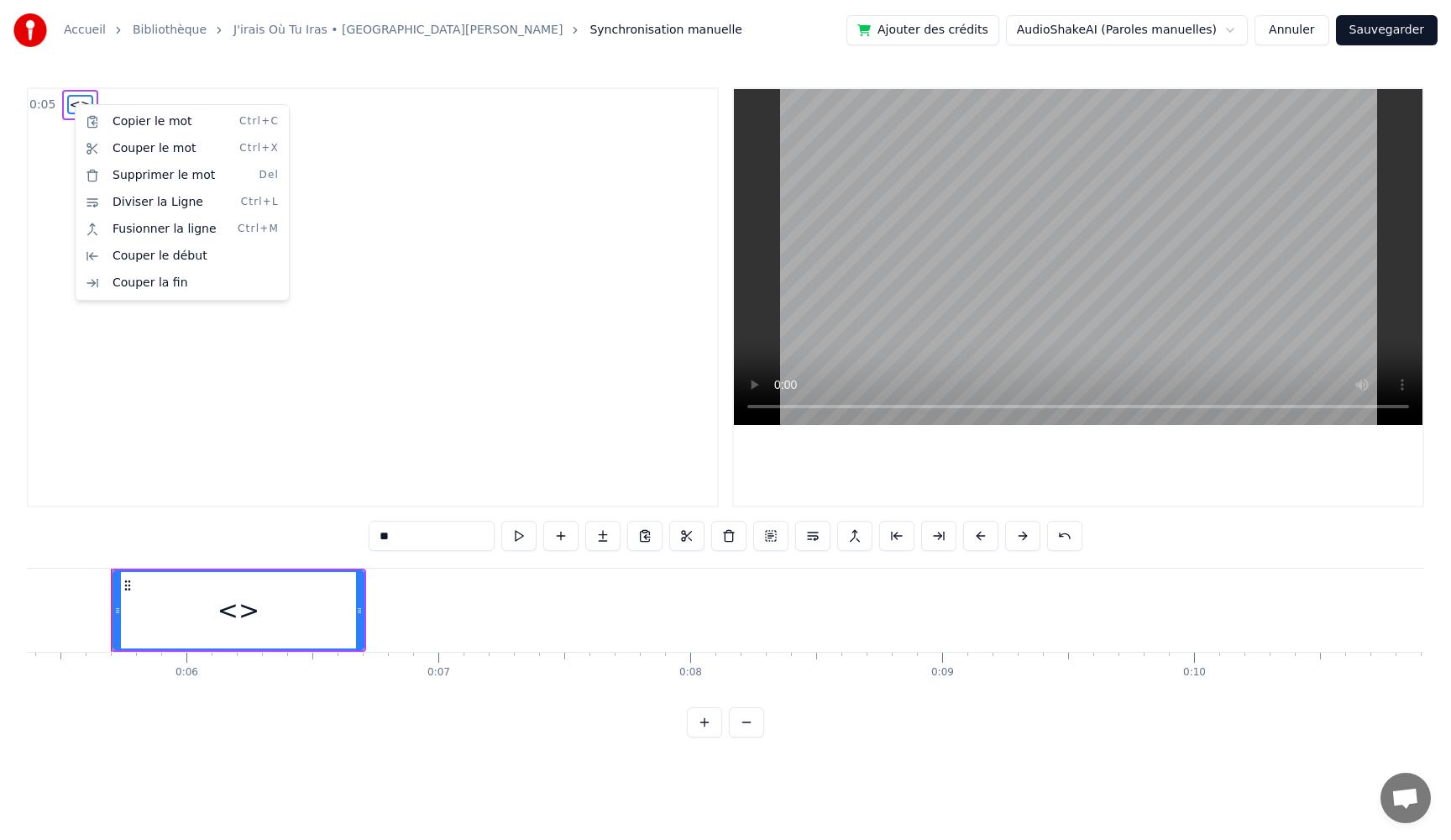
click at [73, 104] on html "Accueil Bibliothèque J'irais Où Tu [PERSON_NAME][GEOGRAPHIC_DATA] • [PERSON_NAM…" at bounding box center [725, 382] width 1451 height 764
click at [73, 104] on span "<>" at bounding box center [80, 104] width 26 height 19
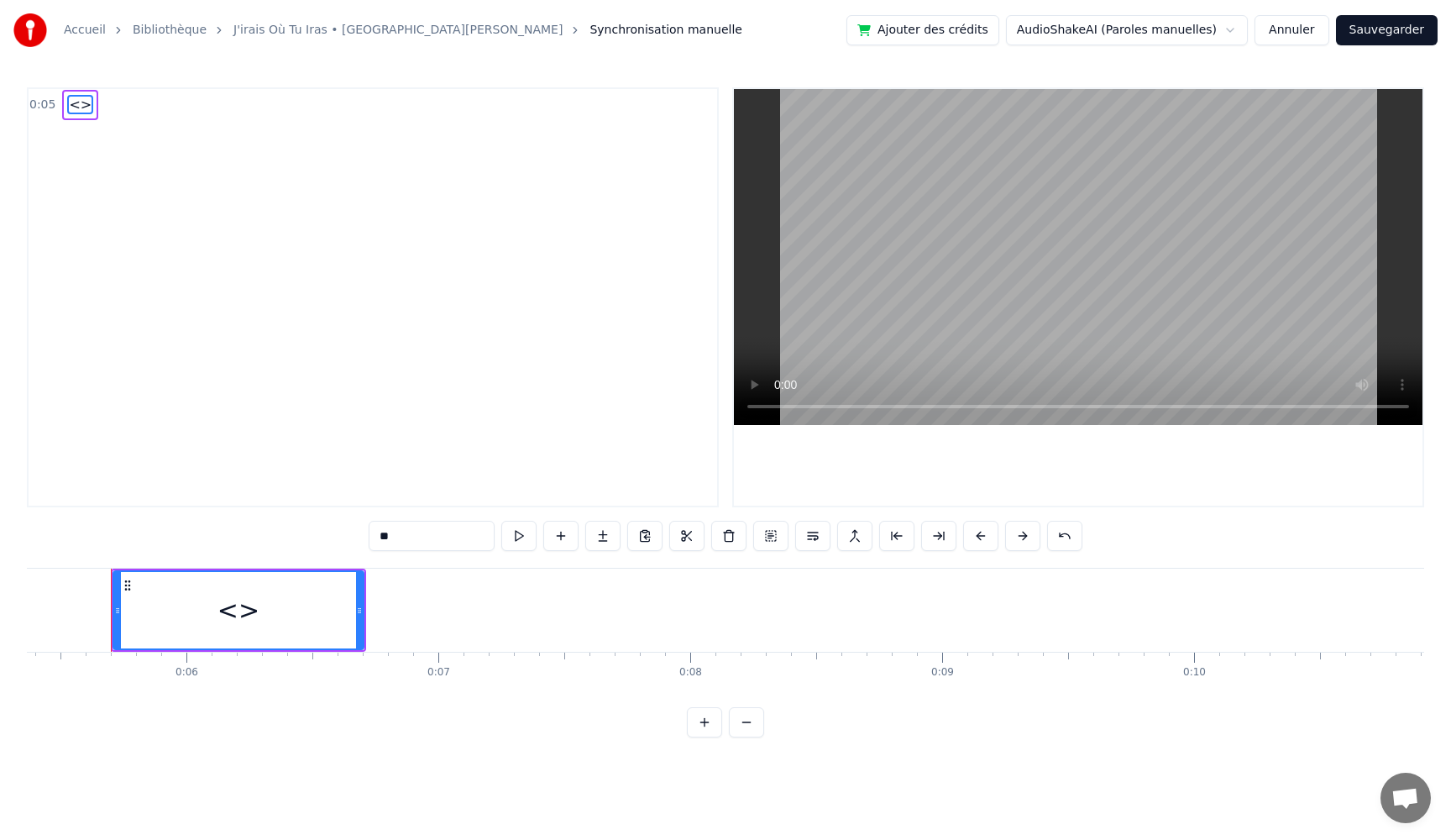
click at [397, 536] on input "**" at bounding box center [431, 535] width 126 height 30
drag, startPoint x: 404, startPoint y: 534, endPoint x: 251, endPoint y: 512, distance: 154.6
click at [251, 512] on div "0:05 <> ** <> To pick up a draggable item, press the space bar. While dragging,…" at bounding box center [726, 412] width 1397 height 650
paste input "**********"
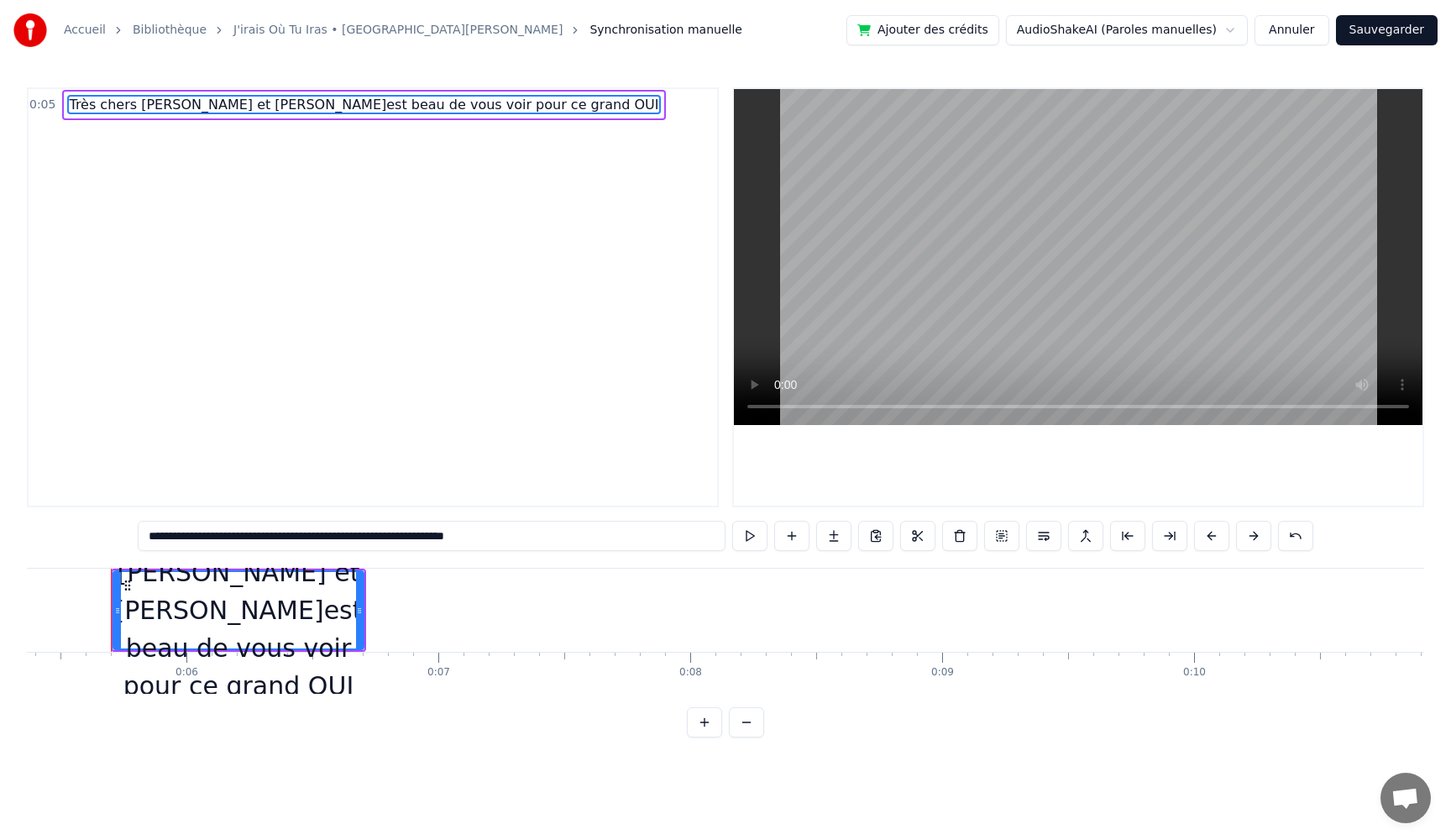
click at [281, 389] on div "0:05 Très chers [PERSON_NAME] et [PERSON_NAME]est beau de vous voir pour ce gra…" at bounding box center [373, 297] width 692 height 420
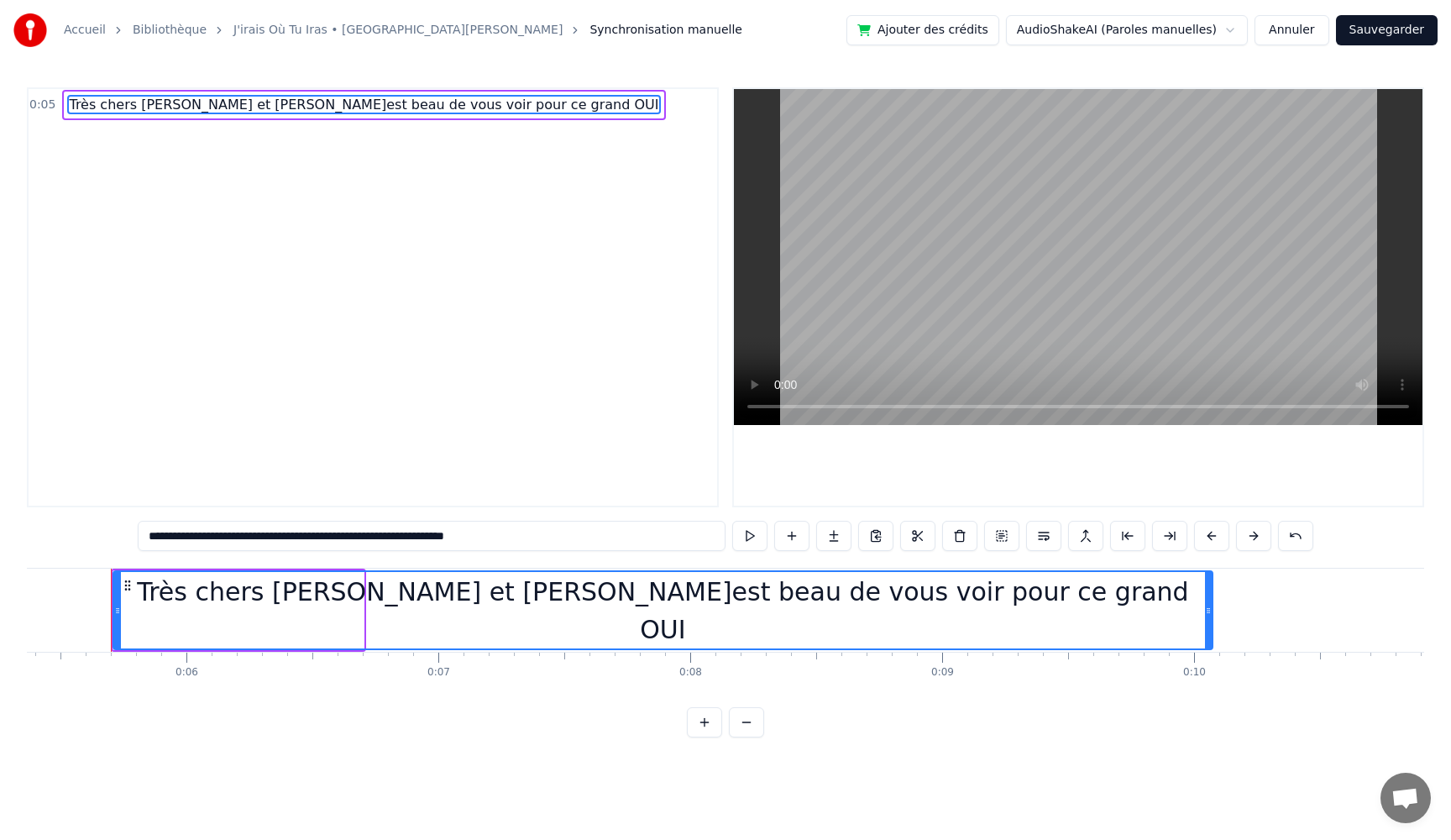
drag, startPoint x: 363, startPoint y: 613, endPoint x: 1210, endPoint y: 615, distance: 847.0
click at [1210, 615] on icon at bounding box center [1207, 610] width 7 height 14
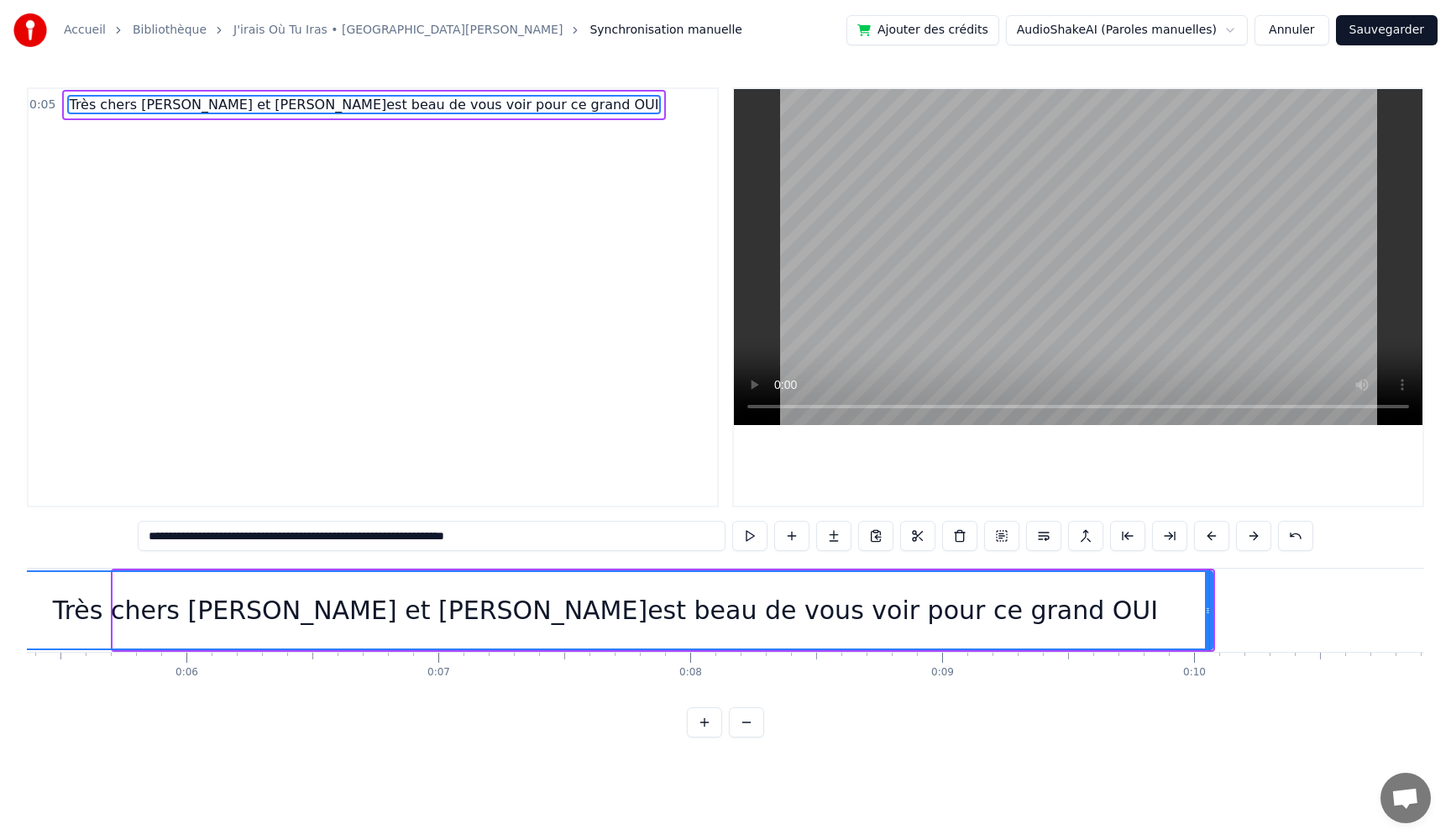
drag, startPoint x: 115, startPoint y: 607, endPoint x: 0, endPoint y: 594, distance: 115.7
click at [0, 594] on div "**********" at bounding box center [725, 368] width 1451 height 737
drag, startPoint x: 241, startPoint y: 612, endPoint x: 180, endPoint y: 611, distance: 61.0
click at [180, 611] on div "Très chers [PERSON_NAME] et [PERSON_NAME]est beau de vous voir pour ce grand OUI" at bounding box center [605, 610] width 1212 height 76
drag, startPoint x: 1207, startPoint y: 609, endPoint x: 1219, endPoint y: 615, distance: 13.4
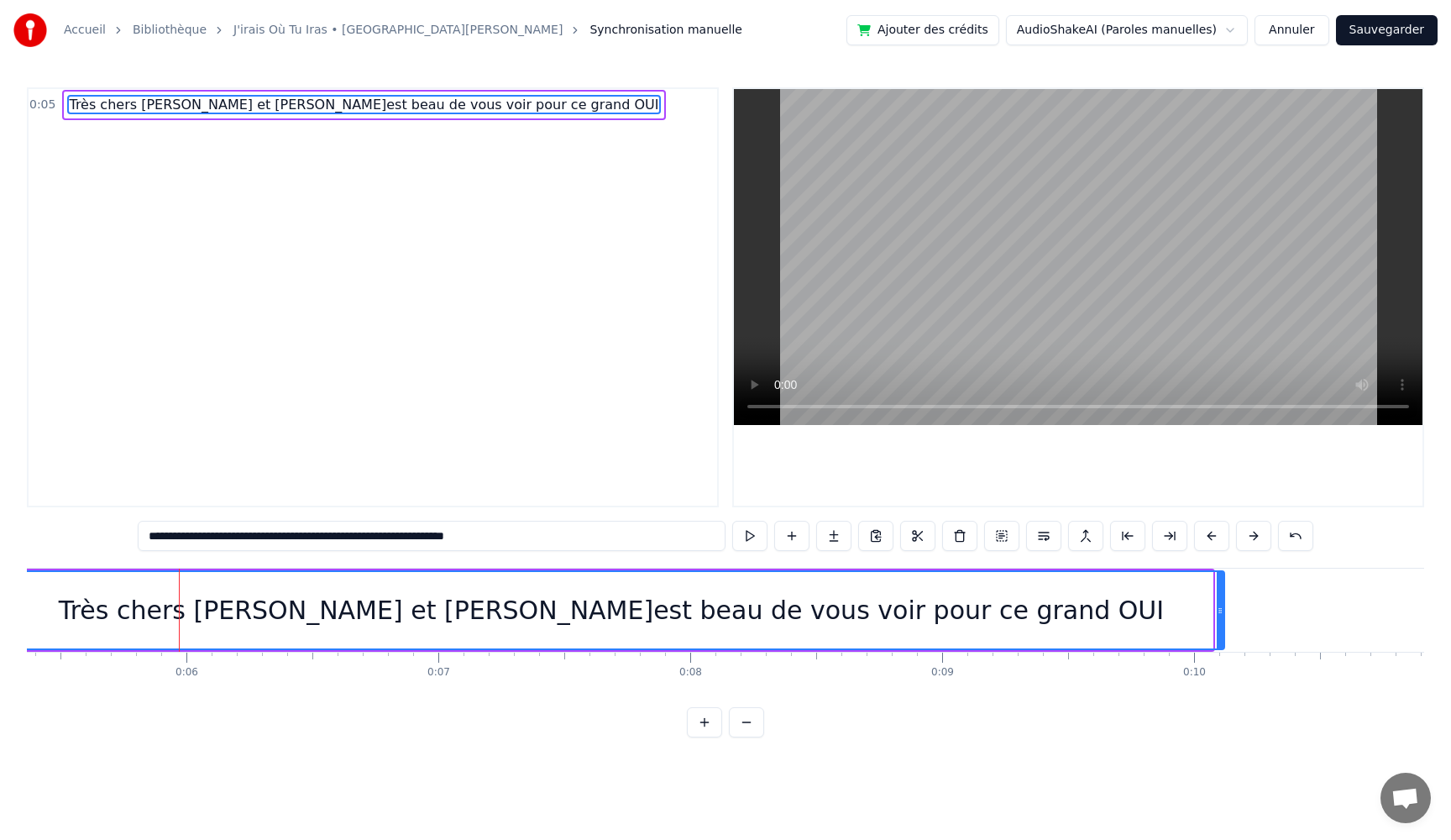
click at [1219, 615] on icon at bounding box center [1219, 610] width 7 height 14
click at [253, 611] on div "Très chers [PERSON_NAME] et [PERSON_NAME]est beau de vous voir pour ce grand OUI" at bounding box center [611, 610] width 1105 height 38
click at [280, 617] on div "Très chers [PERSON_NAME] et [PERSON_NAME]est beau de vous voir pour ce grand OUI" at bounding box center [611, 610] width 1105 height 38
click at [284, 618] on div "Très chers [PERSON_NAME] et [PERSON_NAME]est beau de vous voir pour ce grand OUI" at bounding box center [611, 610] width 1105 height 38
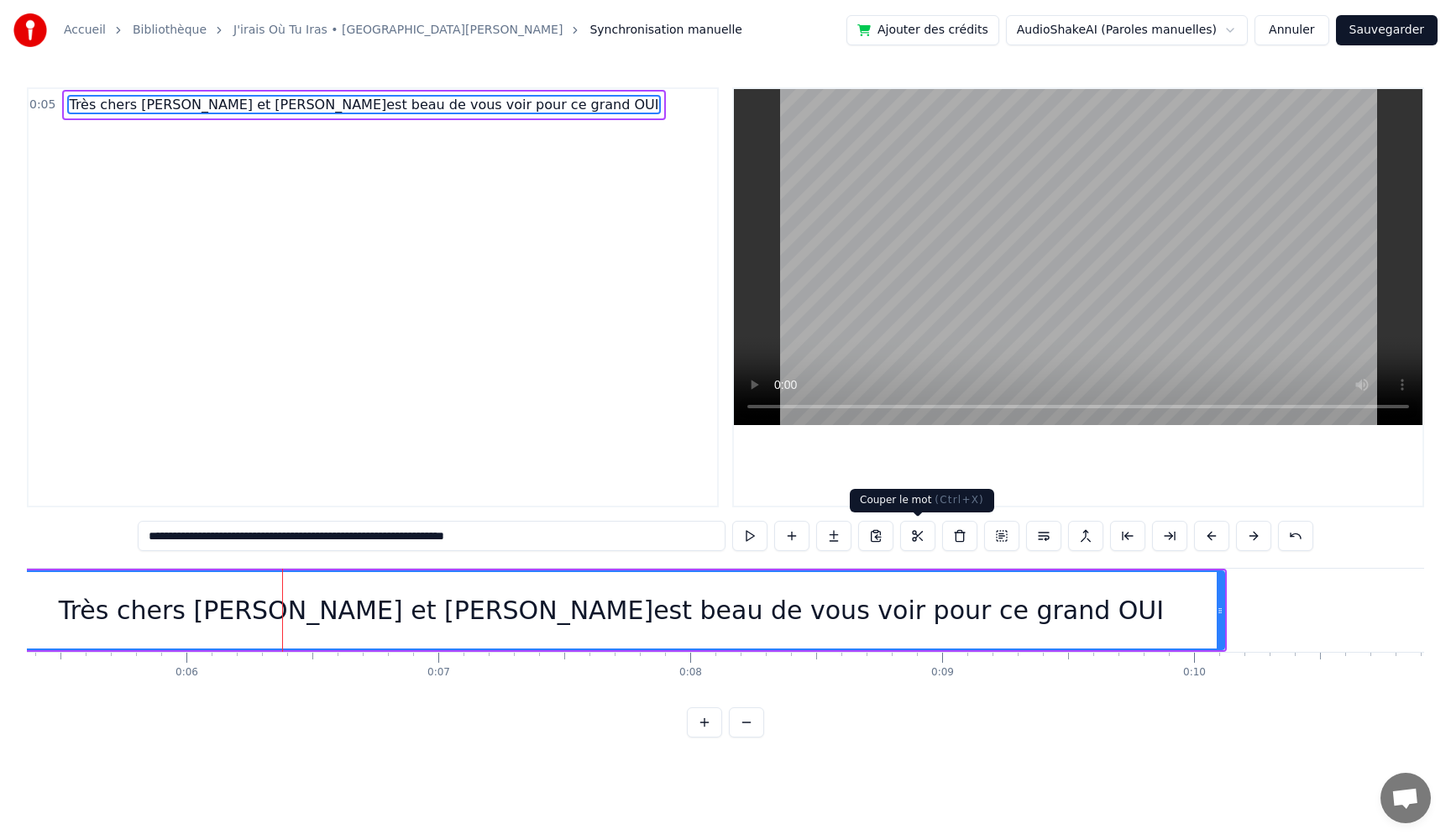
click at [913, 536] on button at bounding box center [918, 535] width 35 height 30
drag, startPoint x: 246, startPoint y: 610, endPoint x: 200, endPoint y: 609, distance: 46.0
click at [200, 609] on div "Très chers [PERSON_NAME] et [PERSON_NAME]est beau de vous voir pour ce grand OUI" at bounding box center [611, 610] width 1224 height 76
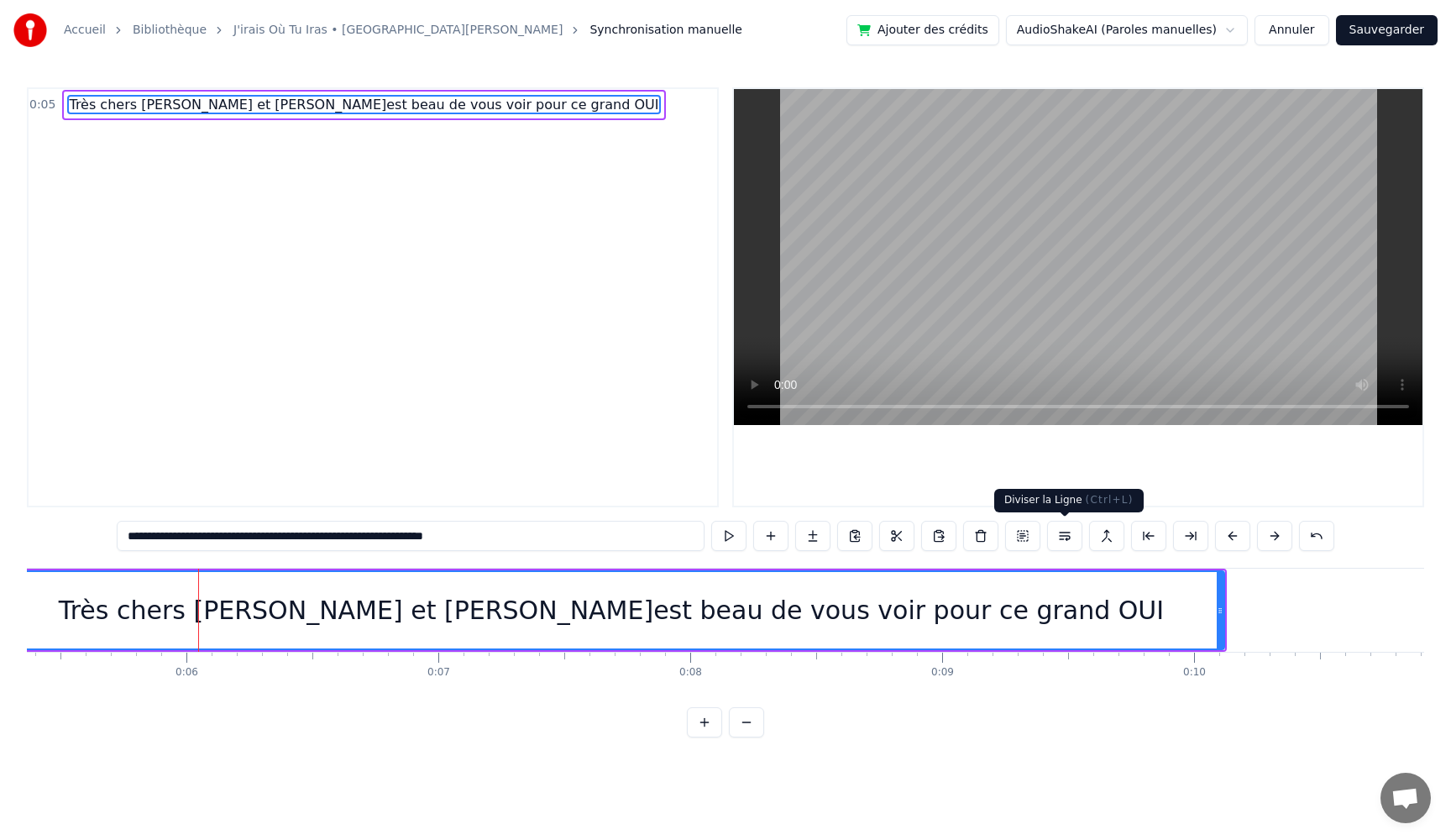
click at [1065, 541] on button at bounding box center [1064, 535] width 35 height 30
click at [265, 611] on div "Très chers [PERSON_NAME] et [PERSON_NAME]est beau de vous voir pour ce grand OUI" at bounding box center [611, 610] width 1105 height 38
click at [300, 620] on div "Très chers [PERSON_NAME] et [PERSON_NAME]est beau de vous voir pour ce grand OUI" at bounding box center [611, 610] width 1105 height 38
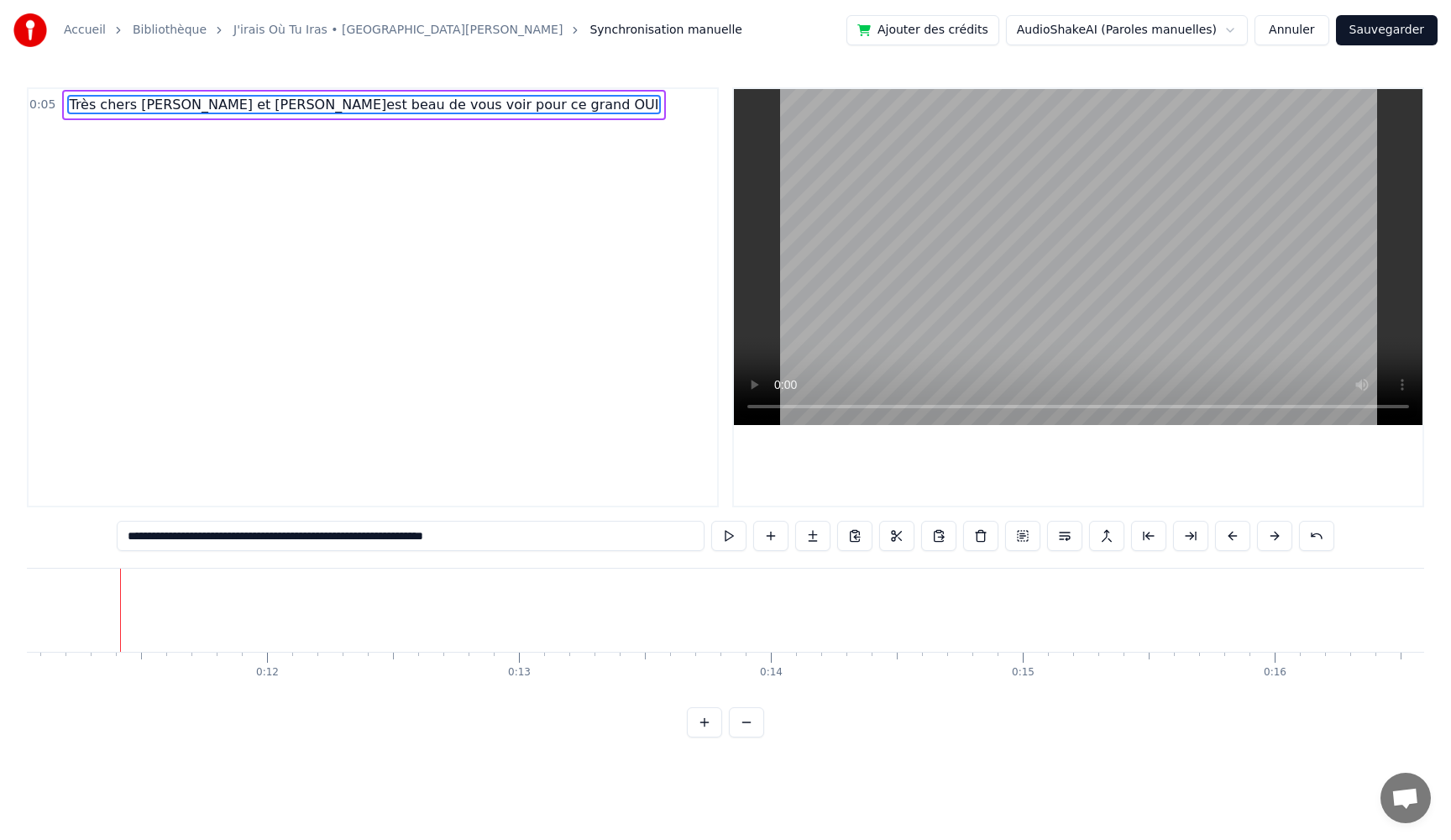
scroll to position [0, 2791]
click at [236, 106] on span "Très chers [PERSON_NAME] et [PERSON_NAME]est beau de vous voir pour ce grand OUI" at bounding box center [363, 104] width 592 height 19
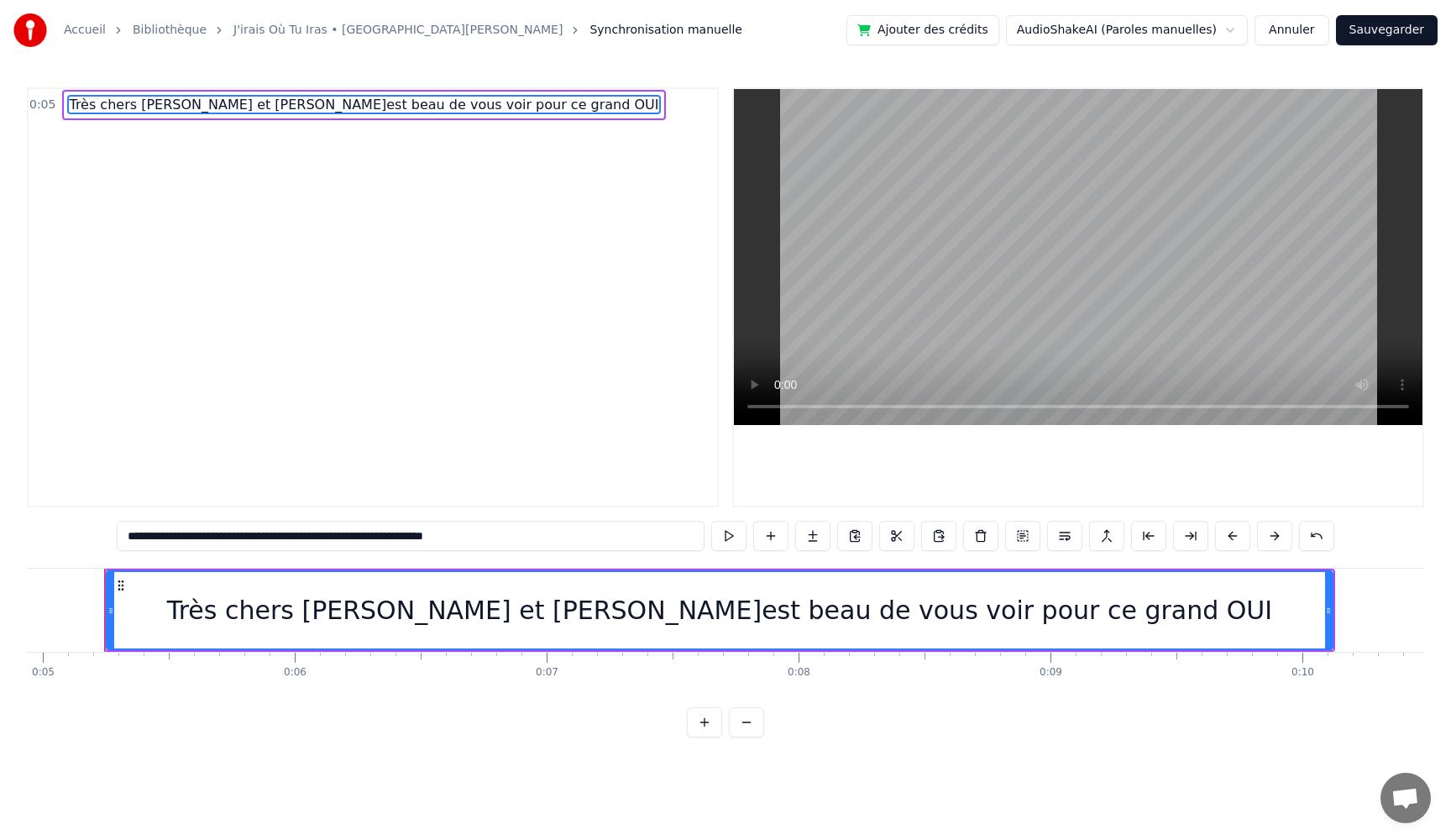
scroll to position [0, 1237]
drag, startPoint x: 279, startPoint y: 538, endPoint x: 561, endPoint y: 546, distance: 282.1
click at [561, 545] on input "**********" at bounding box center [410, 535] width 588 height 30
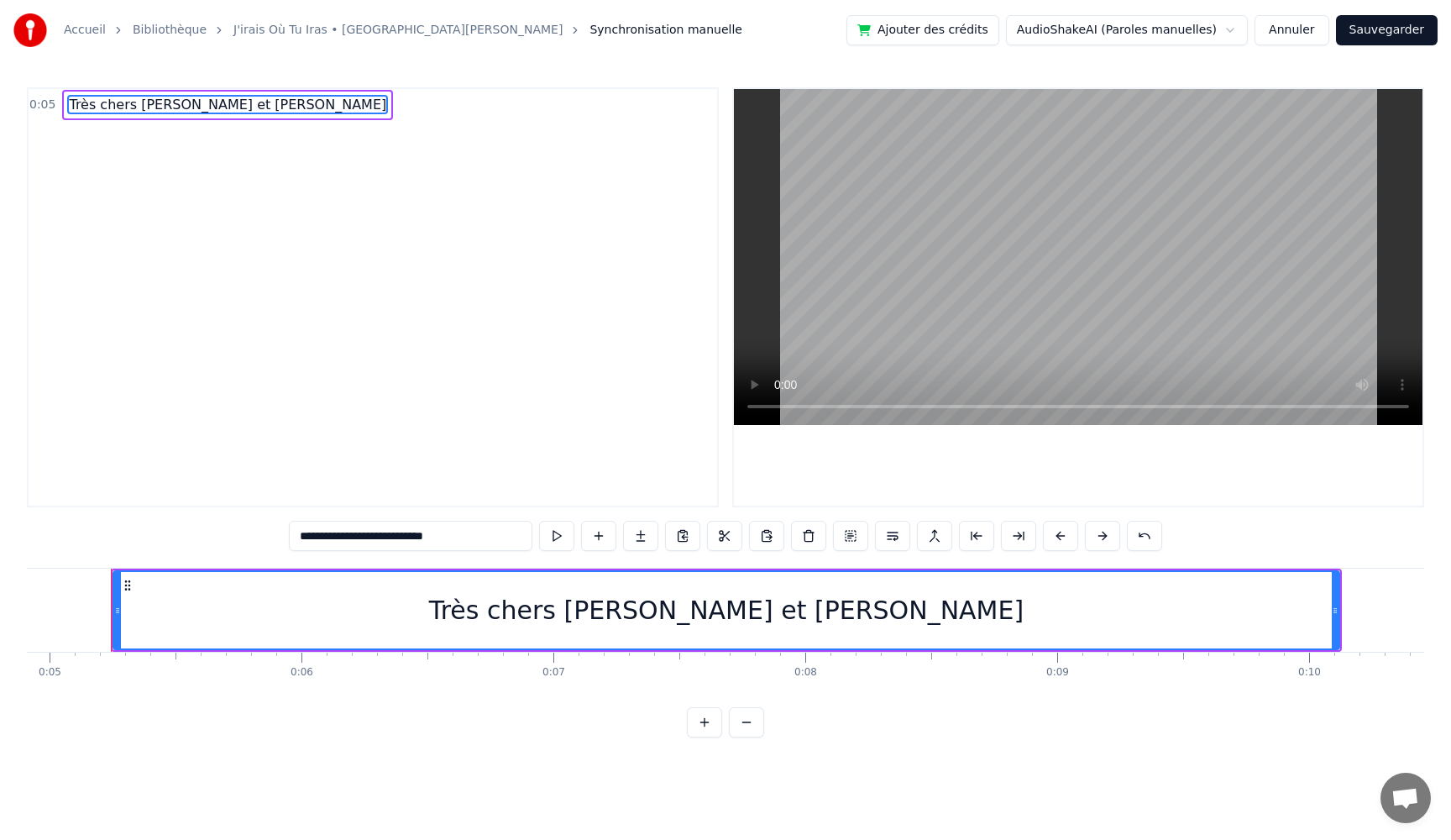
type input "**********"
click at [597, 620] on div "Très chers [PERSON_NAME] et [PERSON_NAME]" at bounding box center [726, 610] width 594 height 38
drag, startPoint x: 626, startPoint y: 615, endPoint x: 526, endPoint y: 623, distance: 100.3
click at [526, 623] on div "Très chers [PERSON_NAME] et [PERSON_NAME]" at bounding box center [726, 610] width 1224 height 76
drag, startPoint x: 116, startPoint y: 612, endPoint x: 0, endPoint y: 611, distance: 116.0
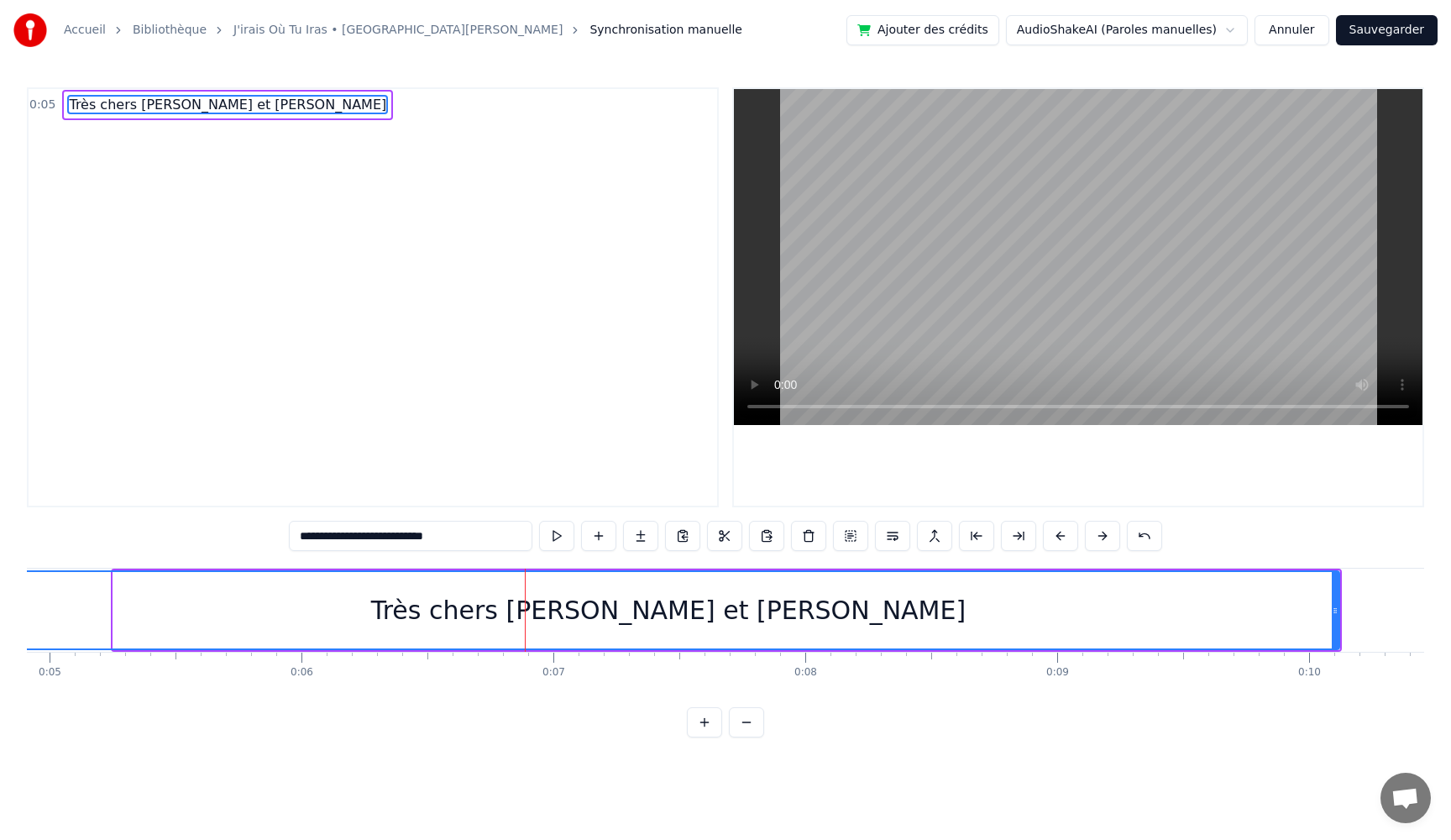
click at [0, 611] on div "**********" at bounding box center [725, 368] width 1451 height 737
drag, startPoint x: 634, startPoint y: 620, endPoint x: 603, endPoint y: 620, distance: 31.0
click at [603, 620] on div "Très chers [PERSON_NAME] et [PERSON_NAME]" at bounding box center [668, 610] width 594 height 38
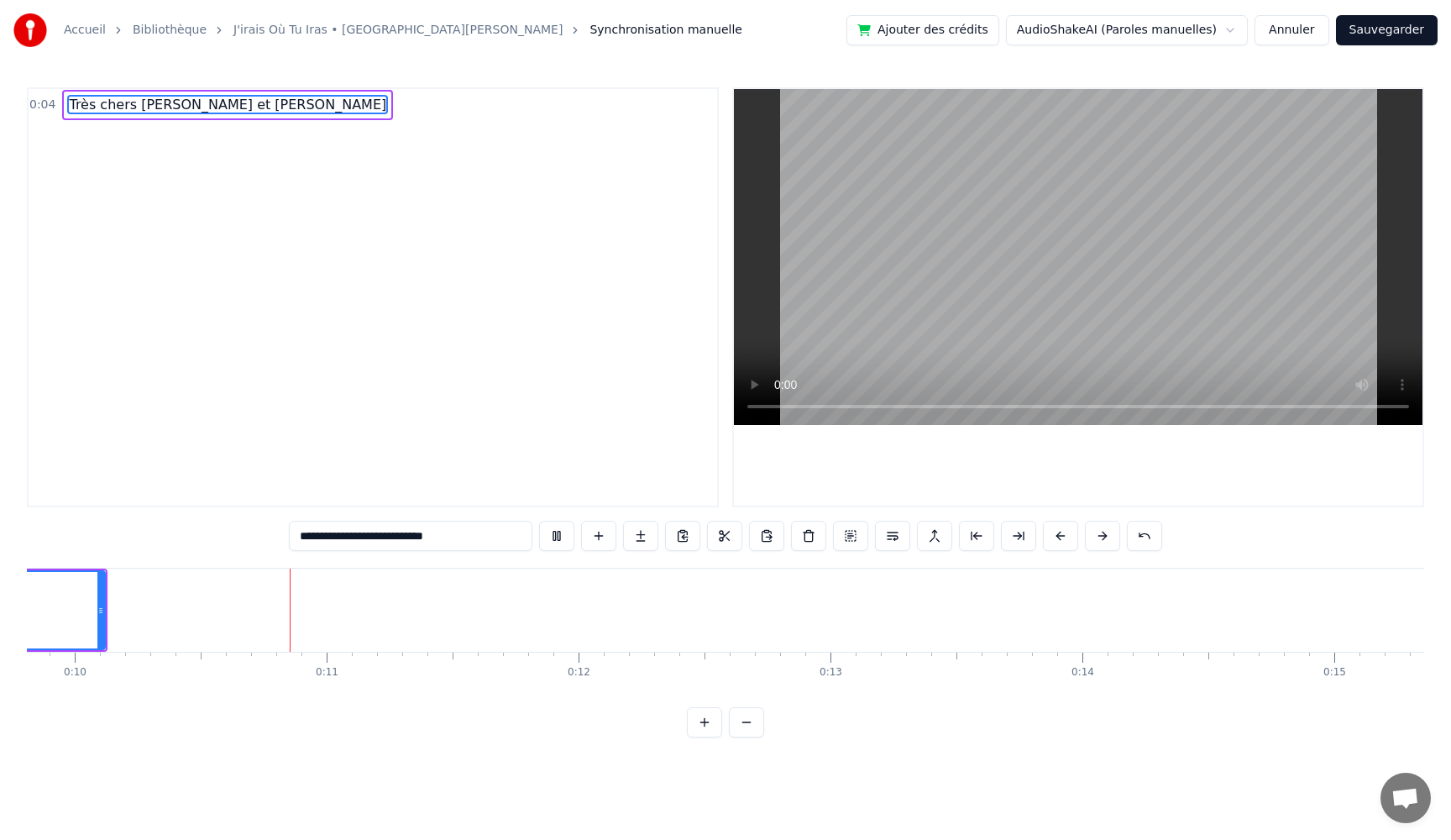
scroll to position [0, 2488]
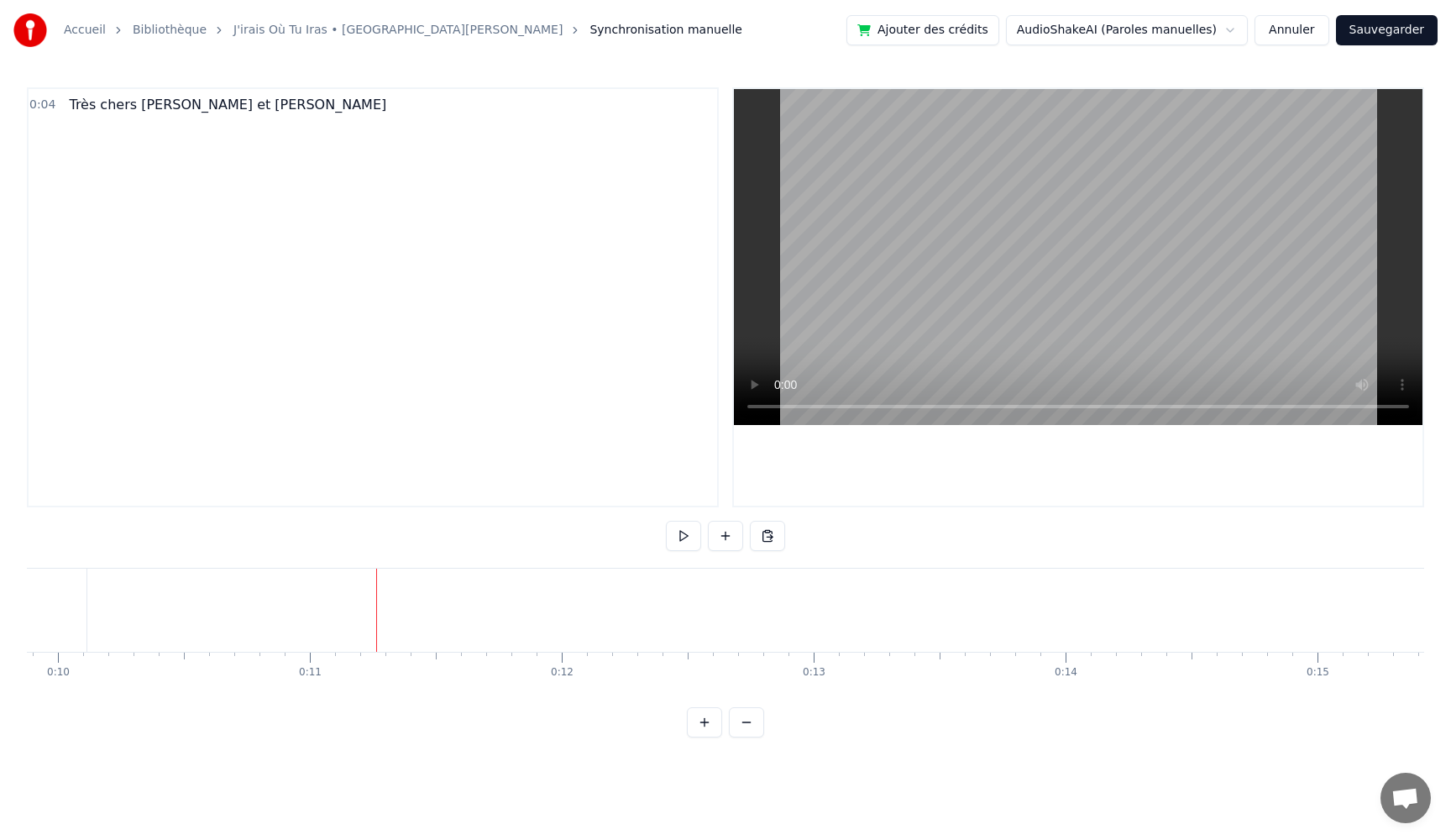
click at [724, 540] on button at bounding box center [725, 535] width 35 height 30
click at [367, 620] on div "<>" at bounding box center [487, 609] width 250 height 83
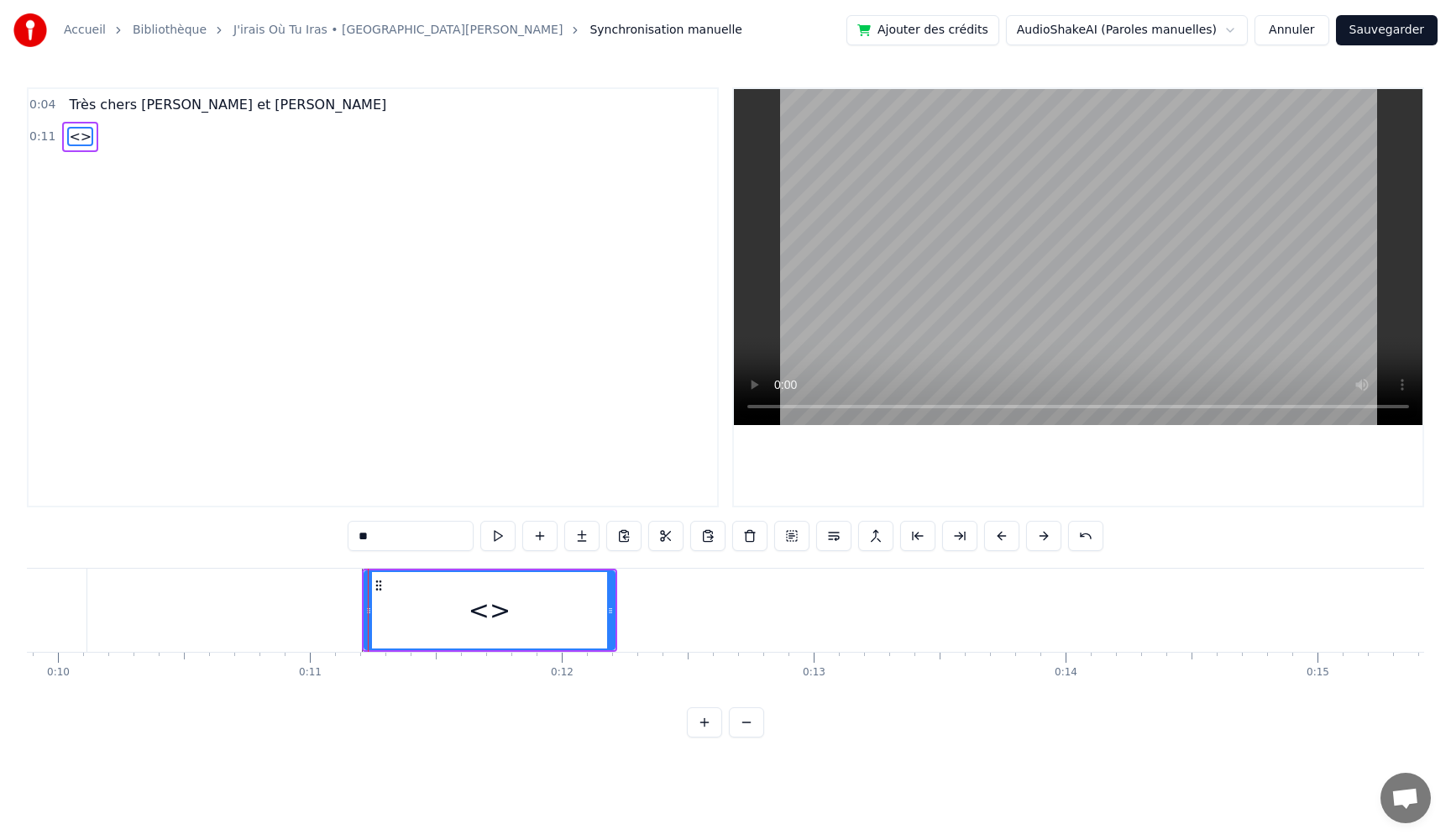
drag, startPoint x: 398, startPoint y: 539, endPoint x: 203, endPoint y: 515, distance: 196.5
click at [203, 515] on div "0:04 Très chers [PERSON_NAME] et [PERSON_NAME] 0:11 <> ** Très chers [PERSON_NA…" at bounding box center [726, 412] width 1397 height 650
paste input "**********"
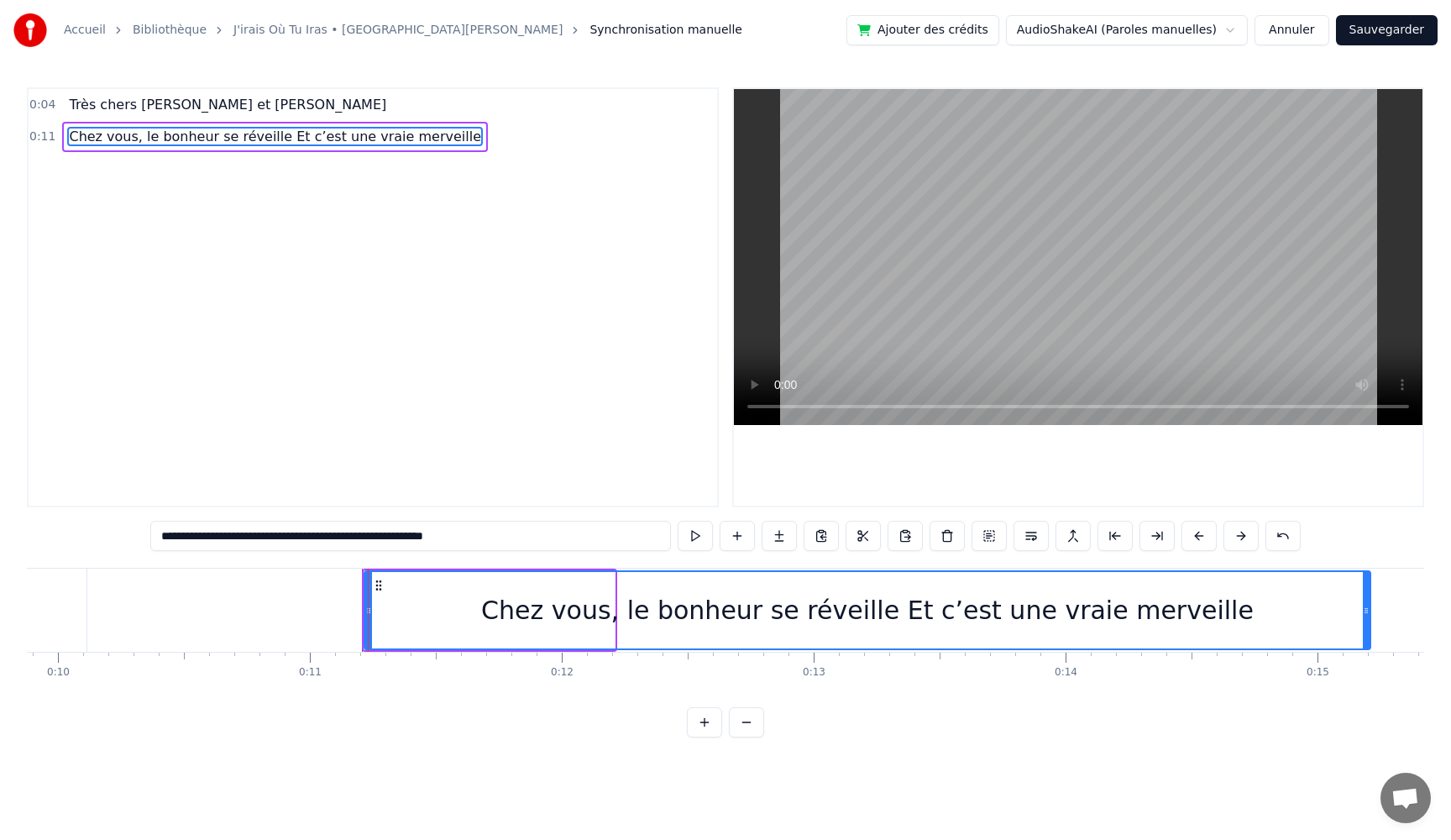
drag, startPoint x: 611, startPoint y: 613, endPoint x: 1367, endPoint y: 617, distance: 756.0
click at [1367, 617] on div at bounding box center [1365, 610] width 7 height 76
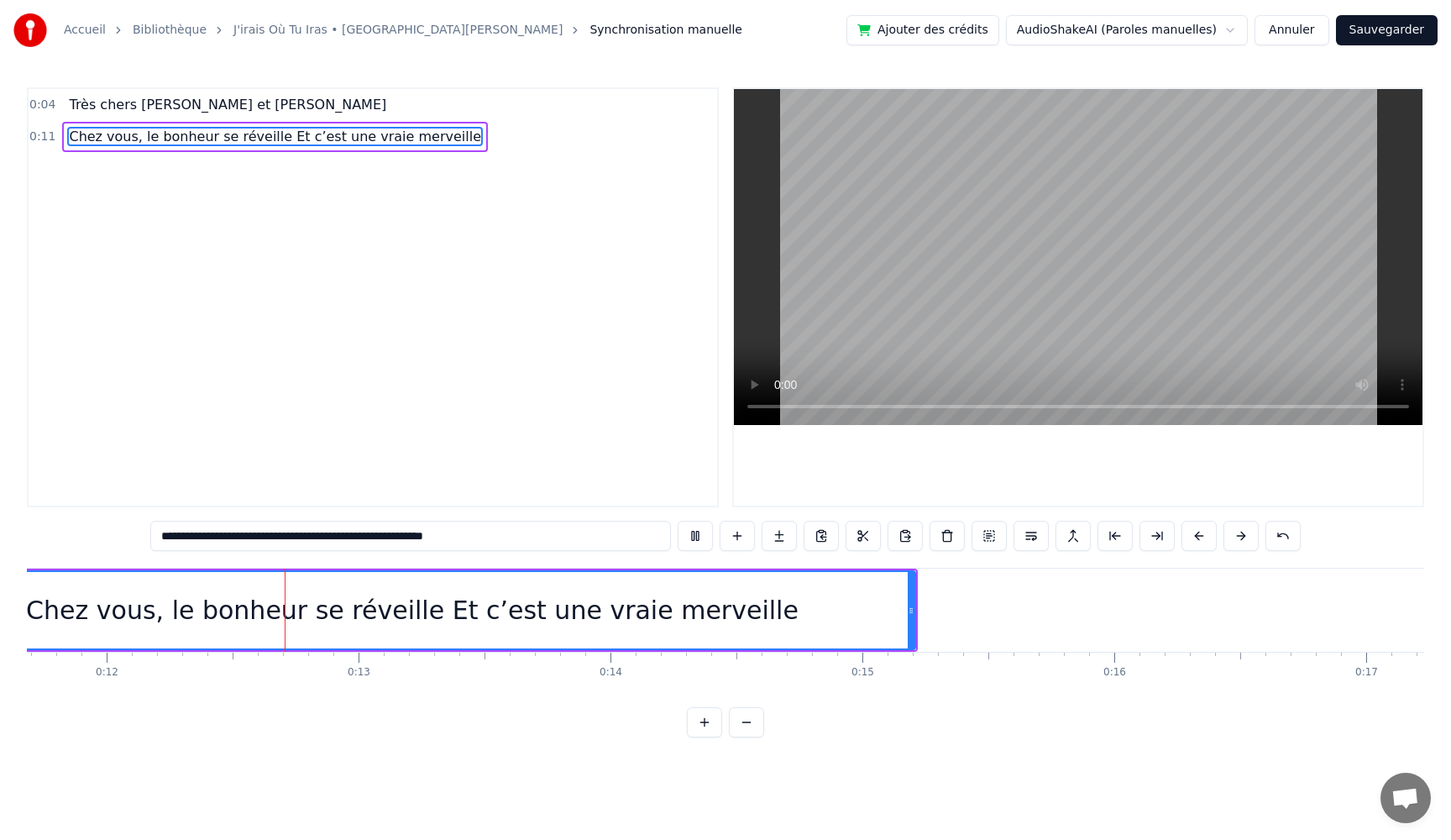
scroll to position [0, 2952]
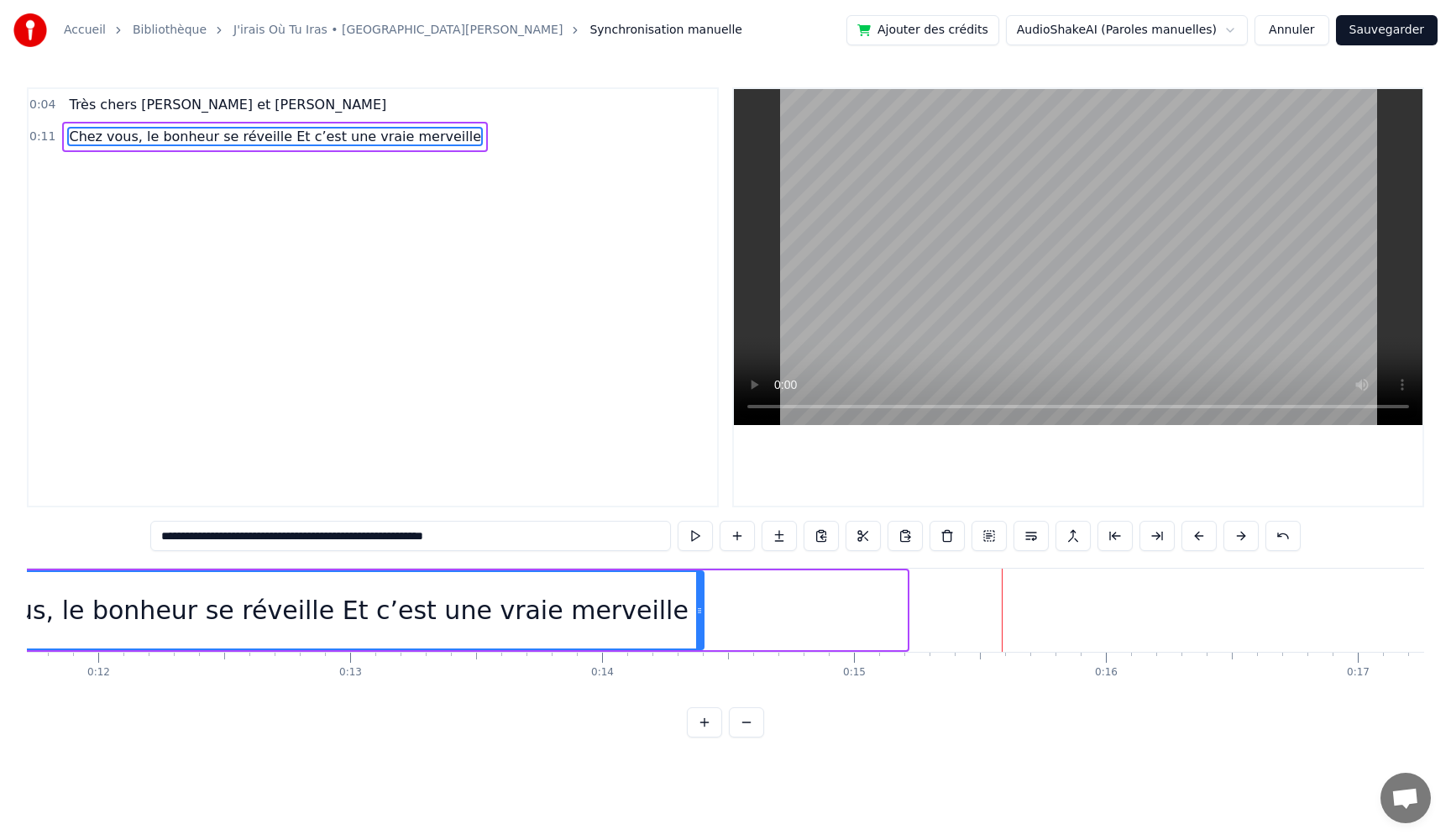
drag, startPoint x: 904, startPoint y: 609, endPoint x: 701, endPoint y: 616, distance: 203.1
click at [701, 616] on icon at bounding box center [699, 610] width 7 height 14
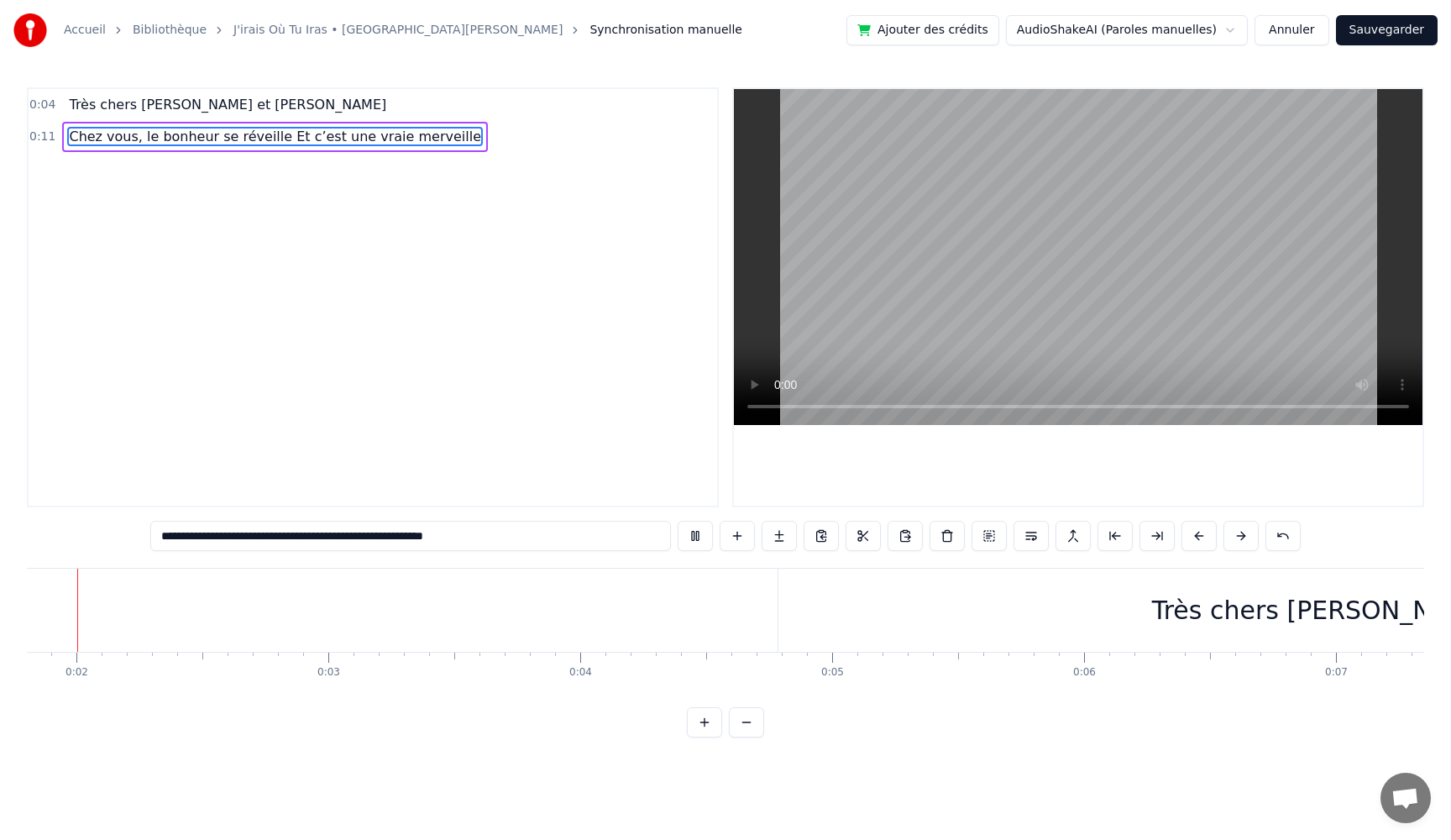
scroll to position [0, 370]
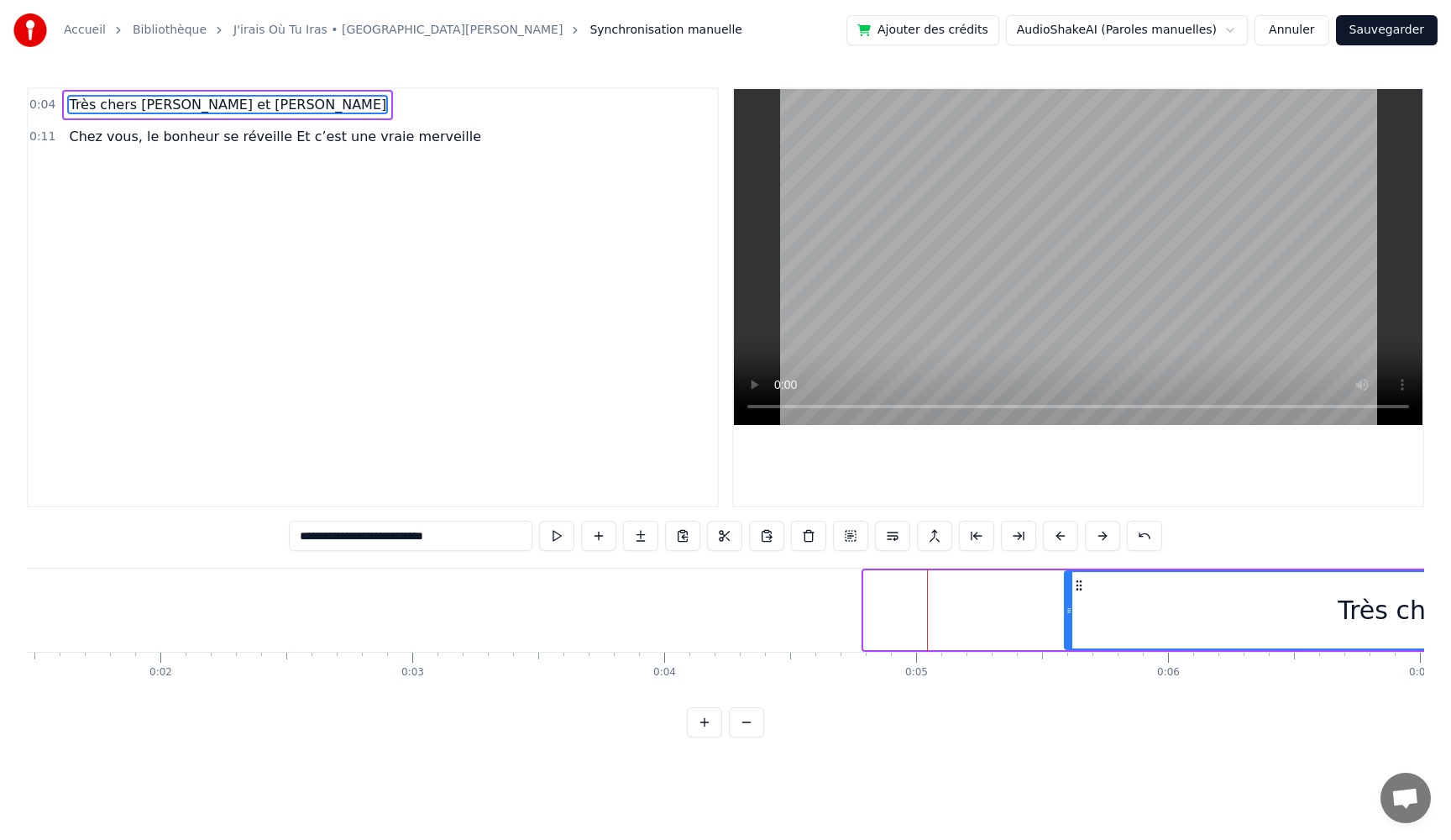
drag, startPoint x: 868, startPoint y: 612, endPoint x: 1069, endPoint y: 604, distance: 201.2
click at [1069, 604] on icon at bounding box center [1068, 610] width 7 height 14
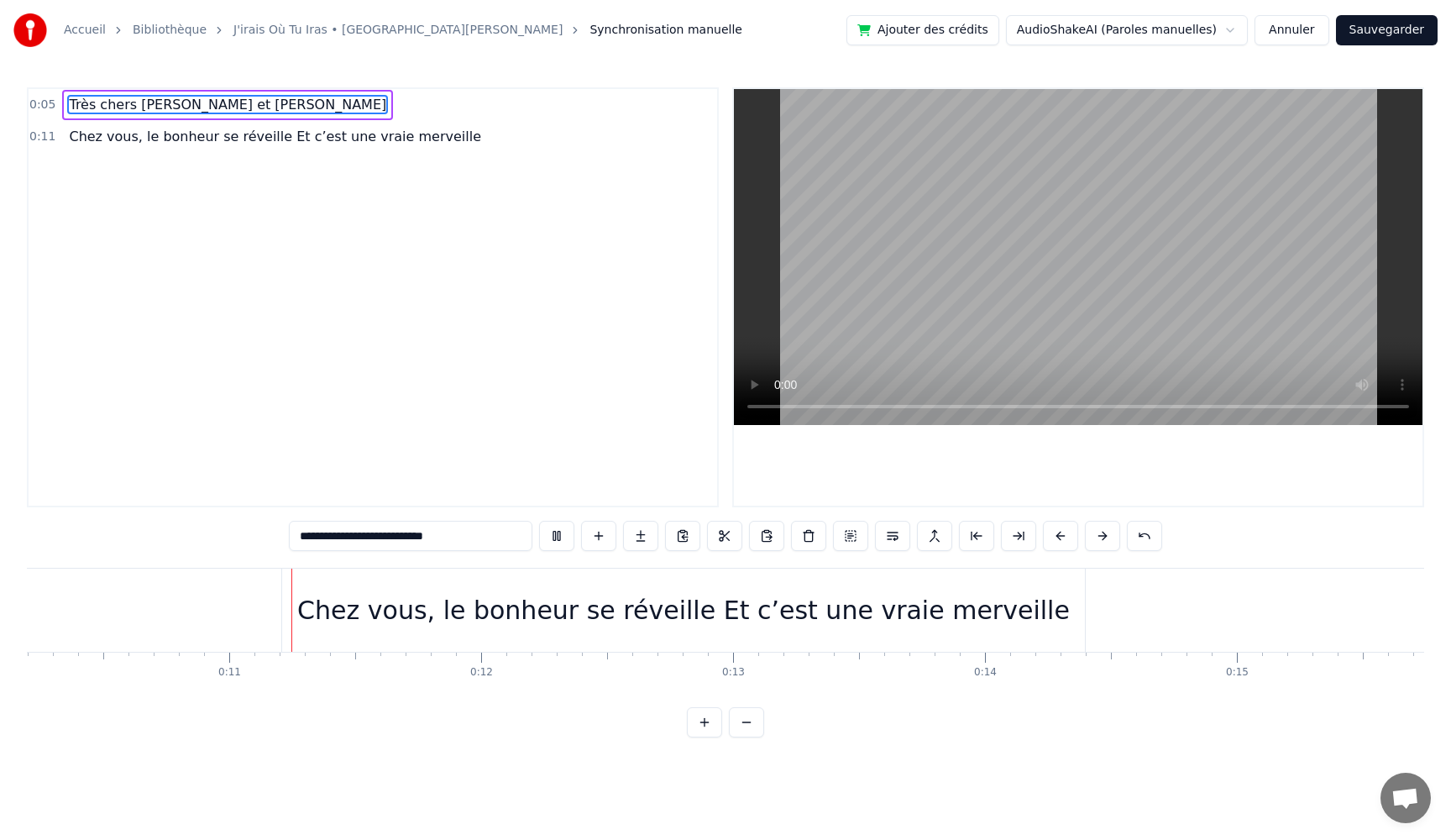
scroll to position [0, 2575]
click at [934, 613] on div "Chez vous, le bonheur se réveille Et c’est une vraie merveille" at bounding box center [677, 610] width 773 height 38
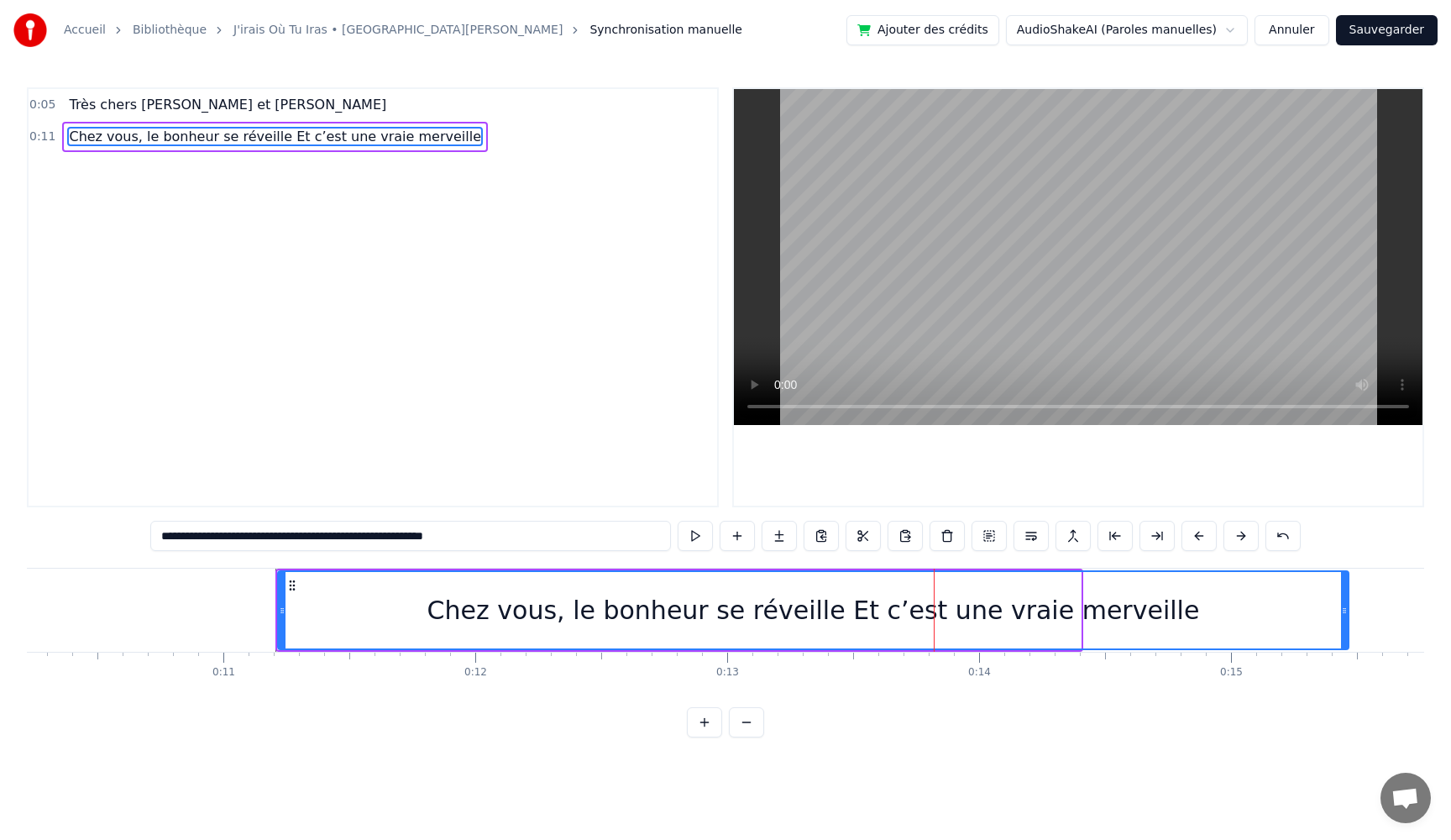
drag, startPoint x: 1079, startPoint y: 613, endPoint x: 1347, endPoint y: 592, distance: 268.8
click at [1347, 592] on div at bounding box center [1344, 610] width 7 height 76
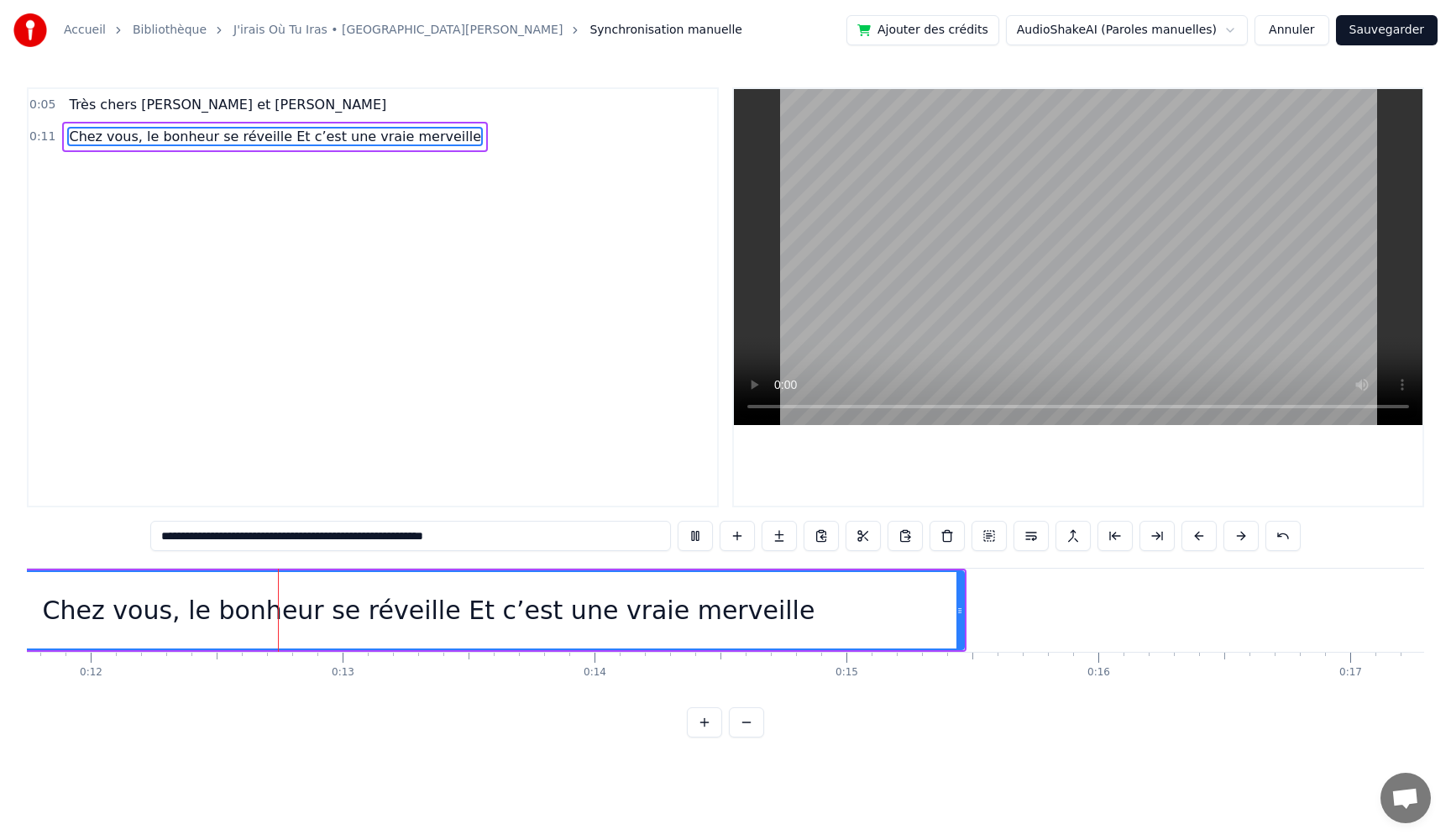
scroll to position [0, 2976]
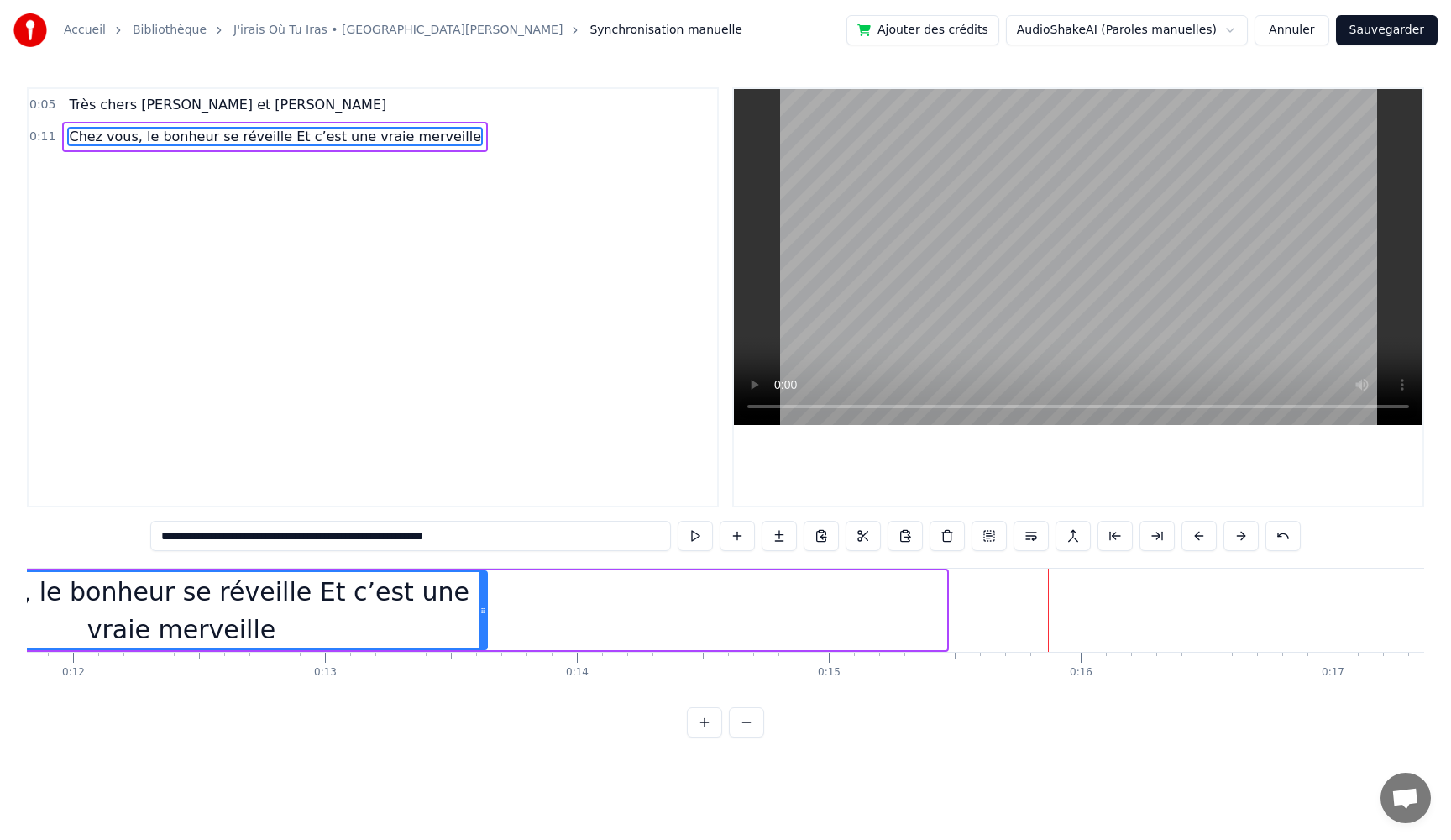
drag, startPoint x: 942, startPoint y: 609, endPoint x: 482, endPoint y: 609, distance: 460.0
click at [482, 609] on icon at bounding box center [482, 610] width 7 height 14
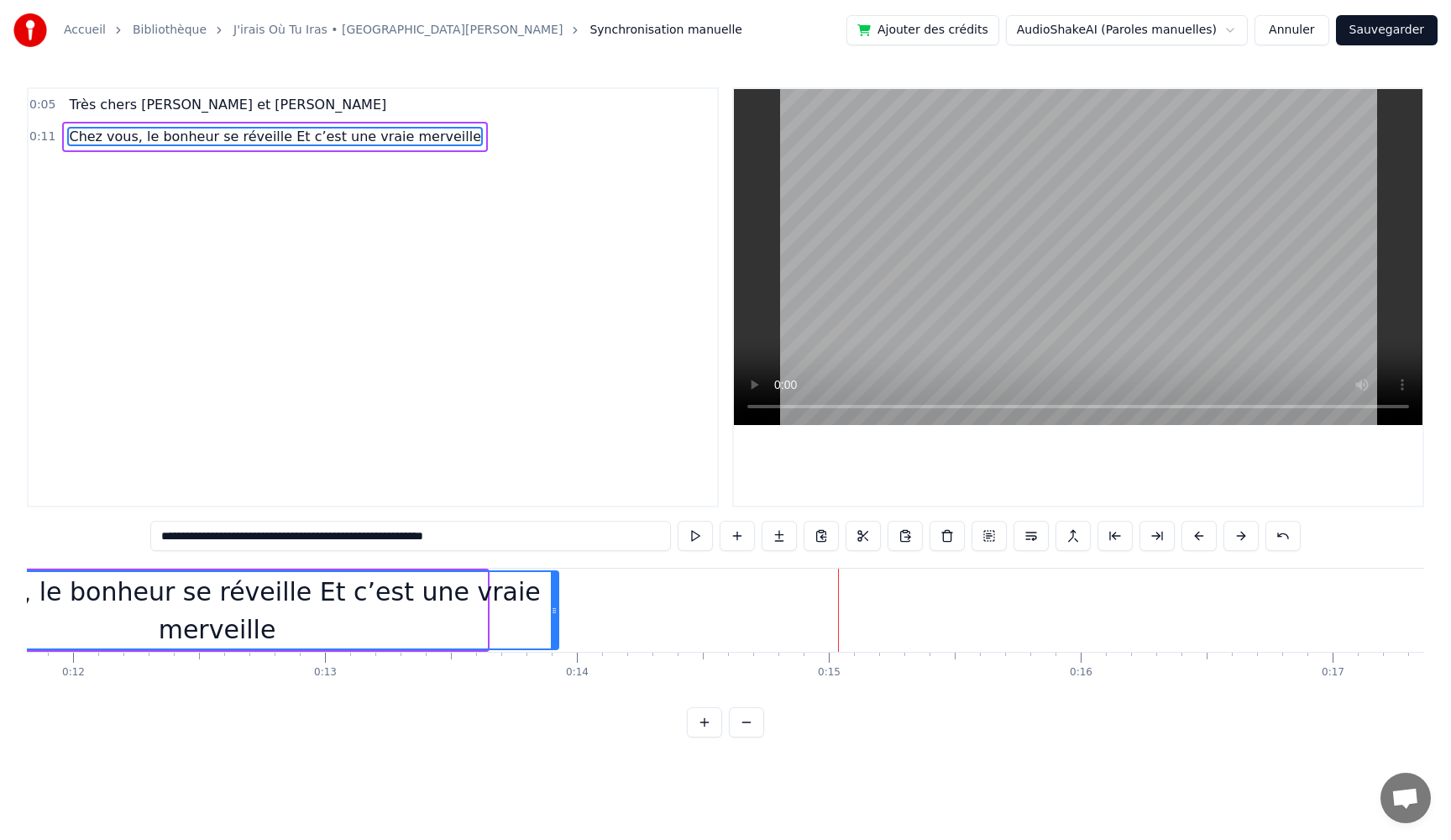
drag, startPoint x: 482, startPoint y: 620, endPoint x: 560, endPoint y: 622, distance: 78.0
click at [557, 624] on div at bounding box center [554, 610] width 7 height 76
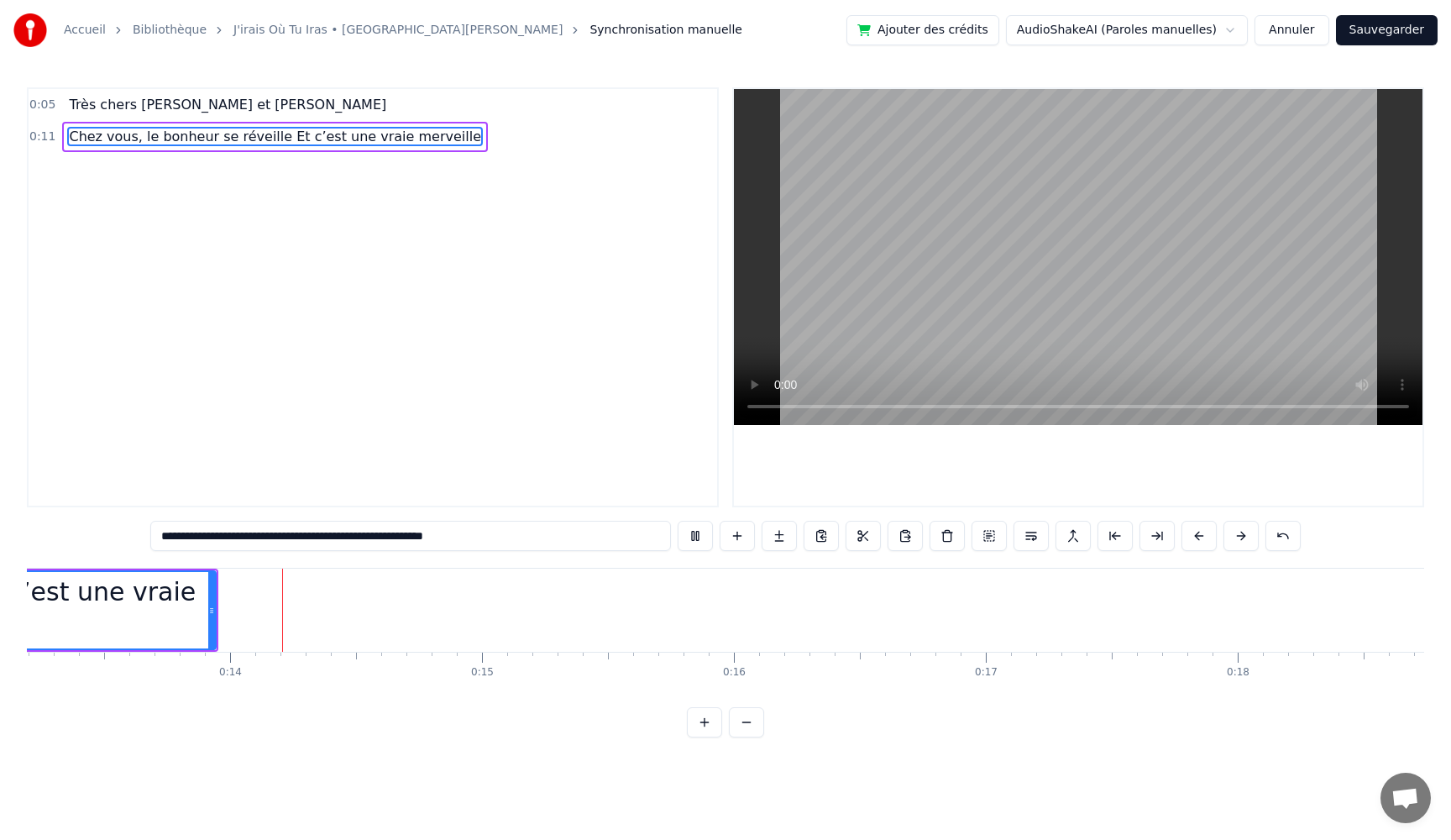
scroll to position [0, 3341]
click at [695, 532] on button at bounding box center [695, 535] width 35 height 30
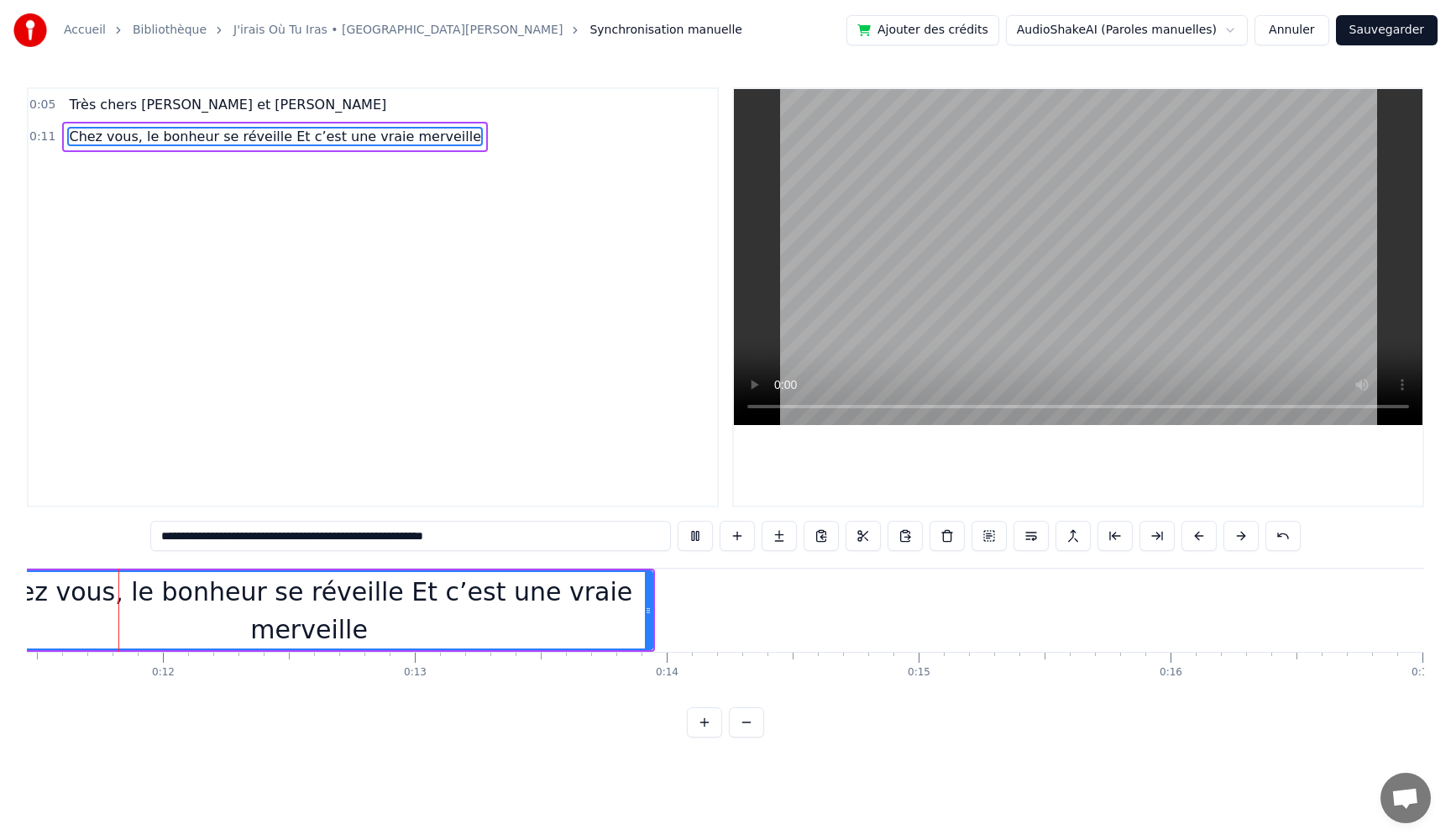
scroll to position [0, 2843]
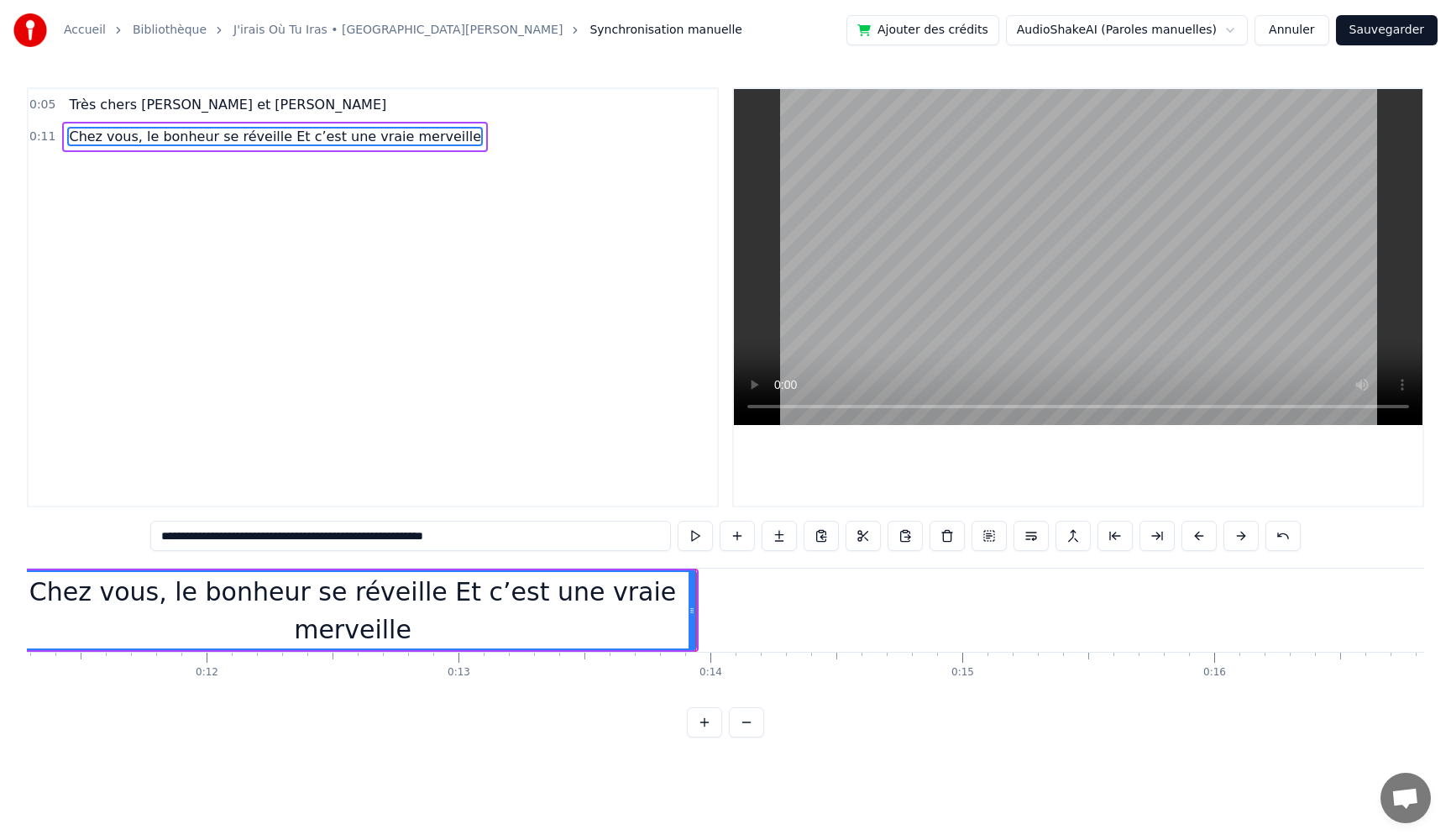
click at [695, 532] on button at bounding box center [695, 535] width 35 height 30
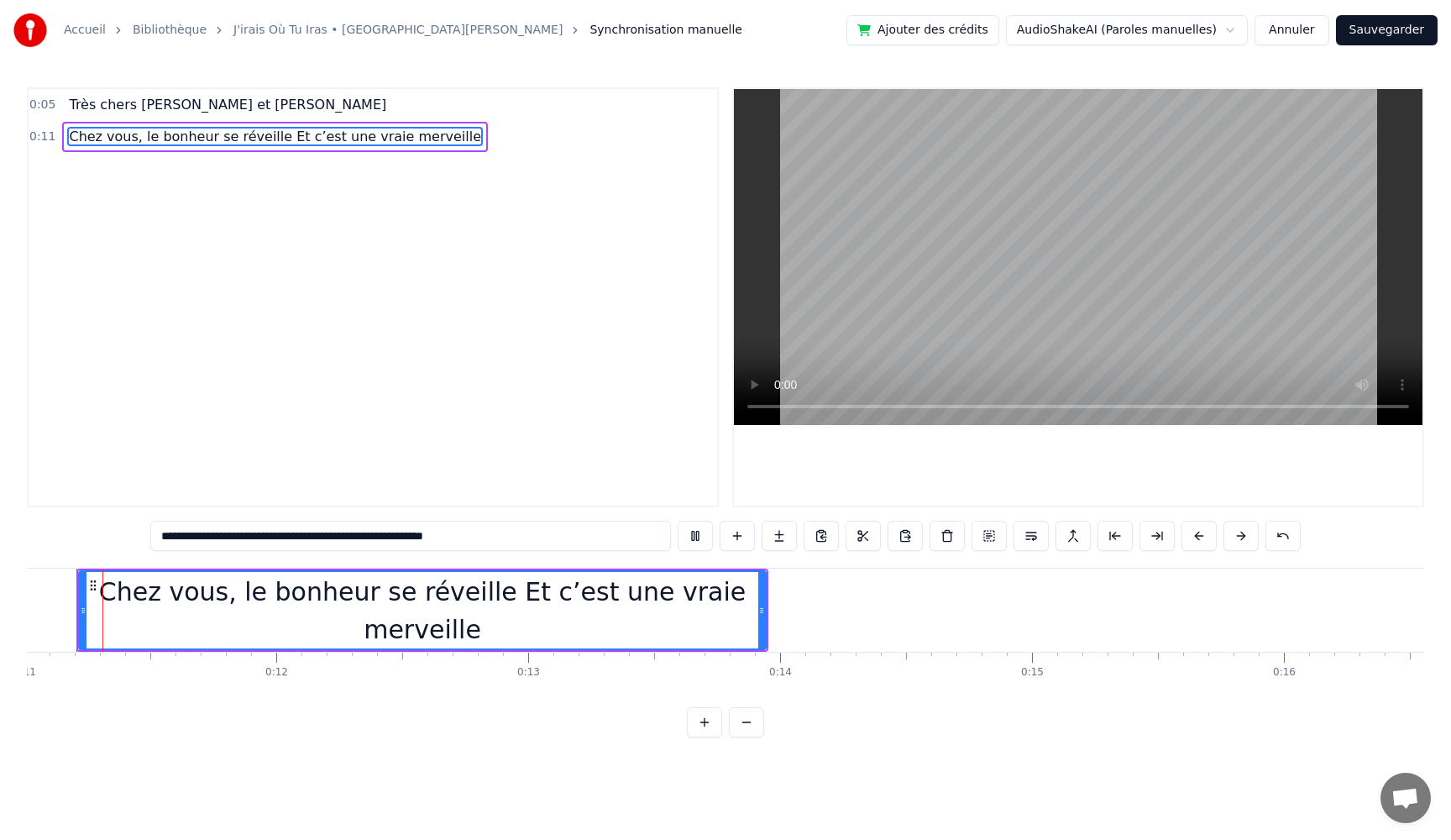
scroll to position [0, 2739]
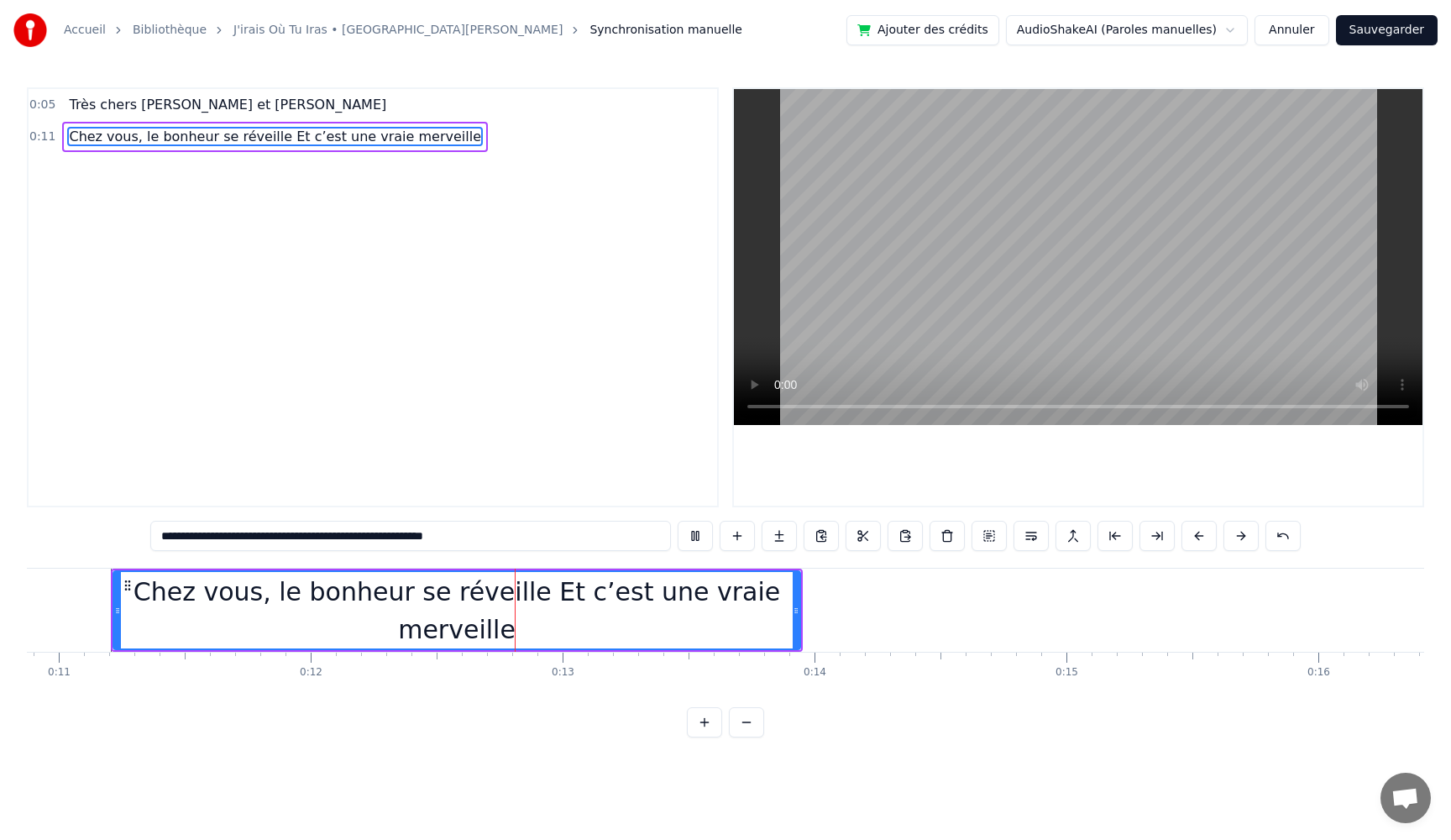
click at [695, 532] on button at bounding box center [695, 535] width 35 height 30
drag, startPoint x: 341, startPoint y: 539, endPoint x: 580, endPoint y: 536, distance: 239.0
click at [580, 536] on input "**********" at bounding box center [410, 535] width 520 height 30
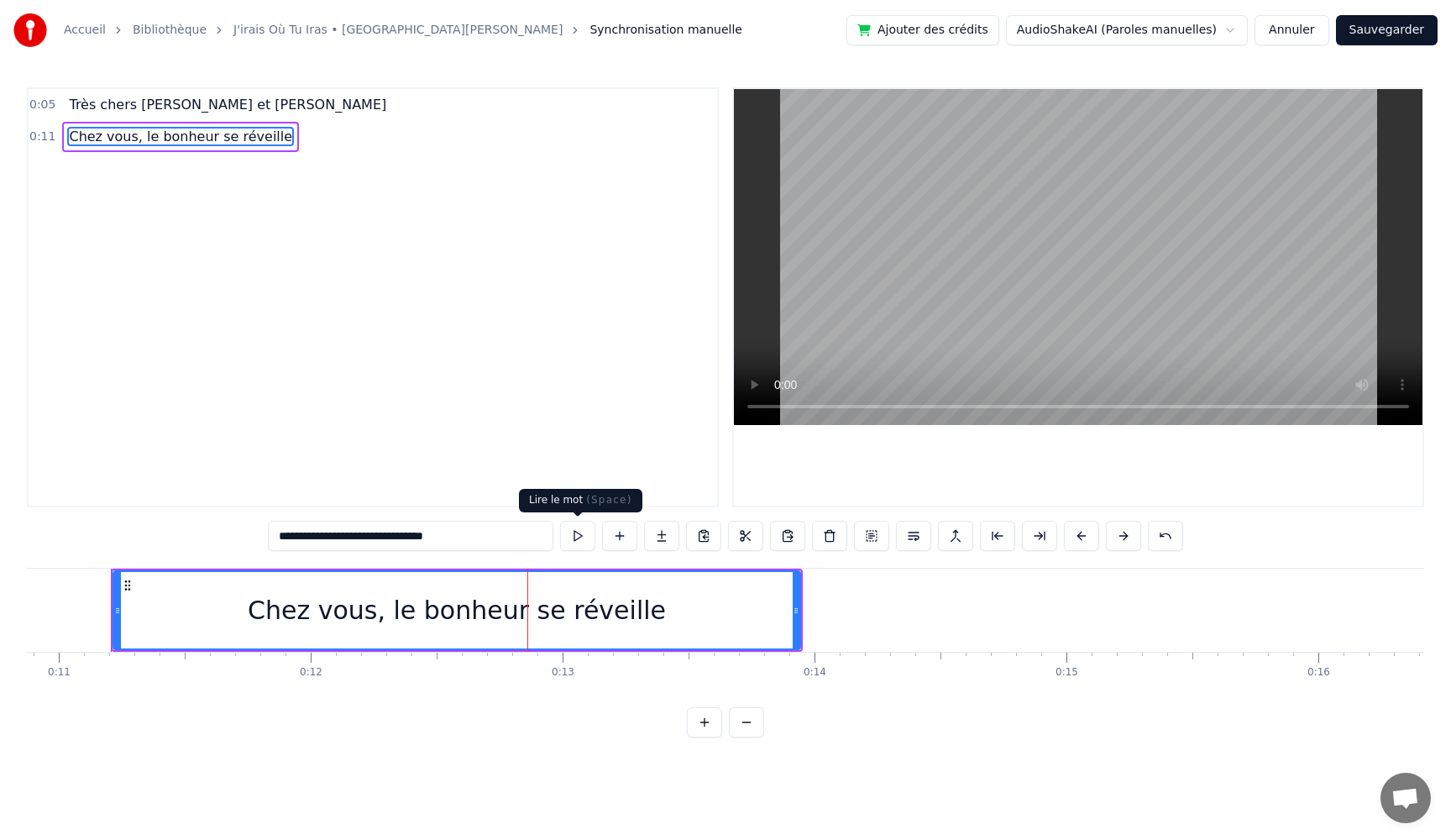
type input "**********"
click at [589, 542] on button at bounding box center [578, 535] width 35 height 30
drag, startPoint x: 623, startPoint y: 614, endPoint x: 555, endPoint y: 619, distance: 68.2
click at [551, 621] on div "Chez vous, le bonheur se réveille" at bounding box center [456, 610] width 418 height 38
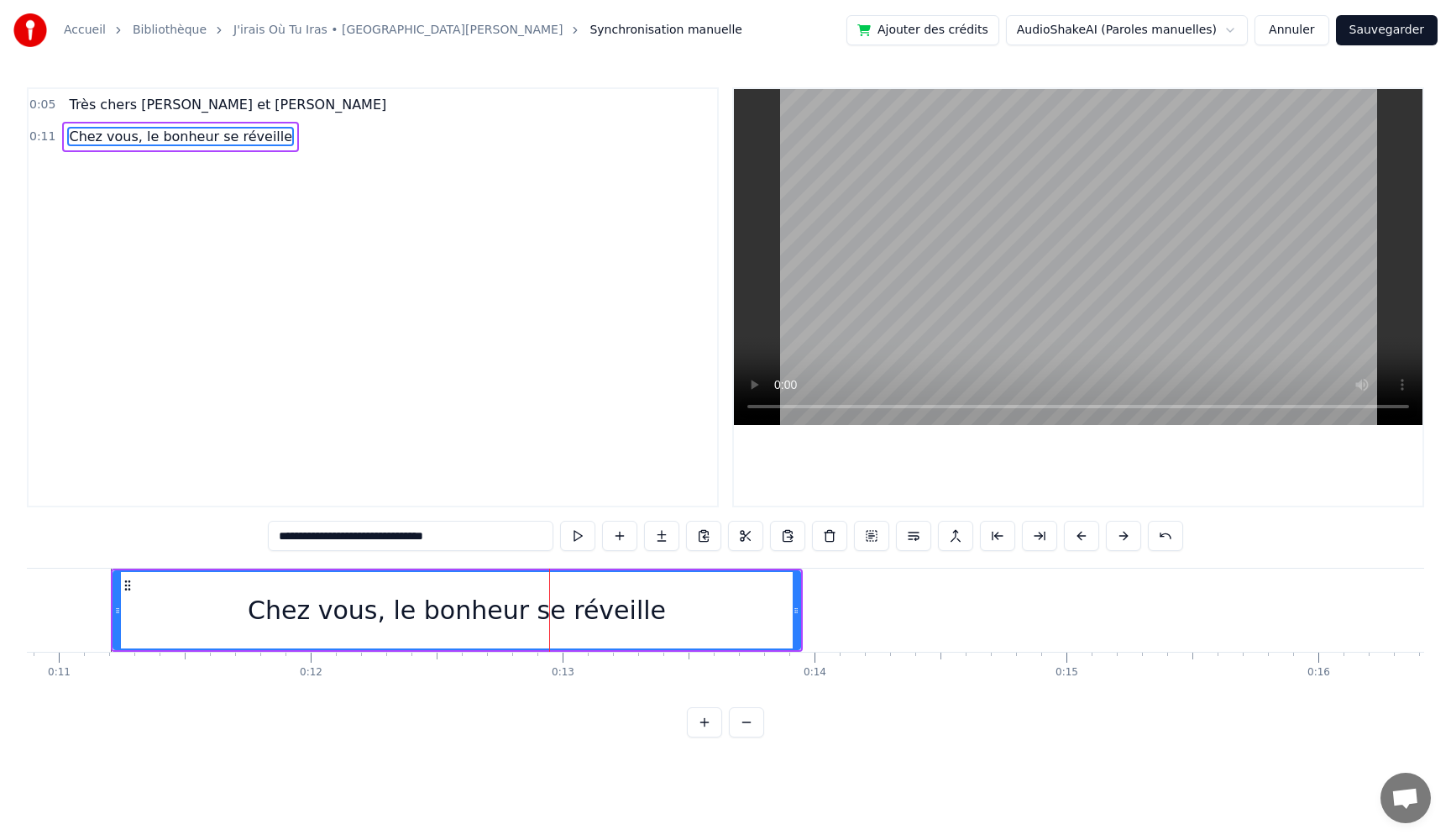
click at [623, 610] on div "Chez vous, le bonheur se réveille" at bounding box center [456, 610] width 418 height 38
drag, startPoint x: 668, startPoint y: 594, endPoint x: 679, endPoint y: 609, distance: 18.6
click at [597, 599] on div "Chez vous, le bonheur se réveille" at bounding box center [456, 610] width 685 height 76
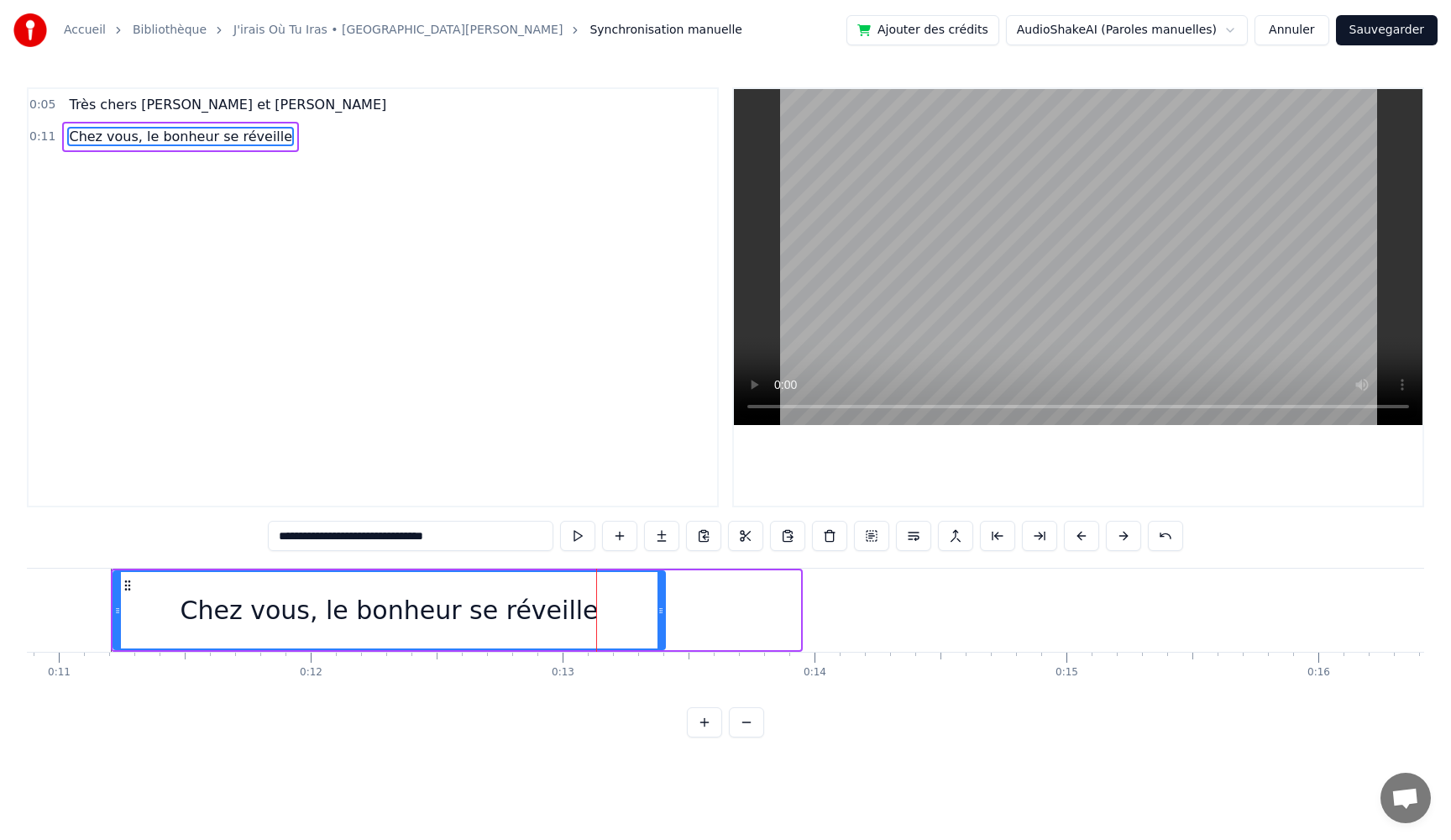
drag, startPoint x: 795, startPoint y: 610, endPoint x: 660, endPoint y: 617, distance: 135.2
click at [660, 617] on div at bounding box center [661, 610] width 7 height 76
click at [580, 539] on button at bounding box center [578, 535] width 35 height 30
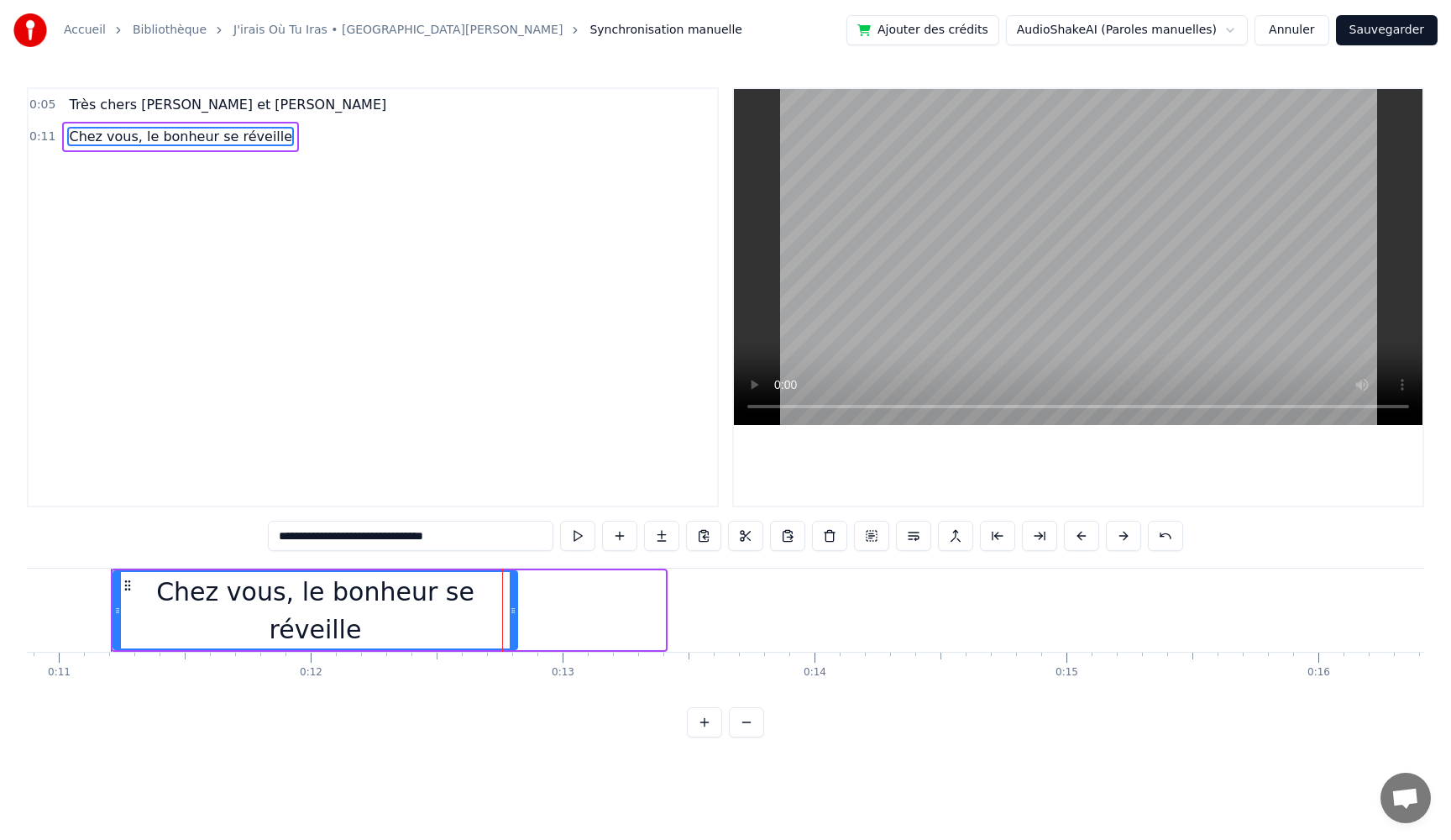
drag, startPoint x: 663, startPoint y: 616, endPoint x: 515, endPoint y: 617, distance: 148.0
click at [515, 617] on div at bounding box center [513, 610] width 7 height 76
click at [568, 536] on button at bounding box center [578, 535] width 35 height 30
click at [567, 537] on button at bounding box center [578, 535] width 35 height 30
click at [560, 520] on button at bounding box center [578, 535] width 35 height 30
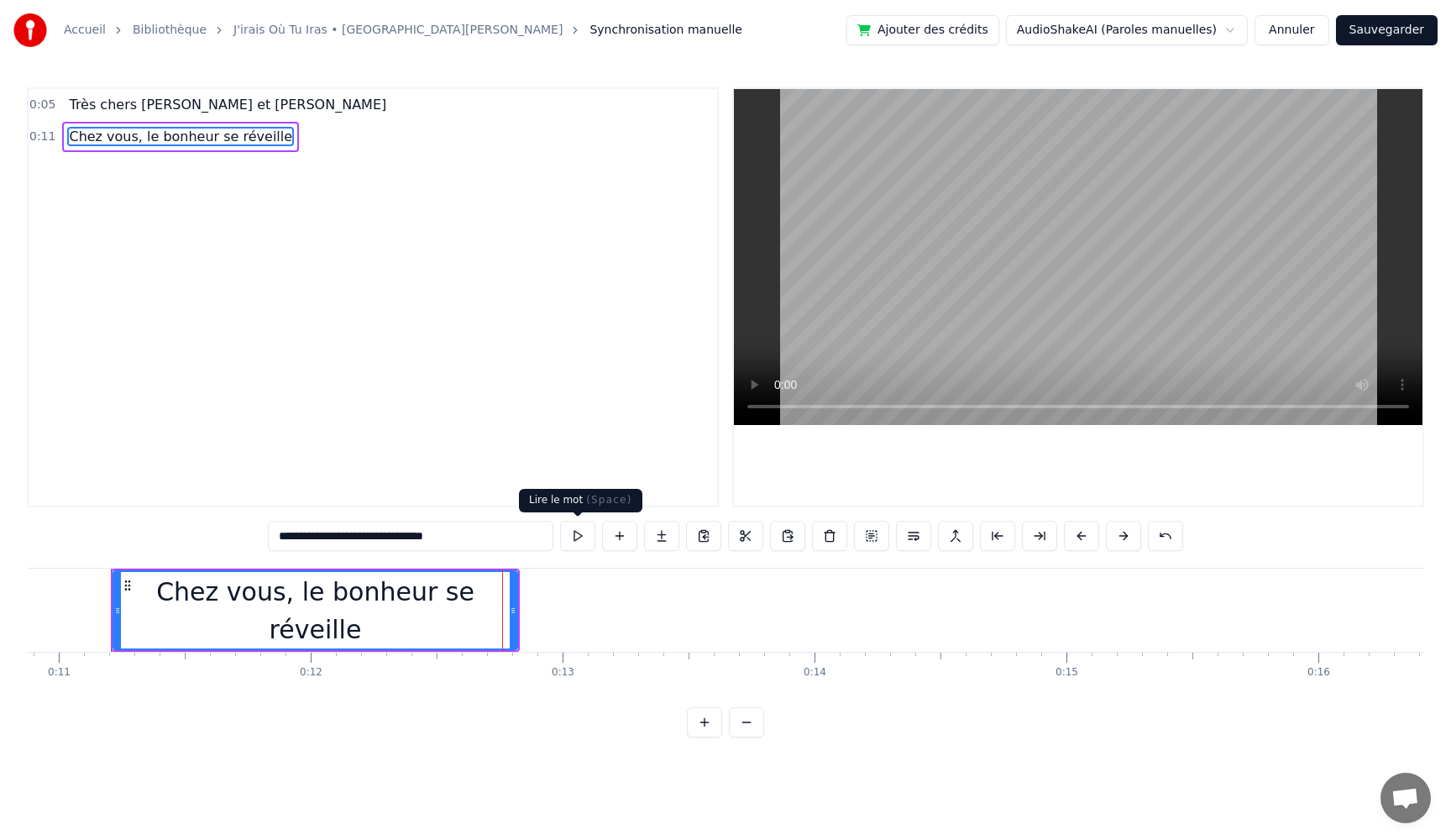
click at [560, 520] on button at bounding box center [578, 535] width 35 height 30
click at [574, 537] on button at bounding box center [578, 535] width 35 height 30
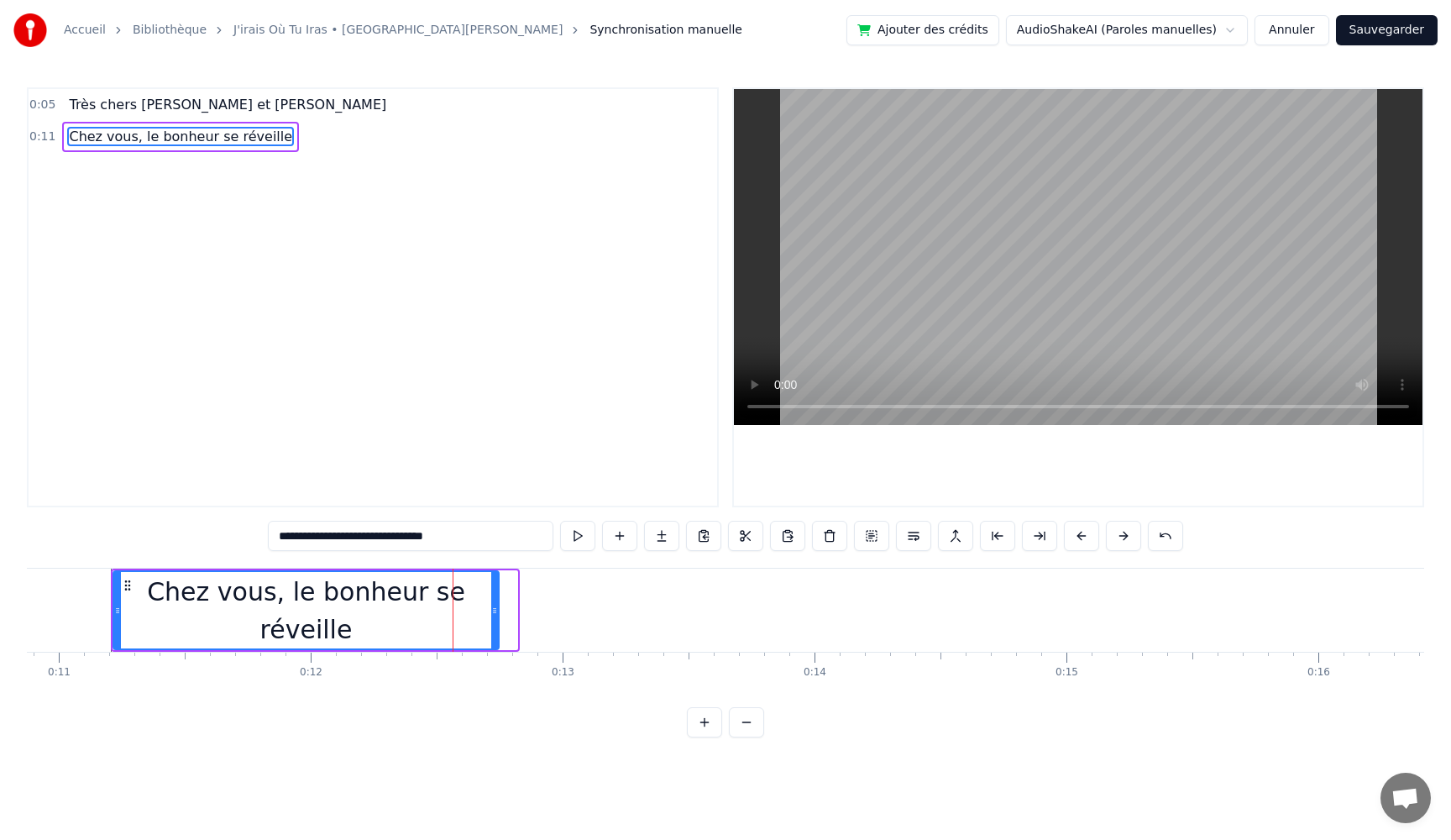
drag, startPoint x: 513, startPoint y: 616, endPoint x: 494, endPoint y: 616, distance: 19.0
click at [494, 616] on div at bounding box center [494, 610] width 7 height 76
click at [571, 538] on button at bounding box center [578, 535] width 35 height 30
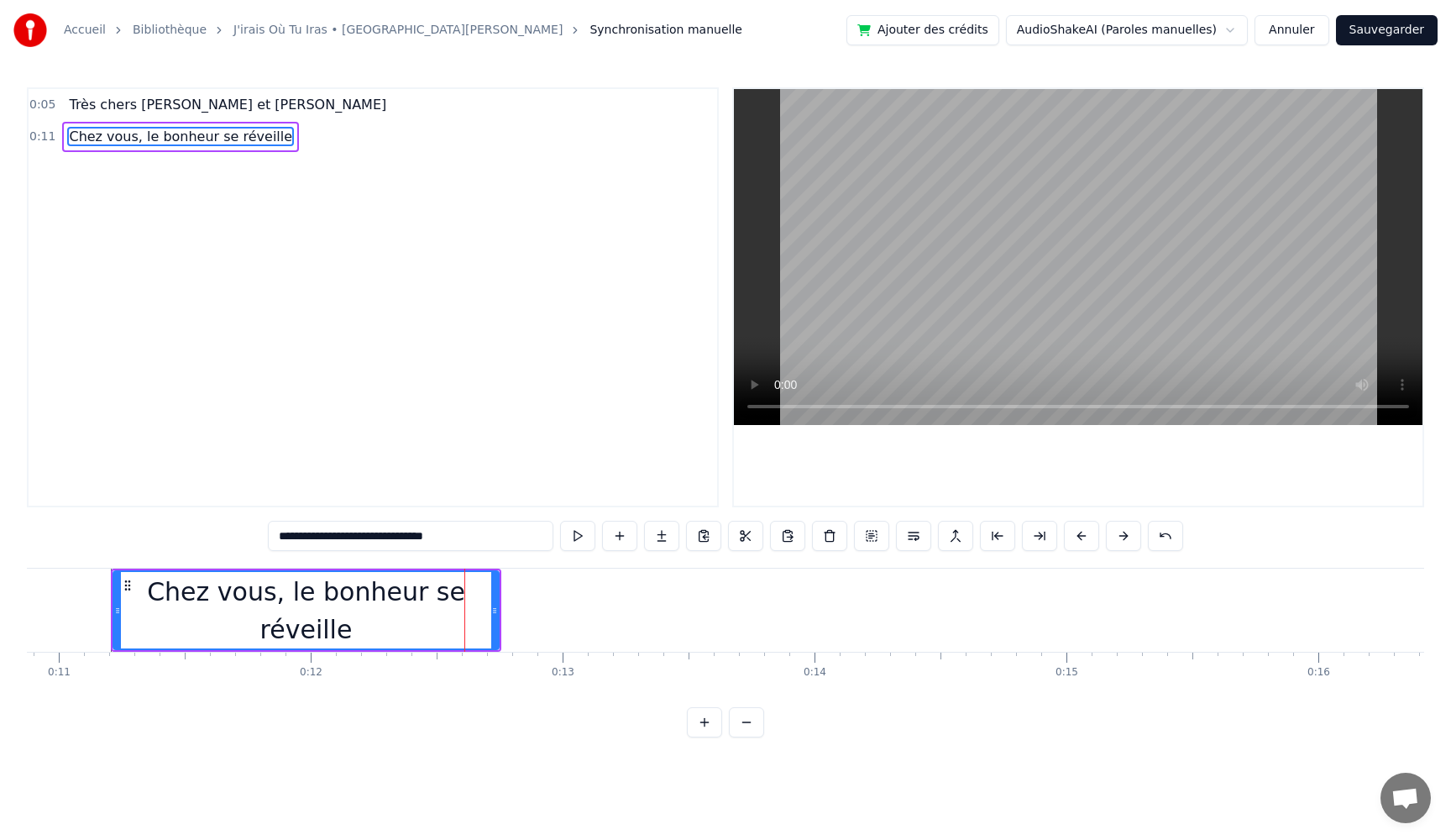
click at [571, 538] on button at bounding box center [578, 535] width 35 height 30
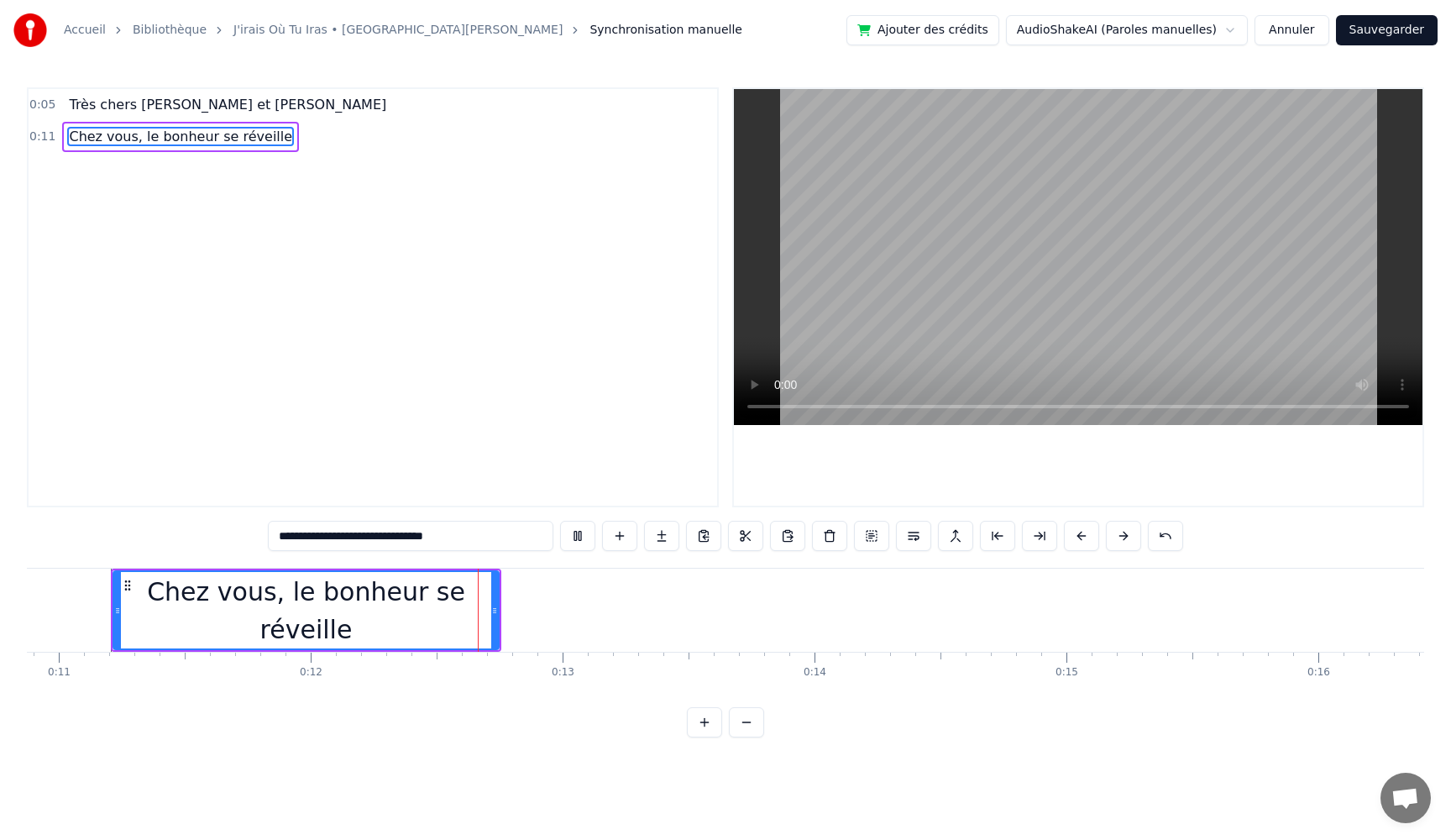
click at [571, 538] on button at bounding box center [578, 535] width 35 height 30
click at [176, 105] on span "Très chers [PERSON_NAME] et [PERSON_NAME]" at bounding box center [227, 104] width 321 height 19
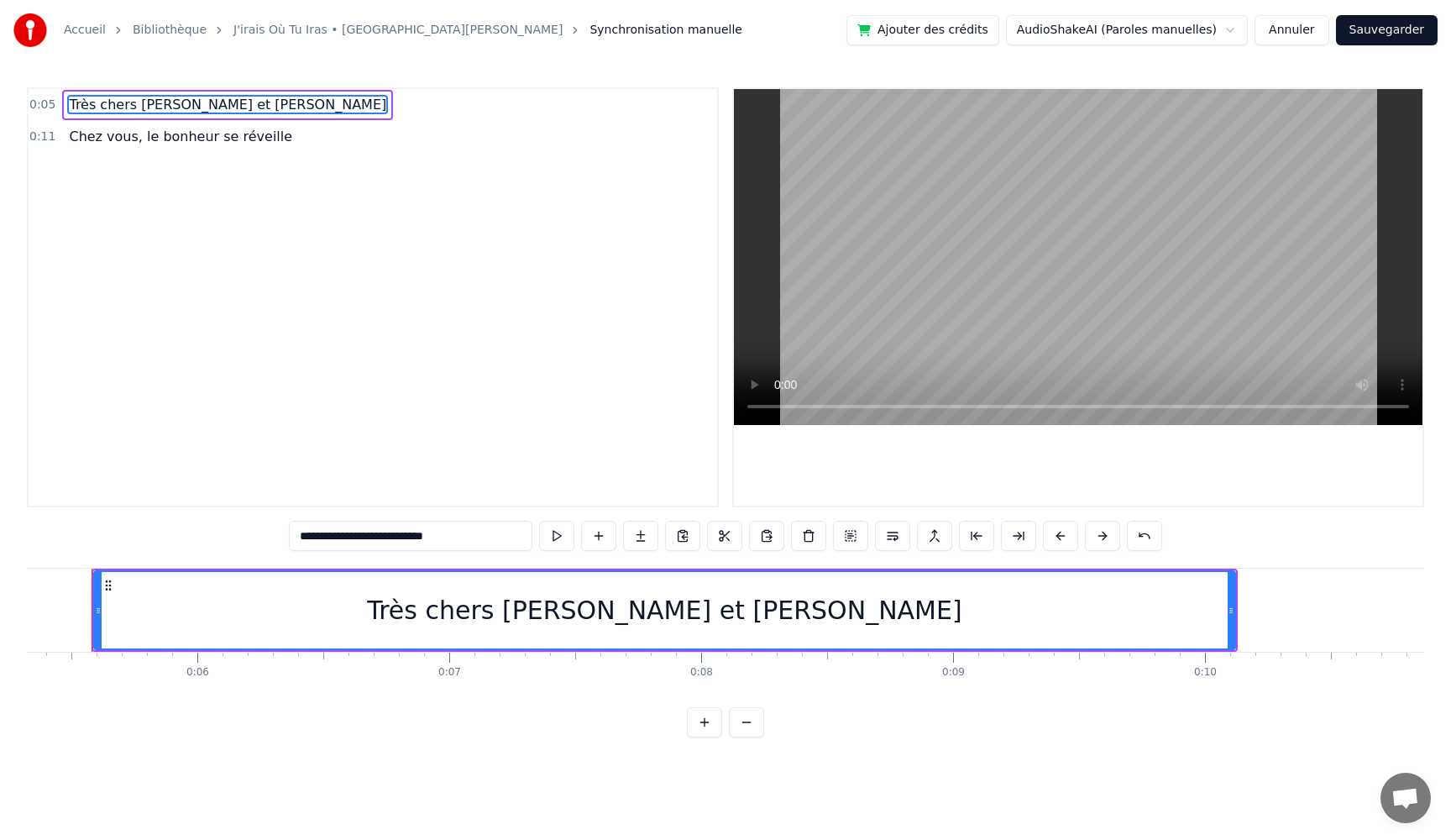
scroll to position [0, 1321]
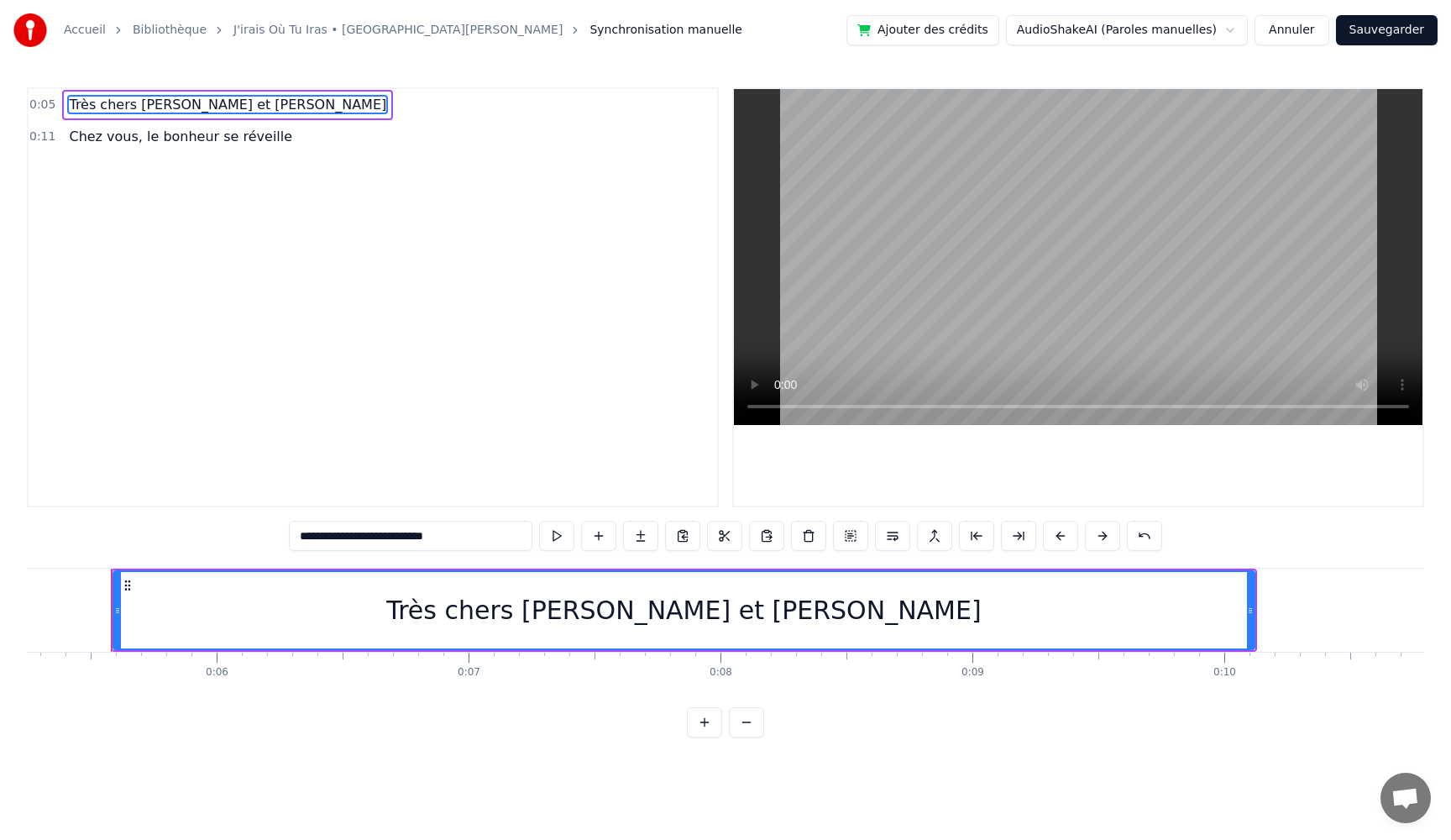
click at [551, 533] on button at bounding box center [556, 535] width 35 height 30
click at [555, 532] on button at bounding box center [556, 535] width 35 height 30
click at [116, 143] on span "Chez vous, le bonheur se réveille" at bounding box center [180, 136] width 227 height 19
type input "**********"
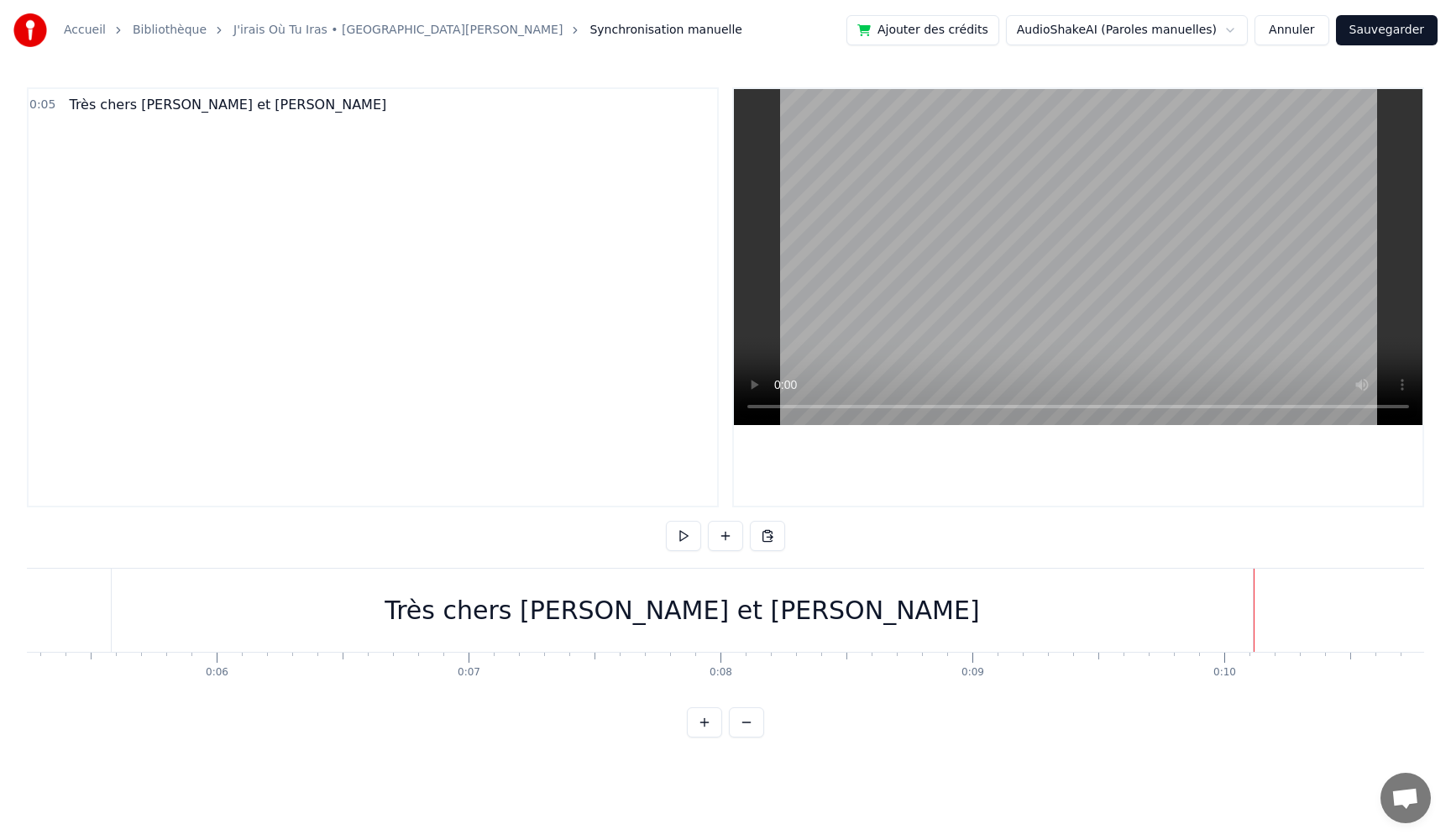
click at [120, 101] on span "Très chers [PERSON_NAME] et [PERSON_NAME]" at bounding box center [227, 104] width 321 height 19
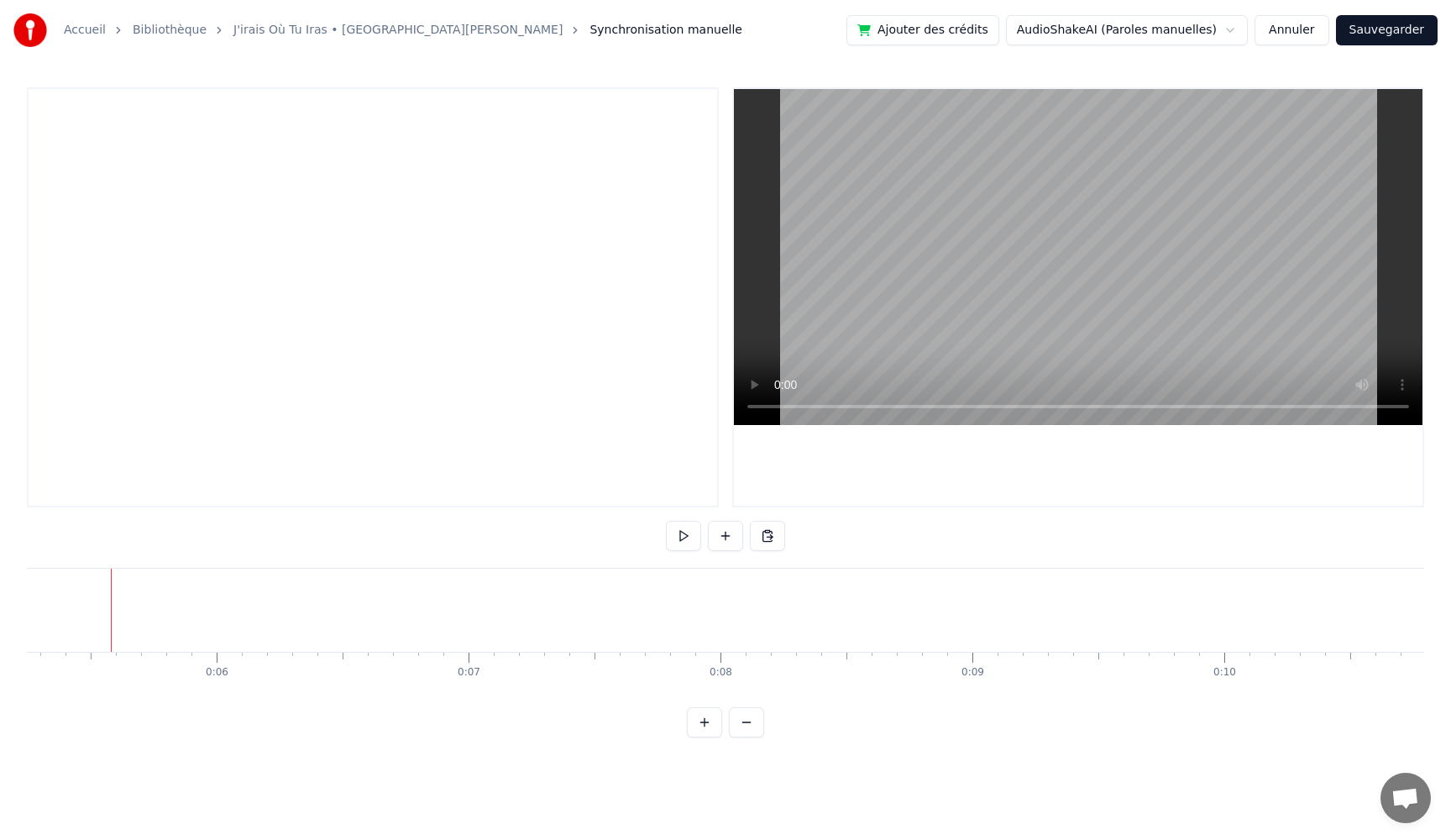
drag, startPoint x: 139, startPoint y: 617, endPoint x: 131, endPoint y: 620, distance: 8.5
click at [300, 28] on link "J'irais Où Tu Iras • [GEOGRAPHIC_DATA][PERSON_NAME]" at bounding box center [399, 29] width 329 height 17
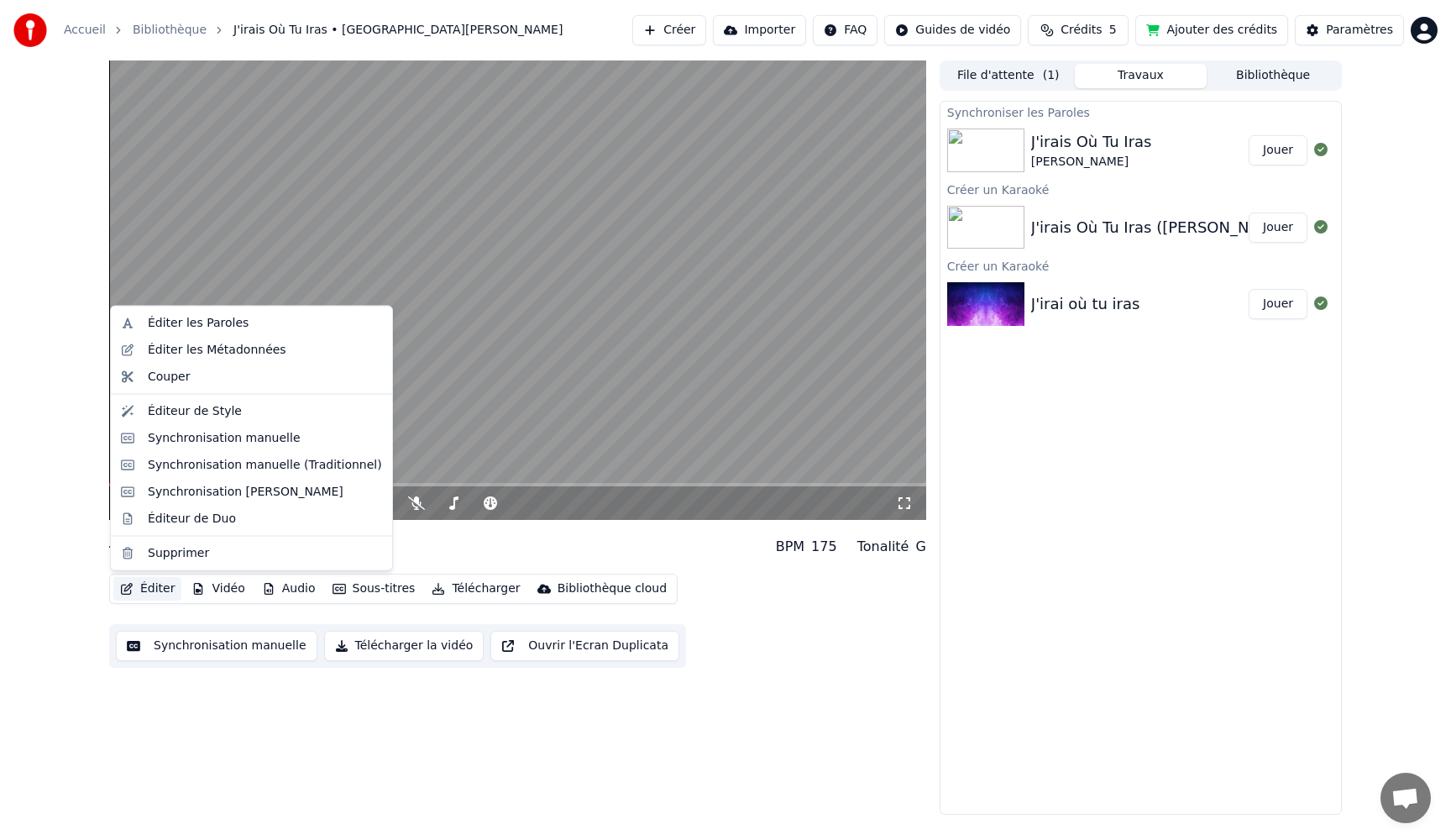
click at [155, 590] on button "Éditer" at bounding box center [147, 589] width 68 height 23
click at [203, 348] on div "Éditer les Métadonnées" at bounding box center [217, 349] width 138 height 17
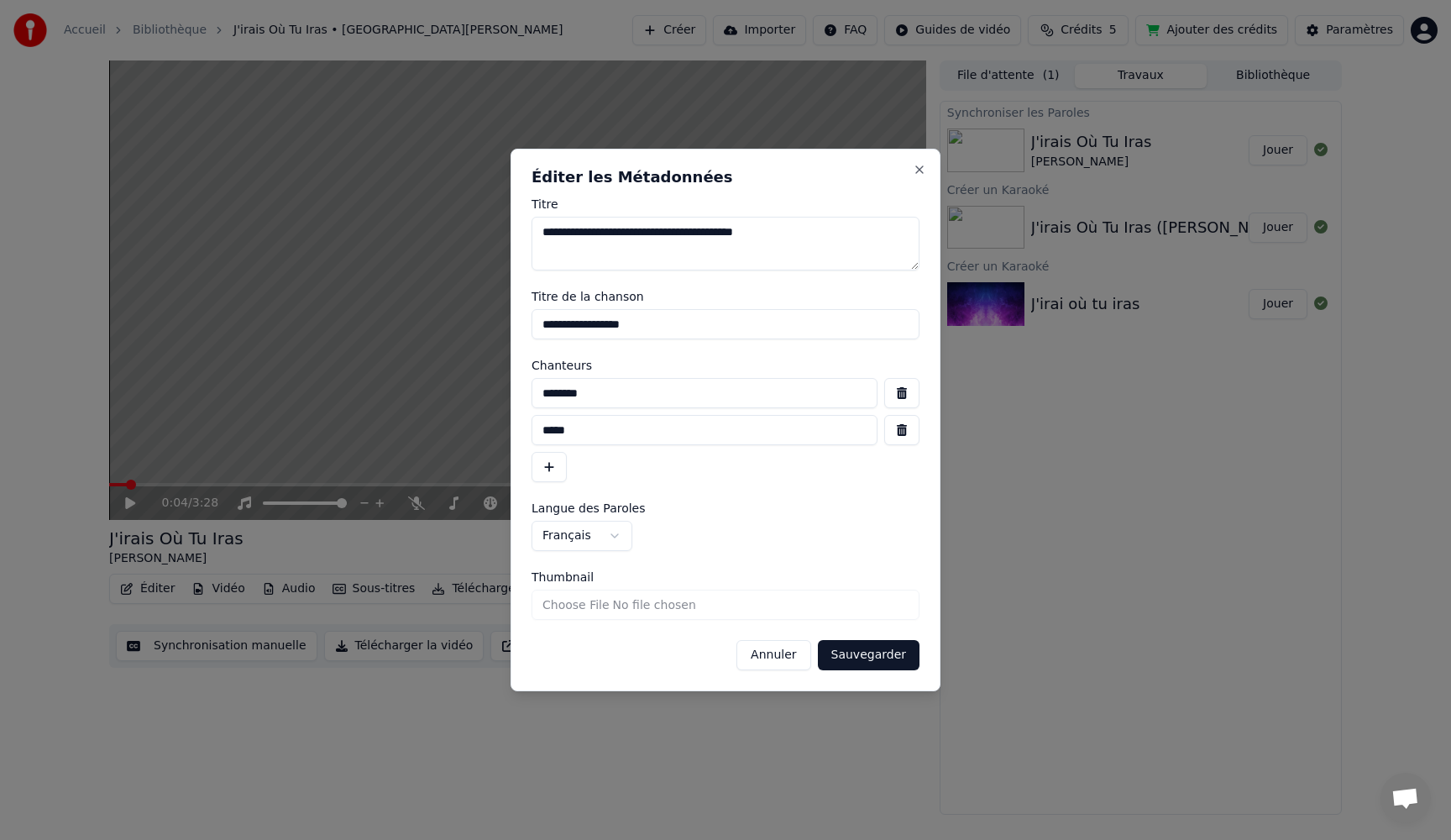
drag, startPoint x: 573, startPoint y: 236, endPoint x: 475, endPoint y: 227, distance: 98.4
click at [477, 232] on body "**********" at bounding box center [725, 420] width 1451 height 840
click at [634, 234] on textarea "**********" at bounding box center [725, 243] width 388 height 54
click at [769, 234] on textarea "**********" at bounding box center [725, 243] width 388 height 54
type textarea "**********"
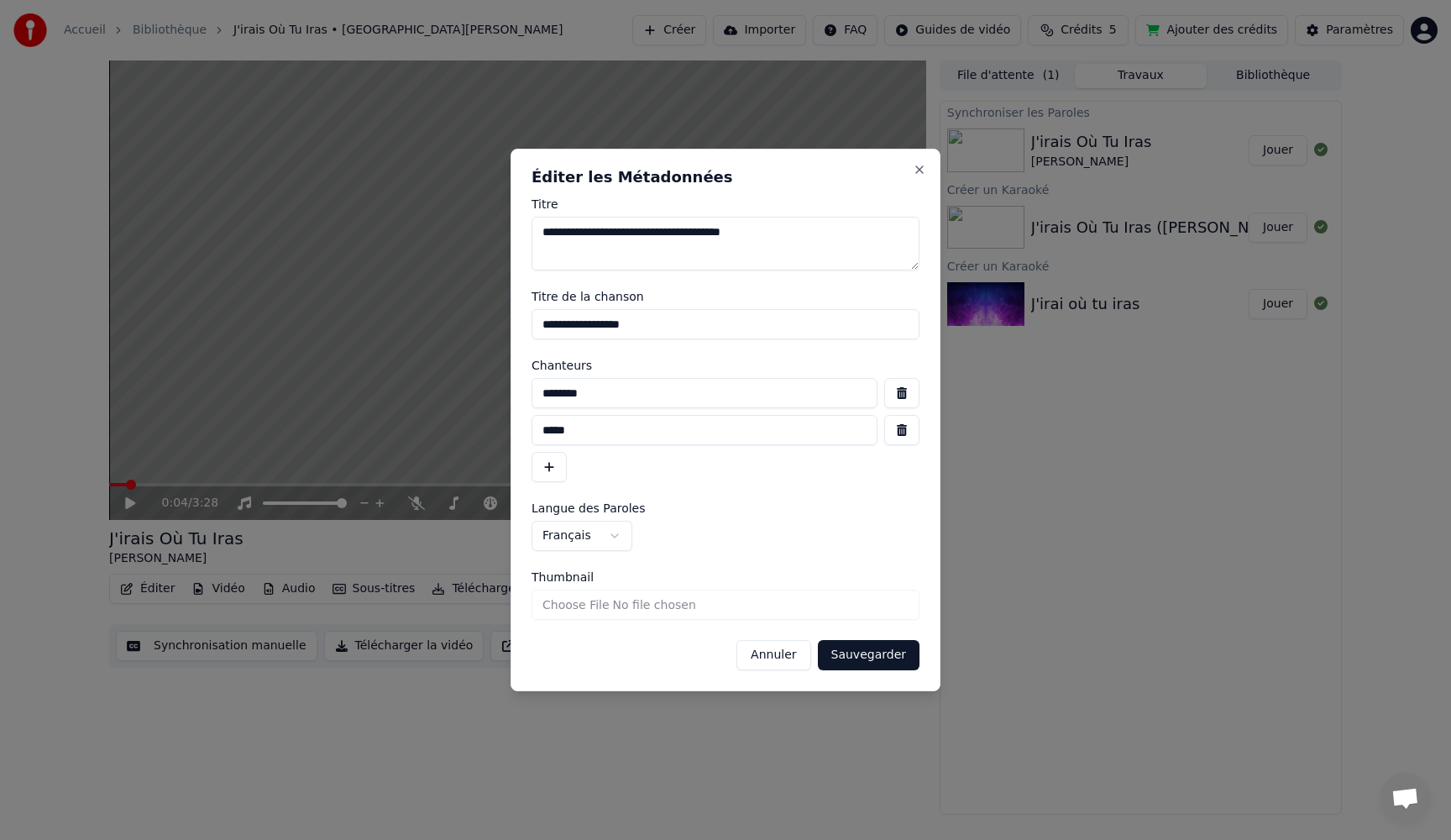
drag, startPoint x: 652, startPoint y: 326, endPoint x: 393, endPoint y: 300, distance: 260.3
click at [393, 300] on body "**********" at bounding box center [725, 420] width 1451 height 840
click at [895, 392] on button "button" at bounding box center [901, 393] width 35 height 30
type input "*****"
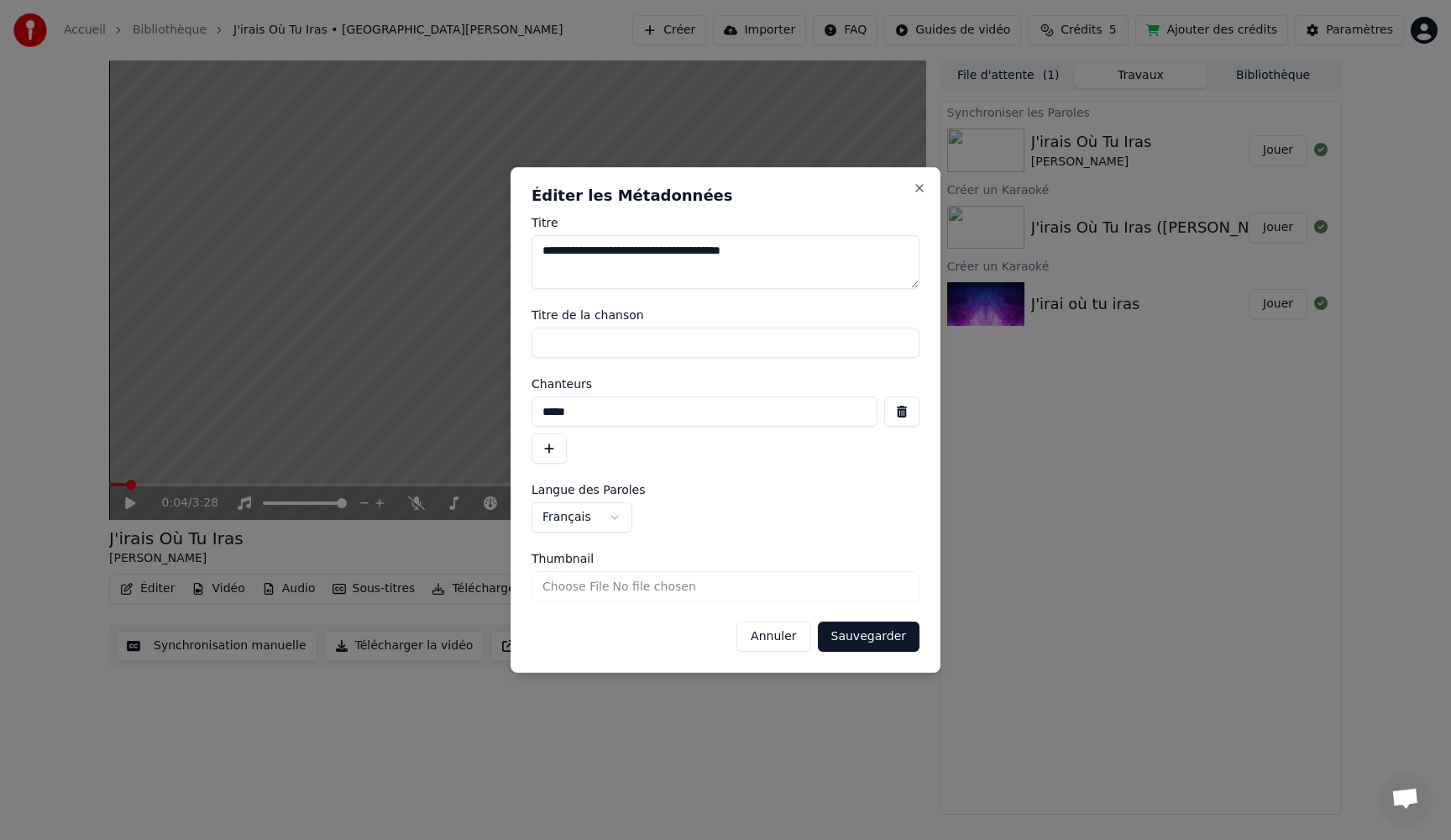
click at [898, 406] on button "button" at bounding box center [901, 411] width 35 height 30
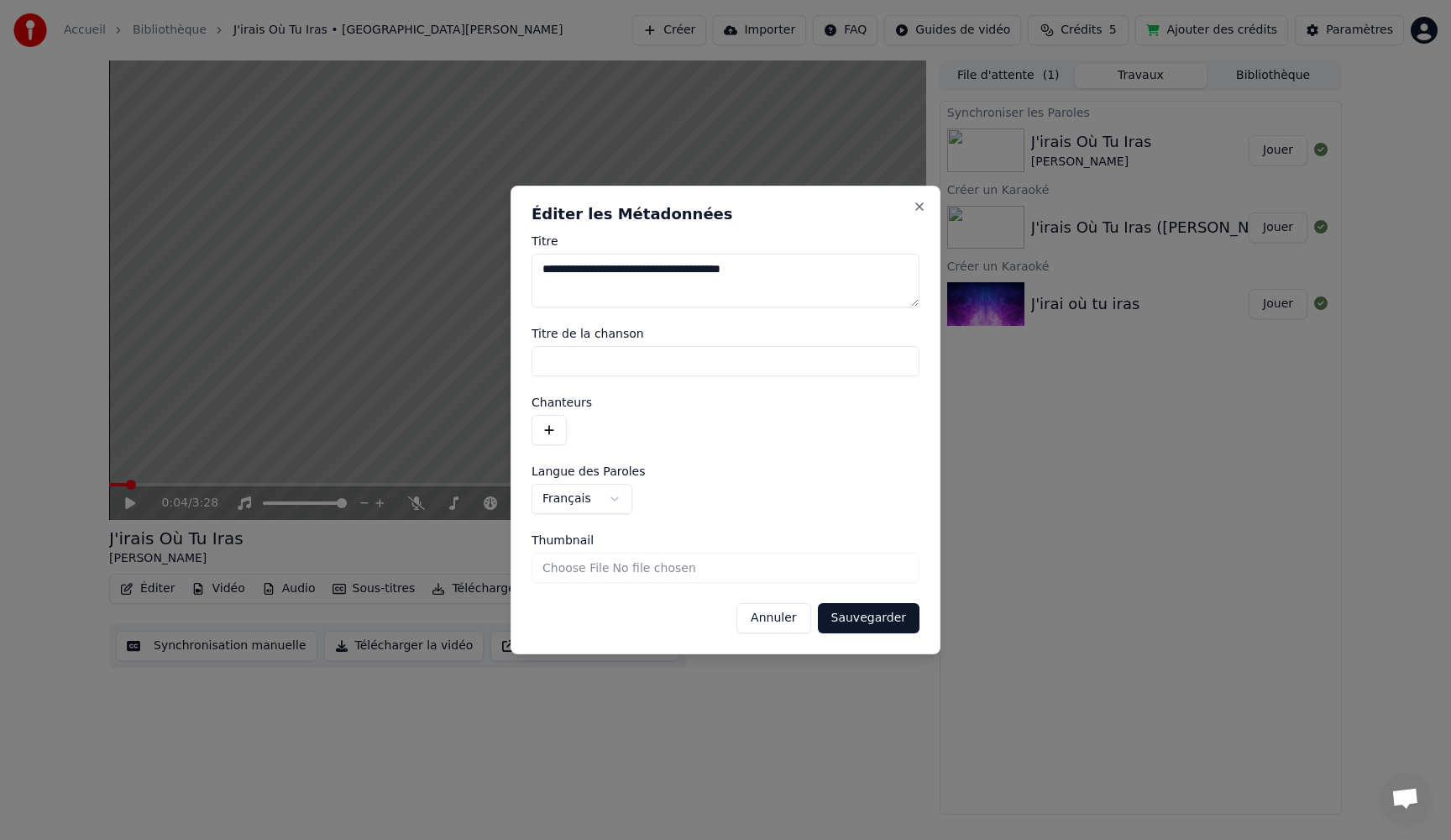
click at [852, 622] on button "Sauvegarder" at bounding box center [868, 618] width 101 height 30
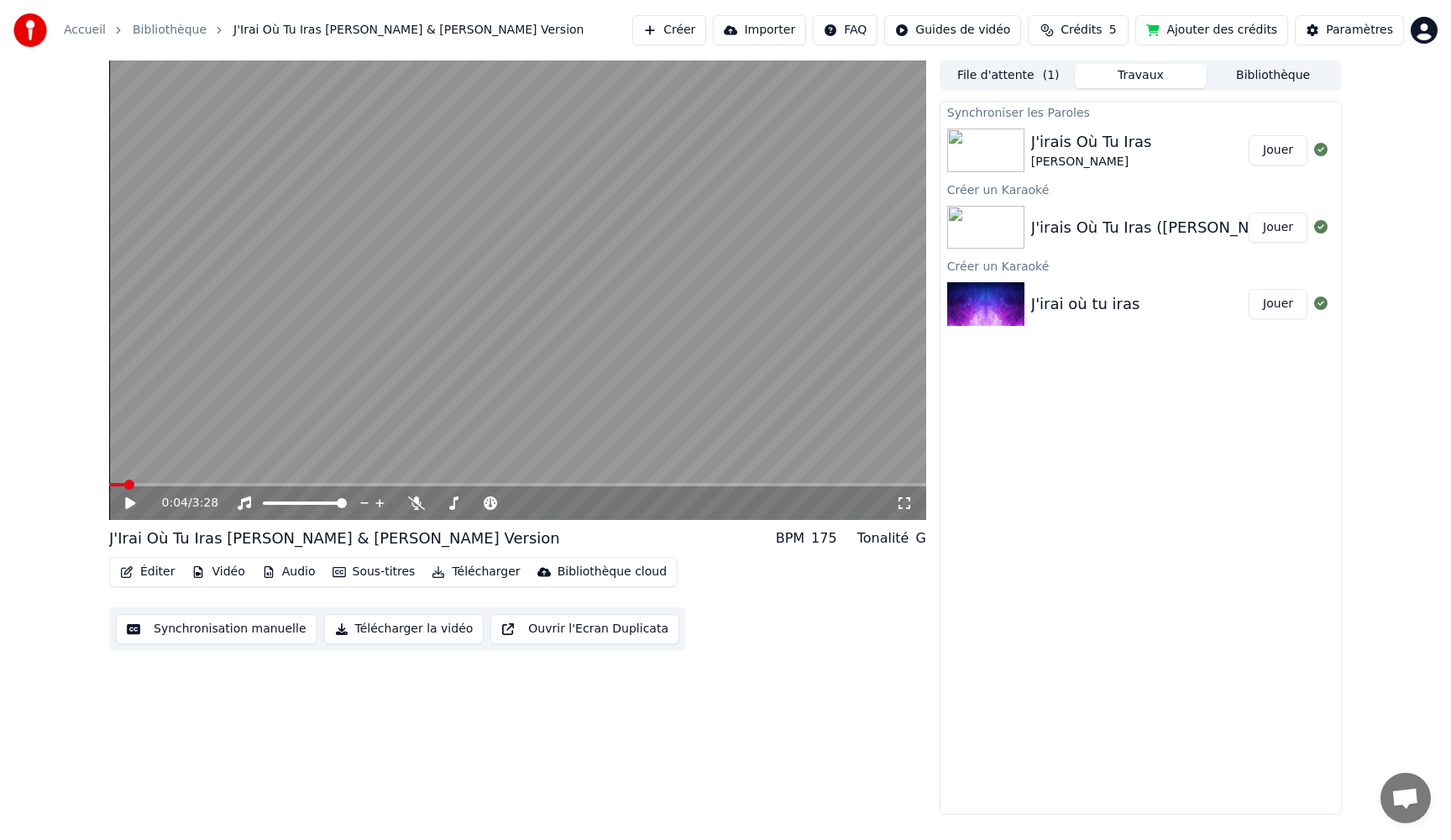
click at [125, 481] on span at bounding box center [130, 484] width 10 height 10
click at [125, 502] on icon at bounding box center [142, 503] width 39 height 14
click at [126, 507] on icon at bounding box center [130, 503] width 9 height 10
click at [126, 507] on icon at bounding box center [130, 503] width 10 height 12
click at [126, 507] on icon at bounding box center [130, 503] width 9 height 10
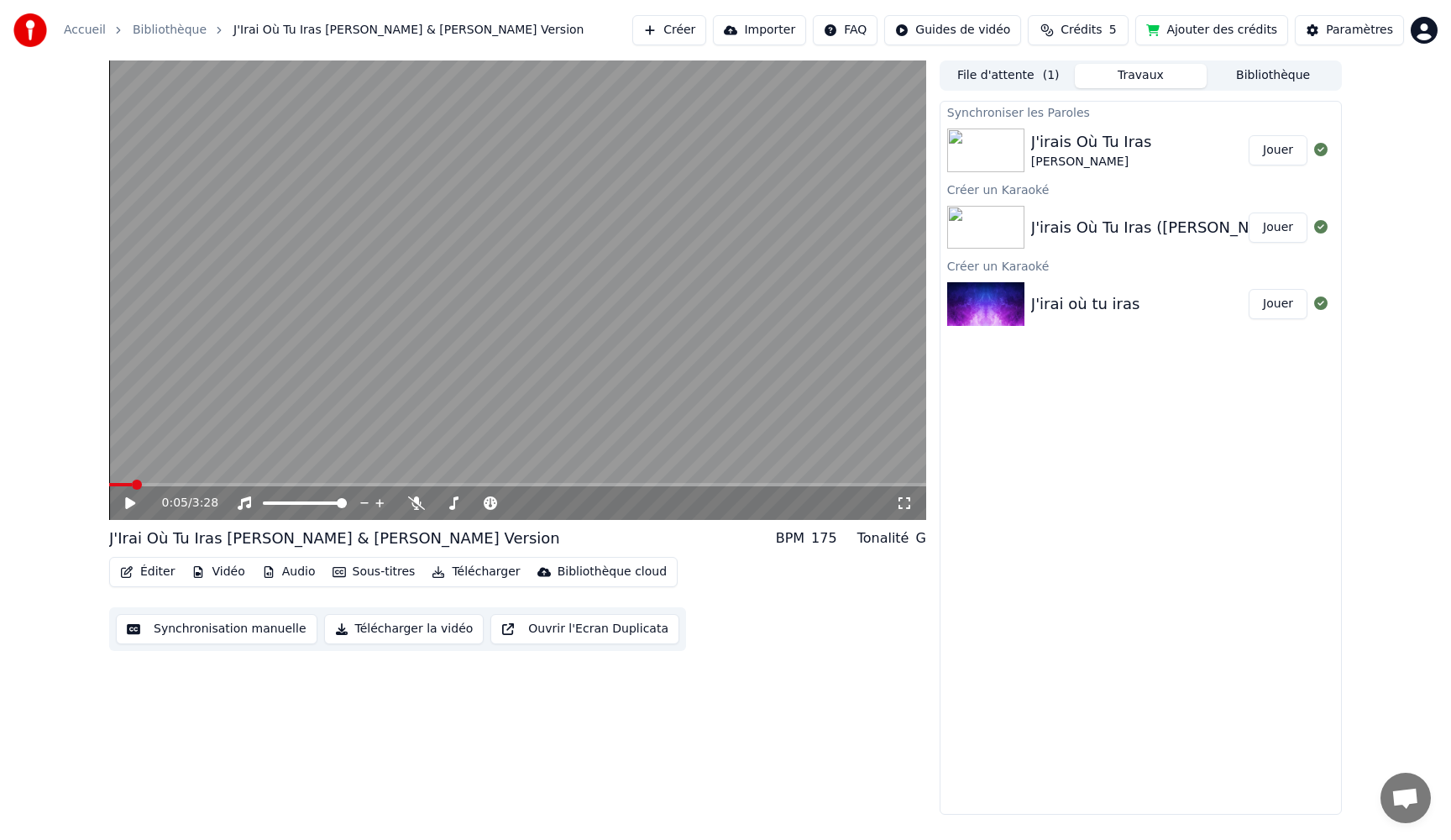
click at [152, 567] on button "Éditer" at bounding box center [147, 572] width 68 height 23
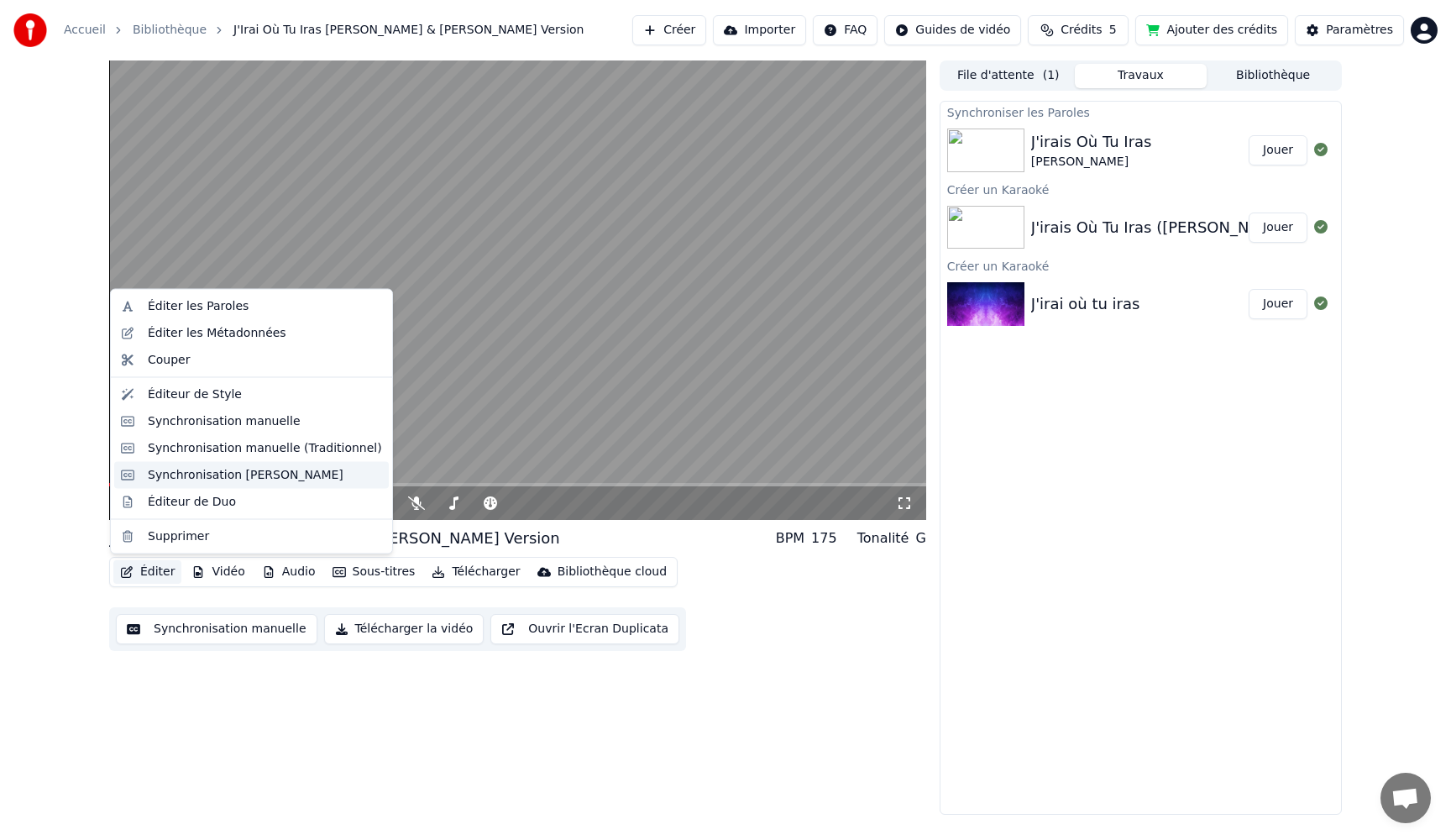
click at [164, 470] on div "Synchronisation [PERSON_NAME]" at bounding box center [246, 474] width 196 height 17
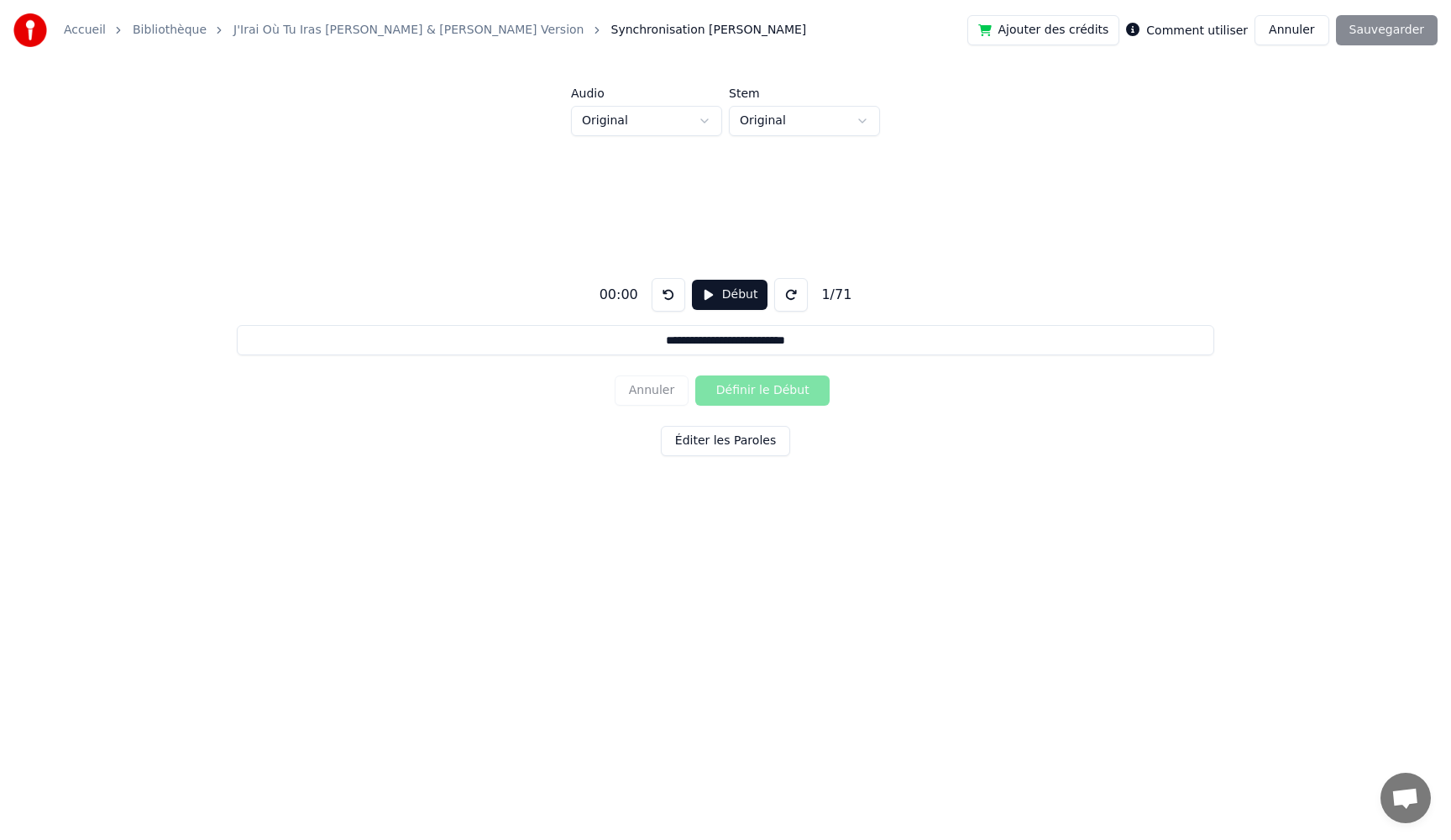
click at [709, 444] on button "Éditer les Paroles" at bounding box center [725, 440] width 130 height 30
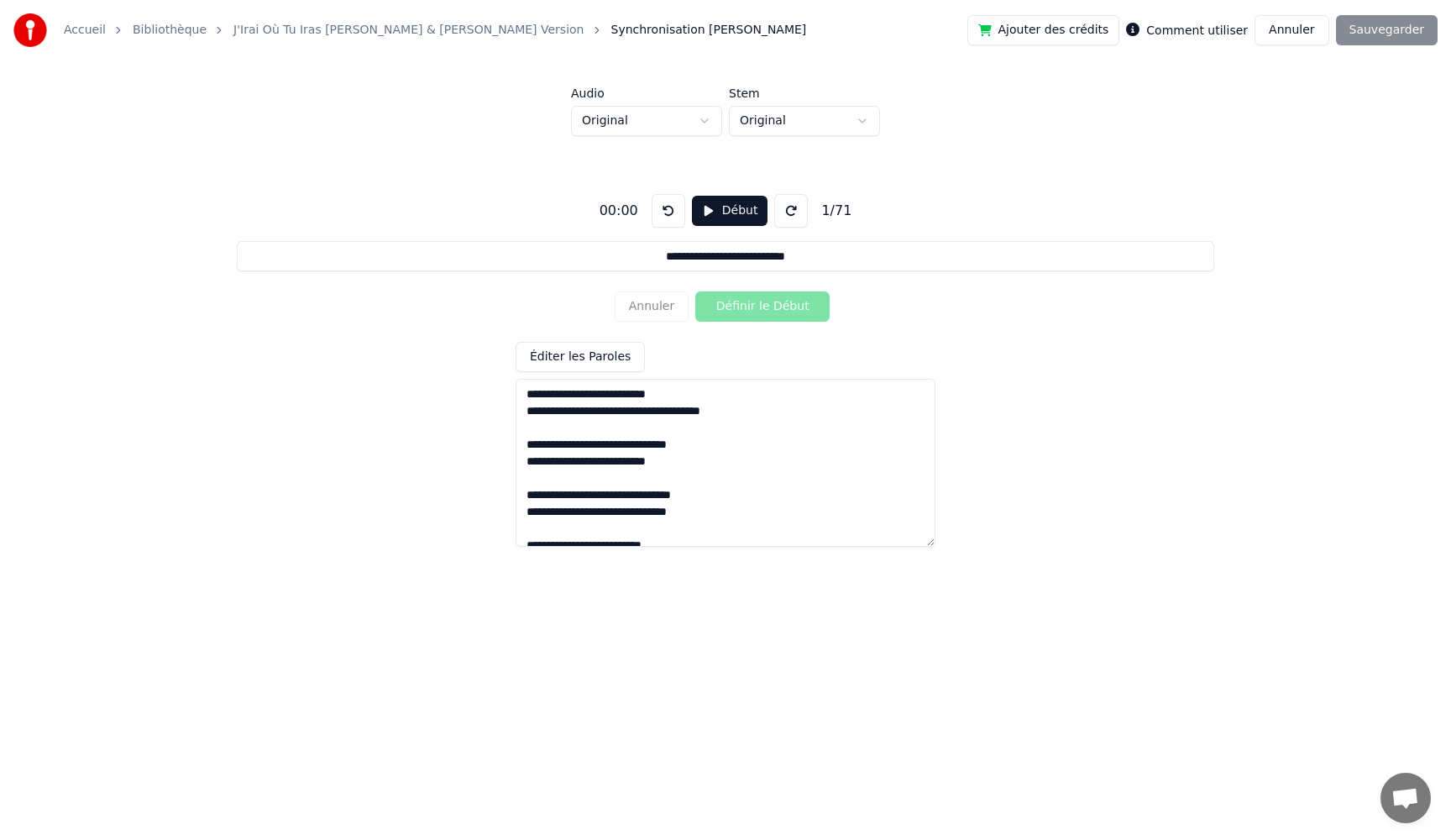
click at [295, 31] on link "J'Irai Où Tu Iras [PERSON_NAME] & [PERSON_NAME] Version" at bounding box center [408, 29] width 350 height 17
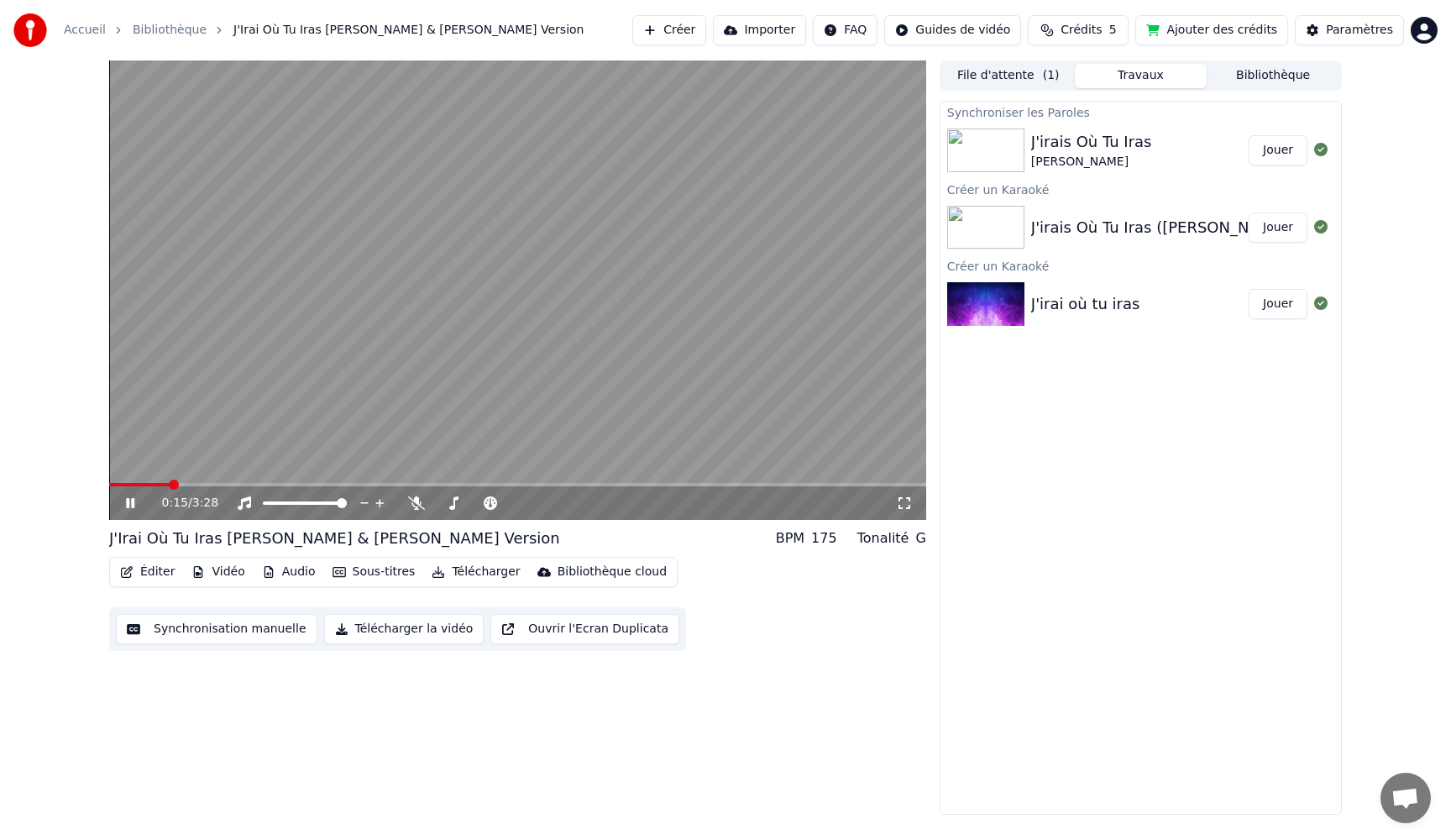
click at [128, 506] on icon at bounding box center [130, 503] width 9 height 10
click at [138, 573] on button "Éditer" at bounding box center [147, 572] width 68 height 23
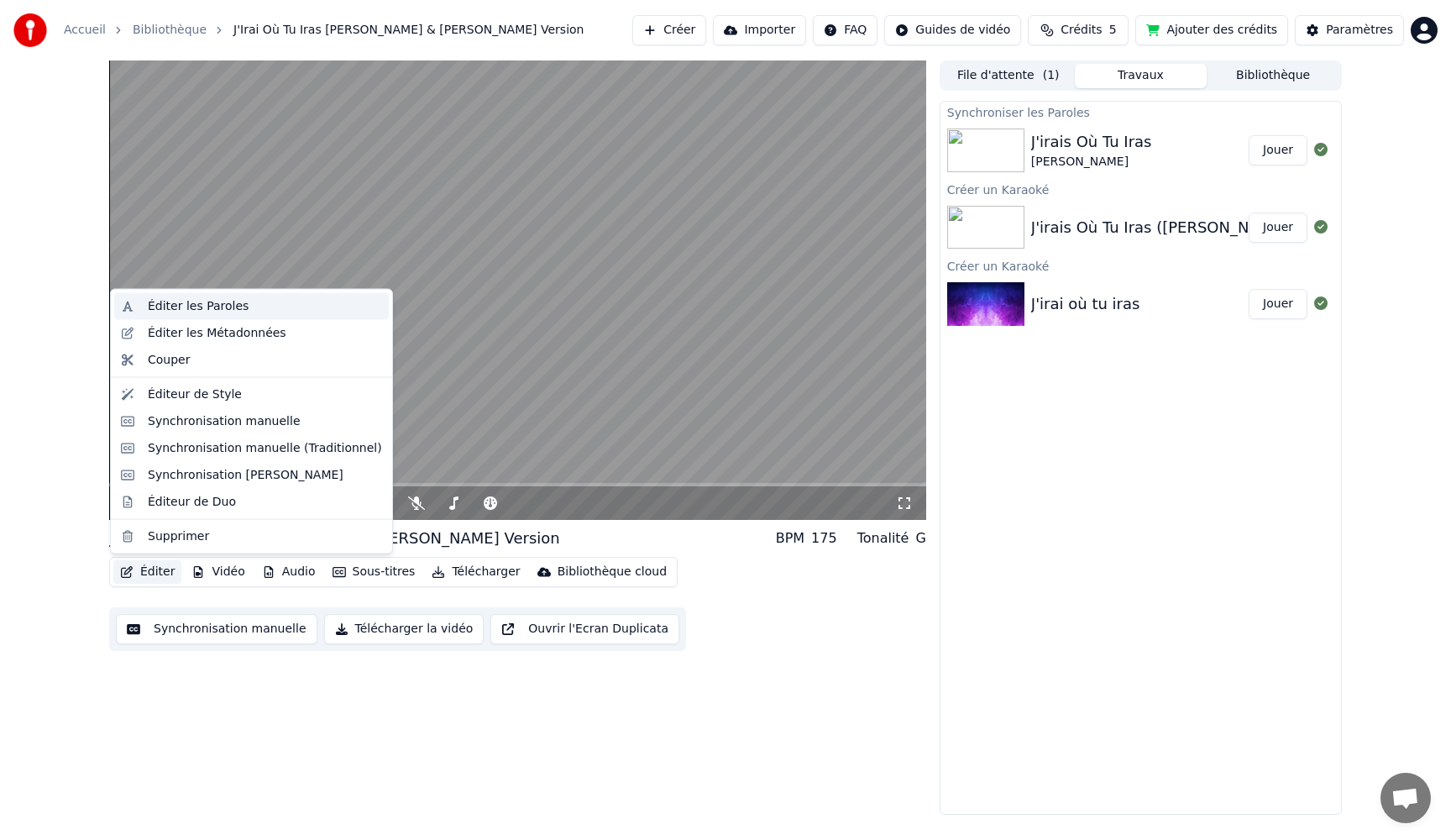
click at [185, 304] on div "Éditer les Paroles" at bounding box center [198, 306] width 100 height 17
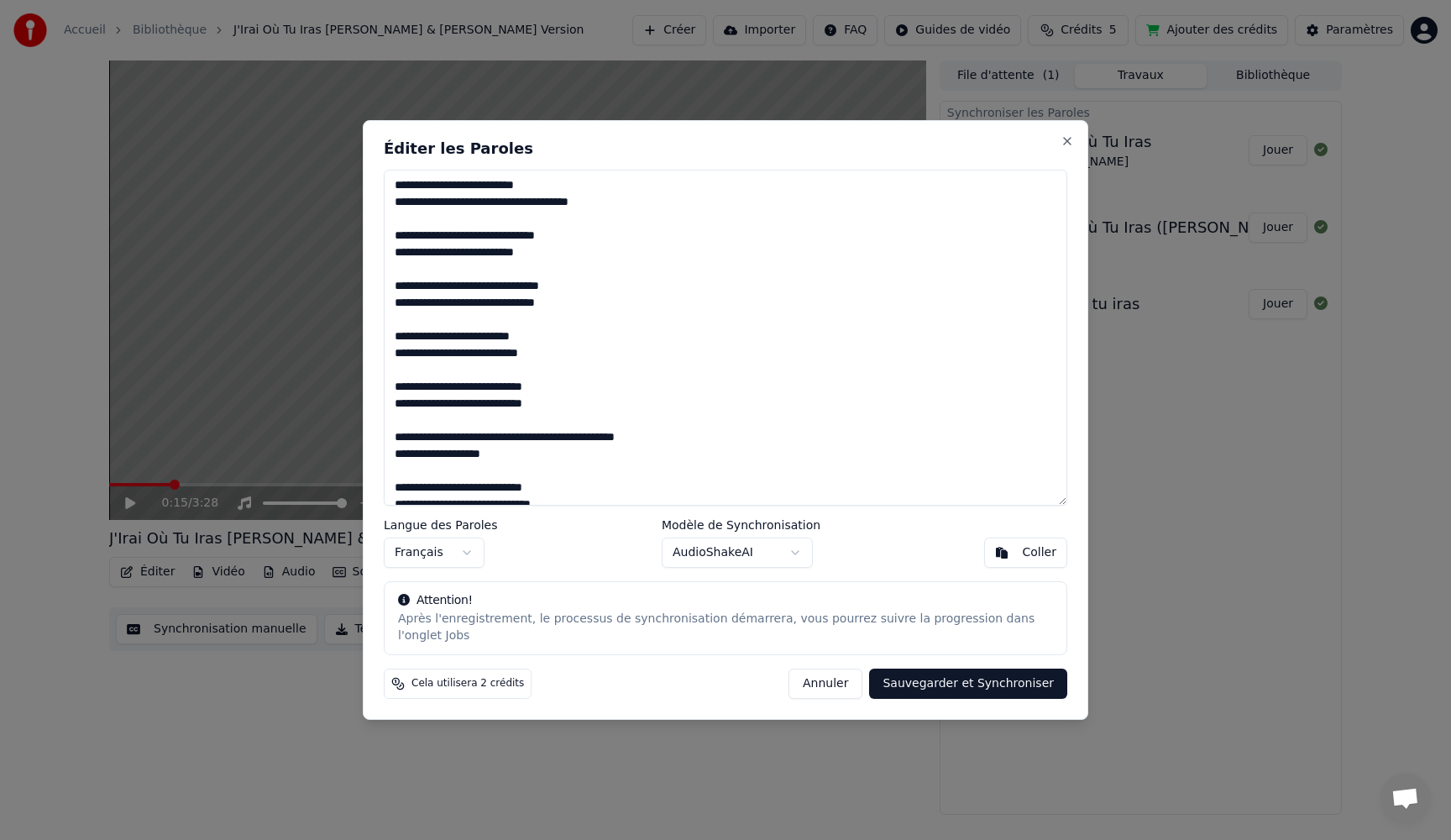
click at [833, 697] on button "Annuler" at bounding box center [825, 683] width 74 height 30
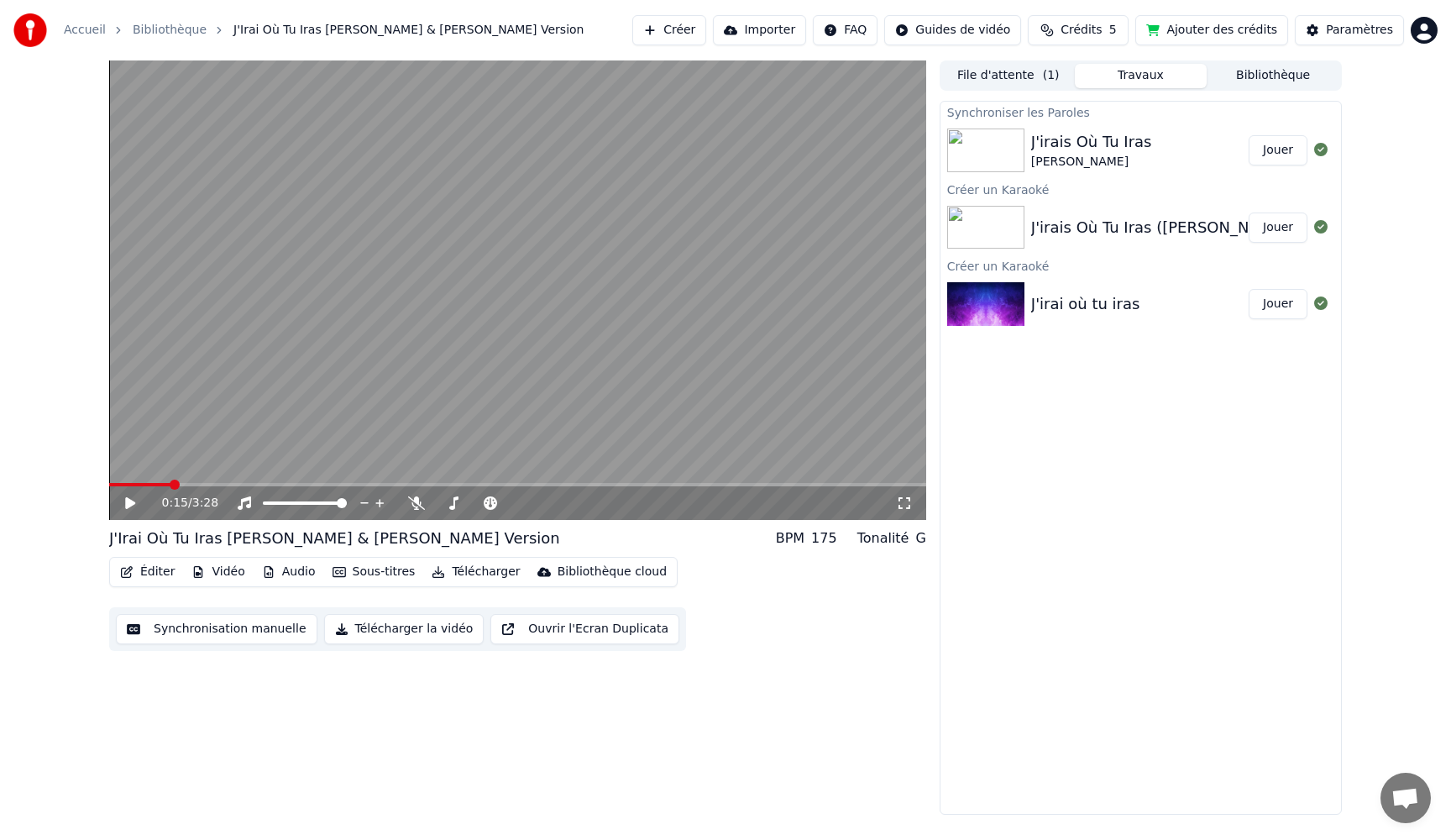
click at [172, 630] on button "Synchronisation manuelle" at bounding box center [216, 629] width 202 height 30
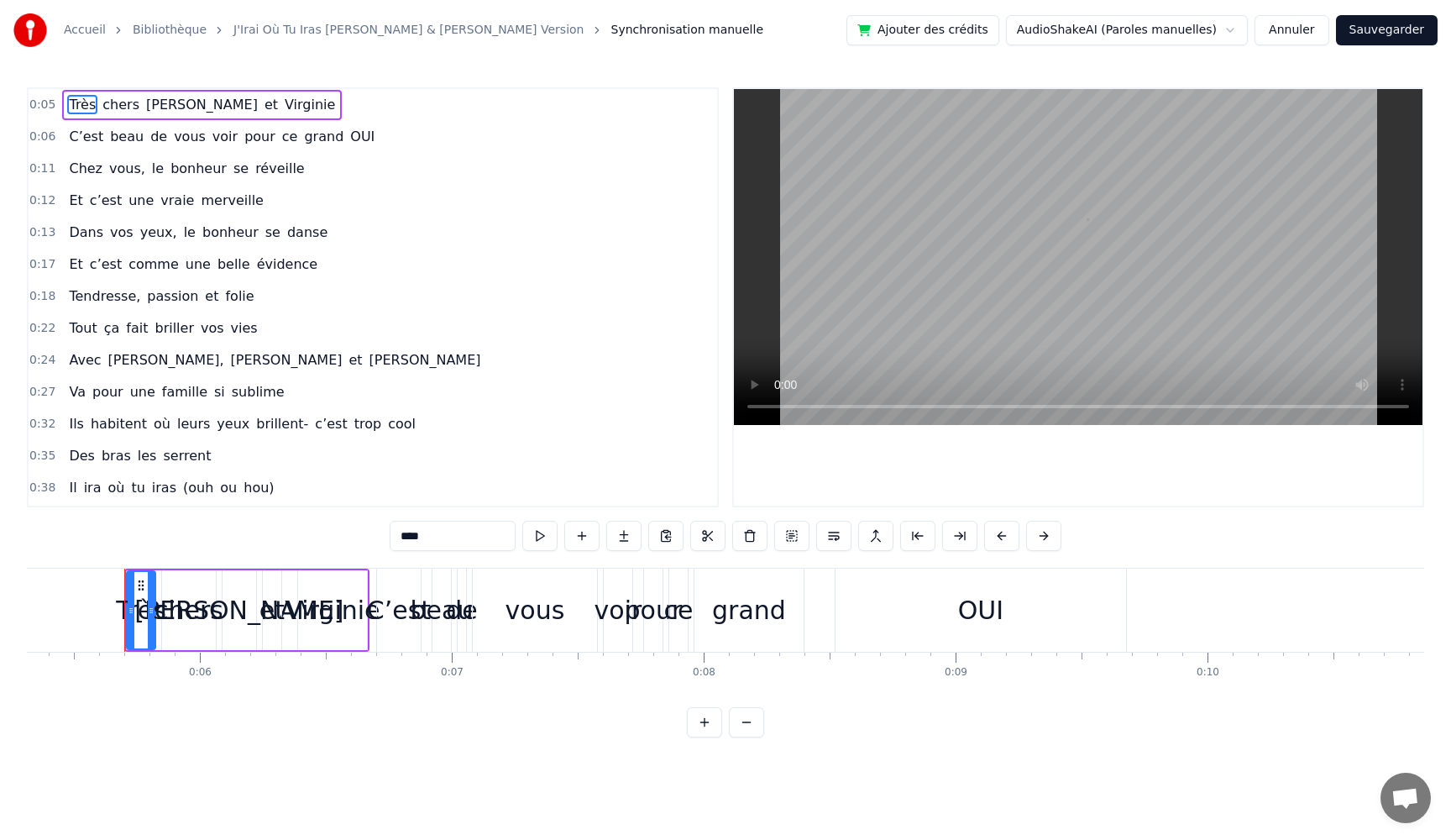
scroll to position [0, 1352]
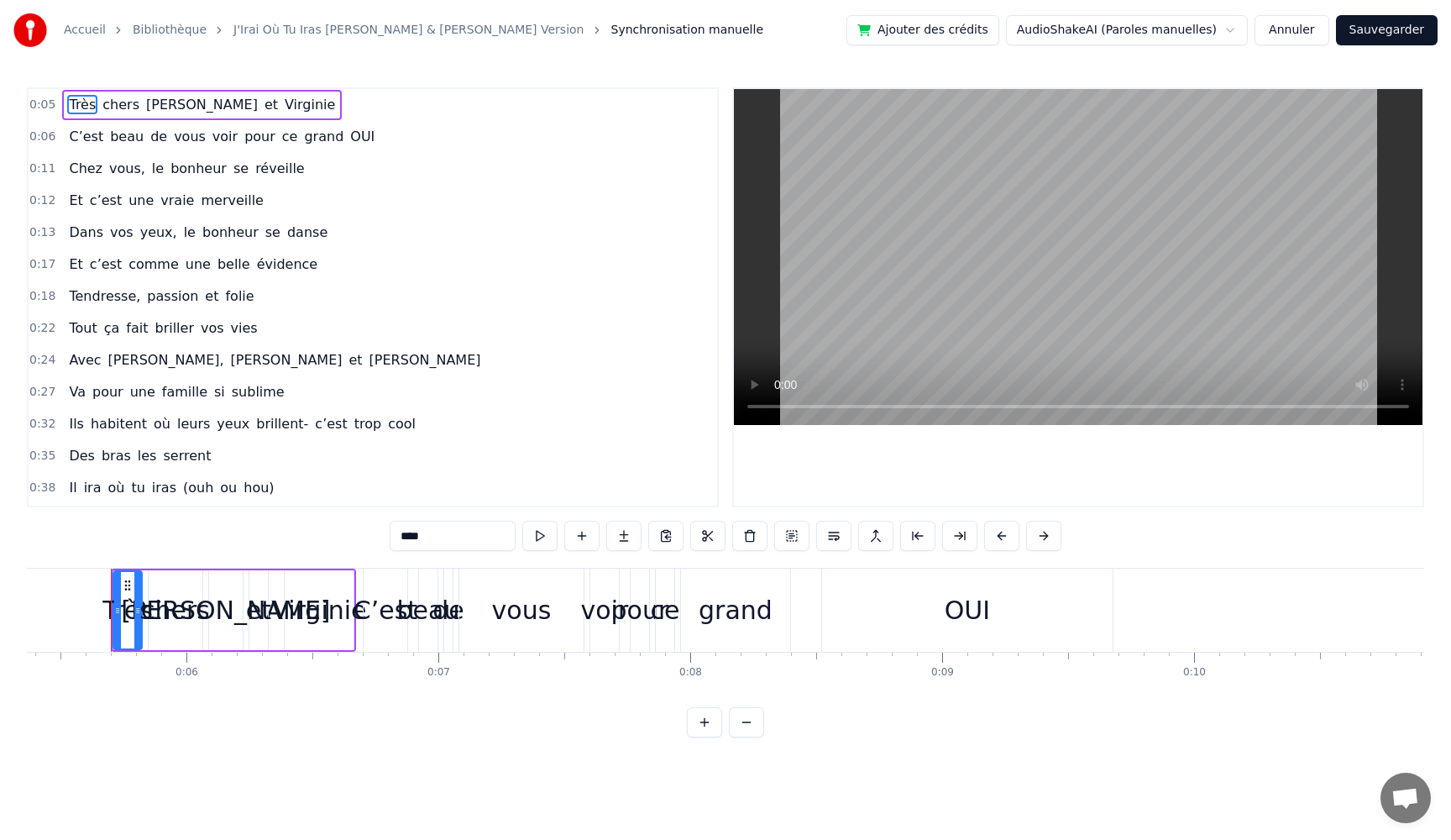
click at [1279, 30] on button "Annuler" at bounding box center [1291, 30] width 74 height 30
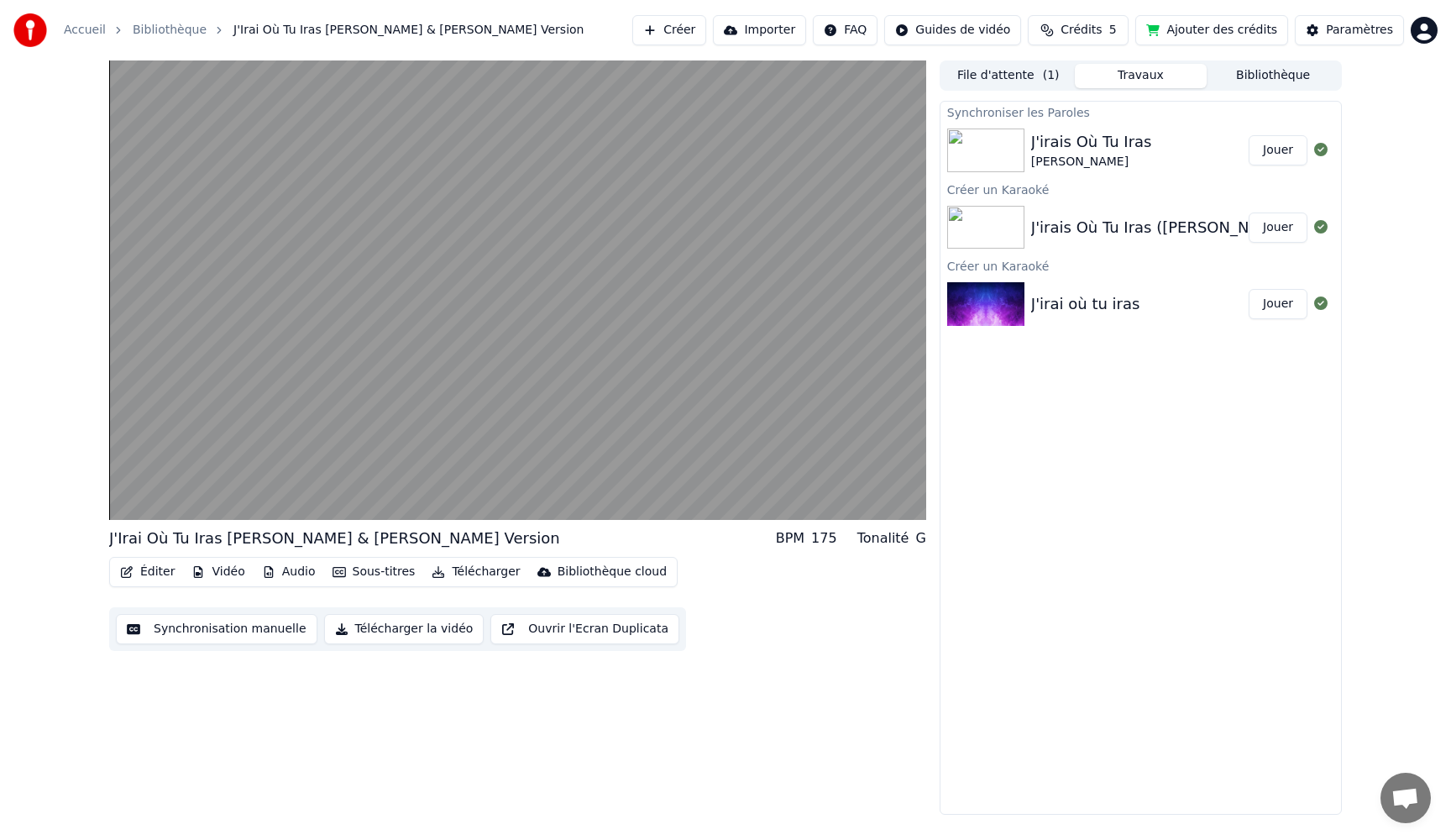
click at [1232, 33] on button "Ajouter des crédits" at bounding box center [1211, 30] width 153 height 30
click at [689, 31] on button "Créer" at bounding box center [669, 30] width 74 height 30
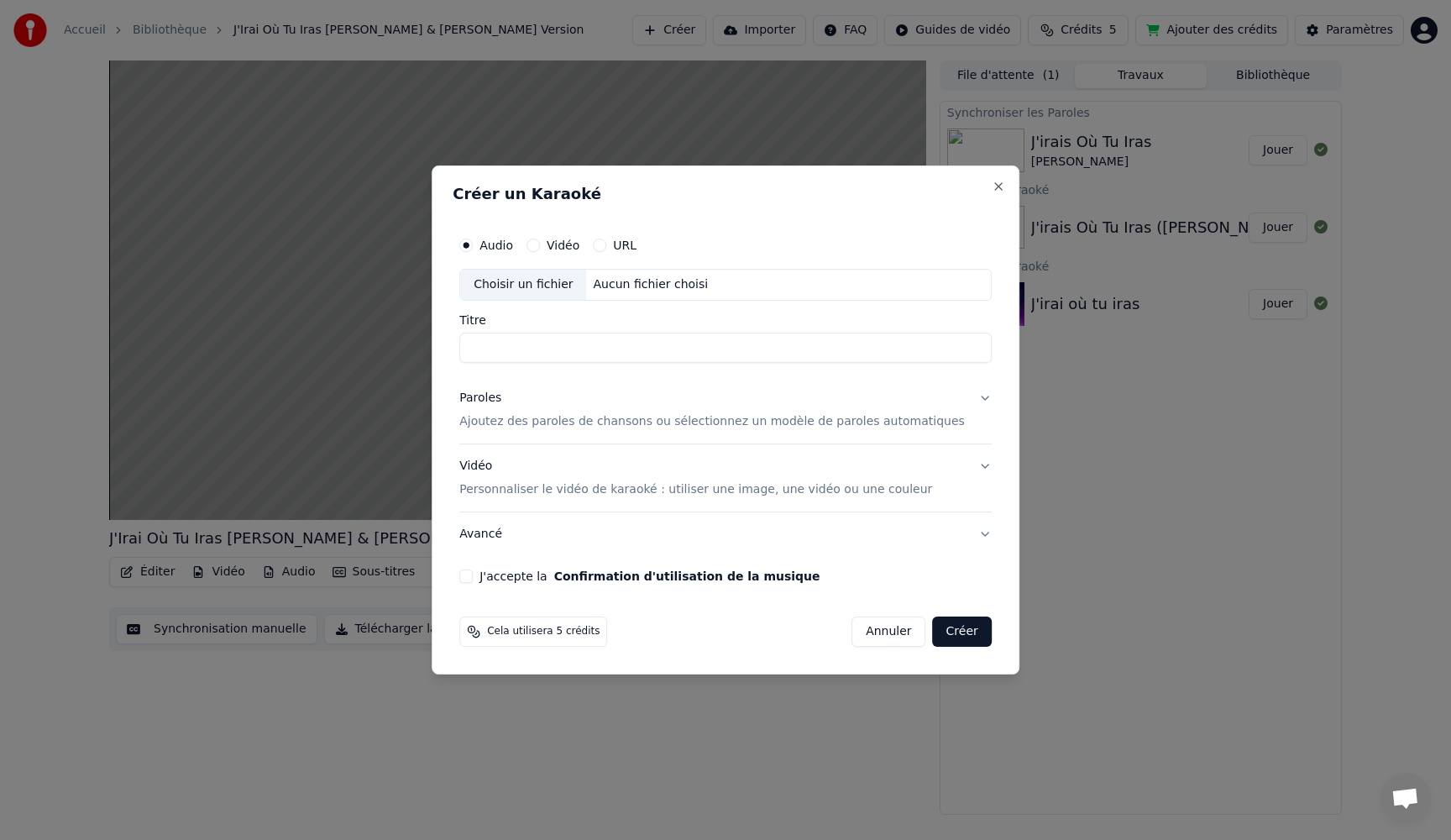
click at [555, 348] on input "Titre" at bounding box center [725, 347] width 532 height 30
click at [567, 277] on div "Choisir un fichier" at bounding box center [522, 285] width 126 height 30
click at [859, 629] on button "Annuler" at bounding box center [889, 630] width 74 height 30
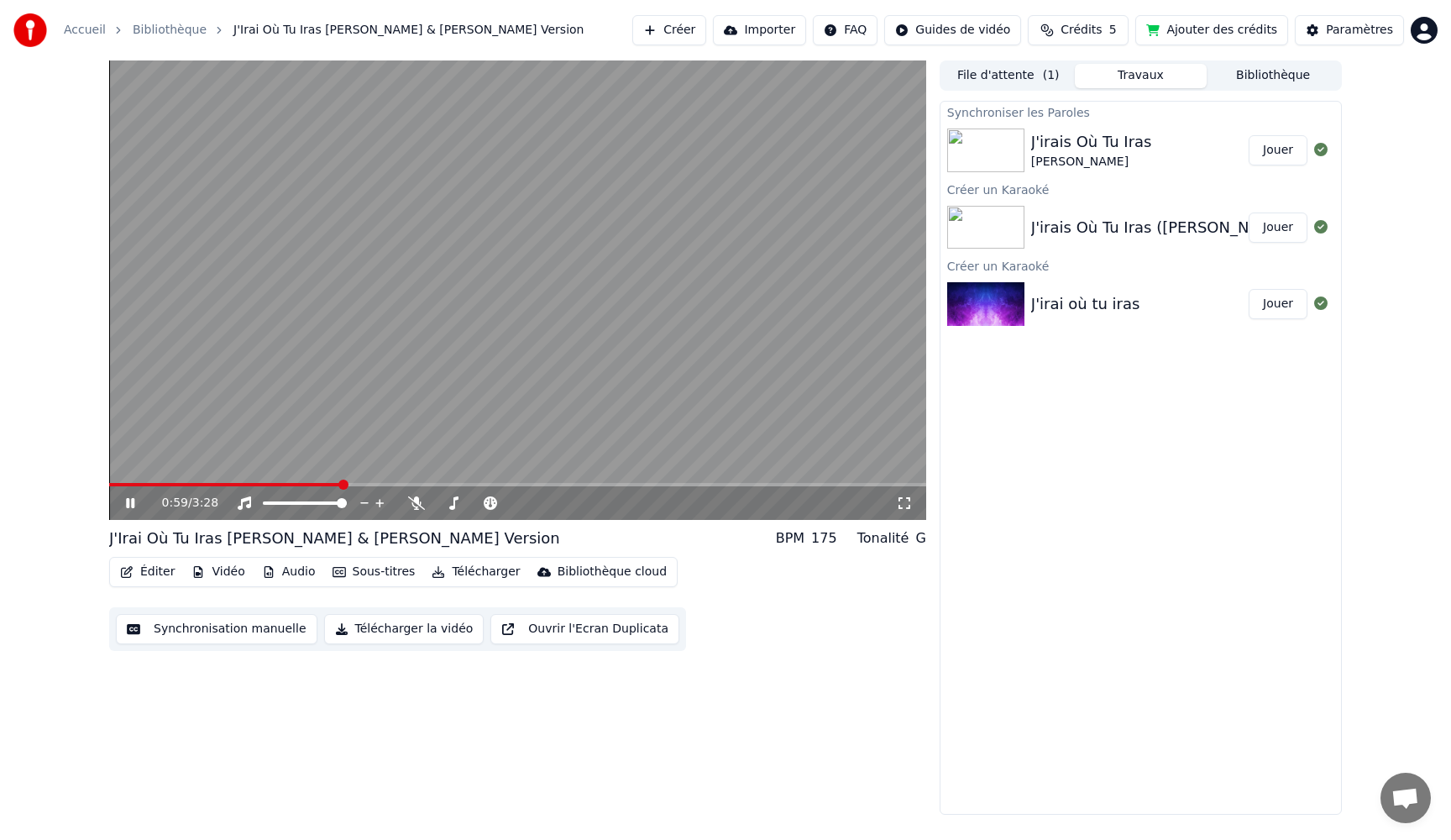
click at [126, 502] on icon at bounding box center [130, 503] width 9 height 10
click at [692, 31] on button "Créer" at bounding box center [669, 30] width 74 height 30
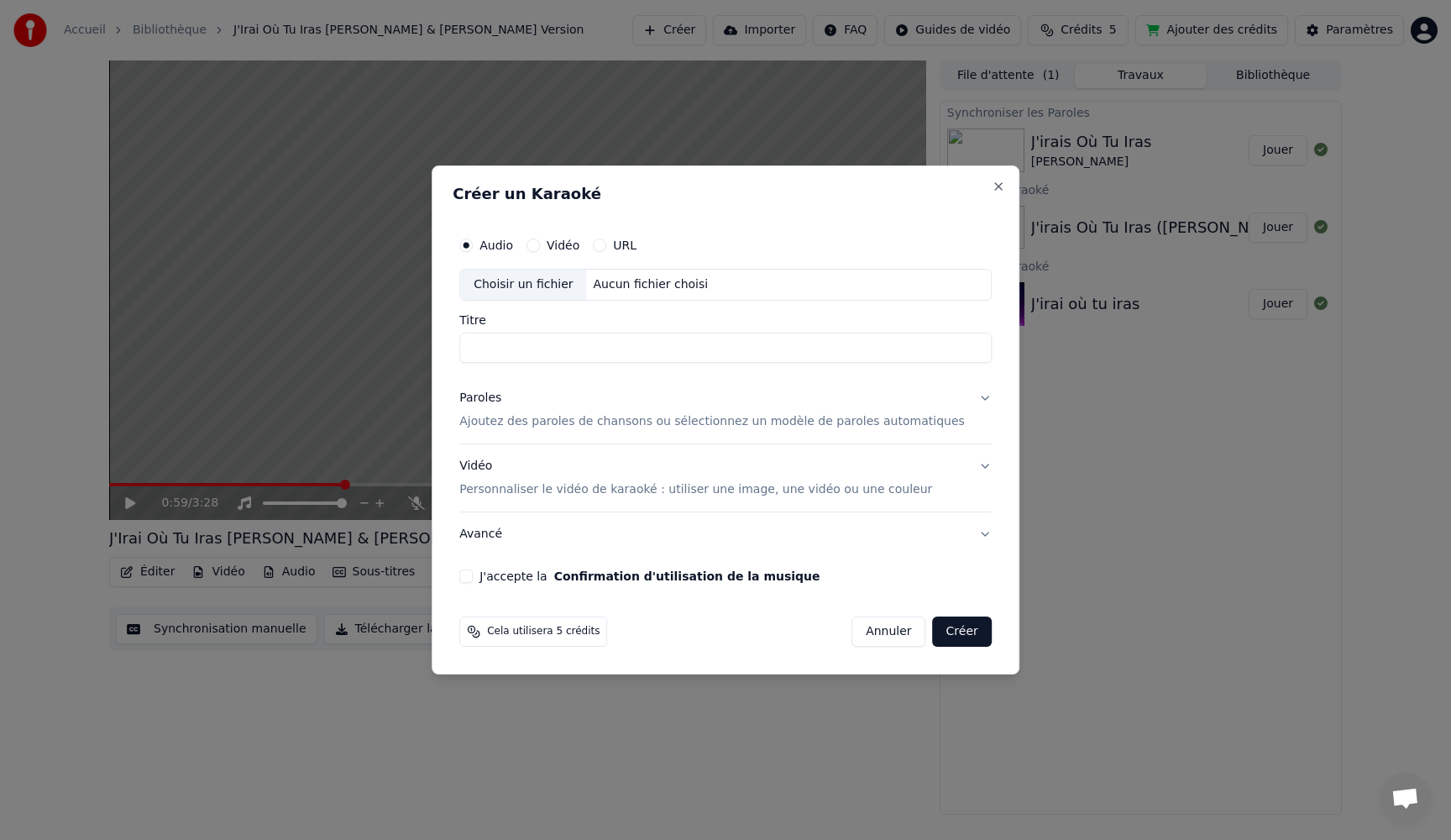
click at [543, 490] on p "Personnaliser le vidéo de karaoké : utiliser une image, une vidéo ou une couleur" at bounding box center [695, 489] width 473 height 17
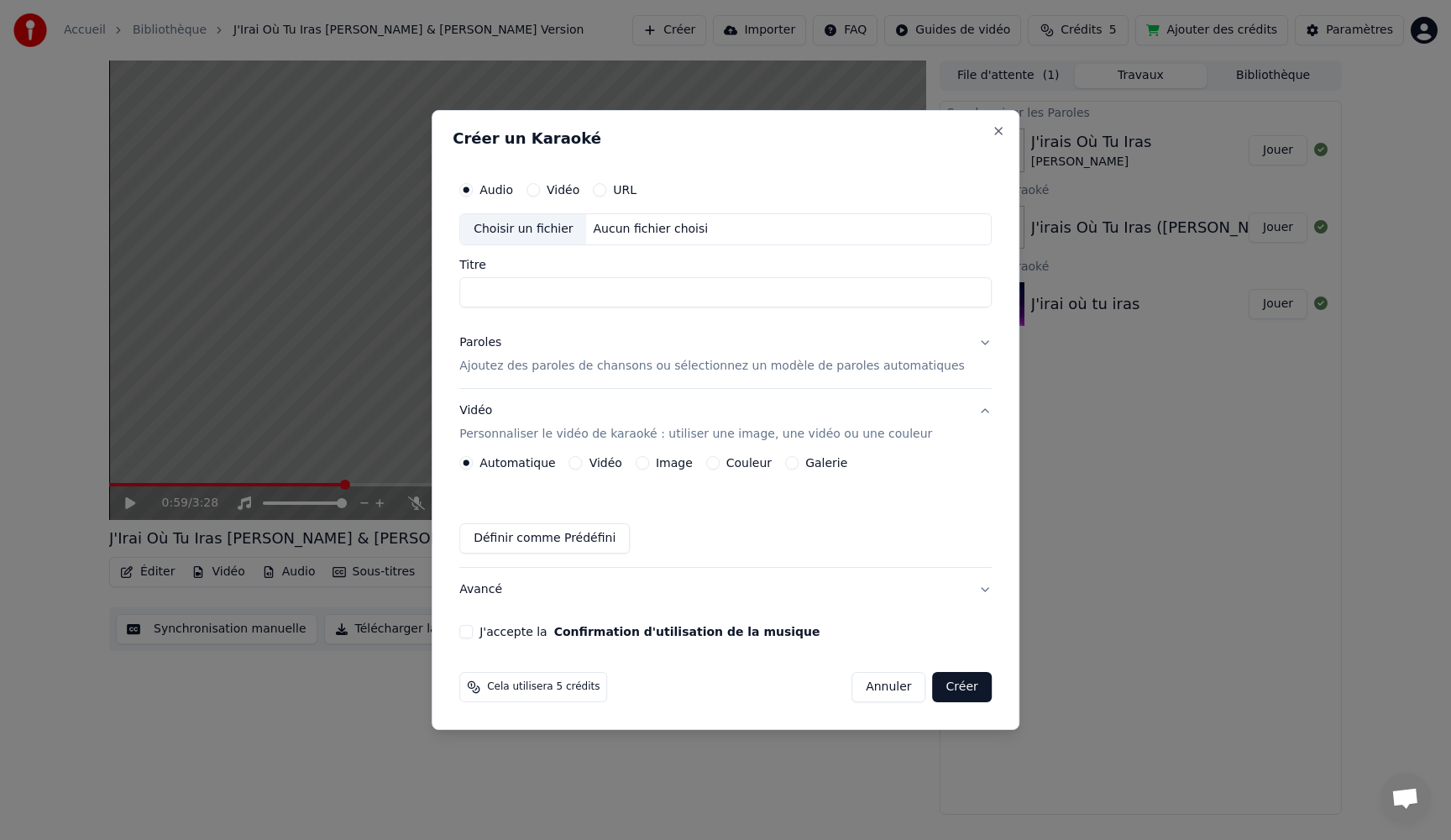
click at [649, 461] on button "Image" at bounding box center [642, 463] width 14 height 14
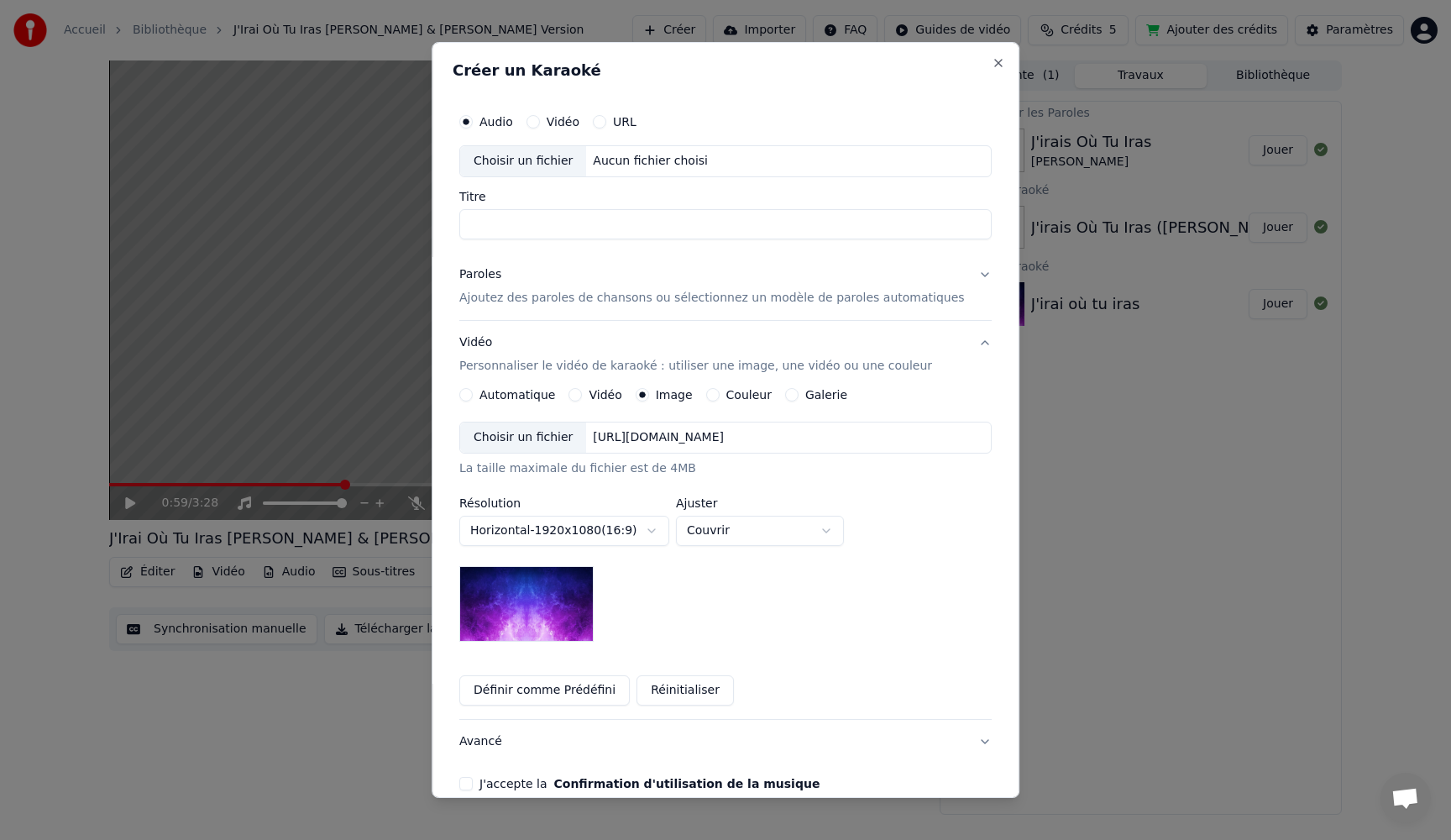
click at [549, 433] on div "Choisir un fichier" at bounding box center [522, 437] width 126 height 30
click at [531, 230] on input "Titre" at bounding box center [725, 224] width 532 height 30
click at [544, 159] on div "Choisir un fichier" at bounding box center [522, 161] width 126 height 30
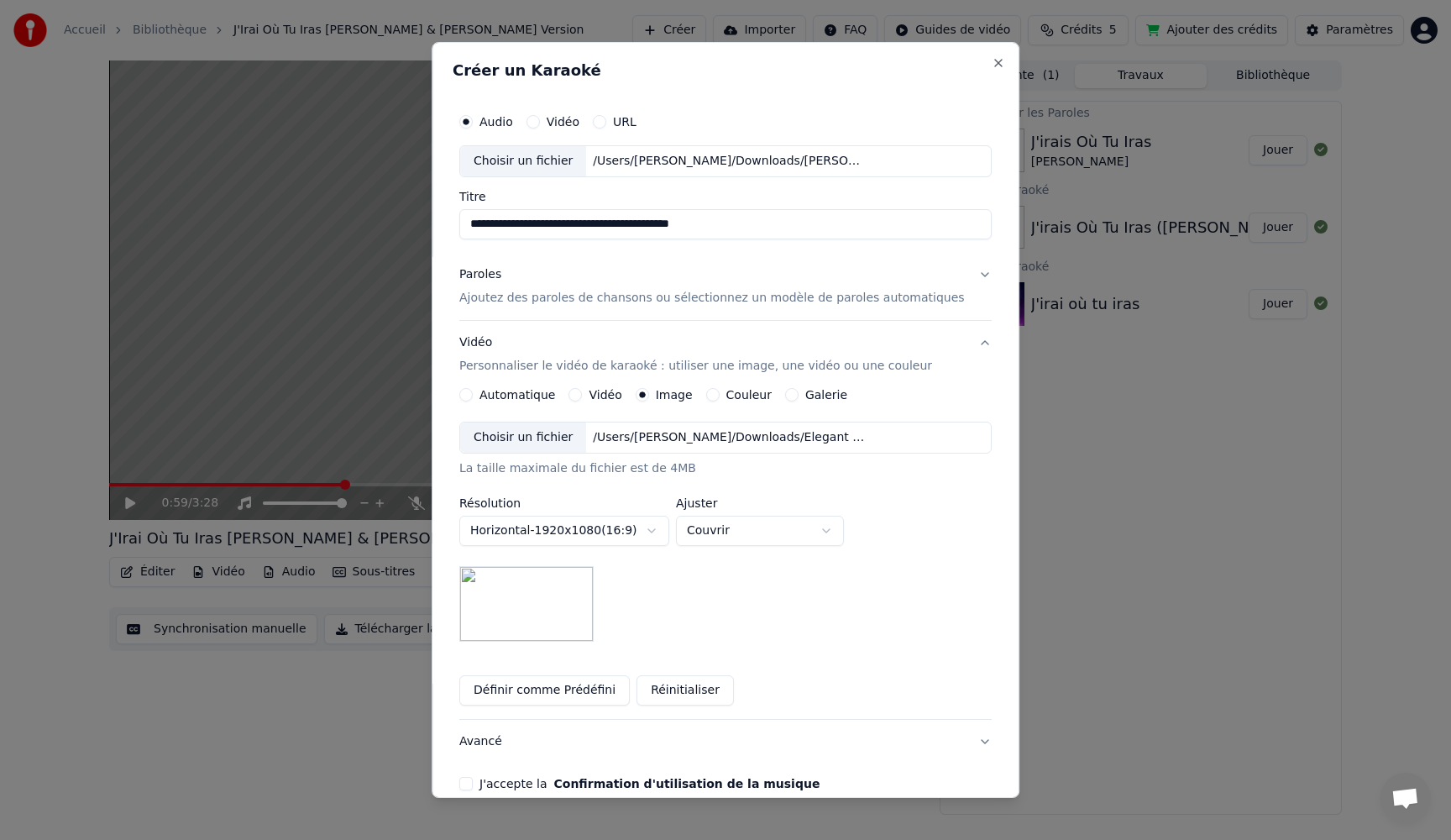
drag, startPoint x: 735, startPoint y: 233, endPoint x: 316, endPoint y: 199, distance: 420.4
click at [316, 199] on body "**********" at bounding box center [725, 420] width 1451 height 840
type input "**********"
click at [645, 302] on p "Ajoutez des paroles de chansons ou sélectionnez un modèle de paroles automatiqu…" at bounding box center [711, 297] width 506 height 17
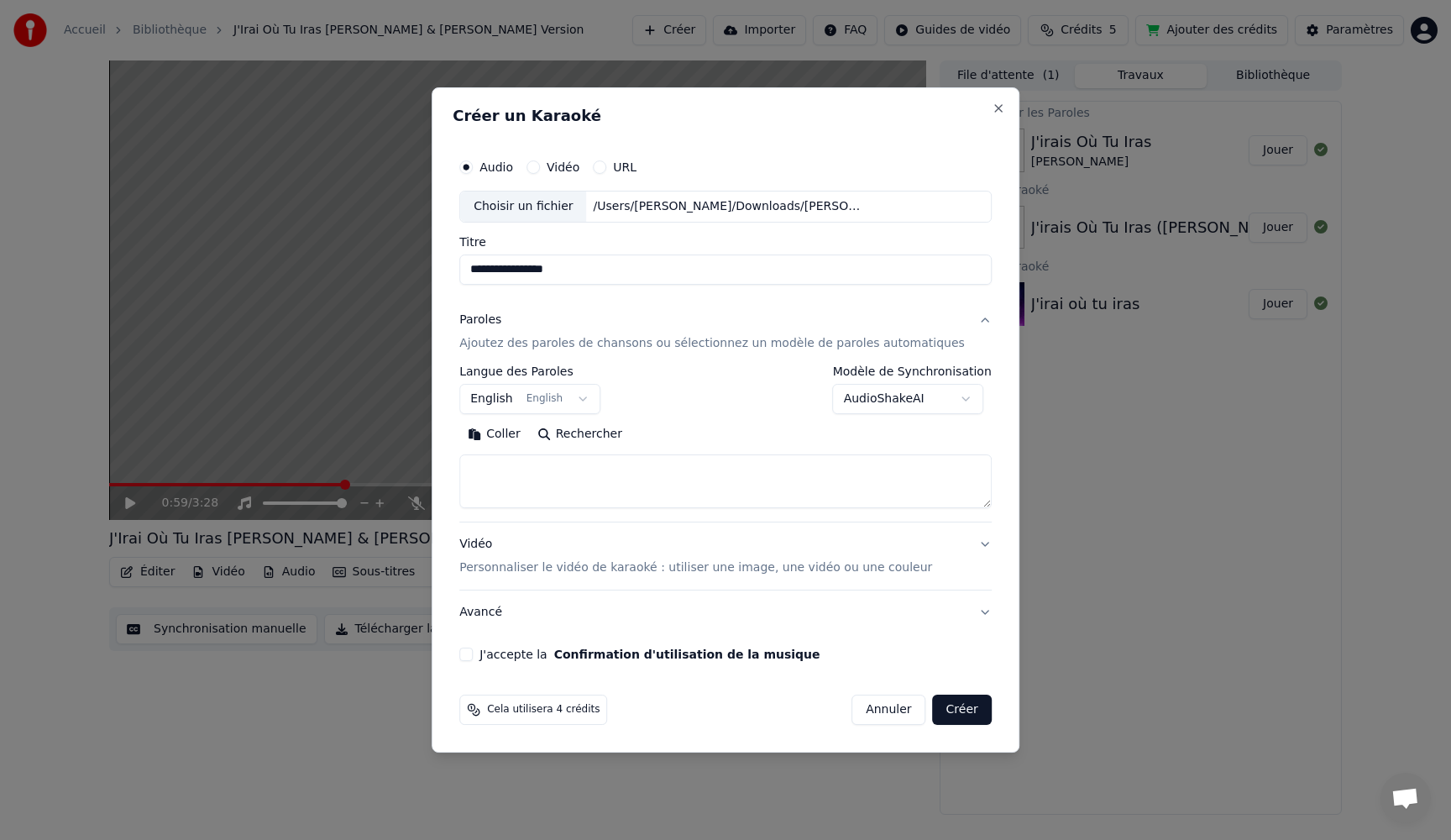
click at [583, 398] on body "**********" at bounding box center [725, 420] width 1451 height 840
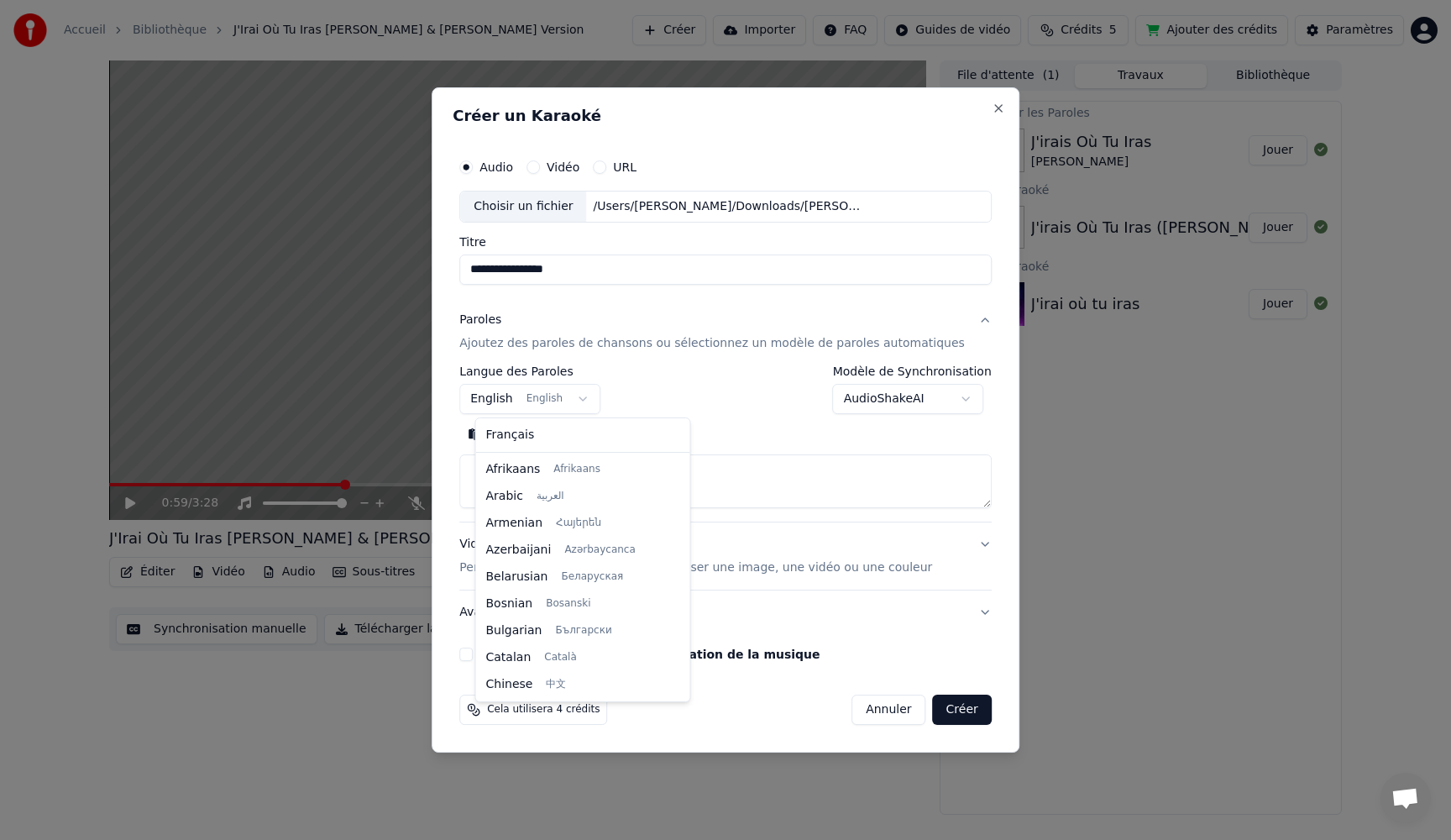
scroll to position [134, 0]
select select "**"
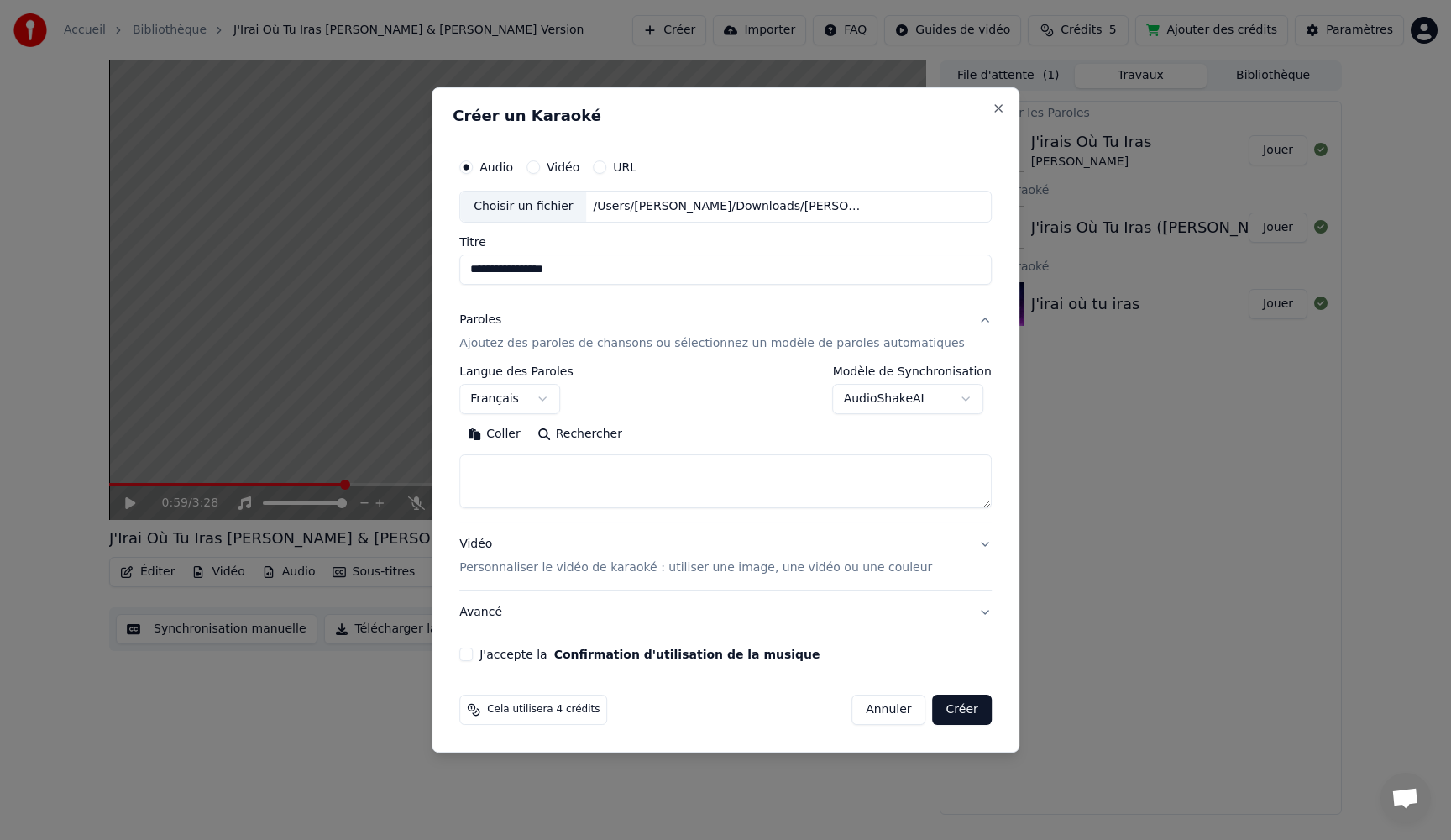
click at [937, 403] on body "**********" at bounding box center [725, 420] width 1451 height 840
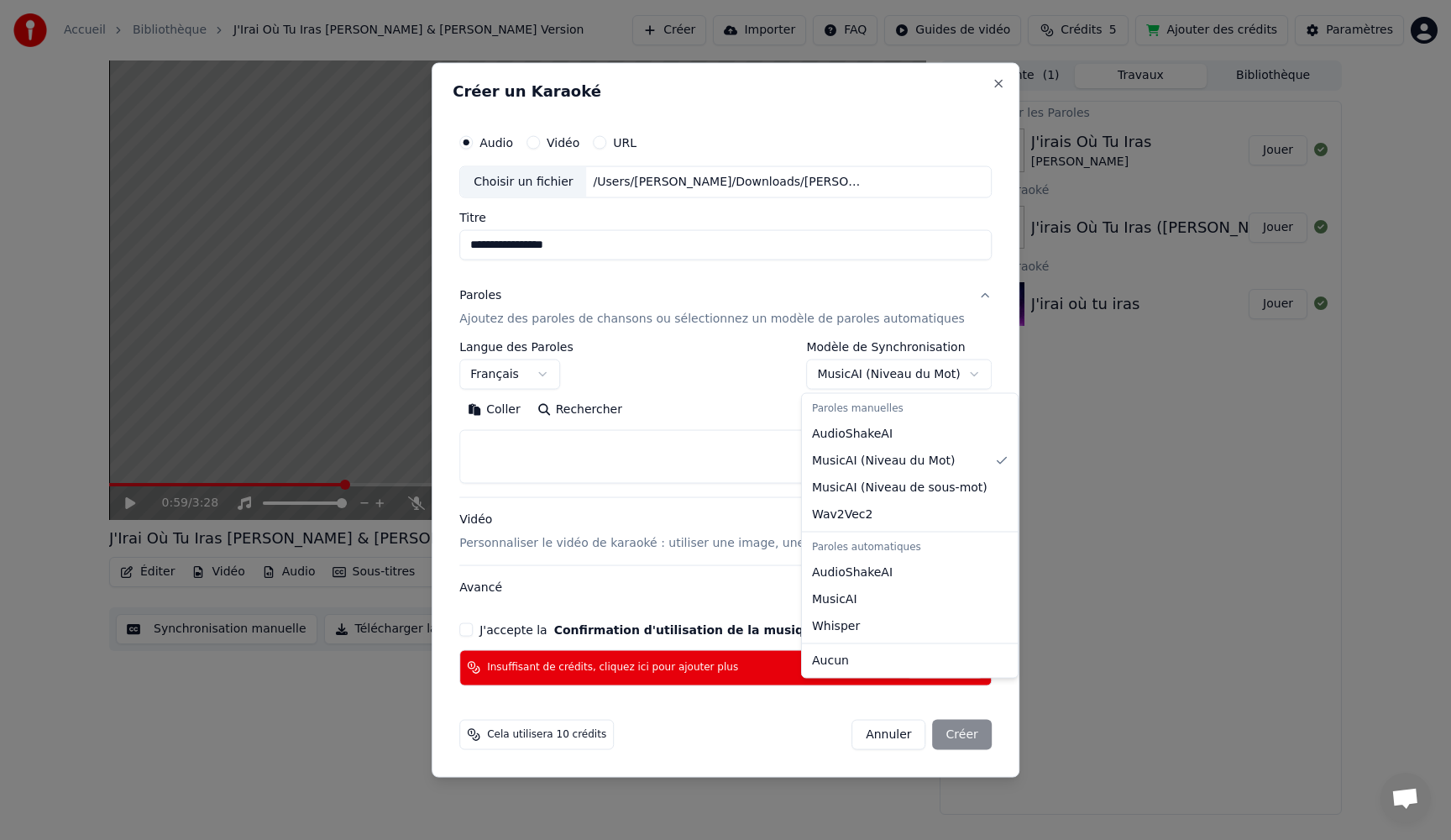
click at [926, 374] on body "**********" at bounding box center [725, 420] width 1451 height 840
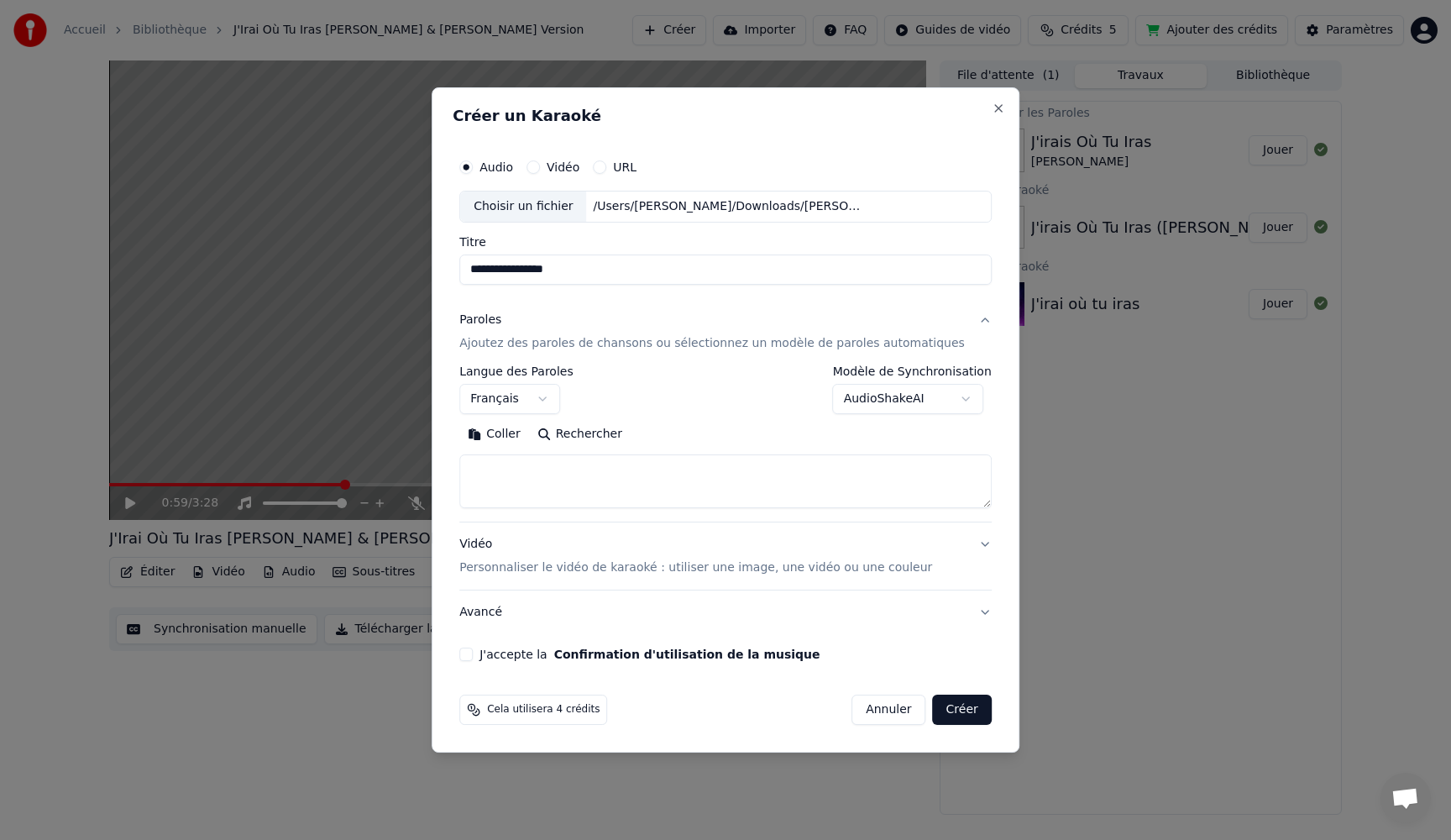
click at [892, 402] on body "**********" at bounding box center [725, 420] width 1451 height 840
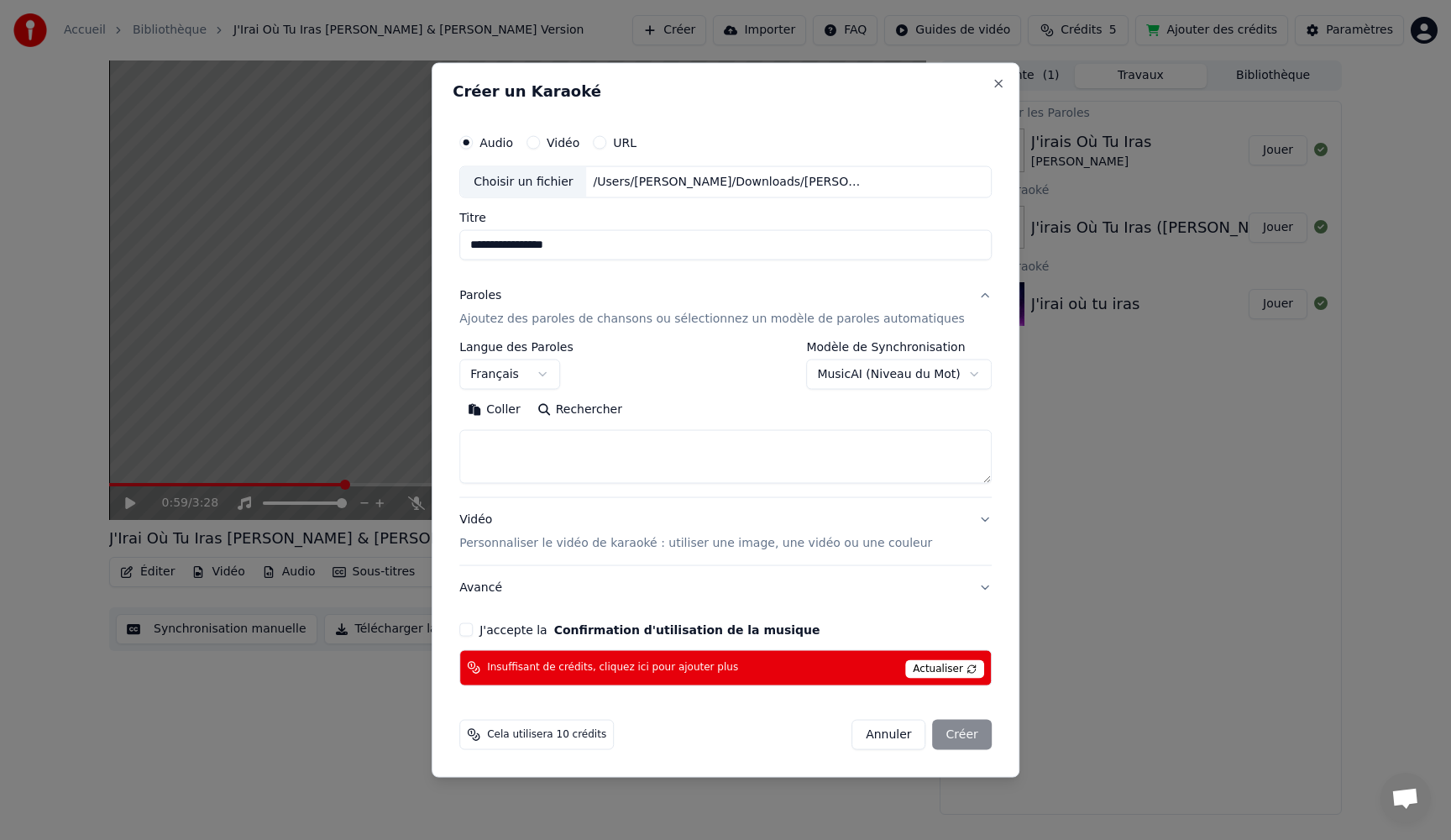
click at [919, 666] on span "Actualiser" at bounding box center [944, 668] width 79 height 19
click at [920, 668] on span "Actualiser" at bounding box center [944, 668] width 79 height 19
select select "**********"
select select
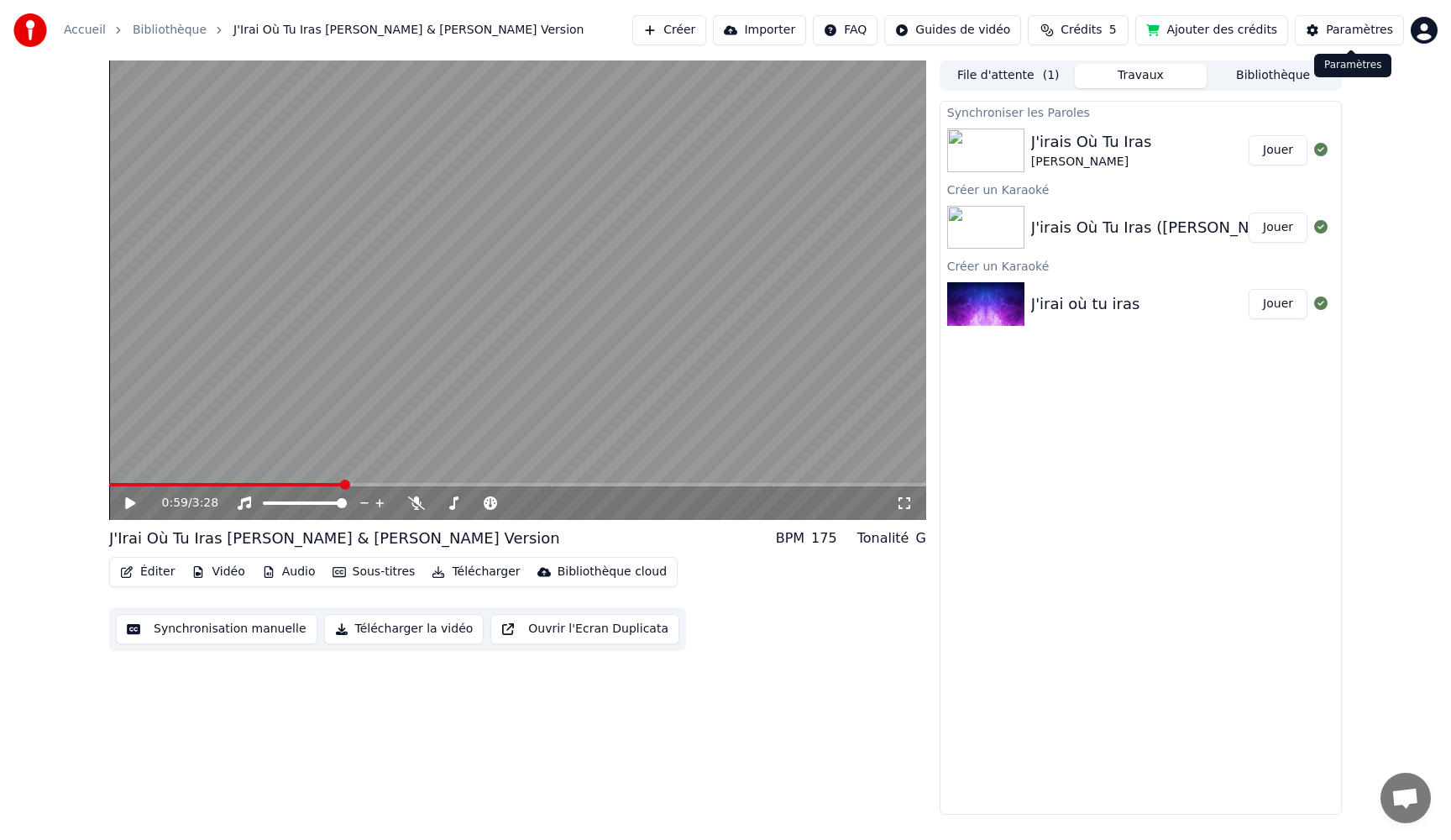
click at [1335, 28] on div "Paramètres" at bounding box center [1358, 29] width 67 height 17
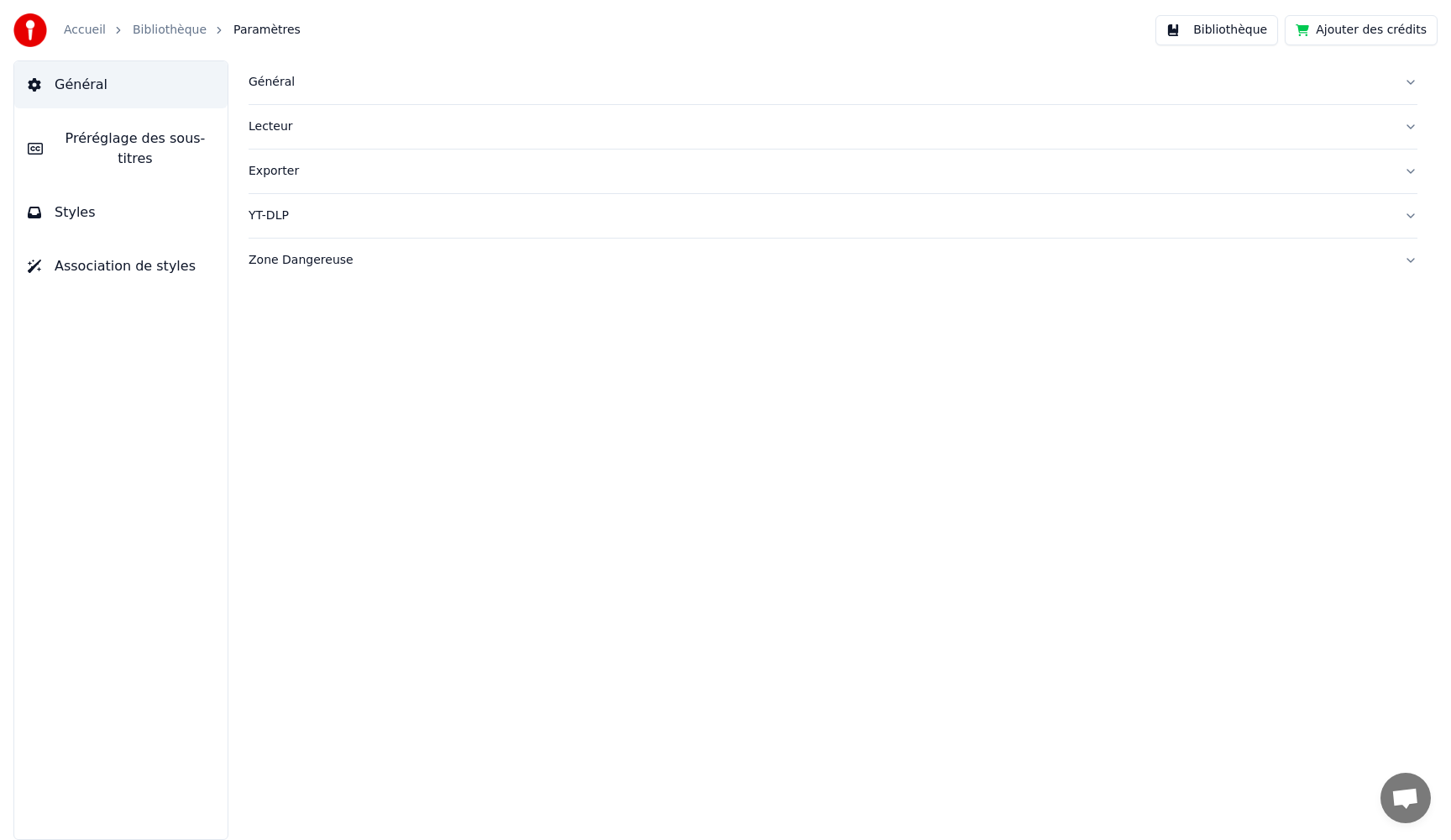
click at [1335, 28] on button "Ajouter des crédits" at bounding box center [1360, 30] width 153 height 30
click at [169, 37] on link "Bibliothèque" at bounding box center [170, 29] width 74 height 17
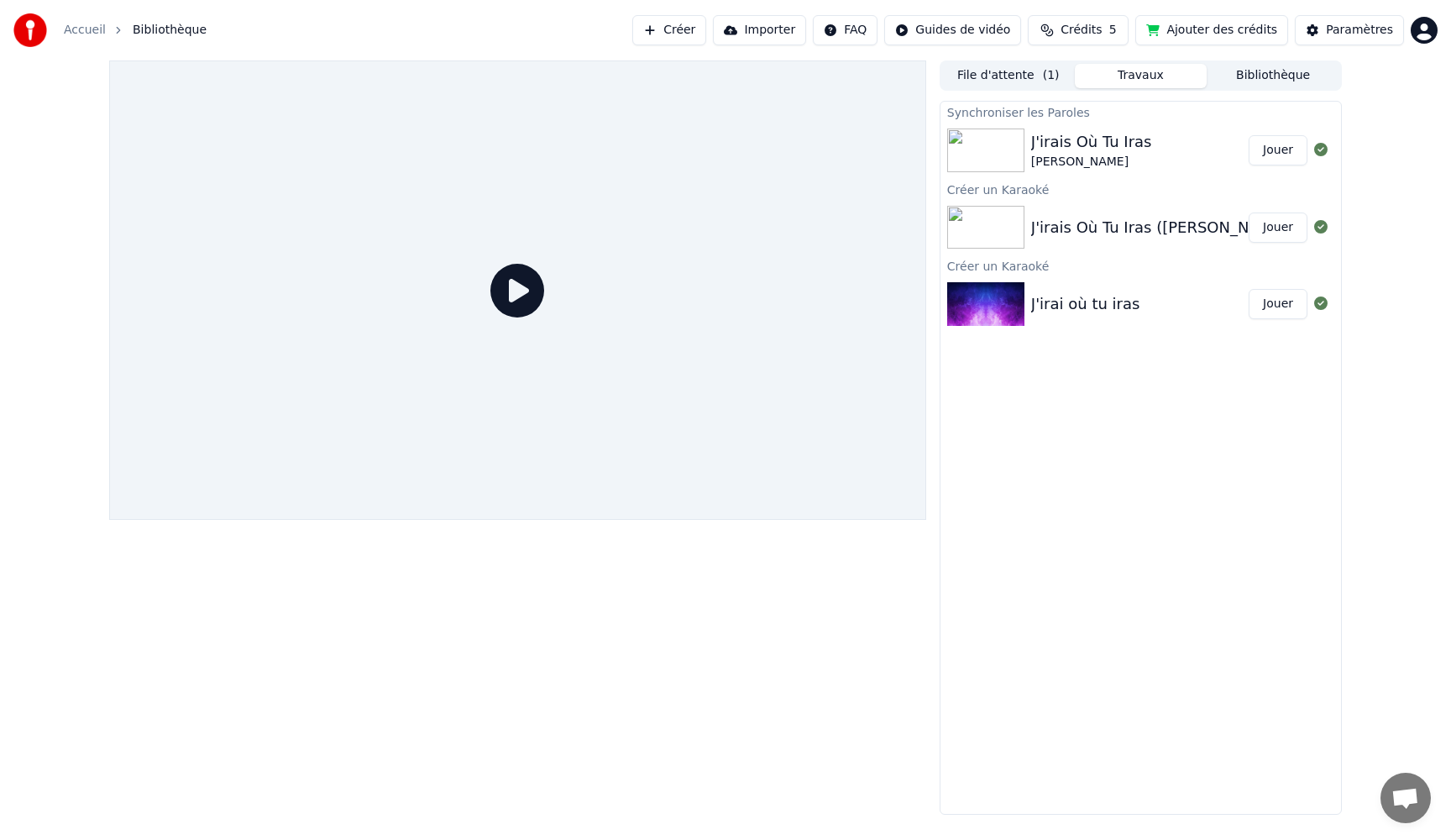
click at [1096, 149] on div "J'irais Où Tu Iras" at bounding box center [1091, 142] width 121 height 23
click at [1095, 155] on div "[PERSON_NAME]" at bounding box center [1091, 162] width 121 height 17
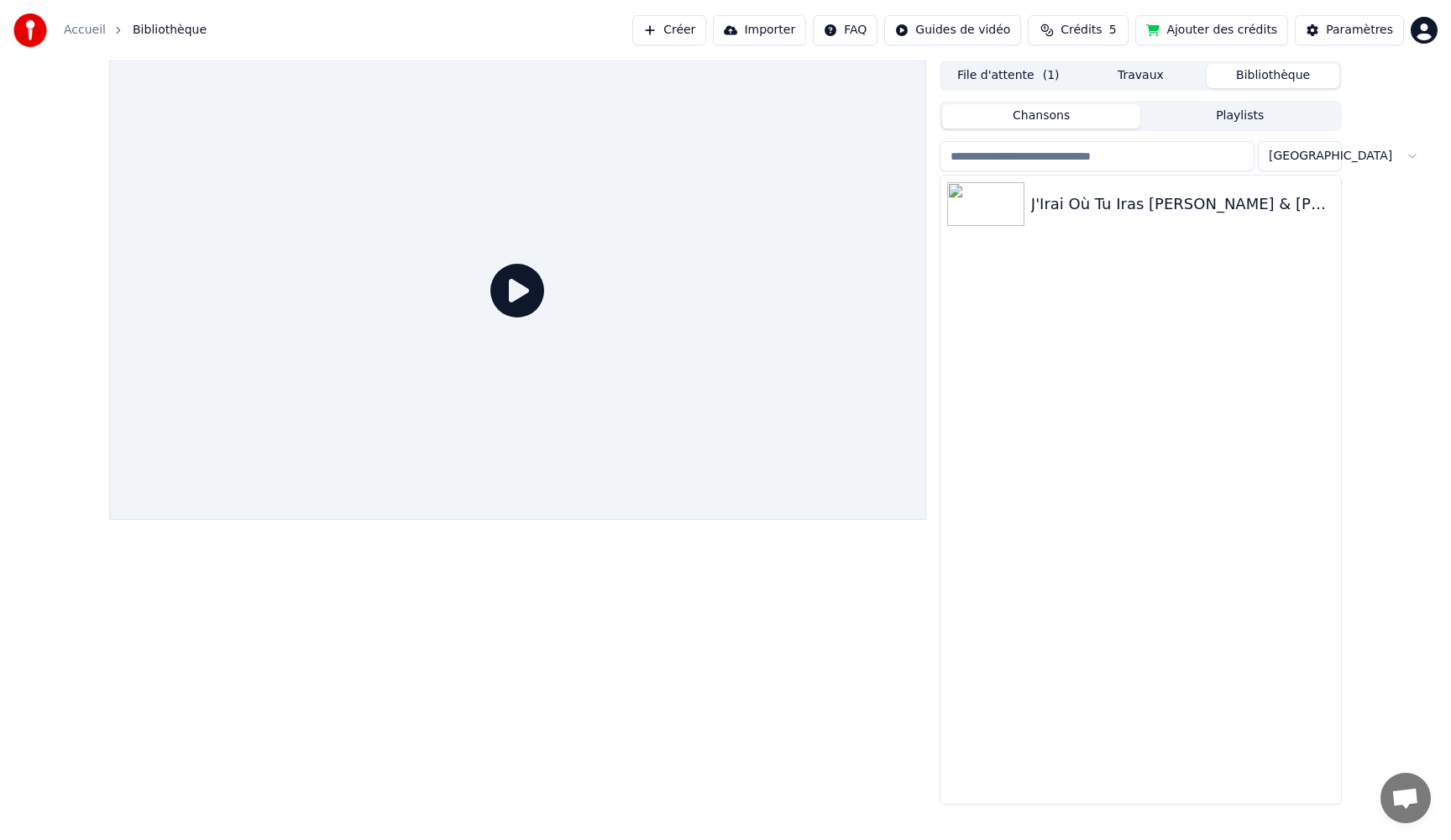
click at [1280, 73] on button "Bibliothèque" at bounding box center [1273, 75] width 133 height 24
click at [1122, 210] on div "J'Irai Où Tu Iras [PERSON_NAME] & [PERSON_NAME] Version" at bounding box center [1174, 204] width 286 height 23
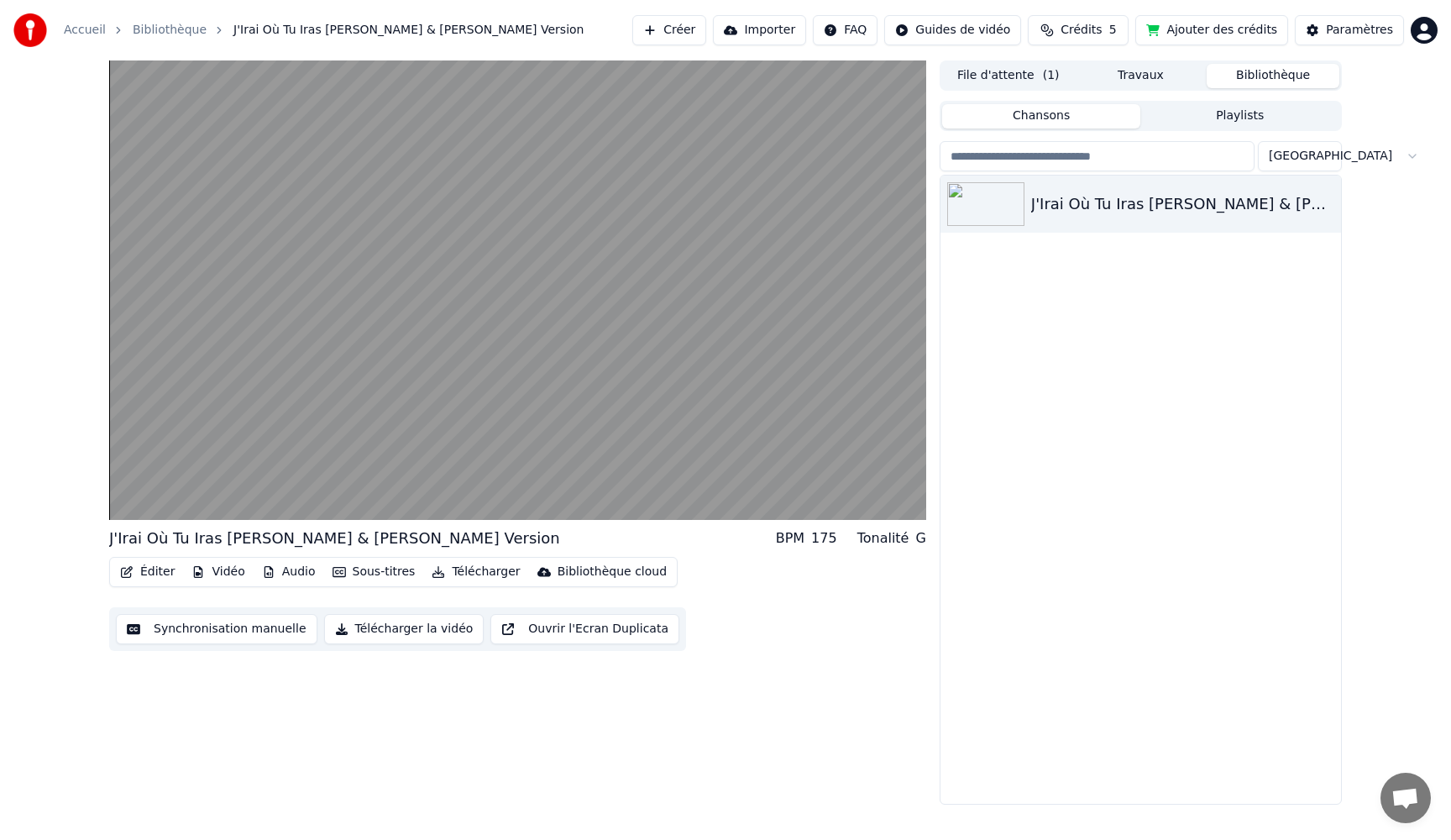
click at [1022, 70] on button "File d'attente ( 1 )" at bounding box center [1009, 75] width 133 height 24
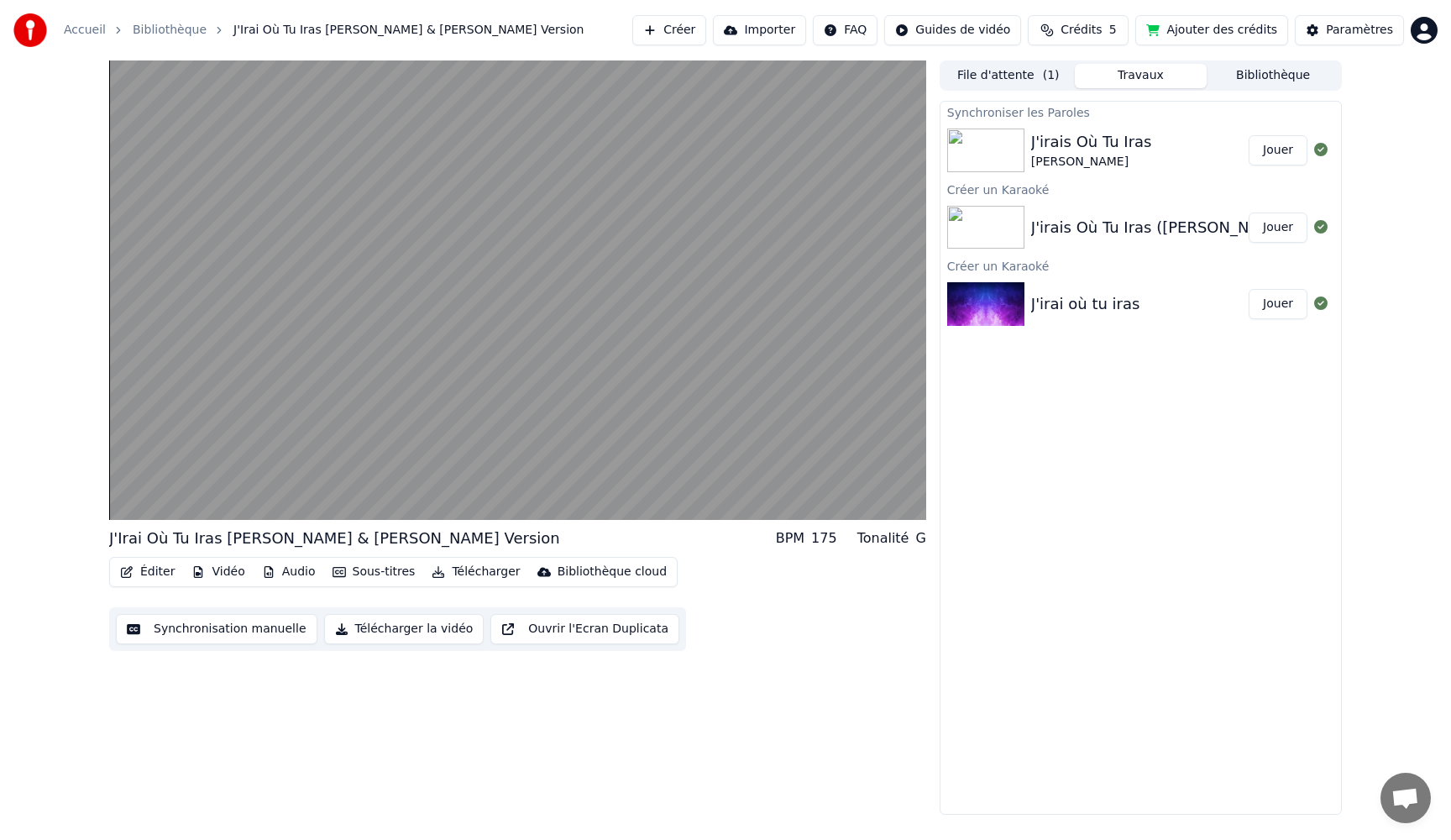
click at [1137, 69] on button "Travaux" at bounding box center [1141, 75] width 133 height 24
click at [1083, 157] on div "[PERSON_NAME]" at bounding box center [1091, 162] width 121 height 17
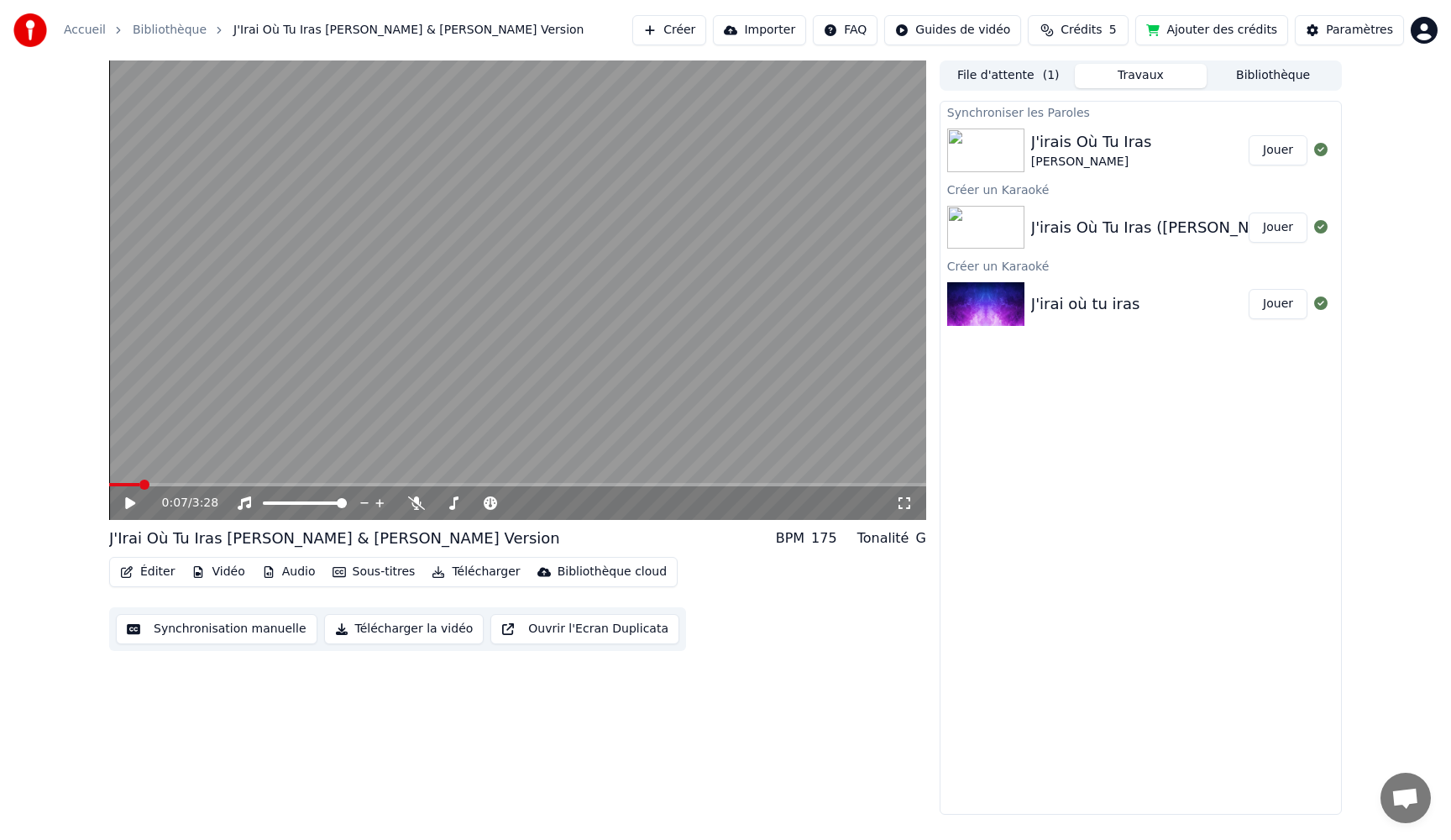
click at [765, 33] on button "Importer" at bounding box center [760, 30] width 94 height 30
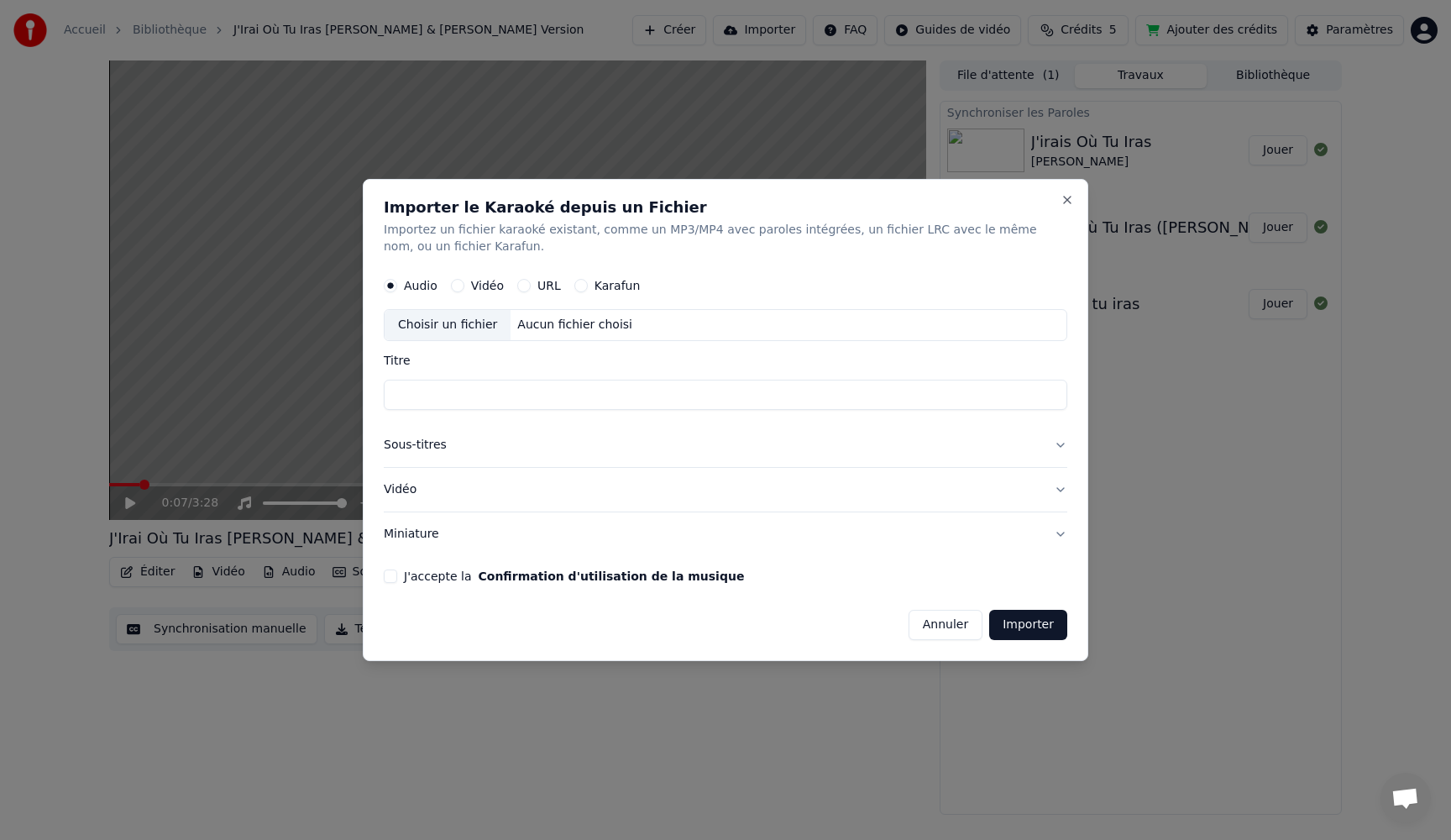
click at [465, 323] on div "Choisir un fichier" at bounding box center [447, 325] width 126 height 30
drag, startPoint x: 228, startPoint y: 342, endPoint x: 126, endPoint y: 325, distance: 103.4
click at [126, 325] on body "**********" at bounding box center [725, 420] width 1451 height 840
type input "**********"
click at [1060, 444] on button "Sous-titres" at bounding box center [725, 444] width 683 height 44
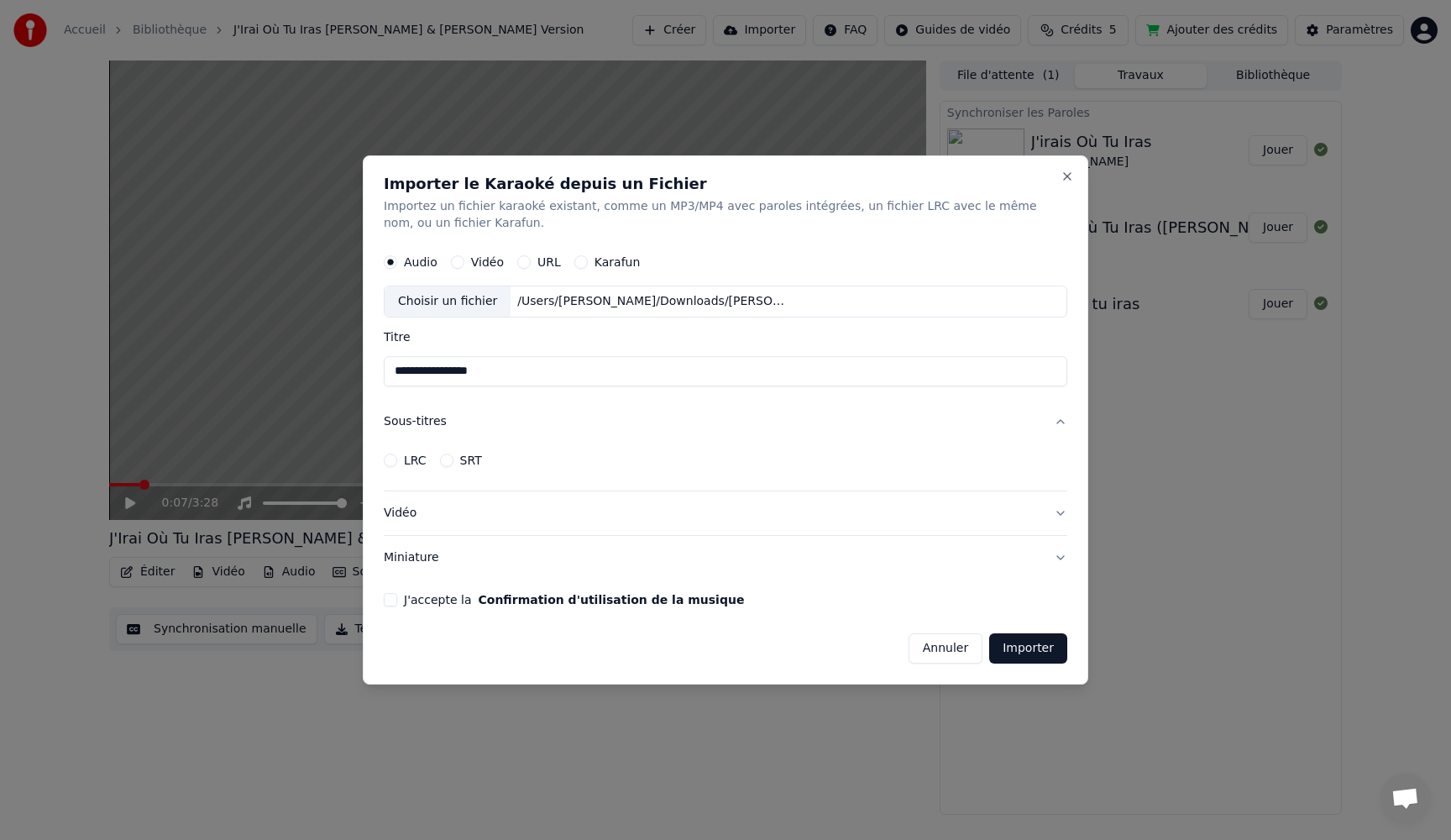
click at [1050, 511] on button "Vidéo" at bounding box center [725, 513] width 683 height 44
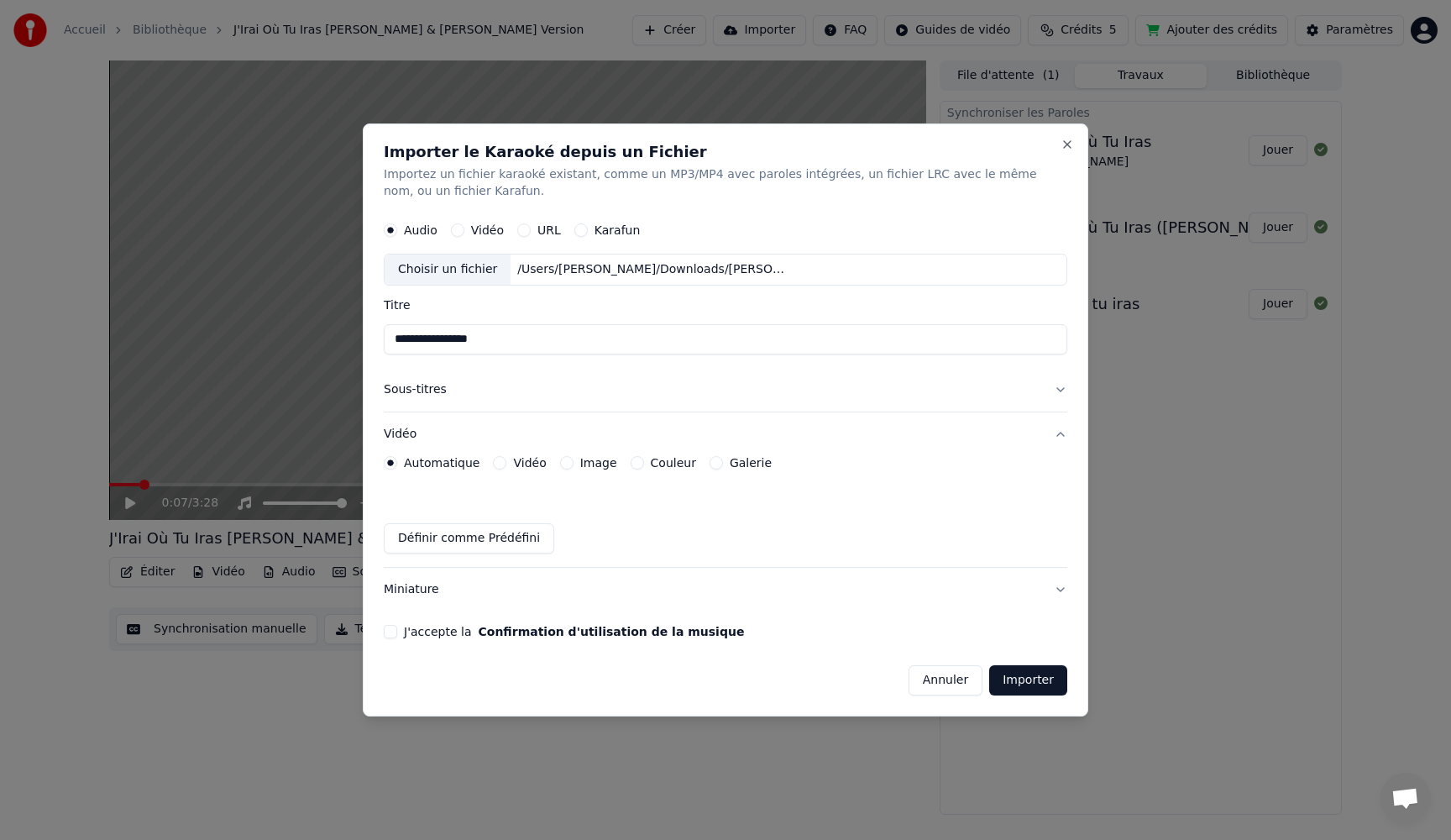
click at [560, 461] on button "Image" at bounding box center [567, 463] width 14 height 14
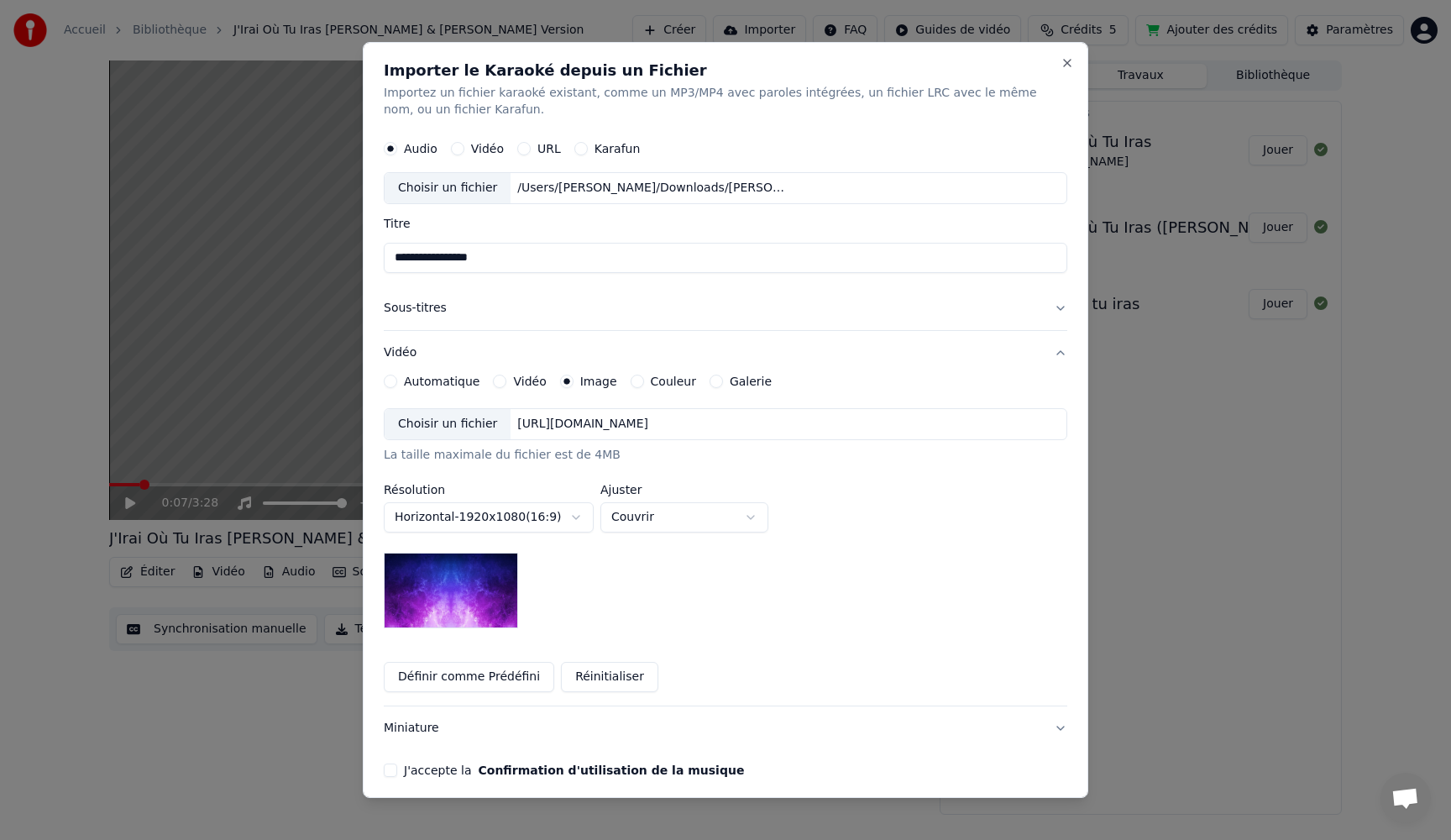
click at [415, 428] on div "Choisir un fichier" at bounding box center [447, 424] width 126 height 30
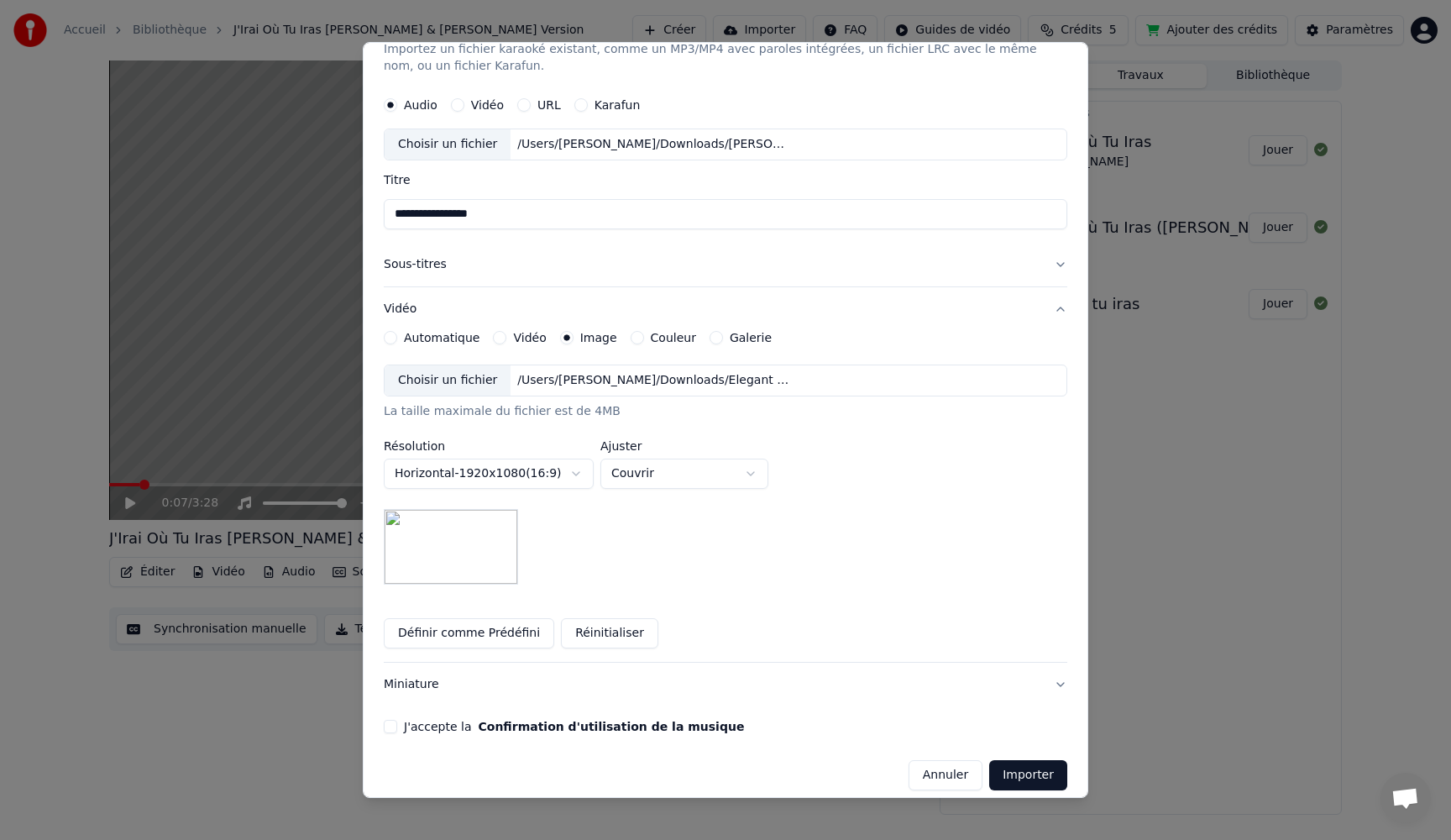
scroll to position [57, 0]
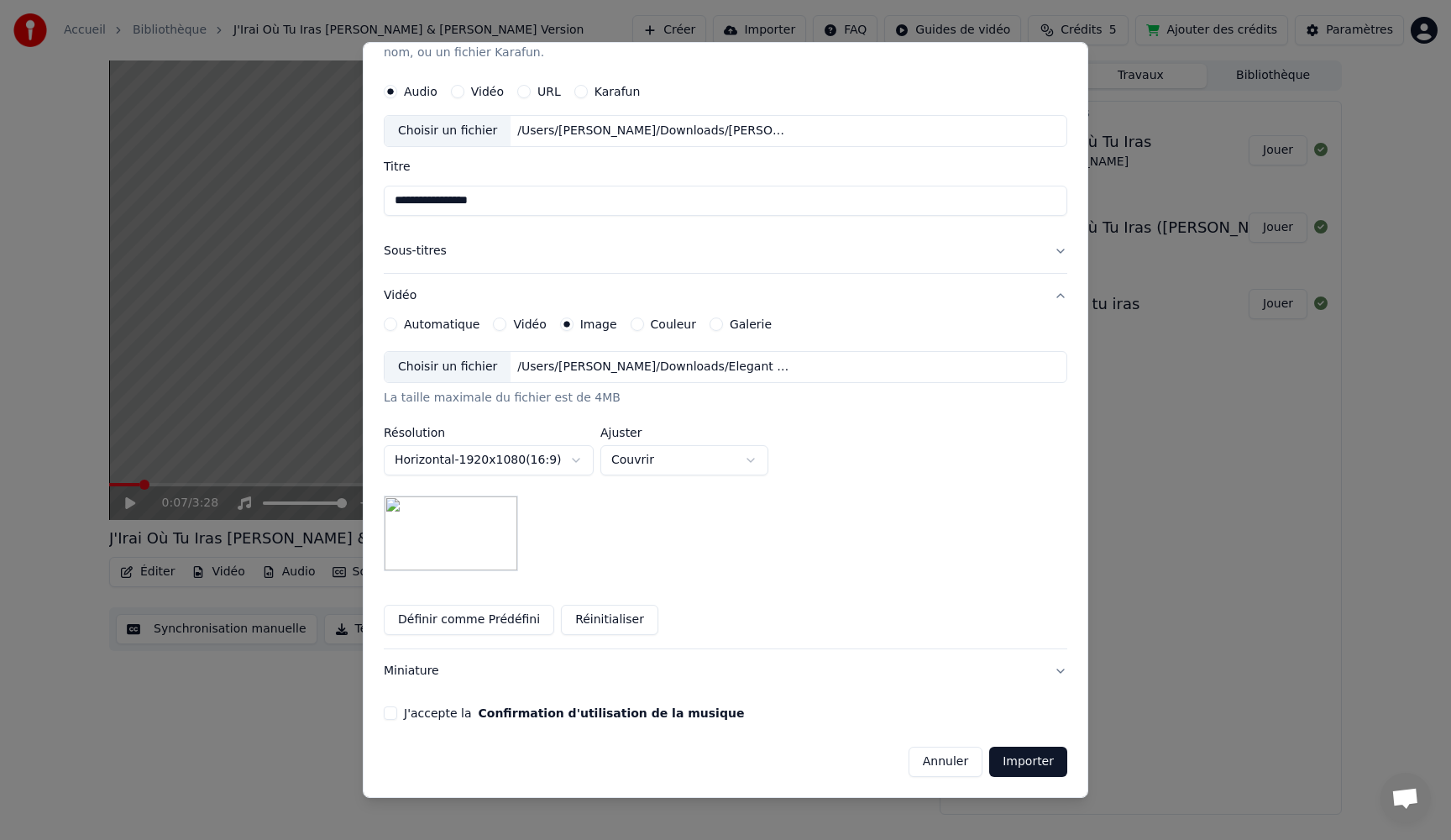
click at [392, 716] on button "J'accepte la Confirmation d'utilisation de la musique" at bounding box center [391, 713] width 14 height 14
click at [1017, 769] on button "Importer" at bounding box center [1028, 761] width 78 height 30
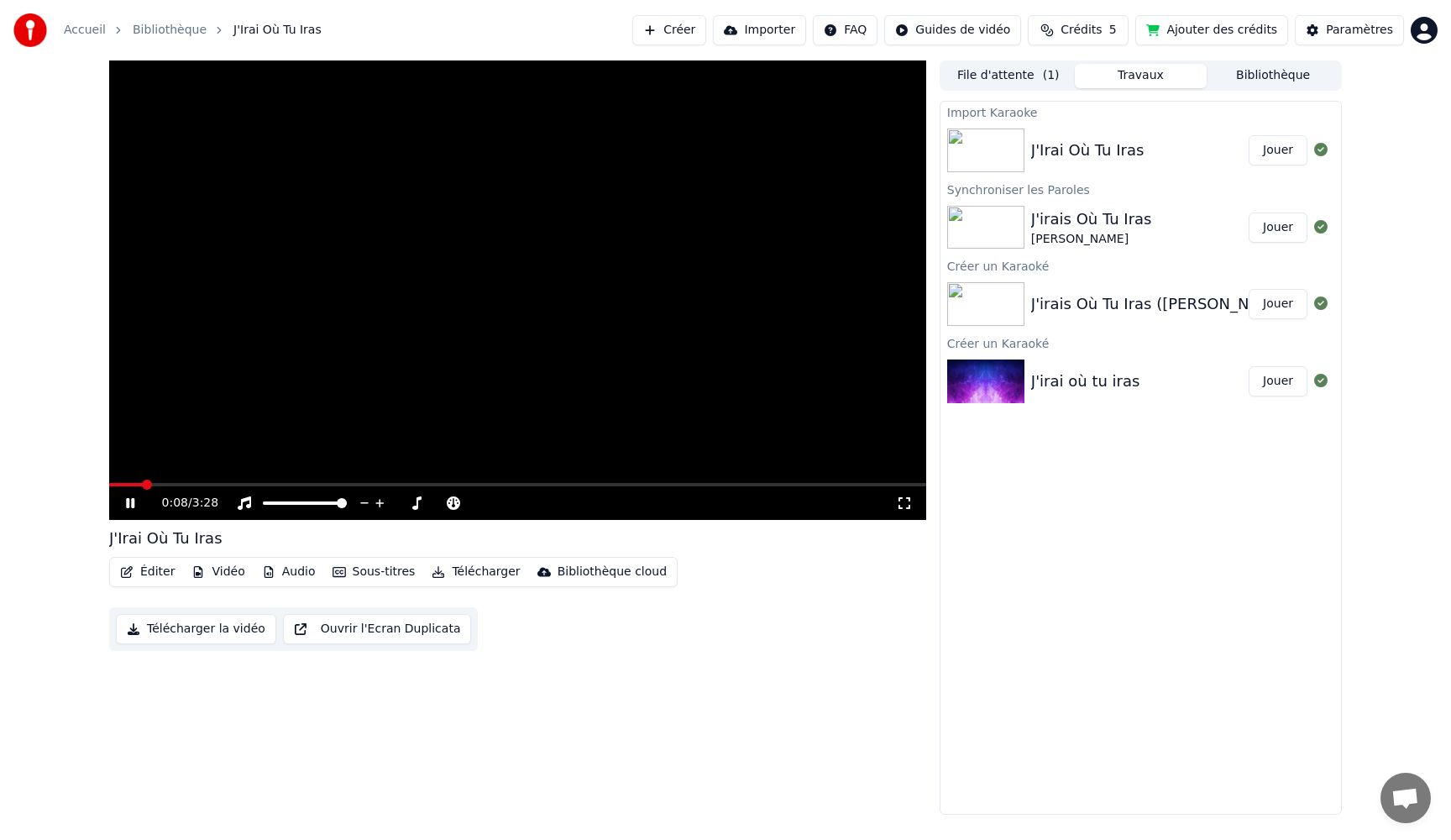
click at [136, 571] on button "Éditer" at bounding box center [147, 572] width 68 height 23
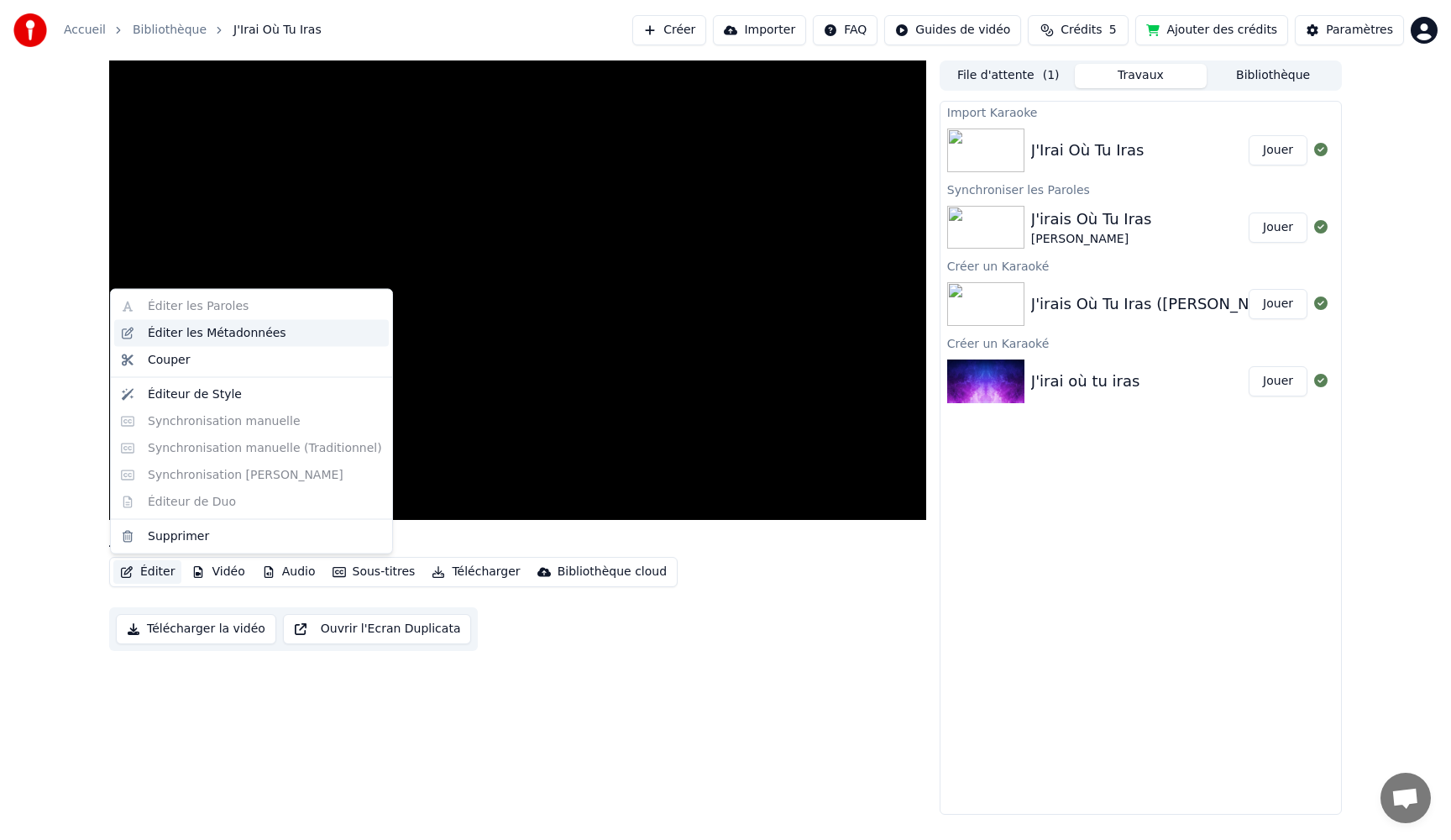
click at [194, 336] on div "Éditer les Métadonnées" at bounding box center [217, 332] width 138 height 17
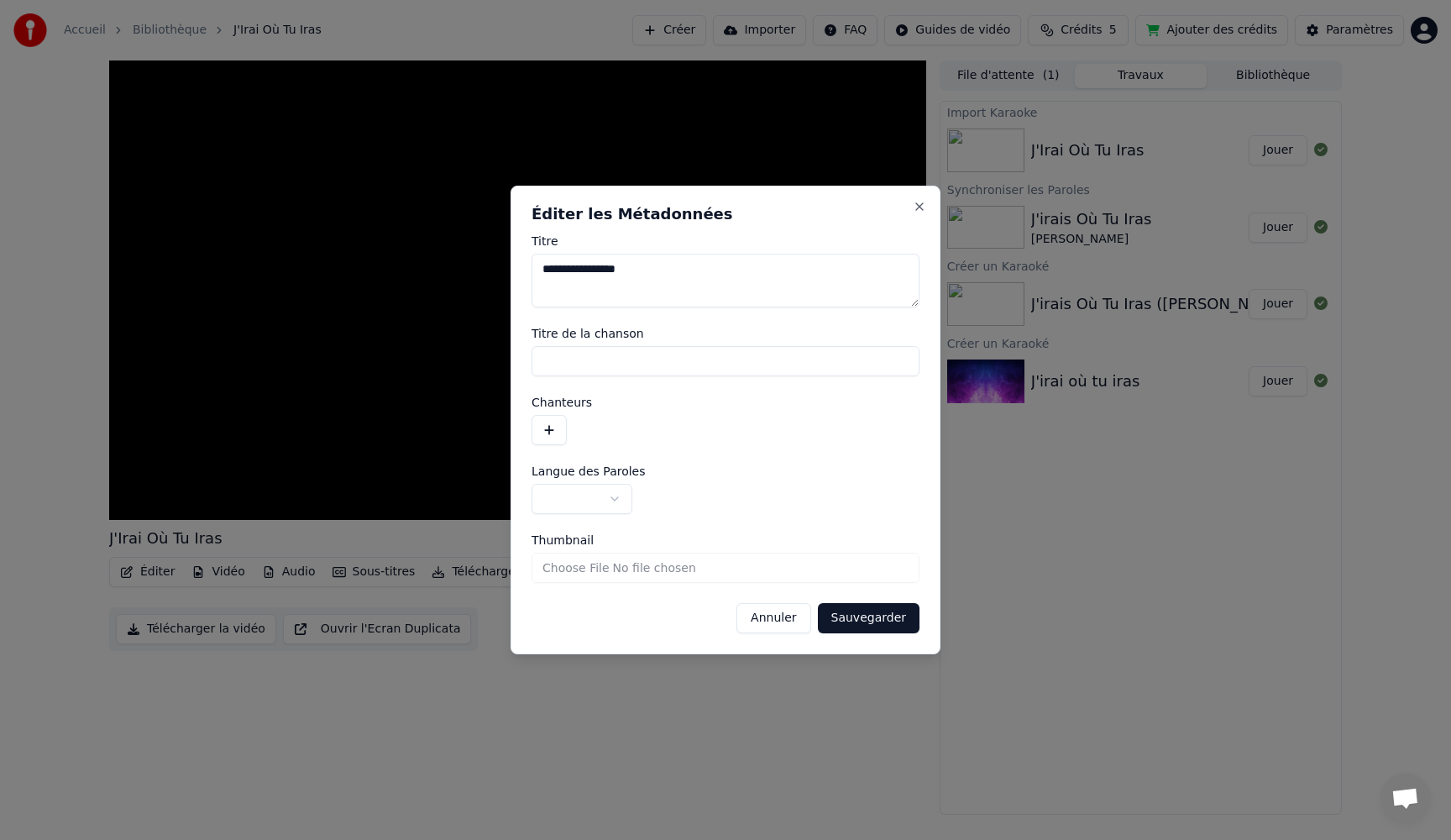
click at [768, 624] on button "Annuler" at bounding box center [774, 618] width 74 height 30
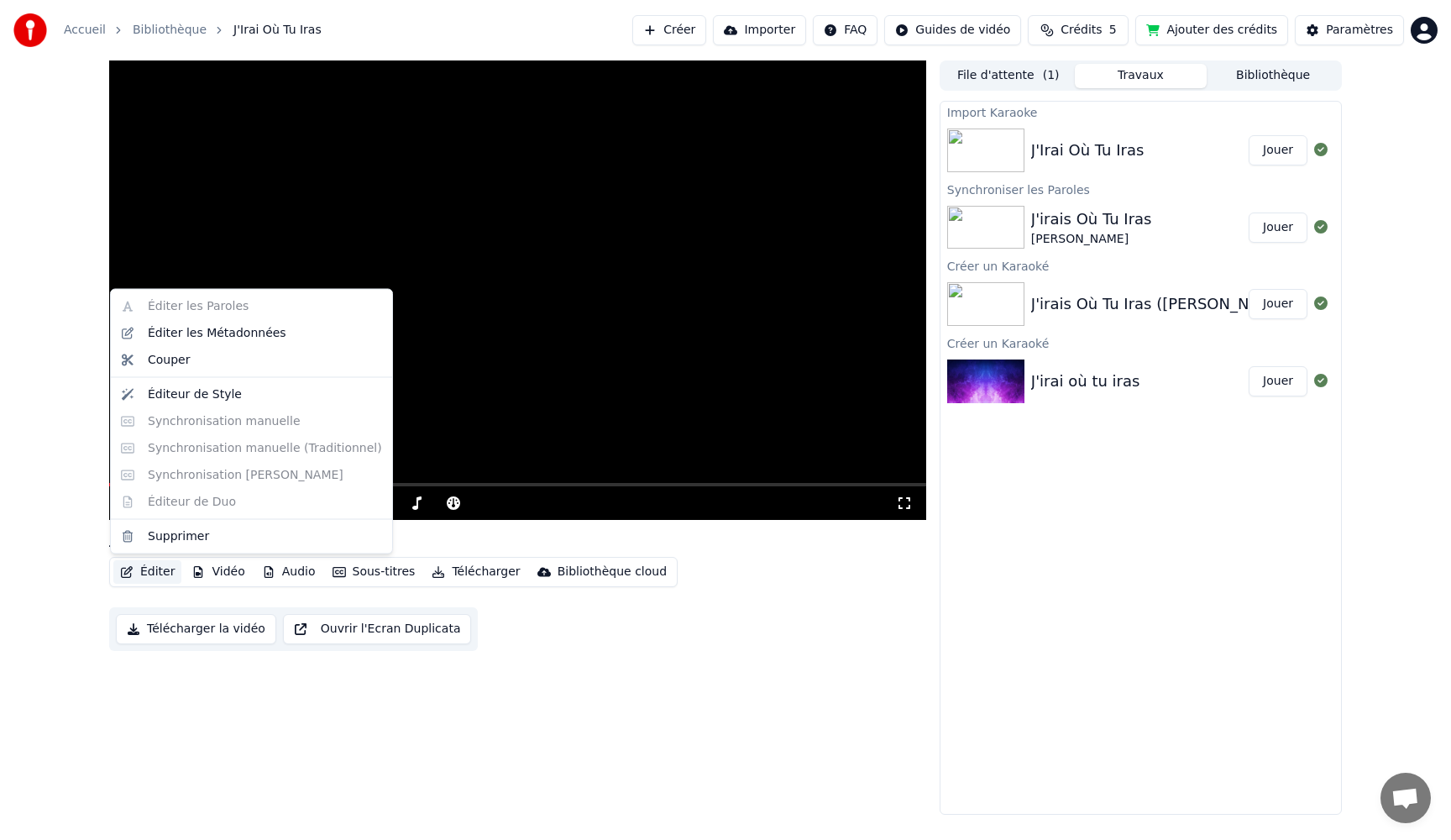
click at [154, 569] on button "Éditer" at bounding box center [147, 572] width 68 height 23
click at [163, 399] on div "Éditeur de Style" at bounding box center [195, 393] width 94 height 17
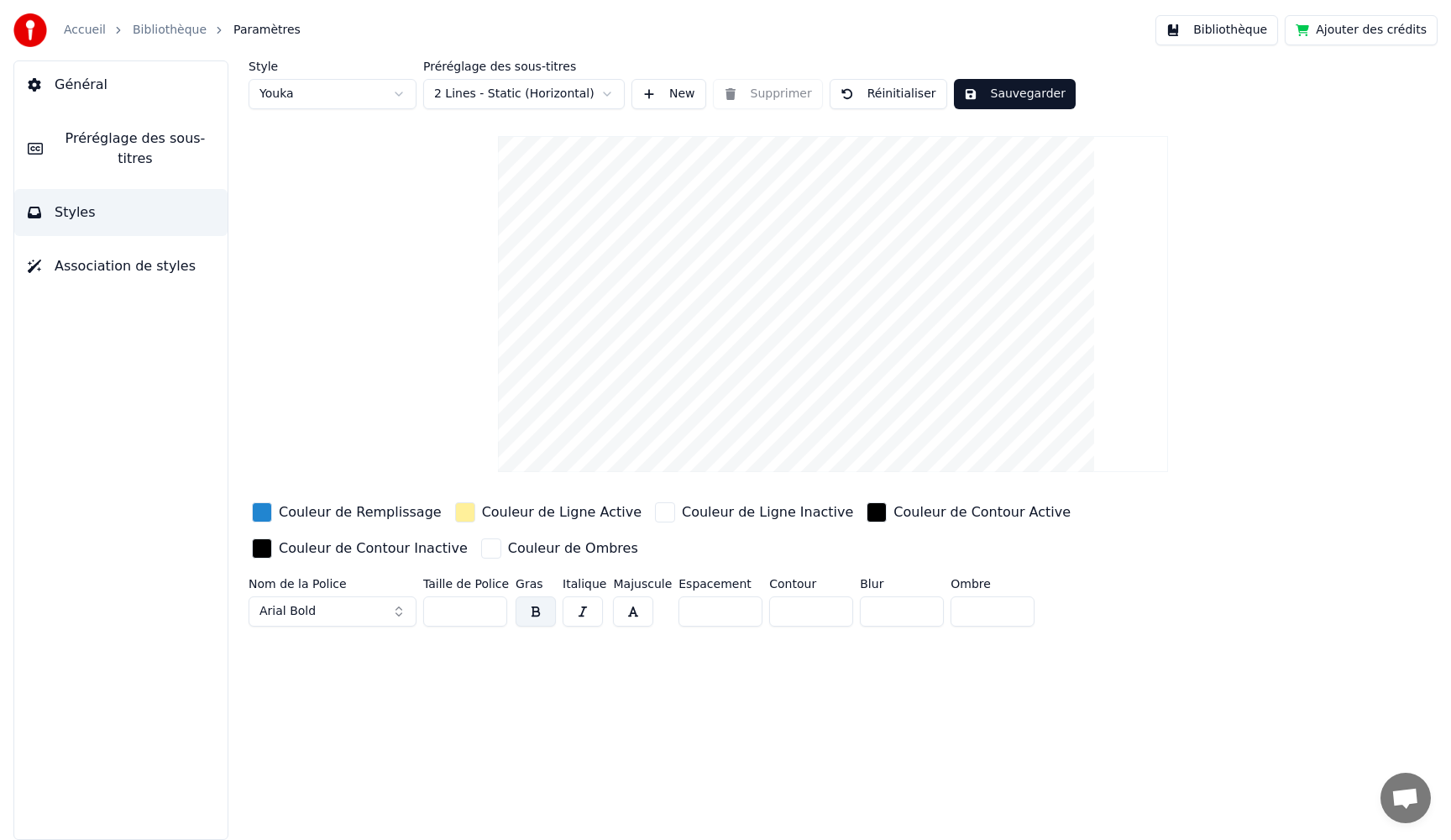
click at [162, 29] on link "Bibliothèque" at bounding box center [170, 29] width 74 height 17
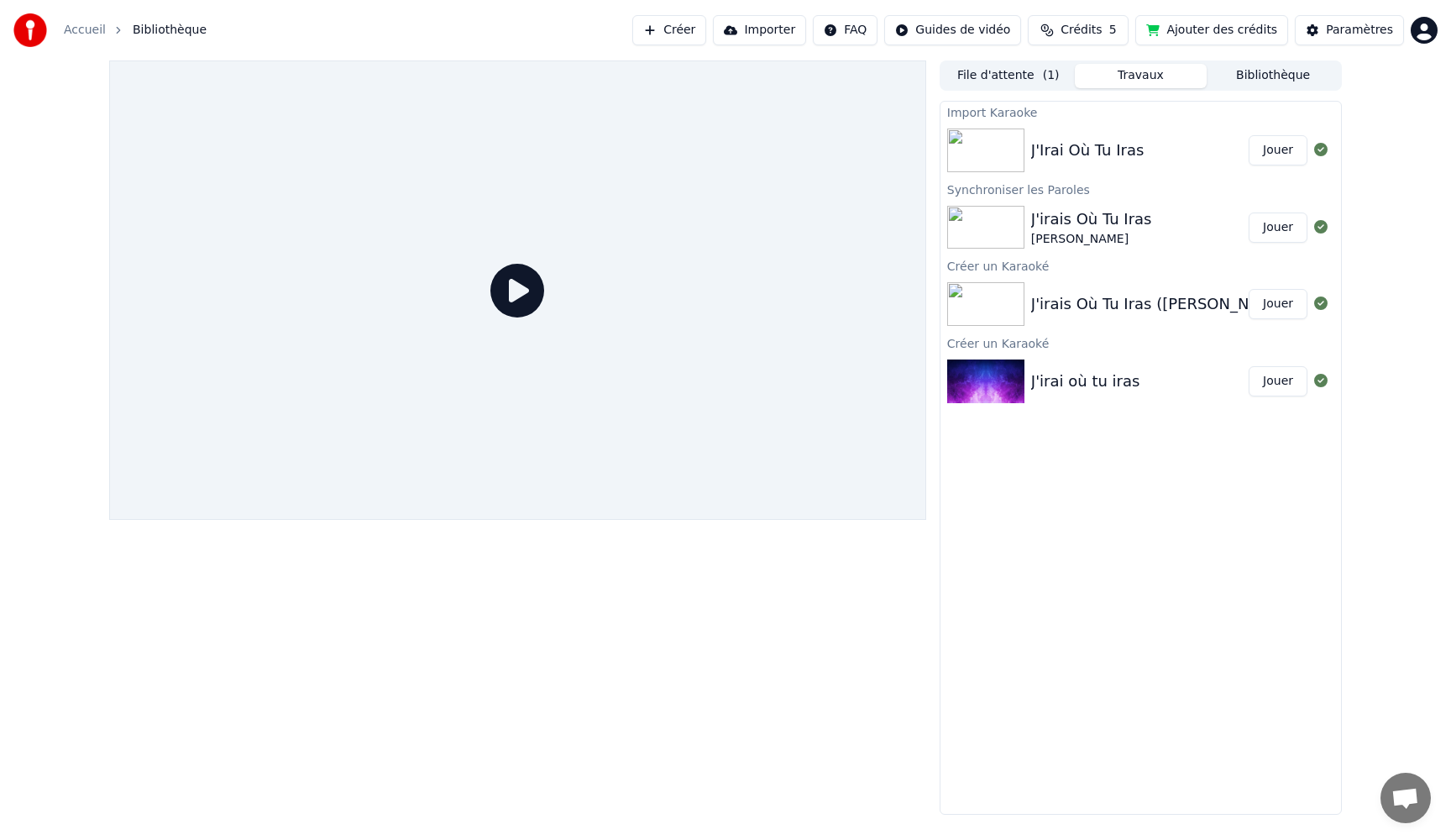
click at [1120, 150] on div "J'Irai Où Tu Iras" at bounding box center [1088, 150] width 113 height 23
click at [1034, 149] on div "J'Irai Où Tu Iras" at bounding box center [1088, 150] width 113 height 23
click at [692, 35] on button "Créer" at bounding box center [669, 30] width 74 height 30
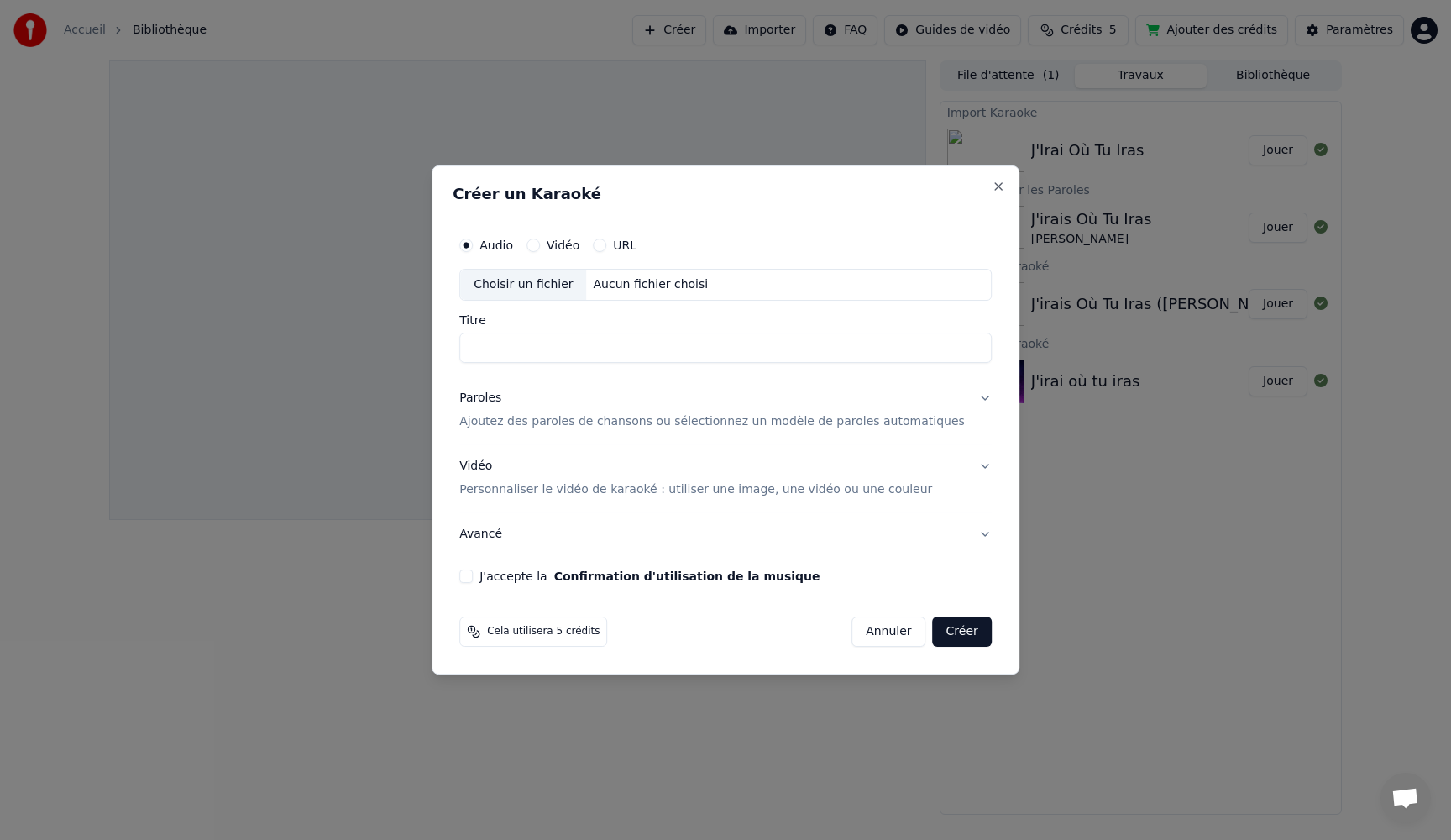
click at [570, 349] on input "Titre" at bounding box center [725, 347] width 532 height 30
click at [544, 287] on div "Choisir un fichier" at bounding box center [522, 285] width 126 height 30
drag, startPoint x: 721, startPoint y: 344, endPoint x: 131, endPoint y: 282, distance: 593.2
click at [139, 288] on body "**********" at bounding box center [725, 420] width 1451 height 840
type input "**********"
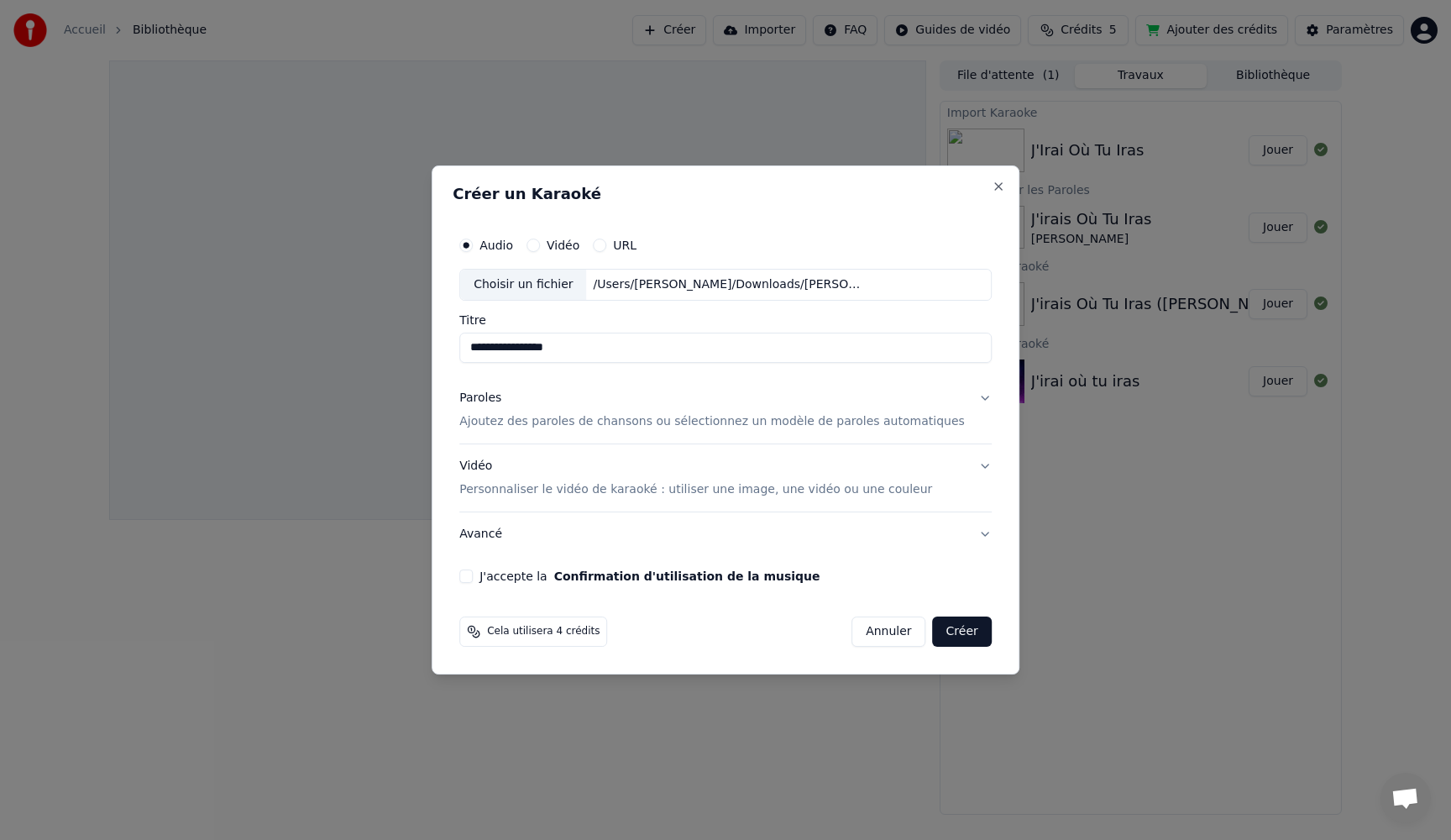
click at [704, 486] on p "Personnaliser le vidéo de karaoké : utiliser une image, une vidéo ou une couleur" at bounding box center [695, 489] width 473 height 17
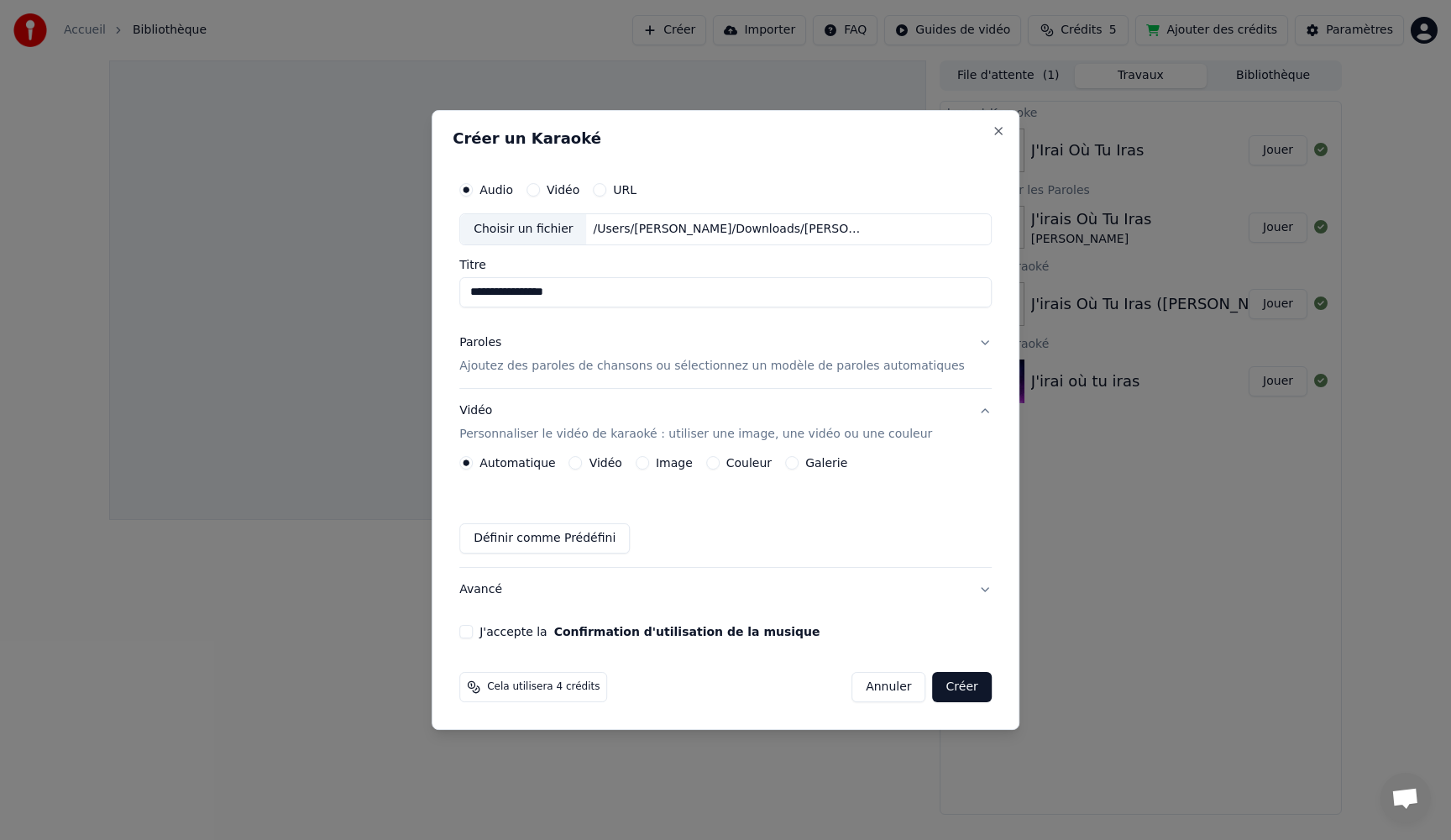
click at [658, 463] on div "Image" at bounding box center [664, 463] width 57 height 14
click at [649, 464] on button "Image" at bounding box center [642, 463] width 14 height 14
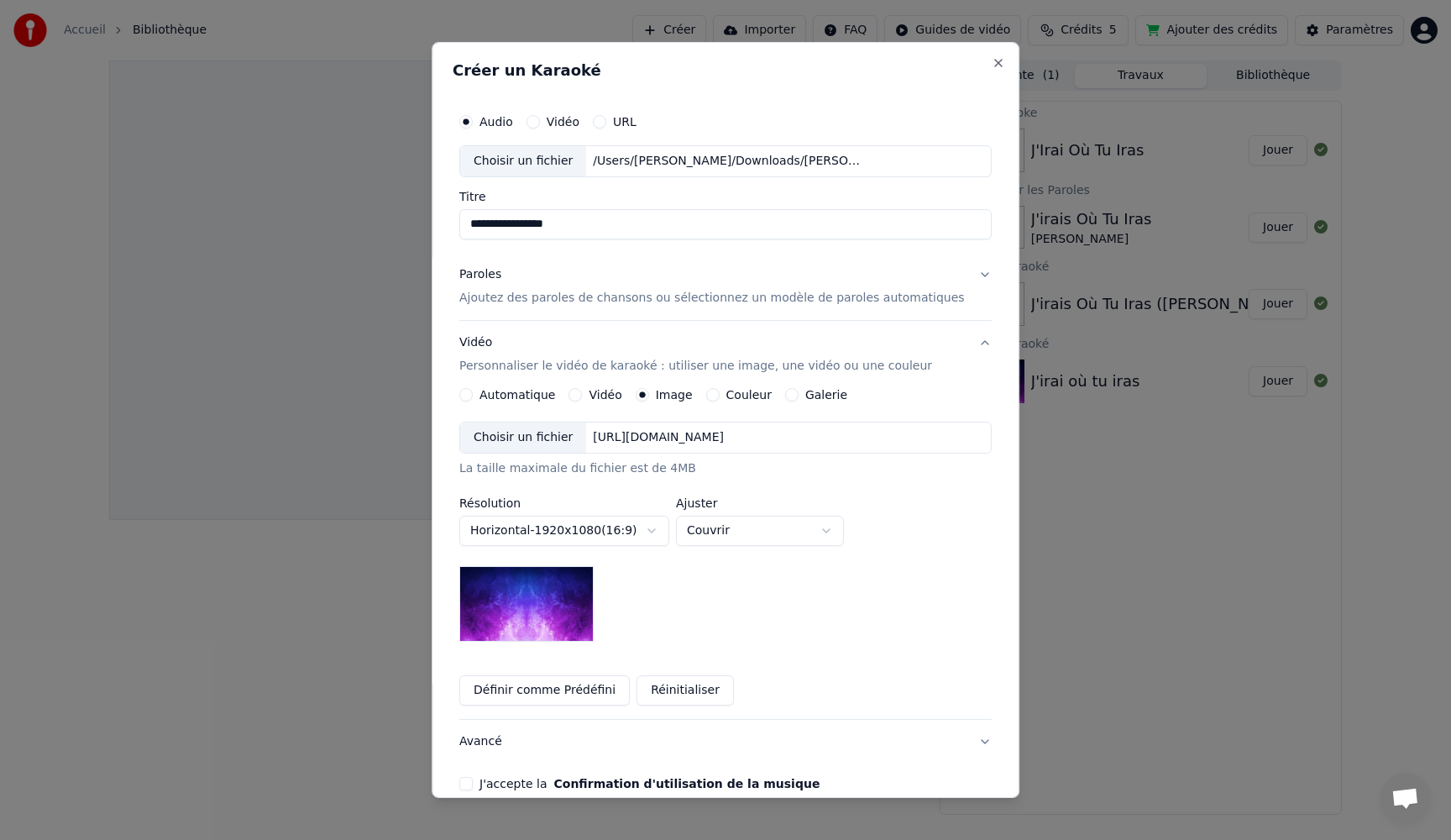
click at [526, 440] on div "Choisir un fichier" at bounding box center [522, 437] width 126 height 30
click at [518, 300] on p "Ajoutez des paroles de chansons ou sélectionnez un modèle de paroles automatiqu…" at bounding box center [711, 297] width 506 height 17
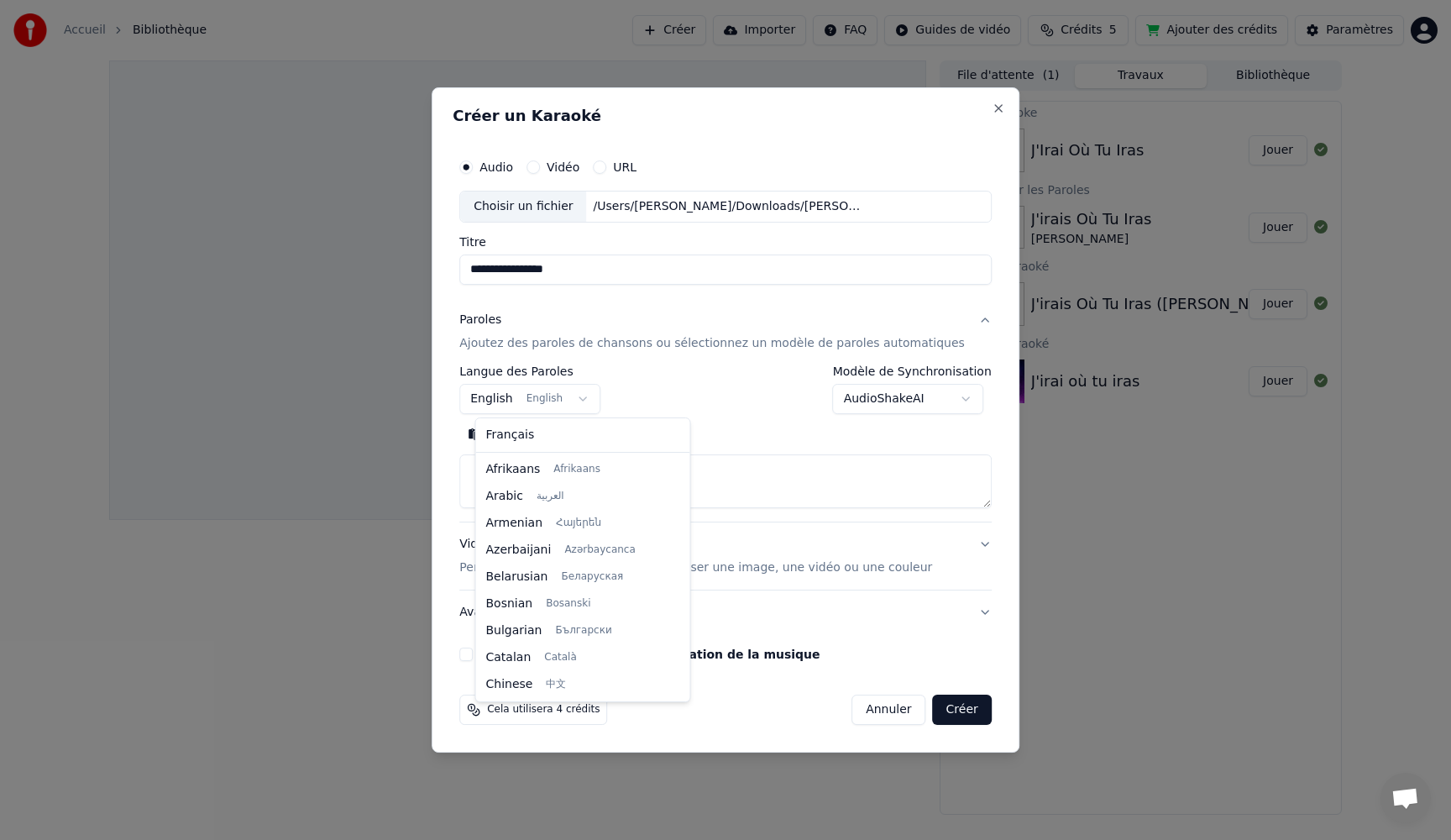
click at [558, 398] on body "**********" at bounding box center [725, 420] width 1451 height 840
select select "**"
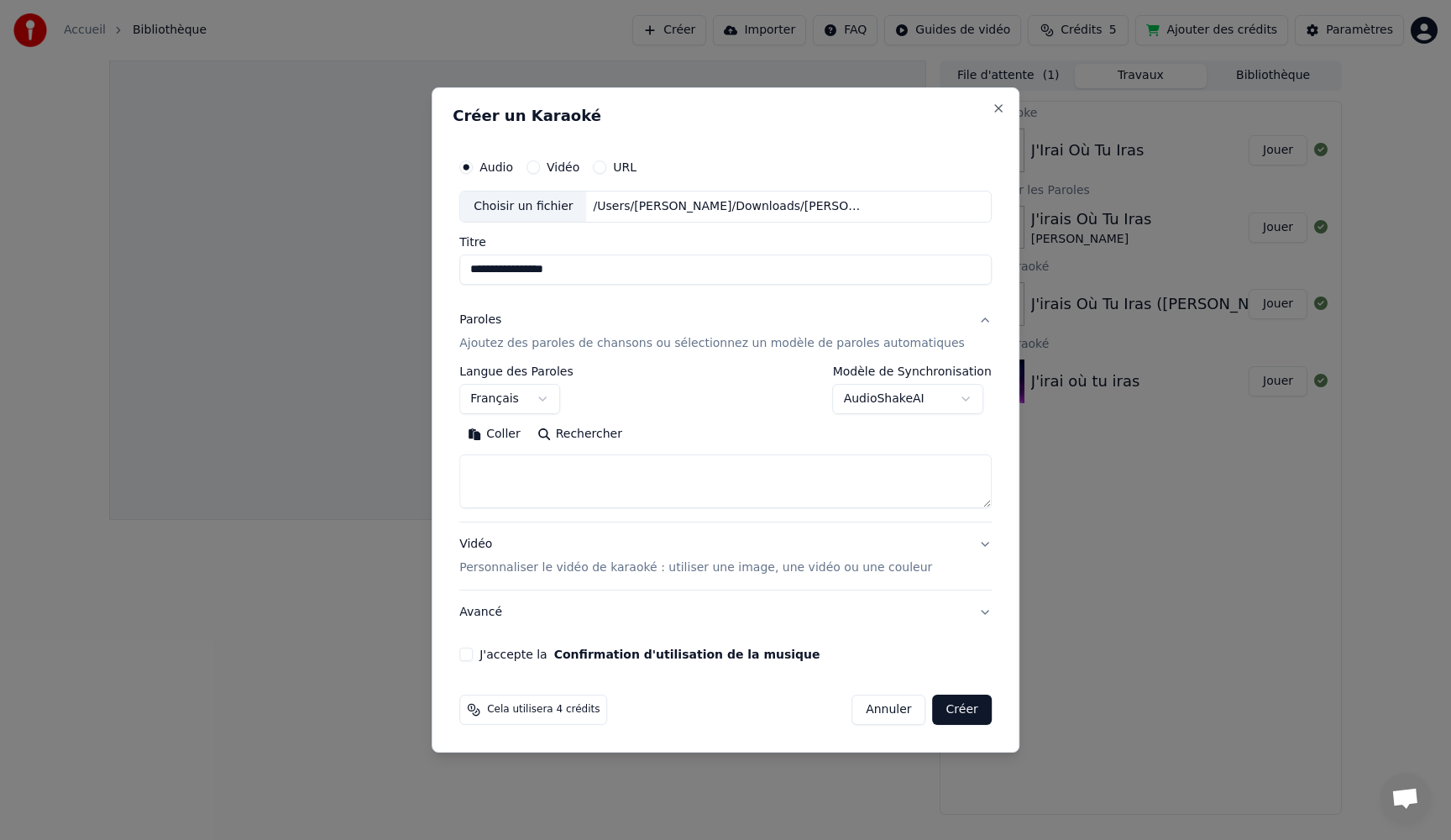
click at [932, 399] on body "**********" at bounding box center [725, 420] width 1451 height 840
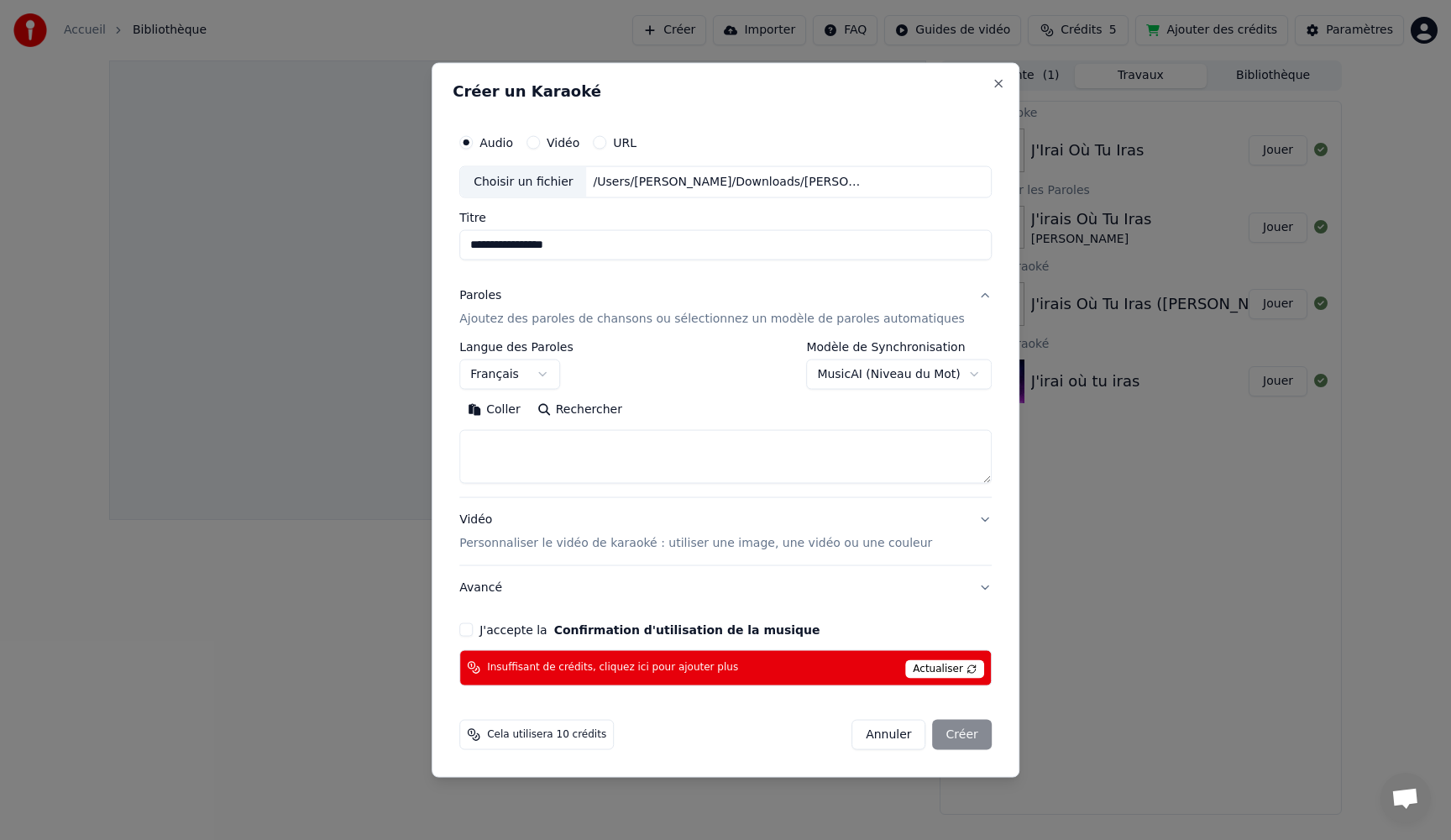
click at [893, 376] on body "**********" at bounding box center [725, 420] width 1451 height 840
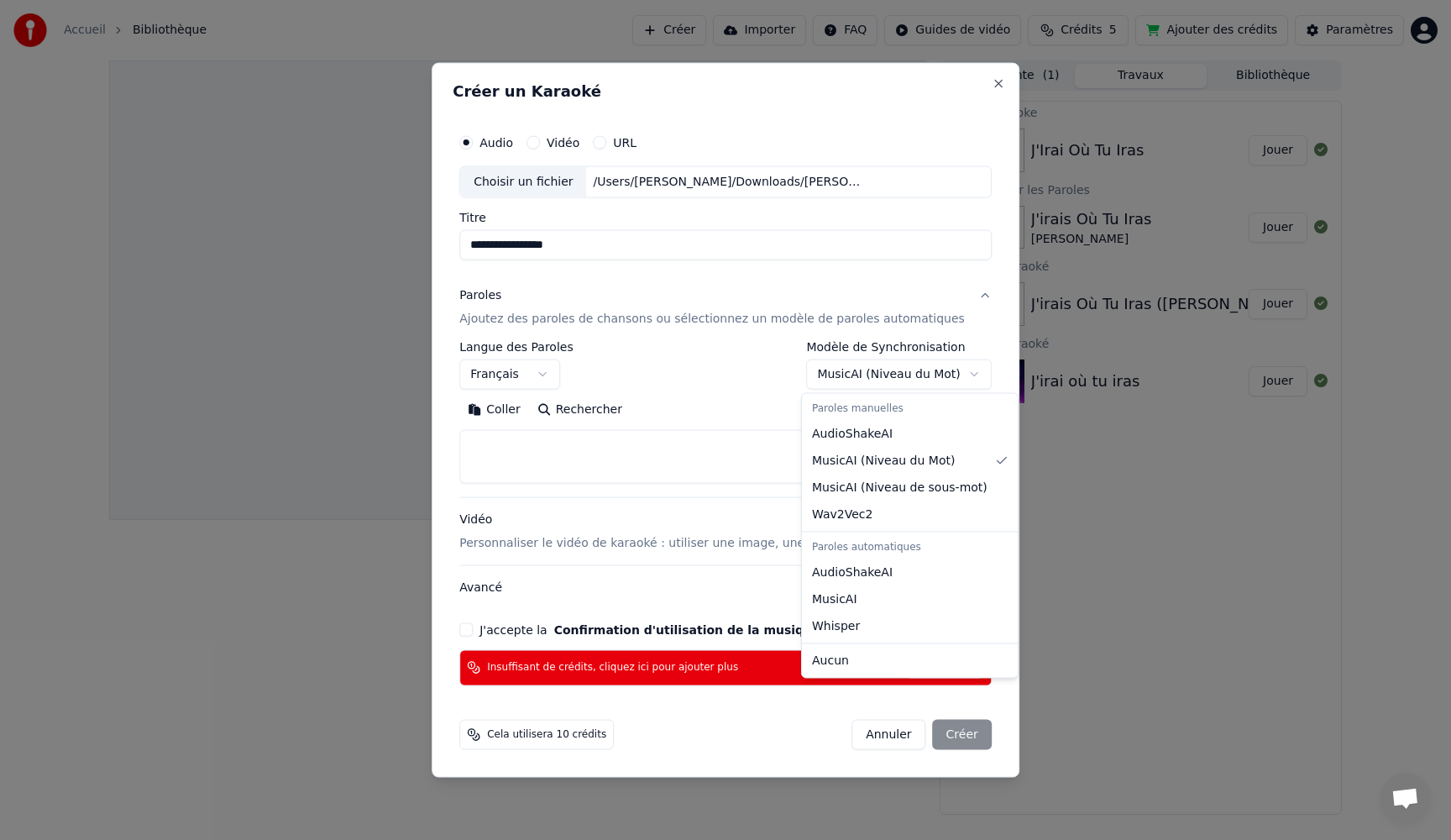
select select "**********"
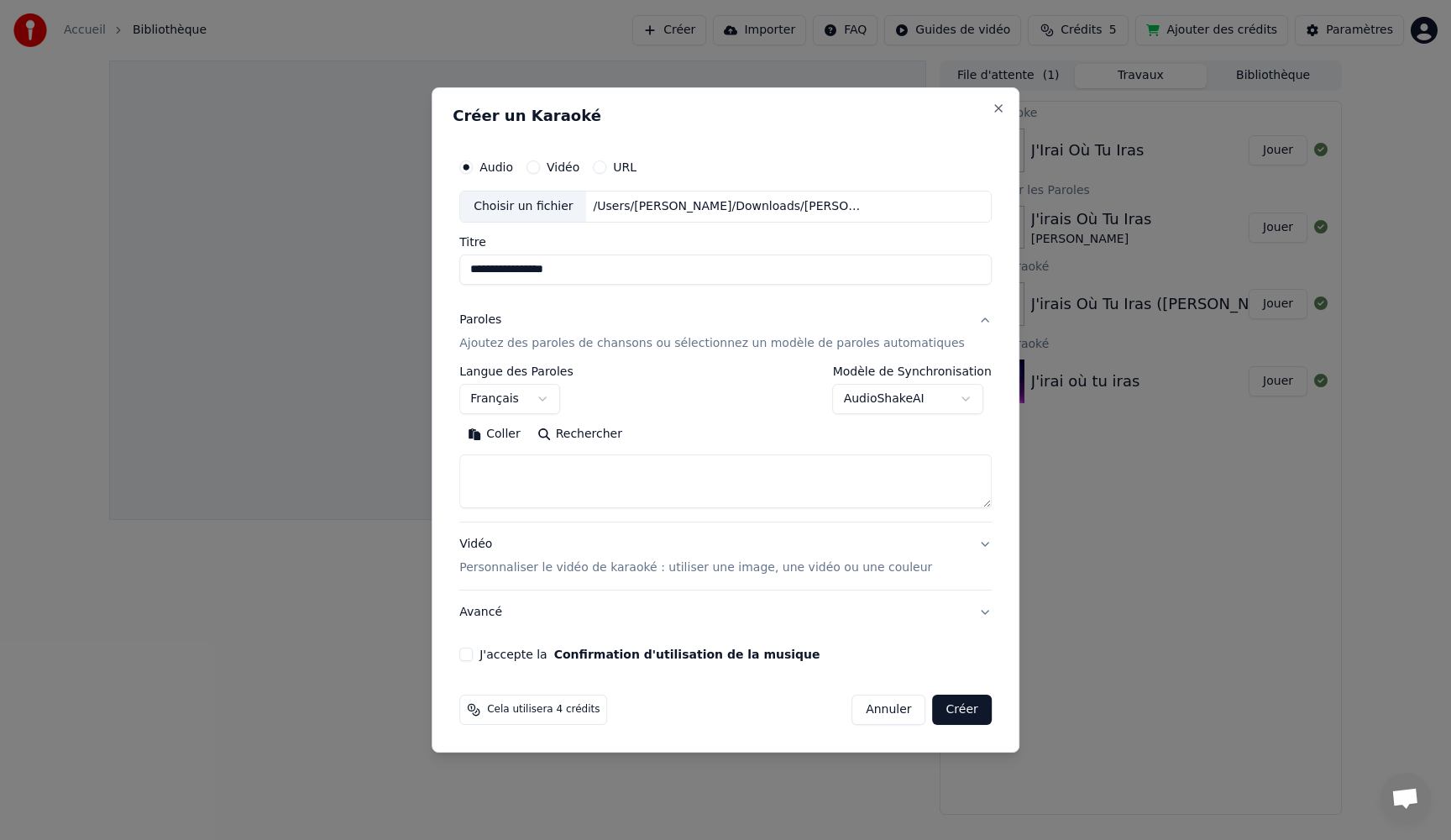
click at [530, 467] on textarea at bounding box center [725, 480] width 532 height 54
paste textarea "**********"
type textarea "**********"
drag, startPoint x: 594, startPoint y: 494, endPoint x: 363, endPoint y: 422, distance: 242.0
click at [356, 431] on body "**********" at bounding box center [725, 420] width 1451 height 840
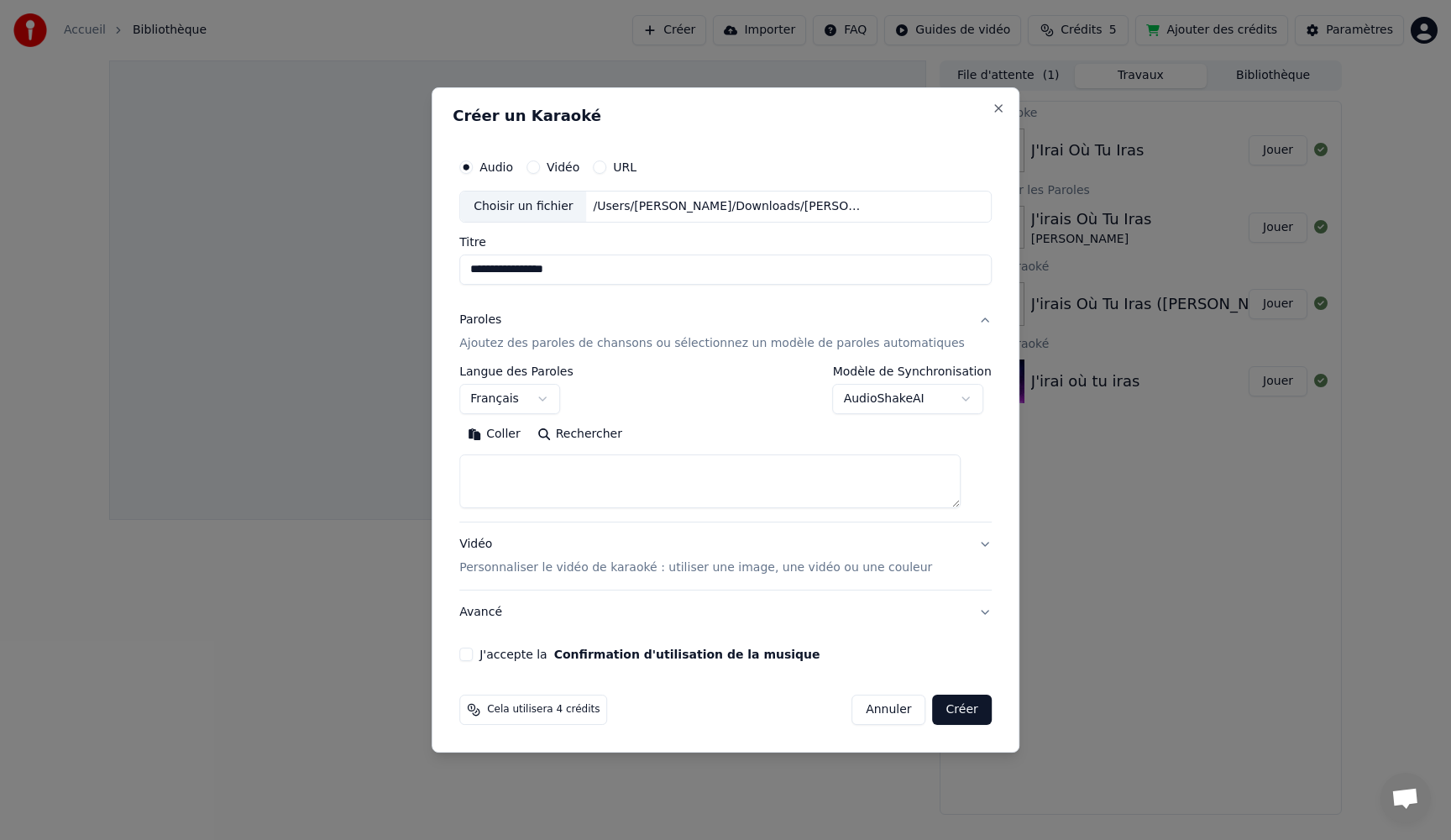
paste textarea "**********"
type textarea "**********"
click at [956, 713] on button "Créer" at bounding box center [962, 709] width 58 height 30
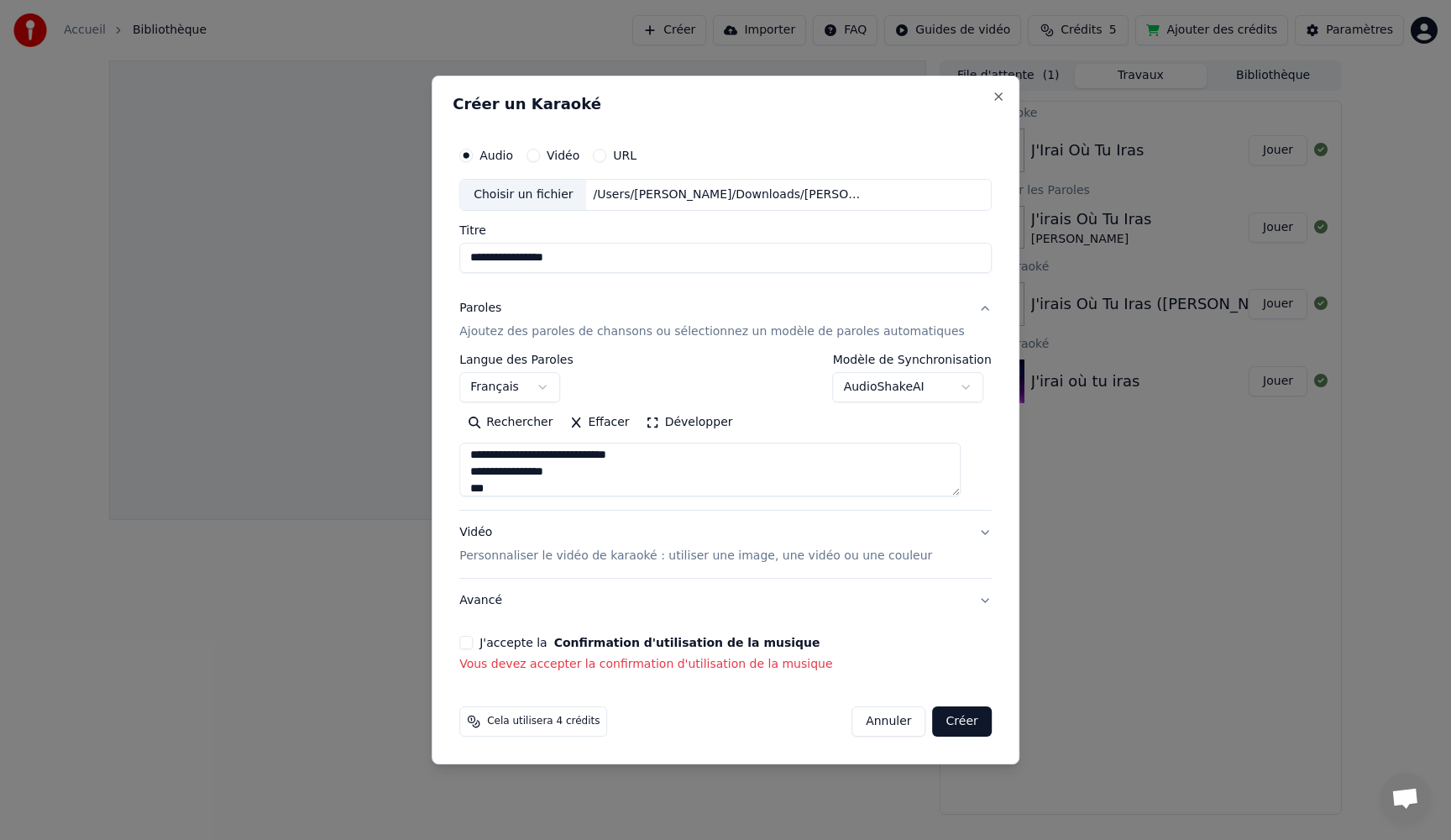
click at [473, 642] on button "J'accepte la Confirmation d'utilisation de la musique" at bounding box center [466, 642] width 14 height 14
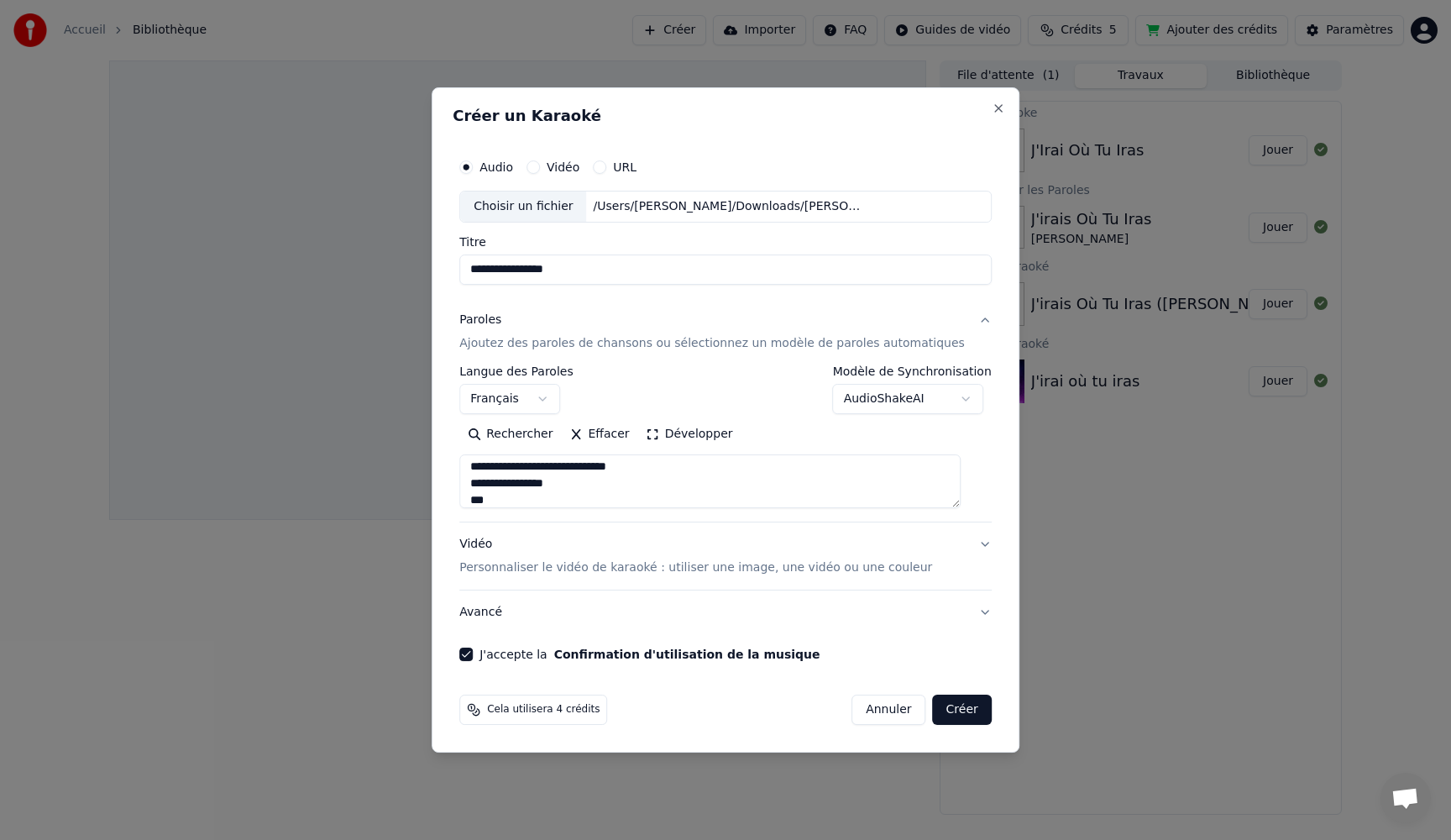
click at [933, 713] on button "Créer" at bounding box center [962, 709] width 58 height 30
select select
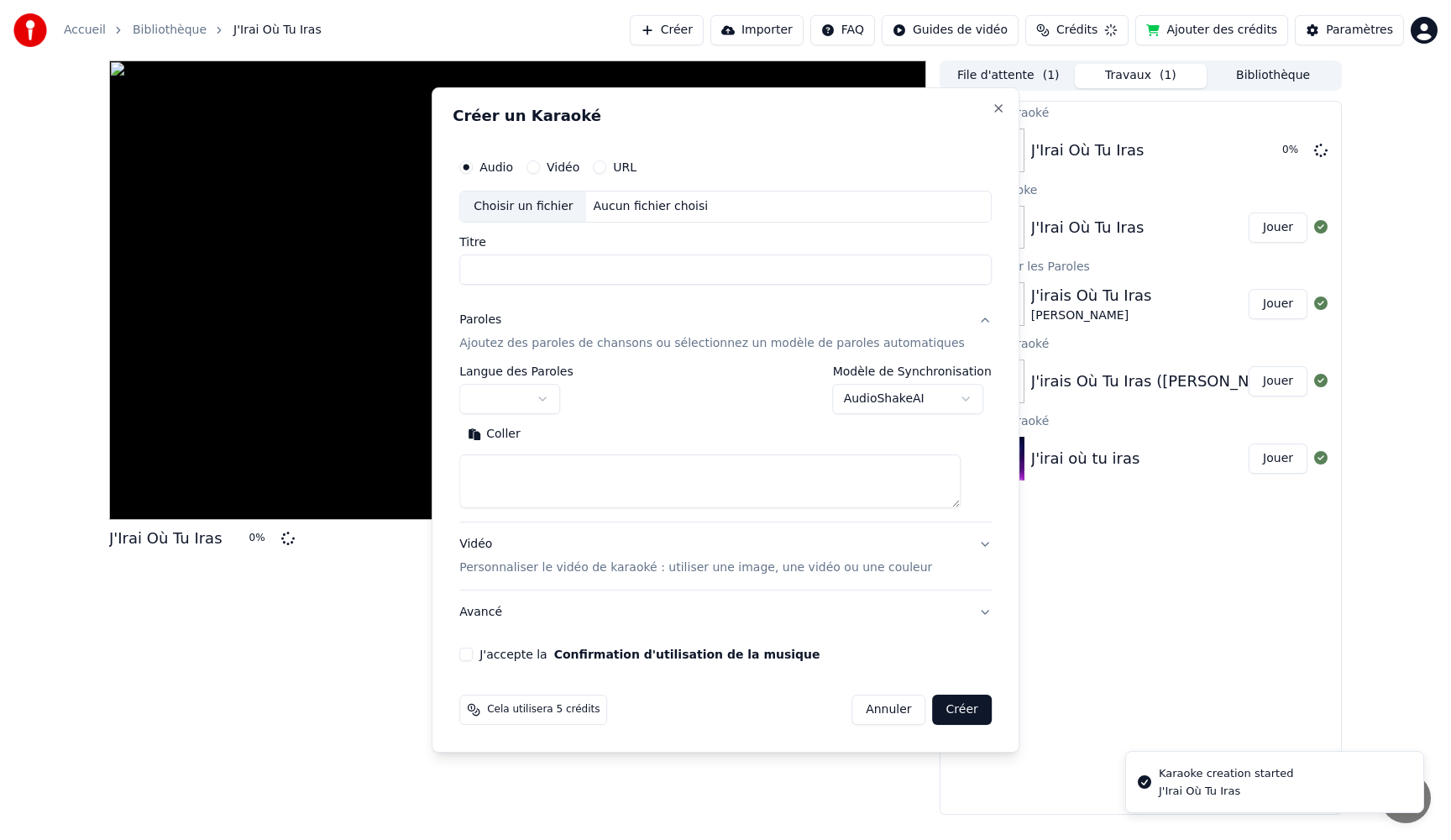
scroll to position [0, 0]
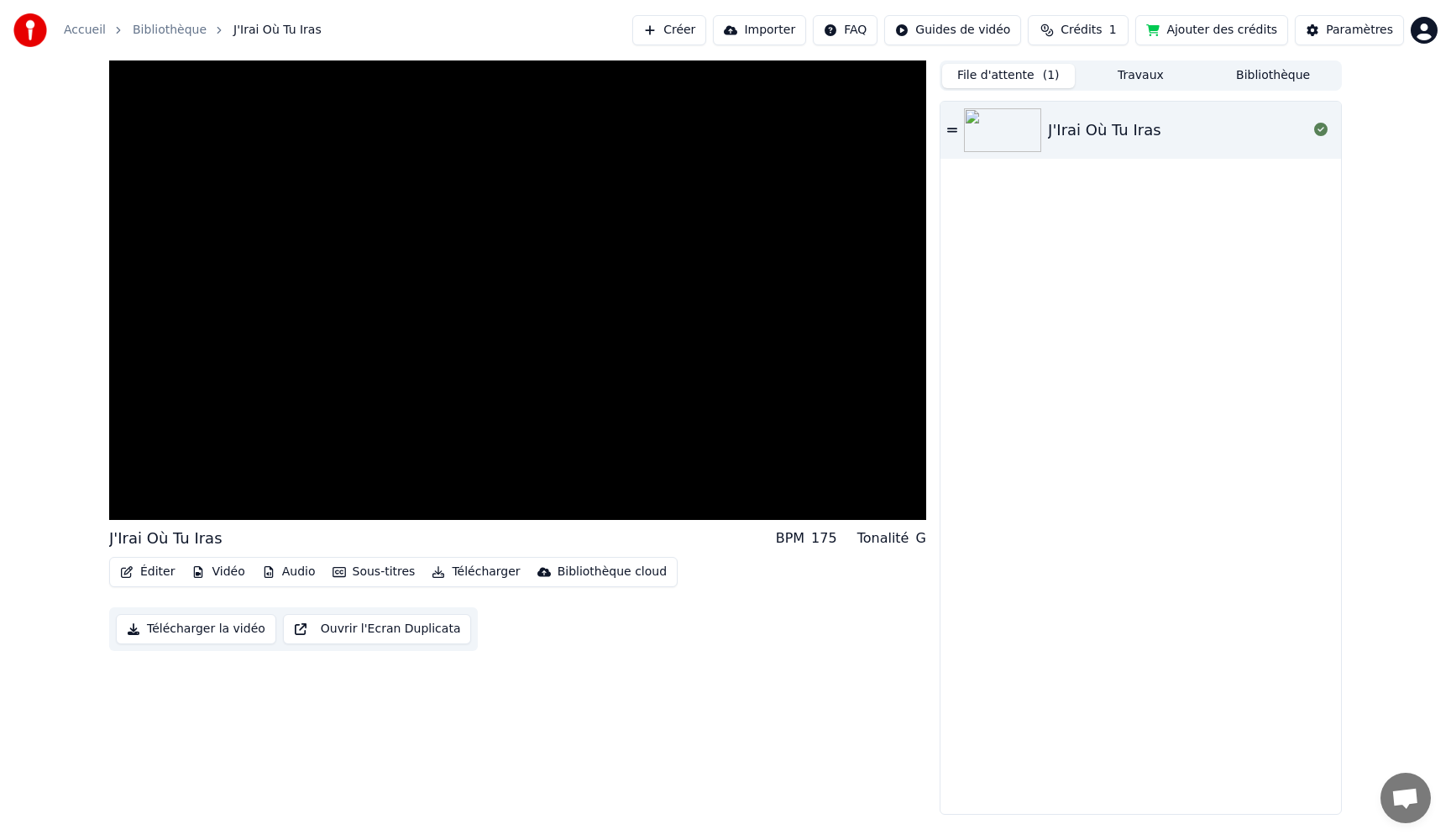
click at [1017, 78] on button "File d'attente ( 1 )" at bounding box center [1009, 75] width 133 height 24
click at [1076, 133] on div "J'Irai Où Tu Iras" at bounding box center [1104, 130] width 113 height 23
click at [1144, 76] on button "Travaux" at bounding box center [1141, 75] width 133 height 24
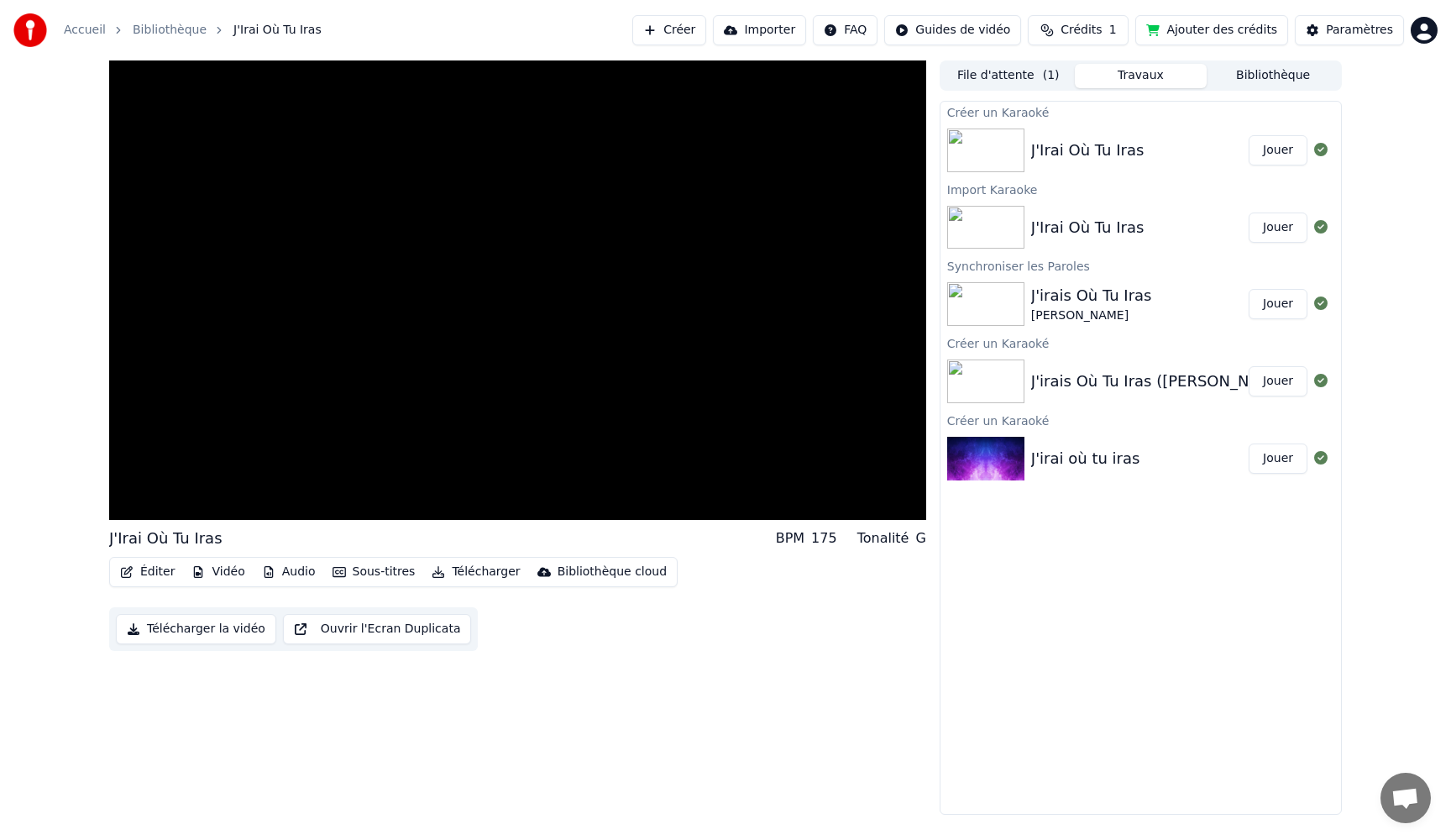
click at [1068, 162] on div "J'Irai Où Tu Iras Jouer" at bounding box center [1140, 150] width 401 height 57
click at [1073, 237] on div "J'Irai Où Tu Iras" at bounding box center [1088, 227] width 113 height 23
click at [1011, 158] on img at bounding box center [985, 150] width 77 height 44
click at [1283, 149] on button "Jouer" at bounding box center [1278, 150] width 58 height 30
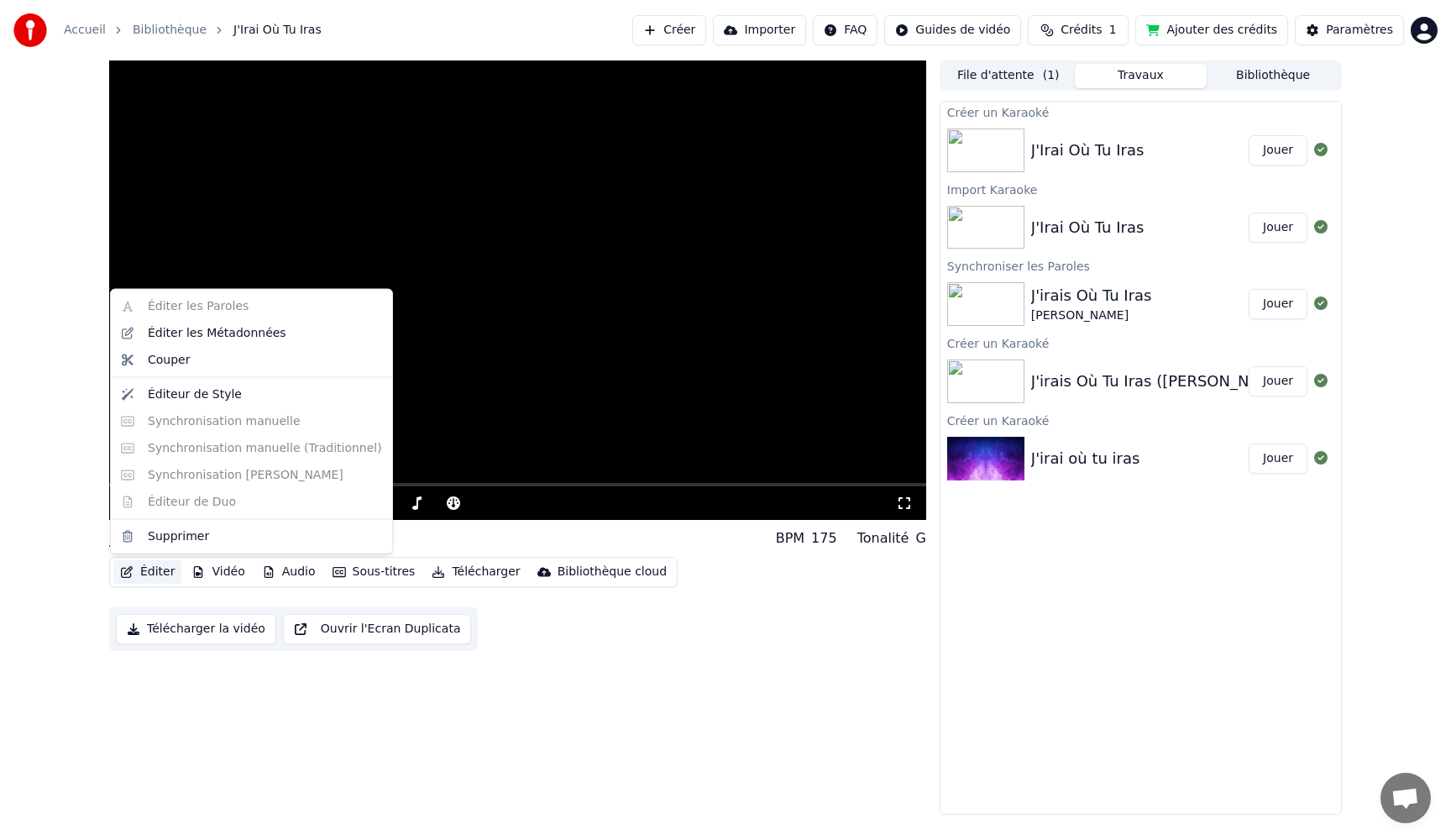
click at [135, 572] on button "Éditer" at bounding box center [147, 572] width 68 height 23
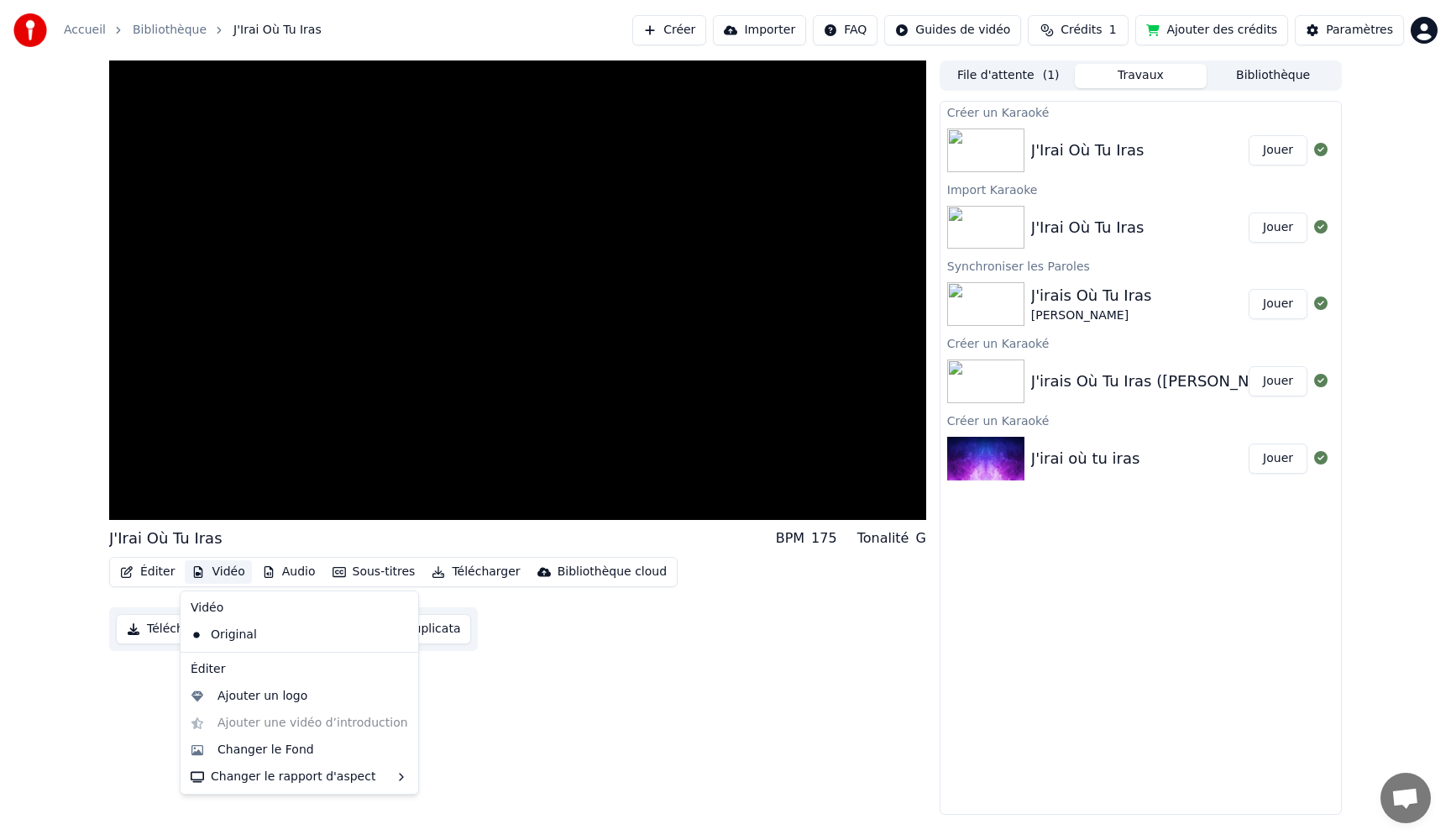
click at [1271, 230] on button "Jouer" at bounding box center [1278, 227] width 58 height 30
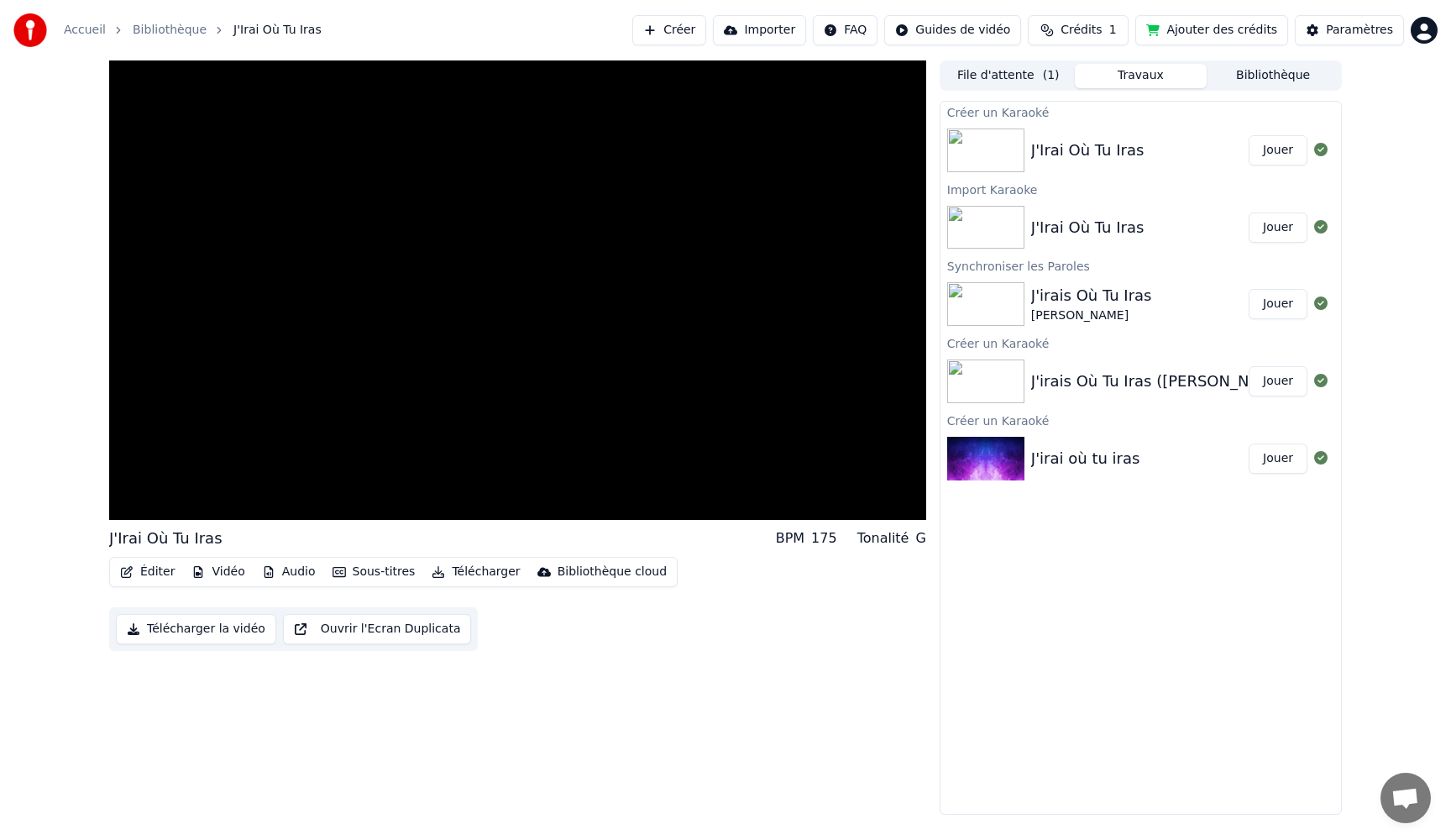
click at [1283, 307] on button "Jouer" at bounding box center [1278, 303] width 58 height 30
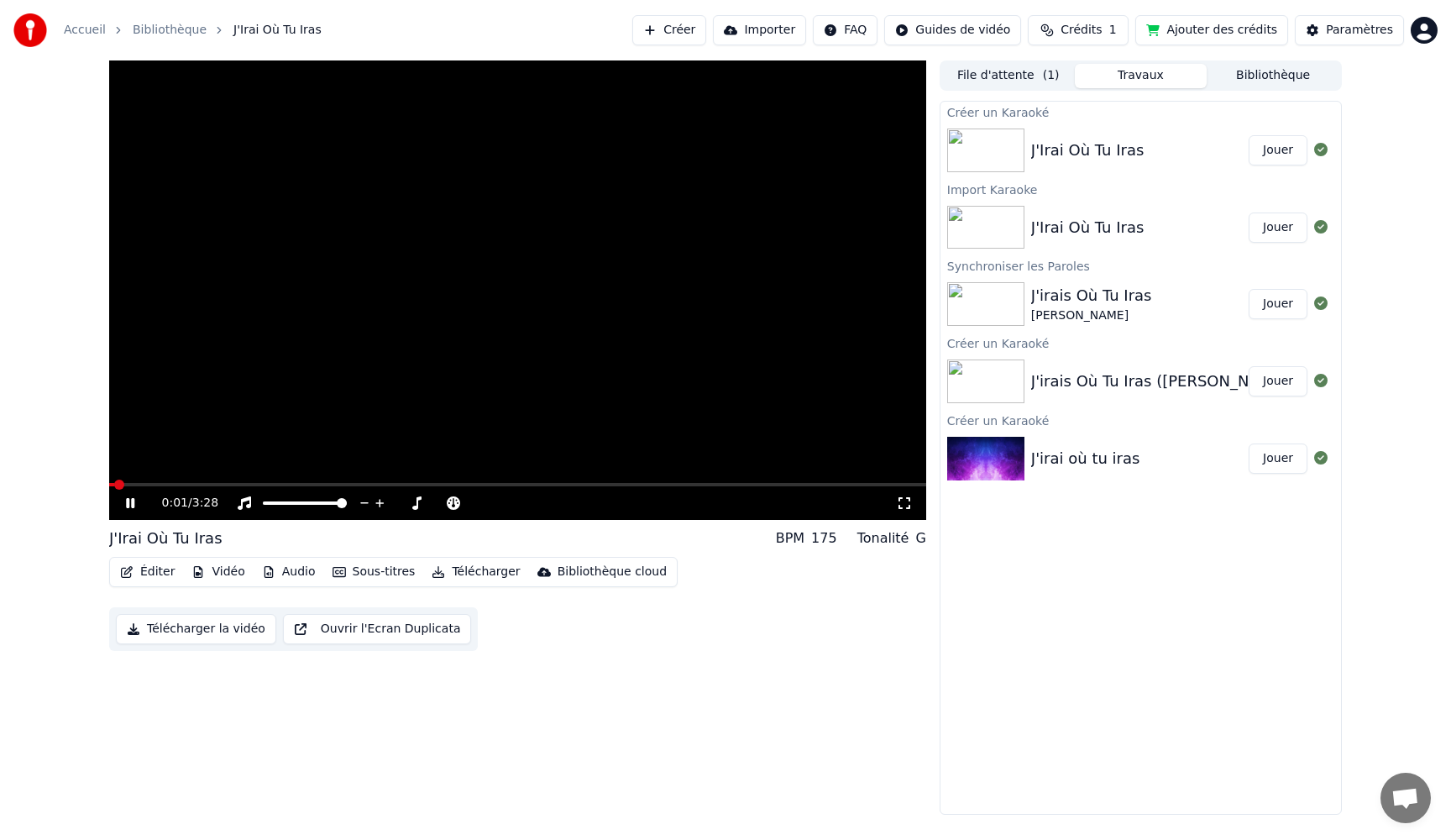
click at [128, 486] on div "0:01 / 3:28" at bounding box center [517, 503] width 817 height 33
click at [206, 480] on span at bounding box center [210, 484] width 10 height 10
click at [1279, 381] on button "Jouer" at bounding box center [1278, 381] width 58 height 30
click at [158, 479] on span at bounding box center [153, 484] width 10 height 10
click at [139, 572] on button "Éditer" at bounding box center [147, 572] width 68 height 23
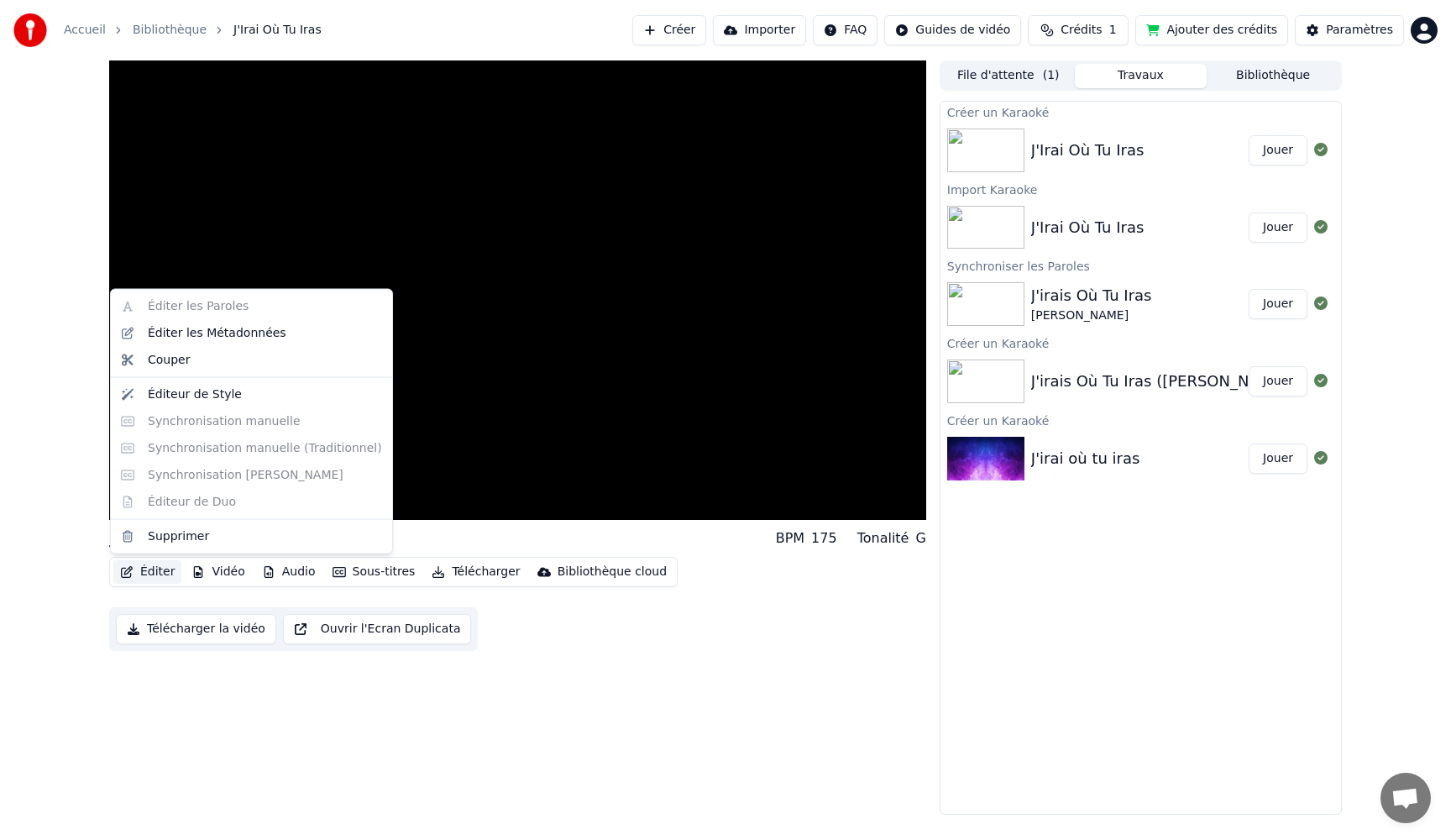
click at [91, 627] on div "J'Irai Où Tu Iras BPM 175 Tonalité G Éditer Vidéo Audio Sous-titres Télécharger…" at bounding box center [725, 438] width 1451 height 754
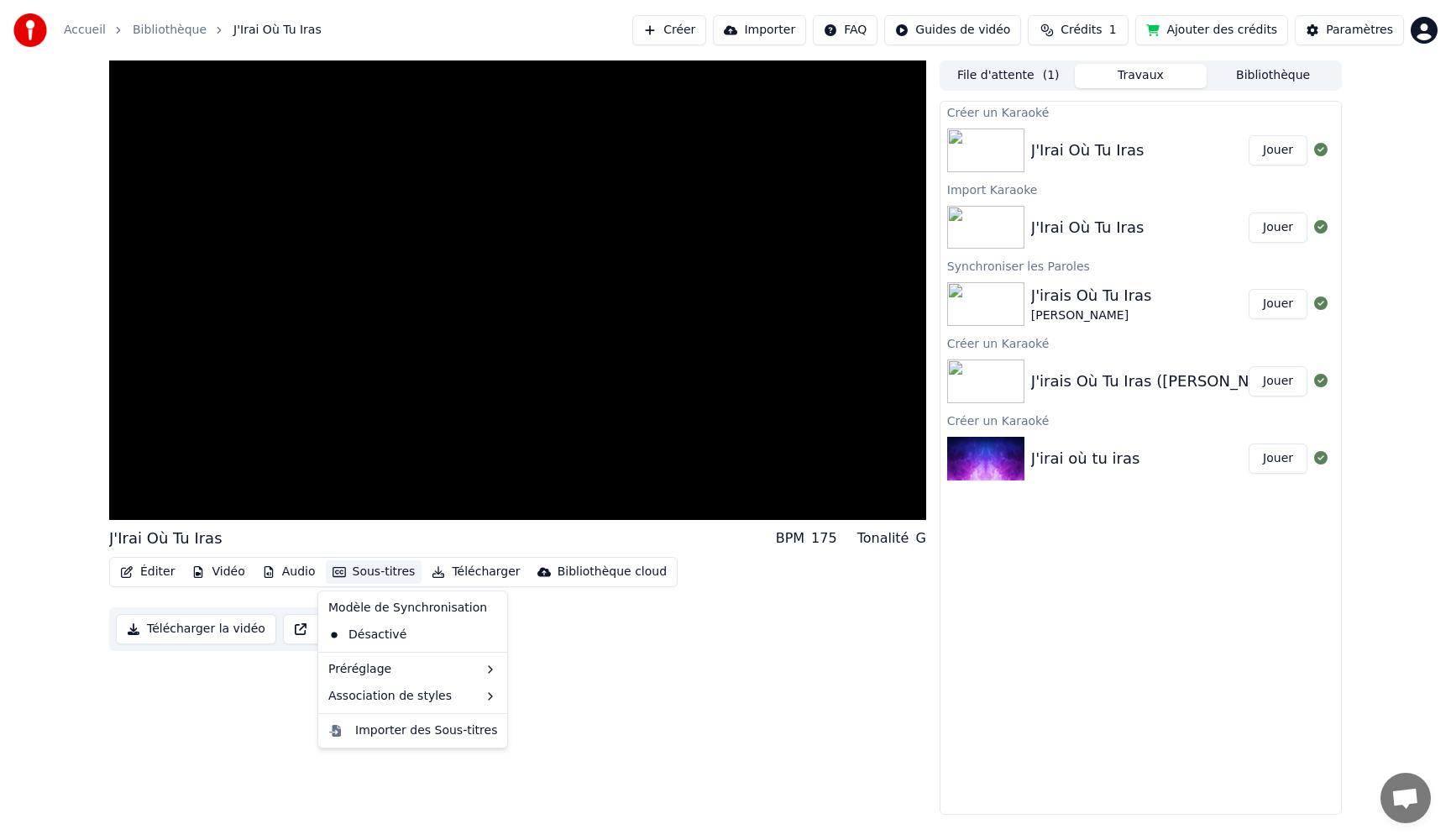
click at [357, 573] on button "Sous-titres" at bounding box center [373, 572] width 96 height 23
click at [369, 634] on div "Désactivé" at bounding box center [412, 635] width 182 height 27
click at [368, 574] on button "Sous-titres" at bounding box center [373, 572] width 96 height 23
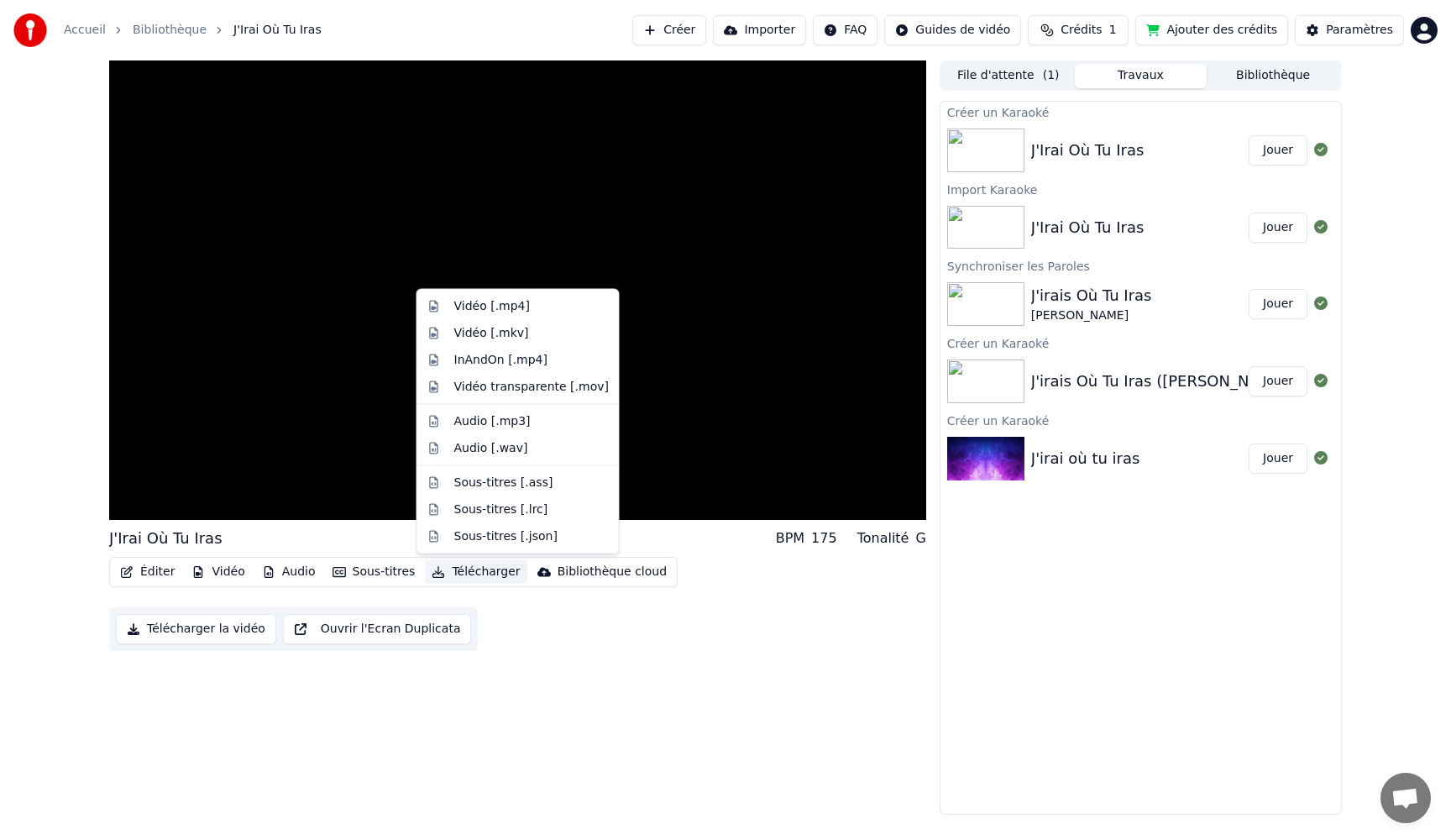
click at [1278, 458] on button "Jouer" at bounding box center [1278, 458] width 58 height 30
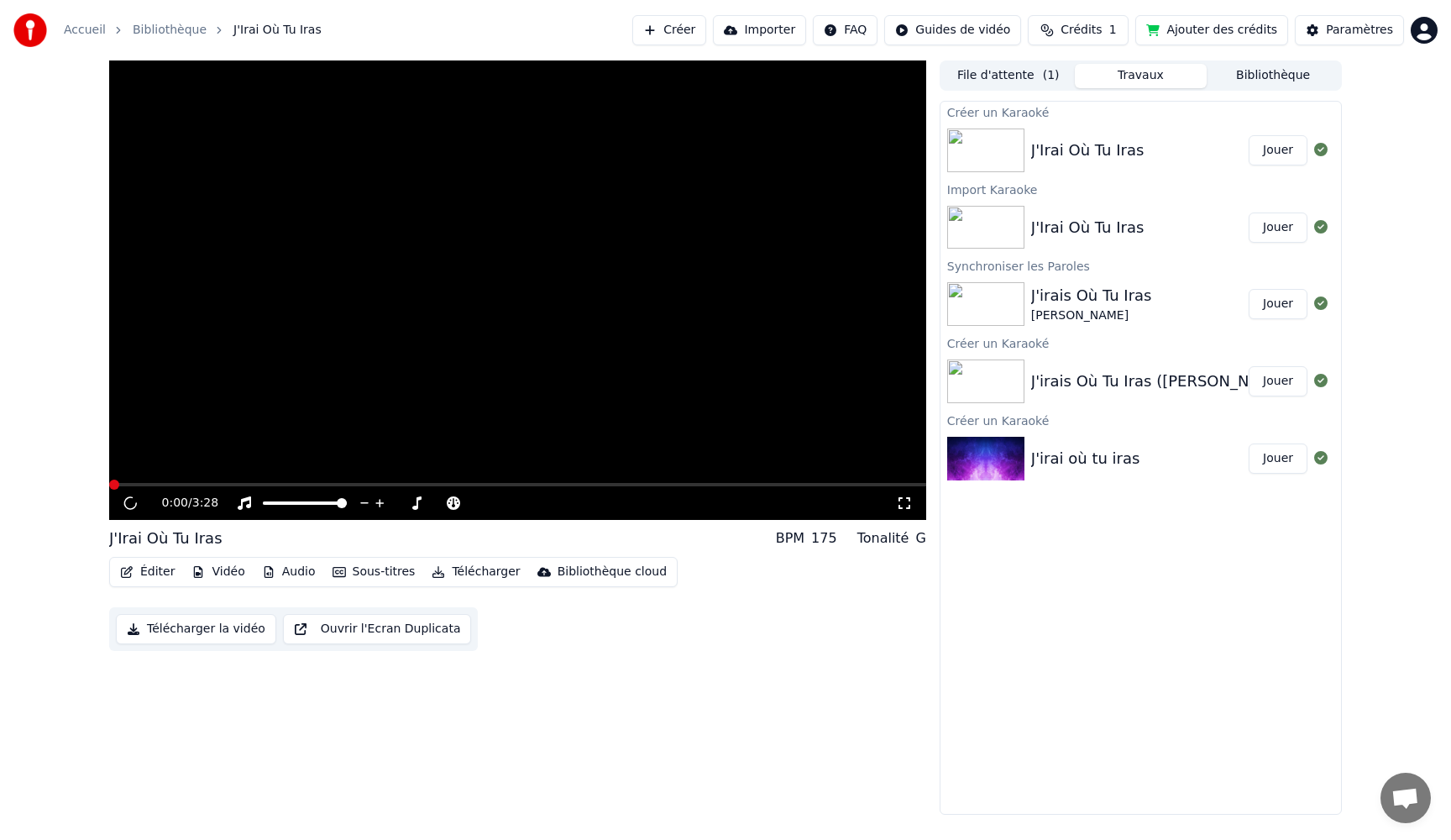
click at [1278, 458] on button "Jouer" at bounding box center [1278, 458] width 58 height 30
click at [1278, 459] on button "Jouer" at bounding box center [1278, 458] width 58 height 30
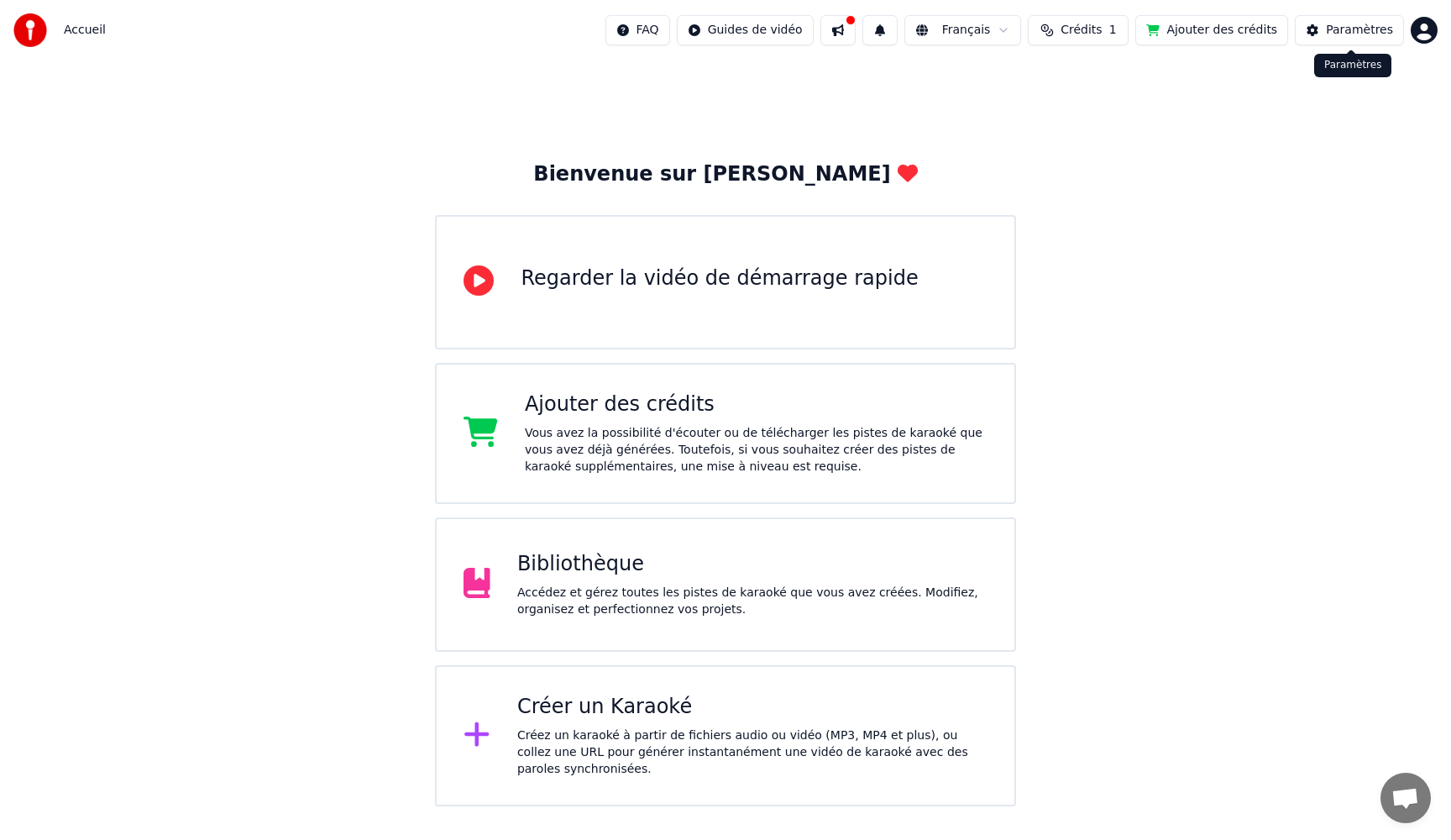
click at [1324, 32] on button "Paramètres" at bounding box center [1350, 30] width 109 height 30
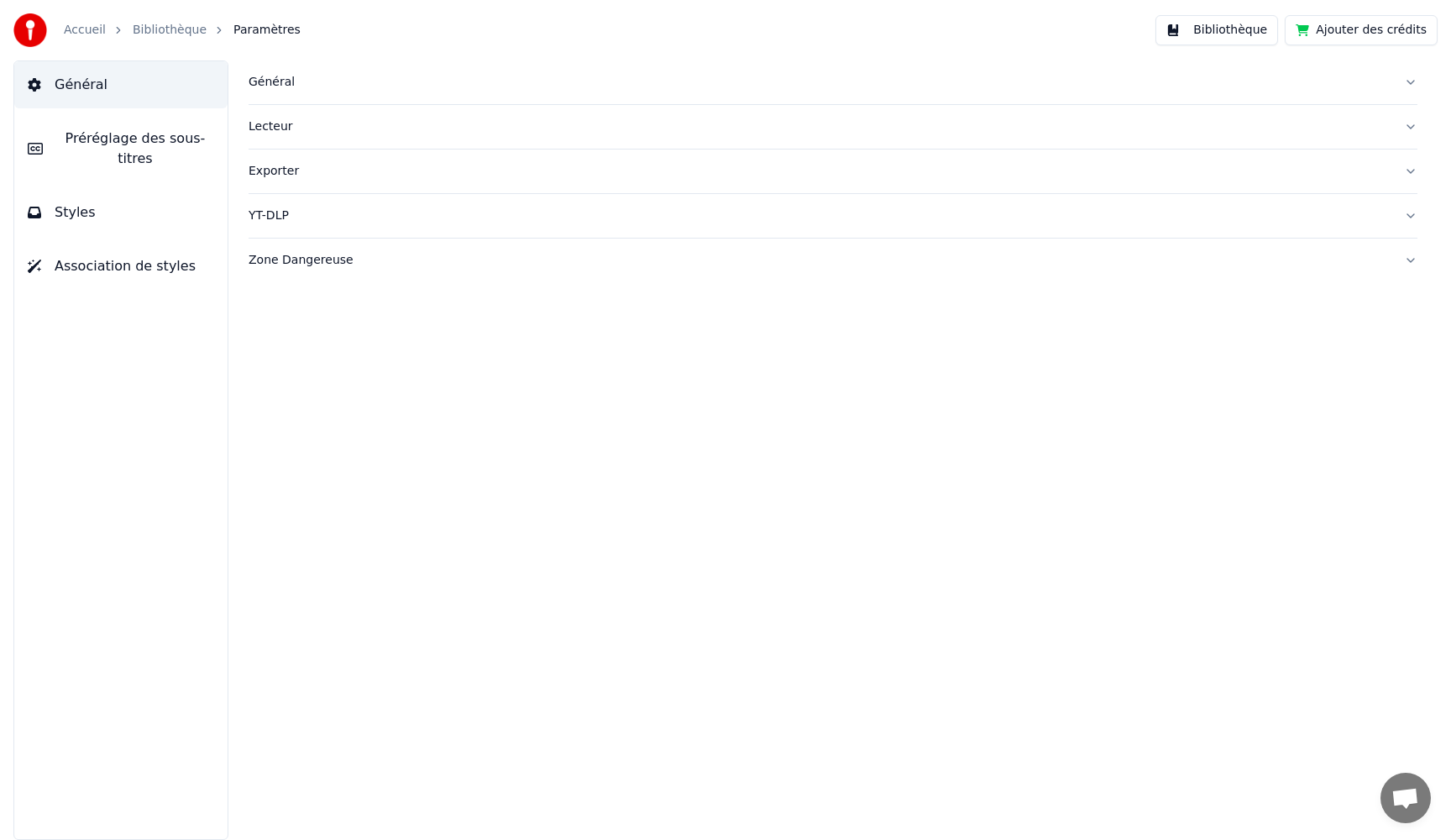
click at [84, 37] on link "Accueil" at bounding box center [84, 29] width 42 height 17
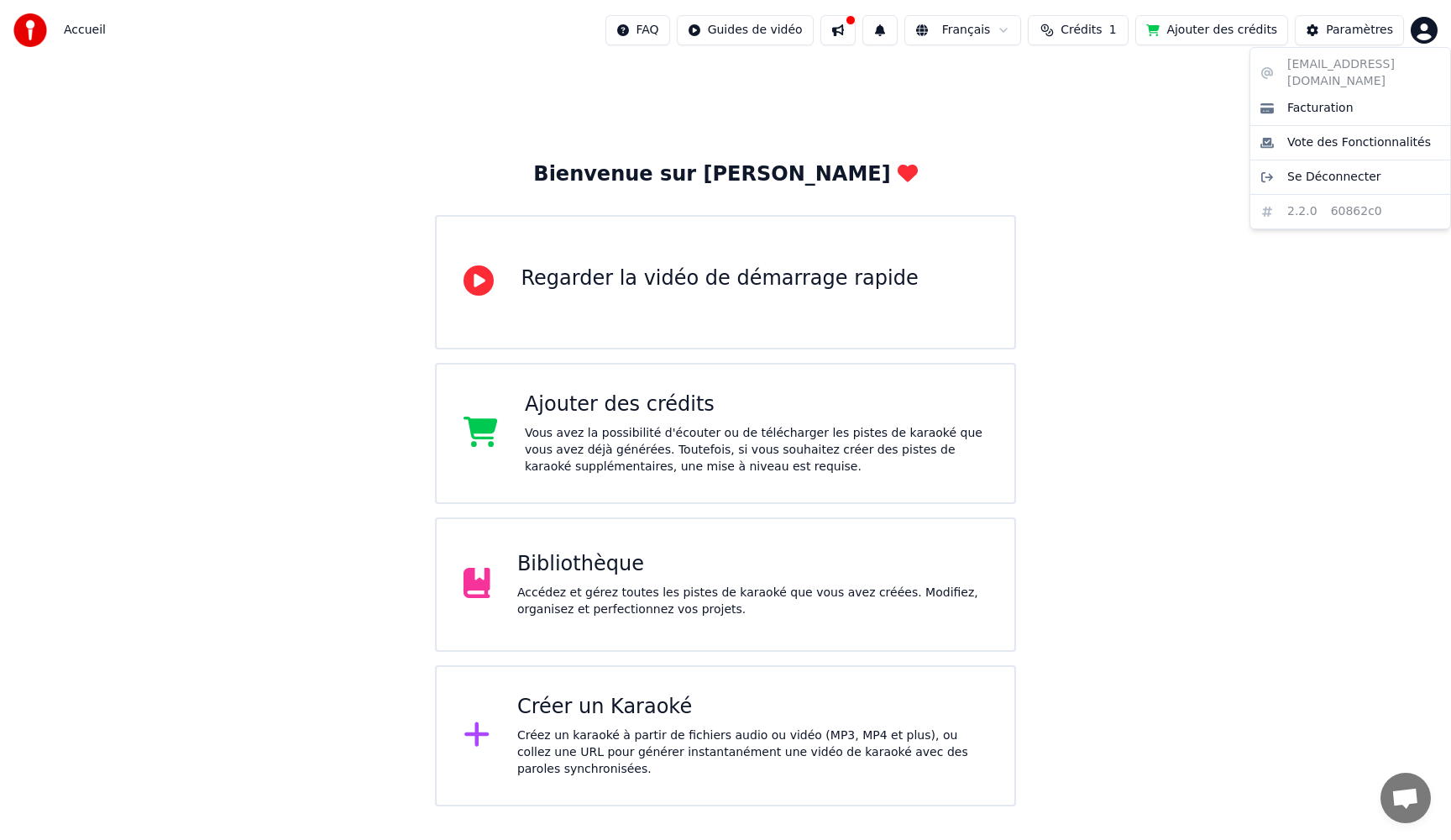
click at [1416, 31] on html "Accueil FAQ Guides de vidéo Français Crédits 1 Ajouter des crédits Paramètres B…" at bounding box center [725, 402] width 1451 height 806
click at [1060, 330] on html "Accueil FAQ Guides de vidéo Français Crédits 1 Ajouter des crédits Paramètres B…" at bounding box center [725, 402] width 1451 height 806
click at [644, 598] on div "Accédez et gérez toutes les pistes de karaoké que vous avez créées. Modifiez, o…" at bounding box center [752, 601] width 470 height 33
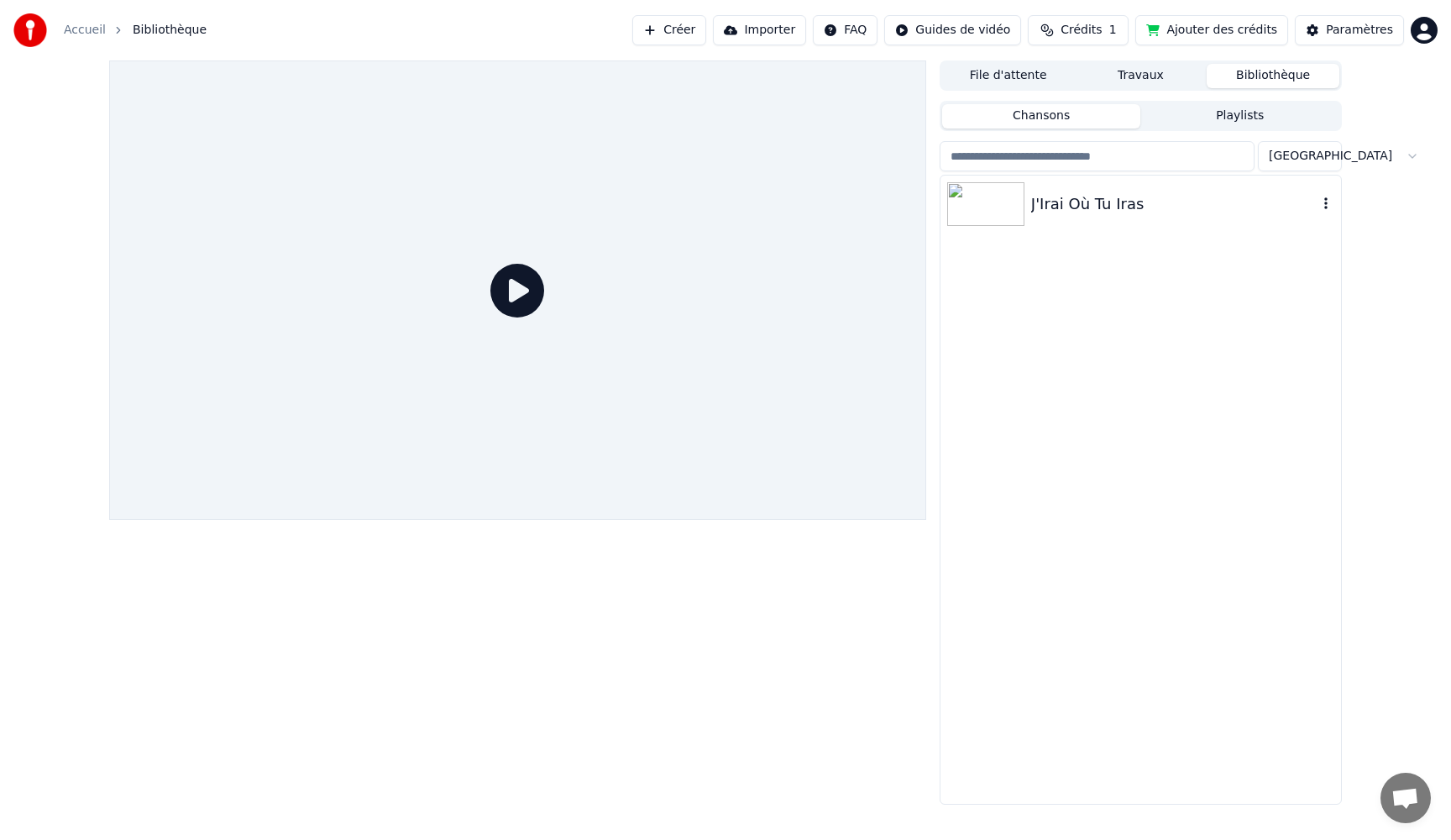
click at [1055, 206] on div "J'Irai Où Tu Iras" at bounding box center [1174, 204] width 286 height 23
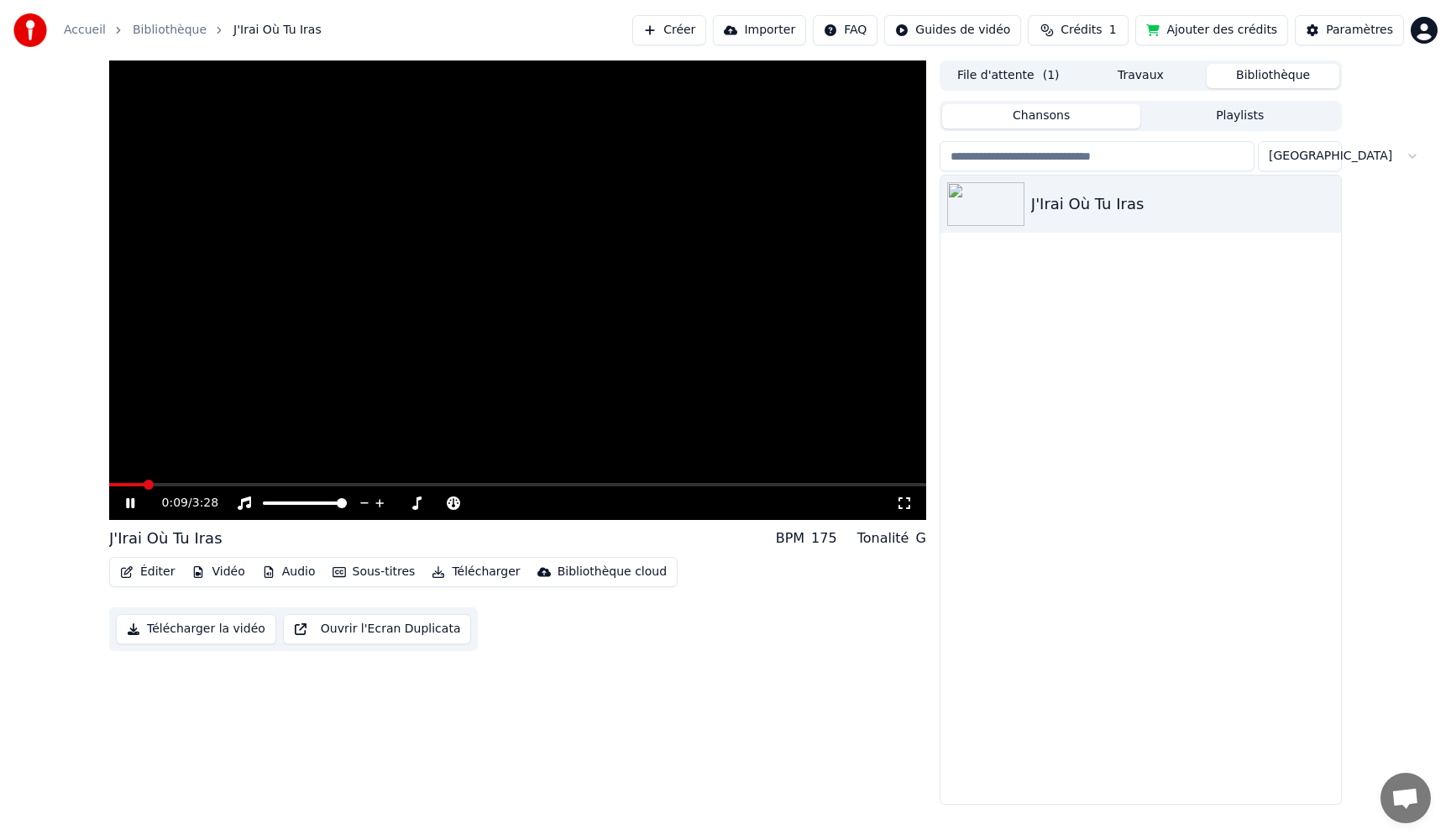
click at [154, 482] on span at bounding box center [148, 484] width 10 height 10
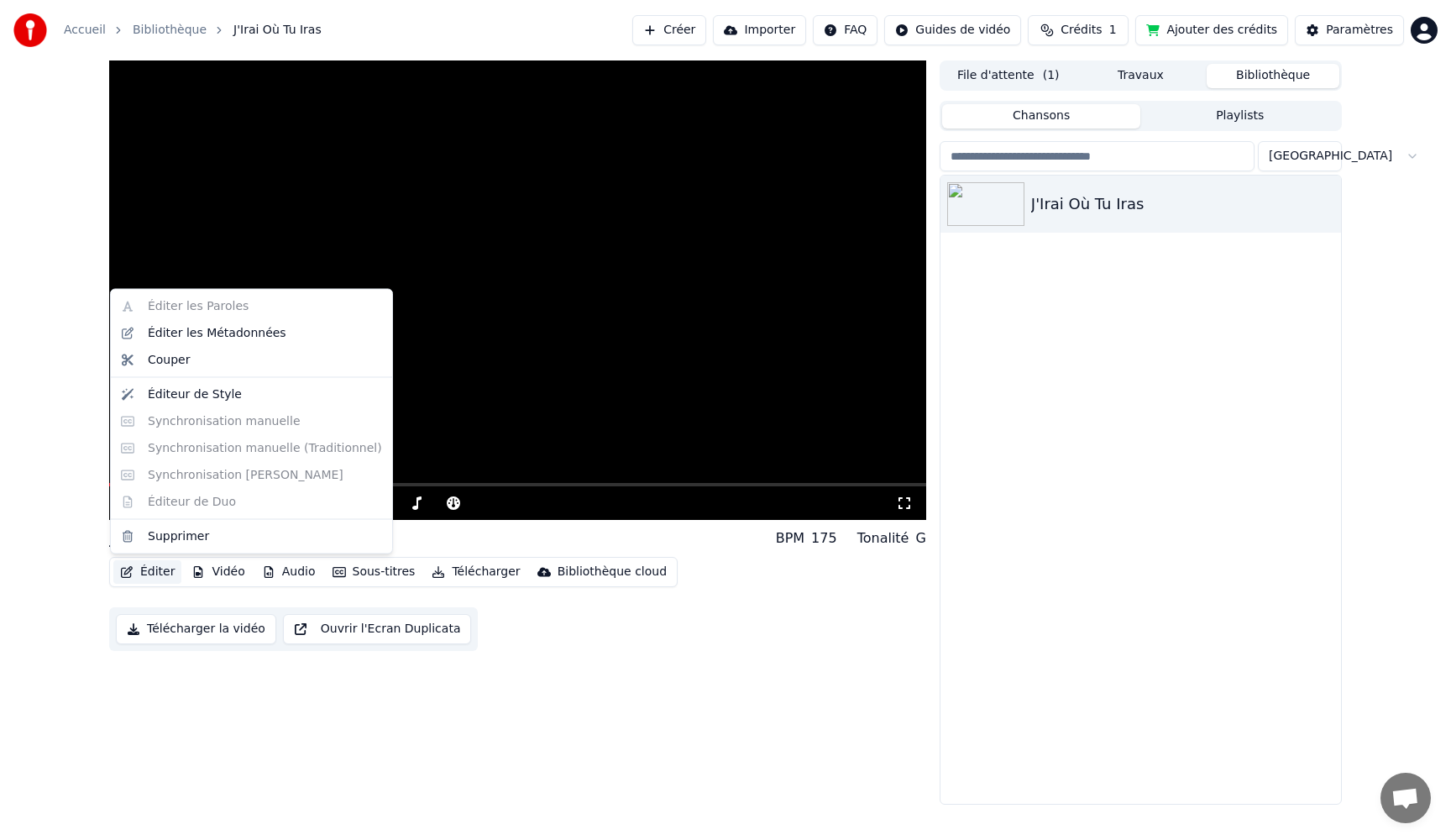
click at [157, 570] on button "Éditer" at bounding box center [147, 572] width 68 height 23
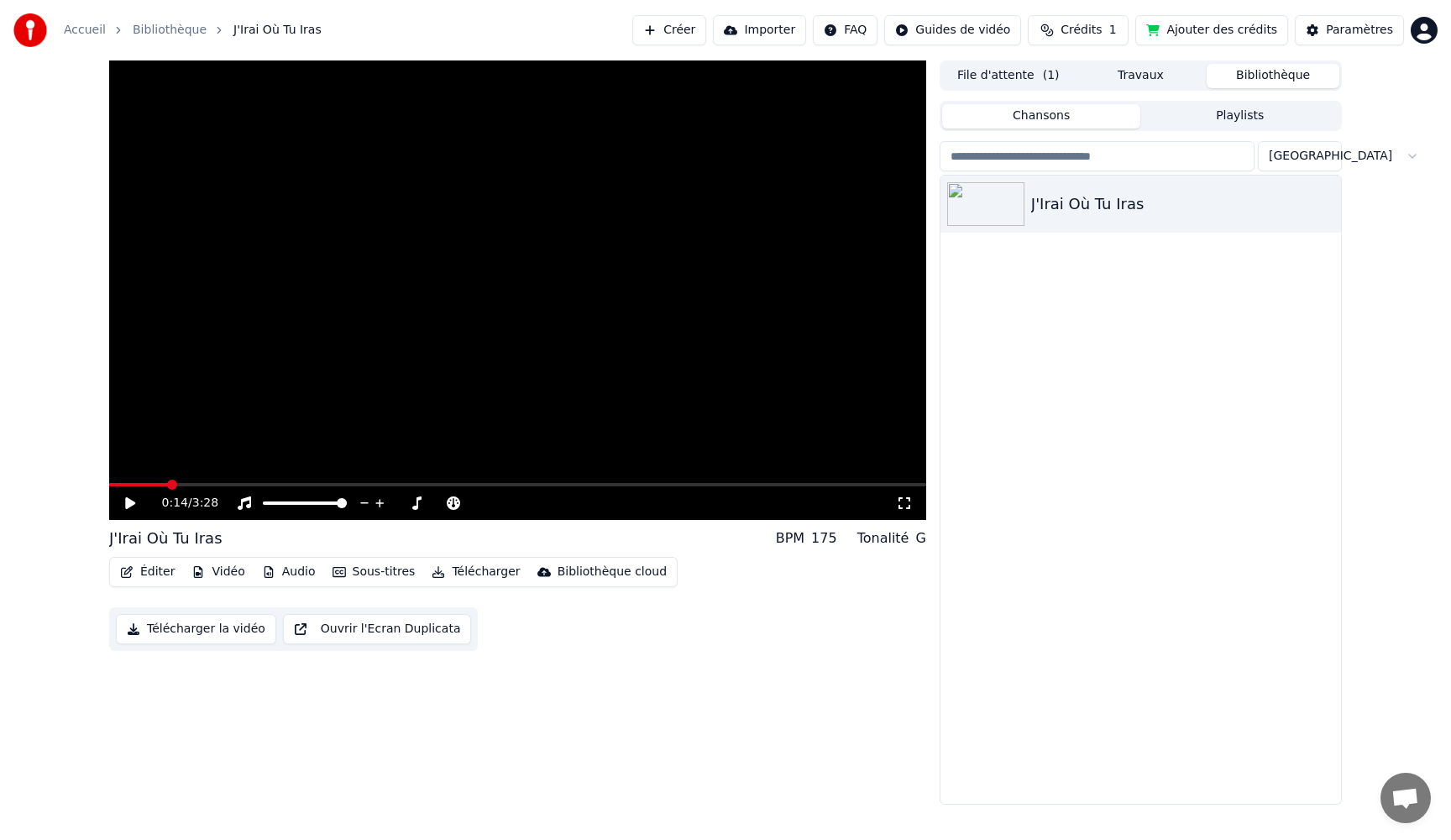
click at [605, 742] on div "0:14 / 3:28 J'Irai Où Tu Iras BPM 175 Tonalité G Éditer Vidéo Audio Sous-titres…" at bounding box center [517, 432] width 817 height 744
click at [109, 481] on span at bounding box center [114, 484] width 10 height 10
click at [273, 573] on button "Audio" at bounding box center [288, 572] width 67 height 23
click at [282, 671] on div "Importer le Stem" at bounding box center [328, 669] width 153 height 27
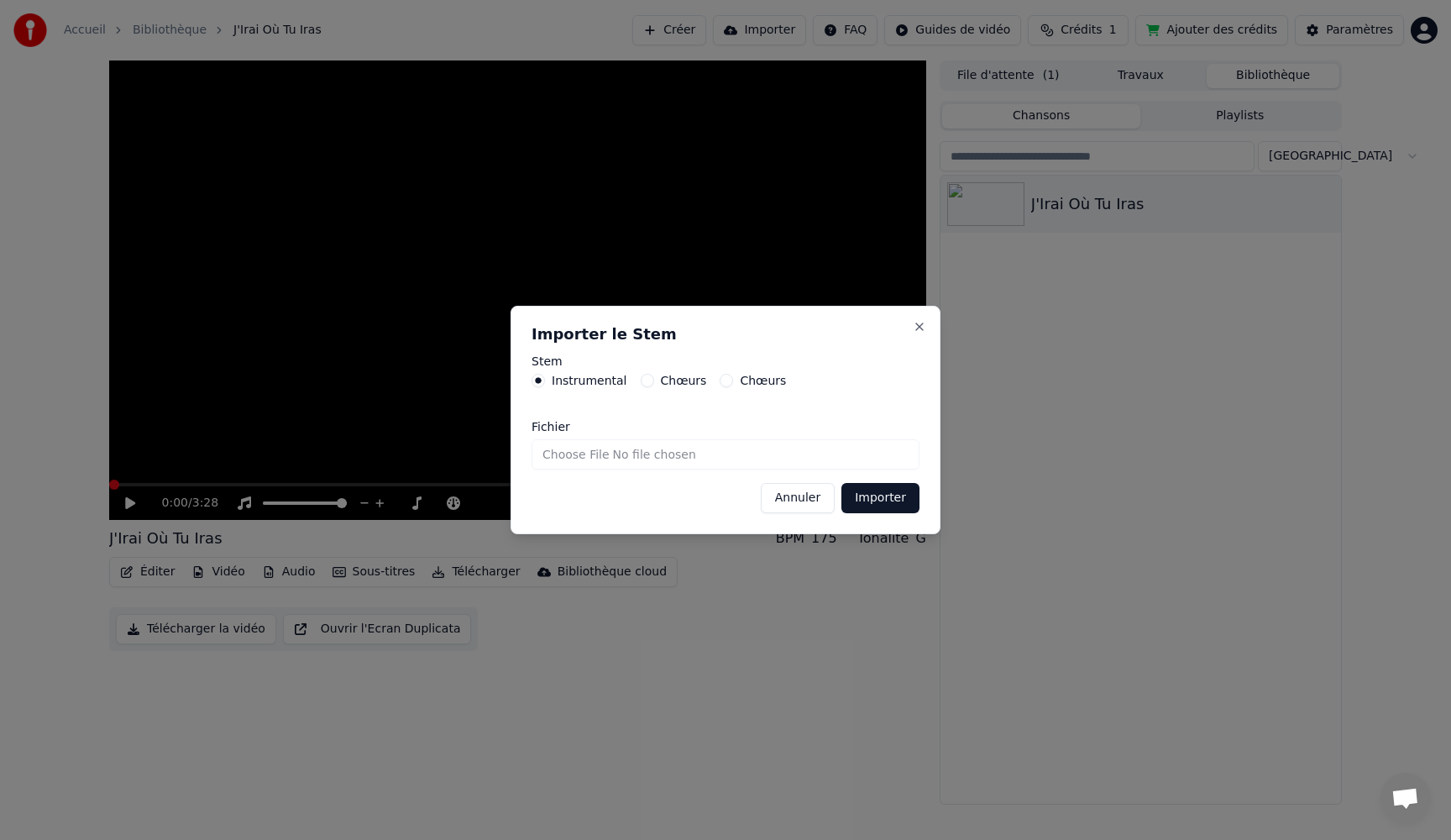
click at [785, 499] on button "Annuler" at bounding box center [798, 497] width 74 height 30
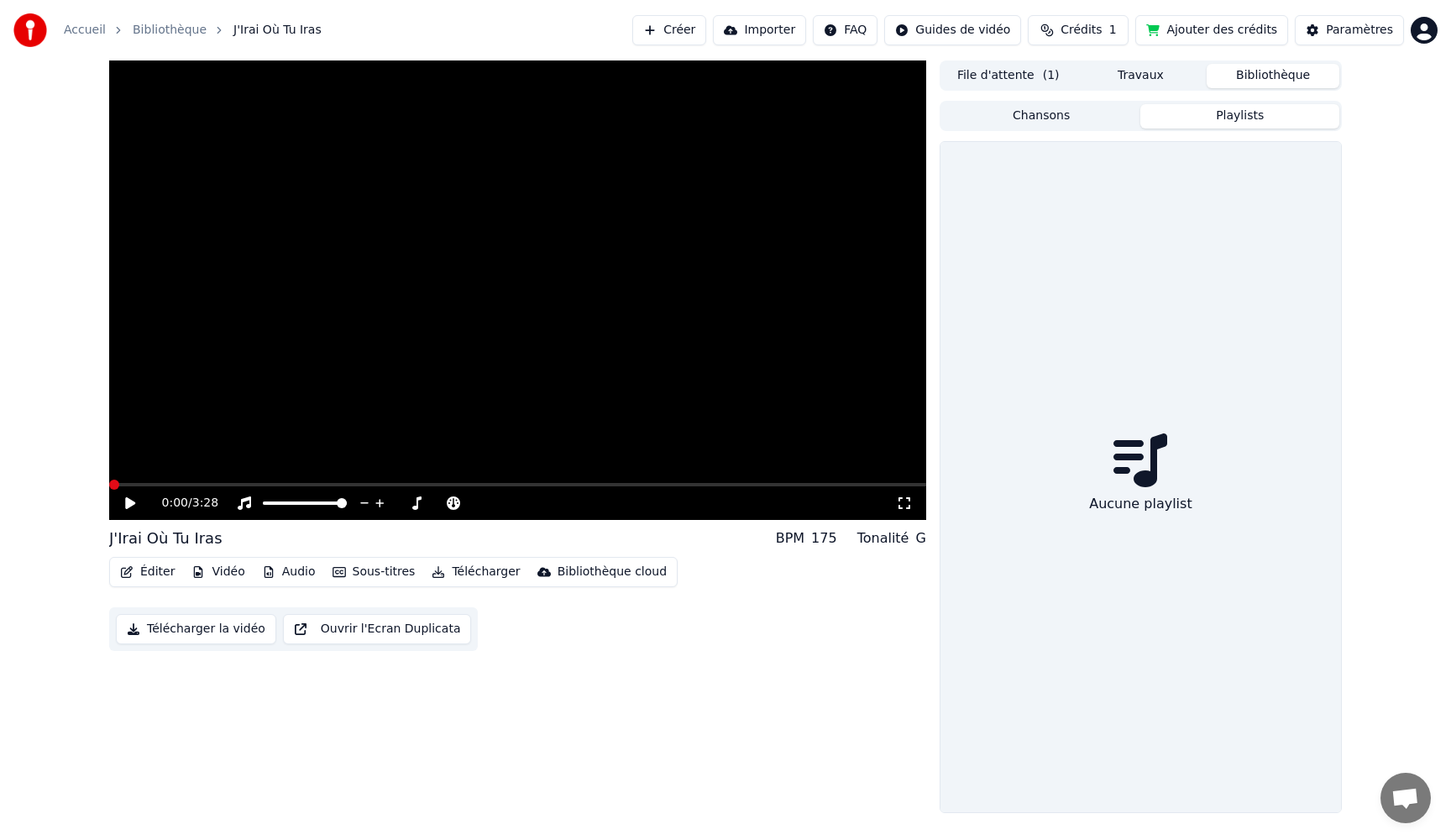
click at [1227, 121] on button "Playlists" at bounding box center [1240, 116] width 199 height 24
click at [1089, 111] on button "Chansons" at bounding box center [1042, 116] width 199 height 24
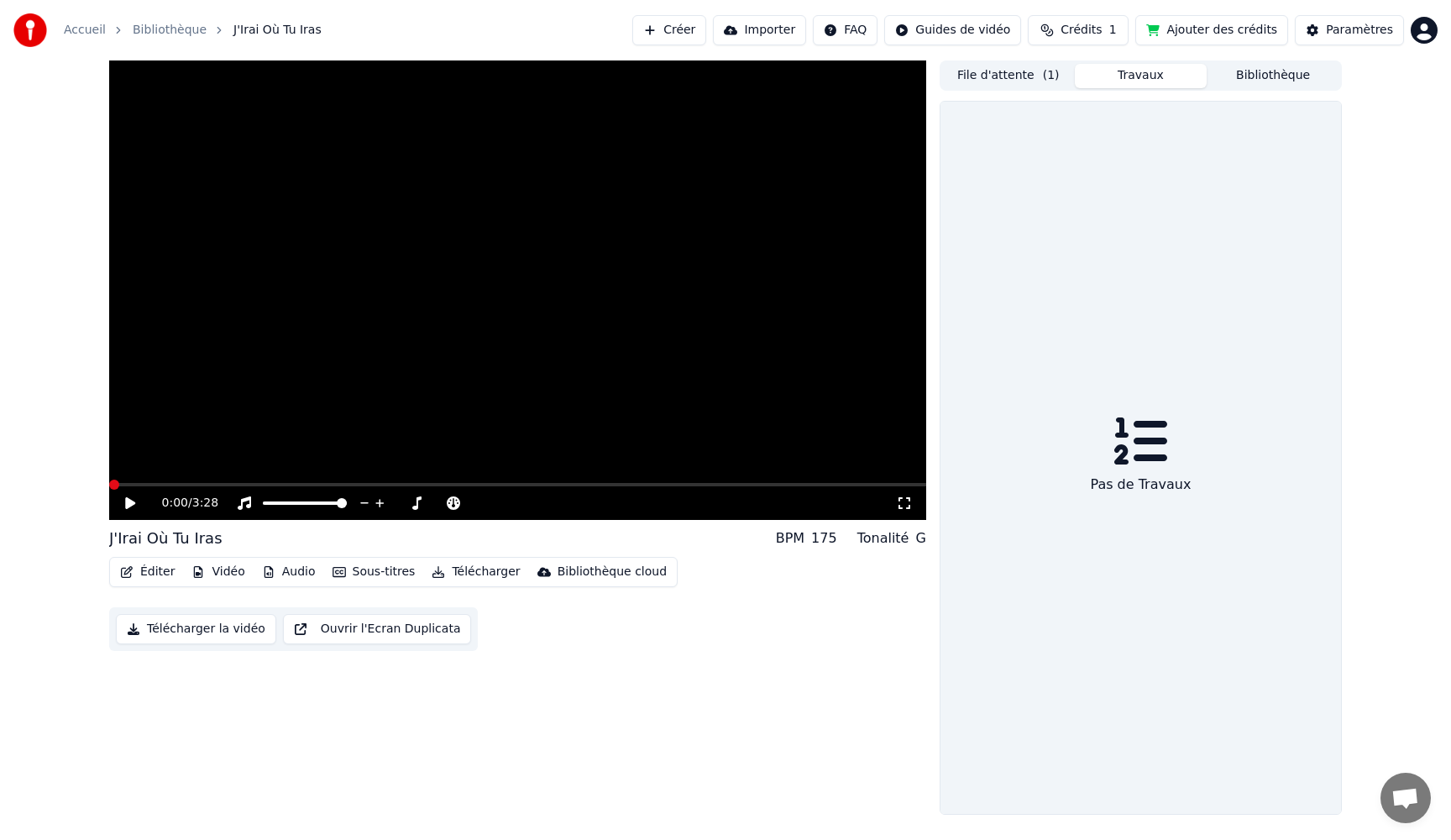
click at [1144, 84] on button "Travaux" at bounding box center [1141, 75] width 133 height 24
click at [1253, 76] on button "Bibliothèque" at bounding box center [1273, 75] width 133 height 24
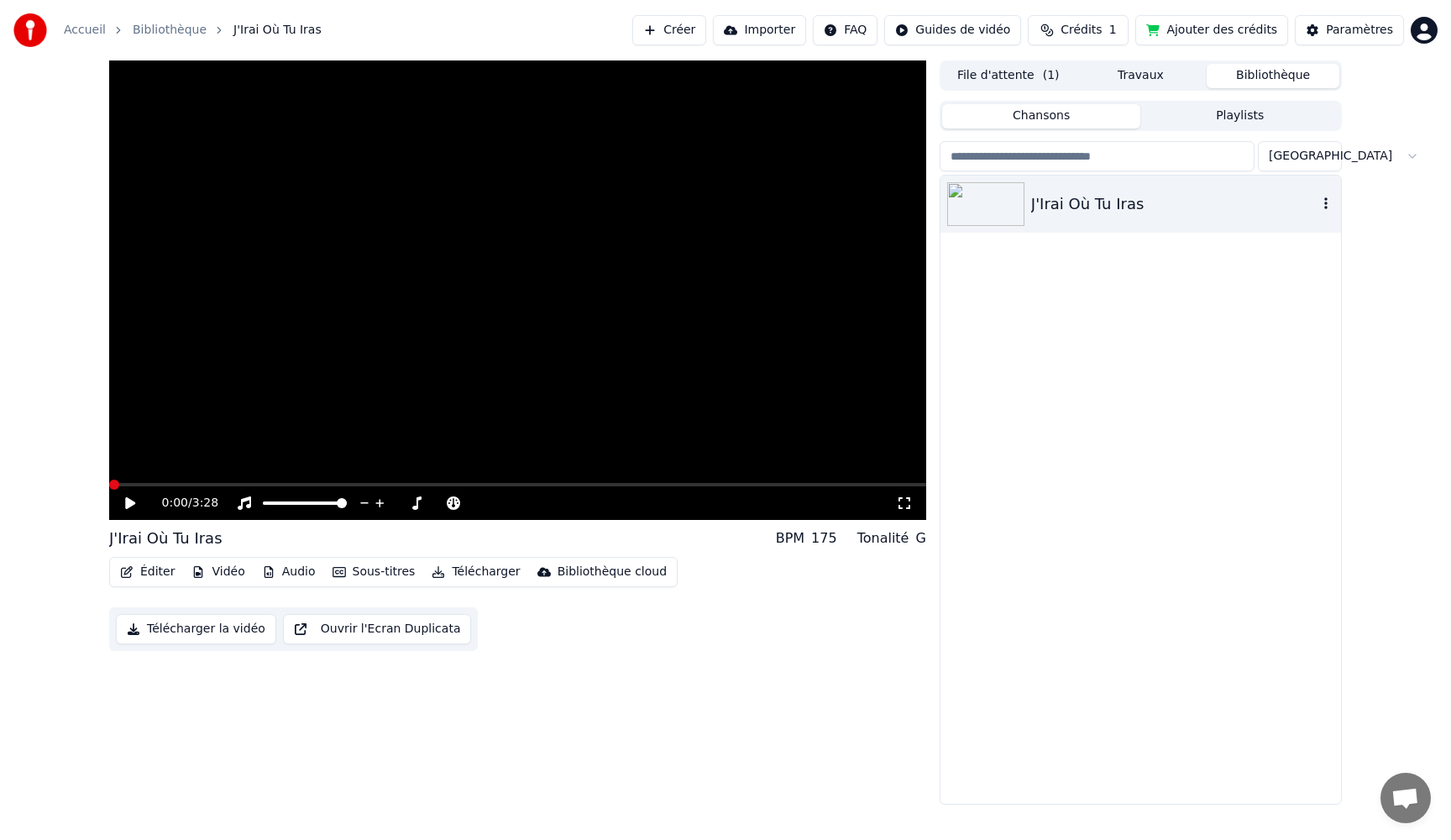
click at [1329, 197] on icon "button" at bounding box center [1325, 204] width 17 height 14
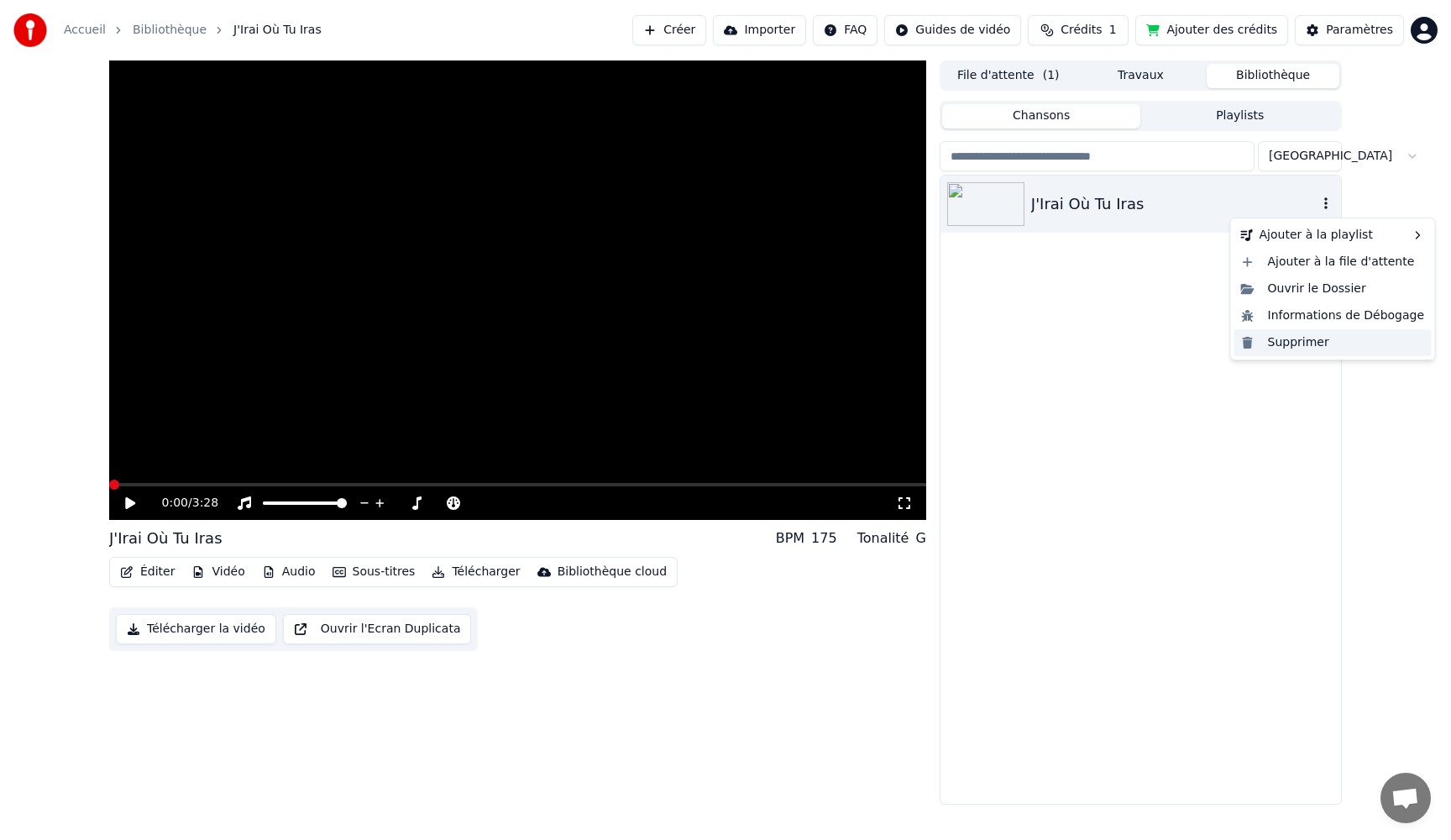
click at [1282, 347] on div "Supprimer" at bounding box center [1333, 343] width 197 height 27
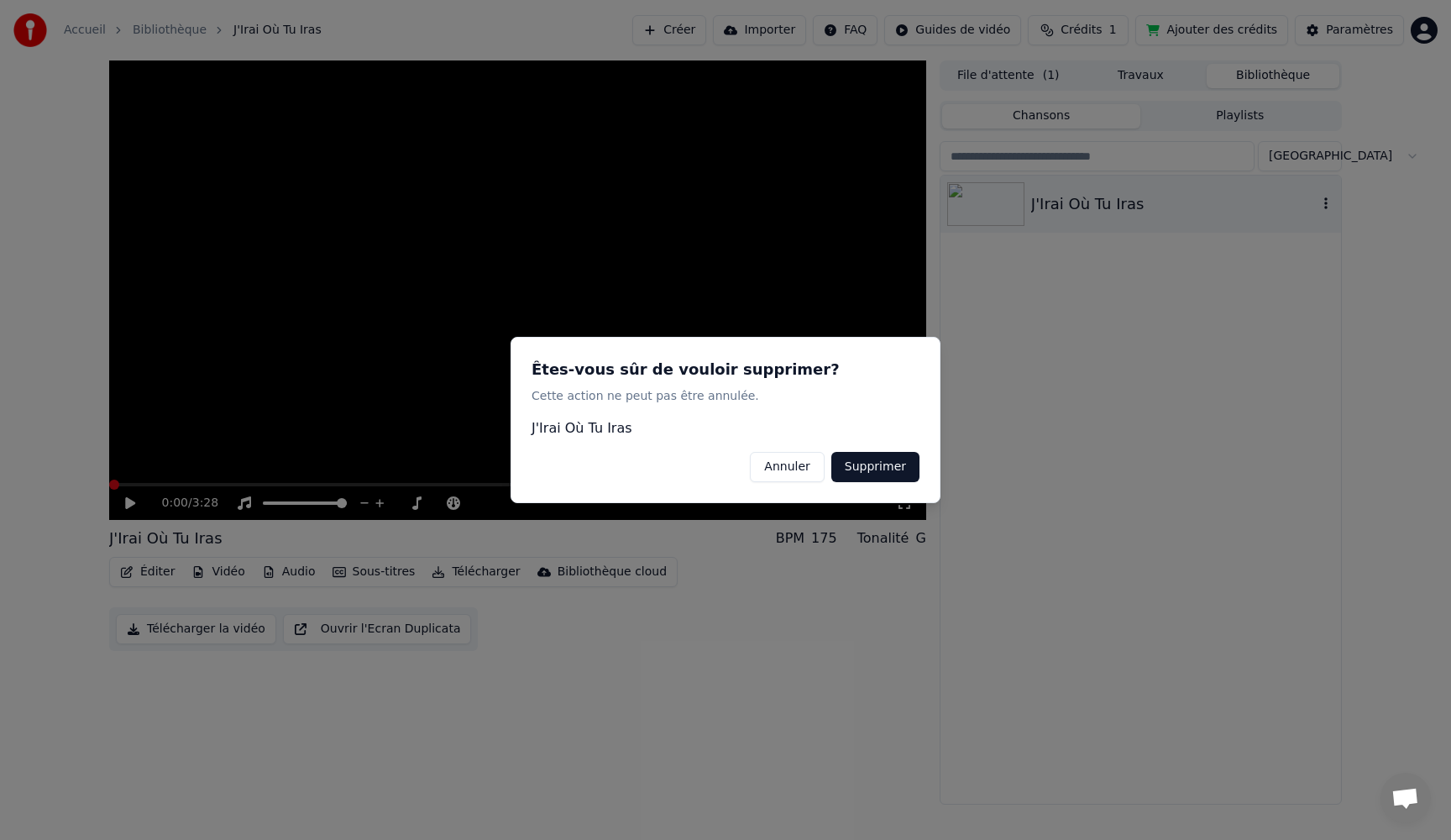
click at [870, 473] on button "Supprimer" at bounding box center [875, 467] width 88 height 30
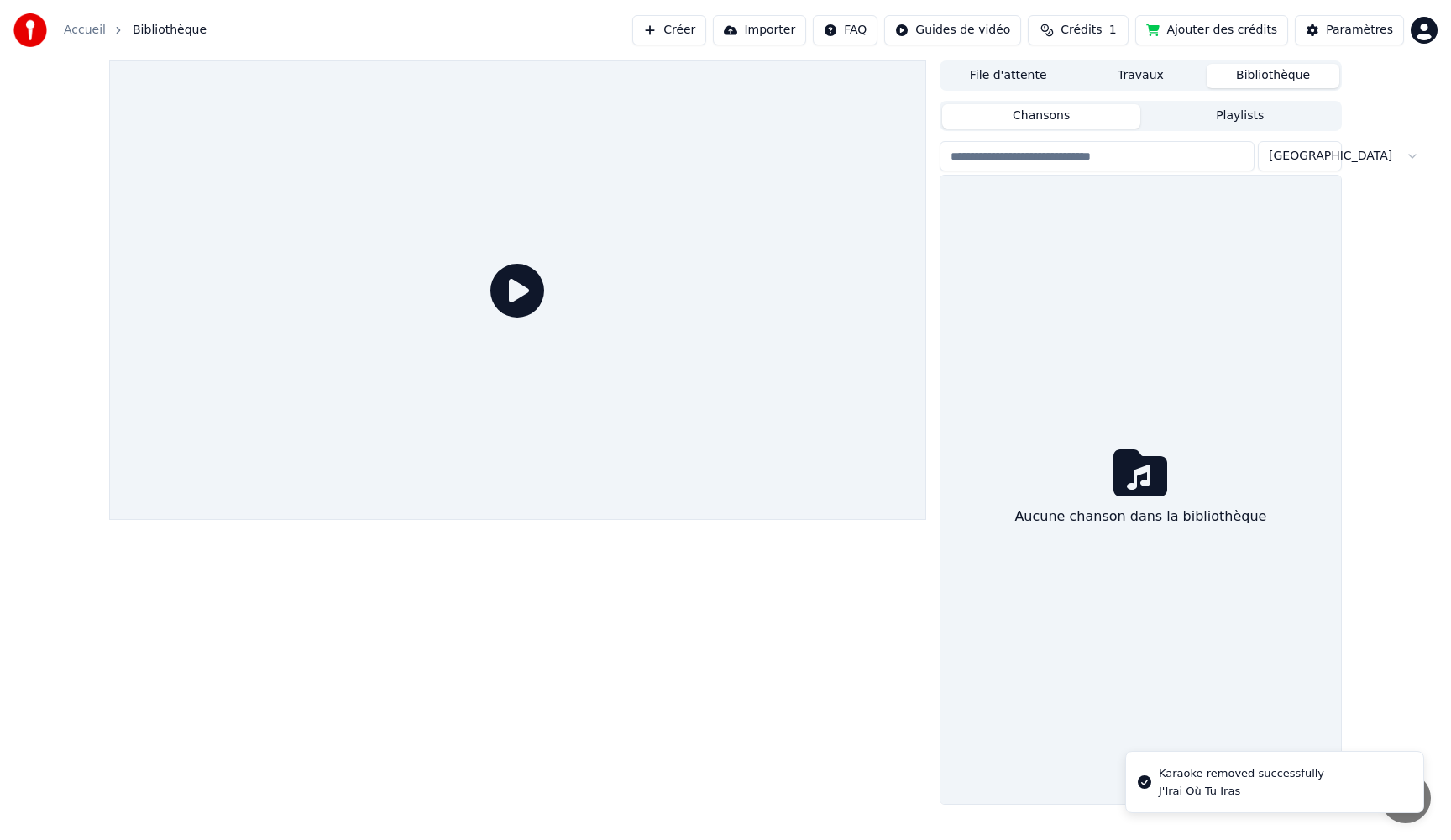
click at [690, 30] on button "Créer" at bounding box center [669, 30] width 74 height 30
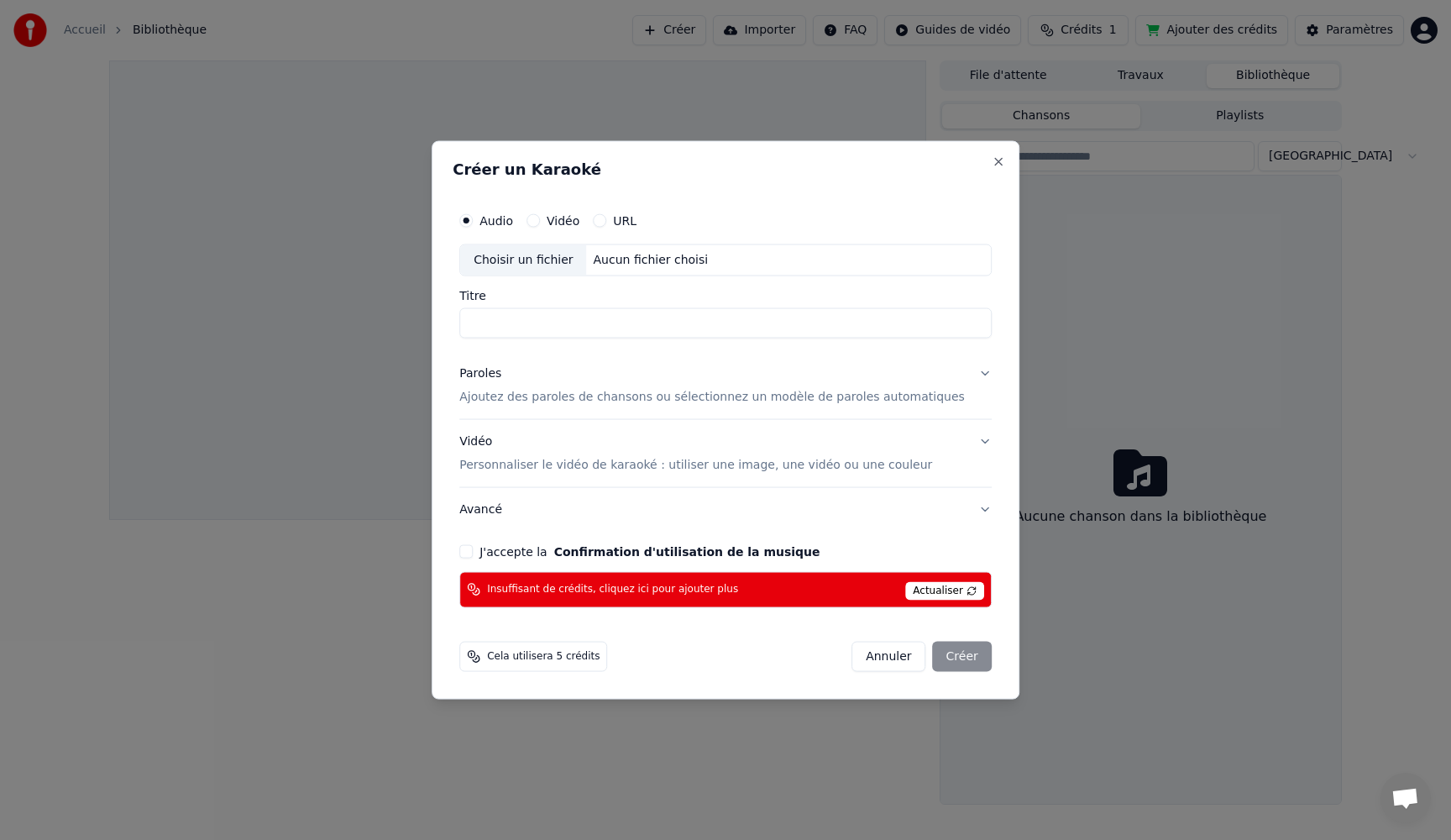
click at [870, 659] on button "Annuler" at bounding box center [889, 655] width 74 height 30
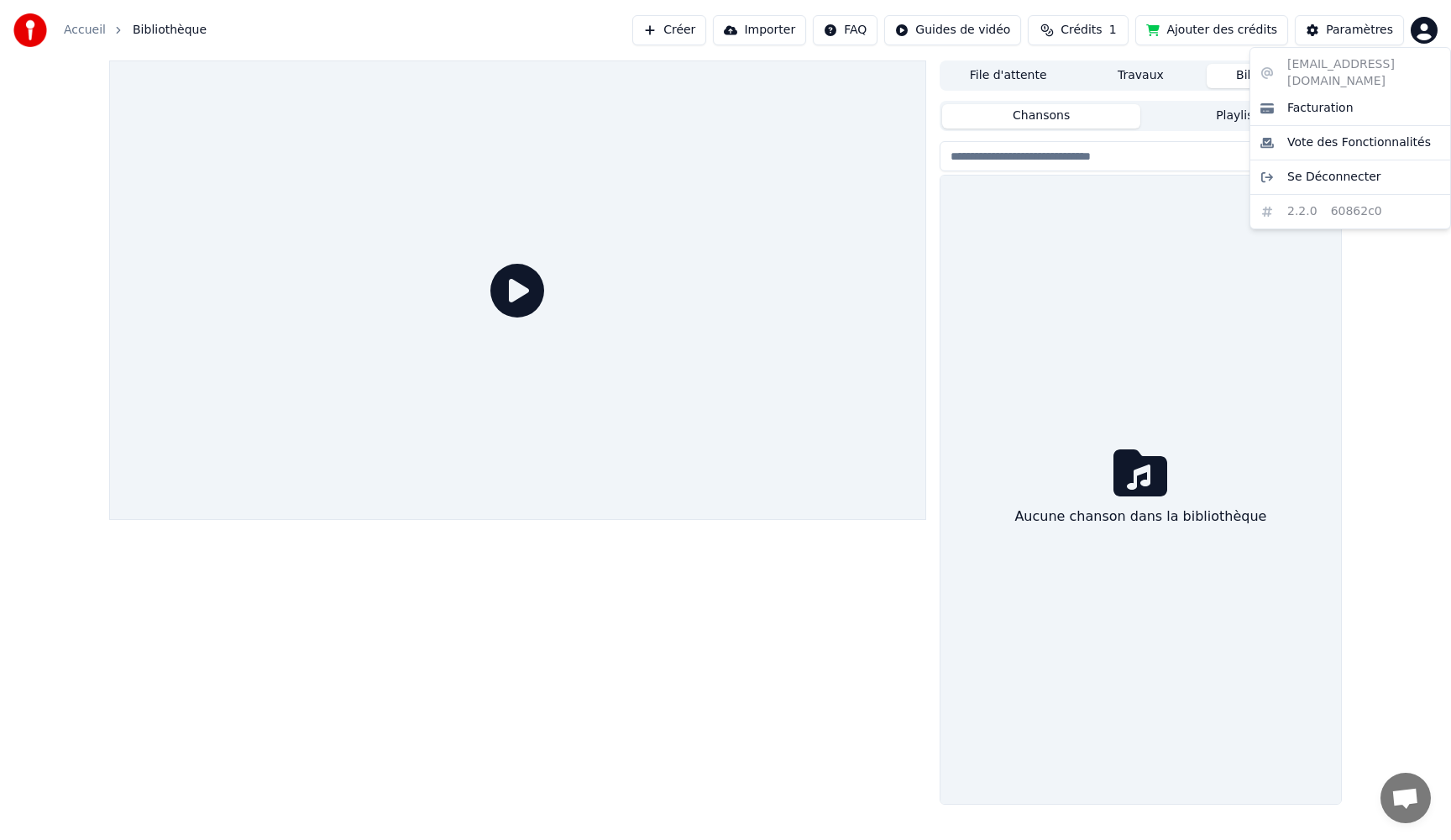
click at [1423, 30] on html "Accueil Bibliothèque Créer Importer FAQ Guides de vidéo Crédits 1 Ajouter des c…" at bounding box center [725, 420] width 1451 height 840
click at [1328, 169] on span "Se Déconnecter" at bounding box center [1334, 176] width 94 height 17
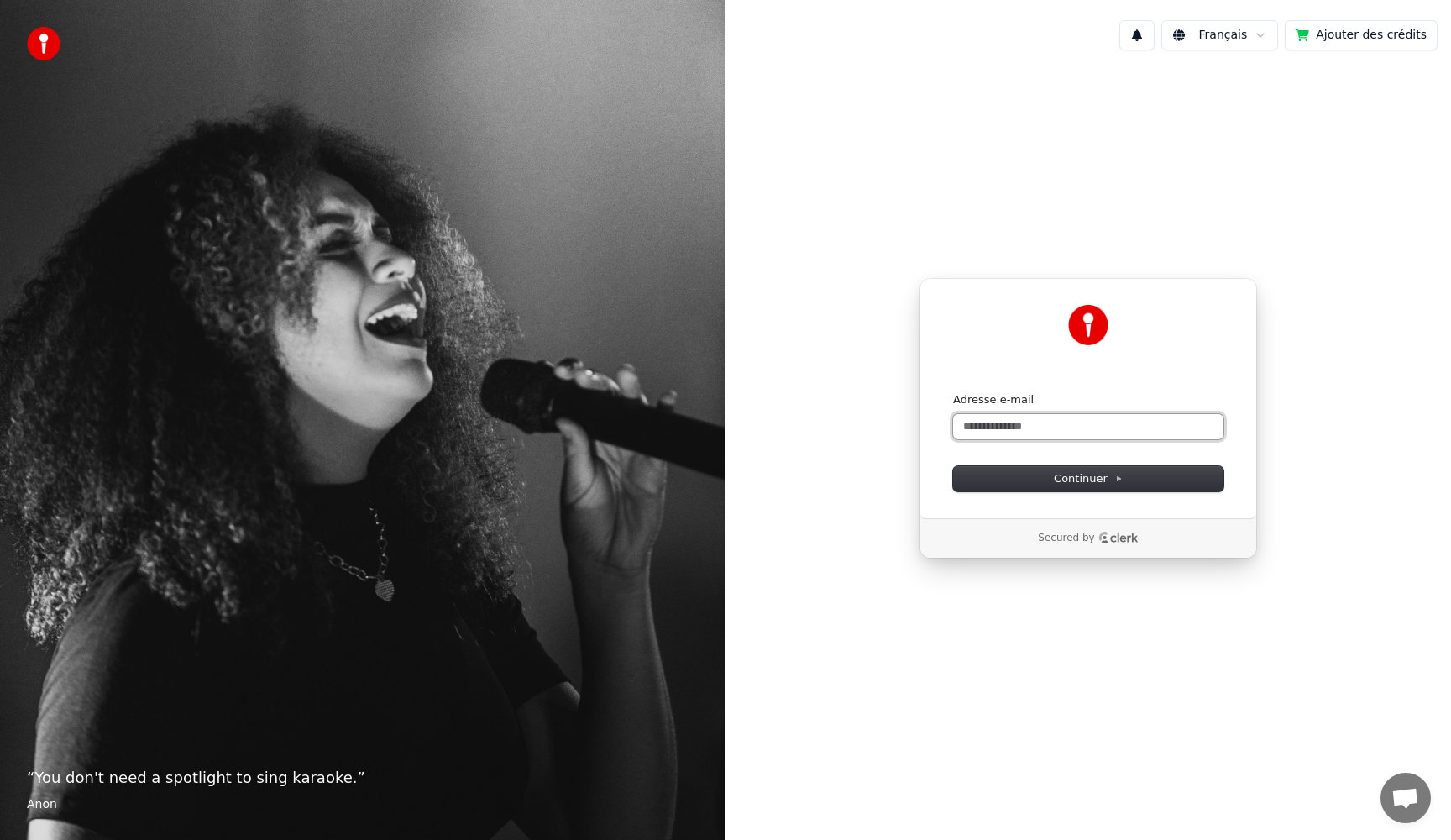
click at [990, 427] on input "Adresse e-mail" at bounding box center [1088, 427] width 270 height 25
click at [1040, 477] on button "Continuer" at bounding box center [1088, 478] width 270 height 25
type input "**********"
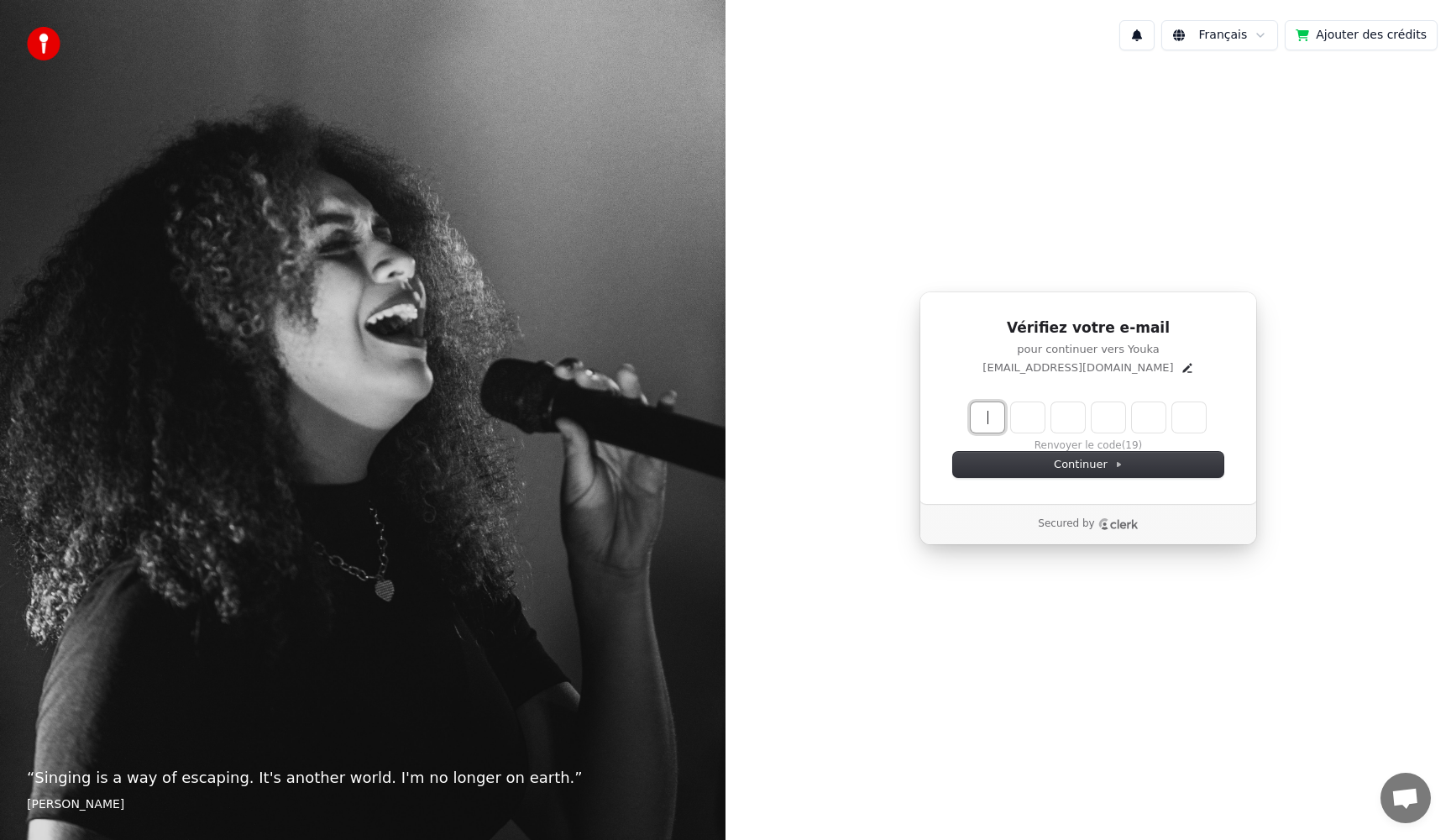
click at [986, 422] on input "Enter verification code" at bounding box center [1105, 417] width 269 height 30
paste input "******"
type input "******"
click at [1034, 462] on div "Continuer" at bounding box center [1088, 465] width 270 height 25
